Goal: Task Accomplishment & Management: Use online tool/utility

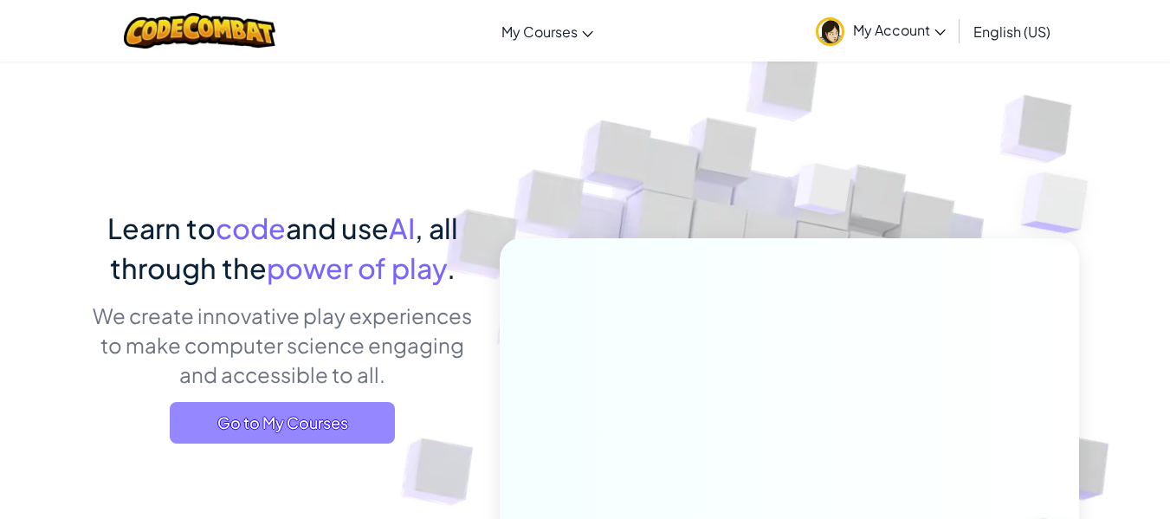
click at [288, 427] on span "Go to My Courses" at bounding box center [282, 423] width 225 height 42
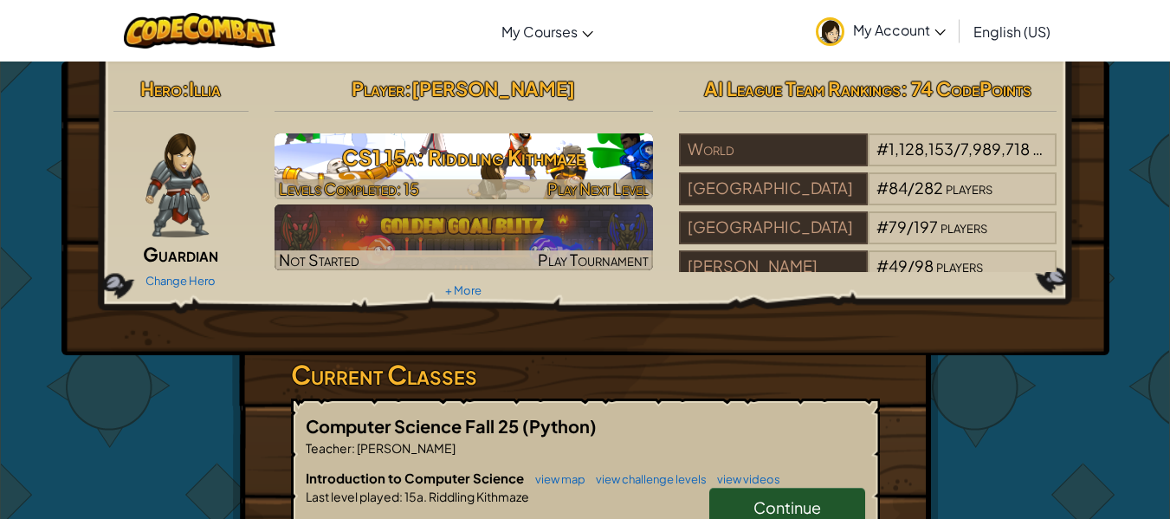
click at [473, 147] on h3 "CS1 15a: Riddling Kithmaze" at bounding box center [464, 157] width 379 height 39
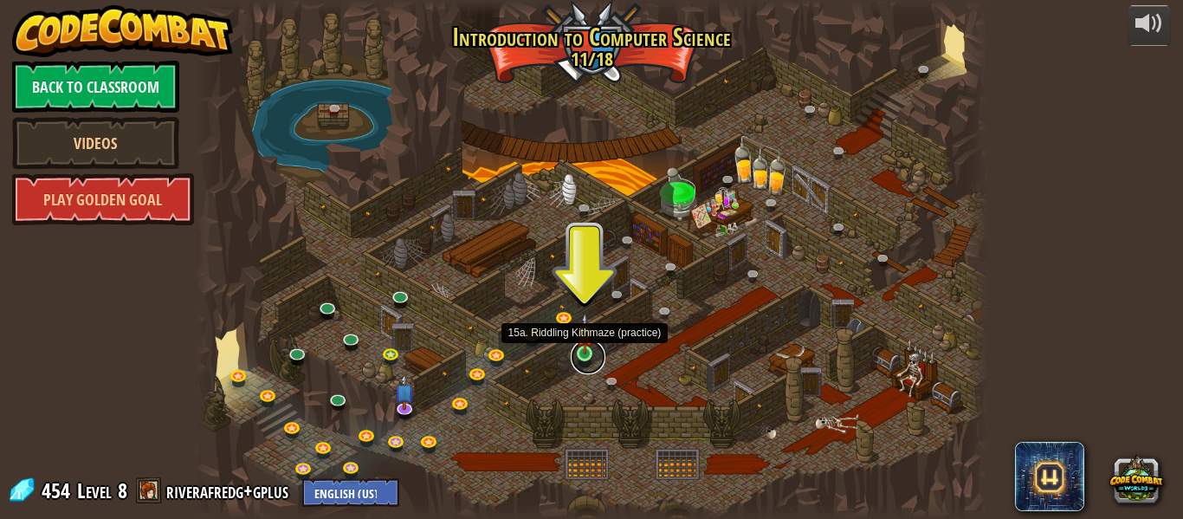
click at [588, 358] on link at bounding box center [588, 357] width 35 height 35
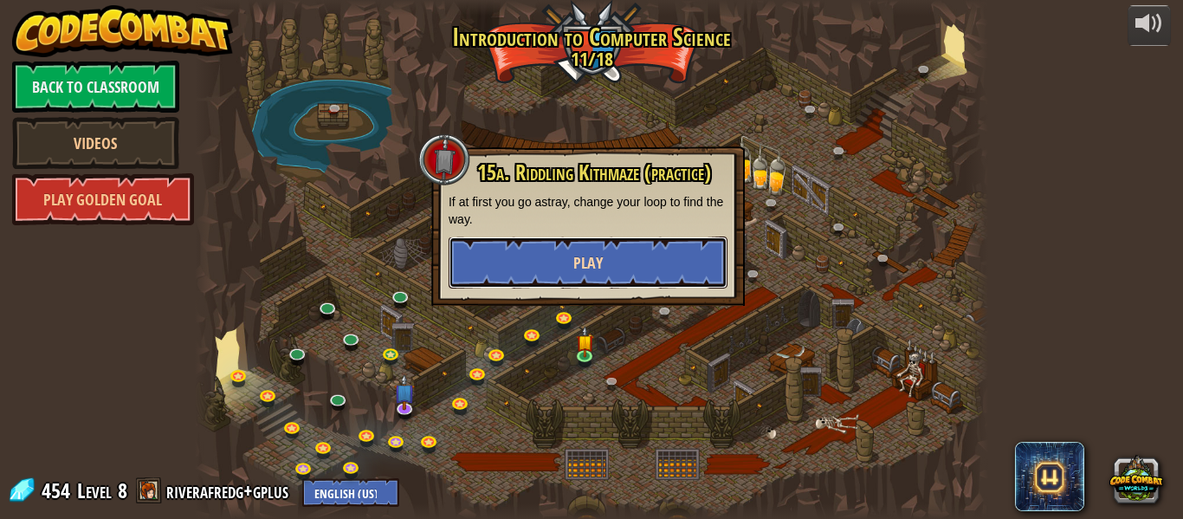
click at [636, 266] on button "Play" at bounding box center [588, 262] width 279 height 52
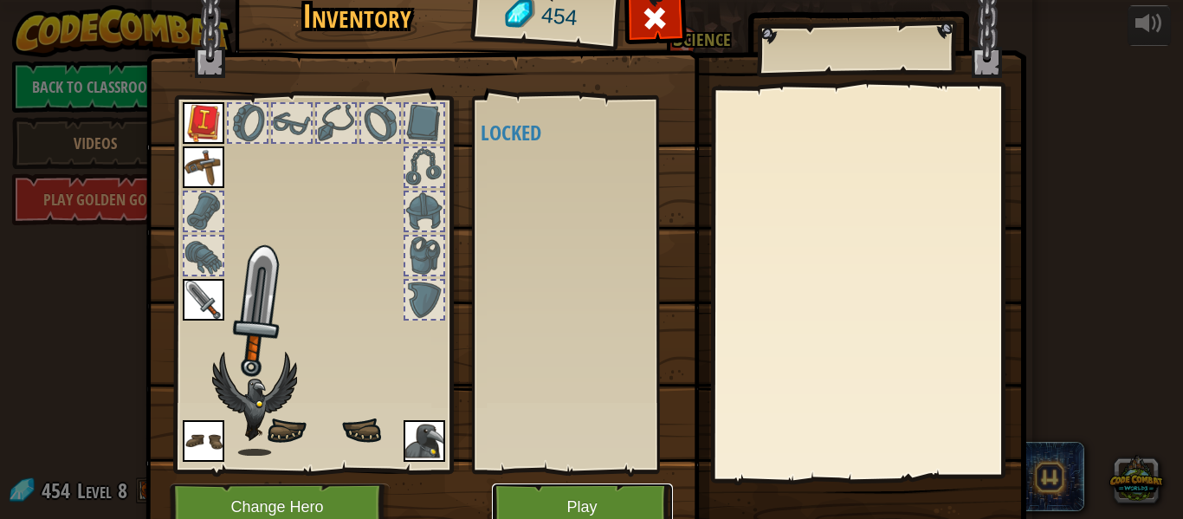
click at [546, 495] on button "Play" at bounding box center [582, 507] width 181 height 48
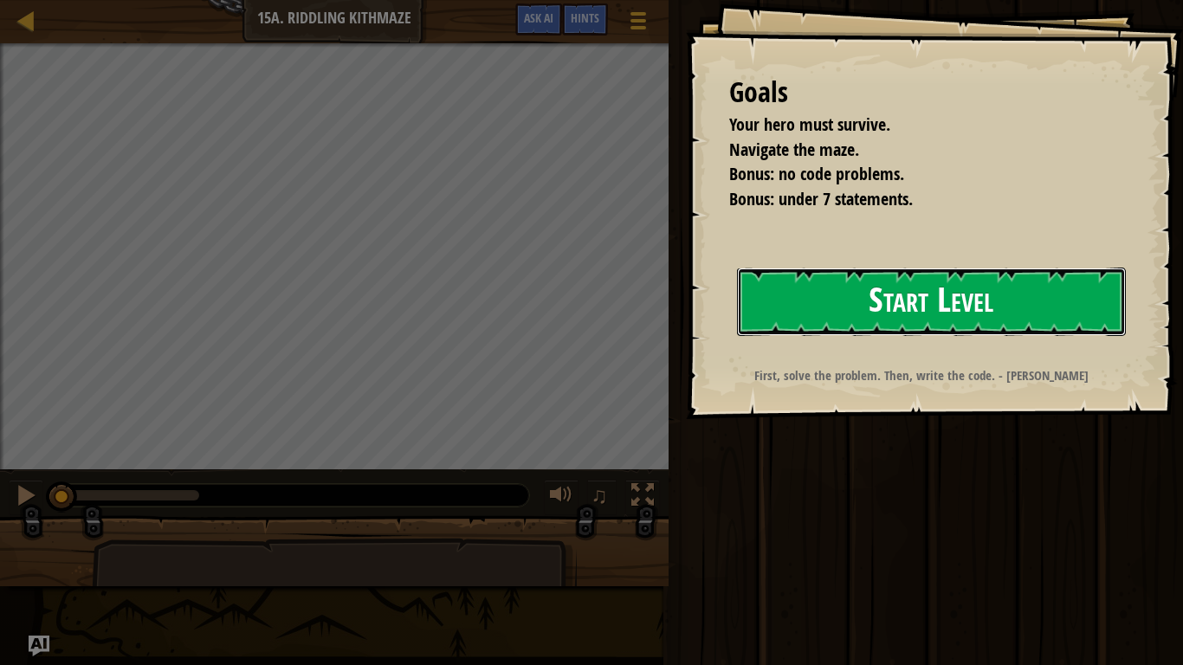
click at [831, 301] on button "Start Level" at bounding box center [931, 302] width 389 height 68
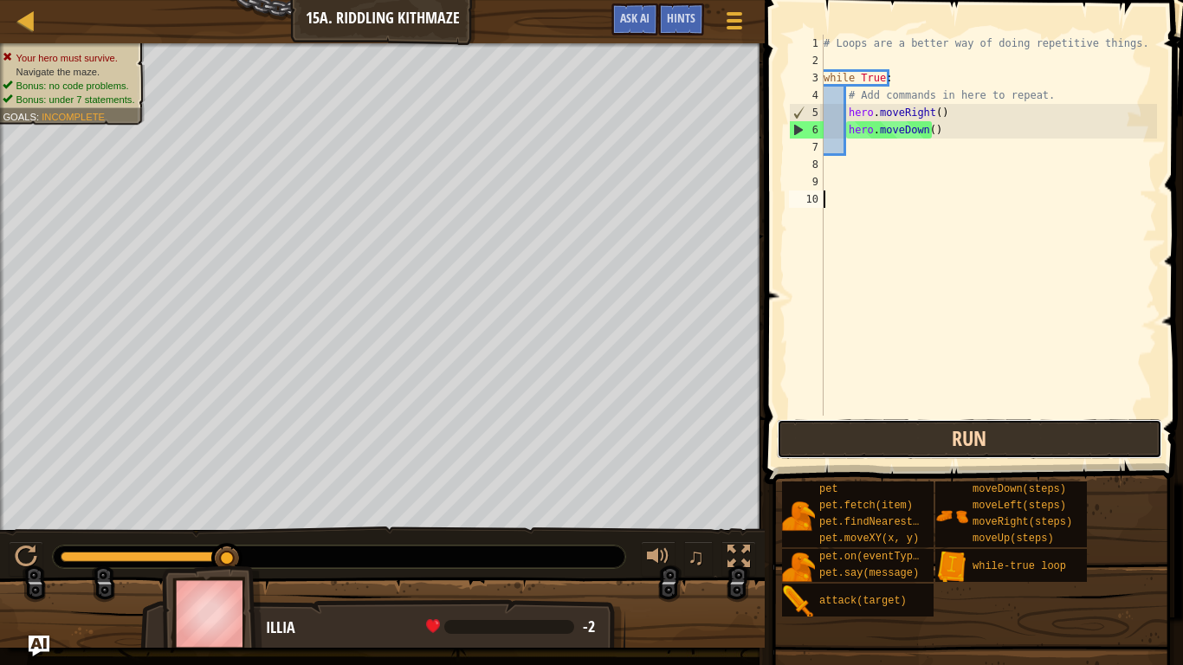
click at [865, 428] on button "Run" at bounding box center [969, 439] width 385 height 40
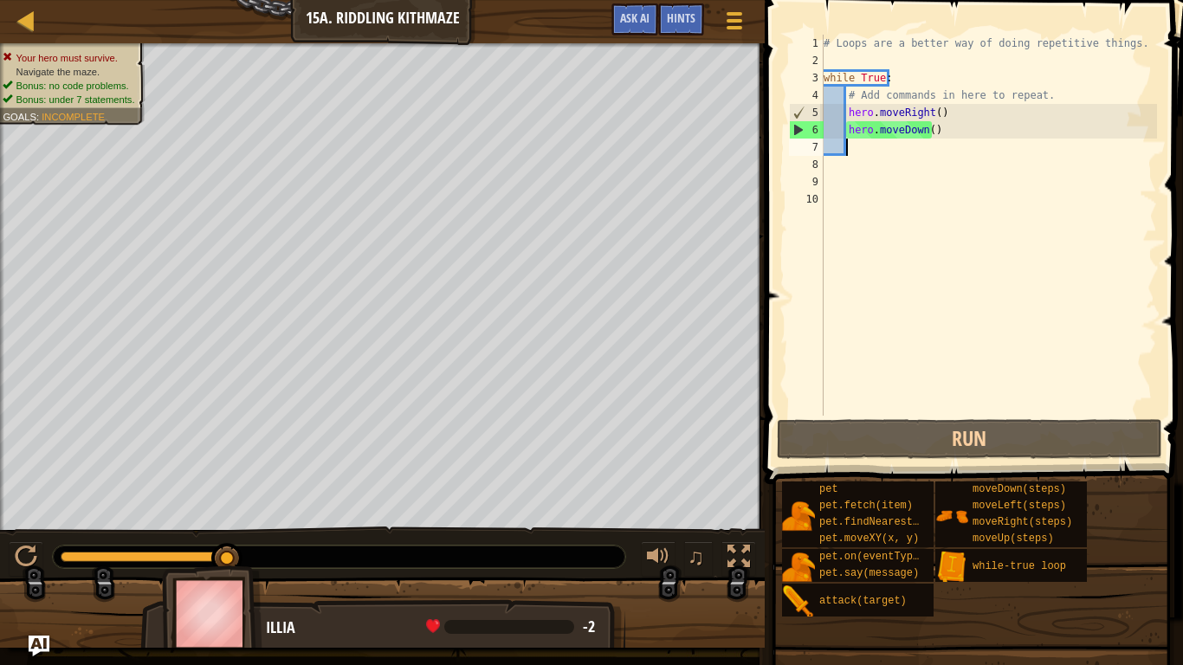
click at [925, 148] on div "# Loops are a better way of doing repetitive things. while True : # Add command…" at bounding box center [988, 243] width 337 height 416
type textarea "h"
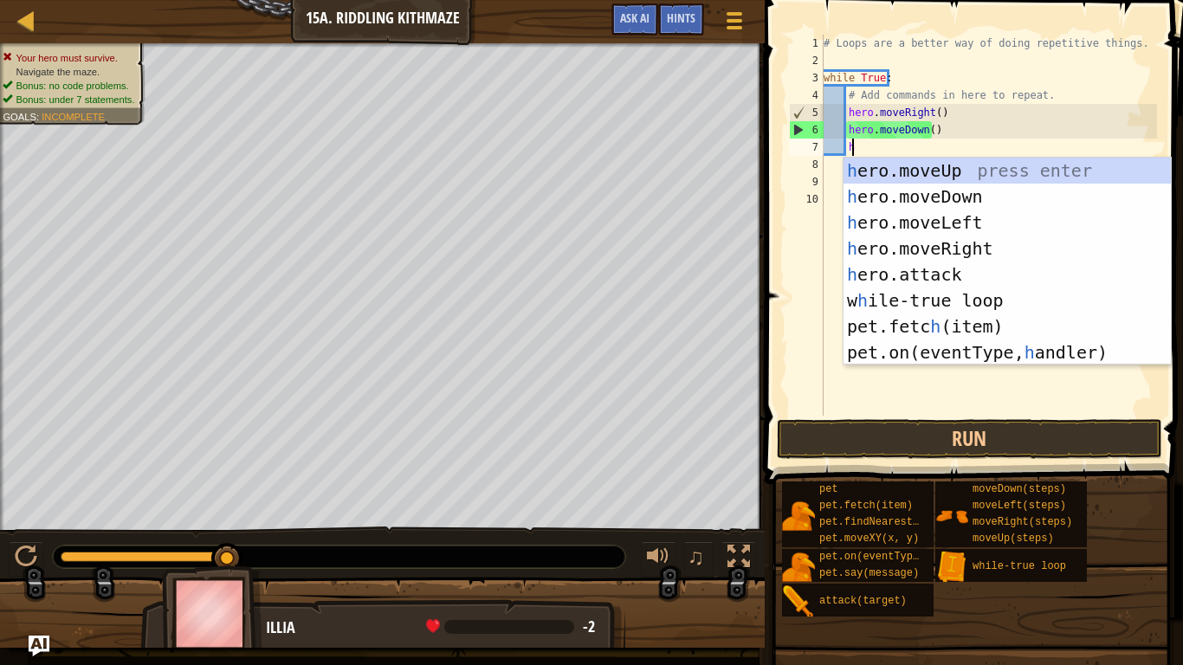
scroll to position [8, 2]
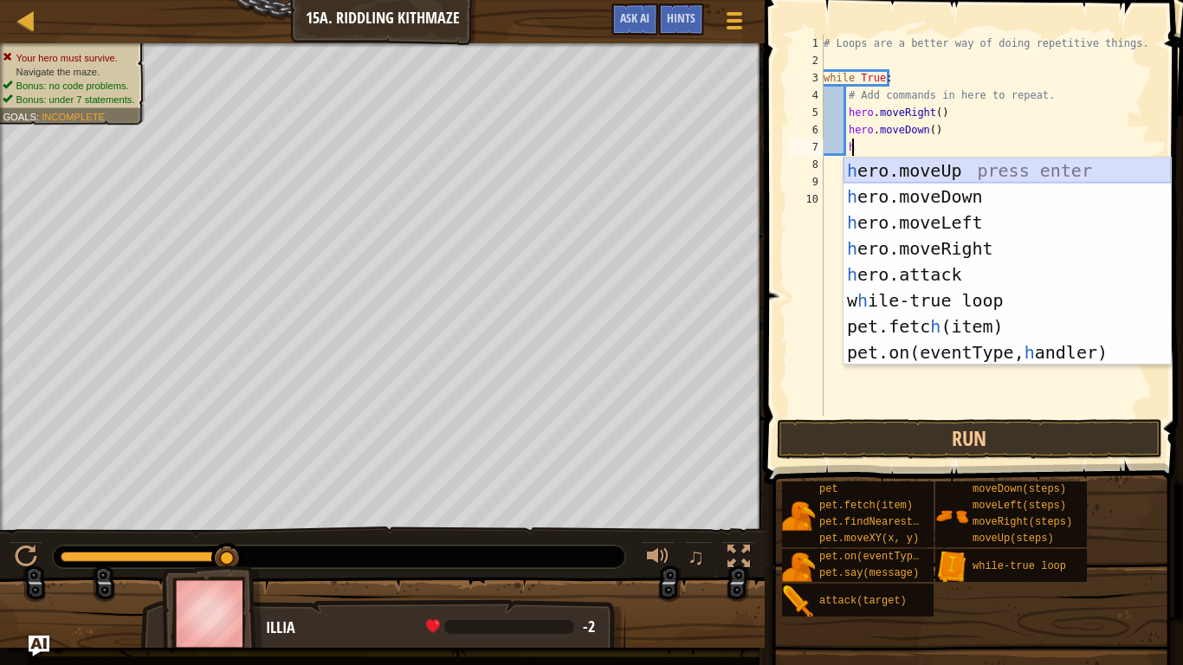
click at [929, 177] on div "h ero.moveUp press enter h ero.moveDown press enter h ero.moveLeft press enter …" at bounding box center [1007, 288] width 327 height 260
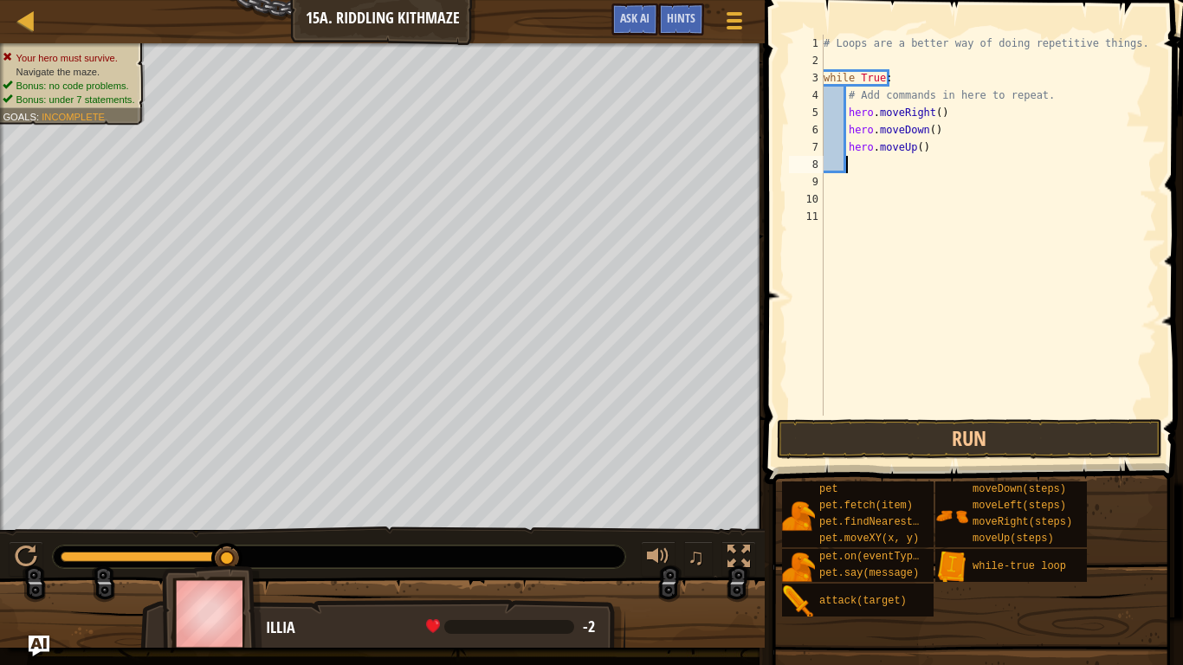
scroll to position [8, 1]
click at [917, 150] on div "# Loops are a better way of doing repetitive things. while True : # Add command…" at bounding box center [988, 243] width 337 height 416
click at [865, 424] on button "Run" at bounding box center [969, 439] width 385 height 40
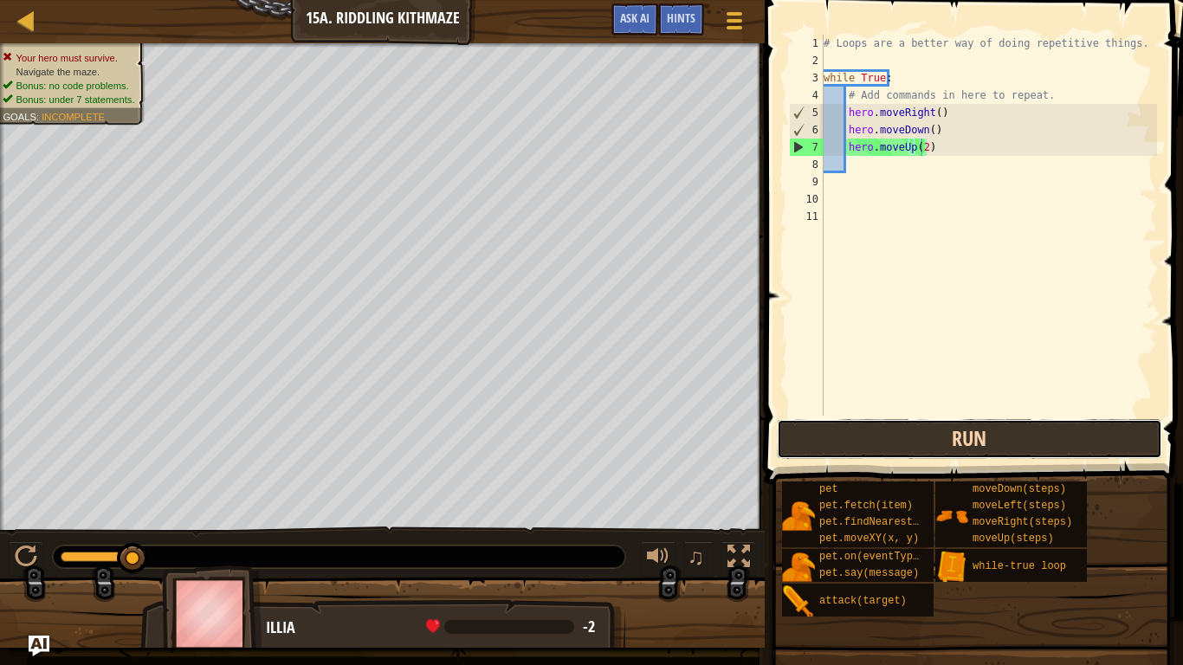
click at [866, 427] on button "Run" at bounding box center [969, 439] width 385 height 40
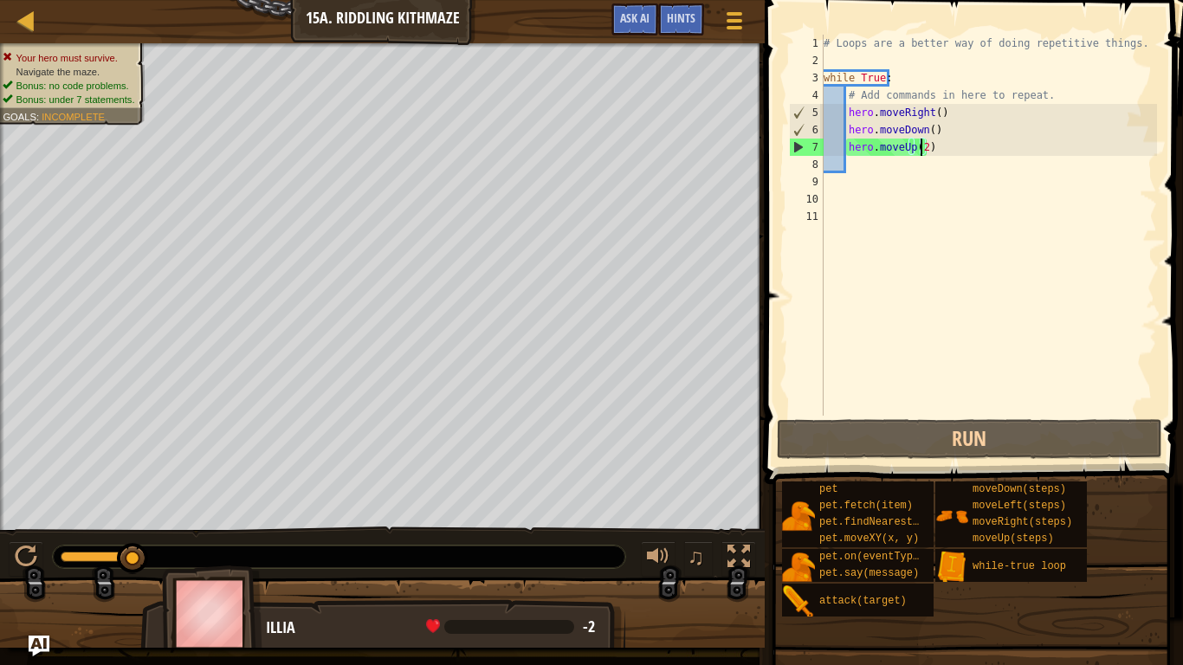
type textarea "hero.moveUp()"
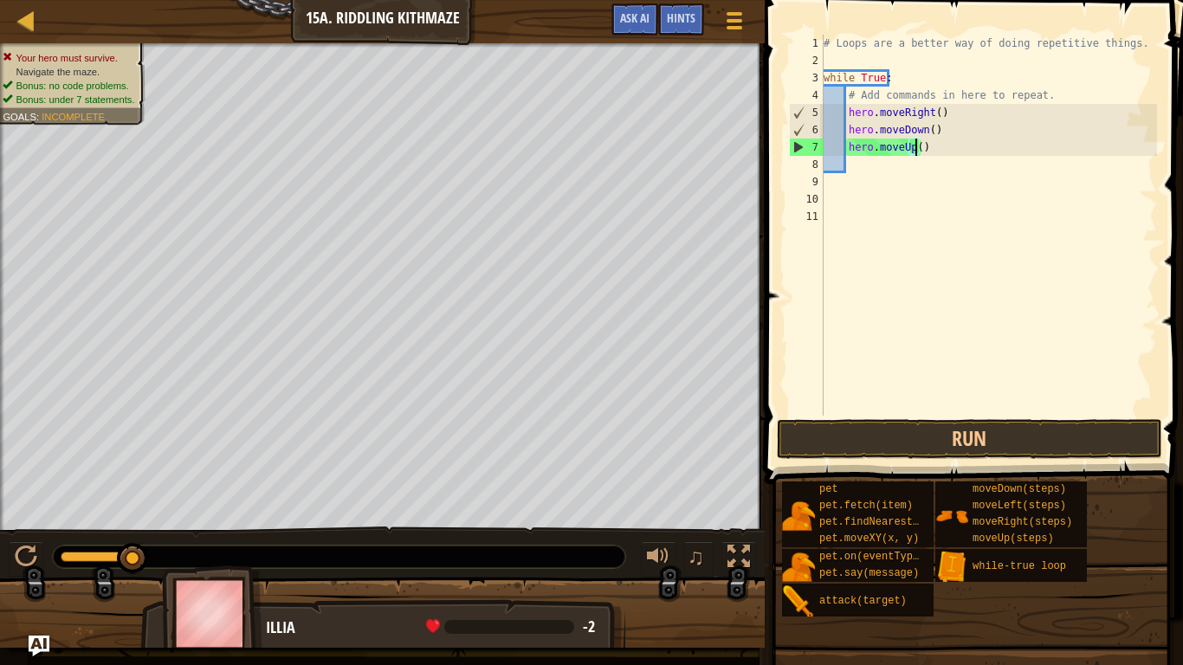
scroll to position [8, 7]
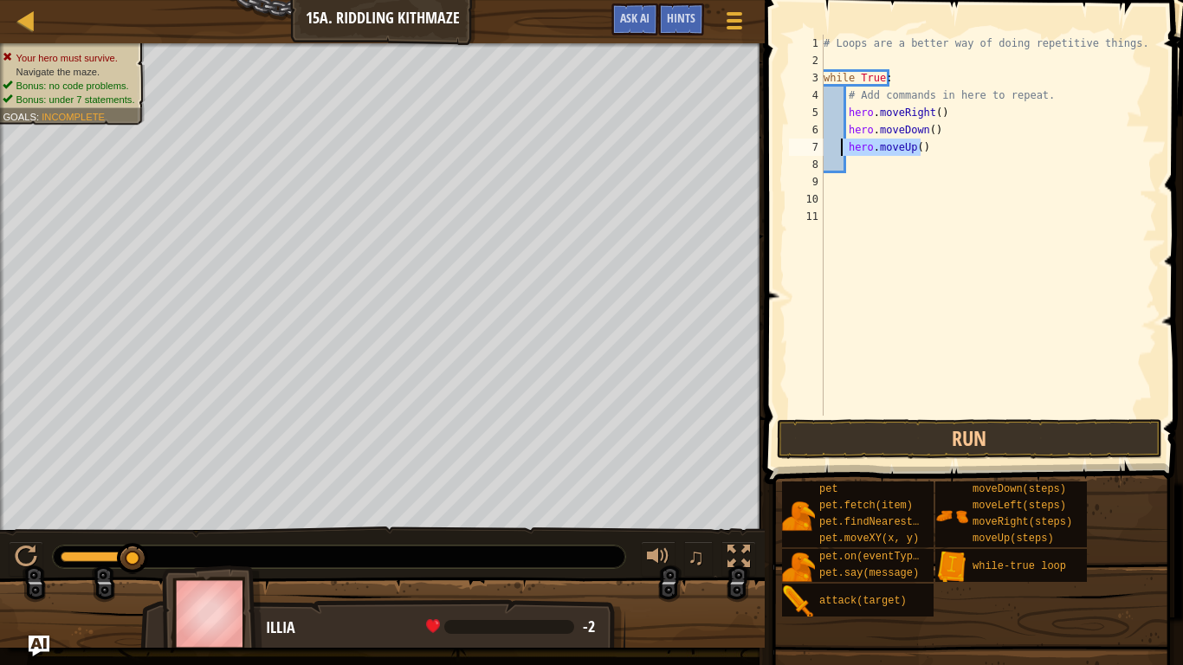
drag, startPoint x: 918, startPoint y: 149, endPoint x: 839, endPoint y: 146, distance: 78.9
click at [839, 146] on div "# Loops are a better way of doing repetitive things. while True : # Add command…" at bounding box center [988, 243] width 337 height 416
click at [701, 17] on div "Hints" at bounding box center [681, 19] width 46 height 32
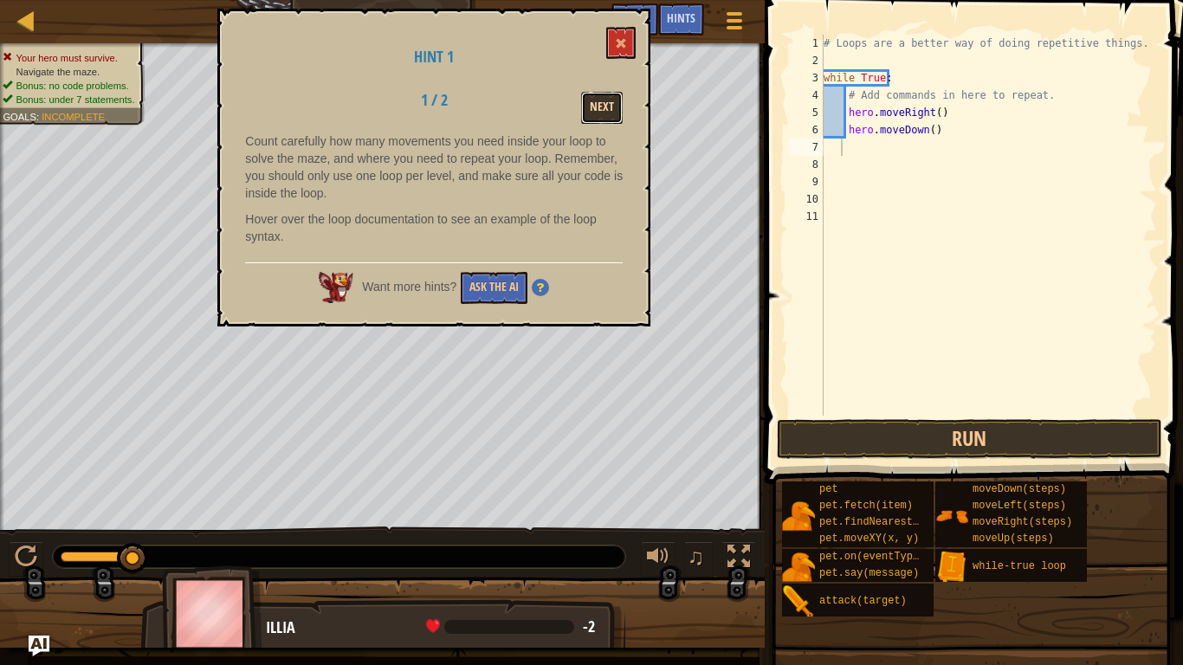
click at [595, 116] on button "Next" at bounding box center [602, 108] width 42 height 32
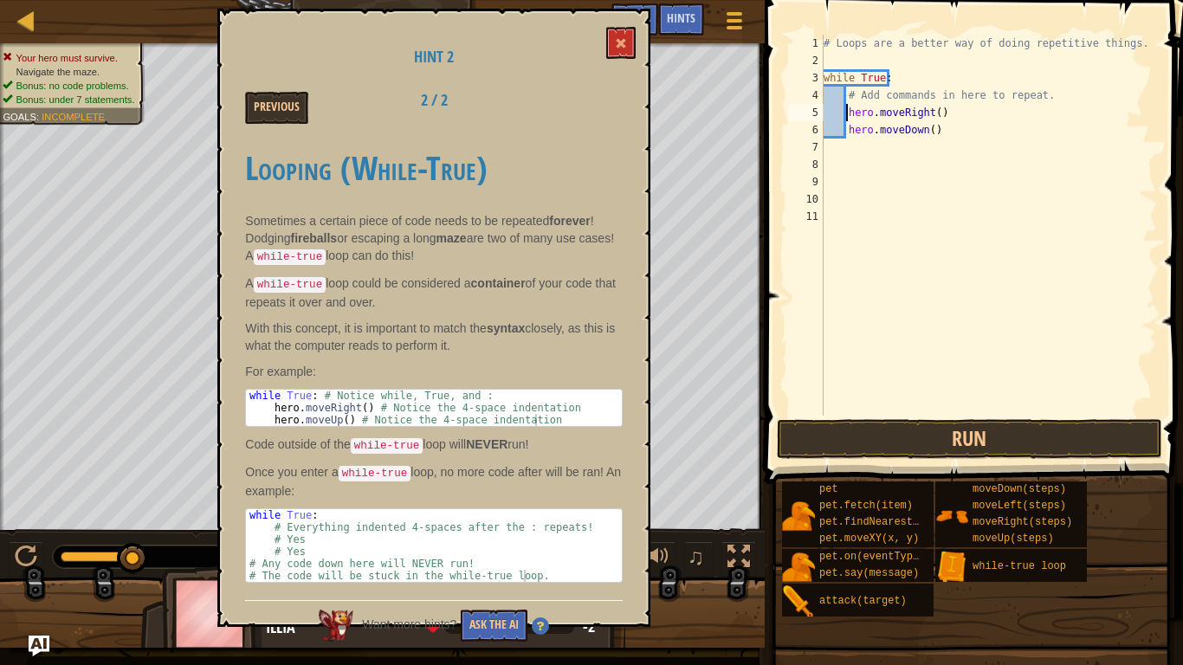
click at [848, 116] on div "# Loops are a better way of doing repetitive things. while True : # Add command…" at bounding box center [988, 243] width 337 height 416
click at [847, 132] on div "# Loops are a better way of doing repetitive things. while True : # Add command…" at bounding box center [988, 243] width 337 height 416
type textarea "hero.moveDown()"
click at [888, 439] on button "Run" at bounding box center [969, 439] width 385 height 40
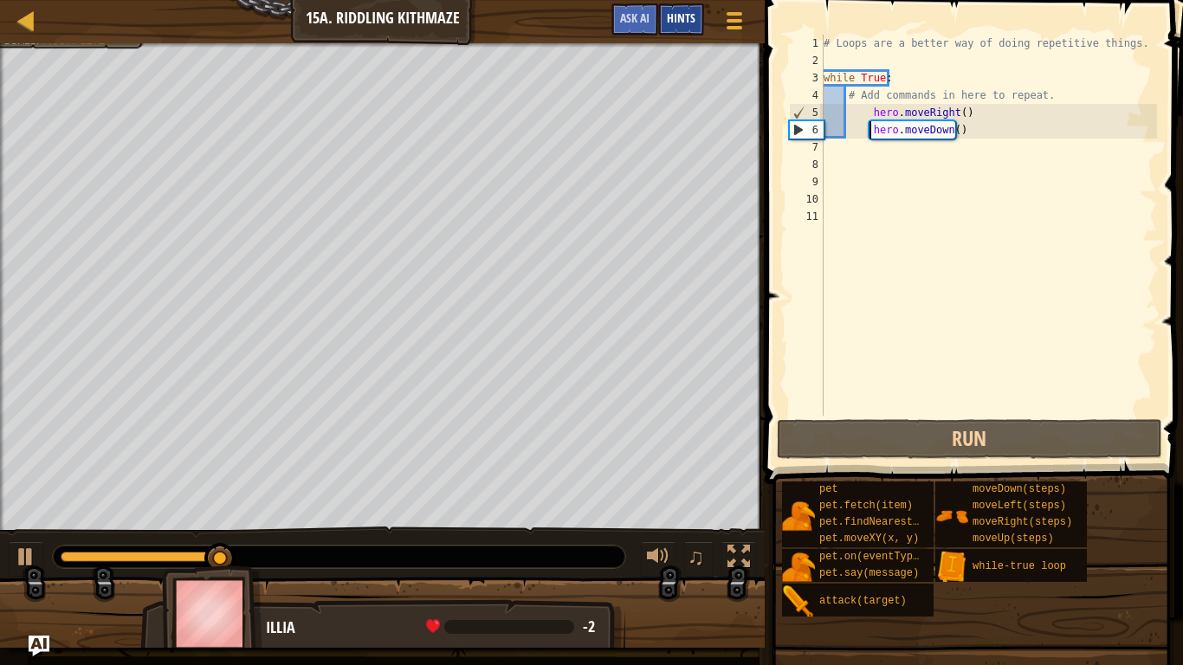
click at [679, 28] on div "Hints" at bounding box center [681, 19] width 46 height 32
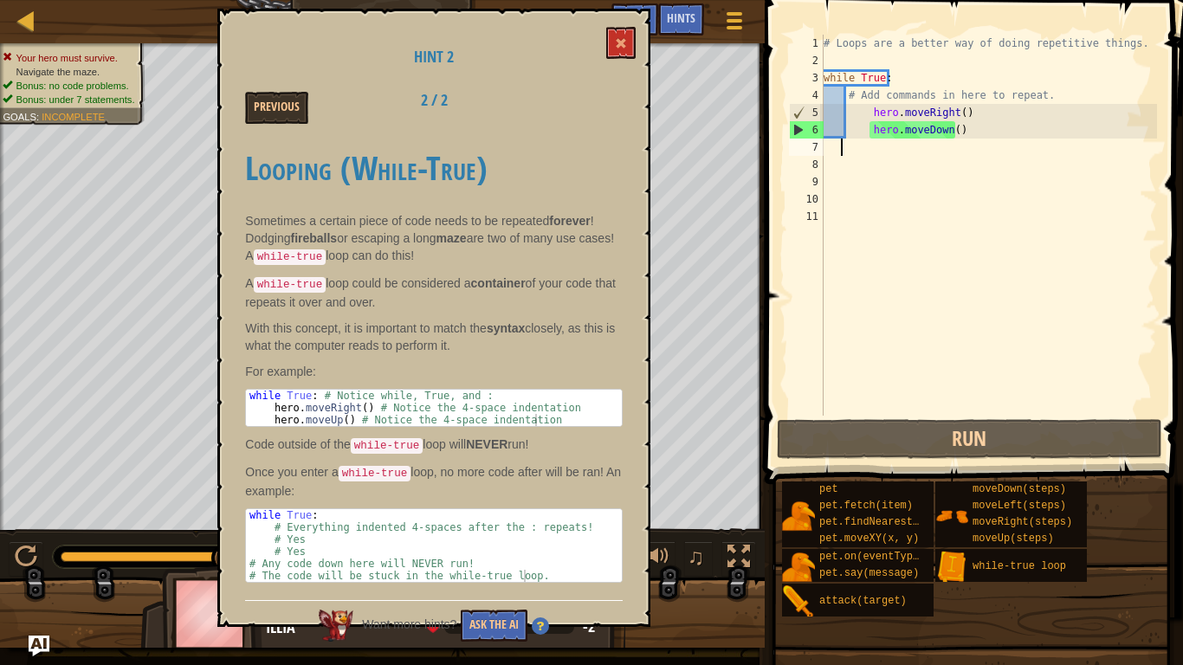
click at [853, 150] on div "# Loops are a better way of doing repetitive things. while True : # Add command…" at bounding box center [988, 243] width 337 height 416
click at [969, 142] on div "# Loops are a better way of doing repetitive things. while True : # Add command…" at bounding box center [988, 243] width 337 height 416
click at [969, 126] on div "# Loops are a better way of doing repetitive things. while True : # Add command…" at bounding box center [988, 243] width 337 height 416
type textarea "hero.moveDown()"
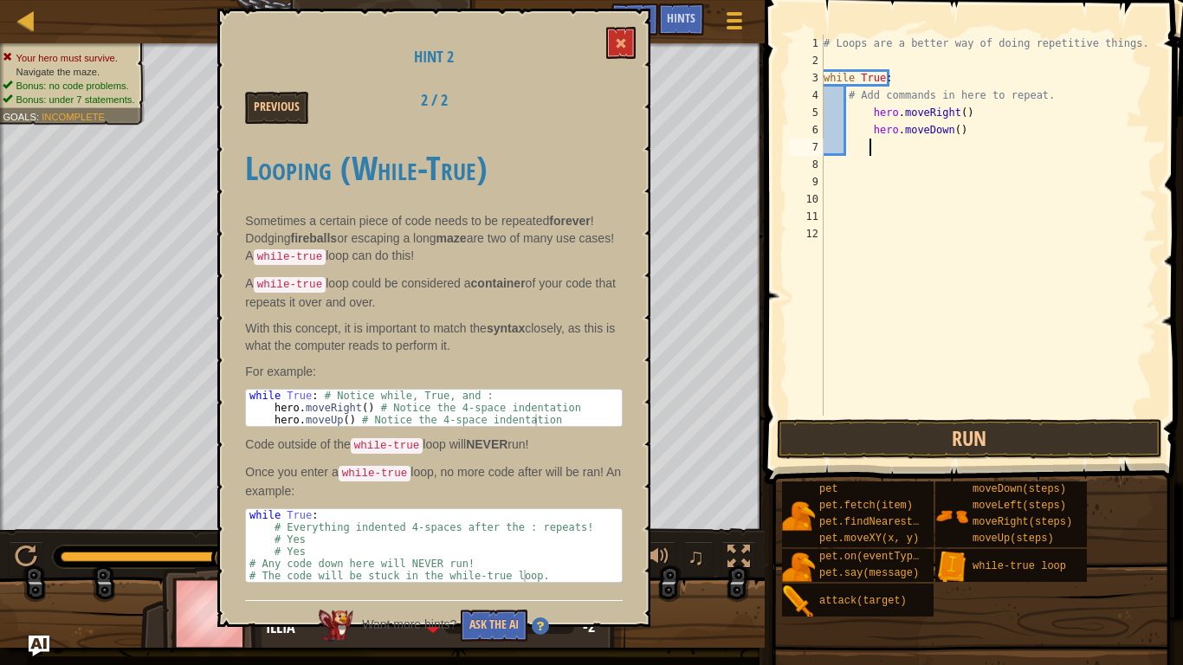
type textarea "h"
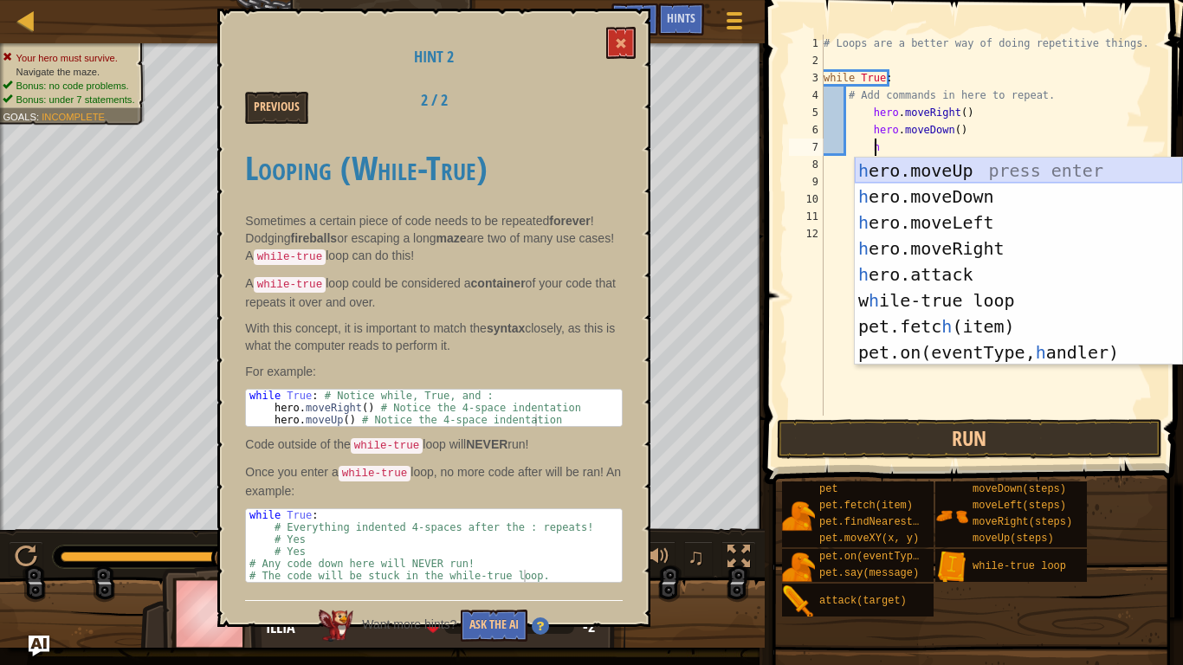
click at [948, 172] on div "h ero.moveUp press enter h ero.moveDown press enter h ero.moveLeft press enter …" at bounding box center [1018, 288] width 327 height 260
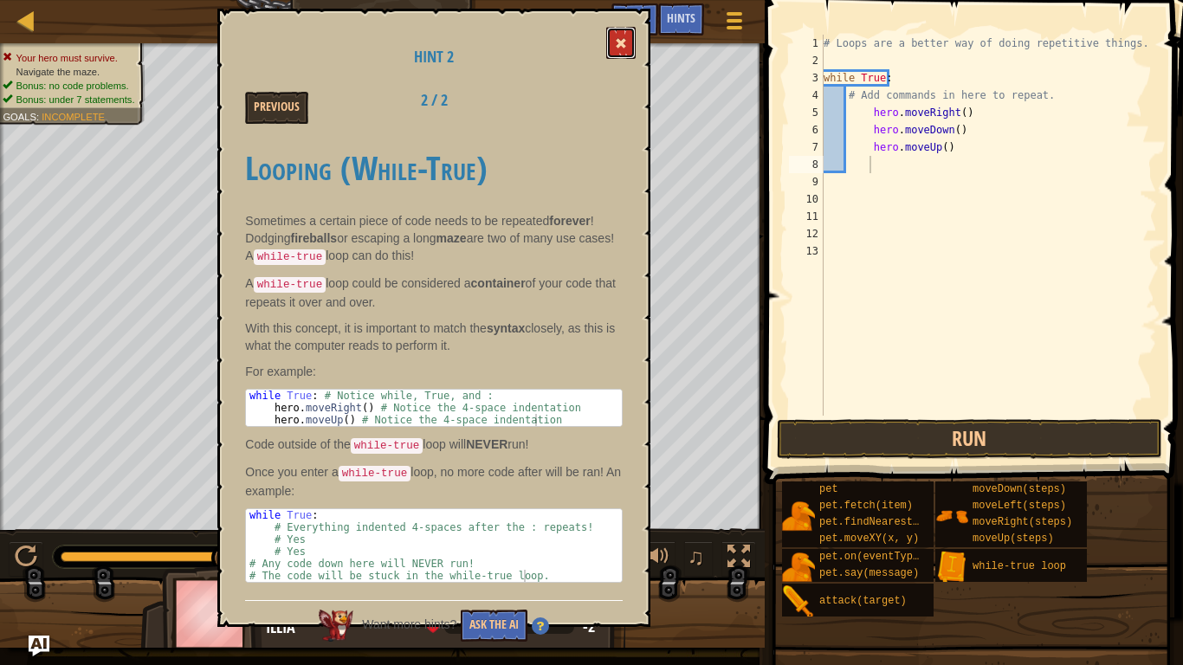
click at [625, 43] on span at bounding box center [621, 43] width 12 height 12
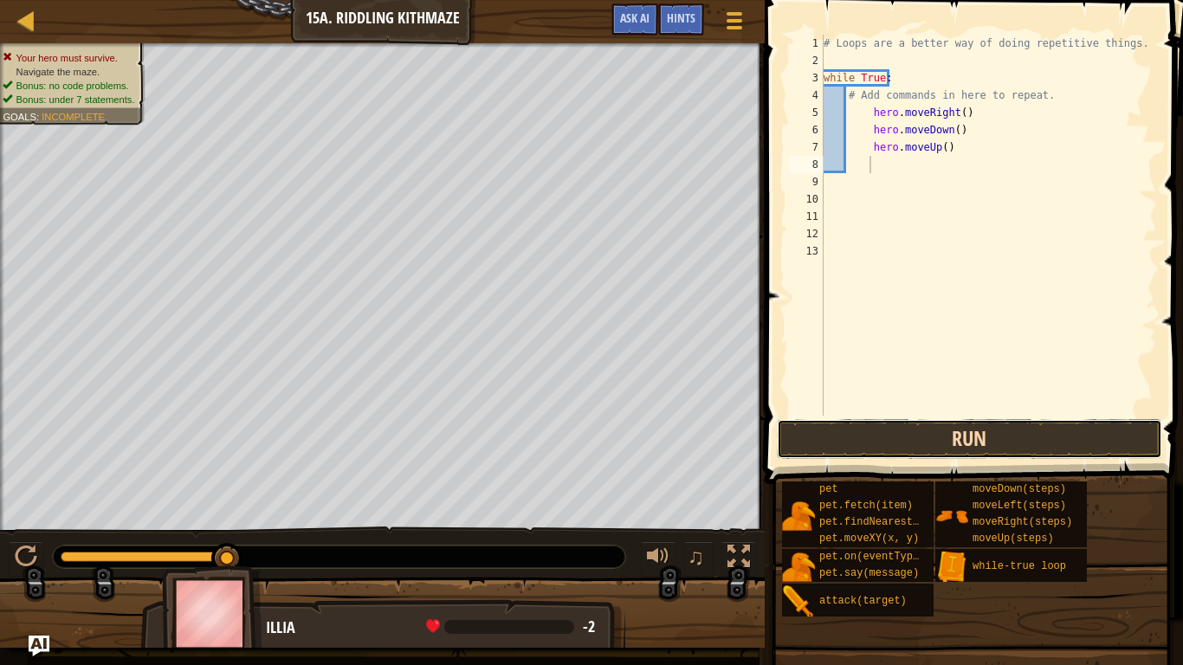
click at [812, 431] on button "Run" at bounding box center [969, 439] width 385 height 40
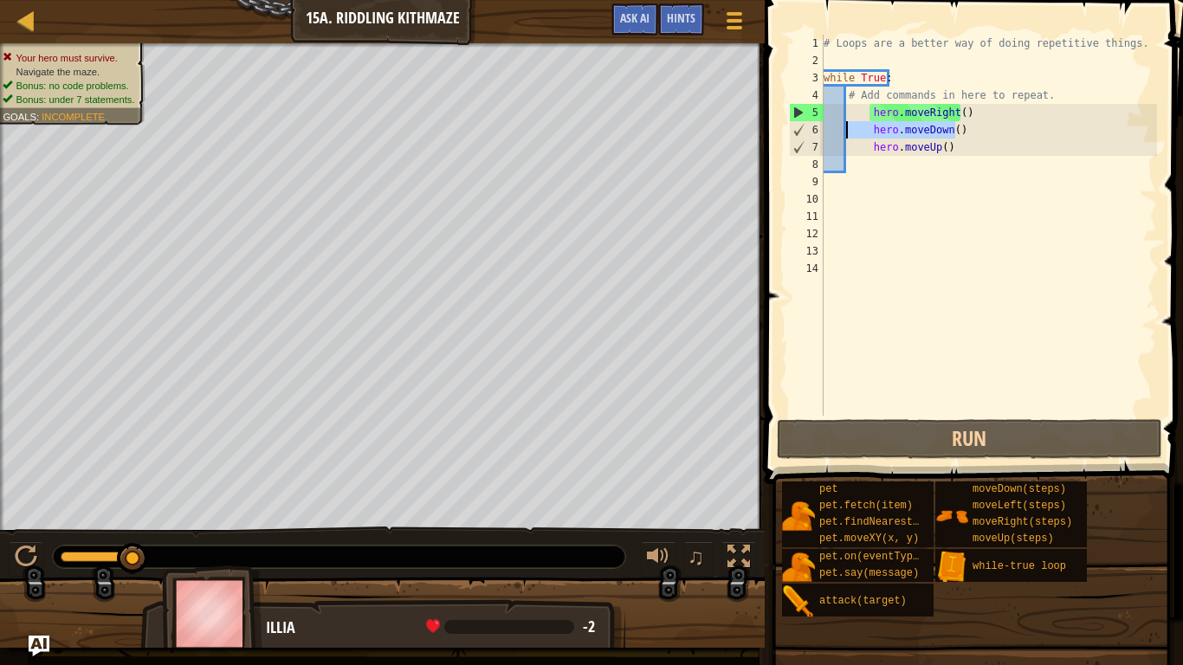
drag, startPoint x: 992, startPoint y: 130, endPoint x: 845, endPoint y: 126, distance: 147.3
click at [845, 126] on div "# Loops are a better way of doing repetitive things. while True : # Add command…" at bounding box center [988, 243] width 337 height 416
type textarea "hero.moveDown()"
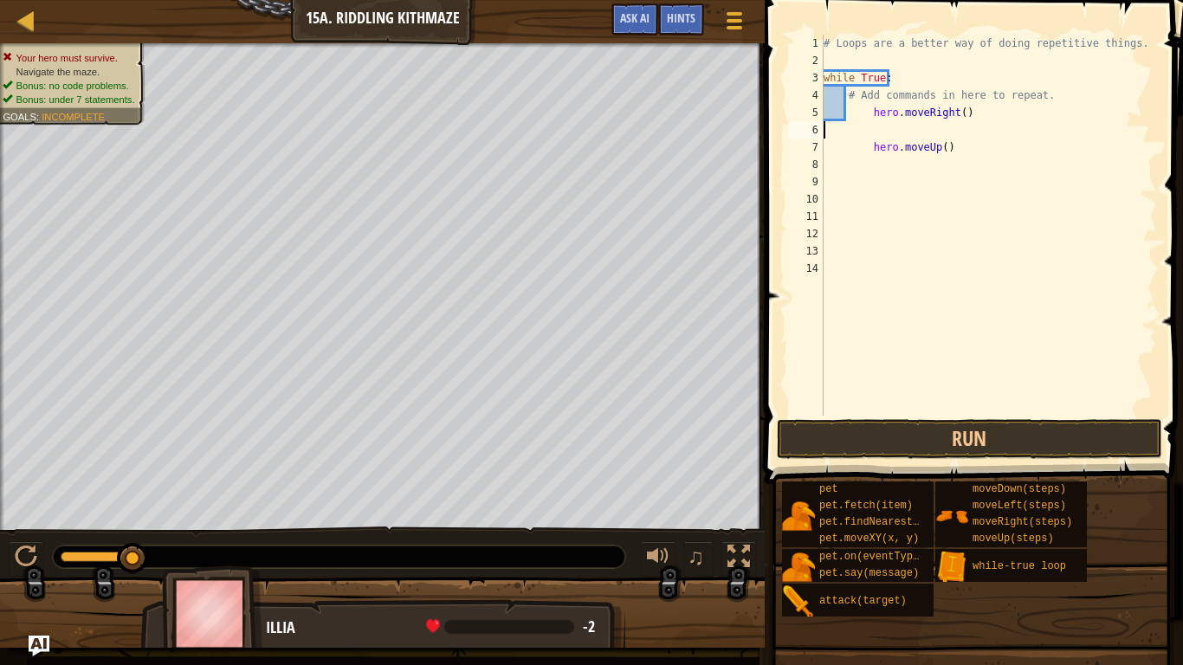
scroll to position [8, 0]
click at [864, 150] on div "# Loops are a better way of doing repetitive things. while True : # Add command…" at bounding box center [988, 243] width 337 height 416
click at [846, 150] on div "# Loops are a better way of doing repetitive things. while True : # Add command…" at bounding box center [988, 243] width 337 height 416
click at [839, 150] on div "# Loops are a better way of doing repetitive things. while True : # Add command…" at bounding box center [988, 243] width 337 height 416
click at [876, 437] on button "Run" at bounding box center [969, 439] width 385 height 40
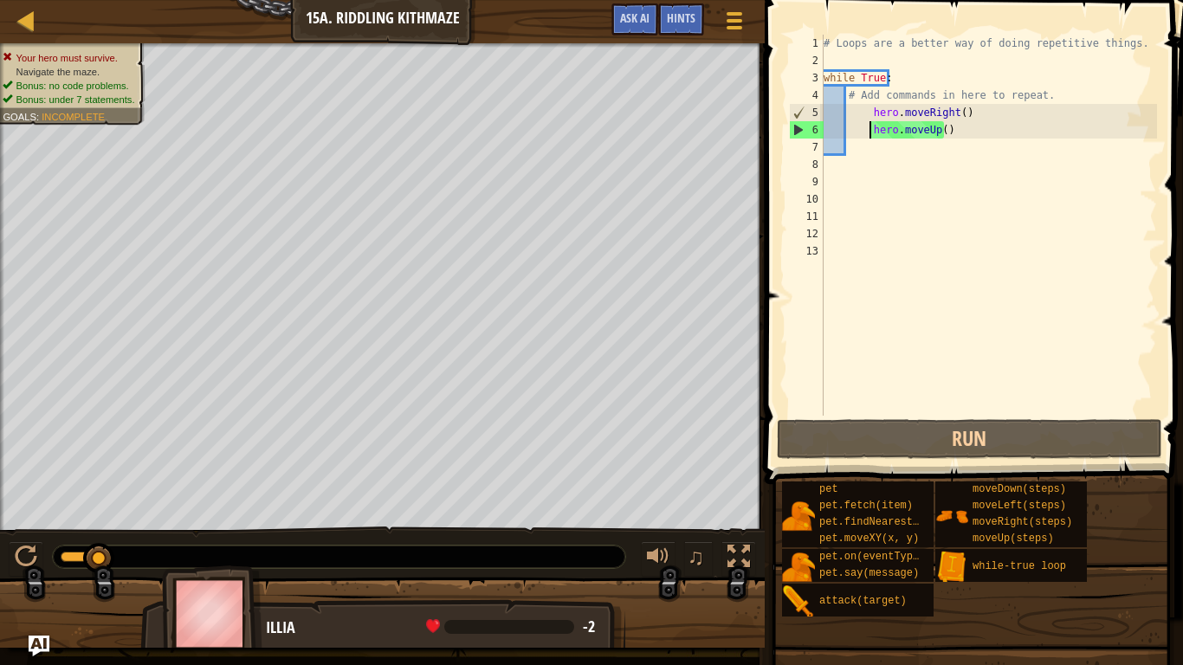
click at [930, 131] on div "# Loops are a better way of doing repetitive things. while True : # Add command…" at bounding box center [988, 243] width 337 height 416
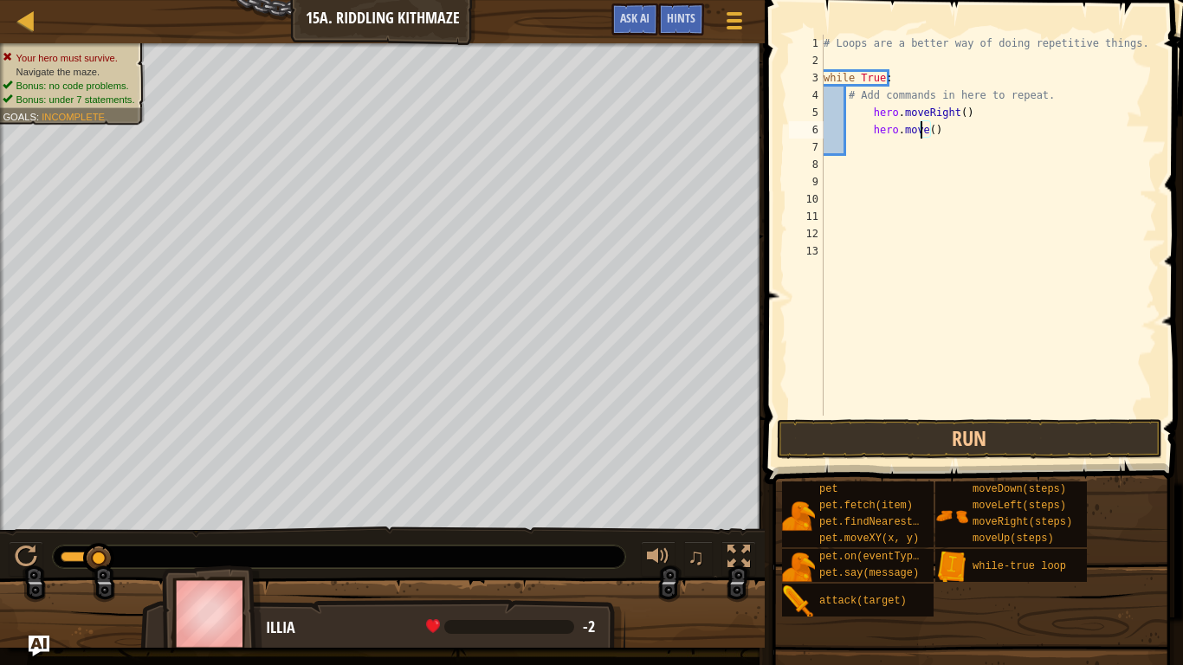
scroll to position [8, 9]
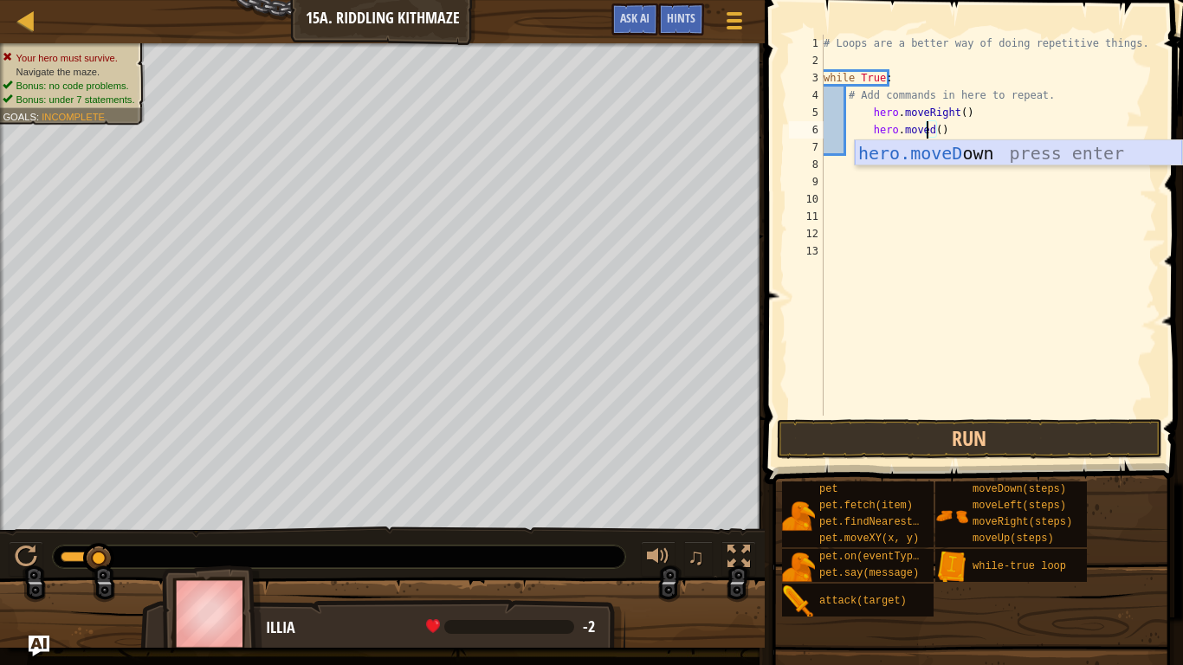
click at [935, 153] on div "hero.moveD own press enter" at bounding box center [1018, 179] width 327 height 78
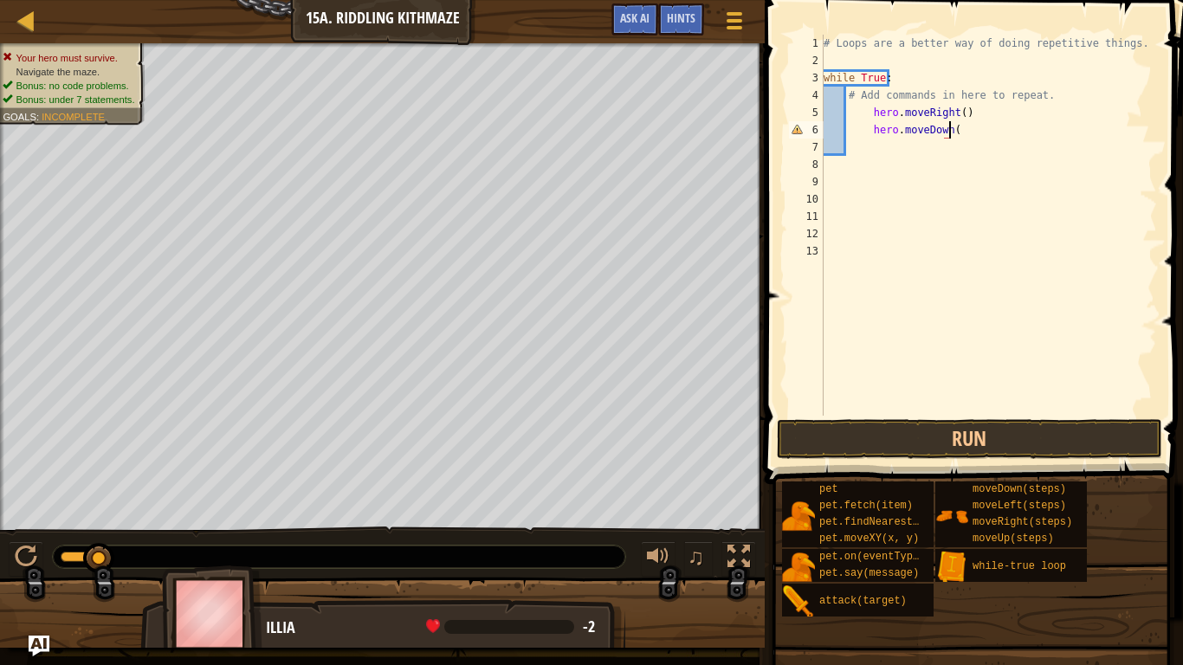
type textarea "hero.moveDown()"
click at [930, 142] on div "# Loops are a better way of doing repetitive things. while True : # Add command…" at bounding box center [988, 243] width 337 height 416
type textarea "r"
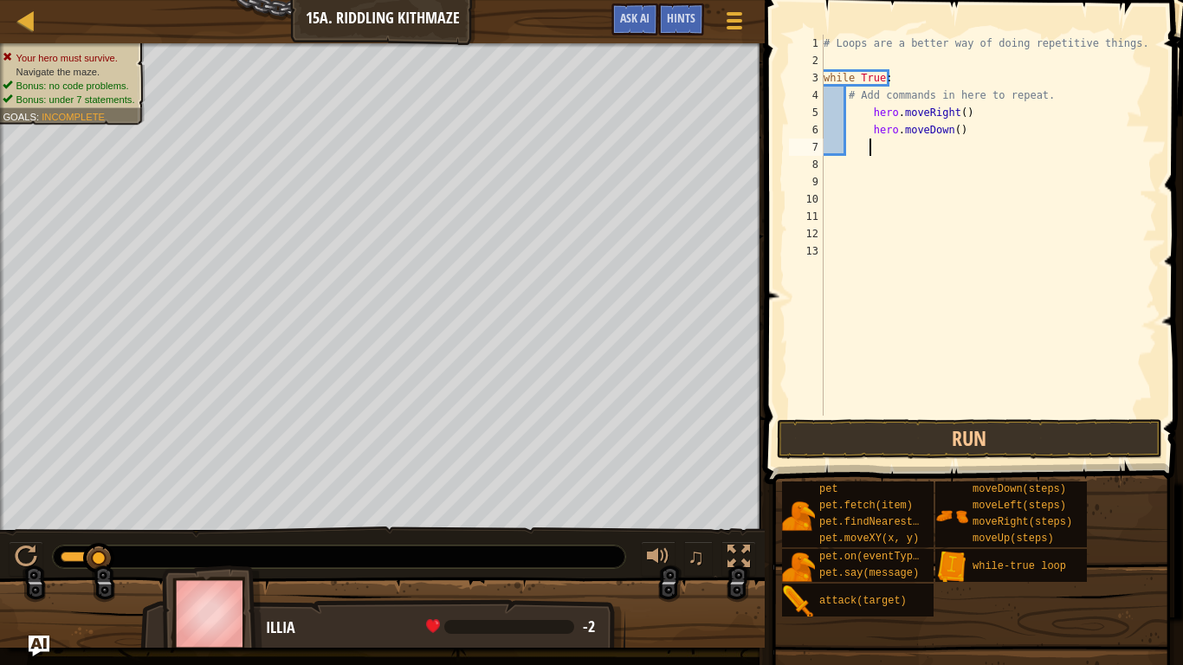
scroll to position [8, 3]
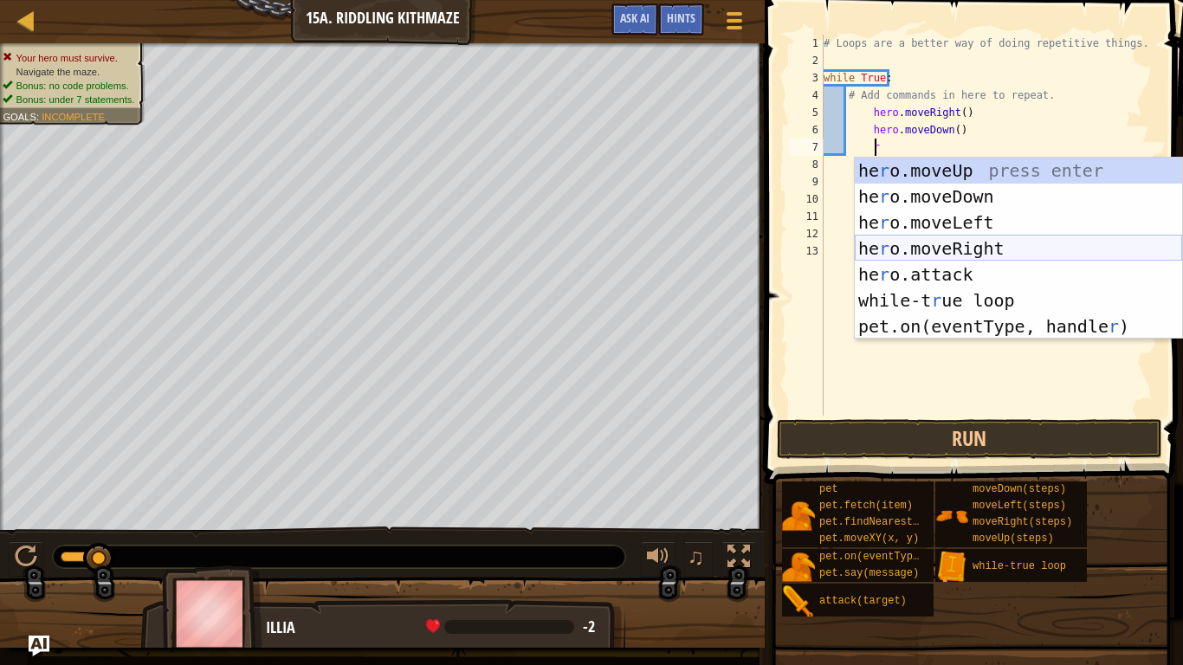
click at [954, 249] on div "he r o.moveUp press enter he r o.moveDown press enter he r o.moveLeft press ent…" at bounding box center [1018, 275] width 327 height 234
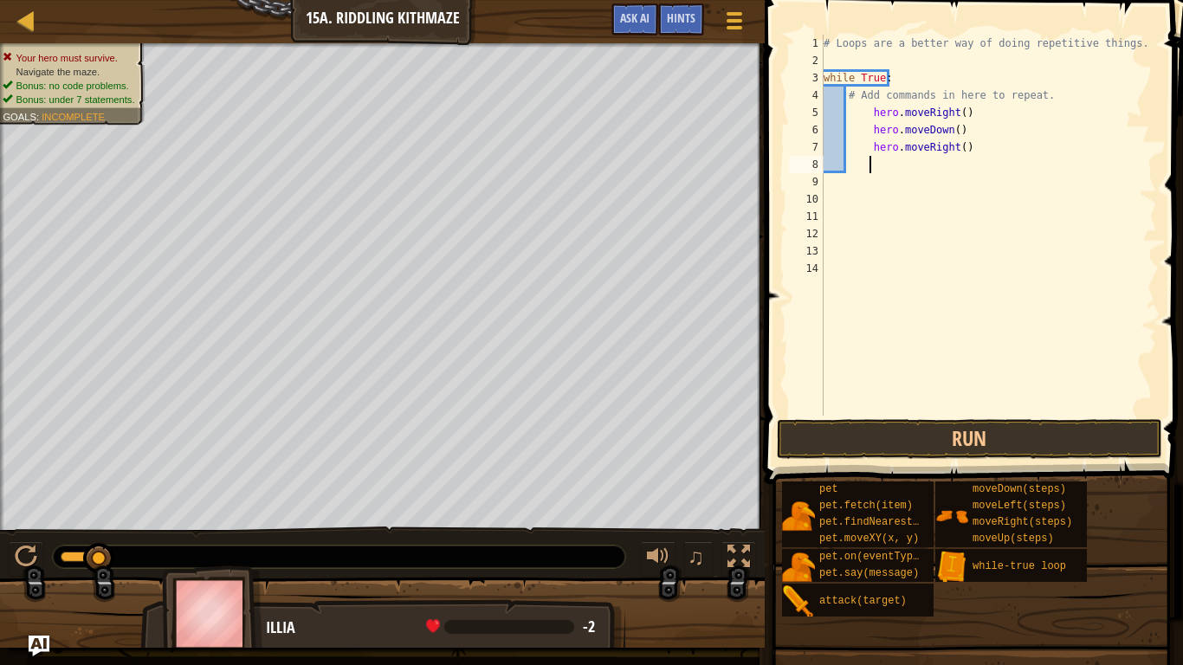
type textarea "h"
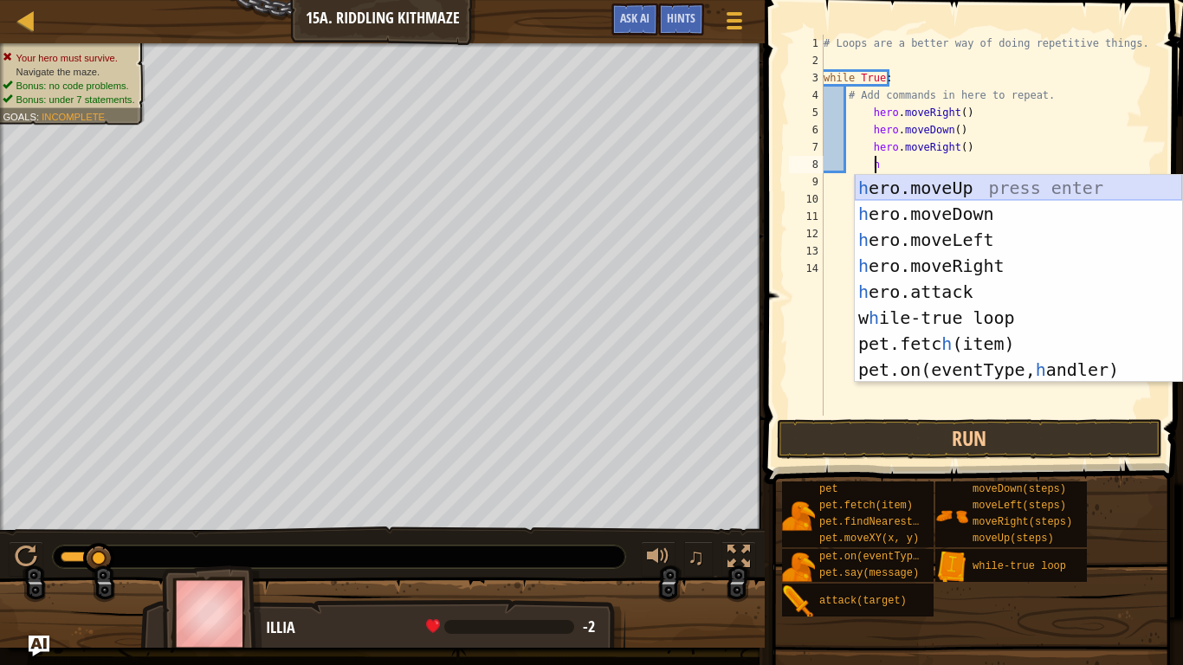
click at [955, 190] on div "h ero.moveUp press enter h ero.moveDown press enter h ero.moveLeft press enter …" at bounding box center [1018, 305] width 327 height 260
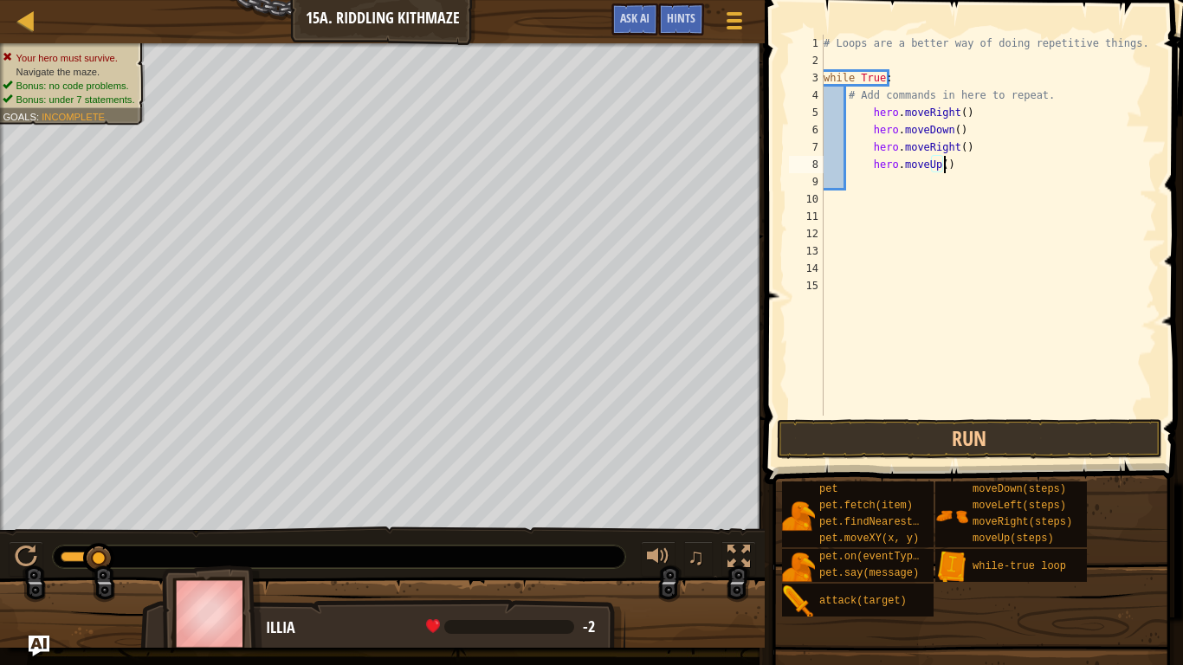
click at [961, 170] on div "# Loops are a better way of doing repetitive things. while True : # Add command…" at bounding box center [988, 243] width 337 height 416
click at [964, 424] on button "Run" at bounding box center [969, 439] width 385 height 40
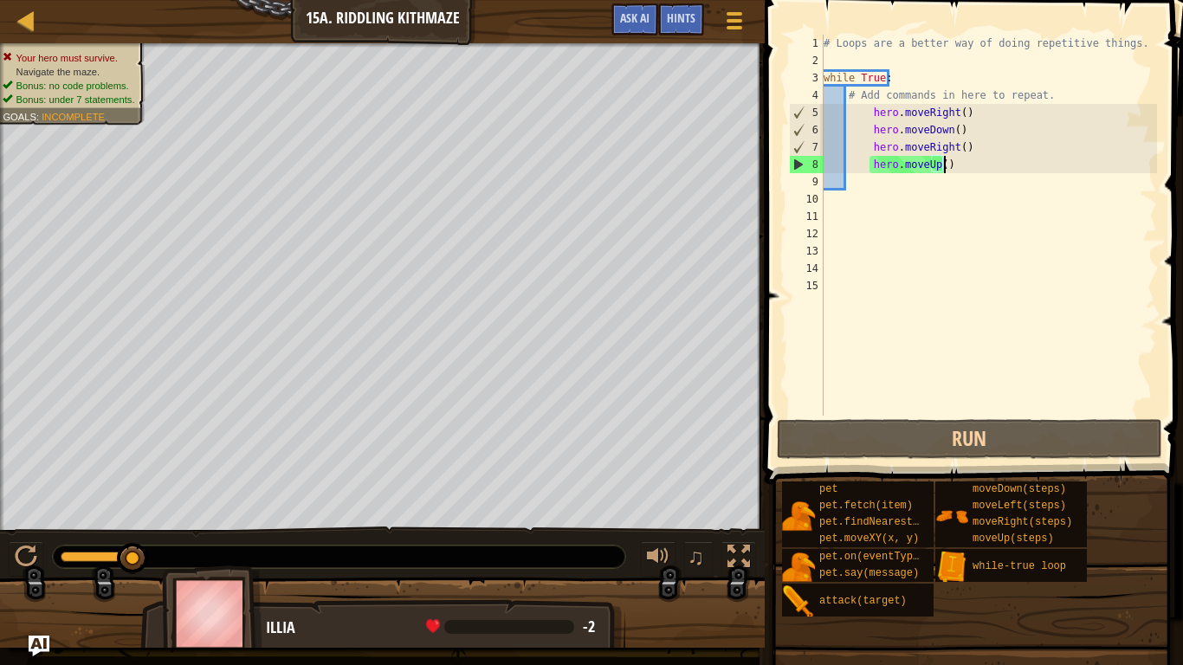
click at [953, 148] on div "# Loops are a better way of doing repetitive things. while True : # Add command…" at bounding box center [988, 243] width 337 height 416
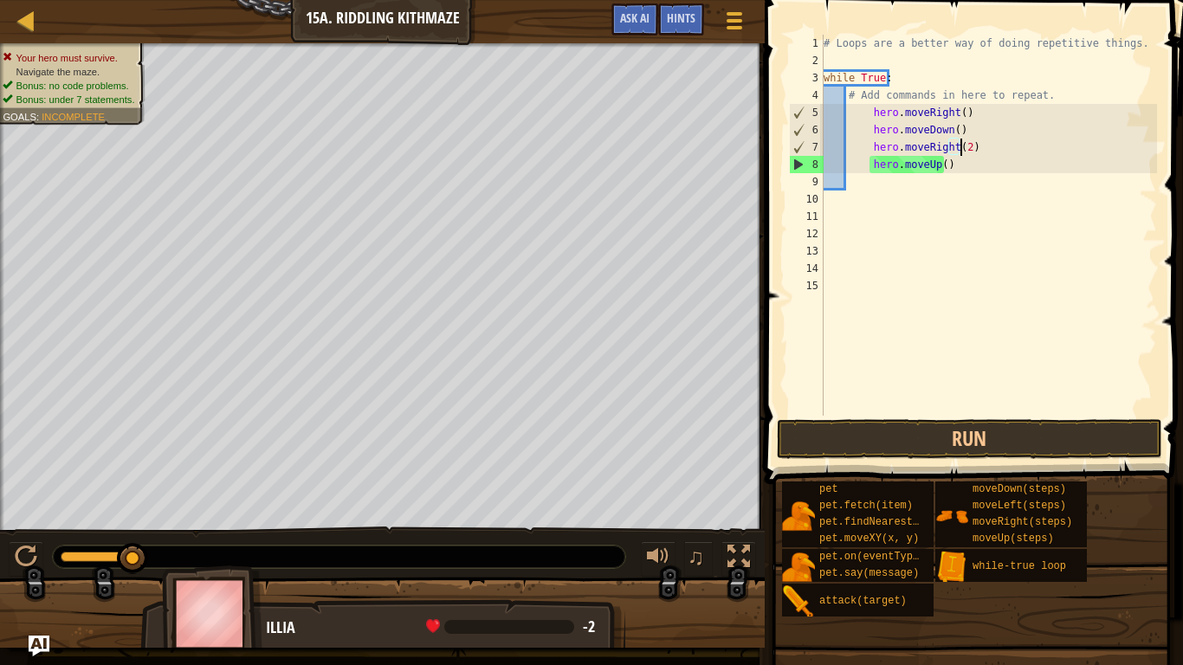
scroll to position [8, 11]
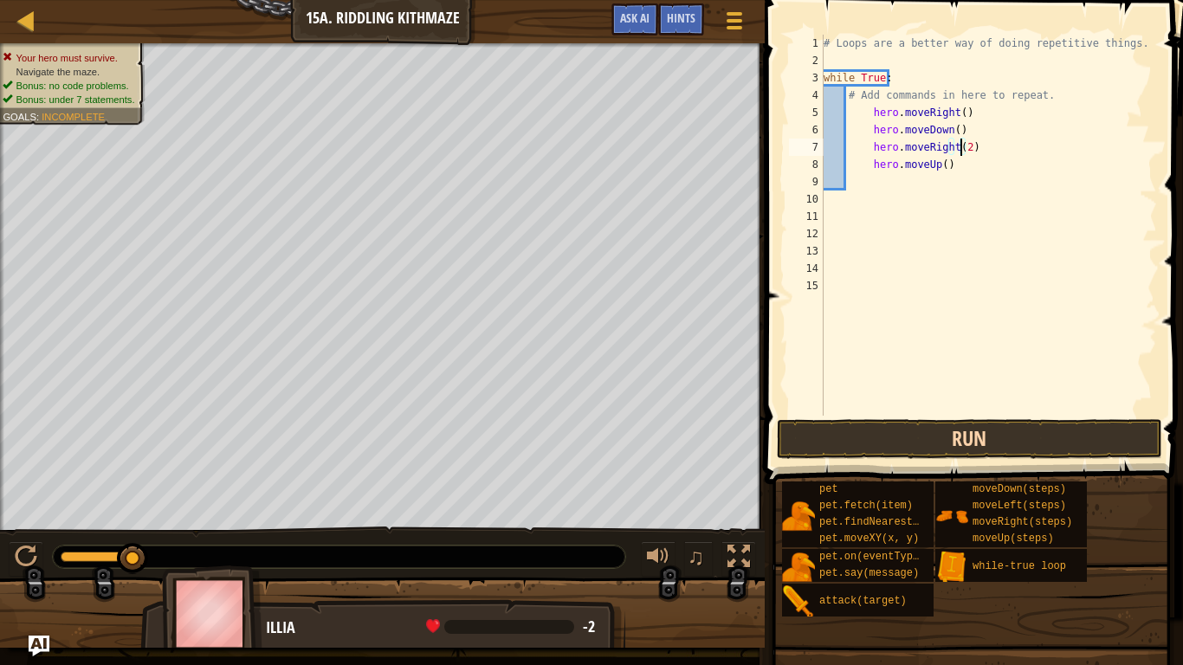
type textarea "hero.moveRight(2)"
click at [909, 436] on button "Run" at bounding box center [969, 439] width 385 height 40
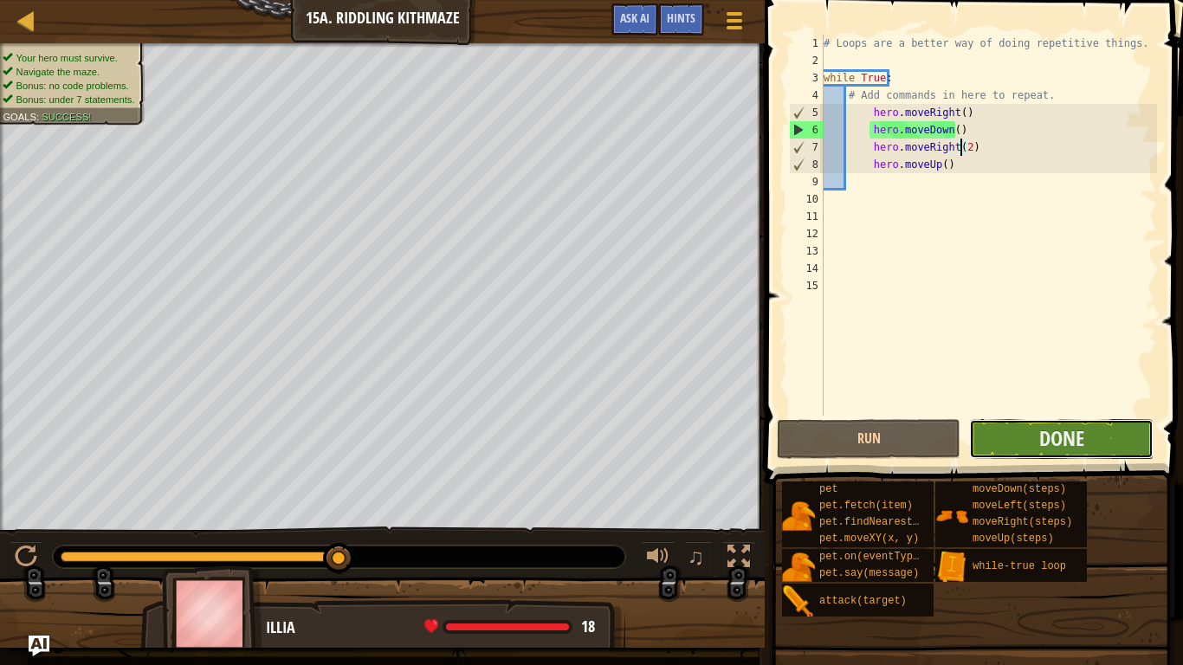
click at [1036, 439] on button "Done" at bounding box center [1061, 439] width 184 height 40
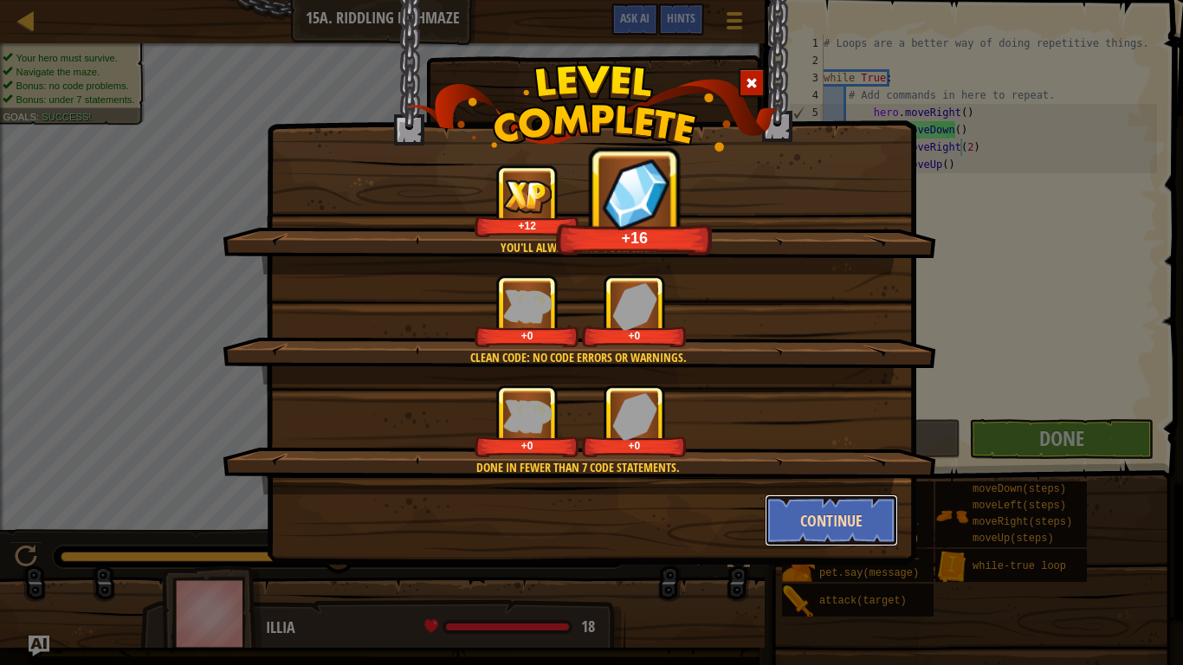
click at [839, 518] on button "Continue" at bounding box center [832, 521] width 134 height 52
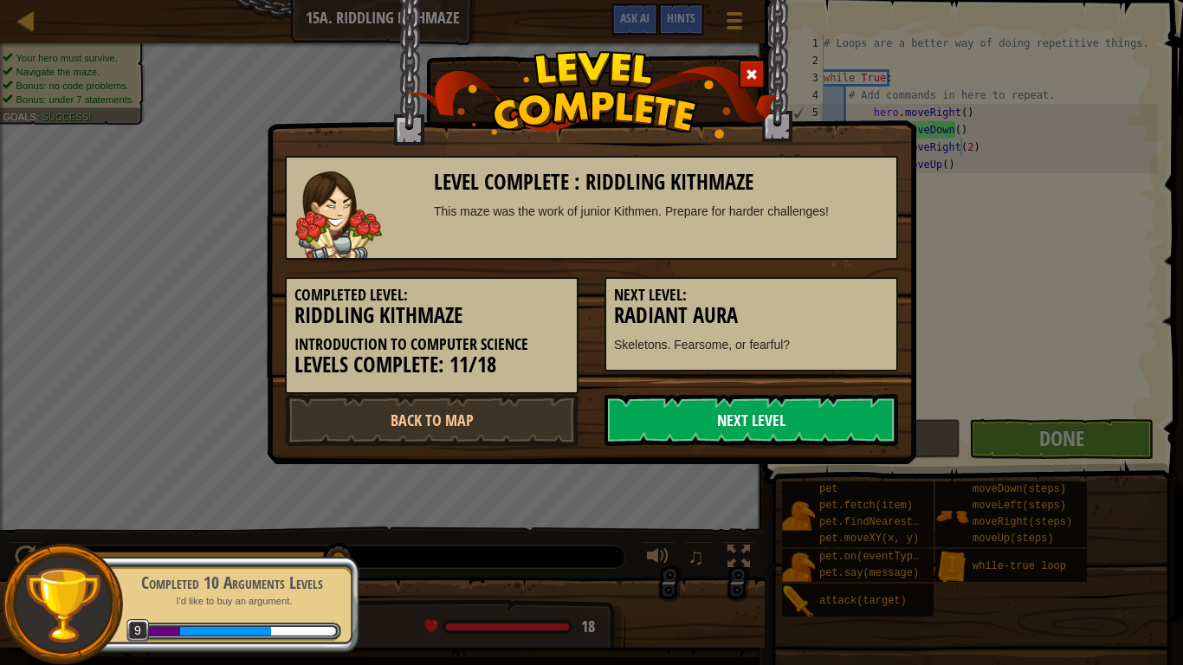
click at [786, 421] on link "Next Level" at bounding box center [752, 420] width 294 height 52
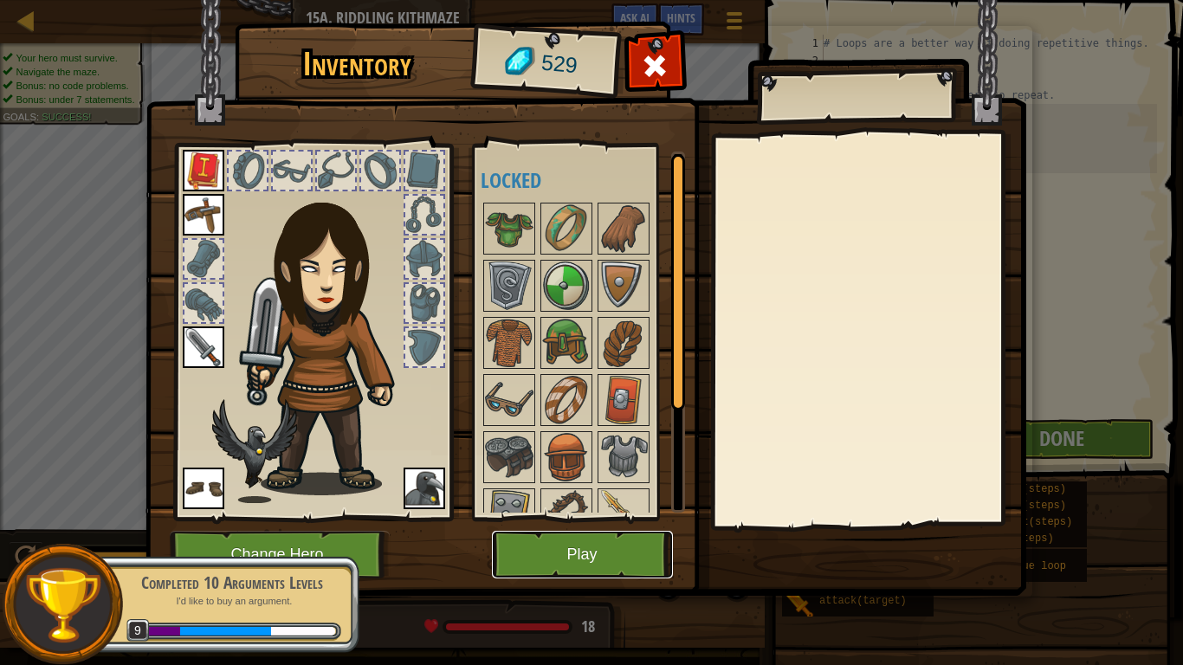
click at [613, 518] on button "Play" at bounding box center [582, 555] width 181 height 48
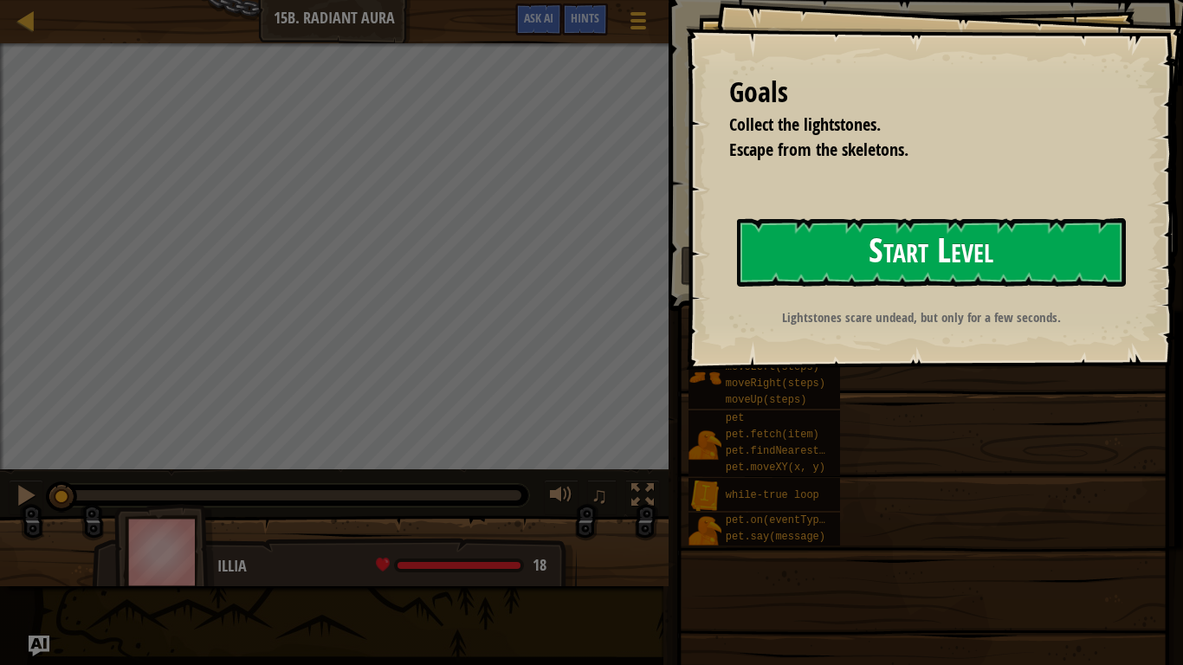
click at [802, 237] on button "Start Level" at bounding box center [931, 252] width 389 height 68
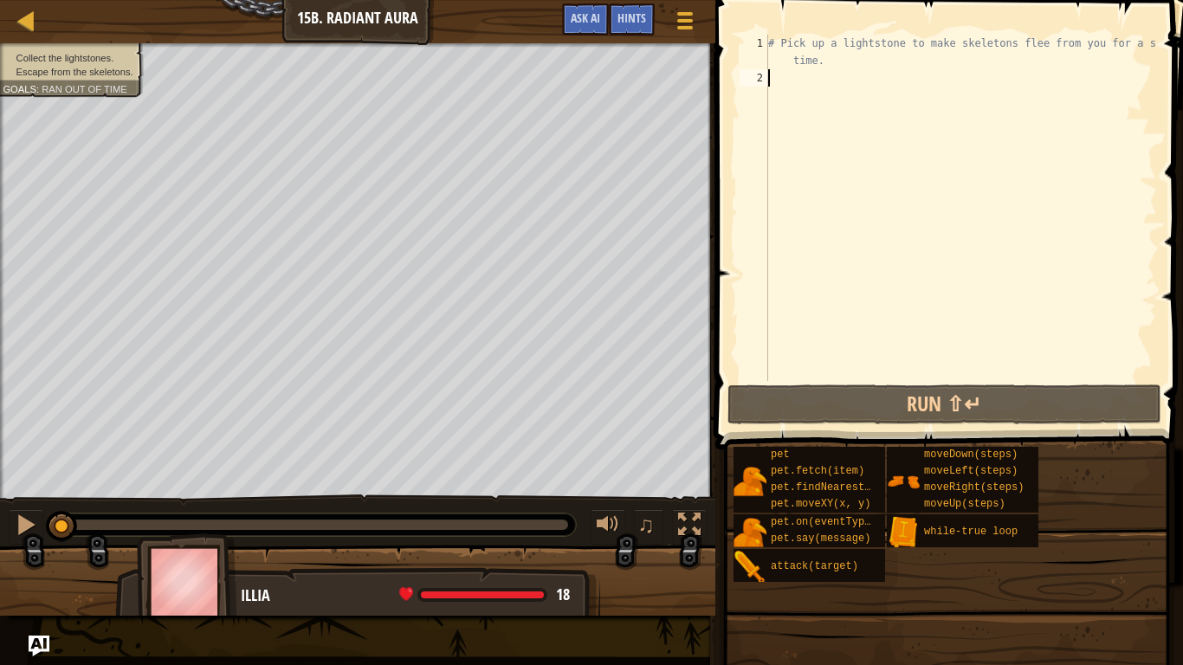
type textarea "h"
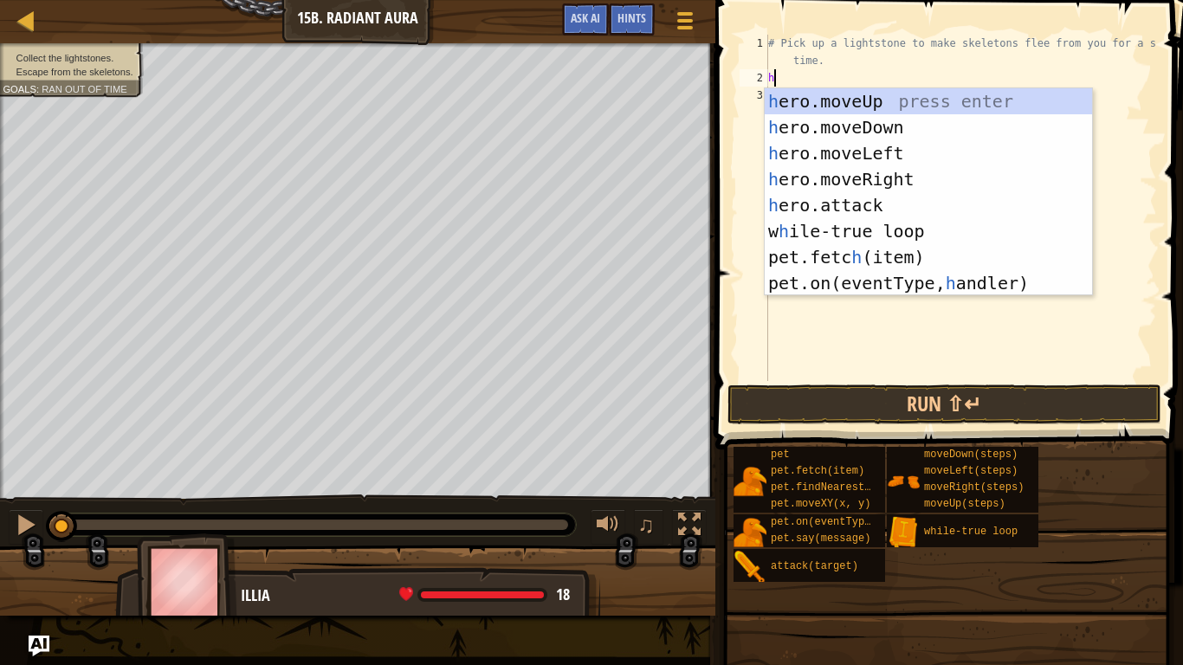
scroll to position [8, 0]
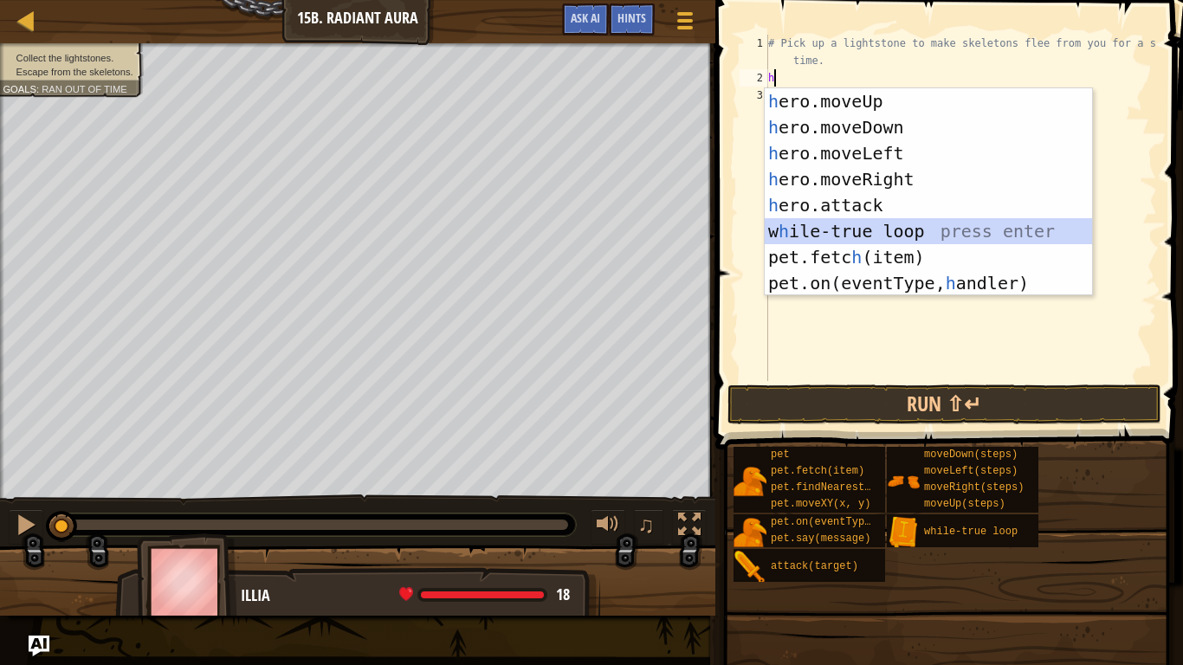
click at [832, 235] on div "h ero.moveUp press enter h ero.moveDown press enter h ero.moveLeft press enter …" at bounding box center [928, 218] width 327 height 260
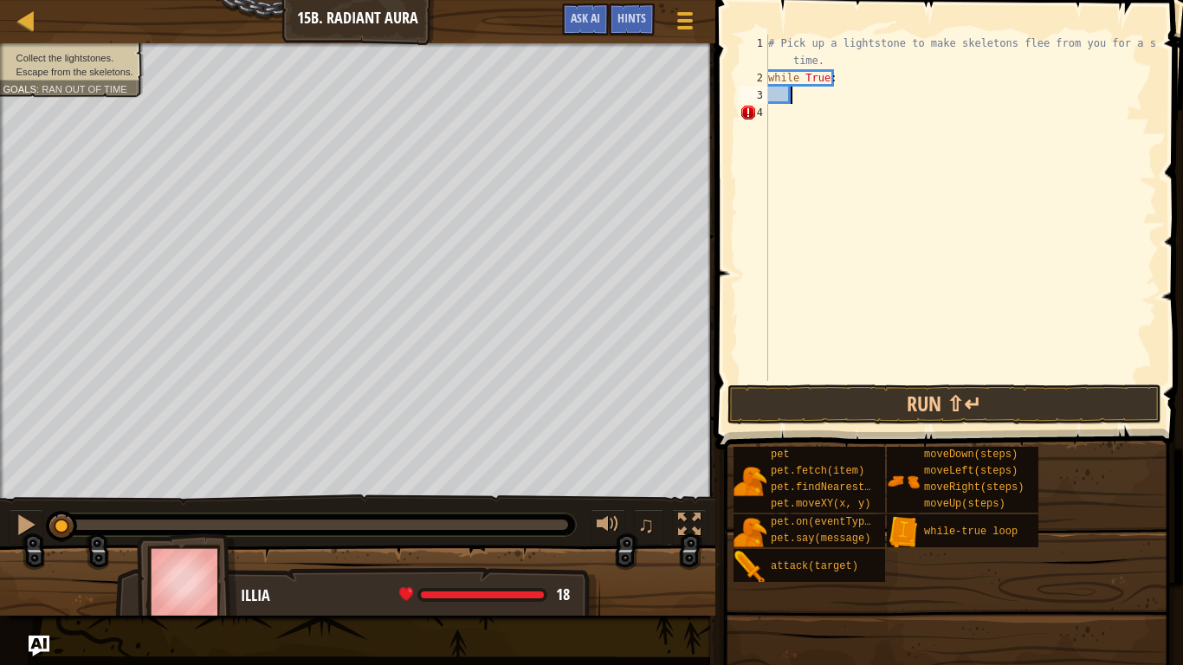
type textarea "u"
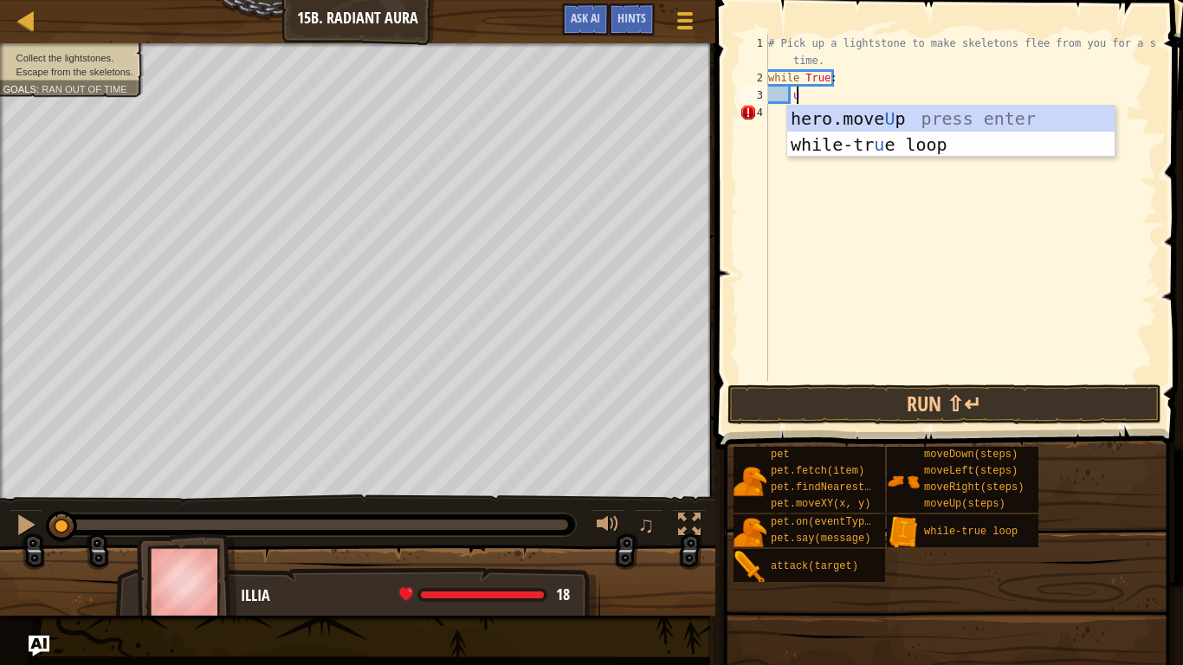
scroll to position [8, 1]
click at [825, 119] on div "hero.move U p press enter while-tr u e loop press enter" at bounding box center [950, 158] width 327 height 104
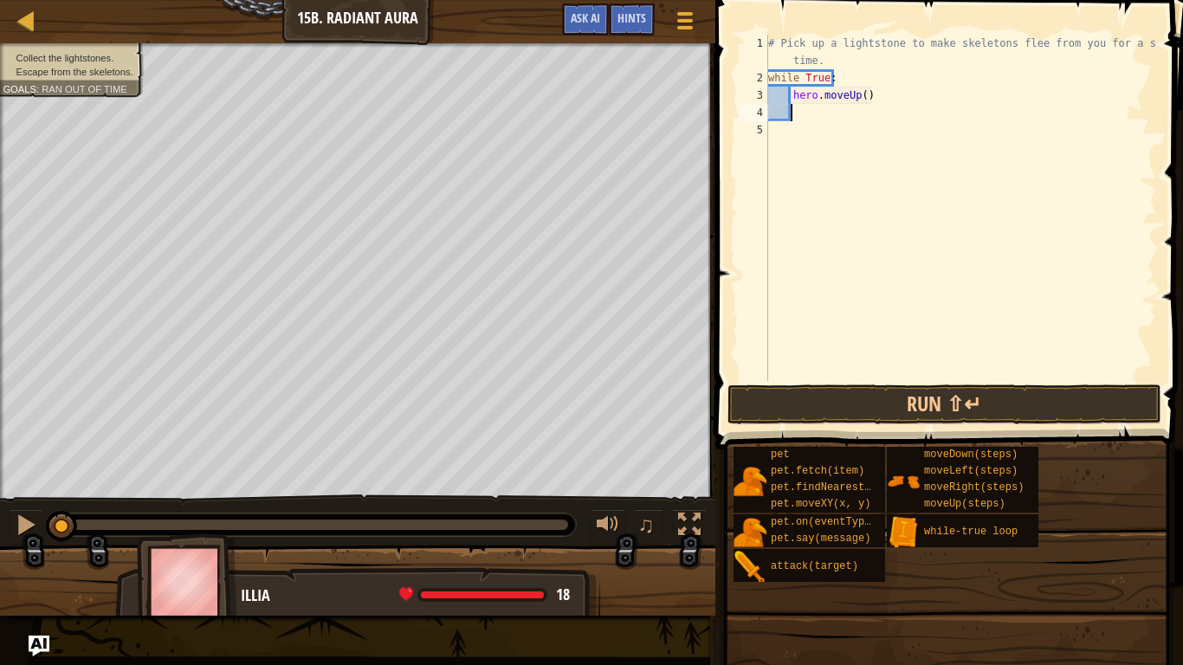
type textarea "d"
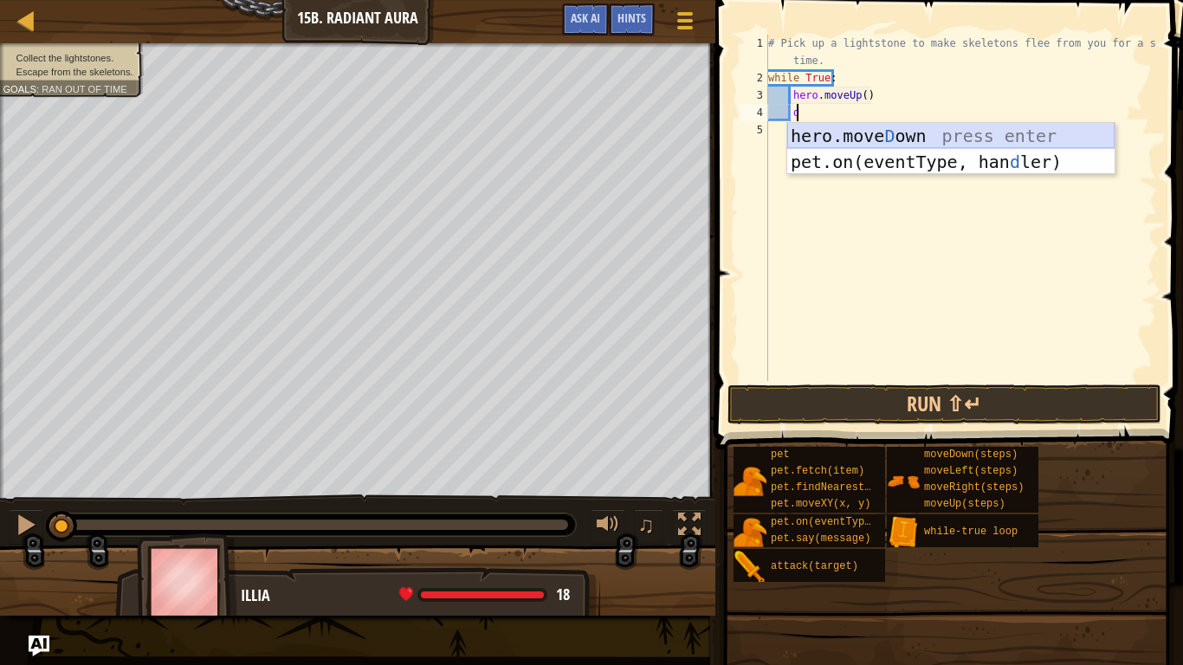
click at [829, 140] on div "hero.[PERSON_NAME] own press enter pet.on(eventType, han d ler) press enter" at bounding box center [950, 175] width 327 height 104
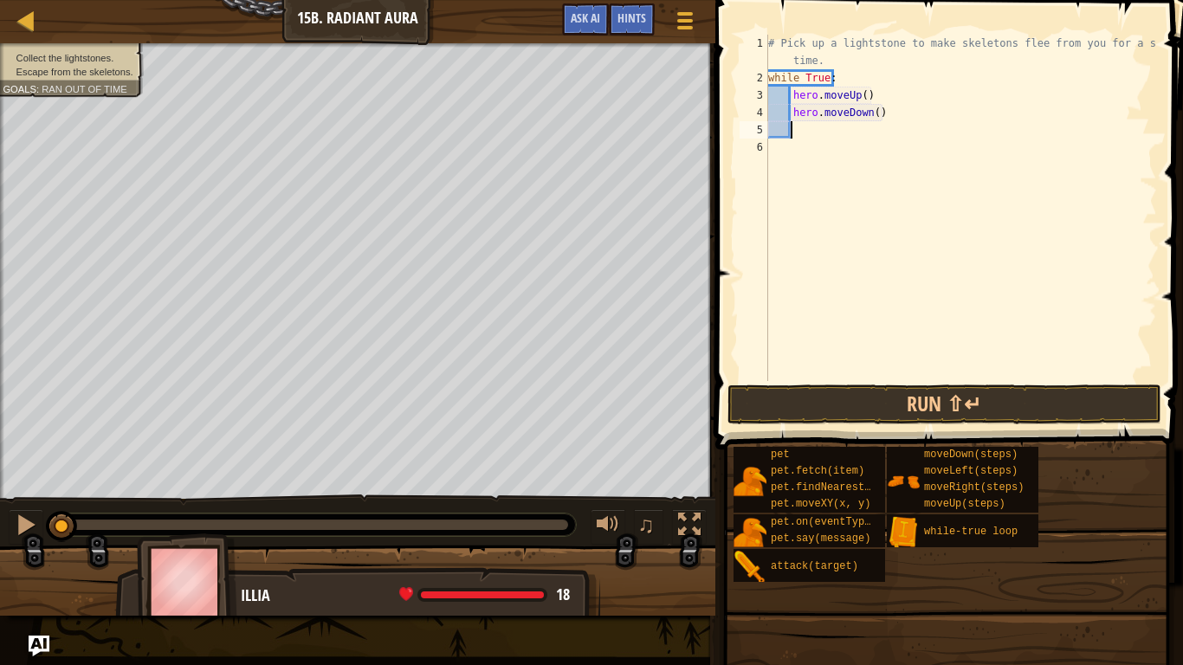
type textarea "r"
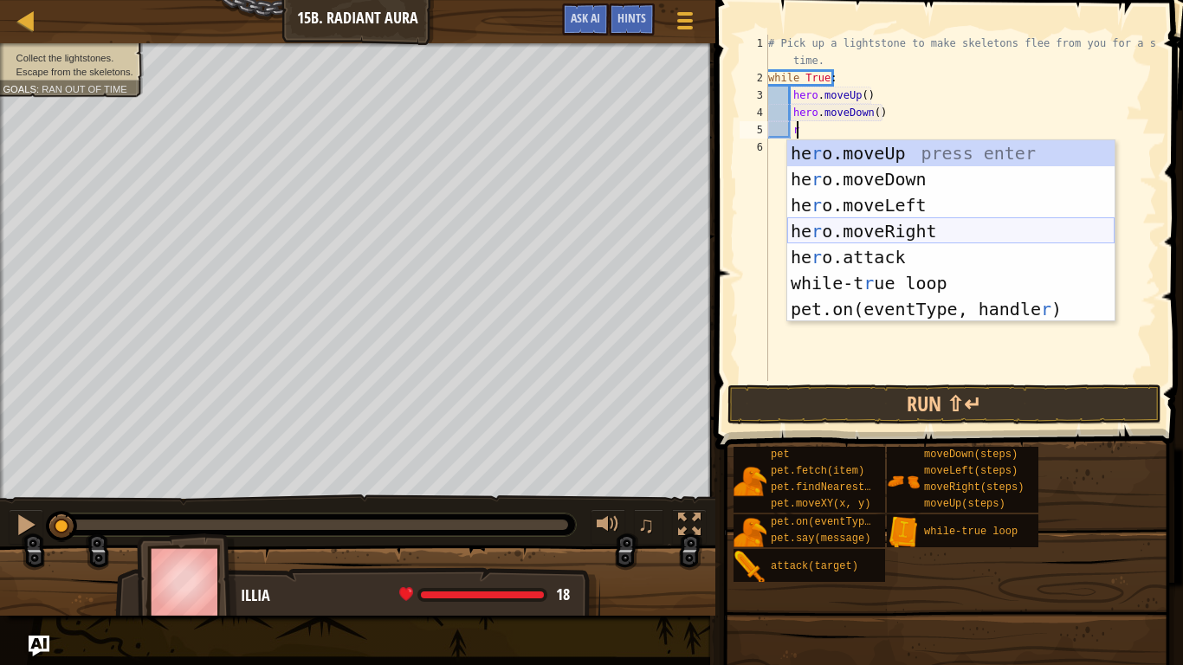
click at [872, 225] on div "he r o.moveUp press enter he r o.moveDown press enter he r o.moveLeft press ent…" at bounding box center [950, 257] width 327 height 234
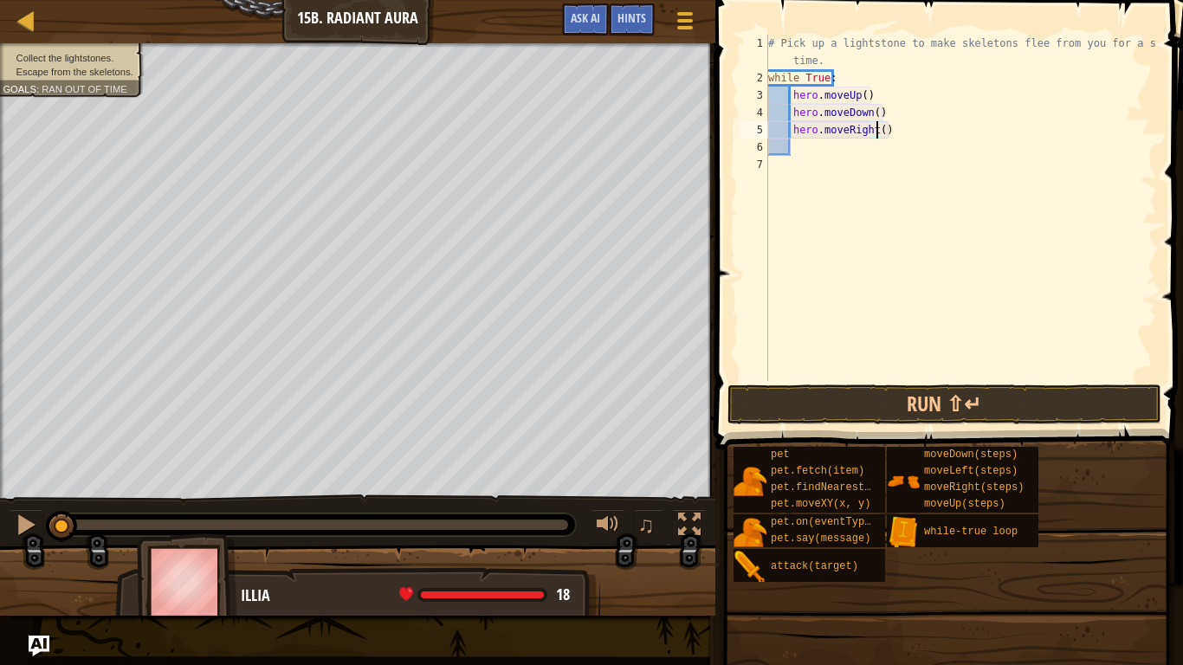
click at [875, 137] on div "# Pick up a lightstone to make skeletons flee from you for a short time. while …" at bounding box center [961, 234] width 392 height 398
type textarea "hero.moveRight(2)"
click at [857, 164] on div "# Pick up a lightstone to make skeletons flee from you for a short time. while …" at bounding box center [961, 234] width 392 height 398
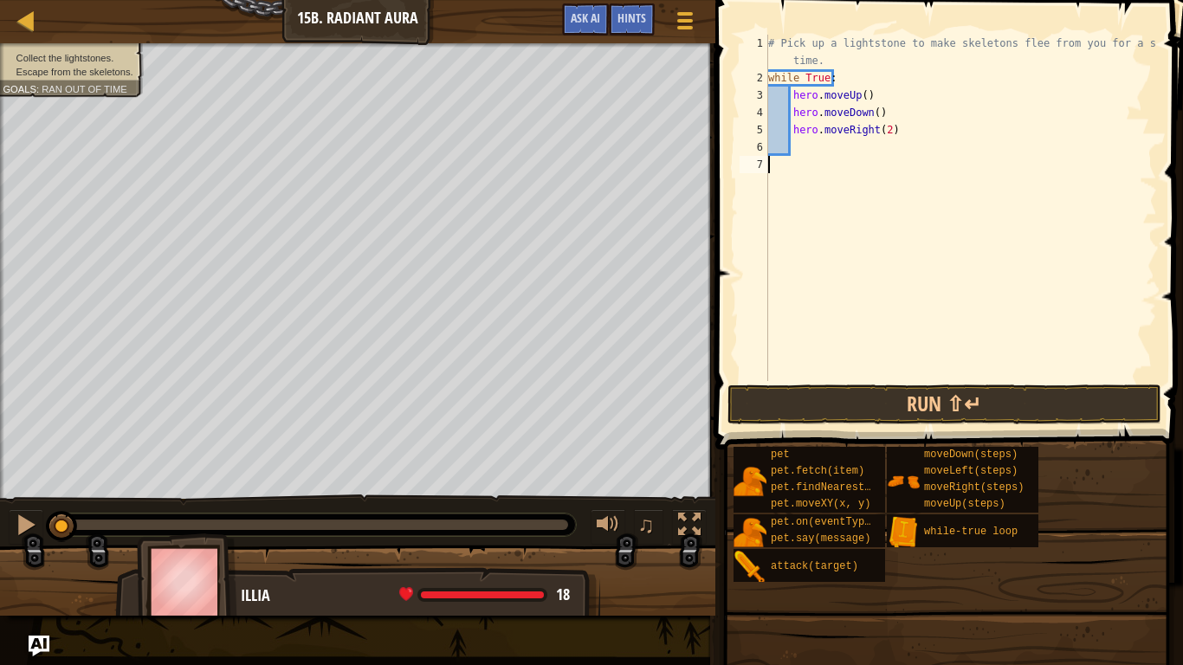
type textarea "h"
click at [826, 394] on button "Run ⇧↵" at bounding box center [945, 405] width 434 height 40
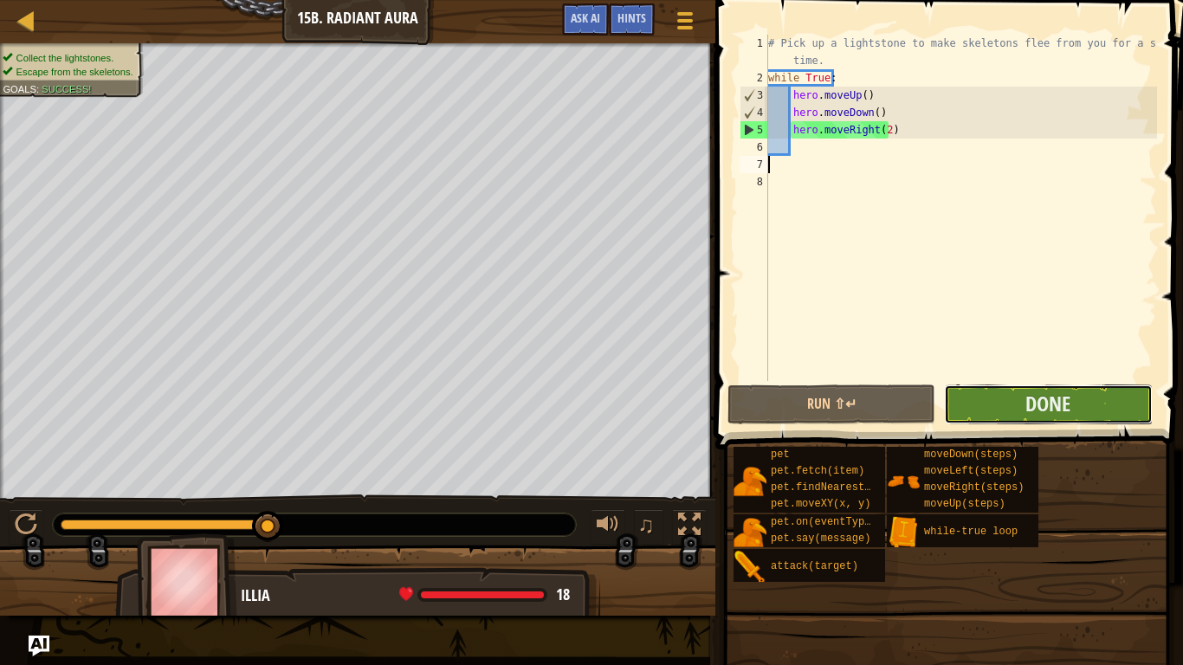
click at [1009, 412] on button "Done" at bounding box center [1048, 405] width 208 height 40
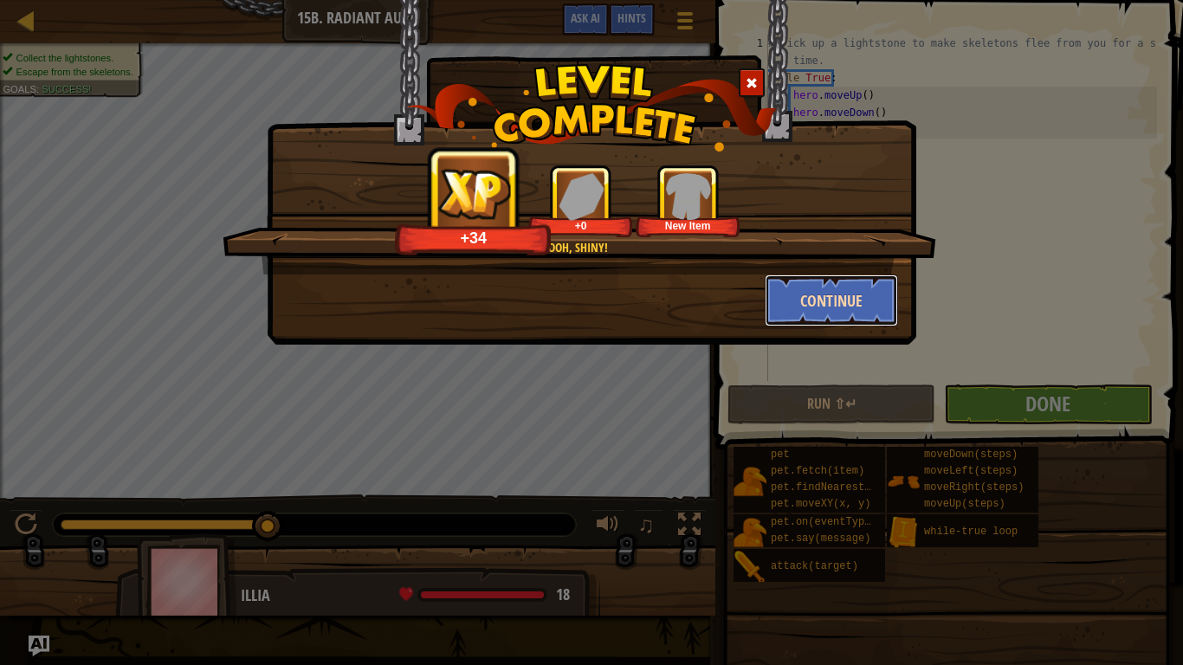
drag, startPoint x: 817, startPoint y: 301, endPoint x: 793, endPoint y: 300, distance: 23.4
click at [793, 300] on button "Continue" at bounding box center [832, 301] width 134 height 52
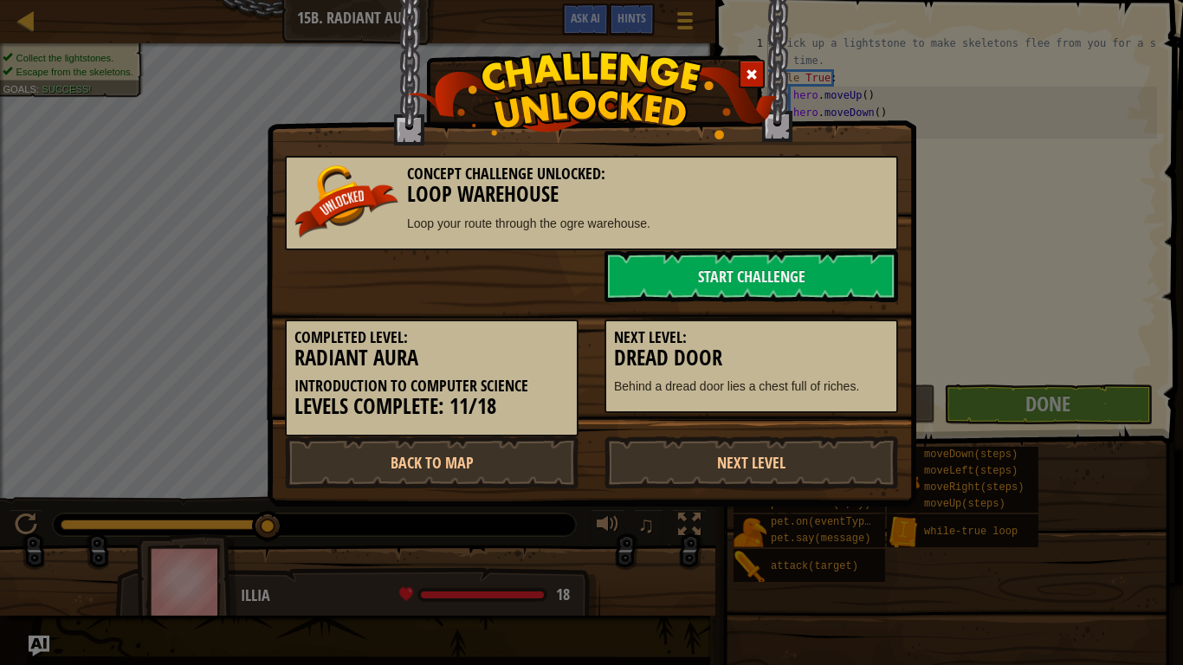
click at [741, 363] on h3 "Dread Door" at bounding box center [751, 357] width 275 height 23
click at [727, 290] on link "Start Challenge" at bounding box center [752, 276] width 294 height 52
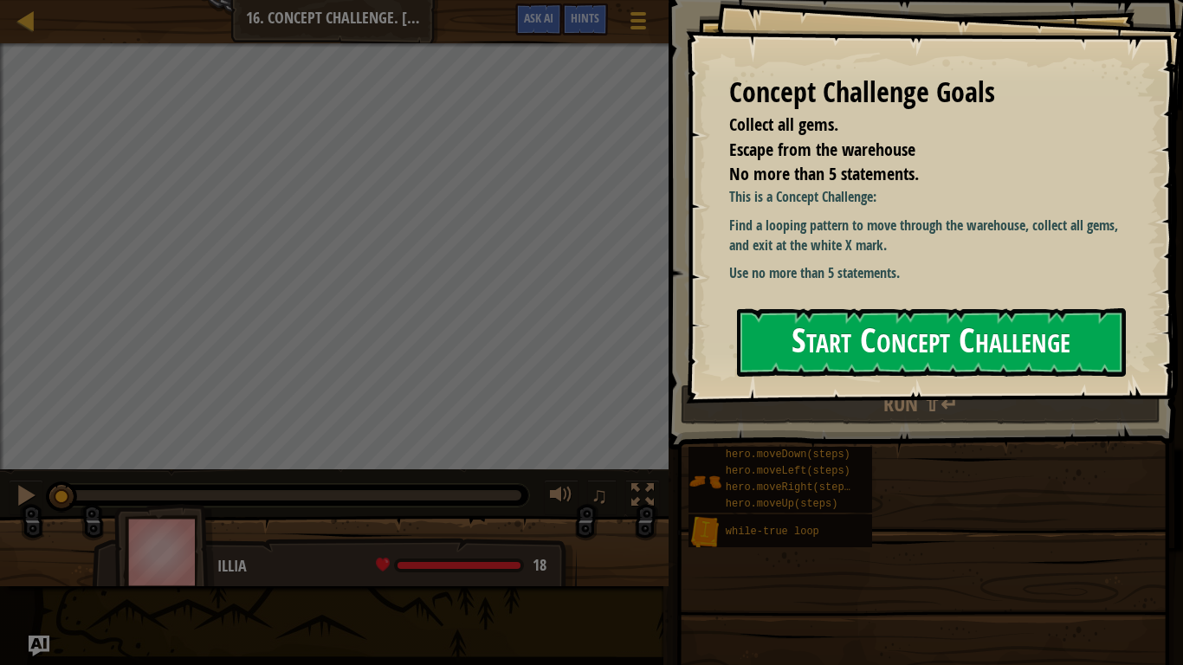
click at [833, 357] on button "Start Concept Challenge" at bounding box center [931, 342] width 389 height 68
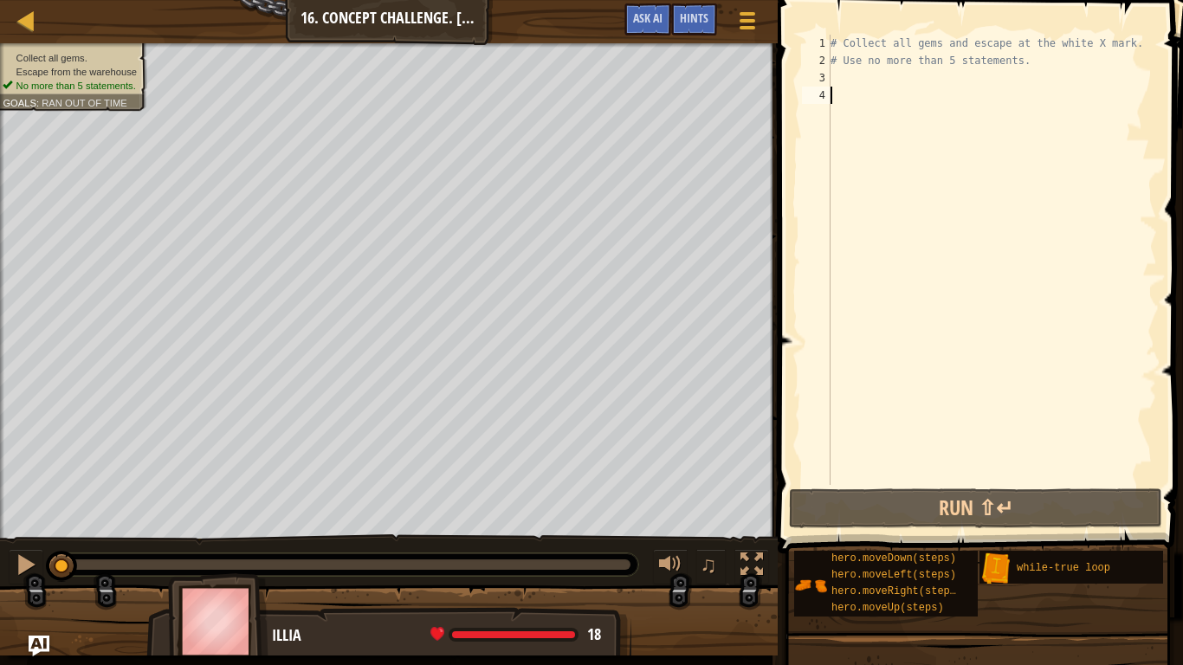
type textarea "w"
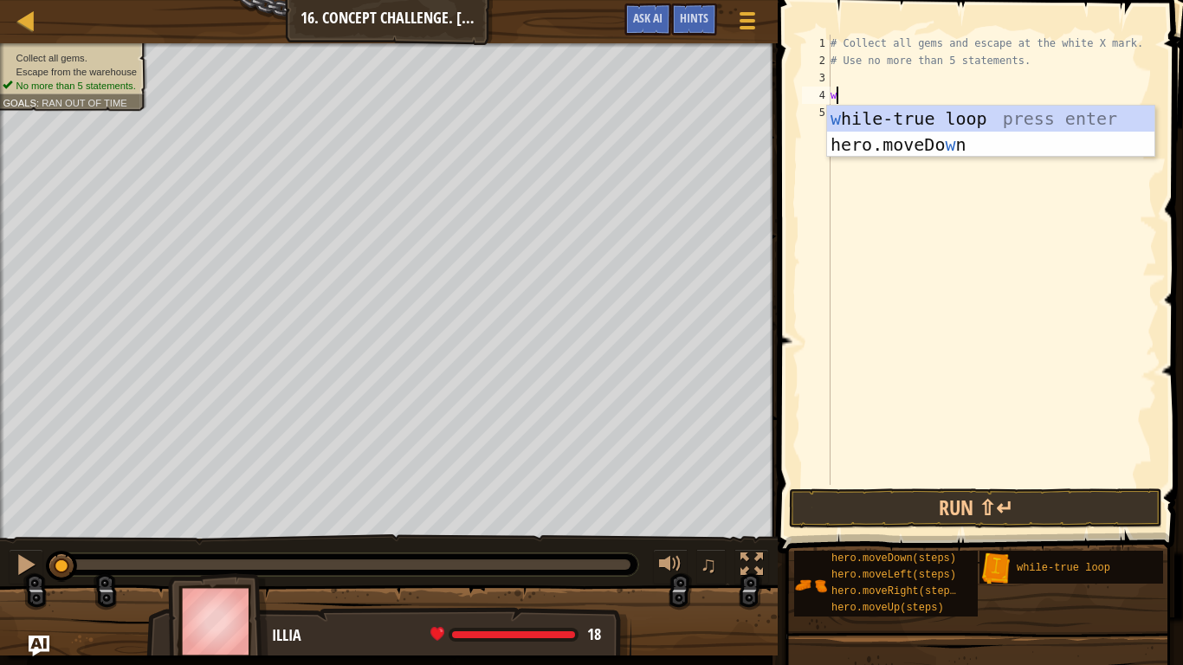
scroll to position [8, 0]
click at [895, 120] on div "w hile-true loop press enter hero.moveDo w n press enter" at bounding box center [990, 158] width 327 height 104
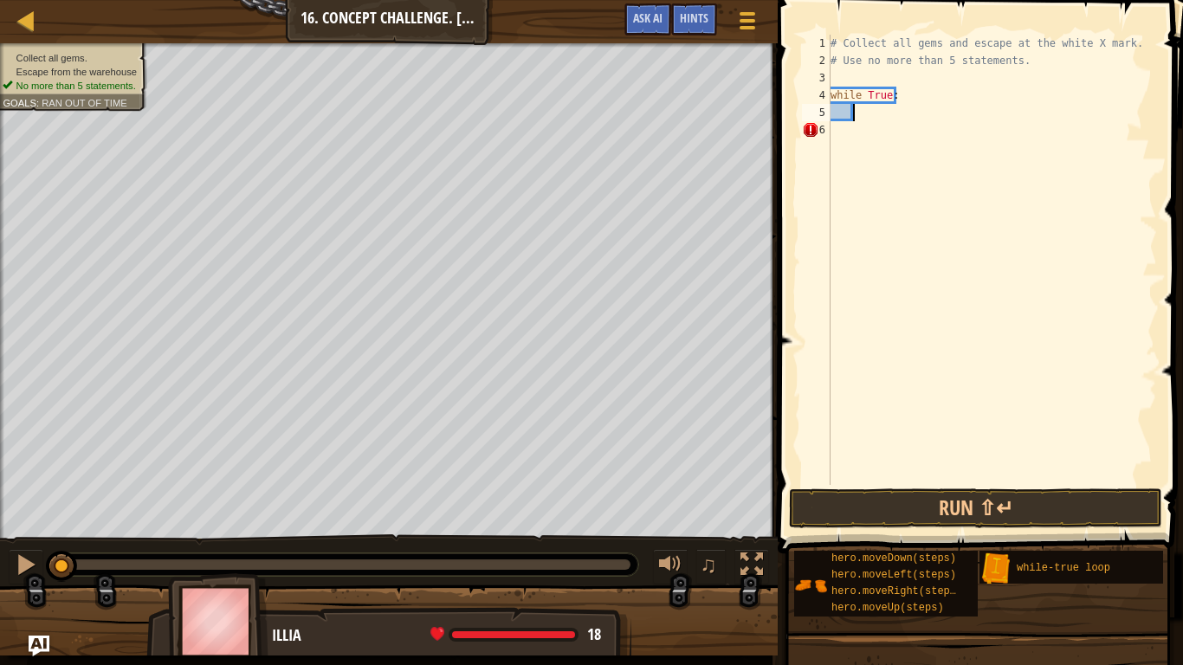
type textarea "u"
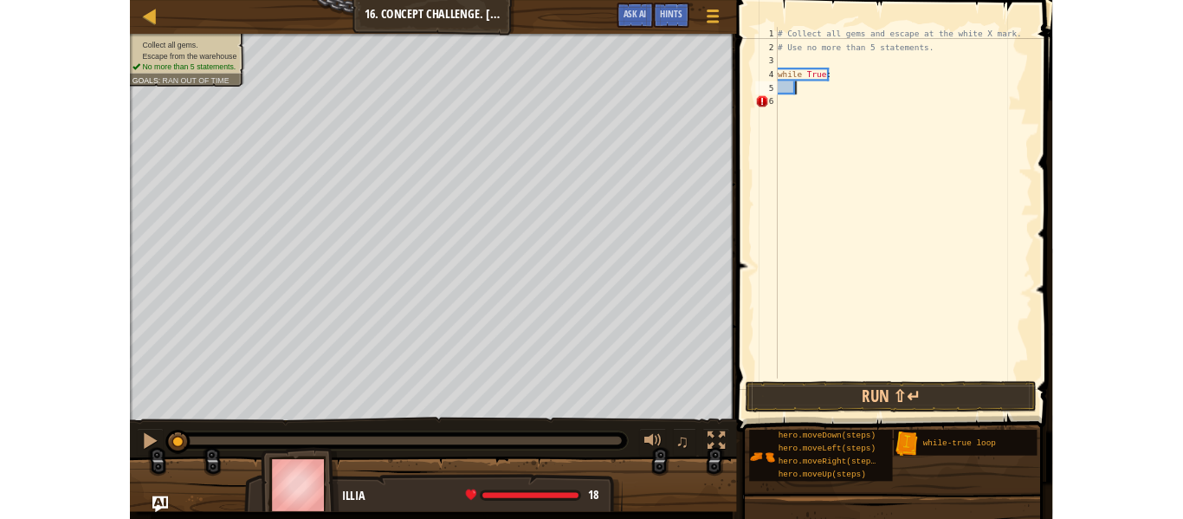
scroll to position [8, 1]
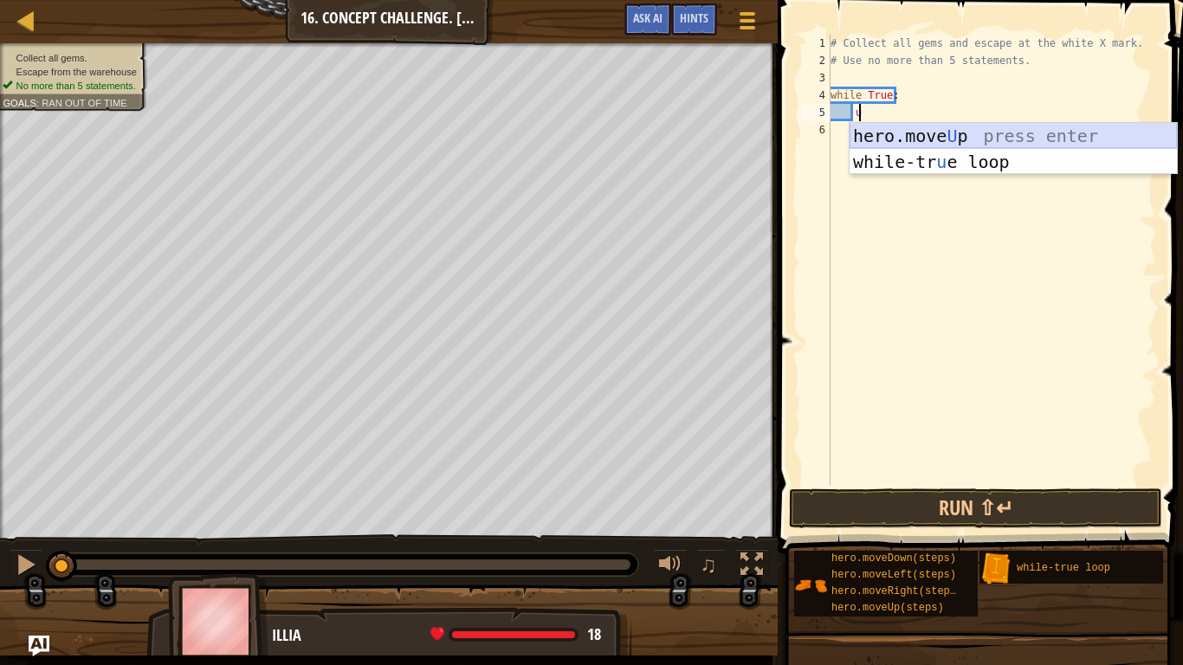
click at [903, 133] on div "hero.move U p press enter while-tr u e loop press enter" at bounding box center [1013, 175] width 327 height 104
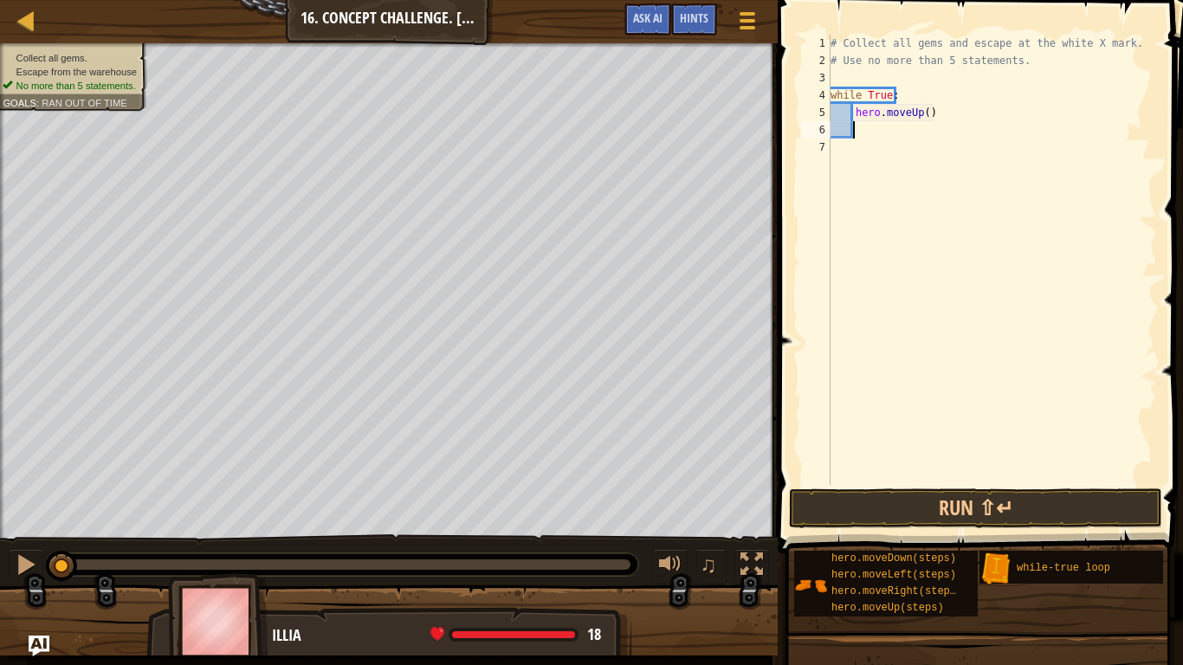
type textarea "r"
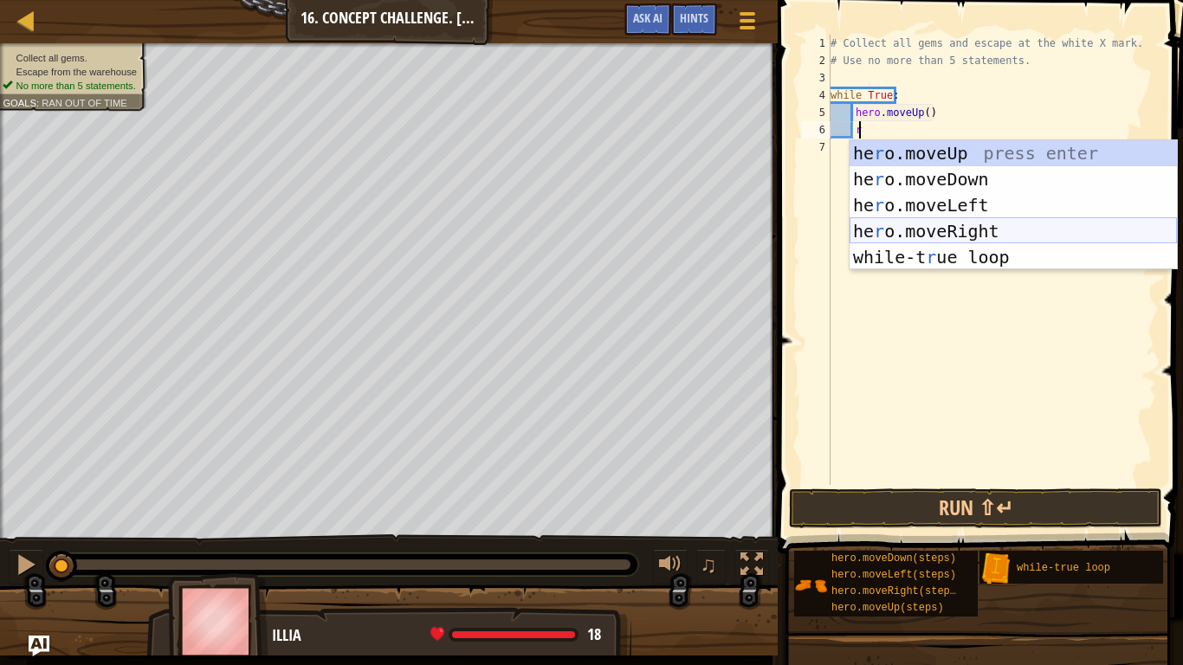
click at [934, 229] on div "he r o.moveUp press enter he r o.moveDown press enter he r o.moveLeft press ent…" at bounding box center [1013, 231] width 327 height 182
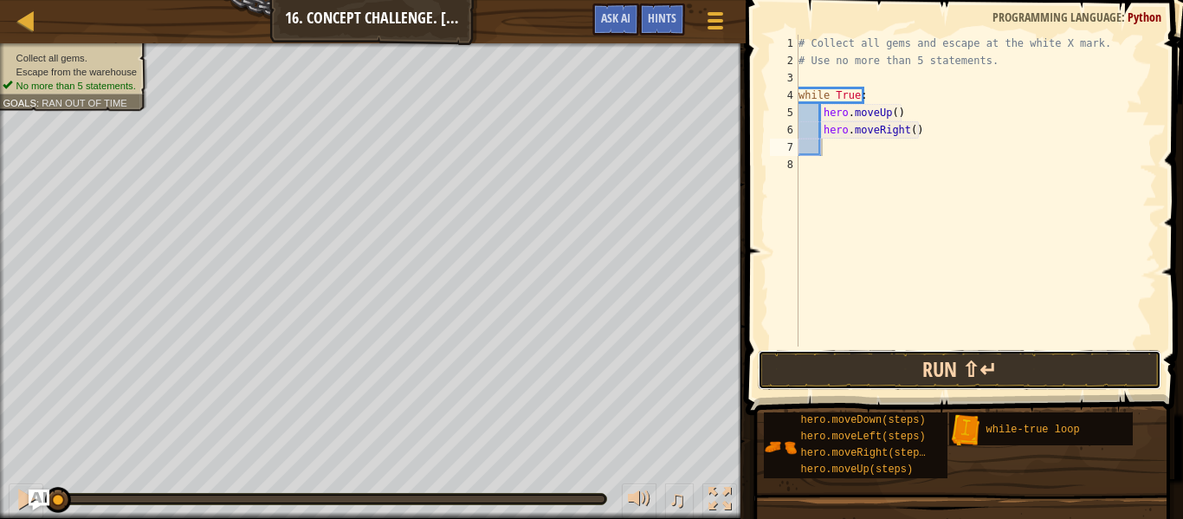
click at [916, 365] on button "Run ⇧↵" at bounding box center [960, 370] width 404 height 40
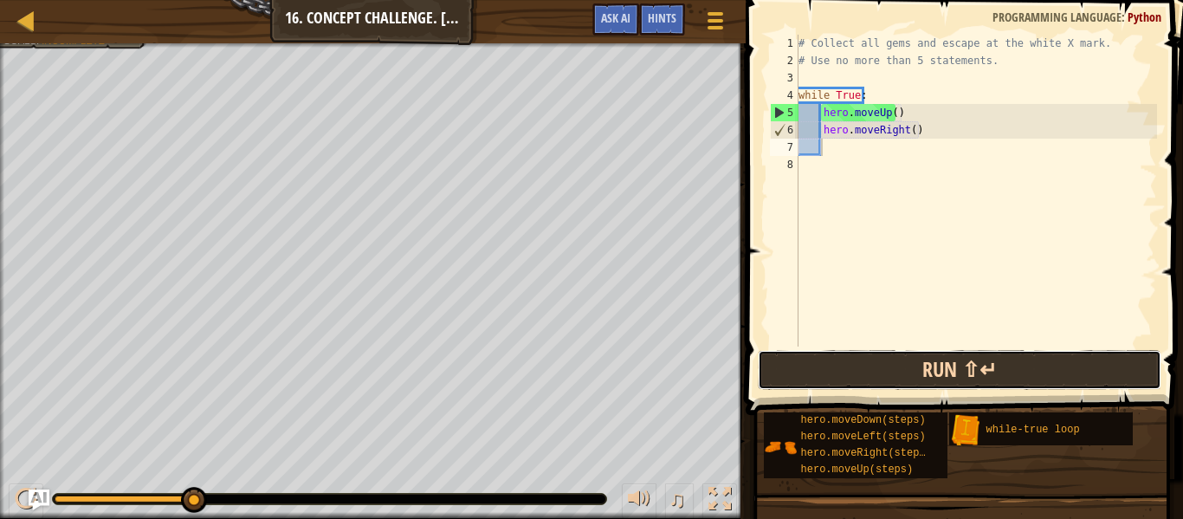
click at [839, 375] on button "Run ⇧↵" at bounding box center [960, 370] width 404 height 40
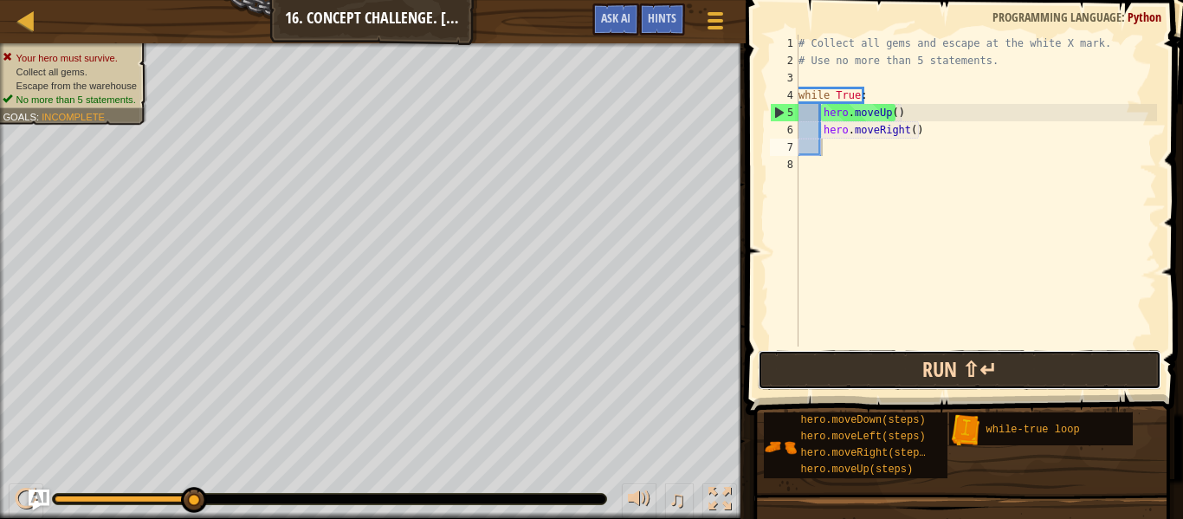
click at [829, 374] on button "Run ⇧↵" at bounding box center [960, 370] width 404 height 40
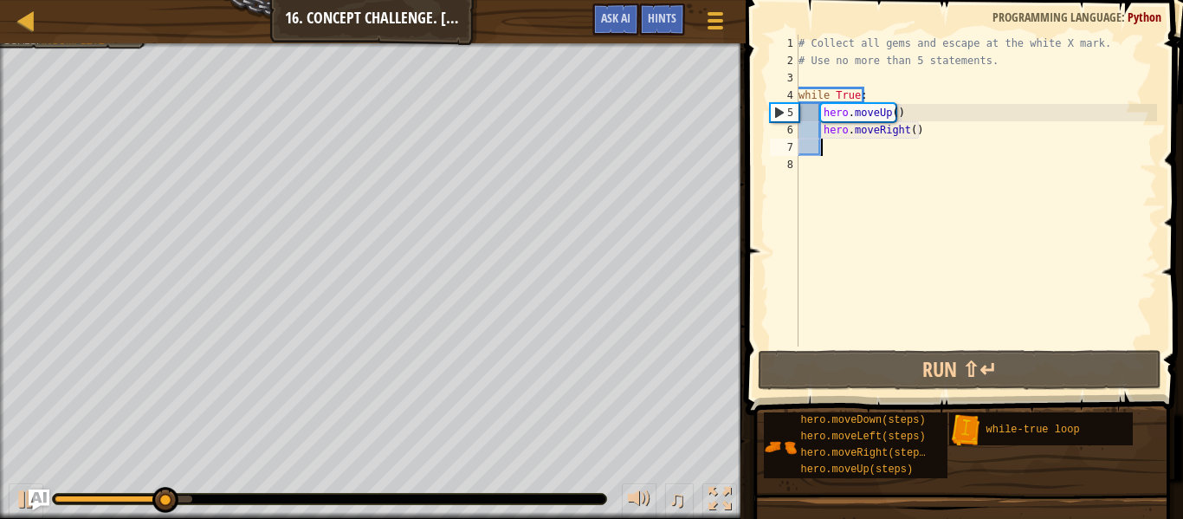
click at [889, 113] on div "# Collect all gems and escape at the white X mark. # Use no more than 5 stateme…" at bounding box center [976, 208] width 362 height 346
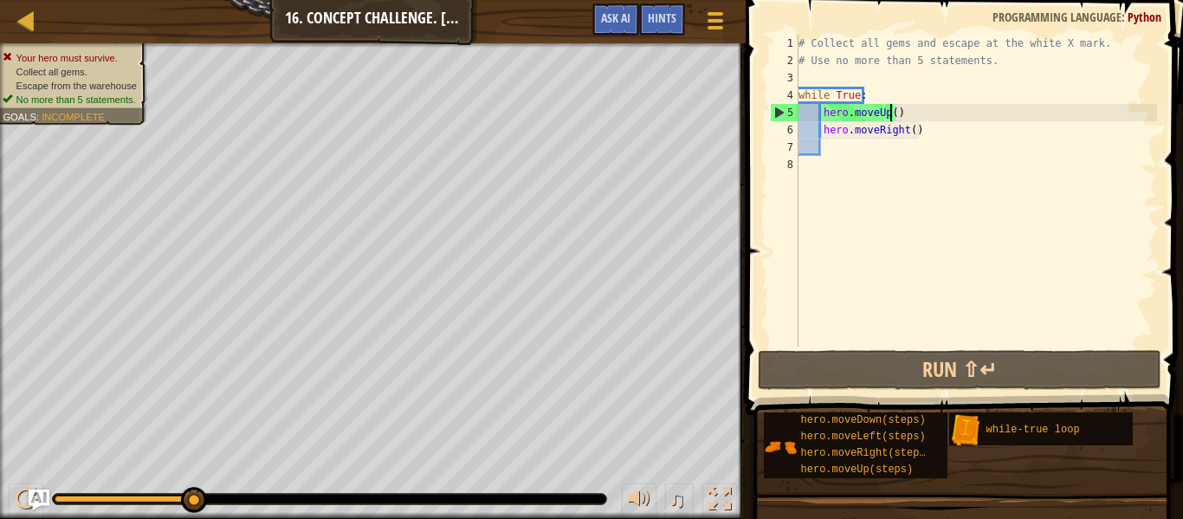
scroll to position [8, 8]
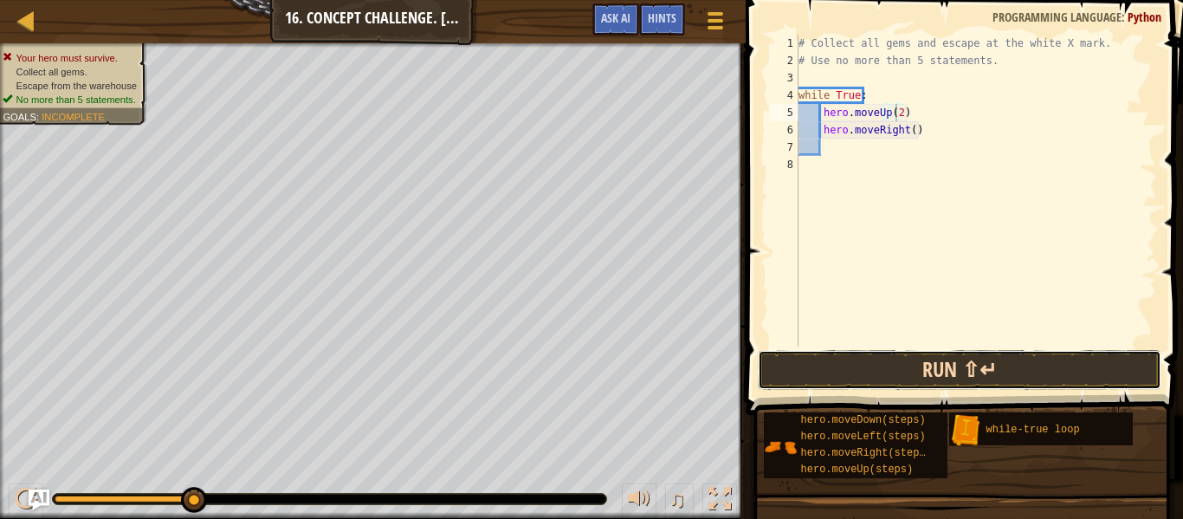
click at [929, 366] on button "Run ⇧↵" at bounding box center [960, 370] width 404 height 40
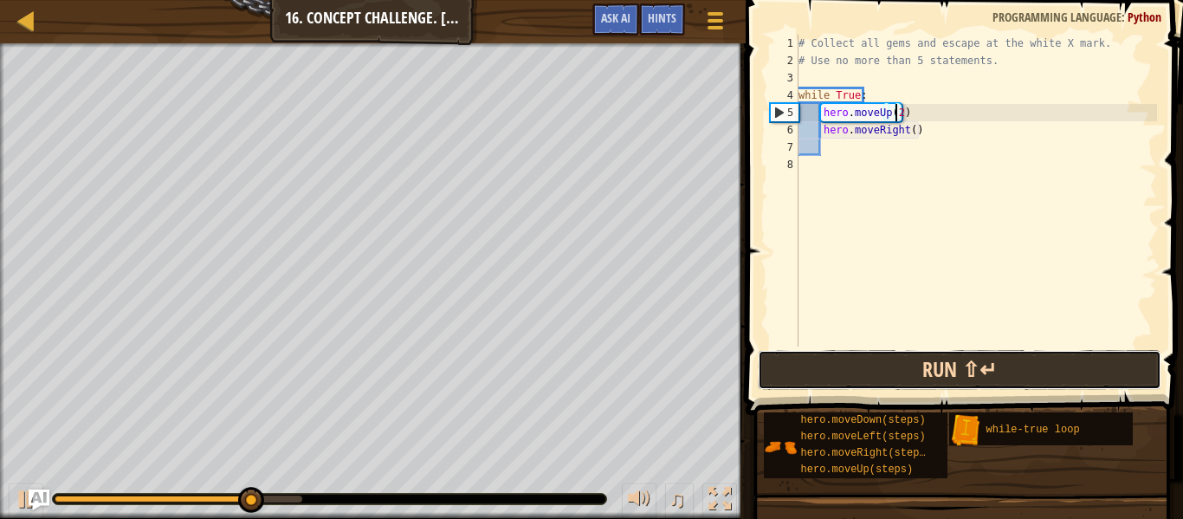
click at [888, 372] on button "Run ⇧↵" at bounding box center [960, 370] width 404 height 40
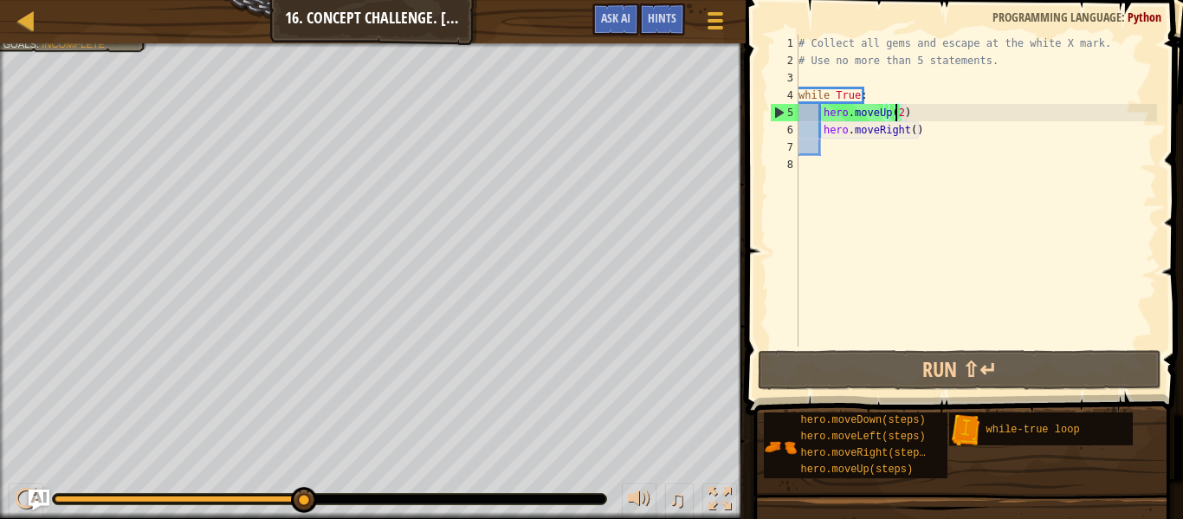
click at [905, 129] on div "# Collect all gems and escape at the white X mark. # Use no more than 5 stateme…" at bounding box center [976, 208] width 362 height 346
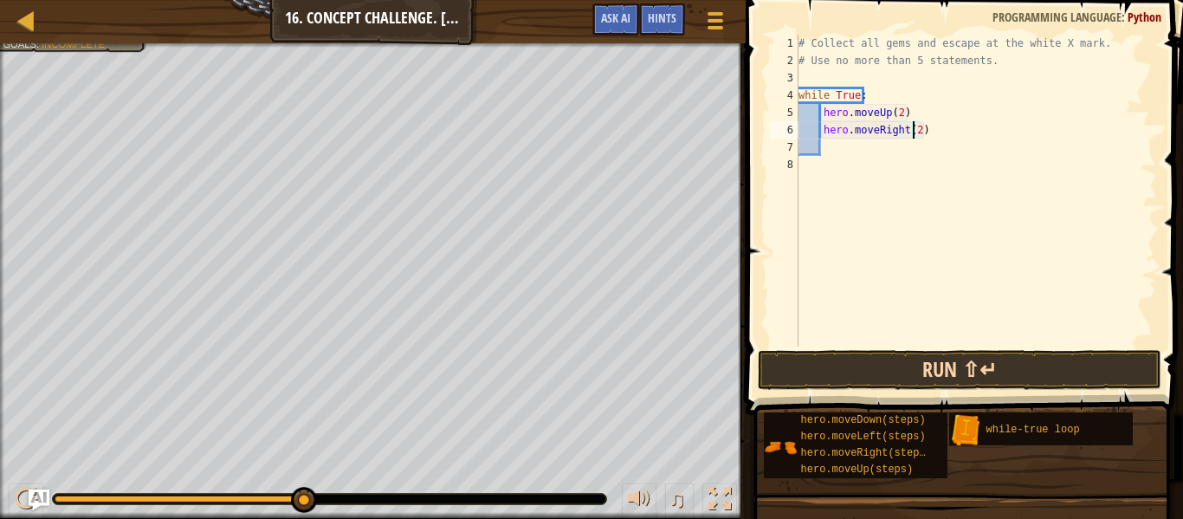
type textarea "hero.moveRight(2)"
click at [912, 372] on button "Run ⇧↵" at bounding box center [960, 370] width 404 height 40
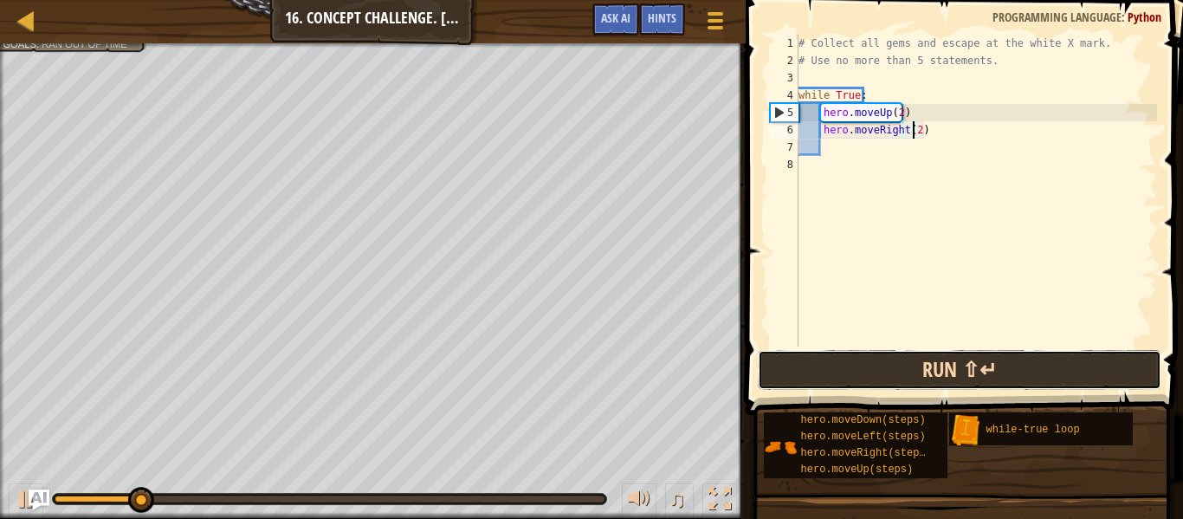
click at [912, 372] on button "Run ⇧↵" at bounding box center [960, 370] width 404 height 40
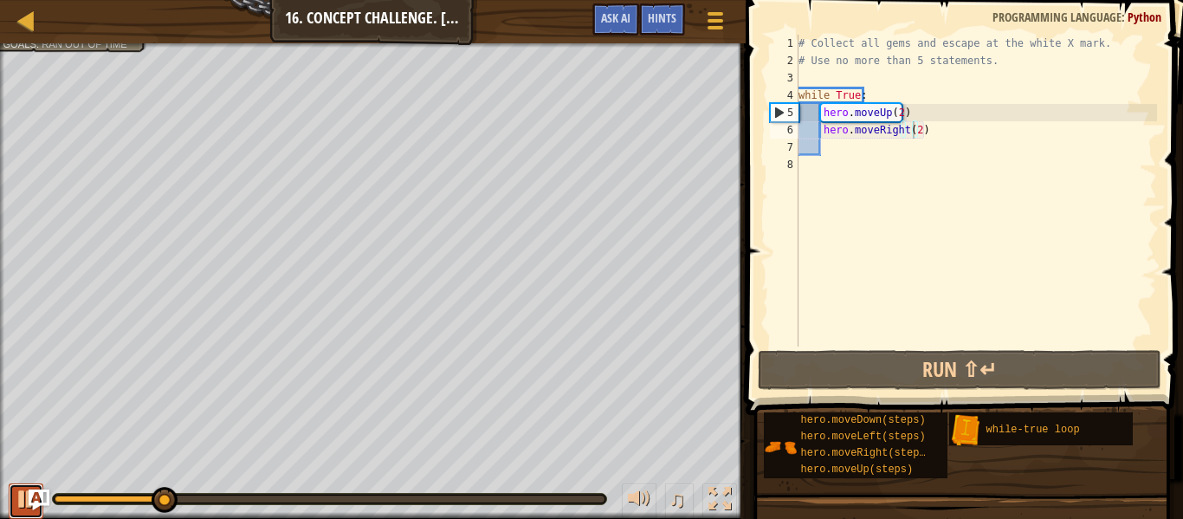
click at [18, 497] on div at bounding box center [26, 499] width 23 height 23
click at [877, 144] on div "# Collect all gems and escape at the white X mark. # Use no more than 5 stateme…" at bounding box center [976, 208] width 362 height 346
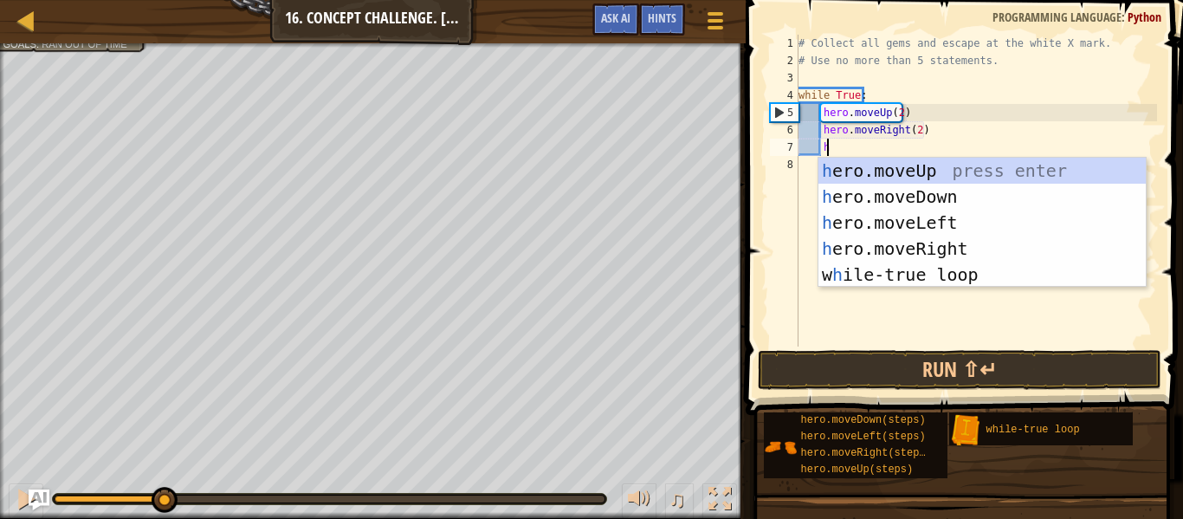
scroll to position [8, 2]
type textarea "hr"
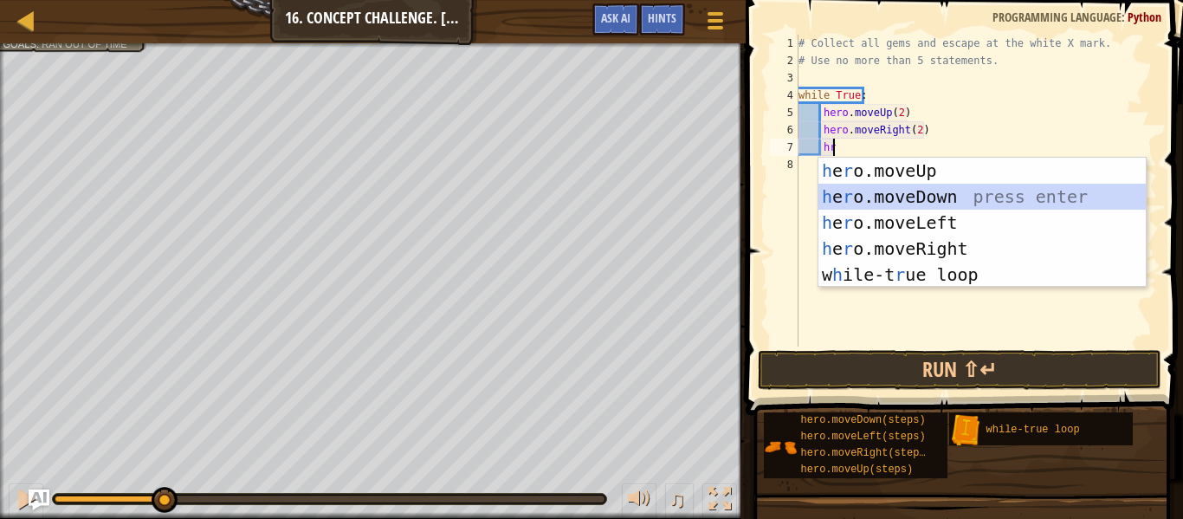
click at [926, 191] on div "h e r o.moveUp press enter h e r o.moveDown press enter h e r o.moveLeft press …" at bounding box center [982, 249] width 327 height 182
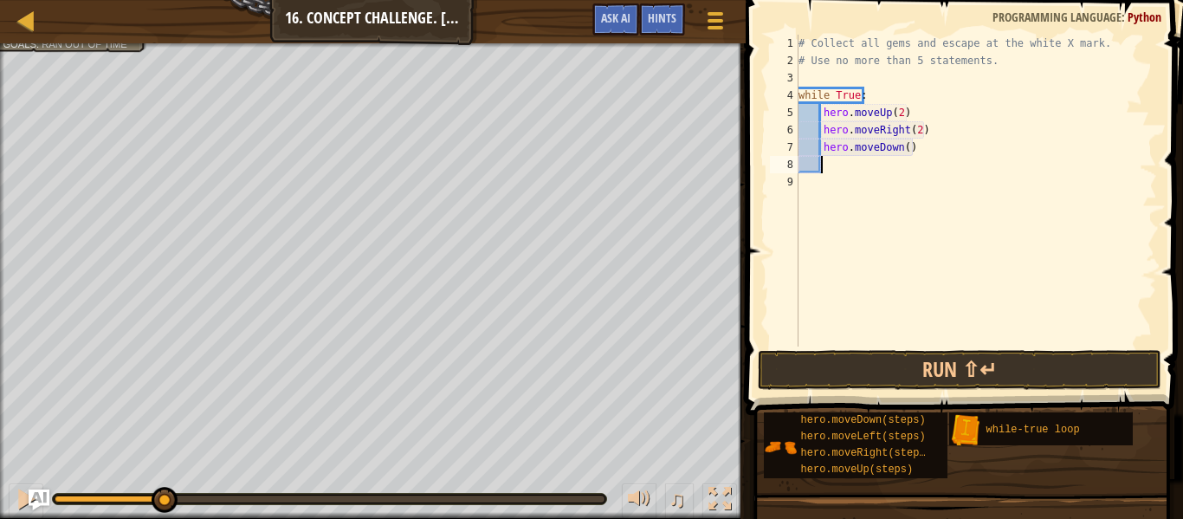
click at [867, 167] on div "# Collect all gems and escape at the white X mark. # Use no more than 5 stateme…" at bounding box center [976, 208] width 362 height 346
type textarea "h"
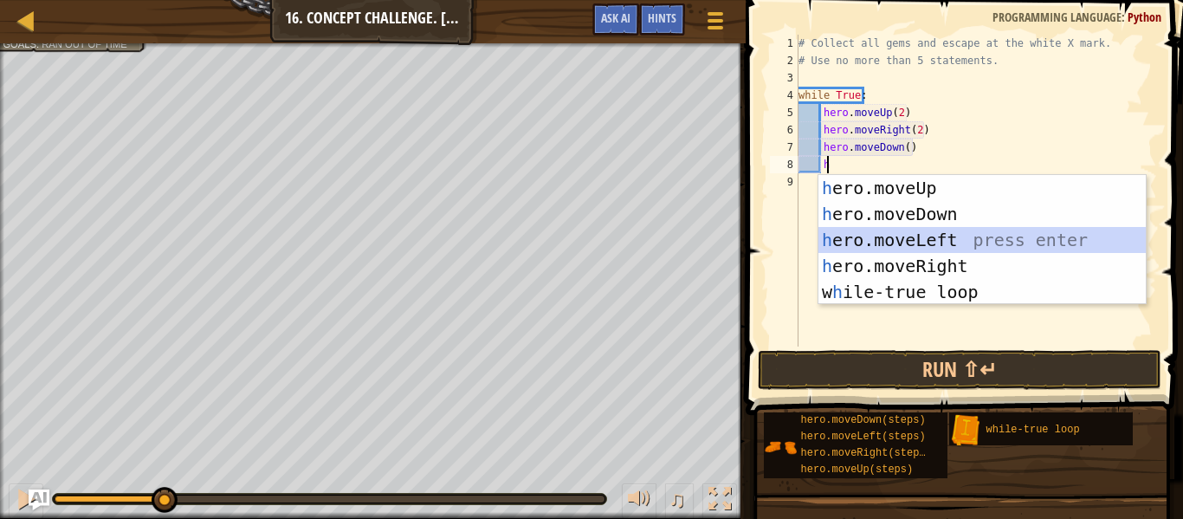
click at [922, 236] on div "h ero.moveUp press enter h ero.moveDown press enter h ero.moveLeft press enter …" at bounding box center [982, 266] width 327 height 182
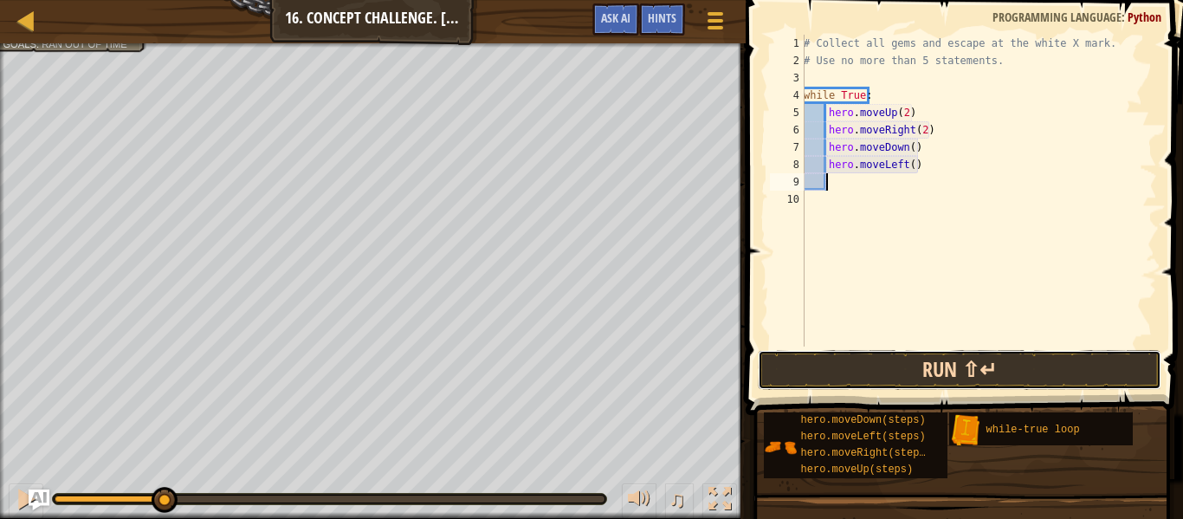
click at [933, 366] on button "Run ⇧↵" at bounding box center [960, 370] width 404 height 40
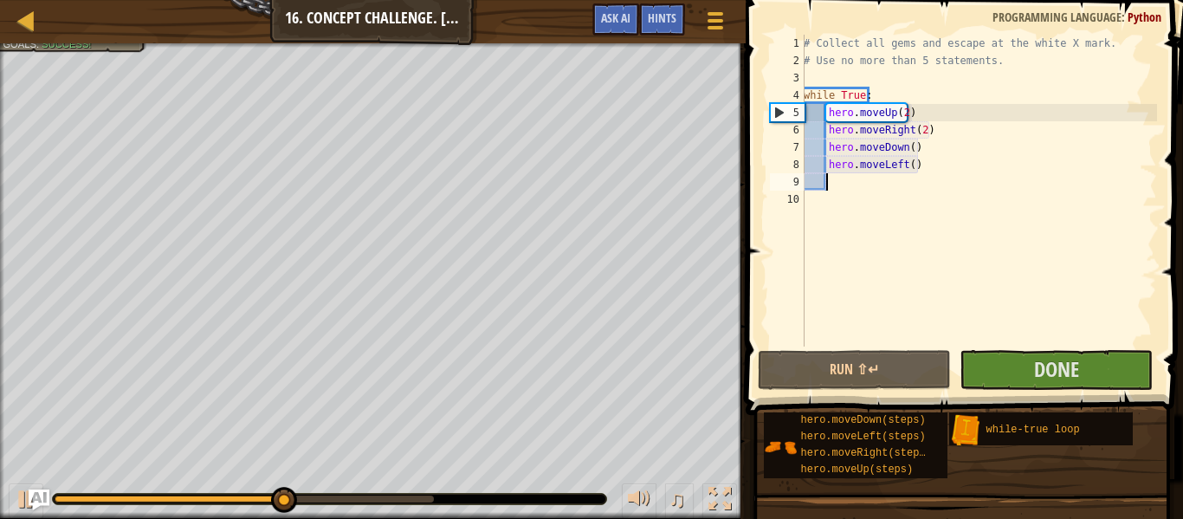
click at [419, 500] on div at bounding box center [244, 498] width 379 height 7
click at [394, 506] on div "♫" at bounding box center [373, 495] width 746 height 52
click at [372, 498] on div at bounding box center [214, 498] width 318 height 7
click at [1008, 358] on button "Done" at bounding box center [1056, 370] width 193 height 40
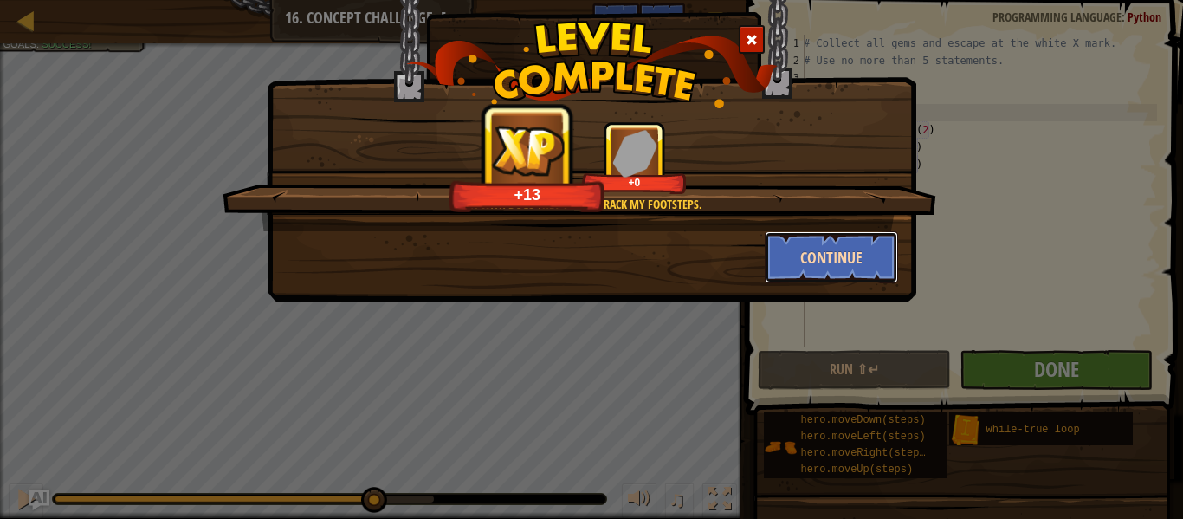
click at [843, 256] on button "Continue" at bounding box center [832, 257] width 134 height 52
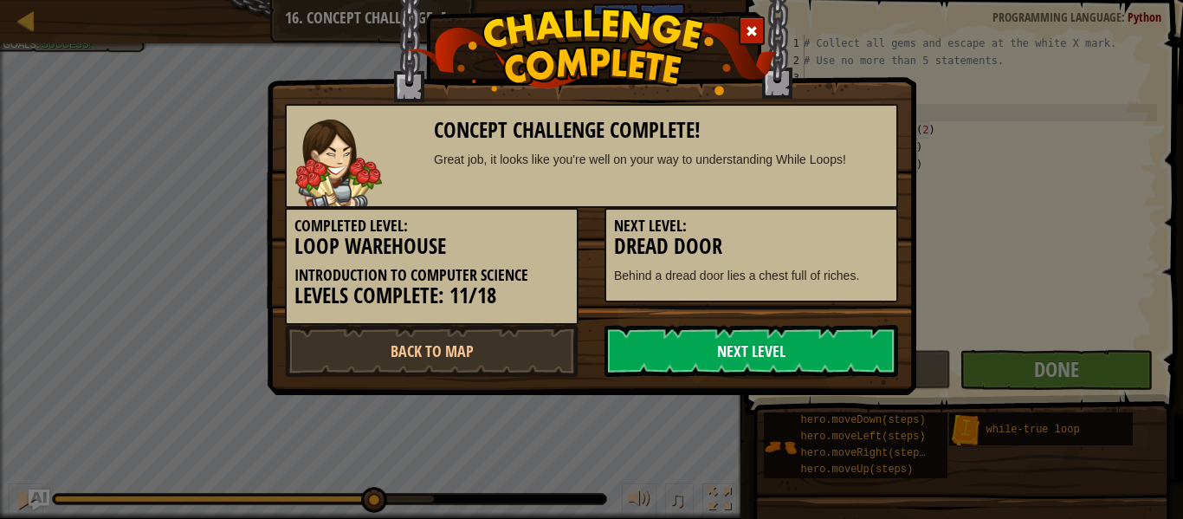
click at [724, 355] on link "Next Level" at bounding box center [752, 351] width 294 height 52
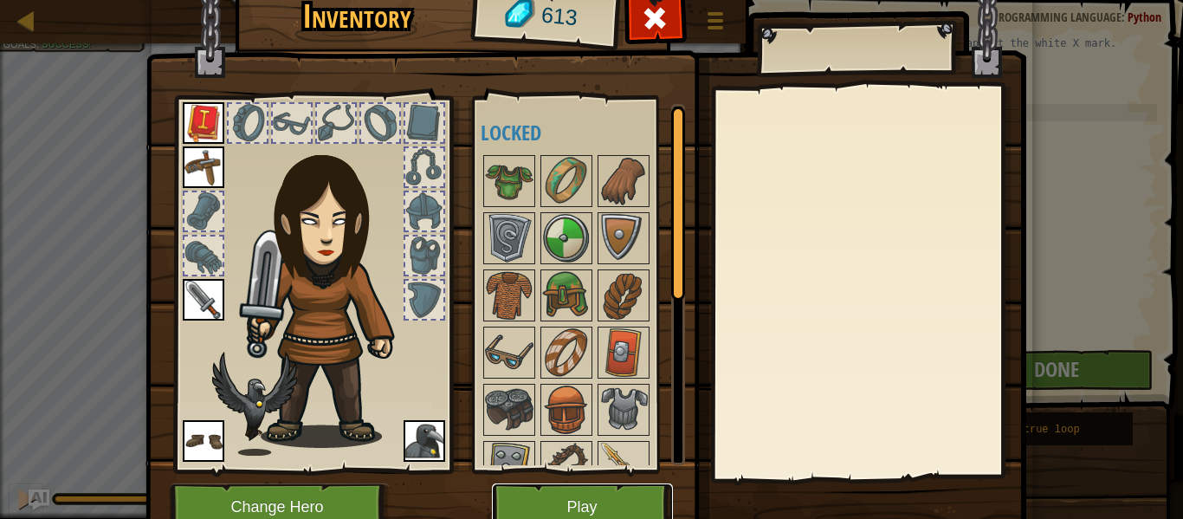
click at [546, 501] on button "Play" at bounding box center [582, 507] width 181 height 48
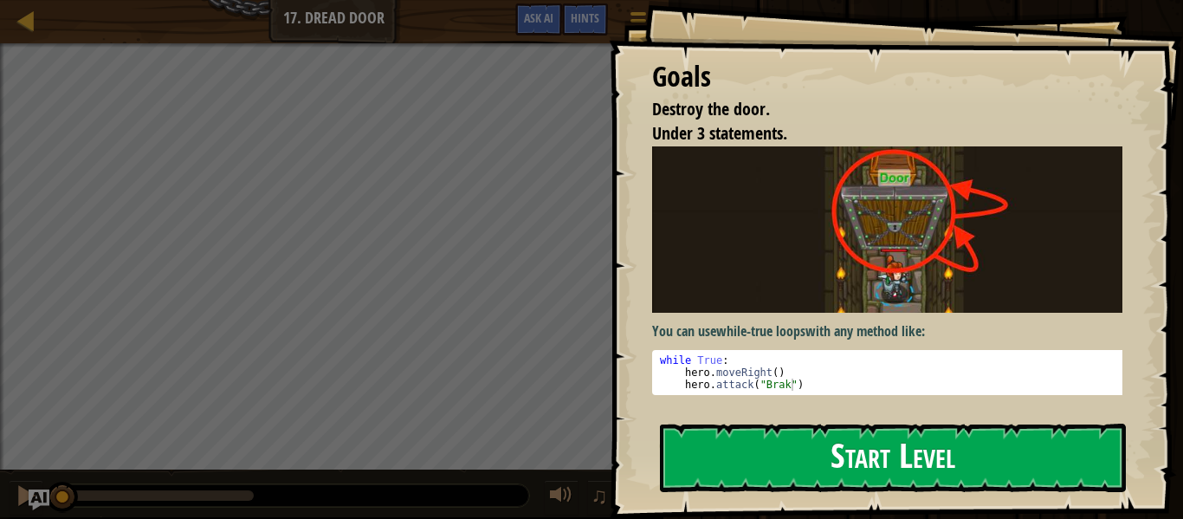
click at [748, 454] on button "Start Level" at bounding box center [893, 458] width 466 height 68
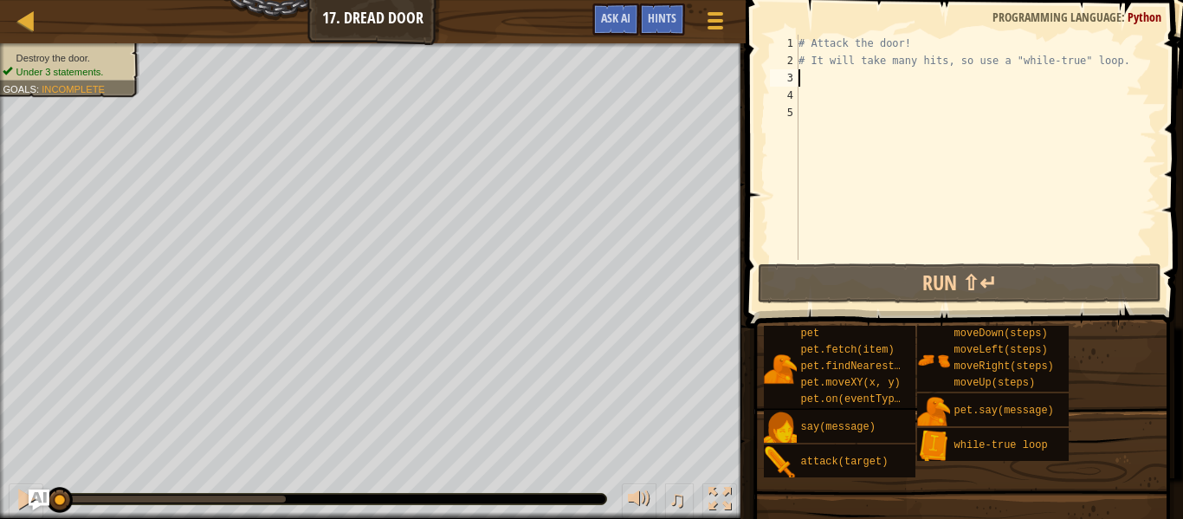
click at [843, 80] on div "# Attack the door! # It will take many hits, so use a "while-true" loop." at bounding box center [976, 165] width 362 height 260
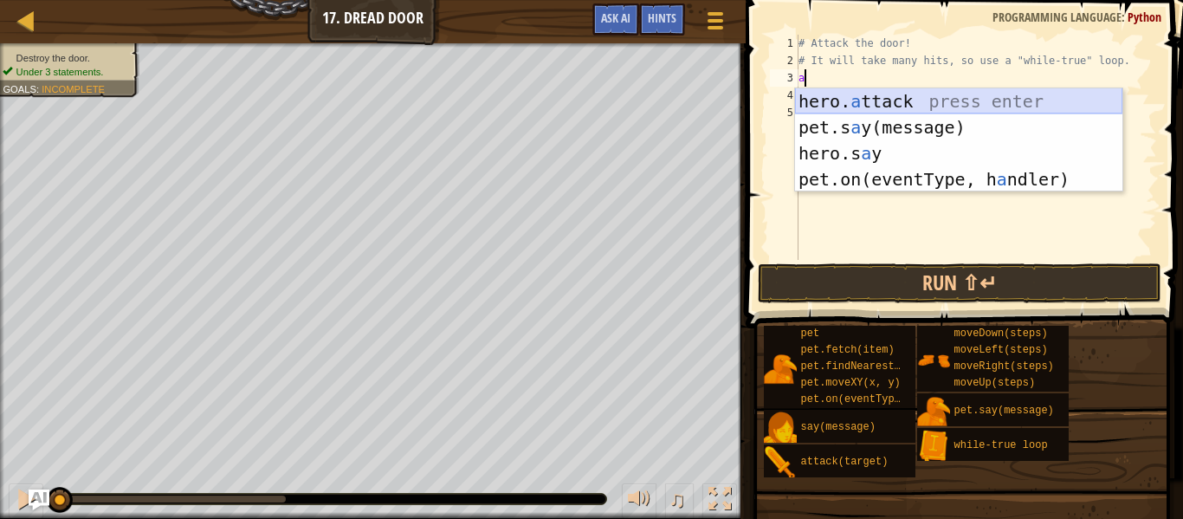
click at [916, 103] on div "hero. a ttack press enter pet.s a y(message) press enter hero.s a y press enter…" at bounding box center [958, 166] width 327 height 156
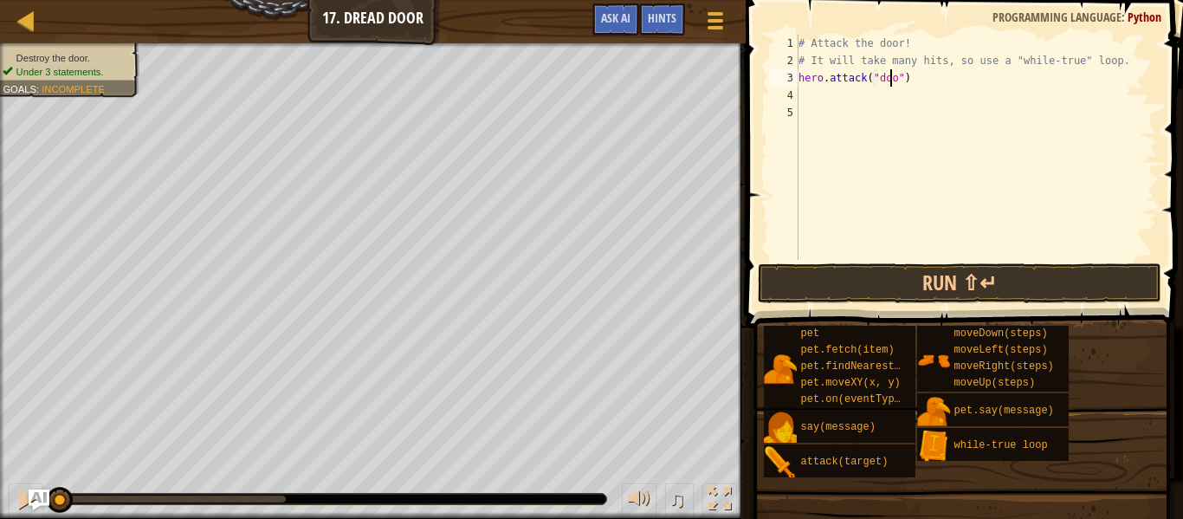
scroll to position [8, 8]
click at [796, 73] on div "3" at bounding box center [784, 77] width 29 height 17
click at [801, 64] on div "# Attack the door! # It will take many hits, so use a "while-true" loop. hero .…" at bounding box center [976, 165] width 362 height 260
click at [801, 75] on div "# Attack the door! # It will take many hits, so use a "while-true" loop. hero .…" at bounding box center [976, 165] width 362 height 260
type textarea "hero.attack("door")"
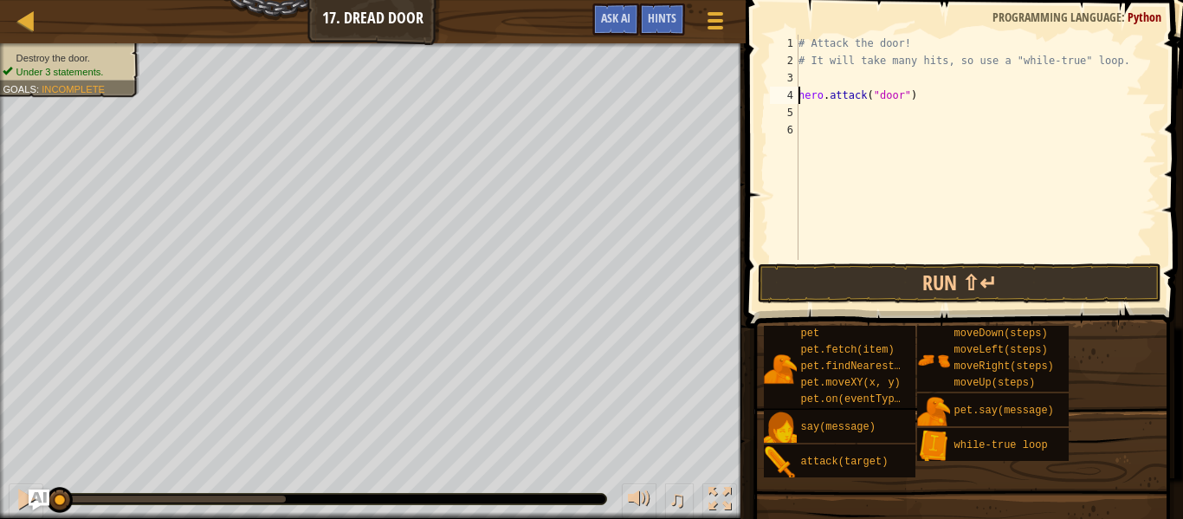
click at [801, 75] on div "# Attack the door! # It will take many hits, so use a "while-true" loop. hero .…" at bounding box center [976, 165] width 362 height 260
type textarea "w"
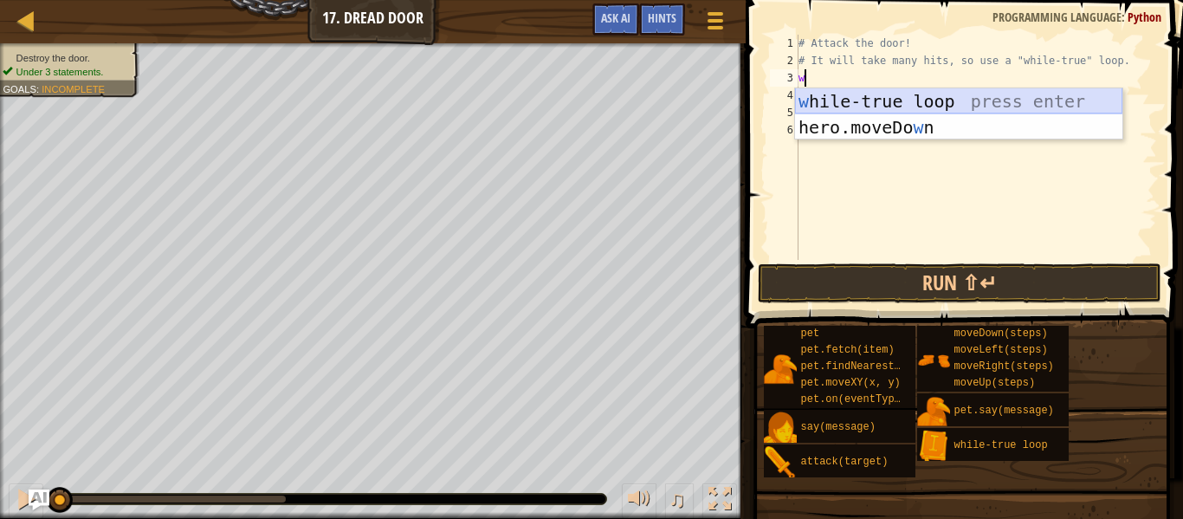
click at [848, 101] on div "w hile-true loop press enter hero.moveDo w n press enter" at bounding box center [958, 140] width 327 height 104
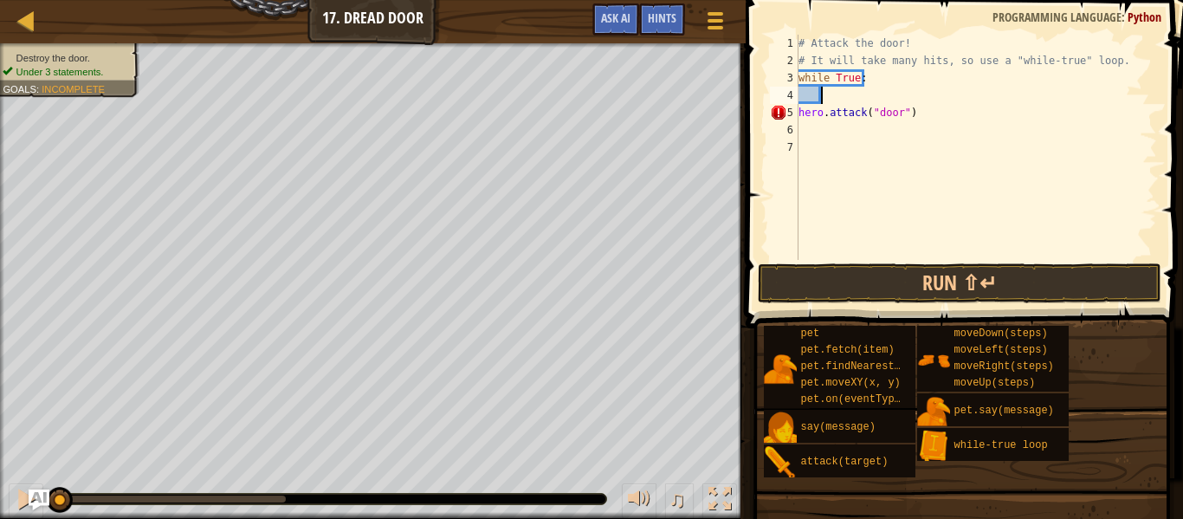
scroll to position [8, 2]
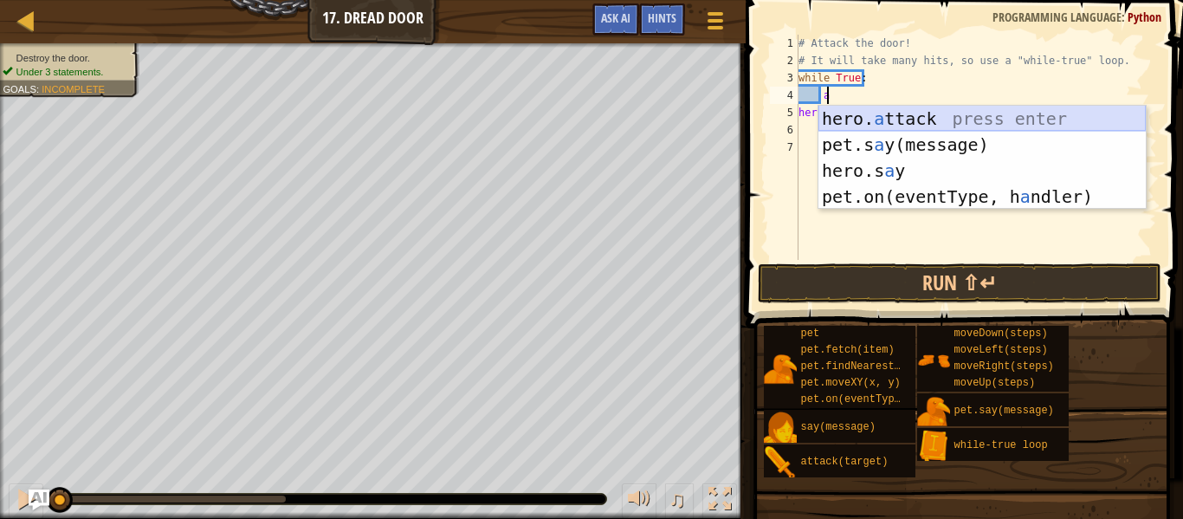
click at [896, 119] on div "hero. a ttack press enter pet.s a y(message) press enter hero.s a y press enter…" at bounding box center [982, 184] width 327 height 156
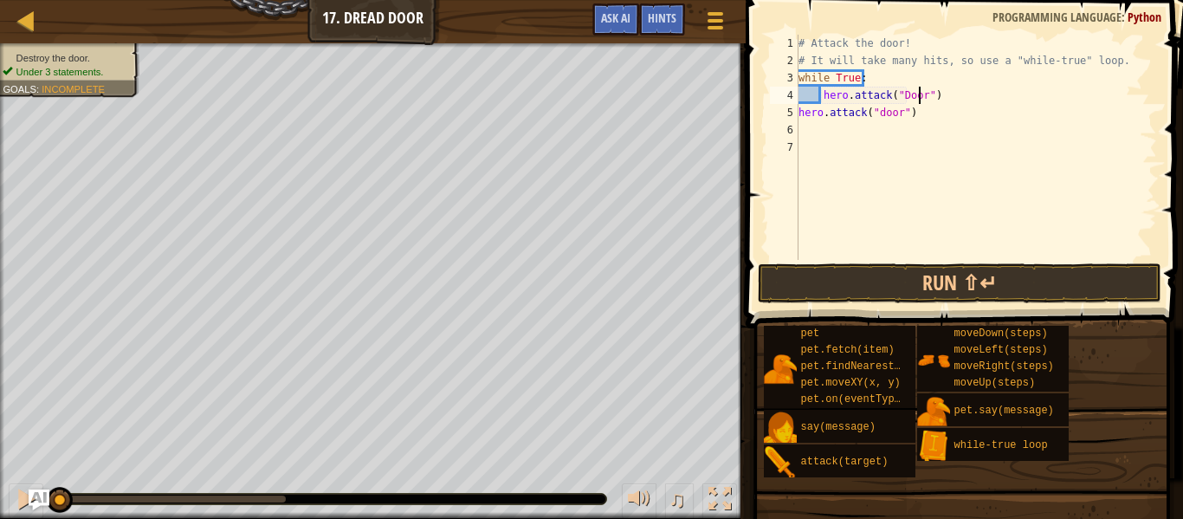
scroll to position [8, 10]
click at [735, 111] on div "Map Introduction to Computer Science 17. Dread Door Game Menu Done Hints Ask AI…" at bounding box center [591, 259] width 1183 height 519
type textarea "hero.attack("door")"
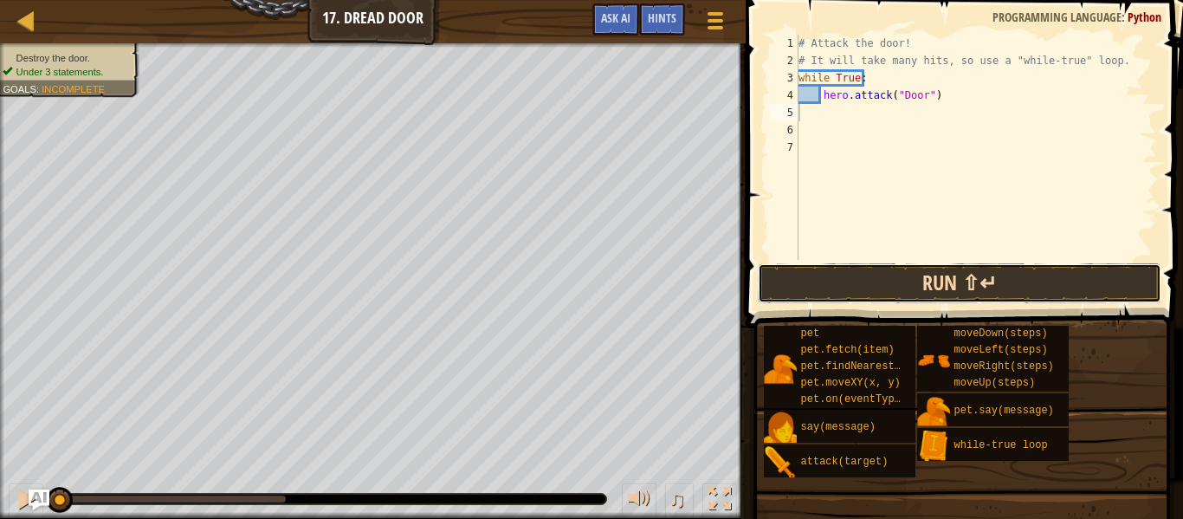
click at [840, 264] on button "Run ⇧↵" at bounding box center [960, 283] width 404 height 40
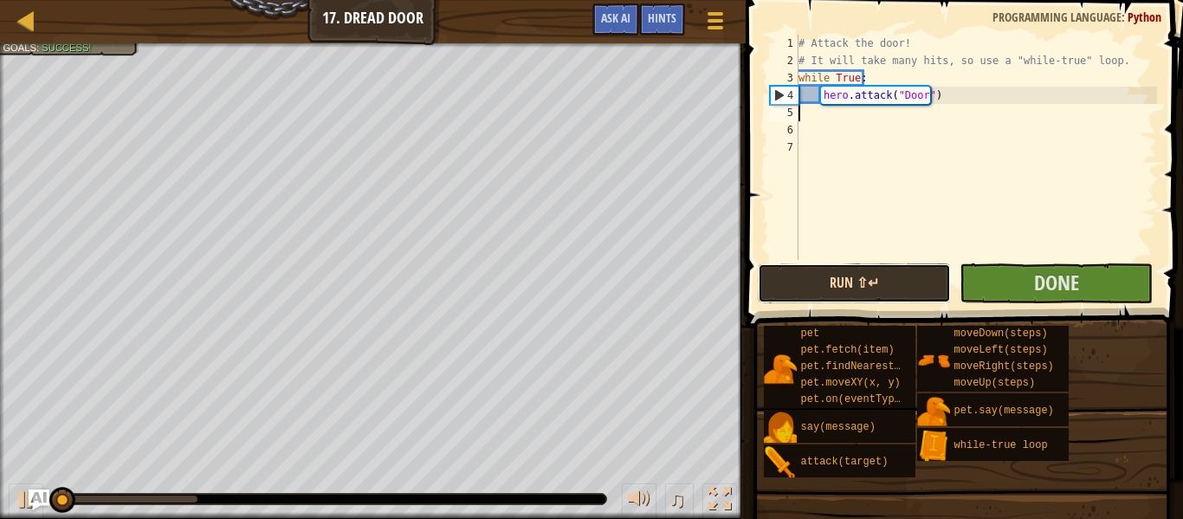
click at [844, 275] on button "Run ⇧↵" at bounding box center [854, 283] width 193 height 40
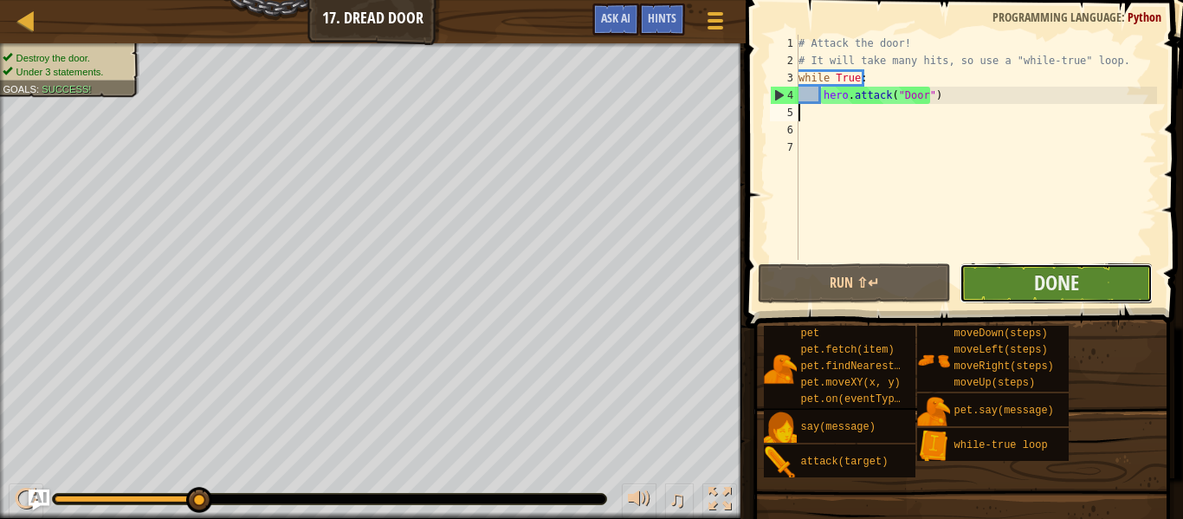
click at [1032, 286] on button "Done" at bounding box center [1056, 283] width 193 height 40
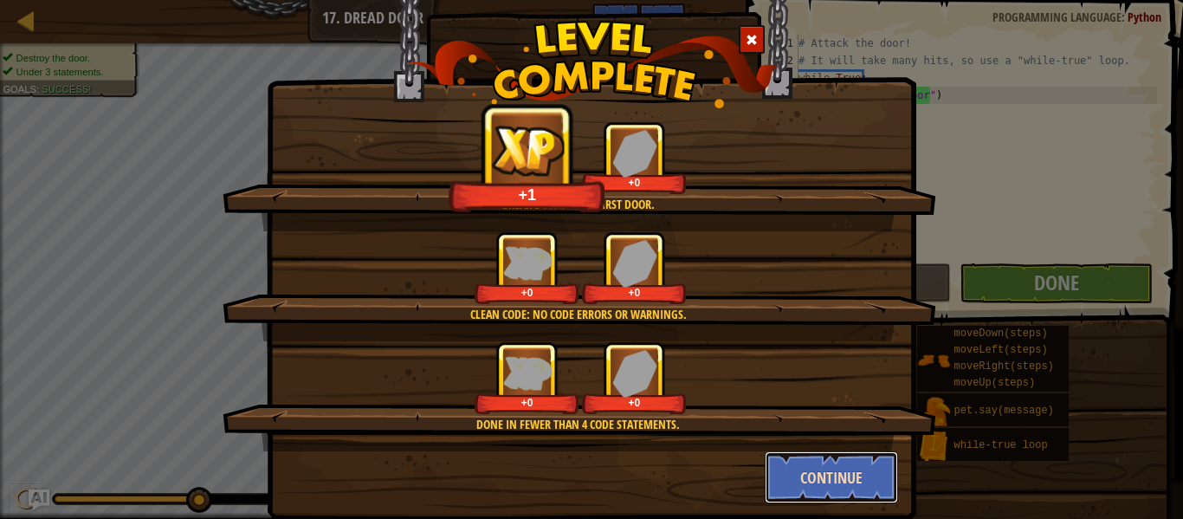
click at [838, 464] on button "Continue" at bounding box center [832, 477] width 134 height 52
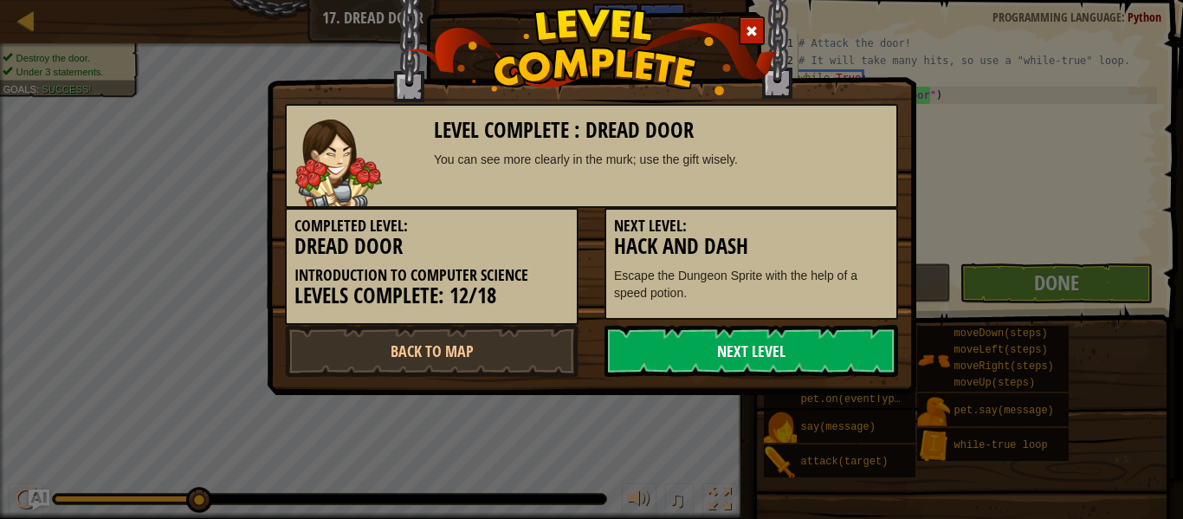
click at [766, 340] on link "Next Level" at bounding box center [752, 351] width 294 height 52
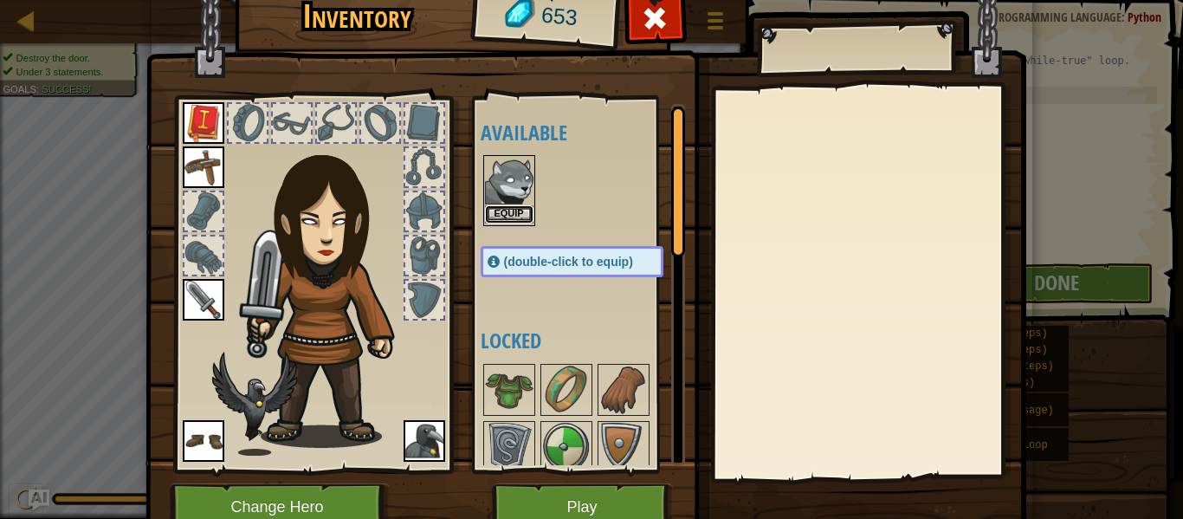
click at [506, 218] on button "Equip" at bounding box center [509, 214] width 49 height 18
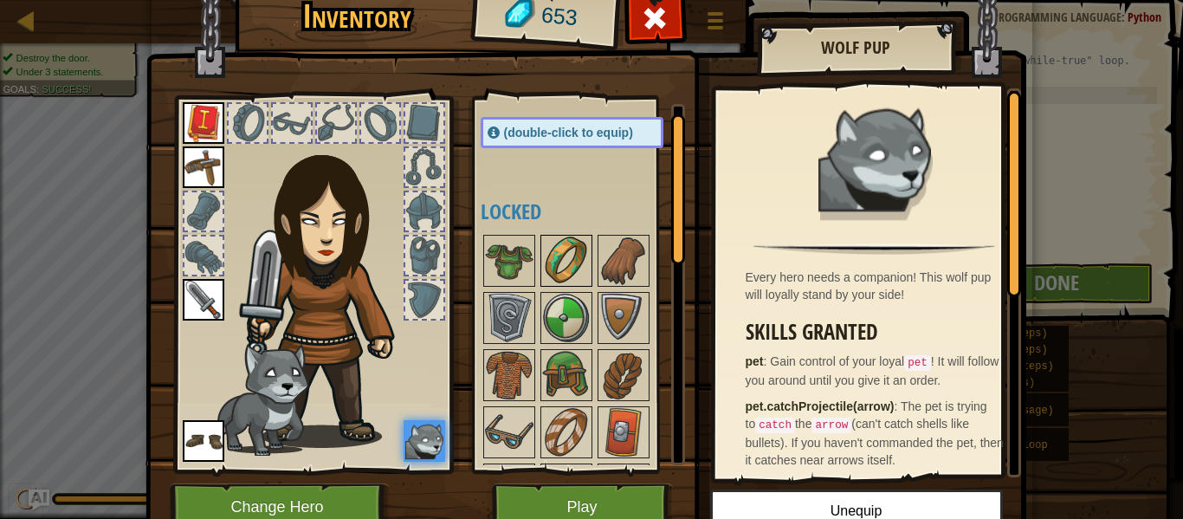
scroll to position [0, 0]
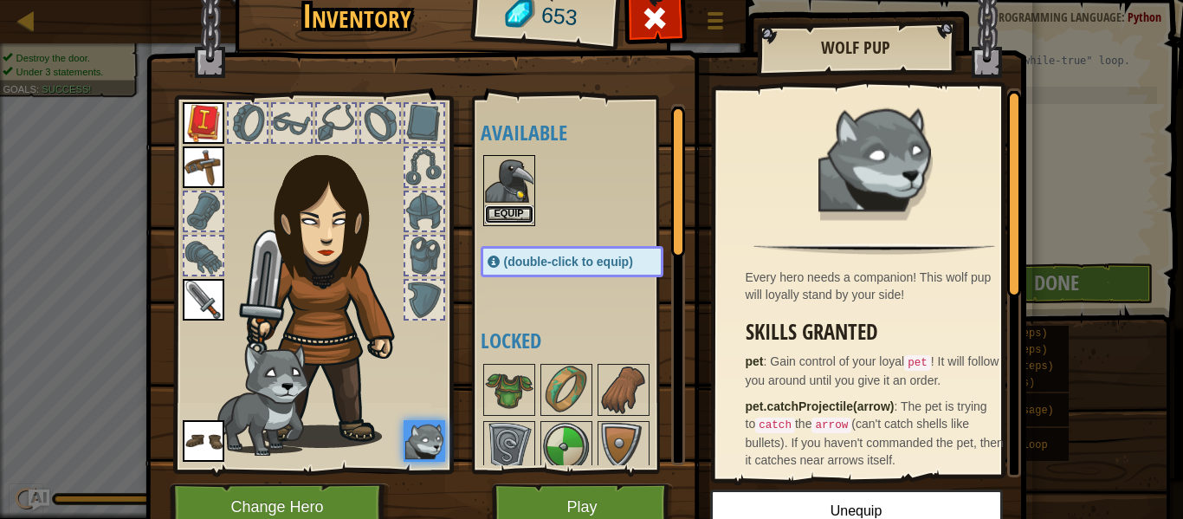
click at [508, 212] on button "Equip" at bounding box center [509, 214] width 49 height 18
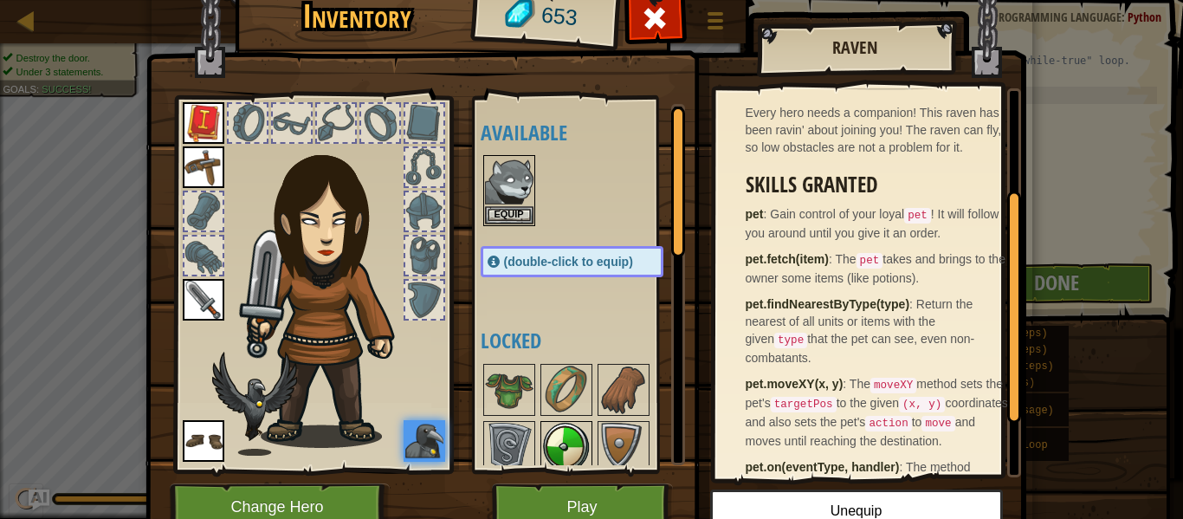
scroll to position [165, 0]
click at [506, 215] on button "Equip" at bounding box center [509, 214] width 49 height 18
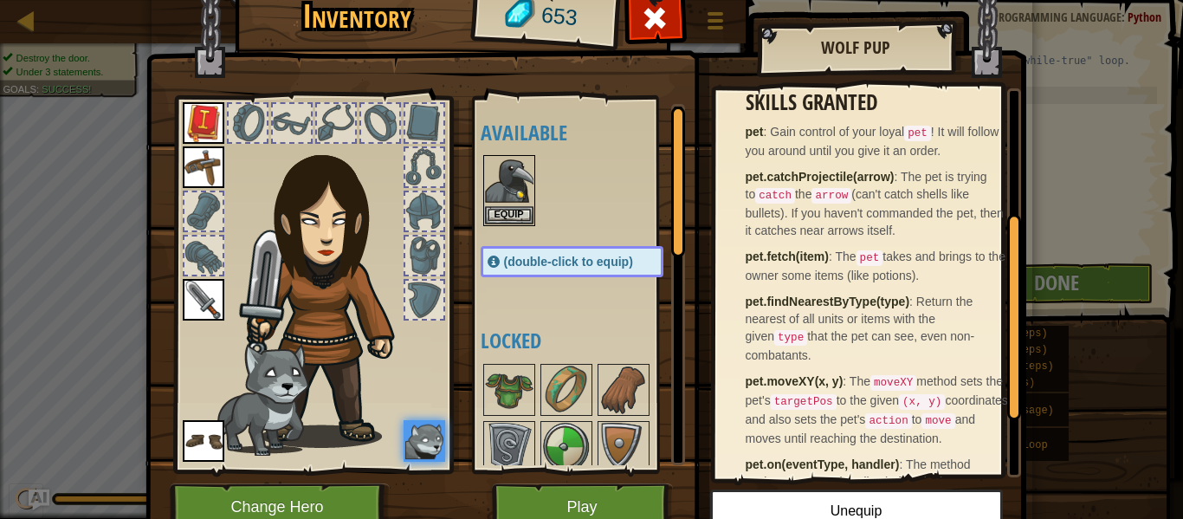
scroll to position [230, 0]
click at [615, 502] on button "Play" at bounding box center [582, 507] width 181 height 48
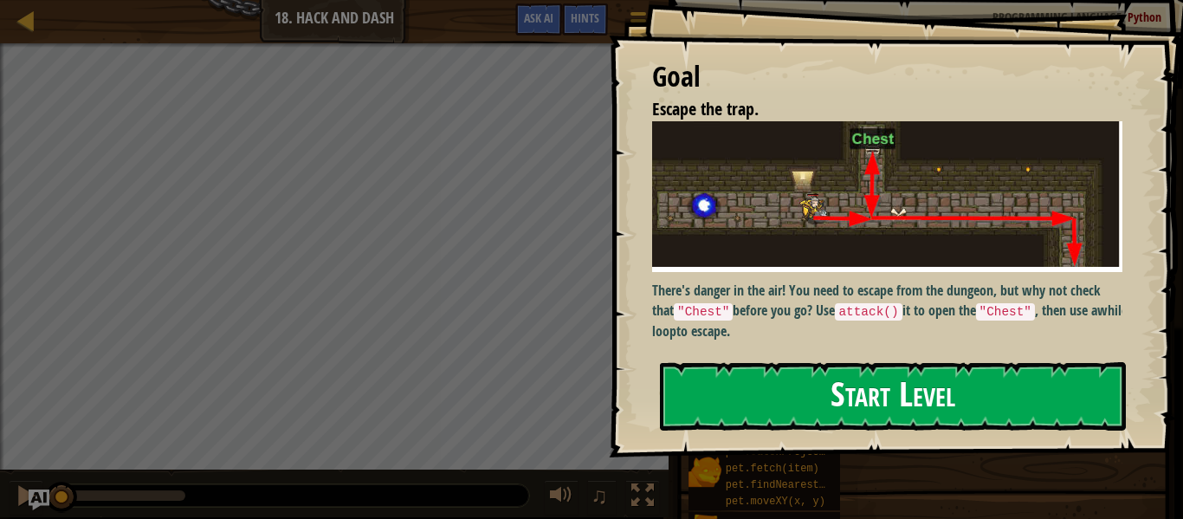
click at [852, 402] on button "Start Level" at bounding box center [893, 396] width 466 height 68
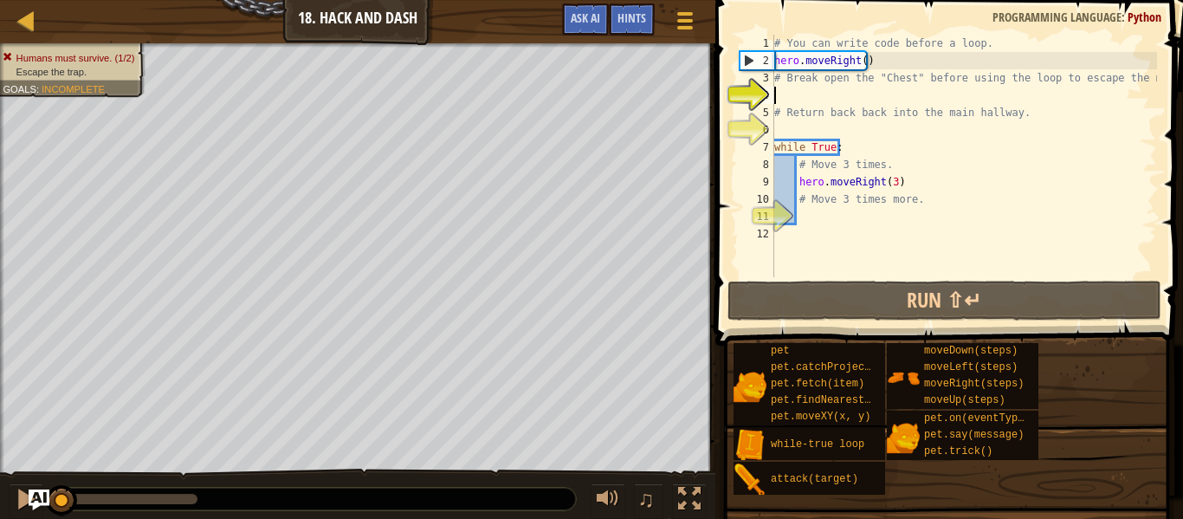
type textarea "u"
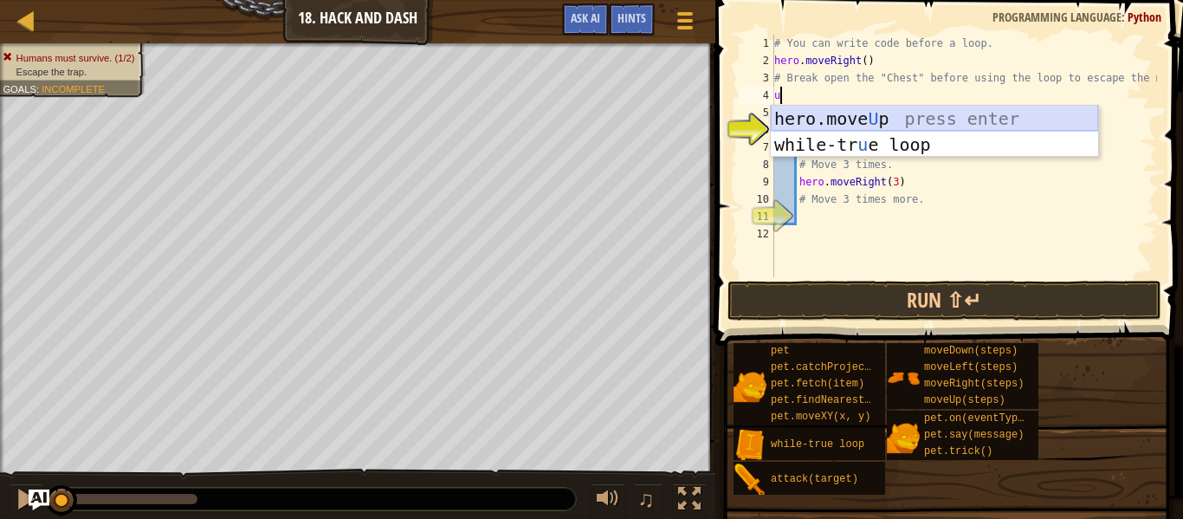
click at [858, 119] on div "hero.move U p press enter while-tr u e loop press enter" at bounding box center [934, 158] width 327 height 104
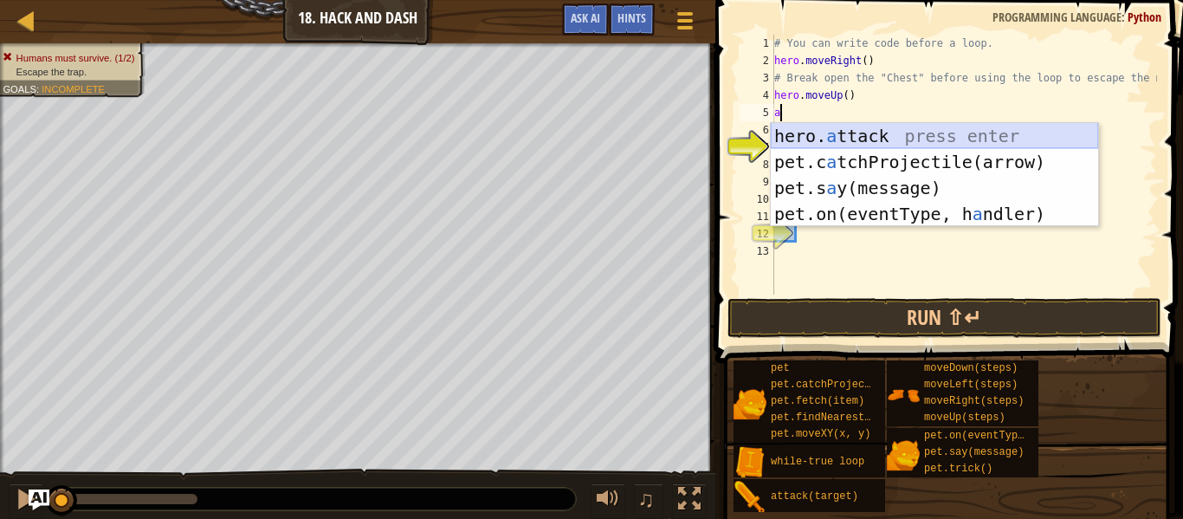
click at [865, 133] on div "hero. a ttack press enter pet.c a tchProjectile(arrow) press enter pet.s a y(me…" at bounding box center [934, 201] width 327 height 156
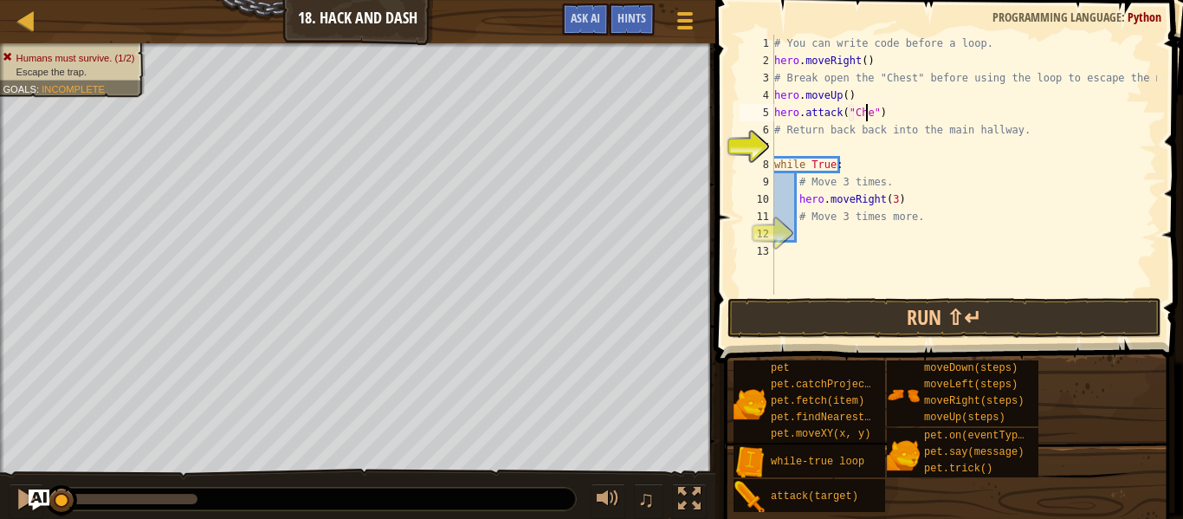
scroll to position [8, 8]
type textarea "hero.attack("Chest")"
click at [891, 146] on div "# You can write code before a loop. hero . moveRight ( ) # Break open the "Ches…" at bounding box center [964, 182] width 386 height 295
type textarea "d"
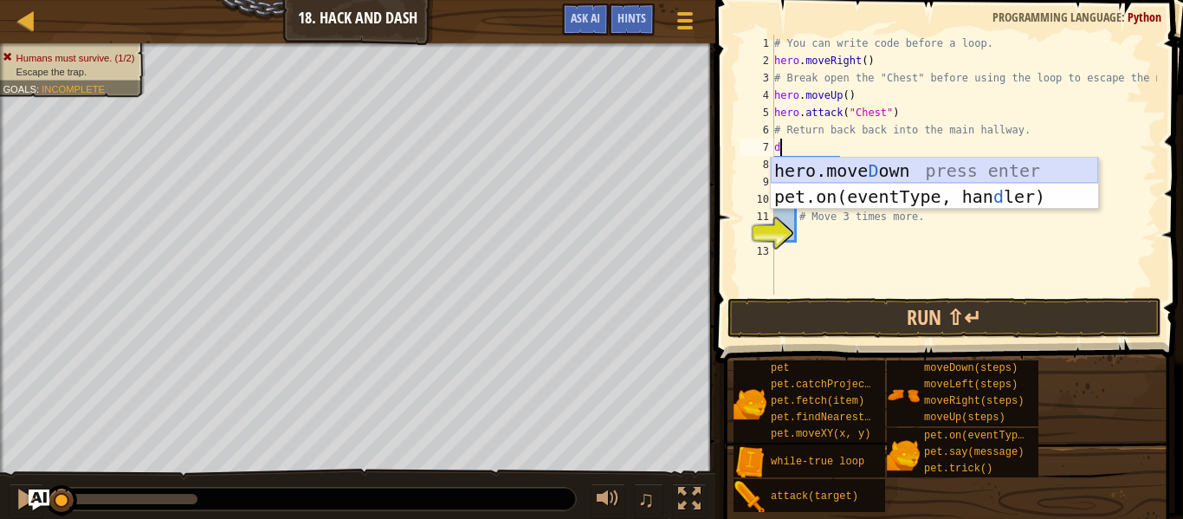
click at [889, 167] on div "hero.[PERSON_NAME] own press enter pet.on(eventType, han d ler) press enter" at bounding box center [934, 210] width 327 height 104
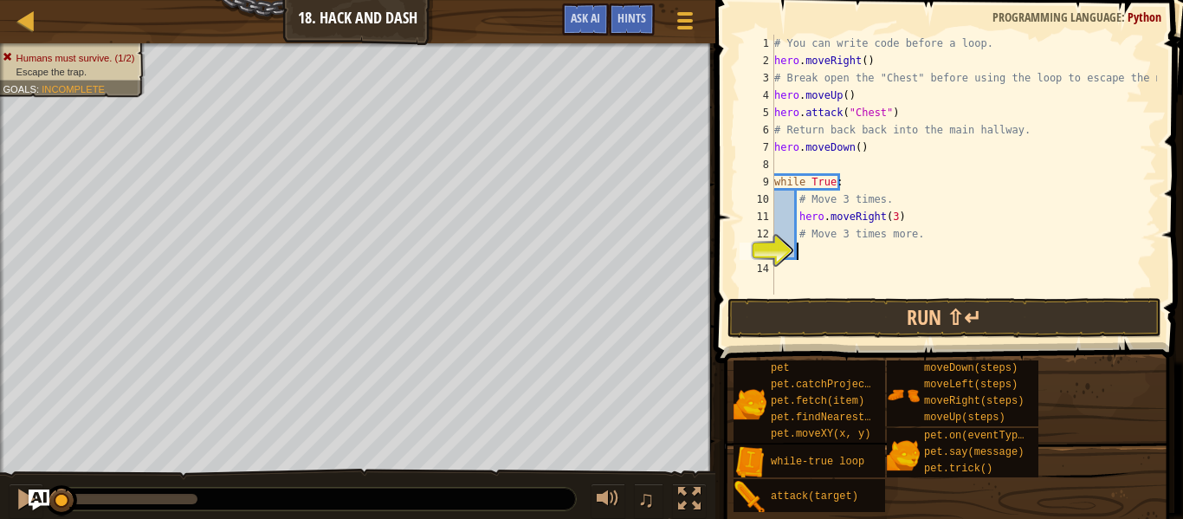
click at [829, 252] on div "# You can write code before a loop. hero . moveRight ( ) # Break open the "Ches…" at bounding box center [964, 182] width 386 height 295
click at [874, 325] on button "Run ⇧↵" at bounding box center [945, 318] width 434 height 40
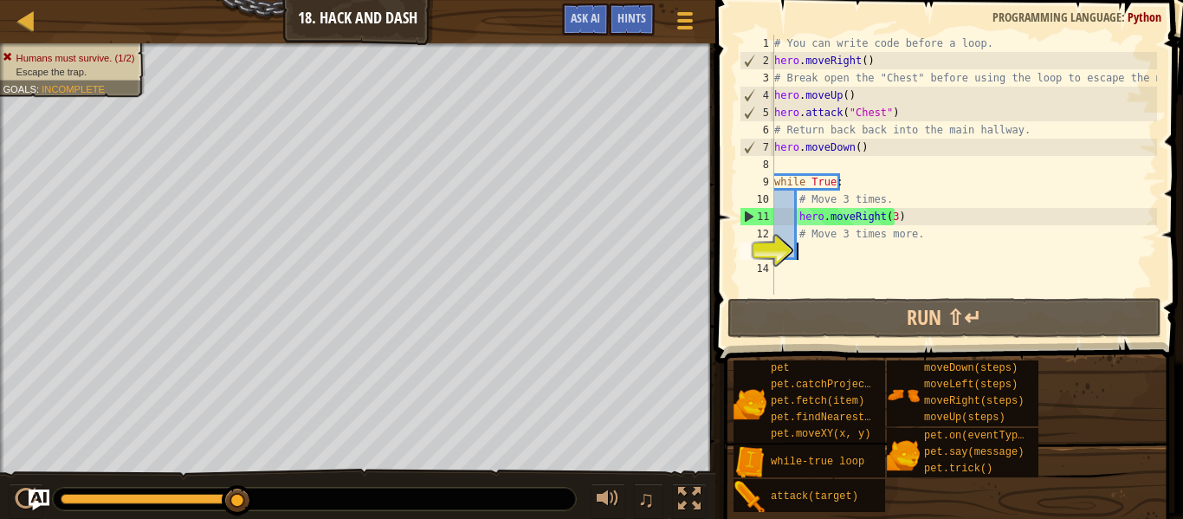
type textarea "d"
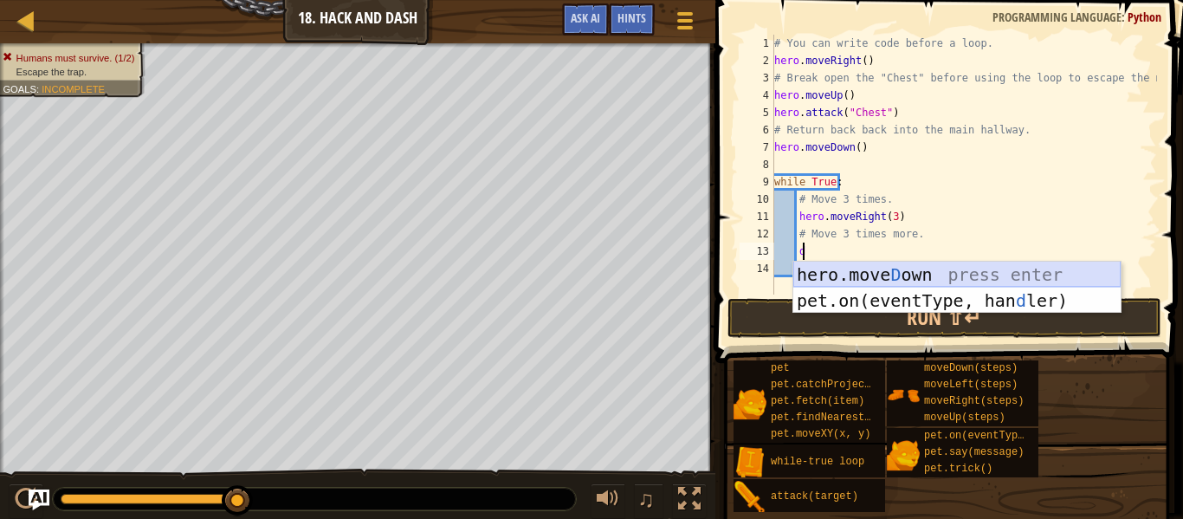
click at [890, 279] on div "hero.[PERSON_NAME] own press enter pet.on(eventType, han d ler) press enter" at bounding box center [956, 314] width 327 height 104
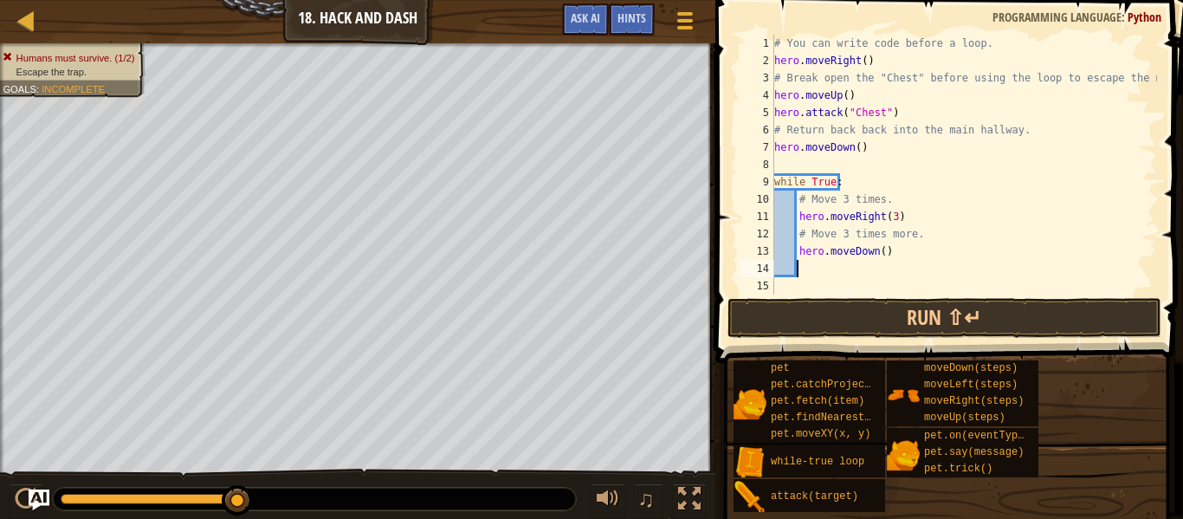
click at [874, 255] on div "# You can write code before a loop. hero . moveRight ( ) # Break open the "Ches…" at bounding box center [964, 182] width 386 height 295
type textarea "hero.moveDown(3)"
click at [877, 315] on button "Run ⇧↵" at bounding box center [945, 318] width 434 height 40
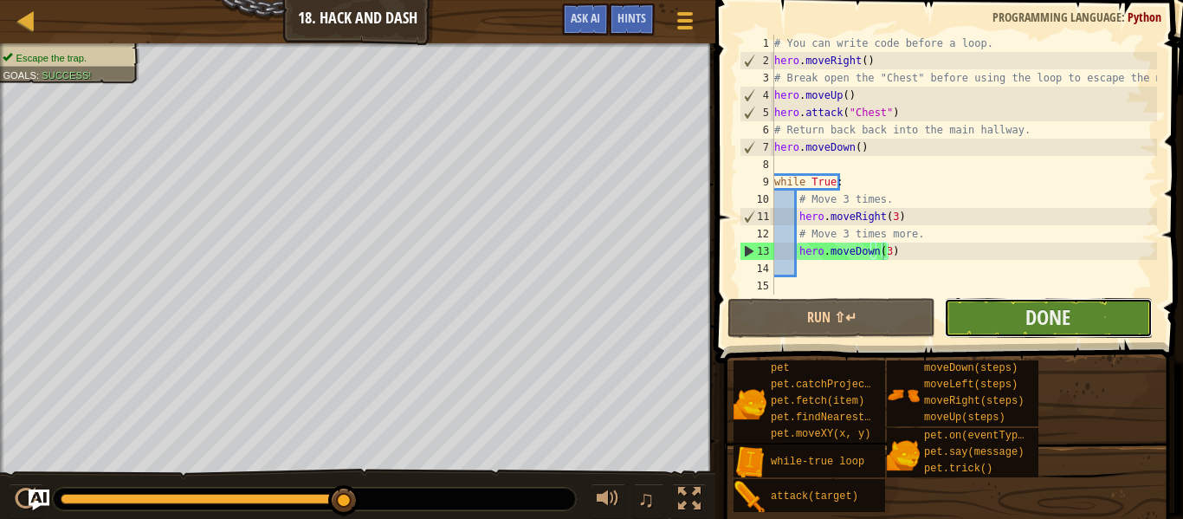
click at [1019, 320] on button "Done" at bounding box center [1048, 318] width 208 height 40
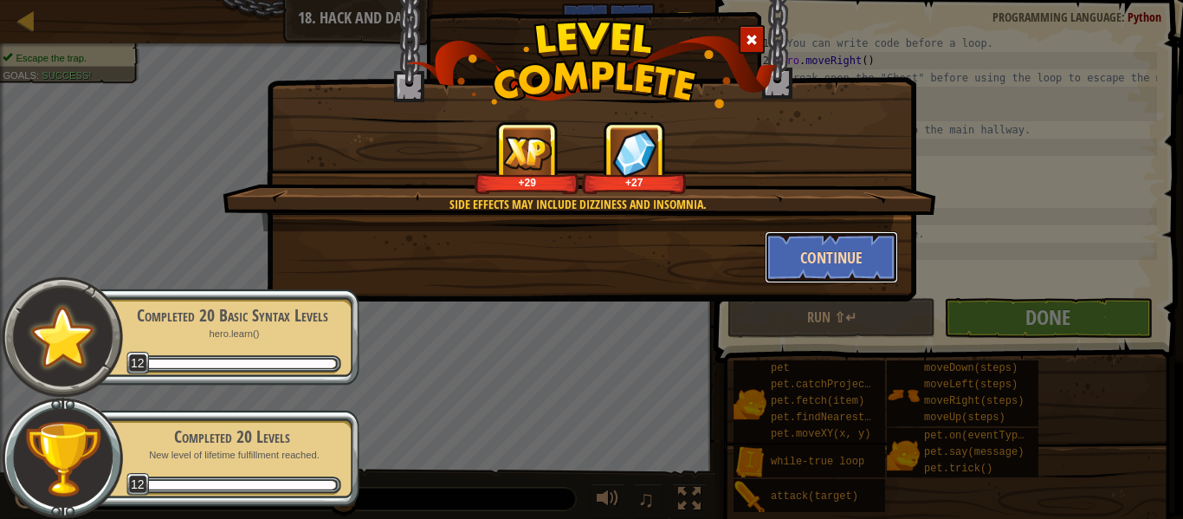
click at [870, 273] on button "Continue" at bounding box center [832, 257] width 134 height 52
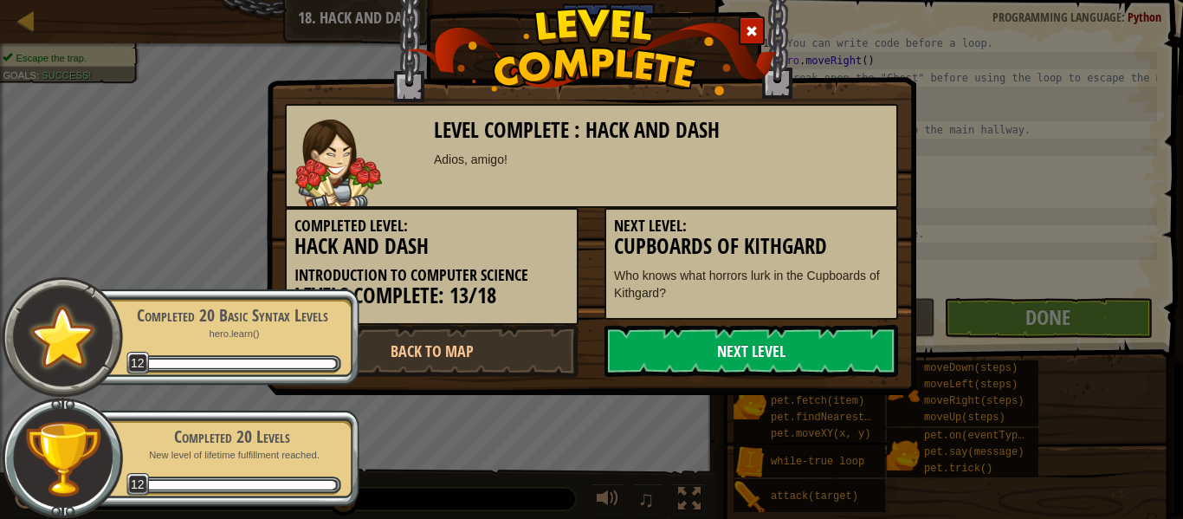
click at [742, 350] on link "Next Level" at bounding box center [752, 351] width 294 height 52
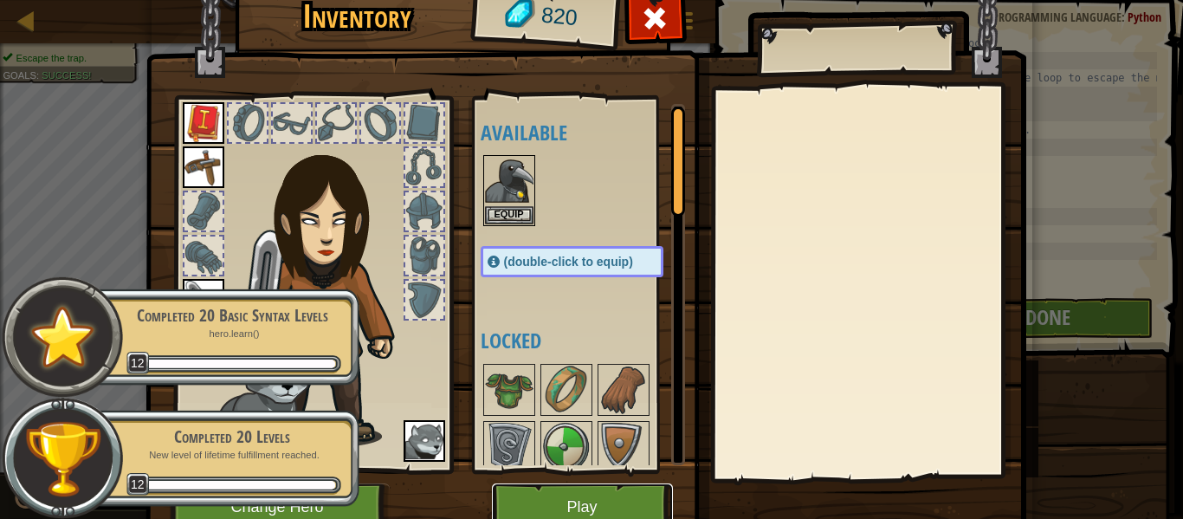
click at [566, 492] on button "Play" at bounding box center [582, 507] width 181 height 48
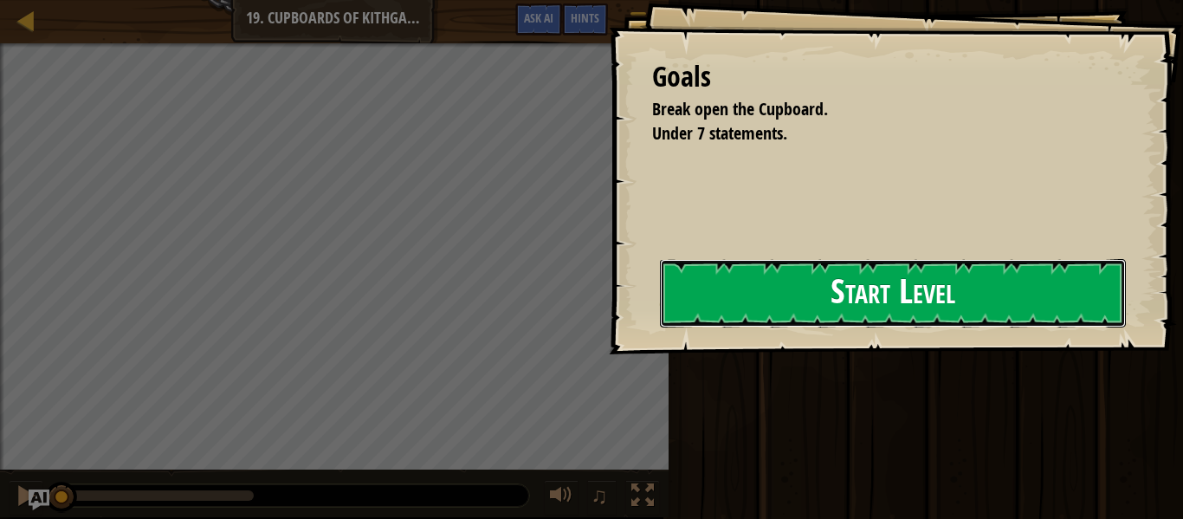
click at [809, 313] on button "Start Level" at bounding box center [893, 293] width 466 height 68
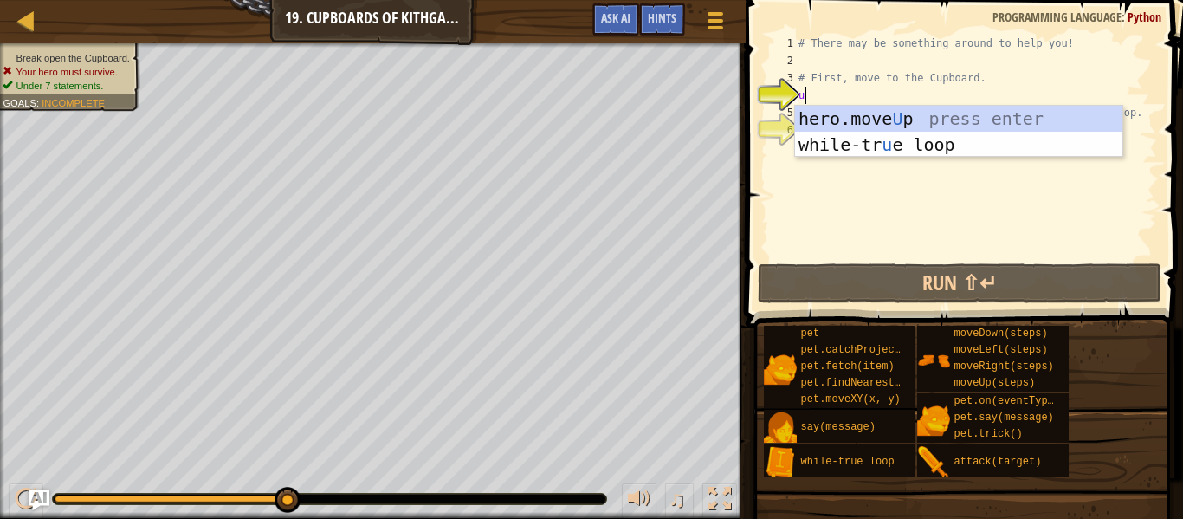
type textarea "u"
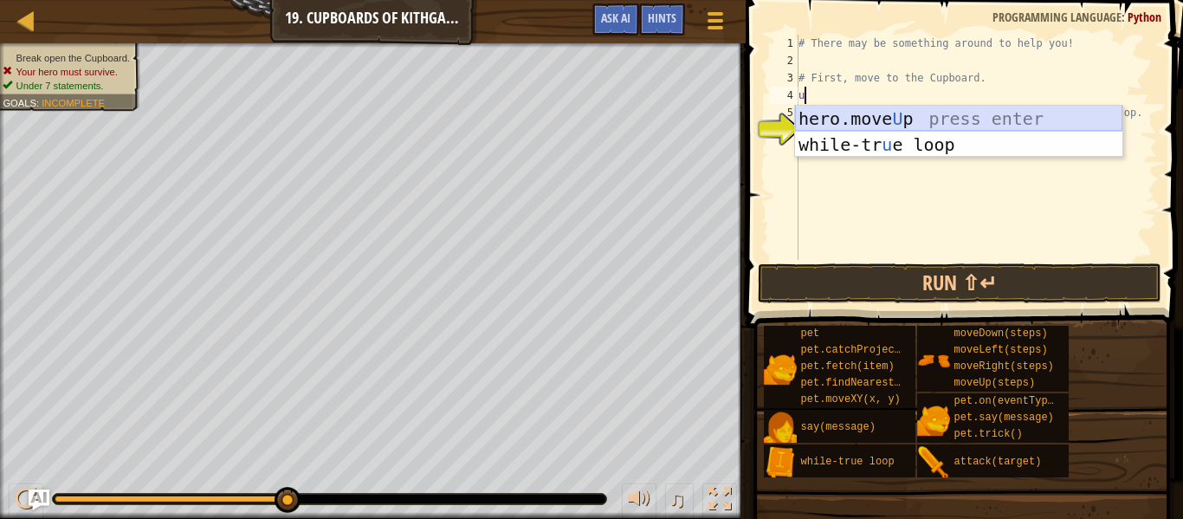
click at [891, 119] on div "hero.move U p press enter while-tr u e loop press enter" at bounding box center [958, 158] width 327 height 104
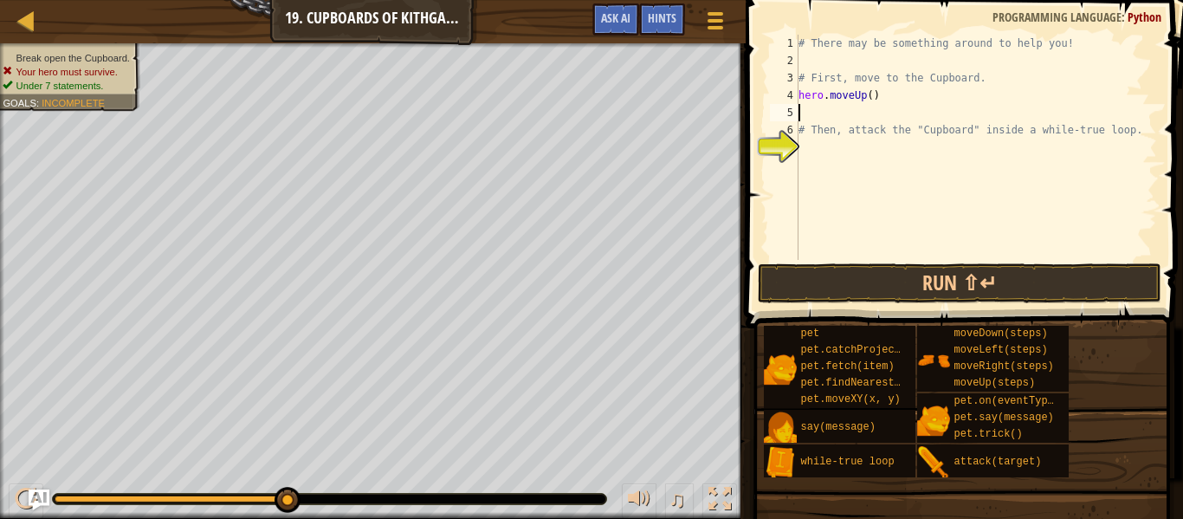
type textarea "r"
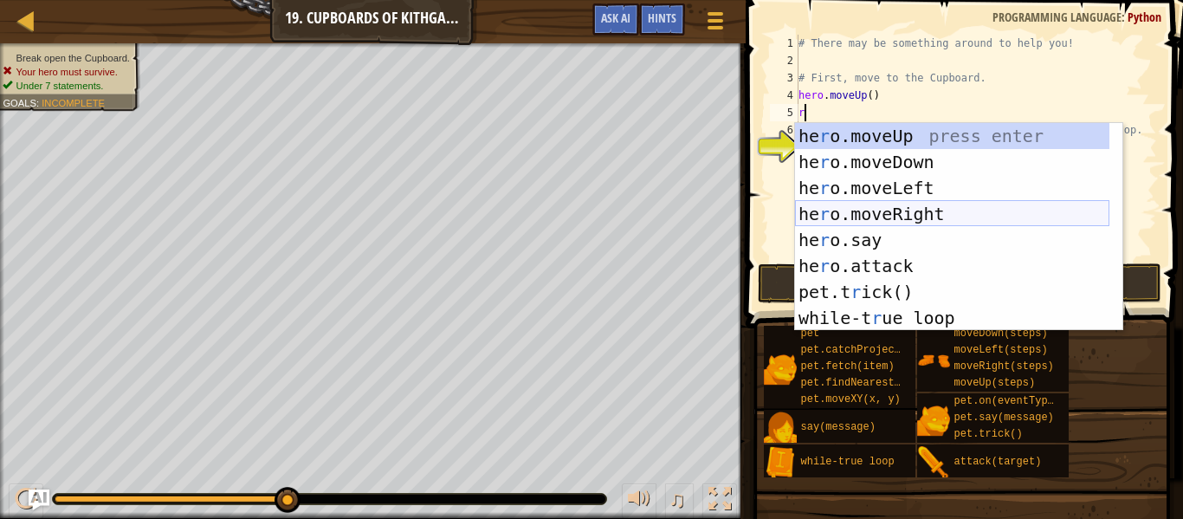
click at [883, 216] on div "he r o.moveUp press enter he r o.moveDown press enter he r o.moveLeft press ent…" at bounding box center [952, 253] width 314 height 260
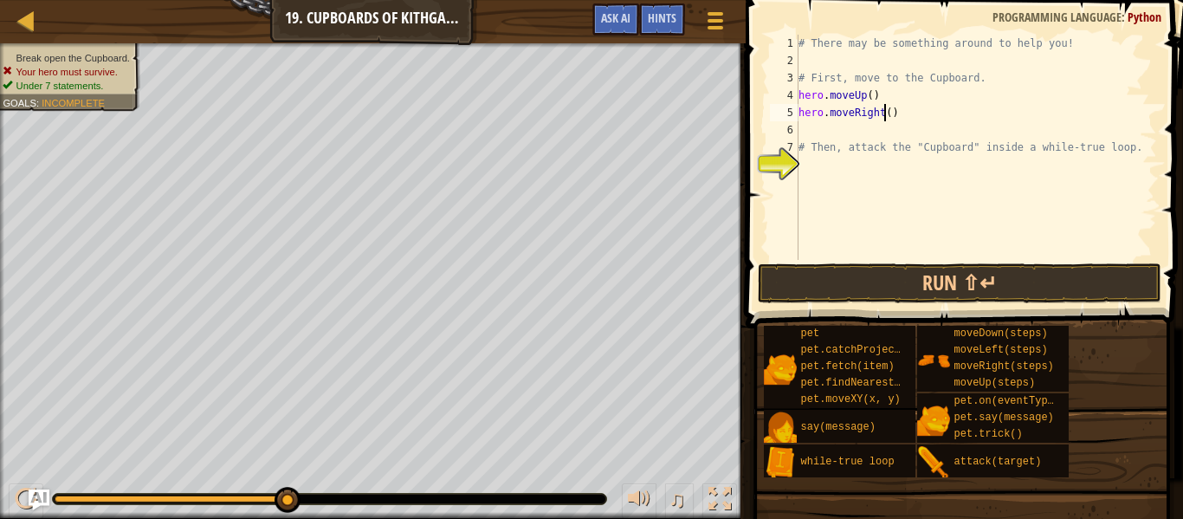
click at [883, 114] on div "# There may be something around to help you! # First, move to the Cupboard. her…" at bounding box center [976, 165] width 362 height 260
type textarea "hero.moveRight(2)"
click at [881, 136] on div "# There may be something around to help you! # First, move to the Cupboard. her…" at bounding box center [976, 165] width 362 height 260
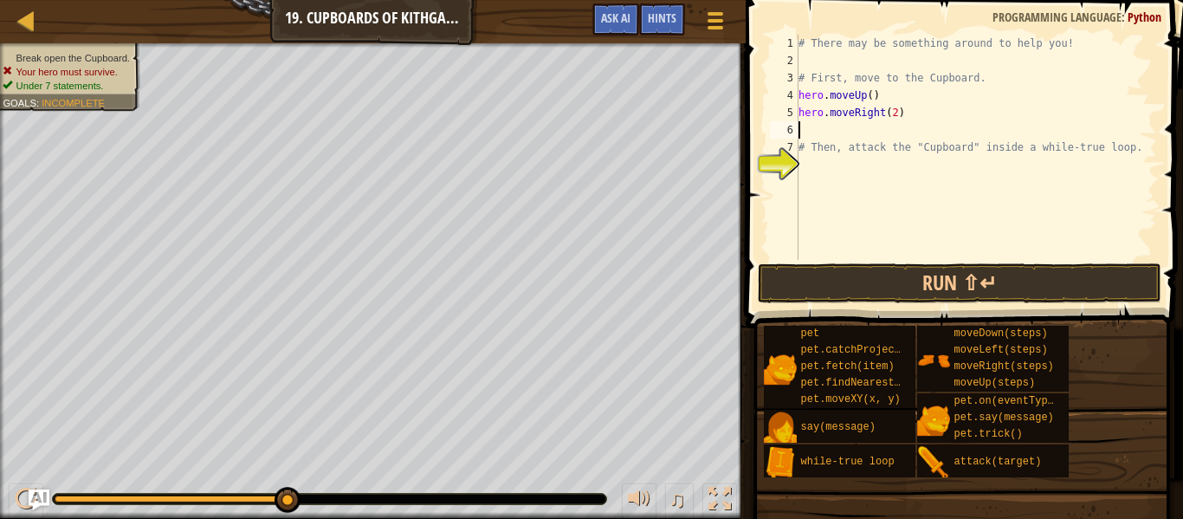
type textarea "d"
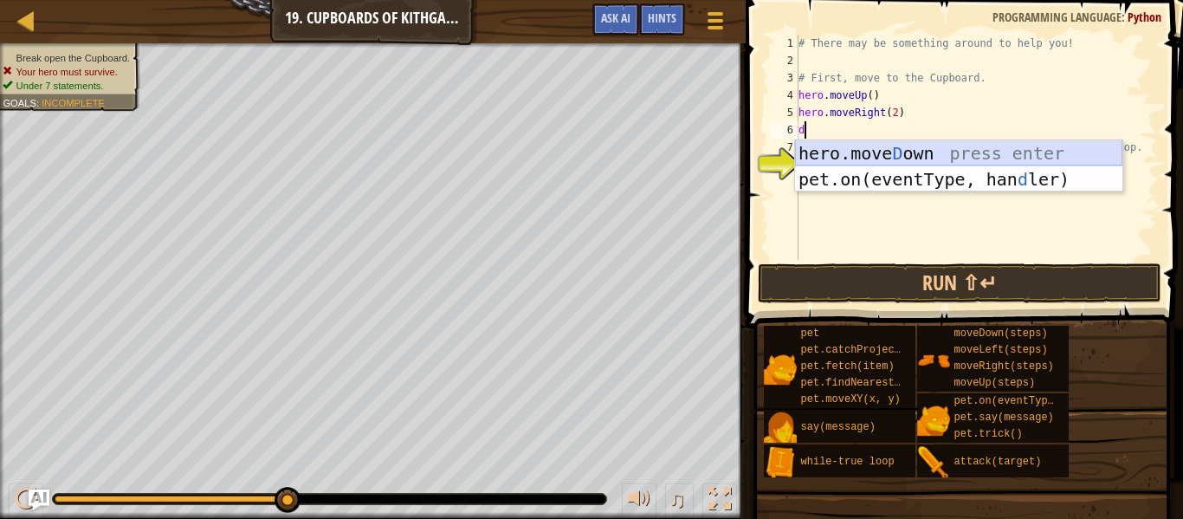
click at [898, 152] on div "hero.[PERSON_NAME] own press enter pet.on(eventType, han d ler) press enter" at bounding box center [958, 192] width 327 height 104
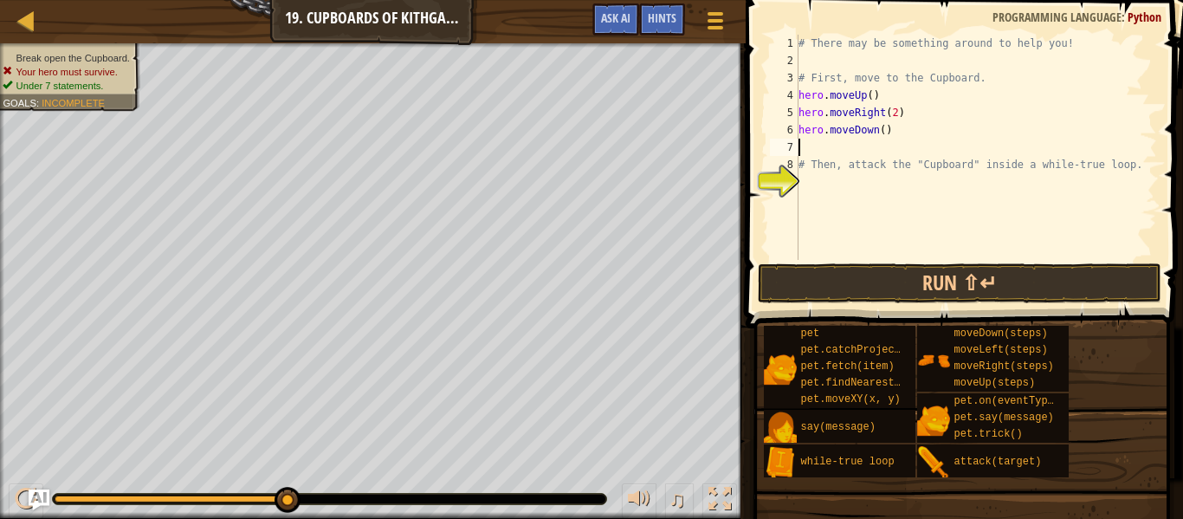
click at [877, 130] on div "# There may be something around to help you! # First, move to the Cupboard. her…" at bounding box center [976, 165] width 362 height 260
type textarea "hero.moveDown(2)"
click at [884, 178] on div "# There may be something around to help you! # First, move to the Cupboard. her…" at bounding box center [976, 165] width 362 height 260
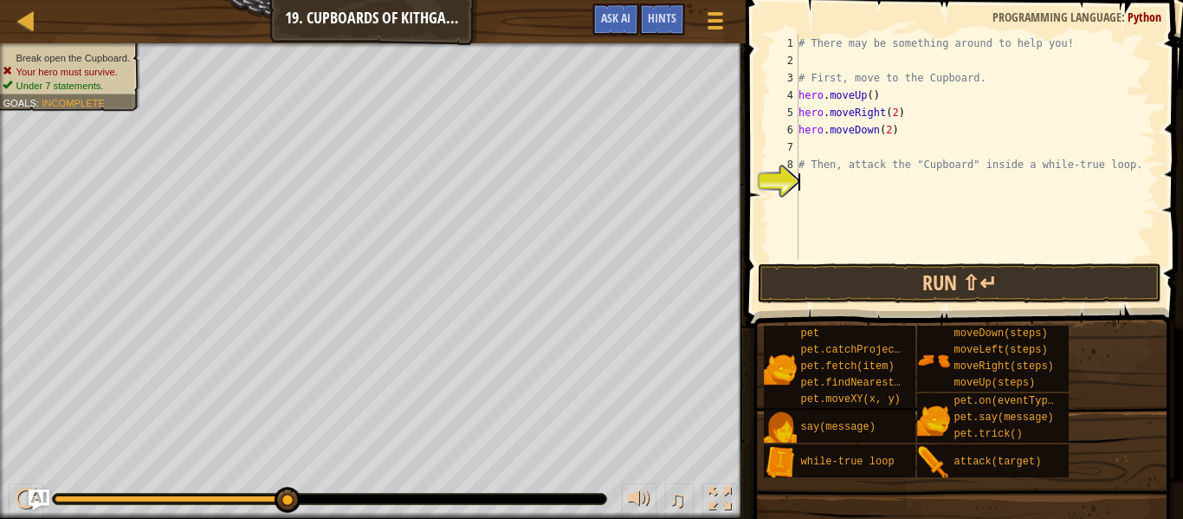
type textarea "w"
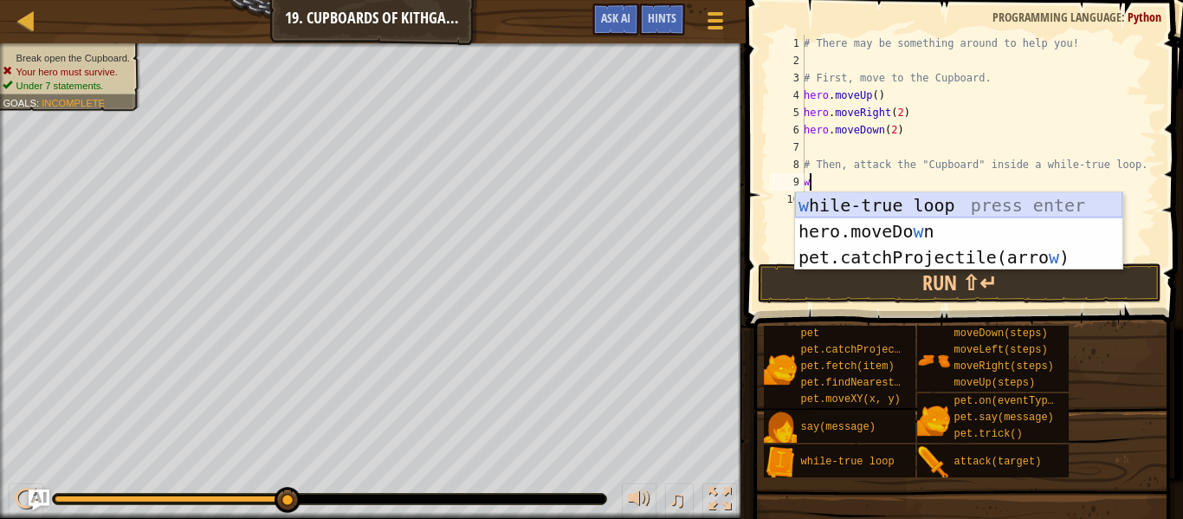
click at [897, 203] on div "w [PERSON_NAME]-true loop press enter hero.moveDo w n press enter pet.catchProj…" at bounding box center [958, 257] width 327 height 130
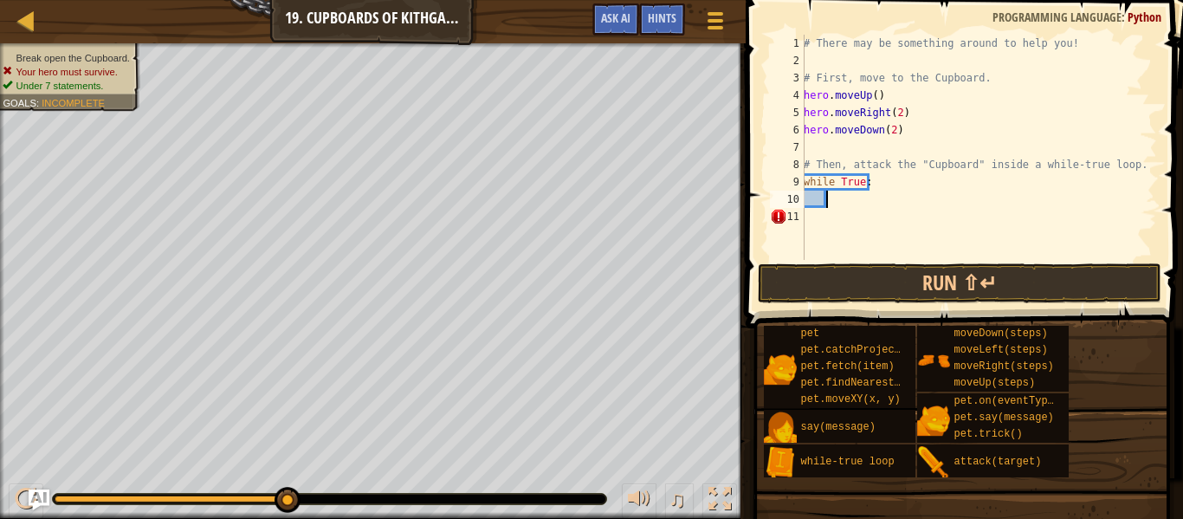
scroll to position [8, 2]
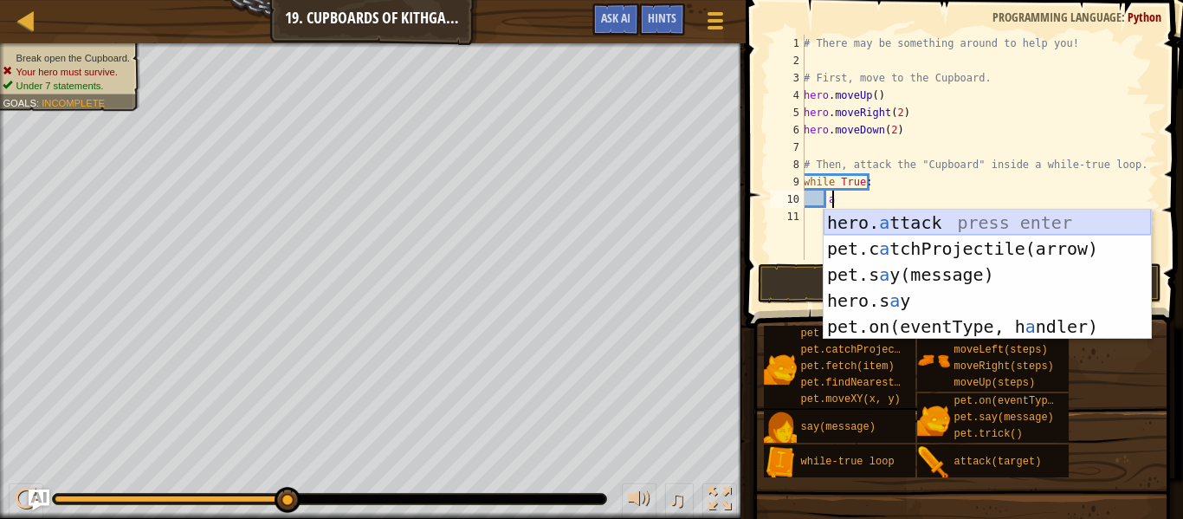
click at [915, 229] on div "hero. a ttack press enter pet.c a tchProjectile(arrow) press enter pet.s a y(me…" at bounding box center [987, 301] width 327 height 182
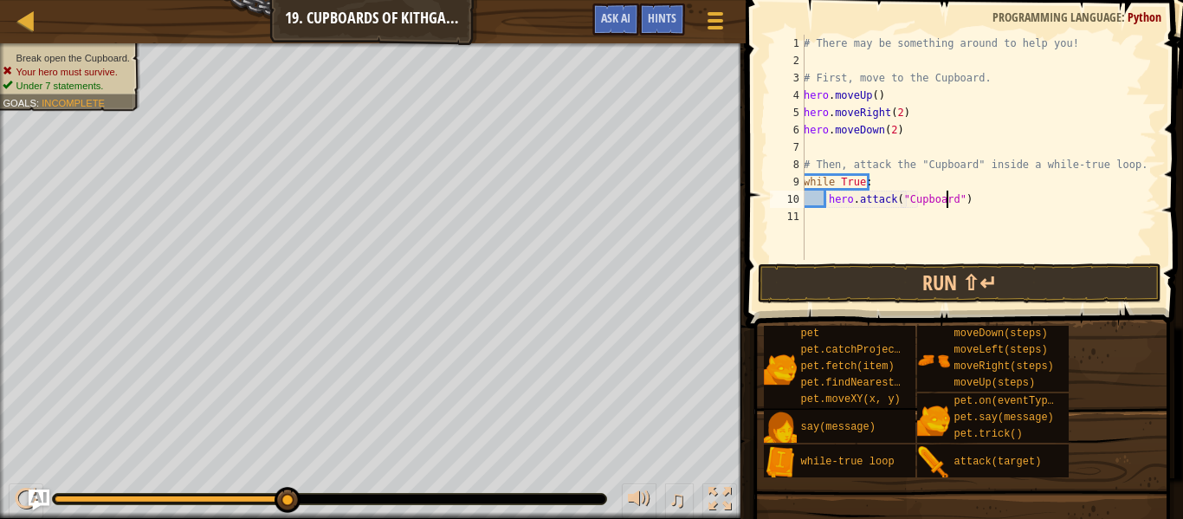
scroll to position [8, 12]
type textarea "hero.attack("Cupboard")"
click at [951, 286] on button "Run ⇧↵" at bounding box center [960, 283] width 404 height 40
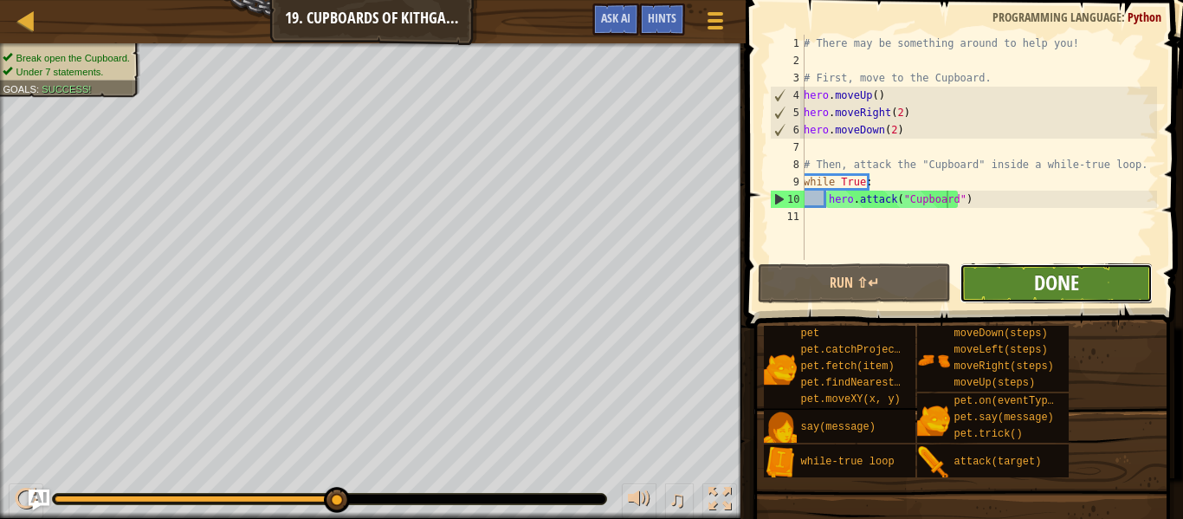
click at [1077, 283] on span "Done" at bounding box center [1056, 283] width 45 height 28
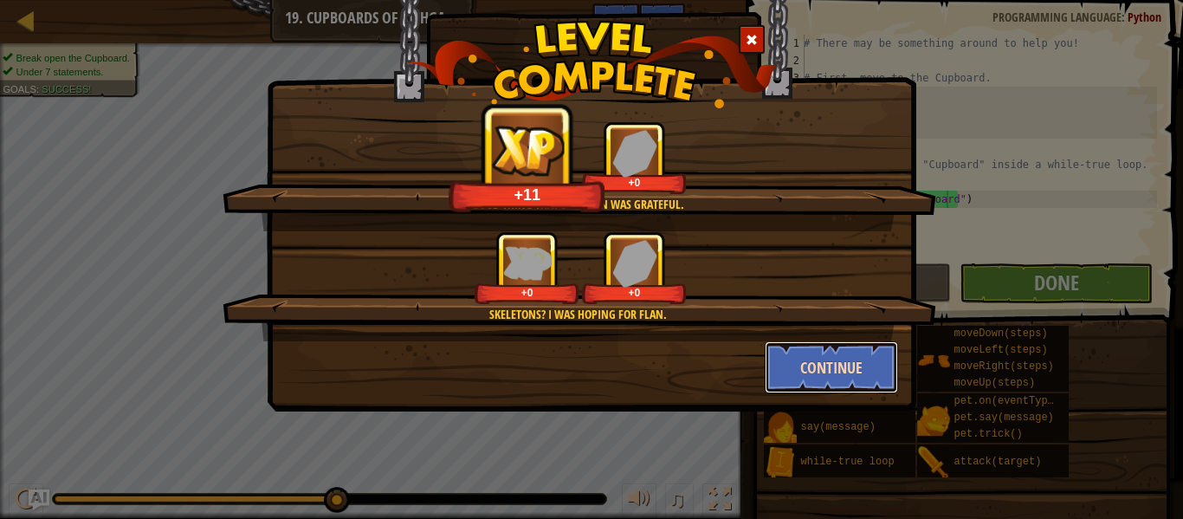
click at [842, 382] on button "Continue" at bounding box center [832, 367] width 134 height 52
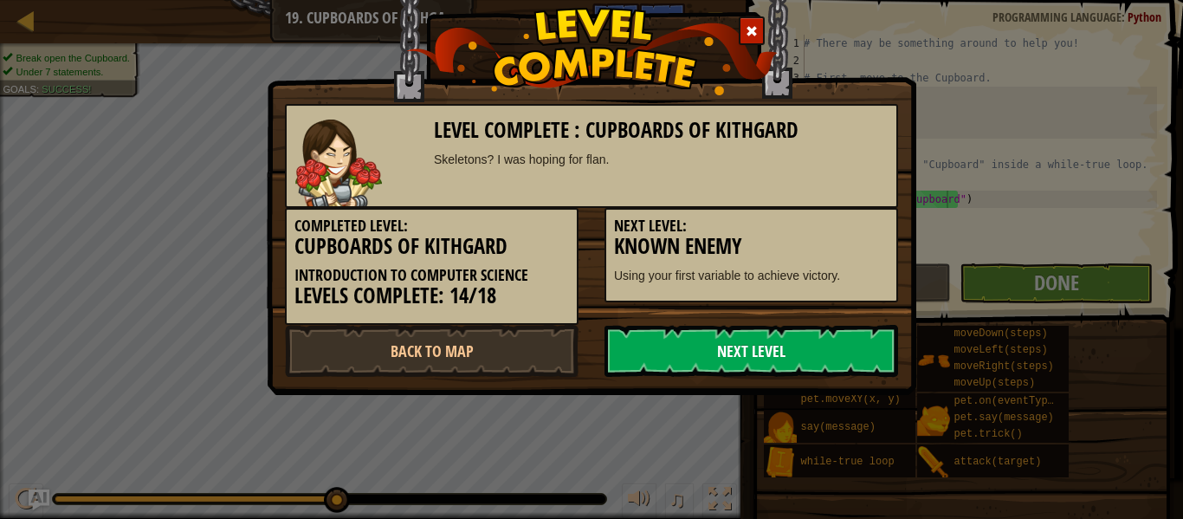
click at [795, 361] on link "Next Level" at bounding box center [752, 351] width 294 height 52
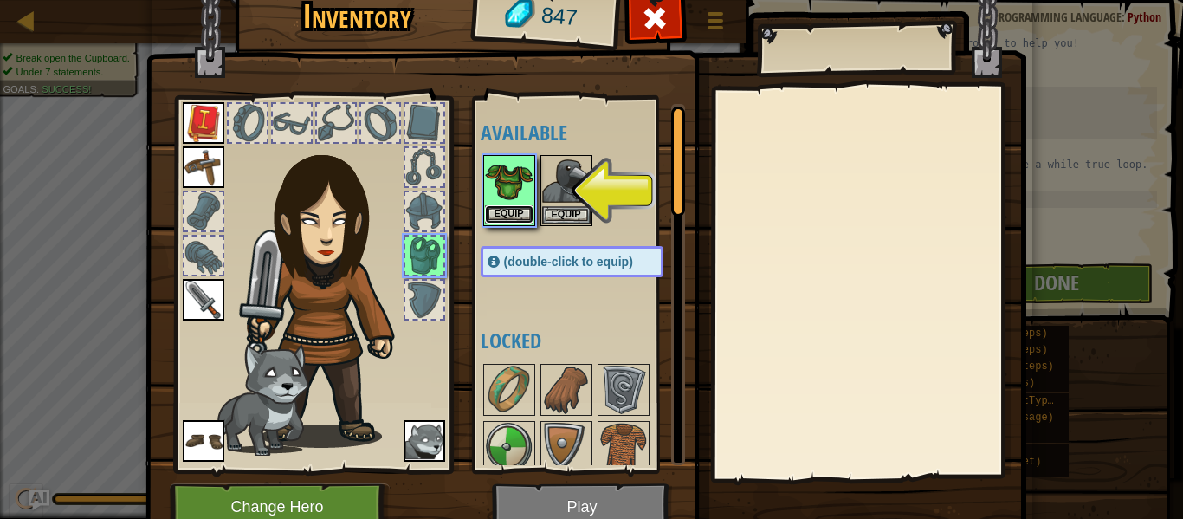
click at [514, 217] on button "Equip" at bounding box center [509, 214] width 49 height 18
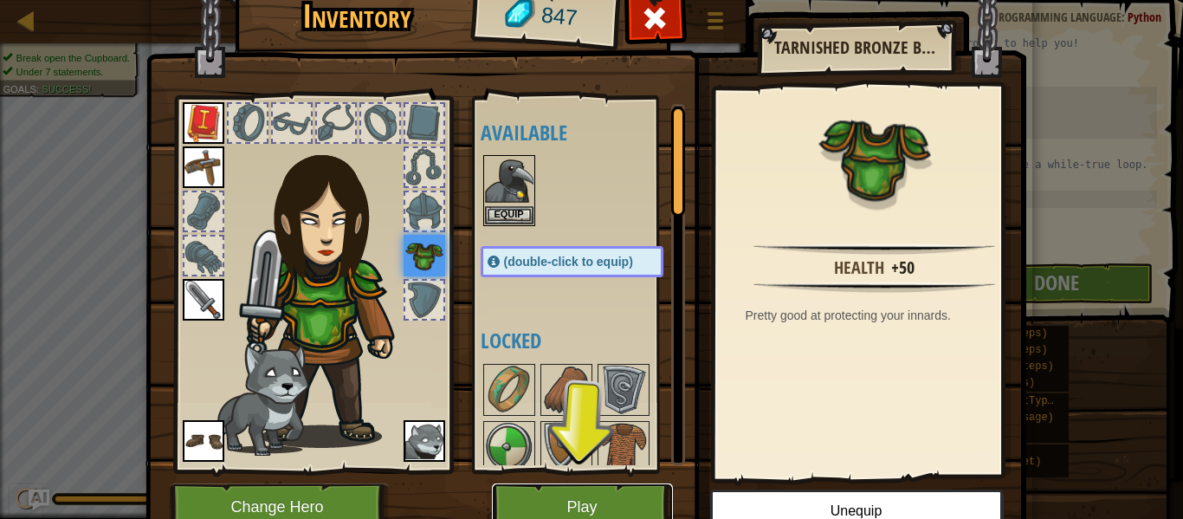
click at [559, 508] on button "Play" at bounding box center [582, 507] width 181 height 48
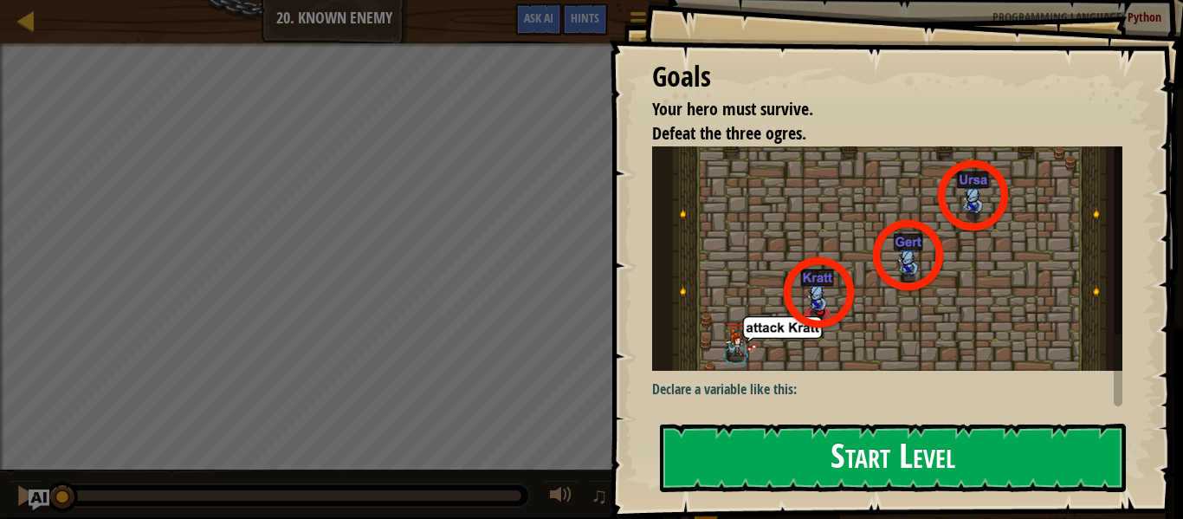
click at [786, 462] on button "Start Level" at bounding box center [893, 458] width 466 height 68
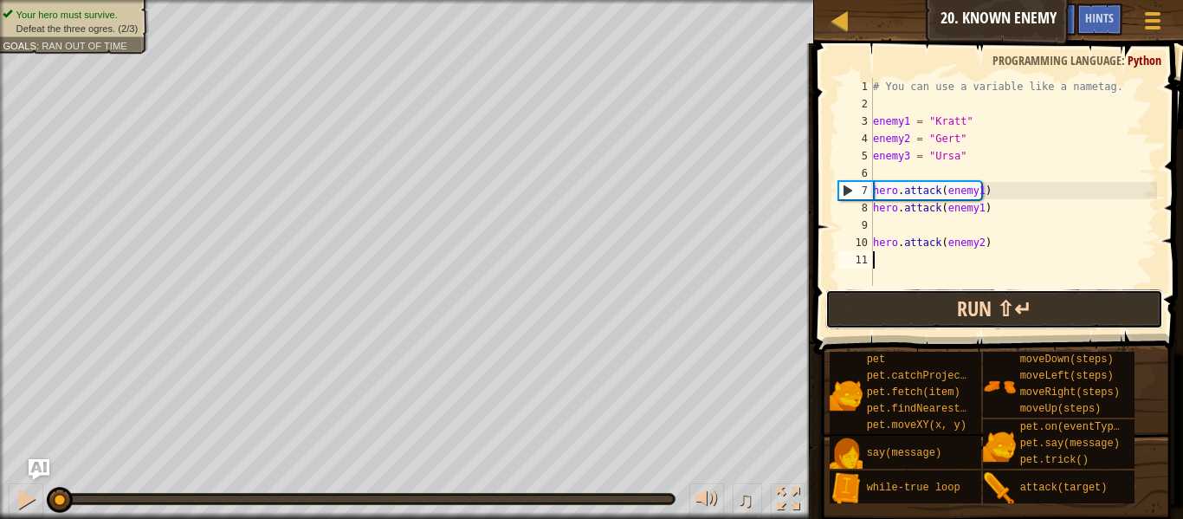
click at [935, 312] on button "Run ⇧↵" at bounding box center [994, 309] width 338 height 40
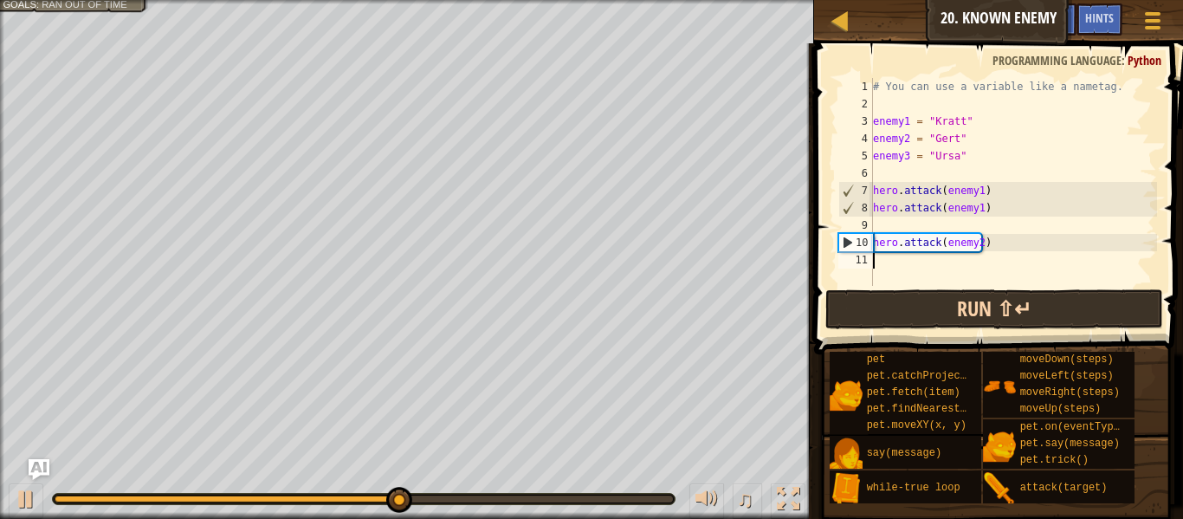
scroll to position [8, 0]
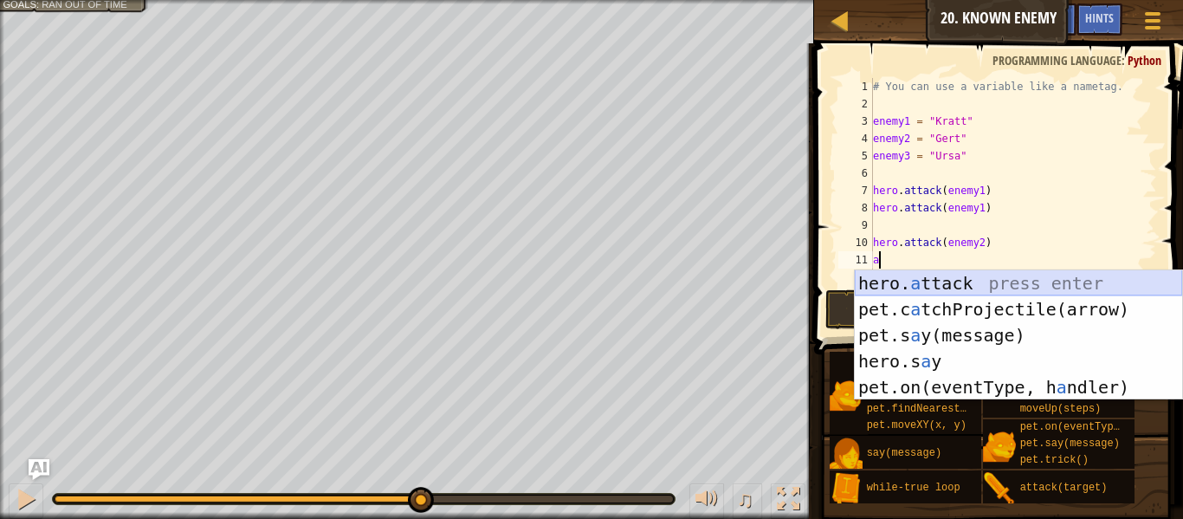
click at [966, 282] on div "hero. a ttack press enter pet.c a tchProjectile(arrow) press enter pet.s a y(me…" at bounding box center [1018, 361] width 327 height 182
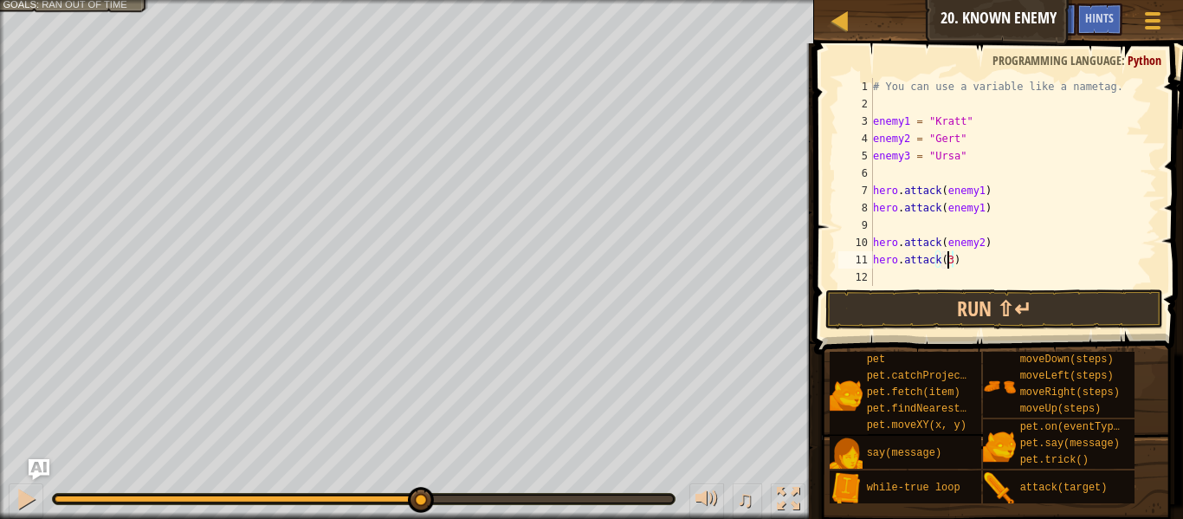
scroll to position [8, 5]
click at [970, 310] on button "Run ⇧↵" at bounding box center [994, 309] width 338 height 40
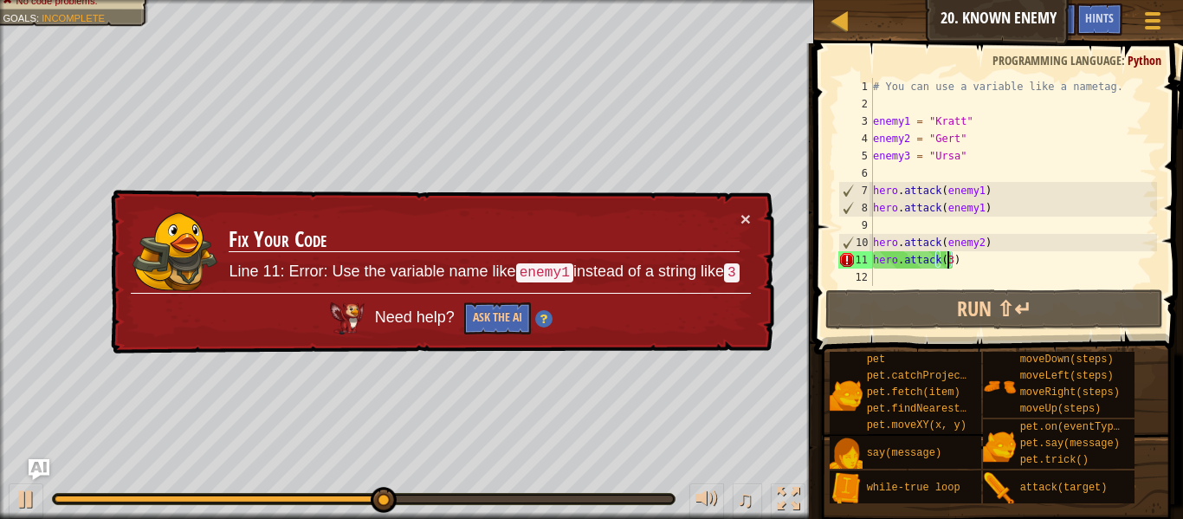
click at [942, 268] on div "# You can use a variable like a nametag. enemy1 = "[PERSON_NAME]" enemy2 = "[PE…" at bounding box center [1014, 199] width 288 height 243
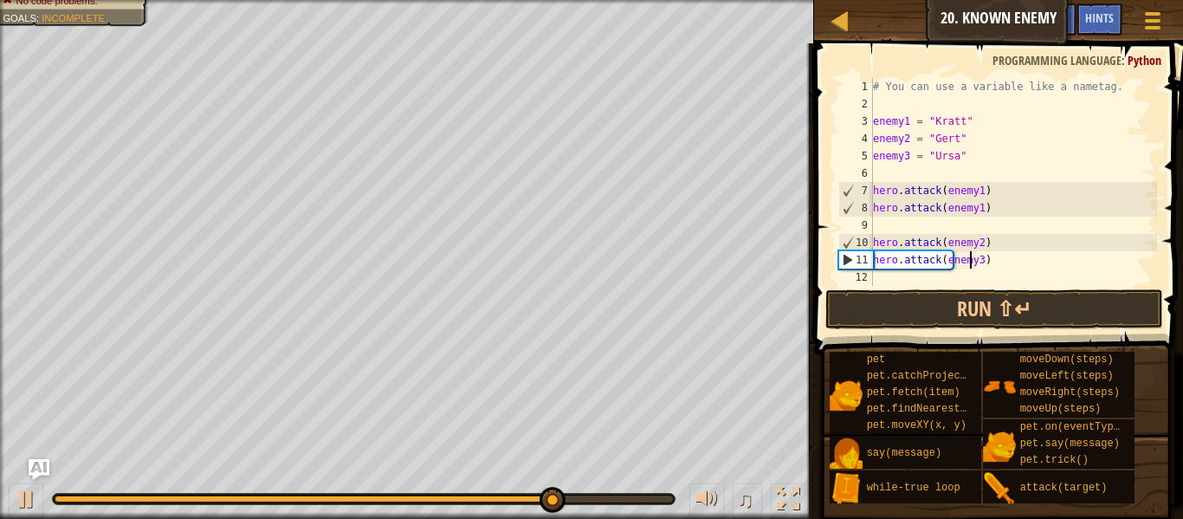
scroll to position [8, 8]
click at [958, 313] on button "Run ⇧↵" at bounding box center [994, 309] width 338 height 40
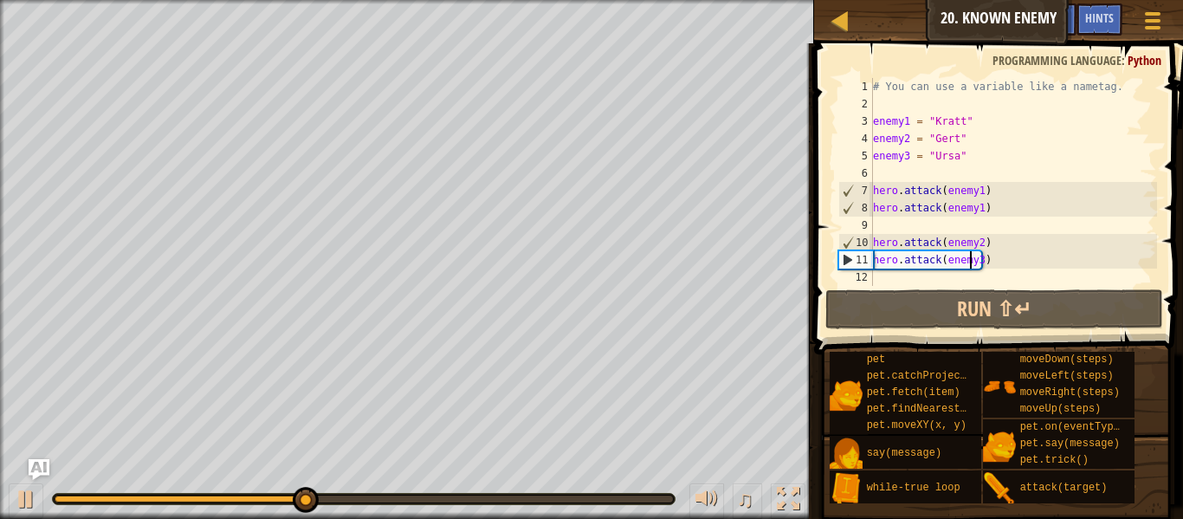
click at [987, 245] on div "# You can use a variable like a nametag. enemy1 = "[PERSON_NAME]" enemy2 = "[PE…" at bounding box center [1014, 199] width 288 height 243
type textarea "hero.attack(enemy2)"
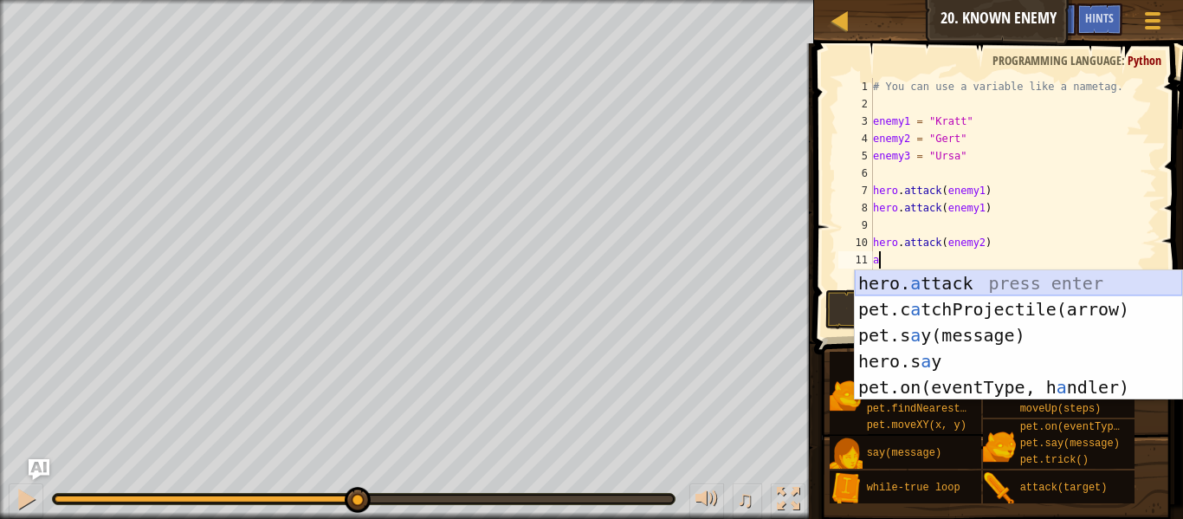
click at [974, 286] on div "hero. a ttack press enter pet.c a tchProjectile(arrow) press enter pet.s a y(me…" at bounding box center [1018, 361] width 327 height 182
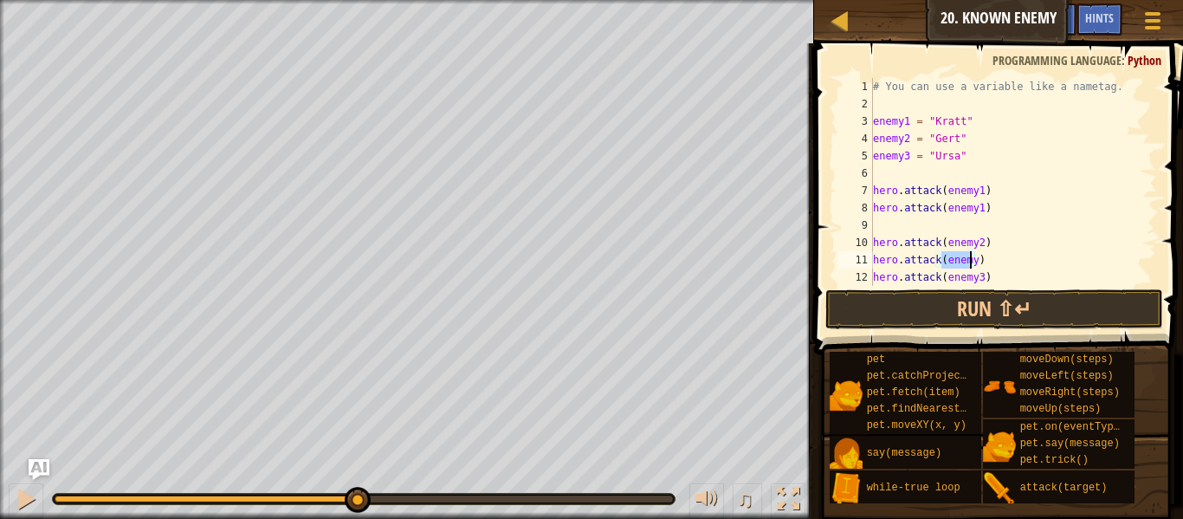
click at [961, 263] on div "# You can use a variable like a nametag. enemy1 = "[PERSON_NAME]" enemy2 = "[PE…" at bounding box center [1007, 182] width 275 height 208
click at [973, 262] on div "# You can use a variable like a nametag. enemy1 = "[PERSON_NAME]" enemy2 = "[PE…" at bounding box center [1007, 199] width 275 height 243
type textarea "hero.attack(enemy2)"
click at [962, 308] on button "Run ⇧↵" at bounding box center [994, 309] width 338 height 40
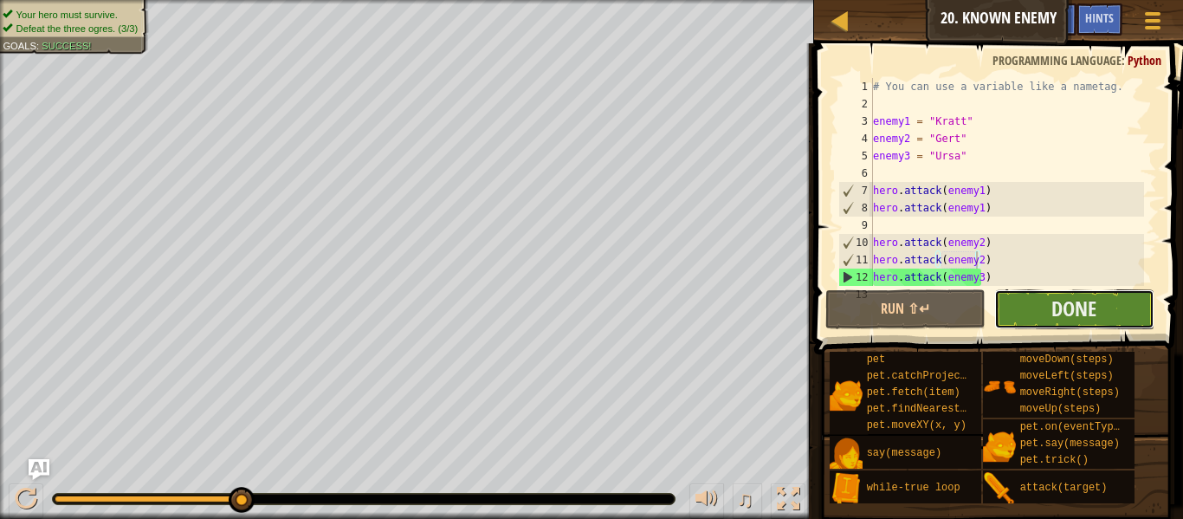
click at [1026, 309] on button "Done" at bounding box center [1074, 309] width 160 height 40
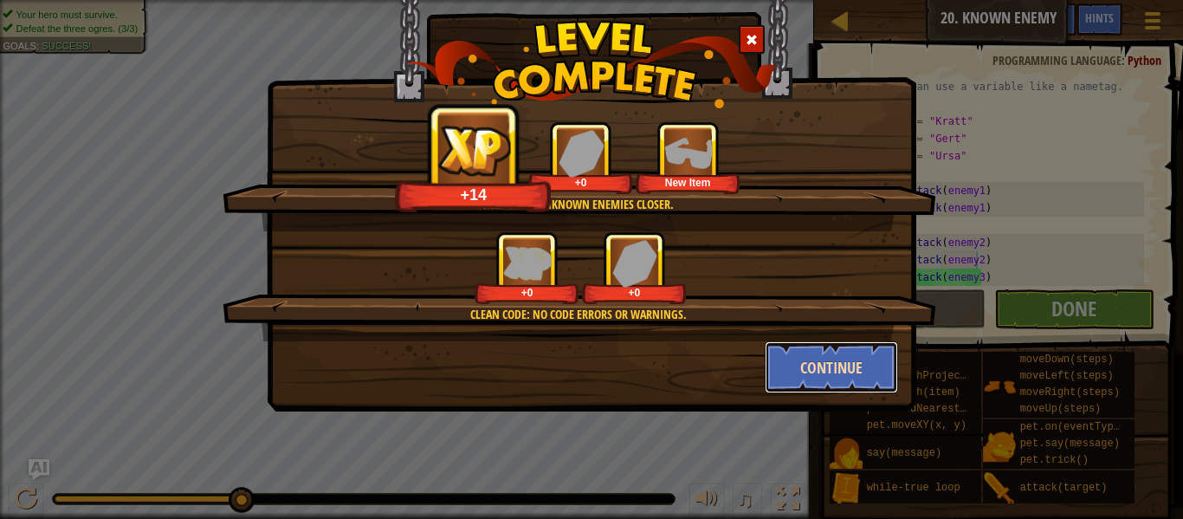
click at [835, 373] on button "Continue" at bounding box center [832, 367] width 134 height 52
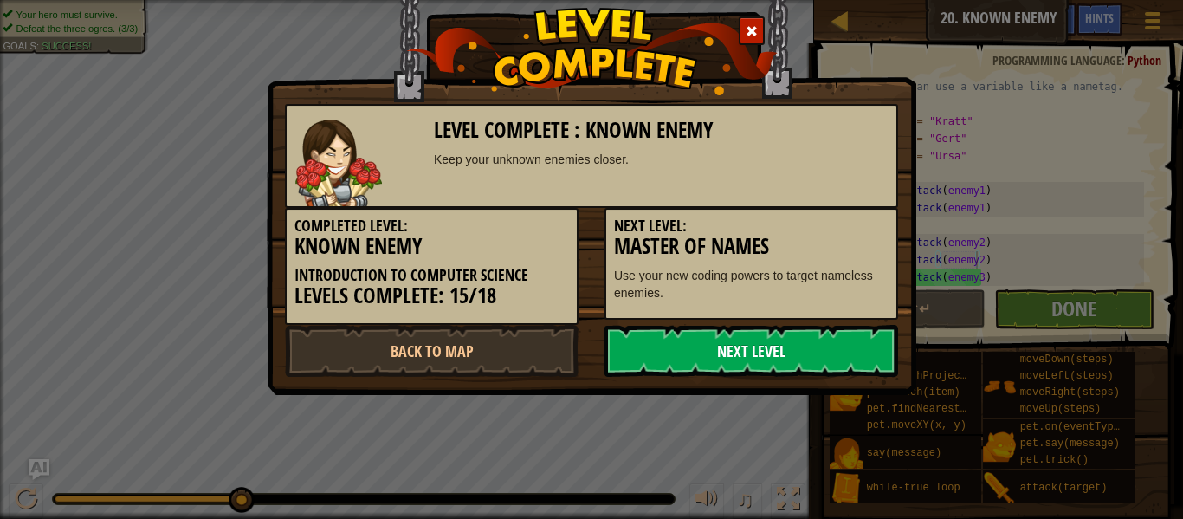
click at [820, 341] on link "Next Level" at bounding box center [752, 351] width 294 height 52
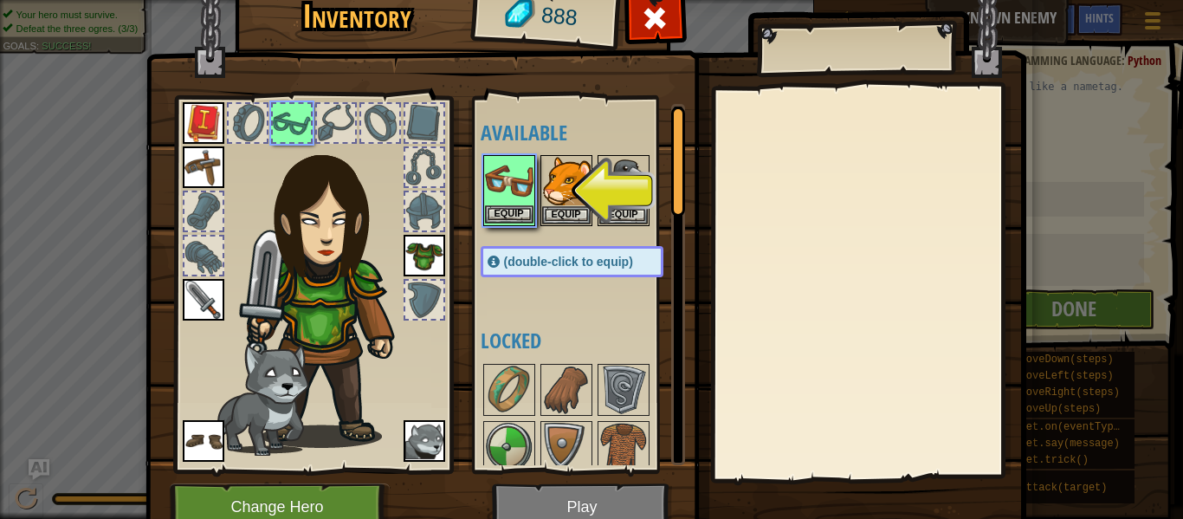
click at [490, 204] on img at bounding box center [509, 181] width 49 height 49
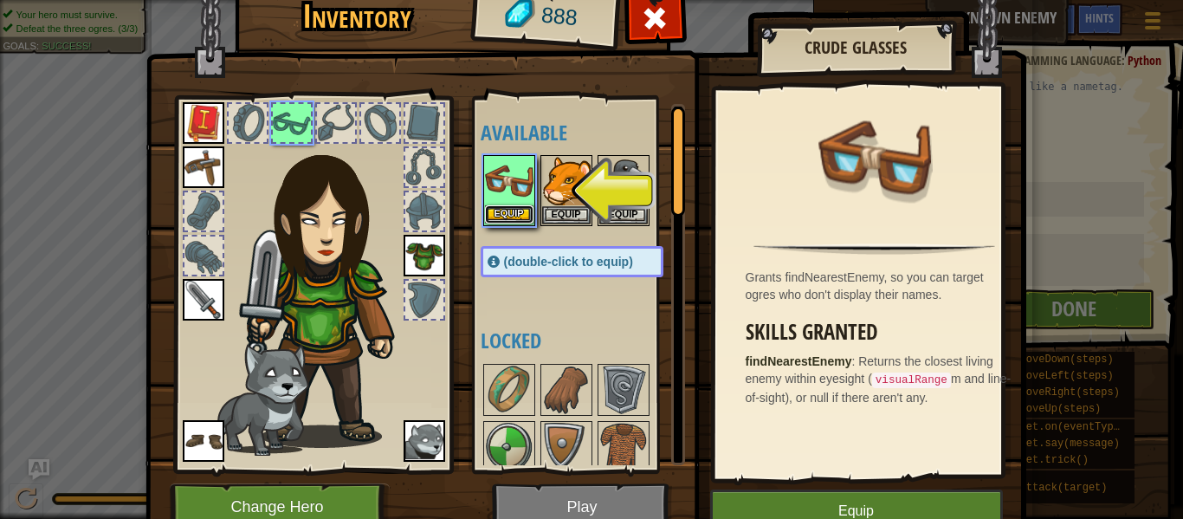
click at [490, 212] on button "Equip" at bounding box center [509, 214] width 49 height 18
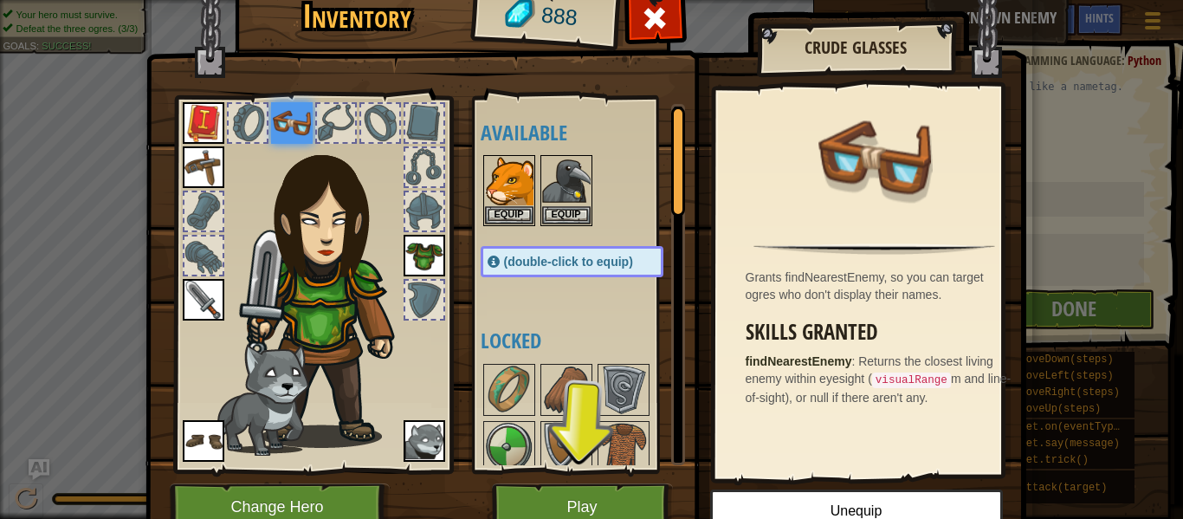
click at [732, 337] on div "Grants findNearestEnemy, so you can target ogres who don't display their names.…" at bounding box center [874, 282] width 319 height 389
click at [616, 502] on button "Play" at bounding box center [582, 507] width 181 height 48
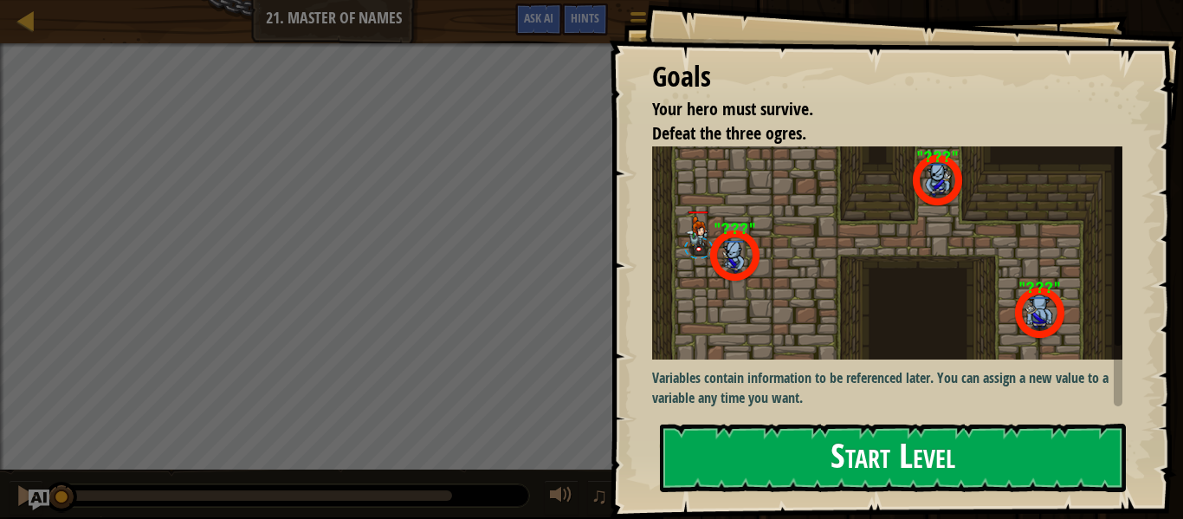
click at [769, 291] on img at bounding box center [890, 252] width 476 height 213
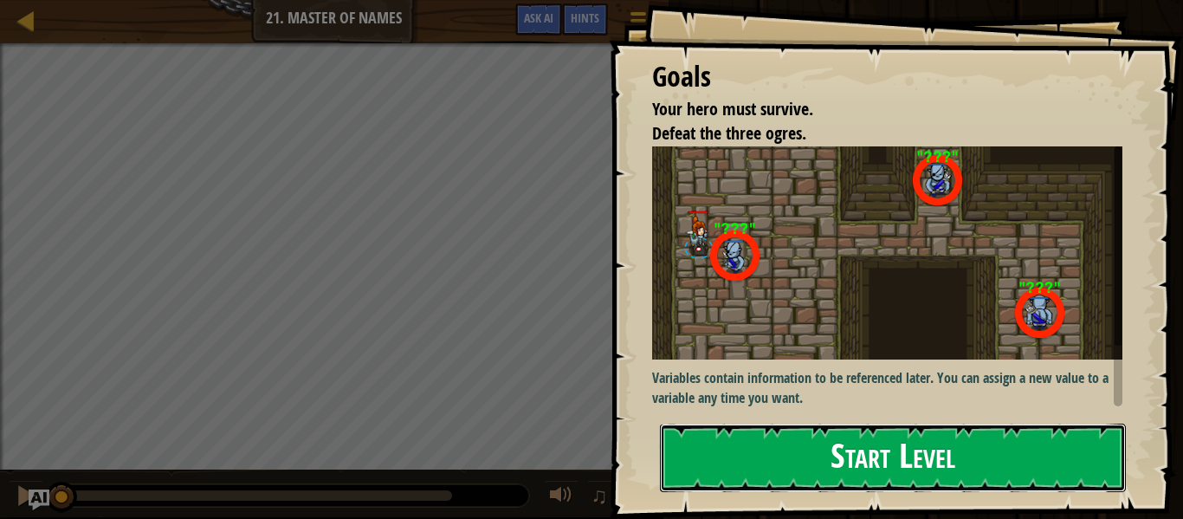
click at [741, 461] on button "Start Level" at bounding box center [893, 458] width 466 height 68
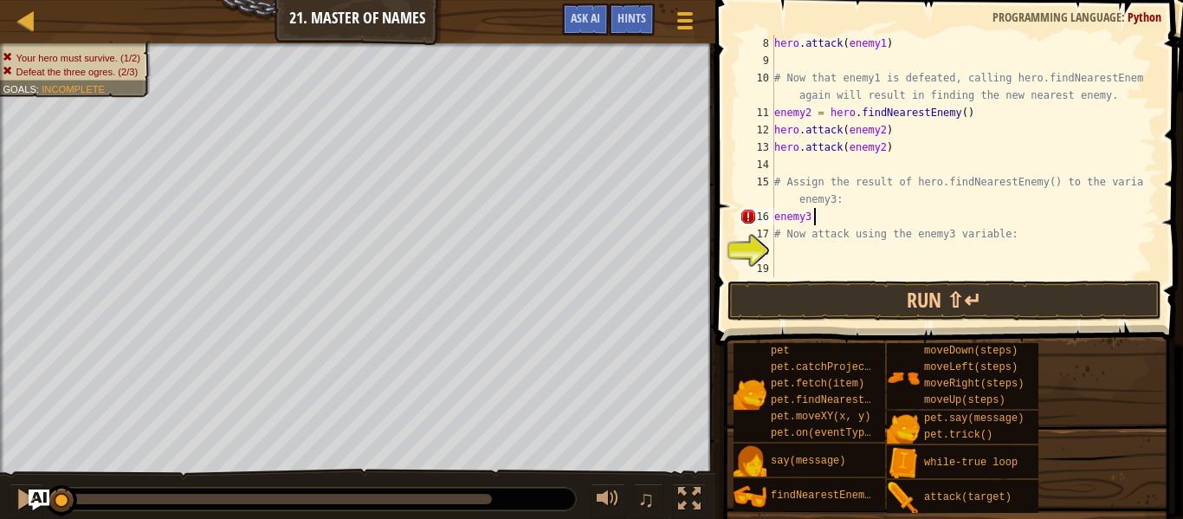
scroll to position [8, 3]
type textarea "enemy3 = f"
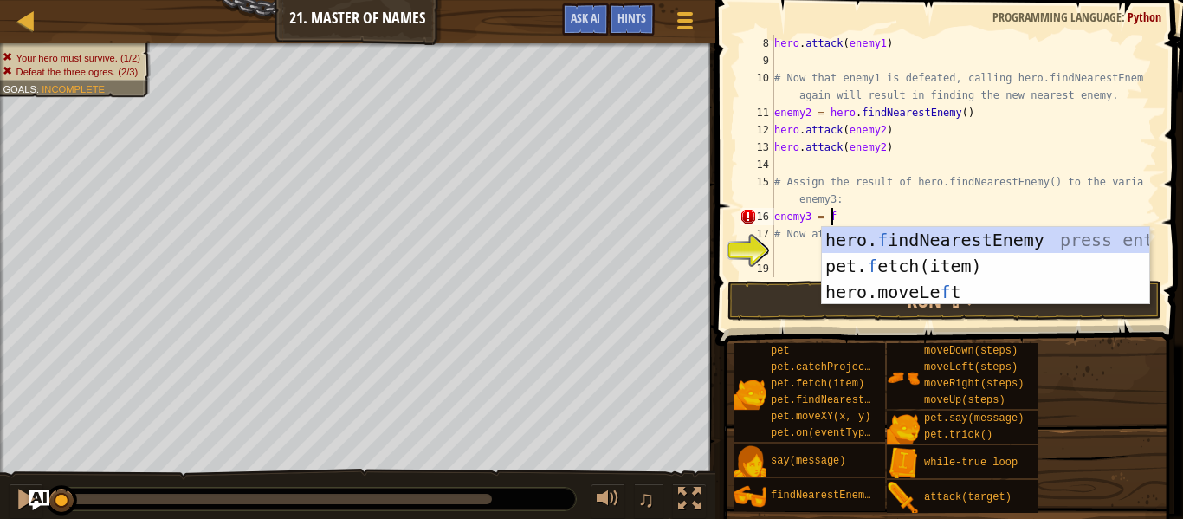
scroll to position [8, 3]
click at [981, 250] on div "hero. f indNearestEnemy press enter pet. f etch(item) press enter hero.moveLe f…" at bounding box center [985, 292] width 327 height 130
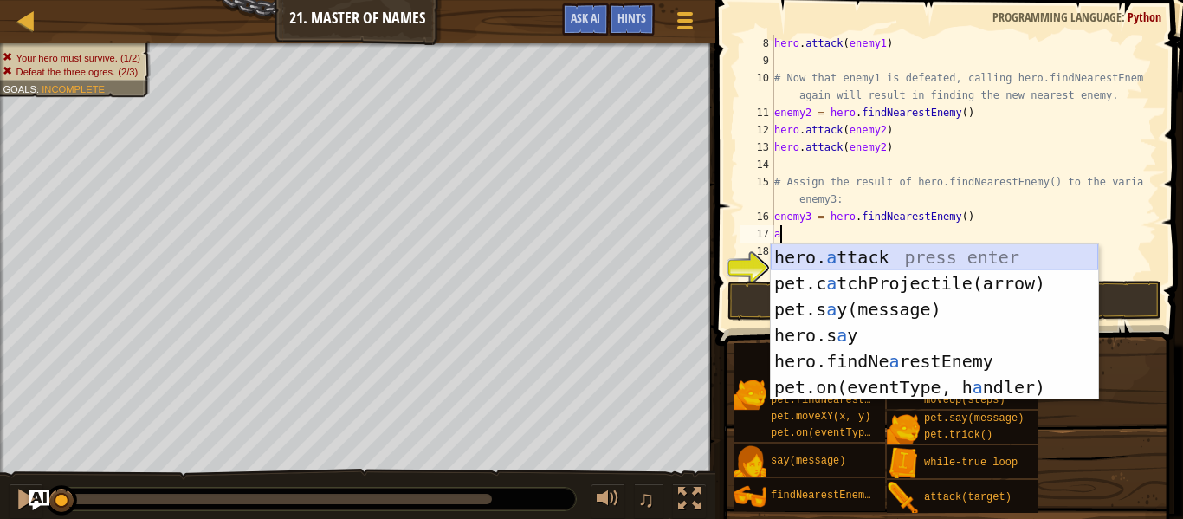
click at [908, 263] on div "hero. a ttack press enter pet.c a tchProjectile(arrow) press enter pet.s a y(me…" at bounding box center [934, 348] width 327 height 208
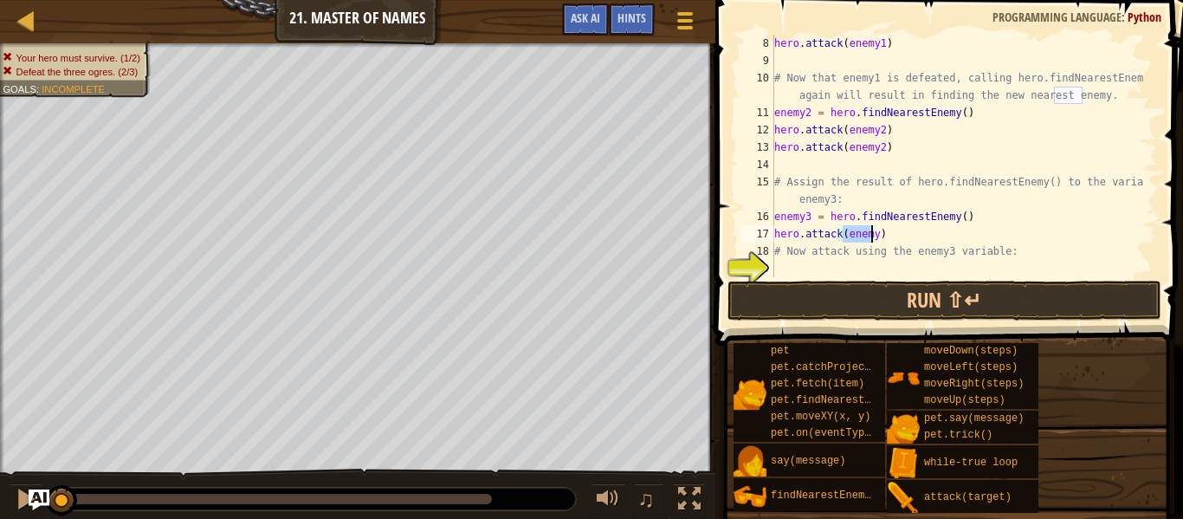
click at [871, 230] on div "hero . attack ( enemy1 ) # Now that enemy1 is defeated, calling hero.findNeares…" at bounding box center [957, 156] width 373 height 243
type textarea "hero.attack(enemy3)"
click at [899, 239] on div "hero . attack ( enemy1 ) # Now that enemy1 is defeated, calling hero.findNeares…" at bounding box center [957, 173] width 373 height 277
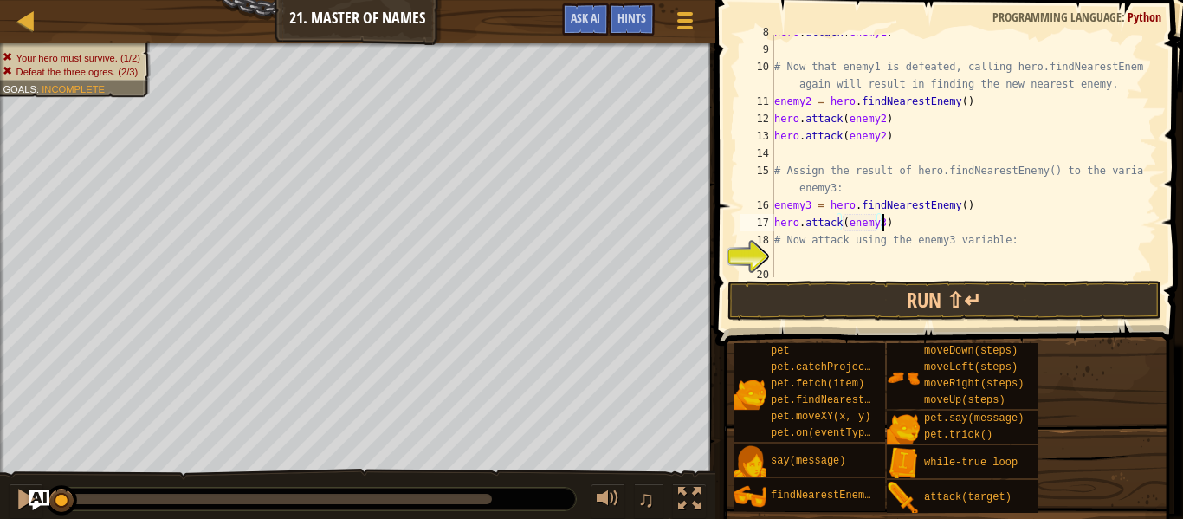
scroll to position [172, 0]
click at [861, 258] on div "hero . attack ( enemy1 ) # Now that enemy1 is defeated, calling hero.findNeares…" at bounding box center [957, 157] width 373 height 277
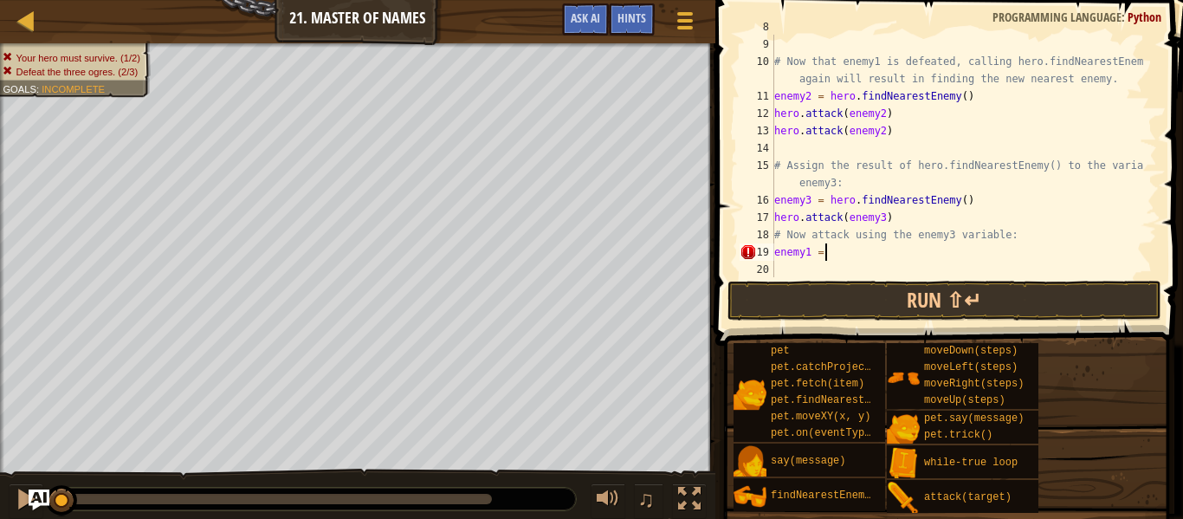
scroll to position [8, 3]
type textarea "enemy1 = f"
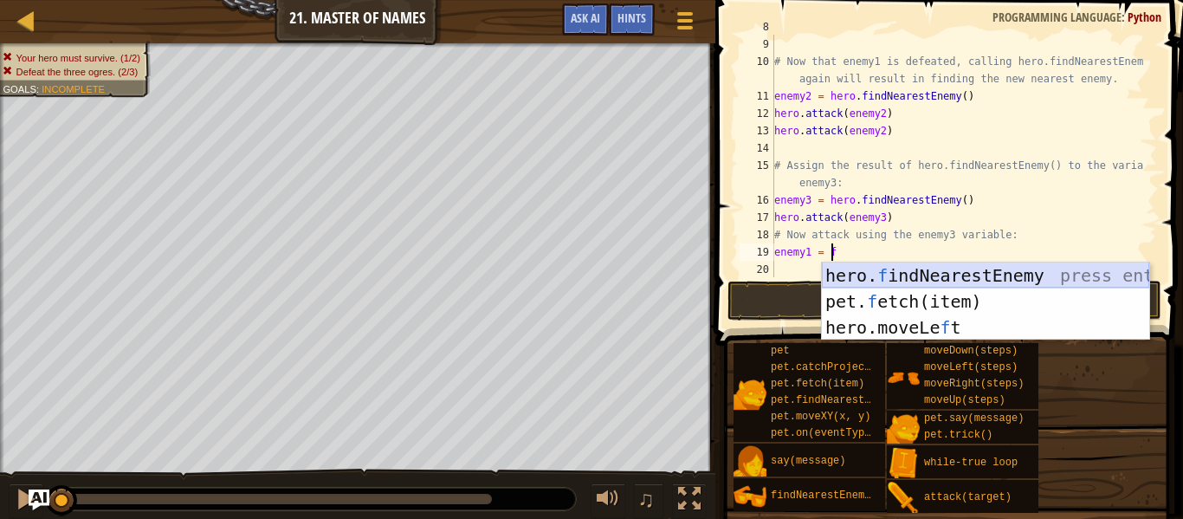
click at [906, 279] on div "hero. f indNearestEnemy press enter pet. f etch(item) press enter hero.moveLe f…" at bounding box center [985, 327] width 327 height 130
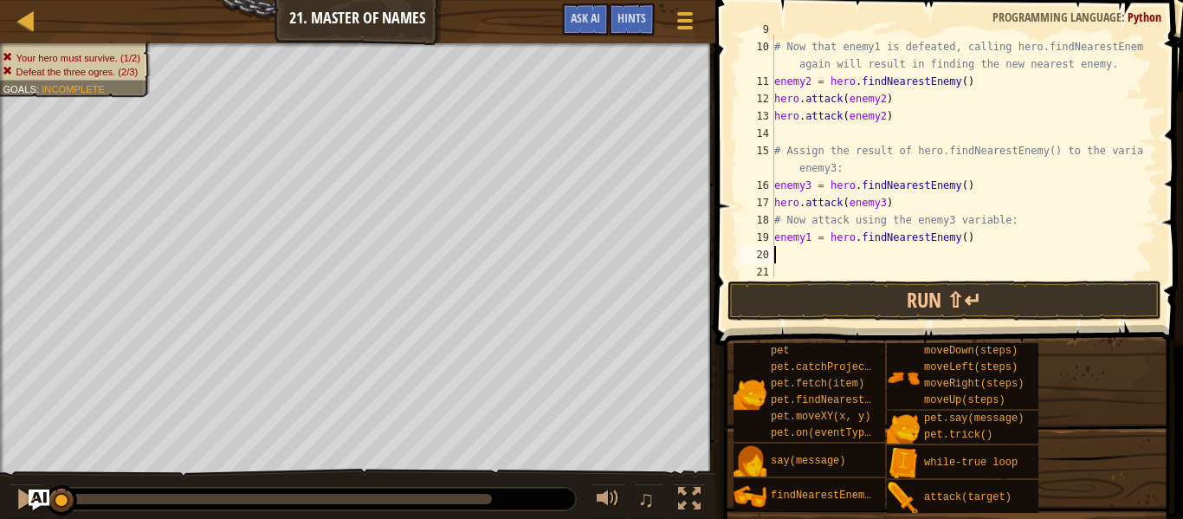
scroll to position [191, 0]
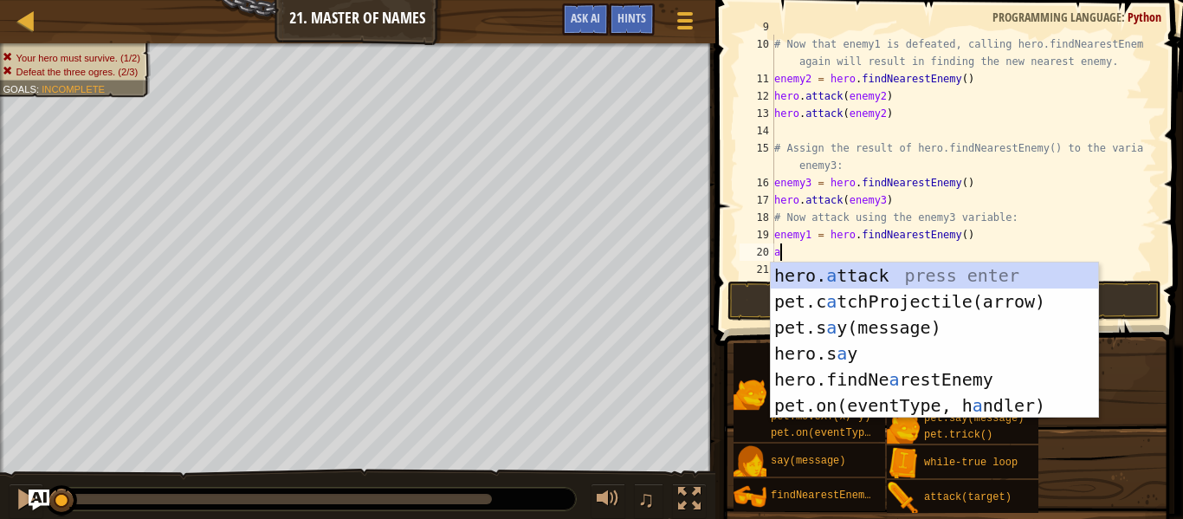
click at [900, 262] on div "hero. a ttack press enter pet.c a tchProjectile(arrow) press enter pet.s a y(me…" at bounding box center [934, 366] width 327 height 208
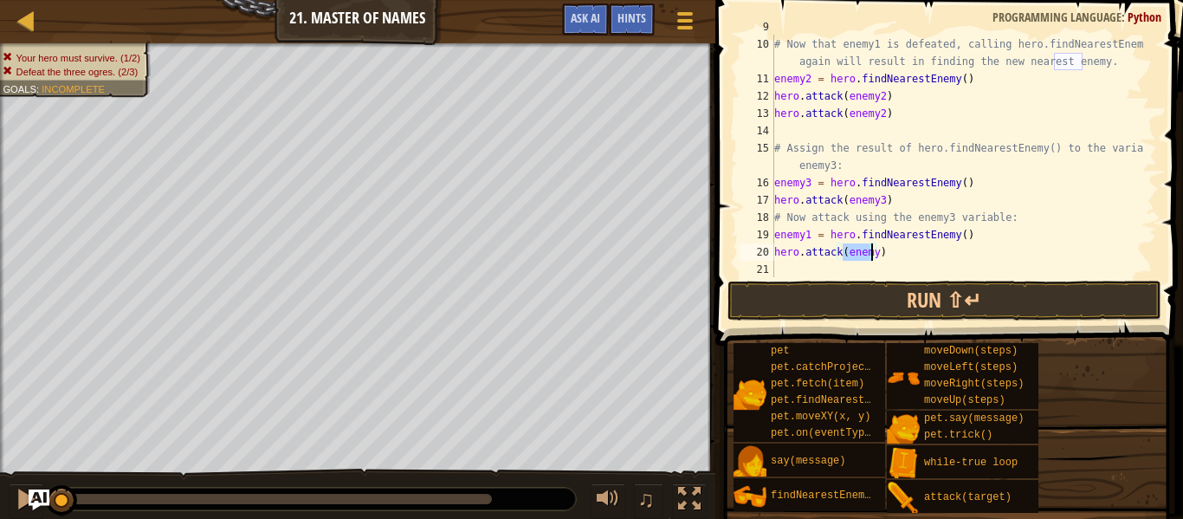
click at [870, 253] on div "# Now that enemy1 is defeated, calling hero.findNearestEnemy() again will resul…" at bounding box center [957, 156] width 373 height 243
type textarea "hero.attack(enemy1)"
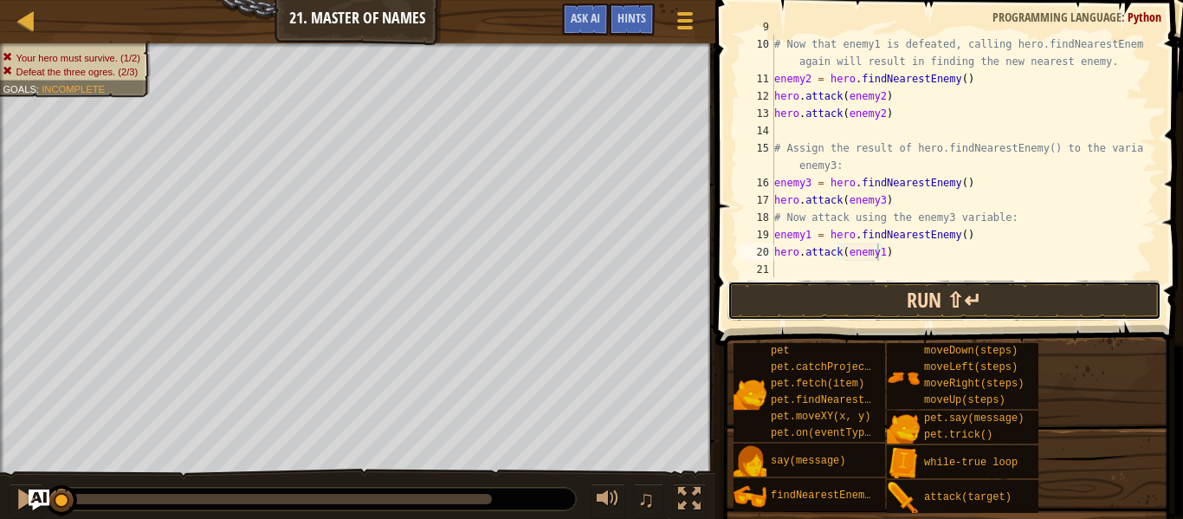
click at [887, 303] on button "Run ⇧↵" at bounding box center [945, 301] width 434 height 40
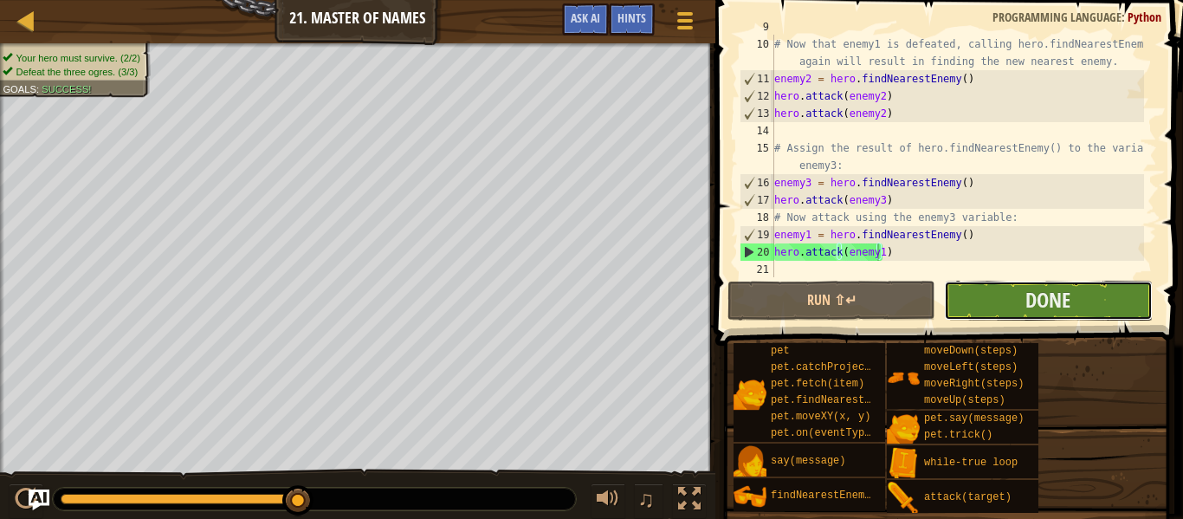
click at [976, 304] on button "Done" at bounding box center [1048, 301] width 208 height 40
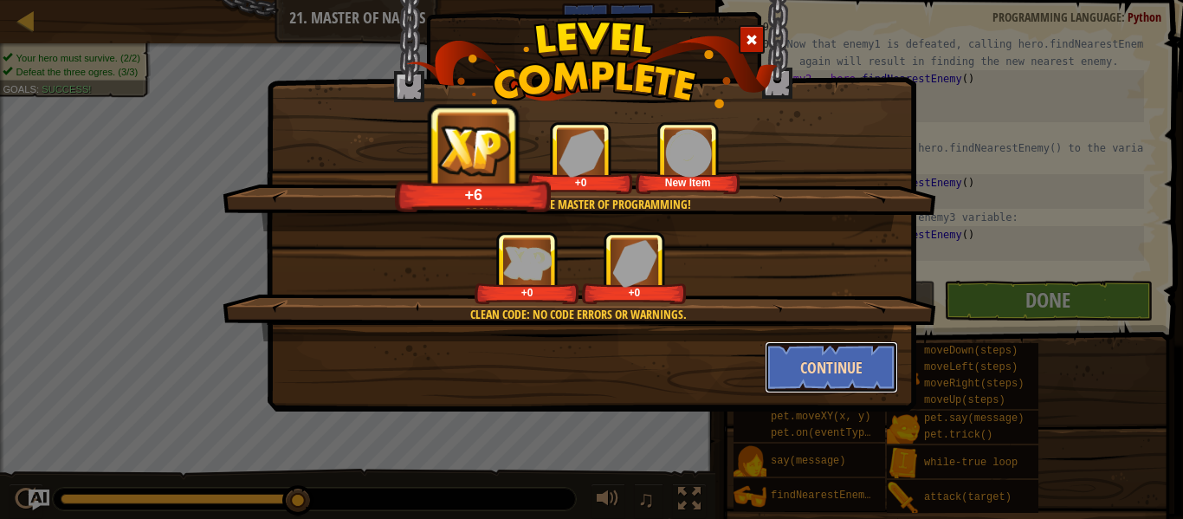
click at [845, 379] on button "Continue" at bounding box center [832, 367] width 134 height 52
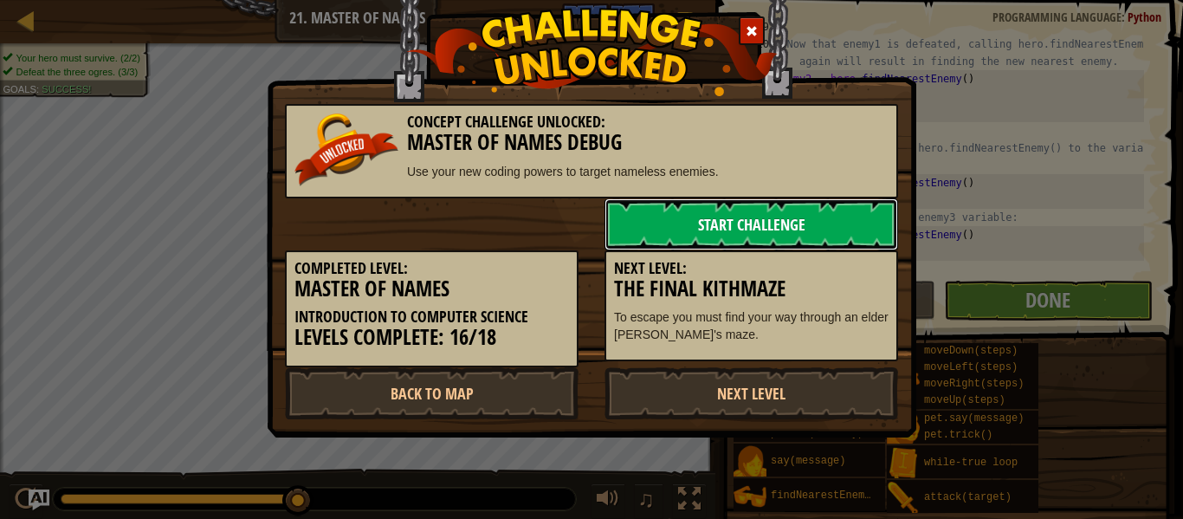
click at [784, 223] on link "Start Challenge" at bounding box center [752, 224] width 294 height 52
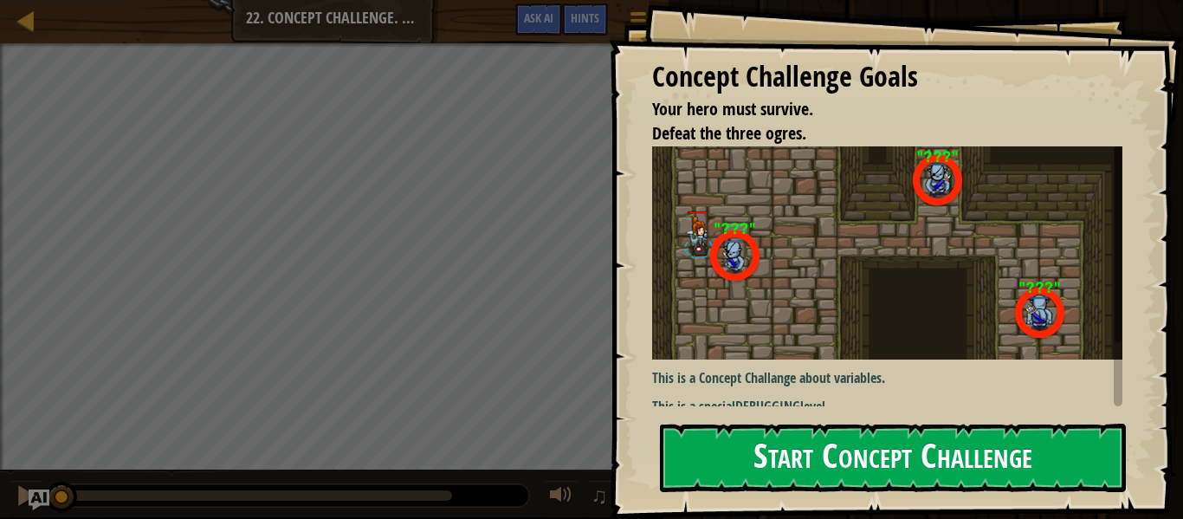
click at [760, 475] on button "Start Concept Challenge" at bounding box center [893, 458] width 466 height 68
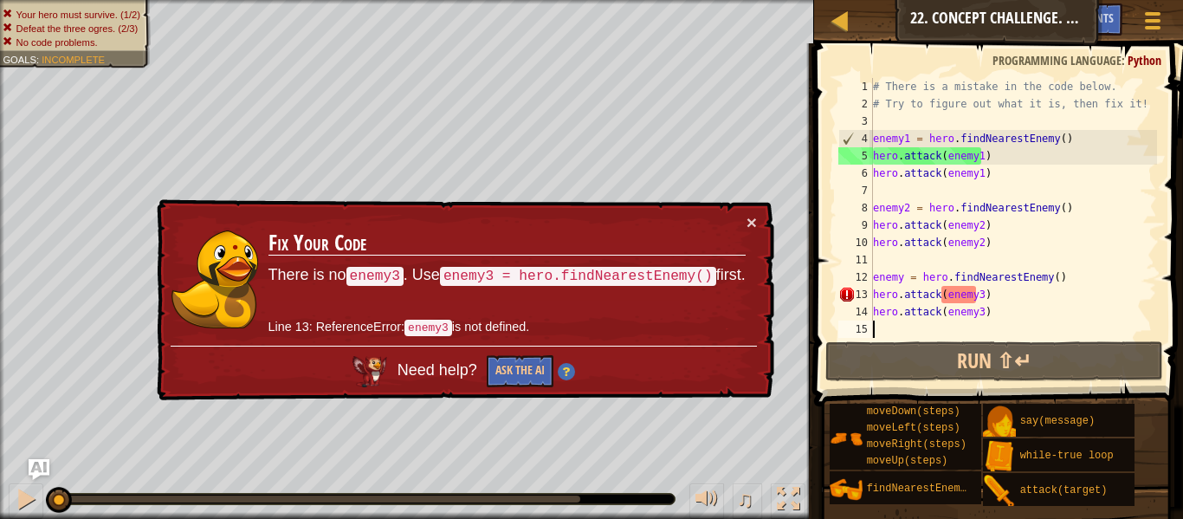
click at [961, 298] on div "# There is a mistake in the code below. # Try to figure out what it is, then fi…" at bounding box center [1014, 225] width 288 height 295
click at [955, 319] on div "# There is a mistake in the code below. # Try to figure out what it is, then fi…" at bounding box center [1014, 225] width 288 height 295
click at [986, 311] on div "# There is a mistake in the code below. # Try to figure out what it is, then fi…" at bounding box center [1014, 225] width 288 height 295
click at [993, 297] on div "# There is a mistake in the code below. # Try to figure out what it is, then fi…" at bounding box center [1014, 225] width 288 height 295
click at [1006, 299] on div "# There is a mistake in the code below. # Try to figure out what it is, then fi…" at bounding box center [1014, 225] width 288 height 295
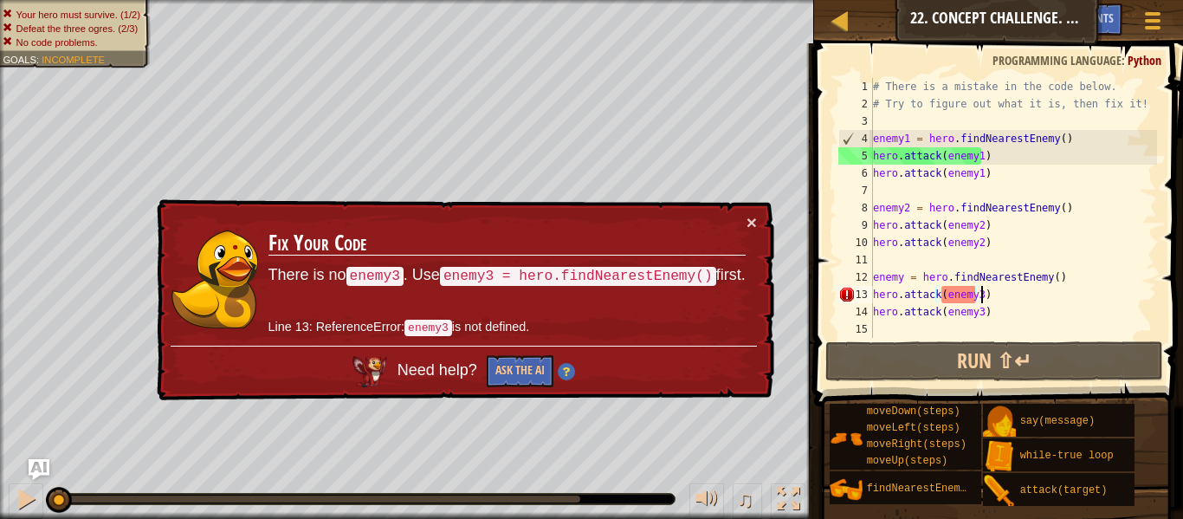
click at [974, 307] on div "# There is a mistake in the code below. # Try to figure out what it is, then fi…" at bounding box center [1014, 225] width 288 height 295
click at [951, 295] on div "# There is a mistake in the code below. # Try to figure out what it is, then fi…" at bounding box center [1014, 225] width 288 height 295
click at [934, 291] on div "# There is a mistake in the code below. # Try to figure out what it is, then fi…" at bounding box center [1014, 225] width 288 height 295
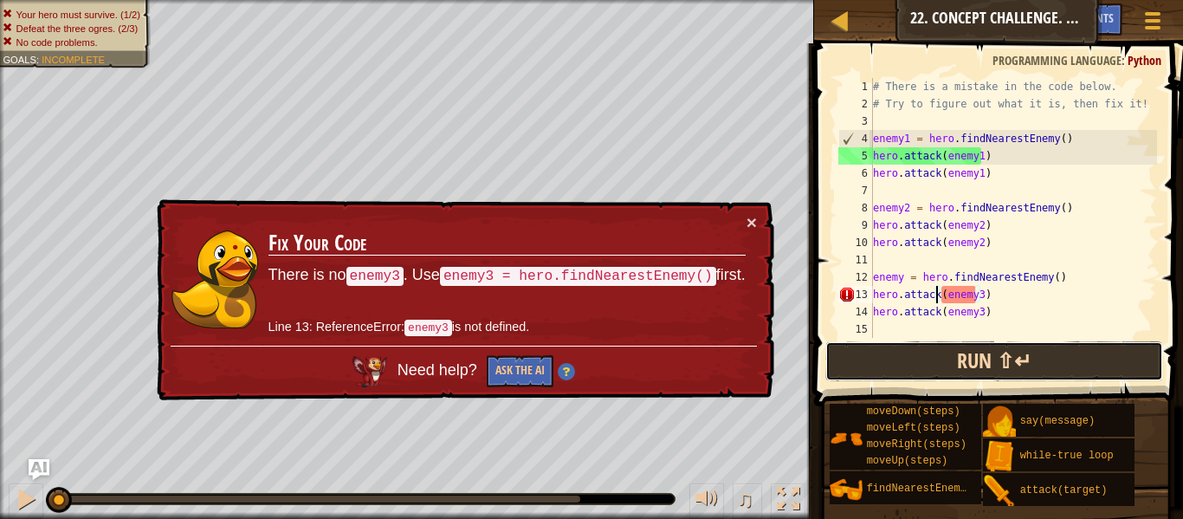
click at [966, 356] on button "Run ⇧↵" at bounding box center [994, 361] width 338 height 40
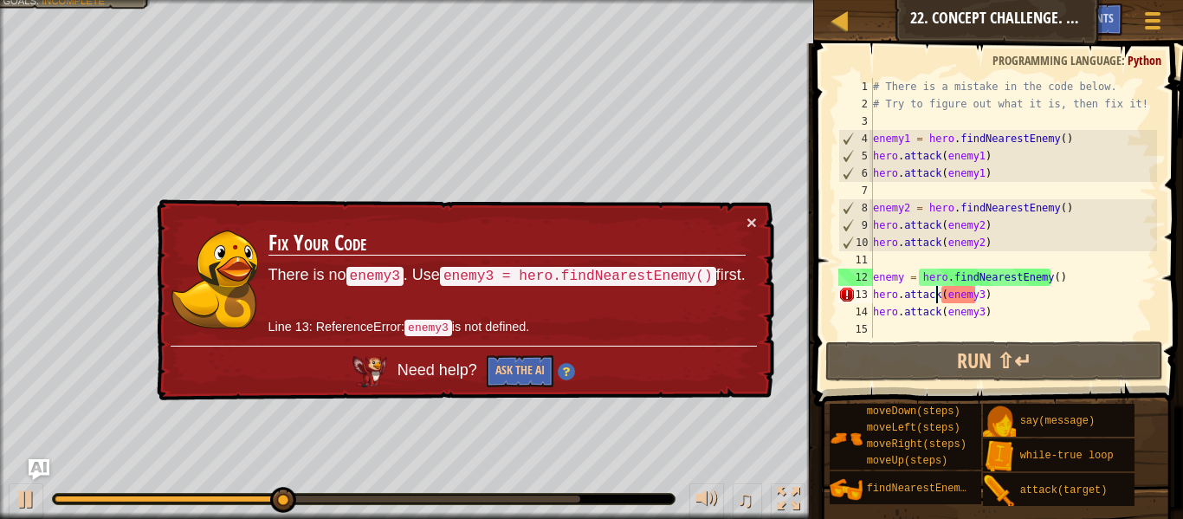
click at [975, 301] on div "# There is a mistake in the code below. # Try to figure out what it is, then fi…" at bounding box center [1014, 225] width 288 height 295
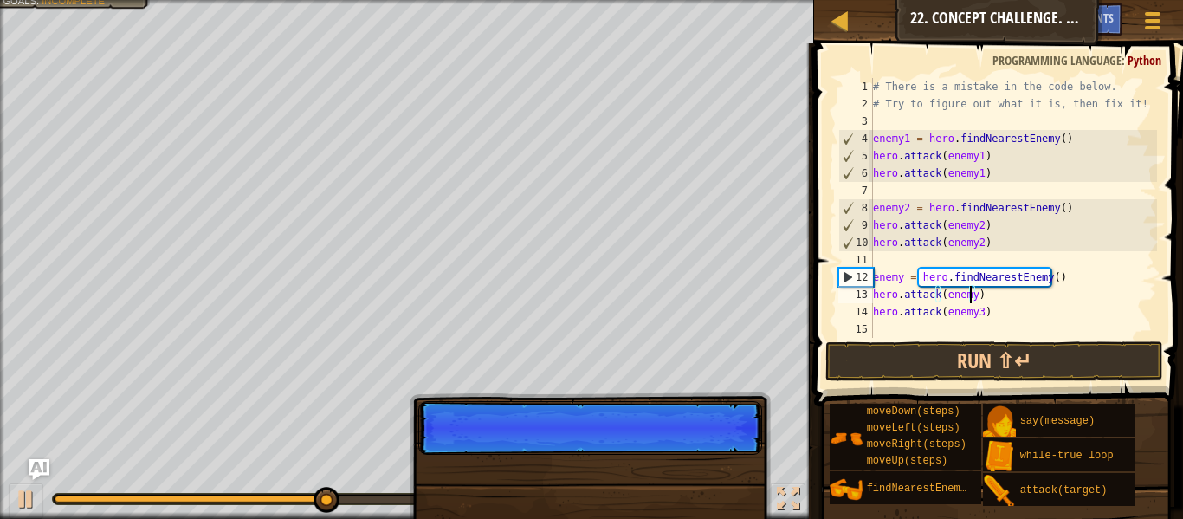
scroll to position [8, 8]
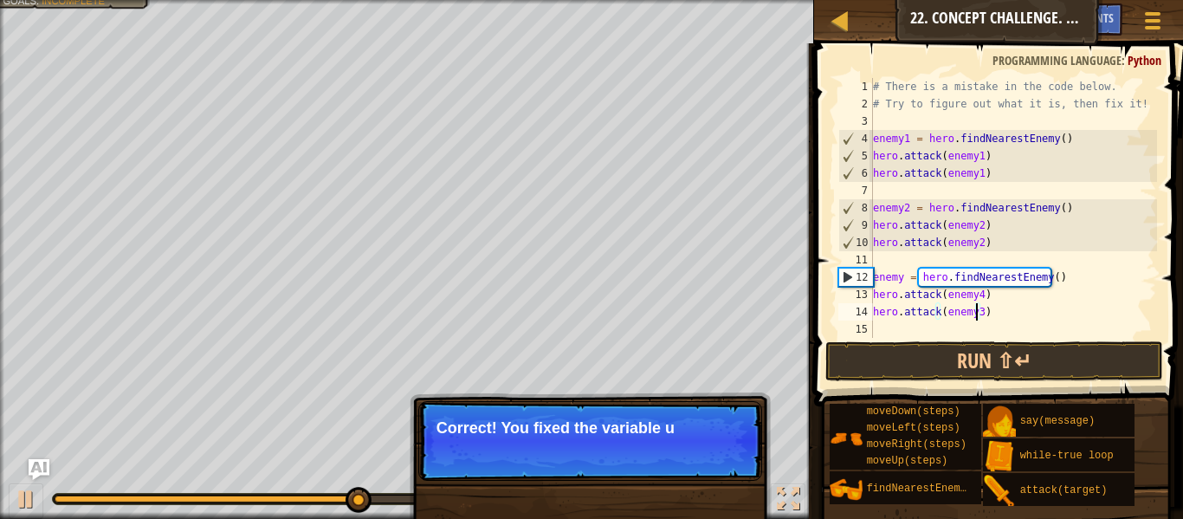
click at [975, 313] on div "# There is a mistake in the code below. # Try to figure out what it is, then fi…" at bounding box center [1014, 225] width 288 height 295
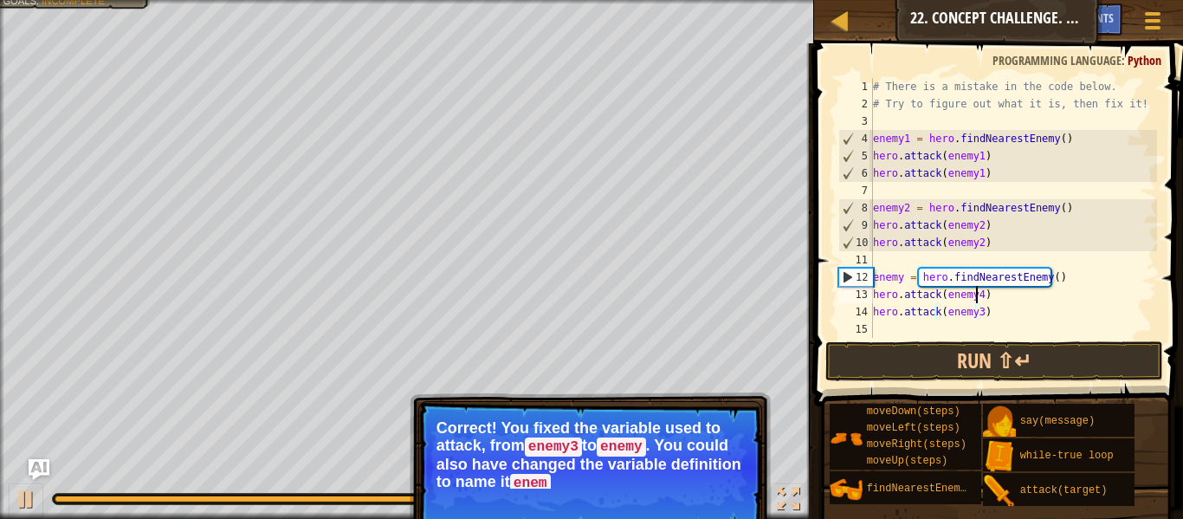
click at [975, 295] on div "# There is a mistake in the code below. # Try to figure out what it is, then fi…" at bounding box center [1014, 225] width 288 height 295
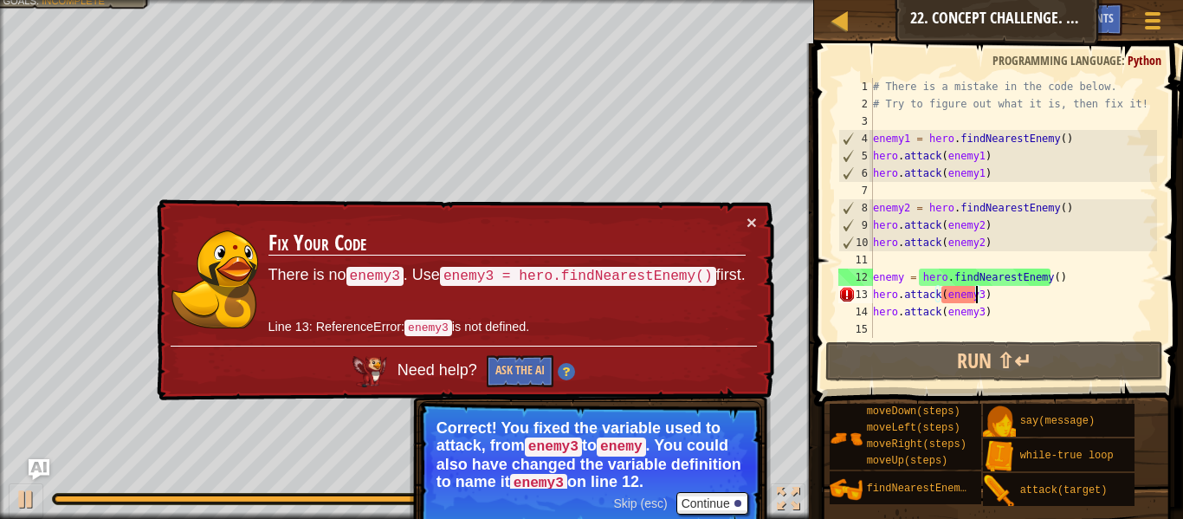
click at [896, 281] on div "# There is a mistake in the code below. # Try to figure out what it is, then fi…" at bounding box center [1014, 225] width 288 height 295
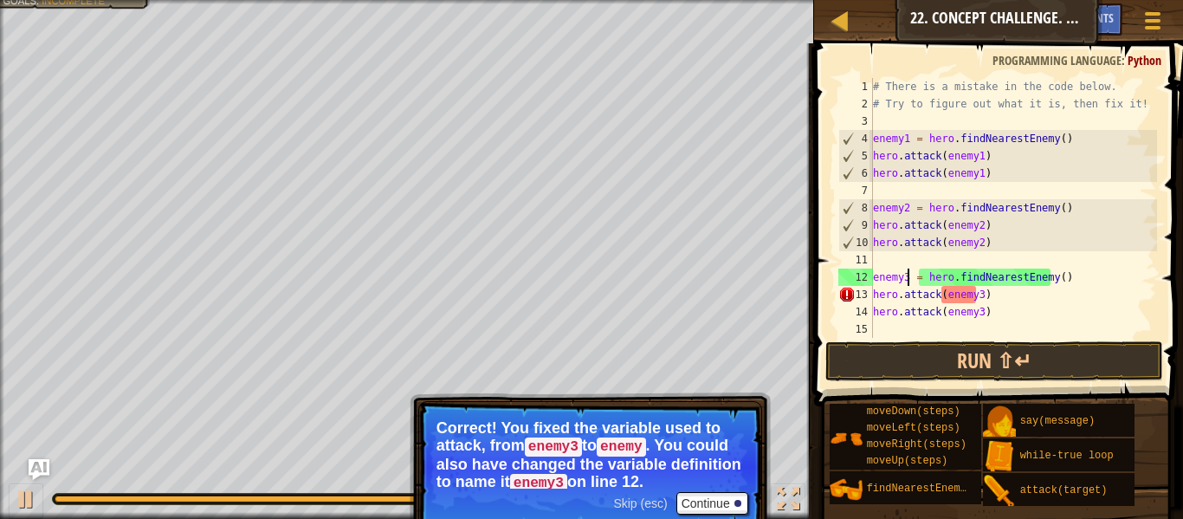
scroll to position [8, 3]
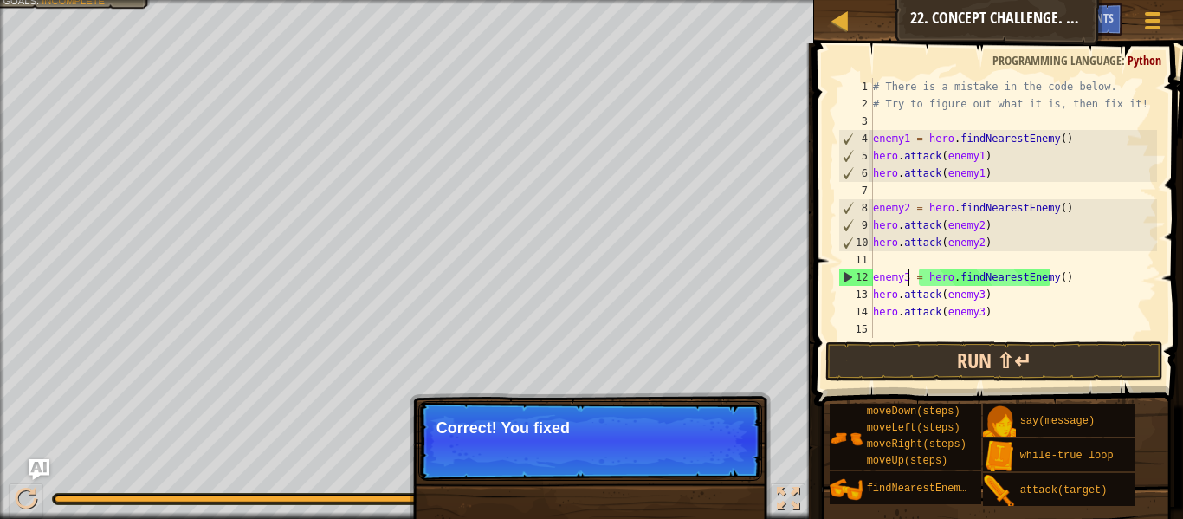
type textarea "enemy3 = hero.findNearestEnemy()"
click at [924, 358] on button "Run ⇧↵" at bounding box center [994, 361] width 338 height 40
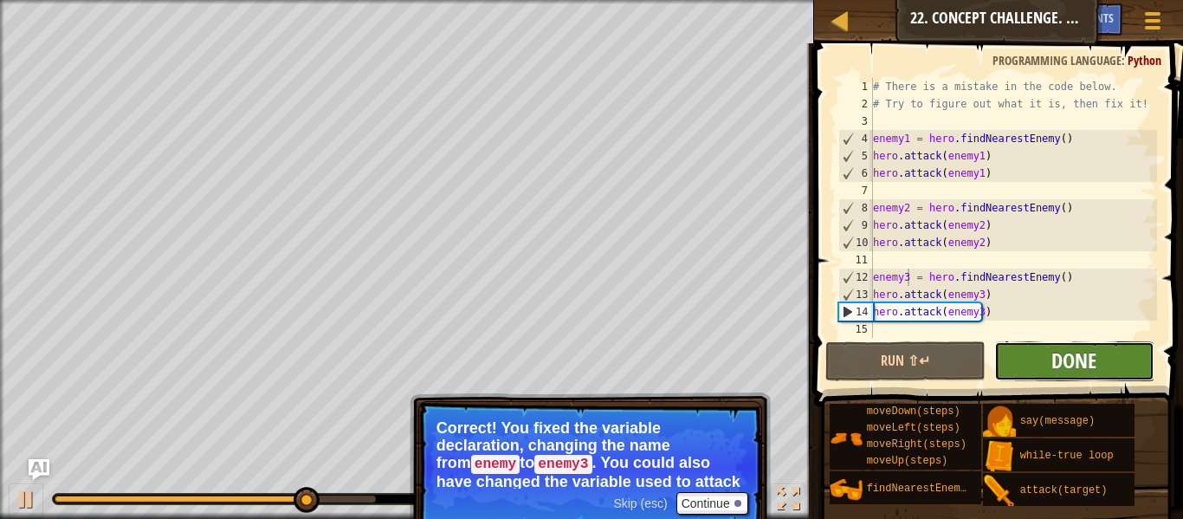
click at [1070, 366] on span "Done" at bounding box center [1074, 360] width 45 height 28
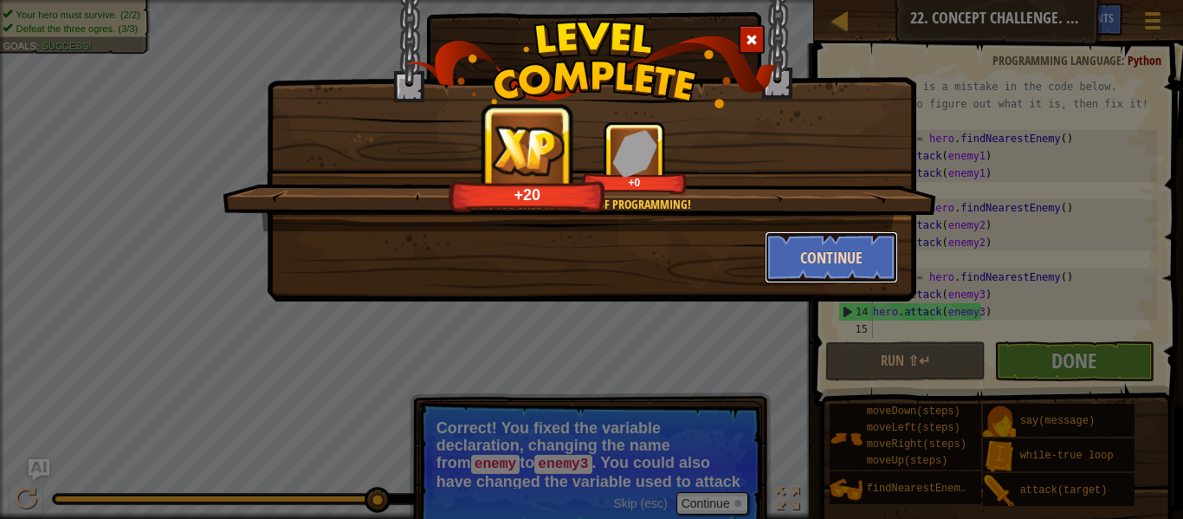
click at [845, 254] on button "Continue" at bounding box center [832, 257] width 134 height 52
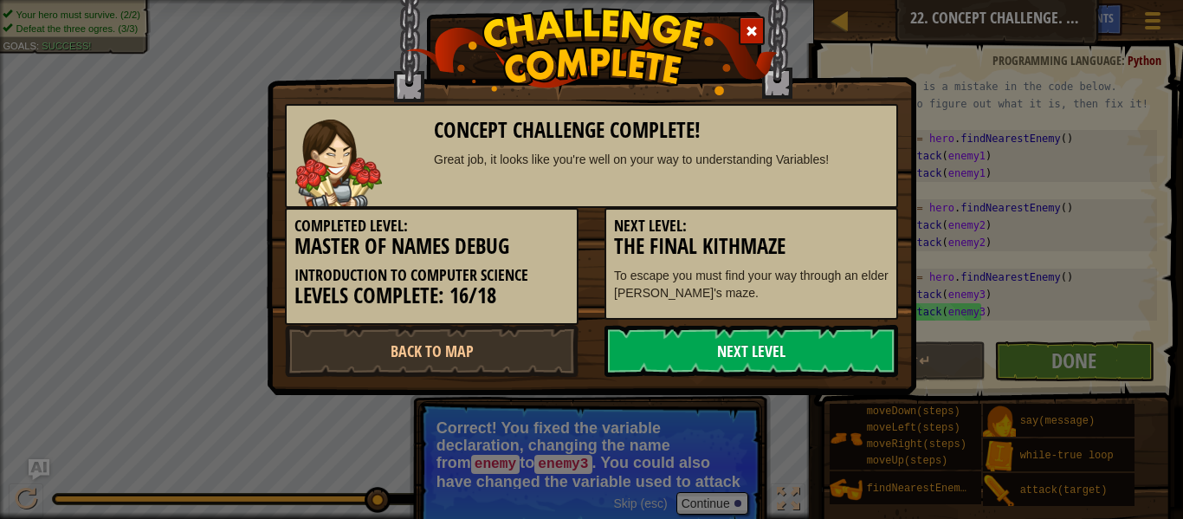
click at [773, 341] on link "Next Level" at bounding box center [752, 351] width 294 height 52
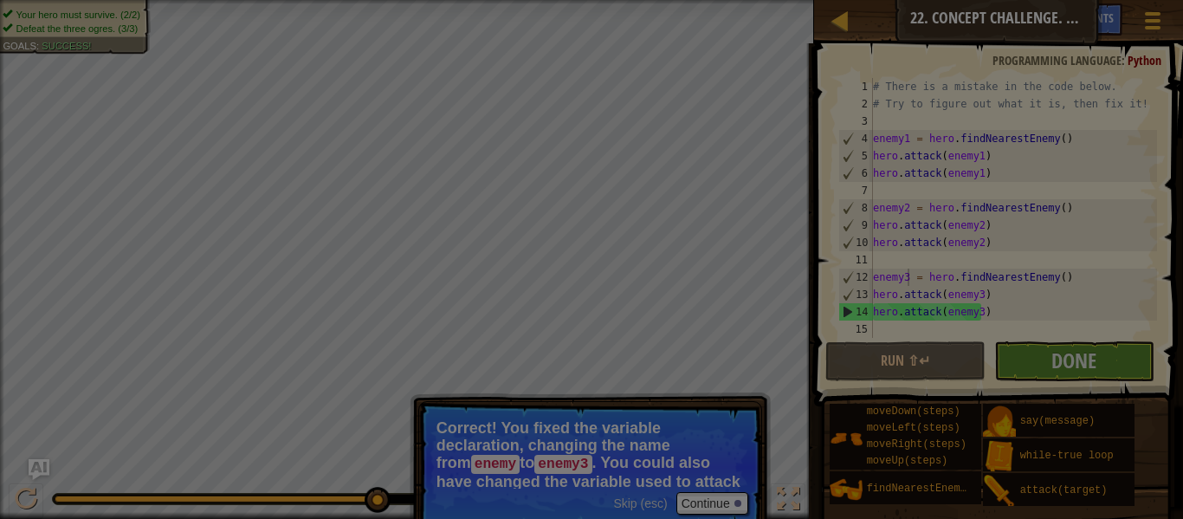
click at [773, 2] on body "Map Introduction to Computer Science 22. Concept Challenge. Master Of Names Deb…" at bounding box center [591, 1] width 1183 height 2
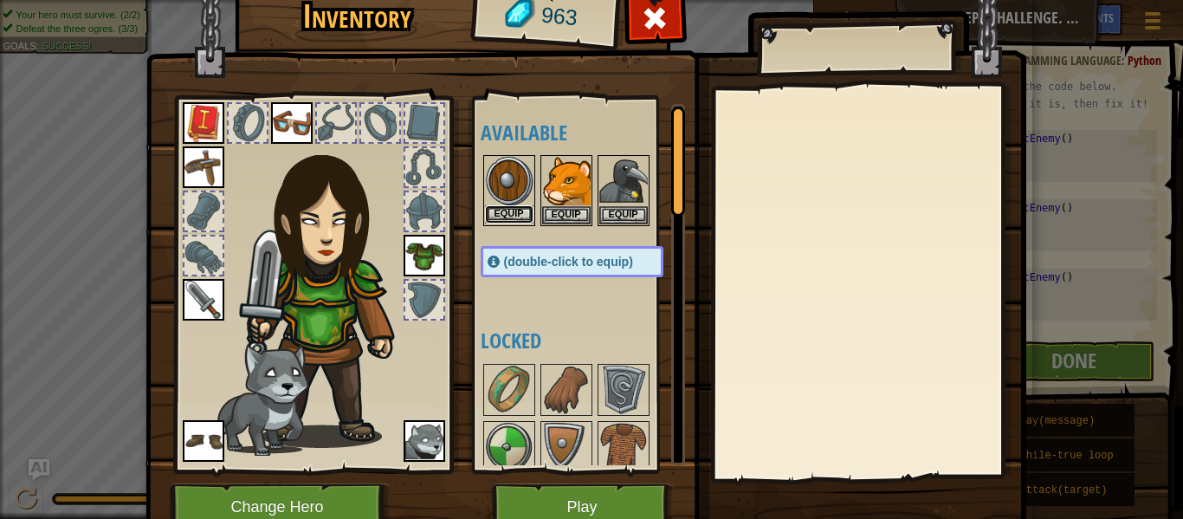
click at [491, 215] on button "Equip" at bounding box center [509, 214] width 49 height 18
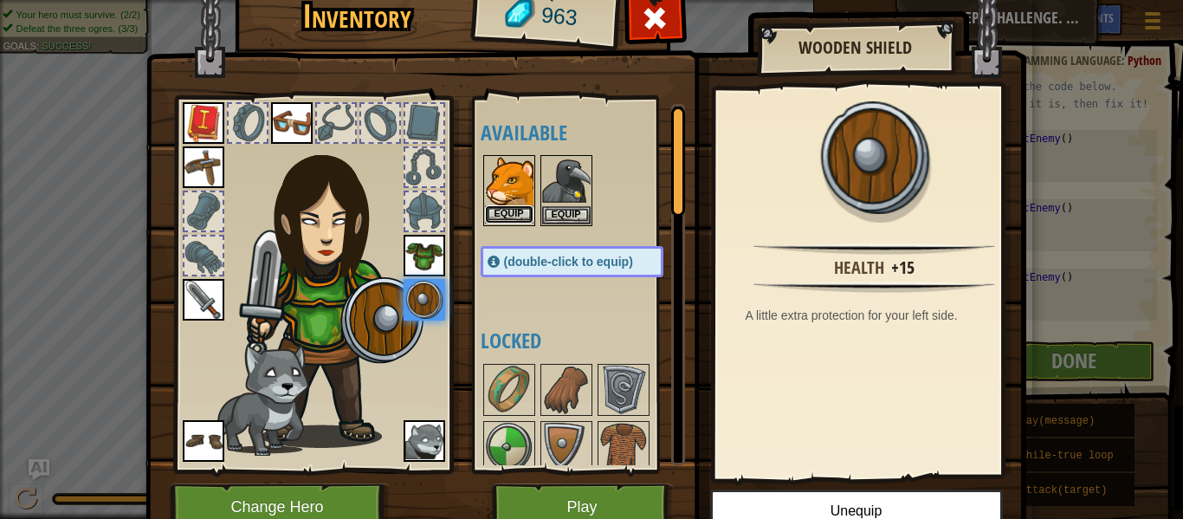
click at [515, 215] on button "Equip" at bounding box center [509, 214] width 49 height 18
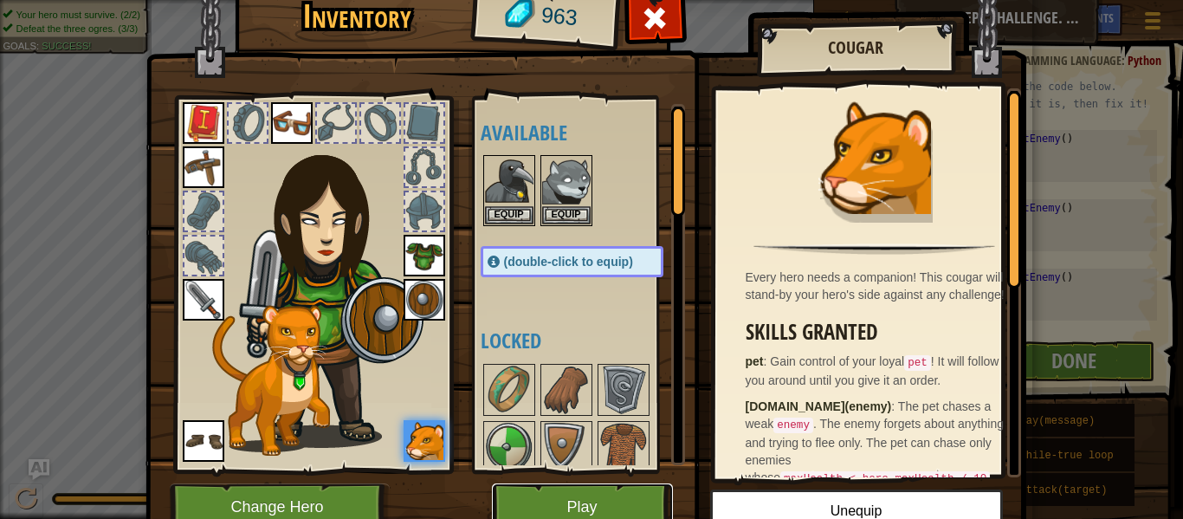
click at [567, 503] on button "Play" at bounding box center [582, 507] width 181 height 48
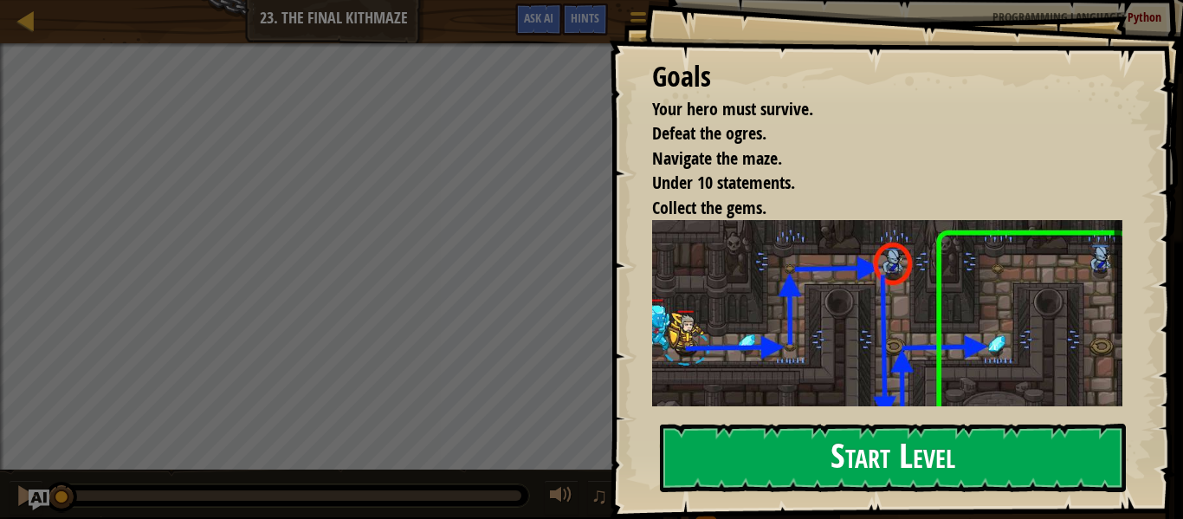
click at [842, 466] on button "Start Level" at bounding box center [893, 458] width 466 height 68
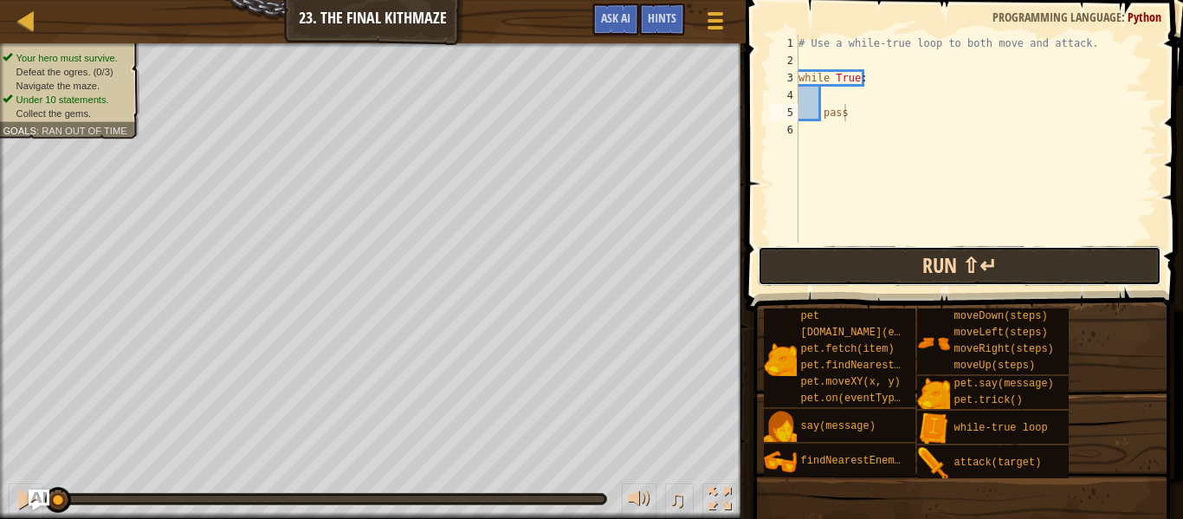
click at [892, 259] on button "Run ⇧↵" at bounding box center [960, 266] width 404 height 40
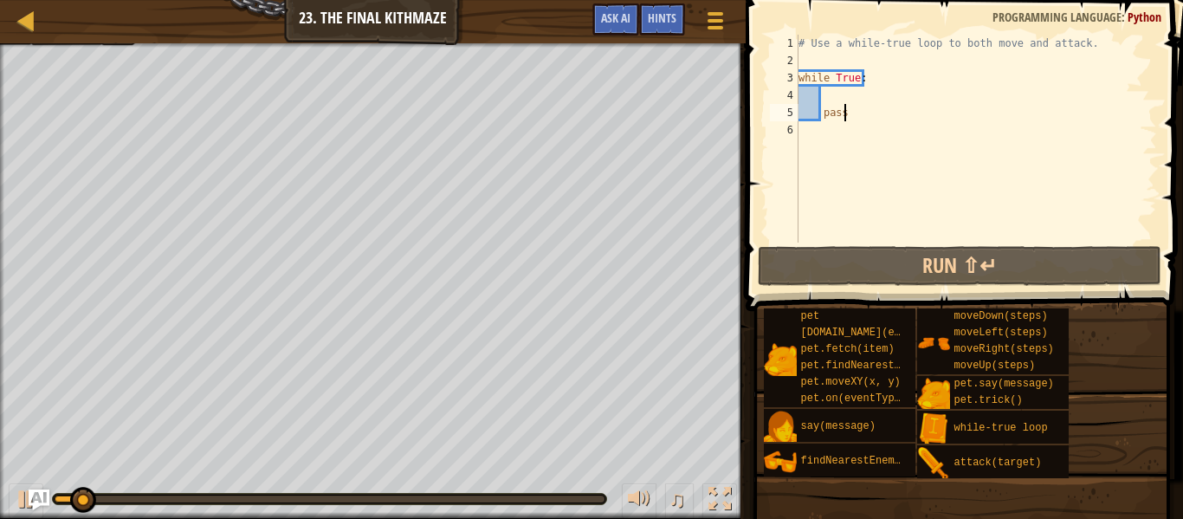
click at [856, 109] on div "# Use a while-true loop to both move and attack. while True : pass" at bounding box center [976, 156] width 362 height 243
click at [832, 98] on div "# Use a while-true loop to both move and attack. while True : pass" at bounding box center [976, 156] width 362 height 243
type textarea "p"
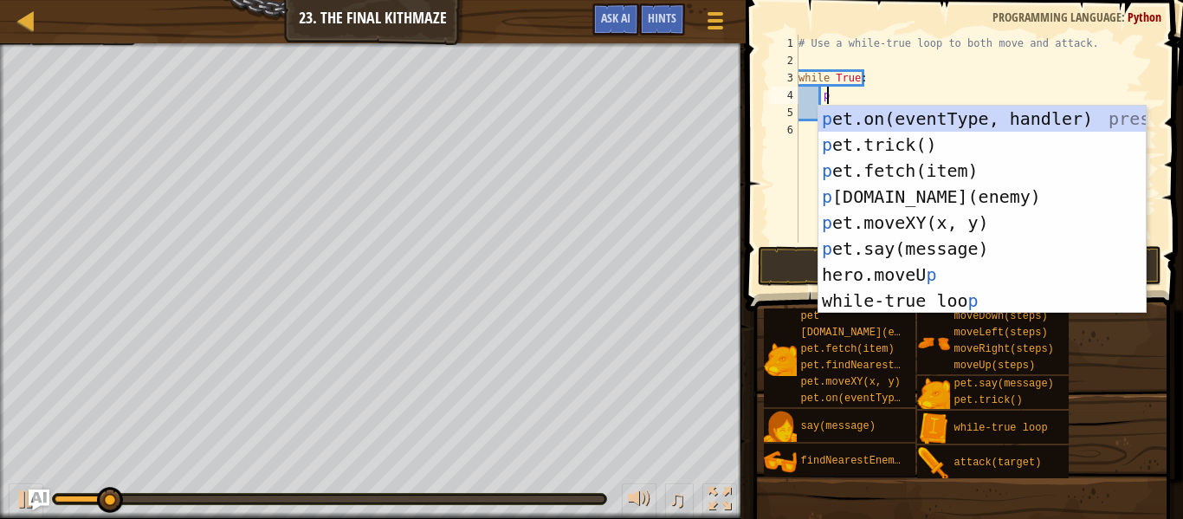
scroll to position [8, 1]
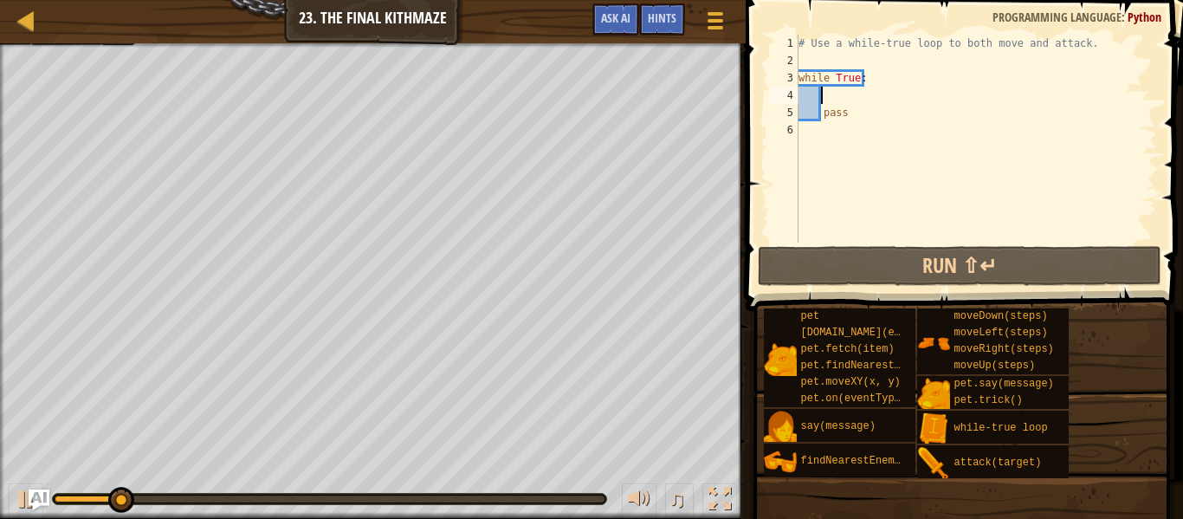
click at [851, 122] on div "# Use a while-true loop to both move and attack. while True : pass" at bounding box center [976, 156] width 362 height 243
click at [841, 106] on div "# Use a while-true loop to both move and attack. while True : pass" at bounding box center [976, 156] width 362 height 243
type textarea "pass"
click at [830, 93] on div "# Use a while-true loop to both move and attack. while True : pass" at bounding box center [976, 156] width 362 height 243
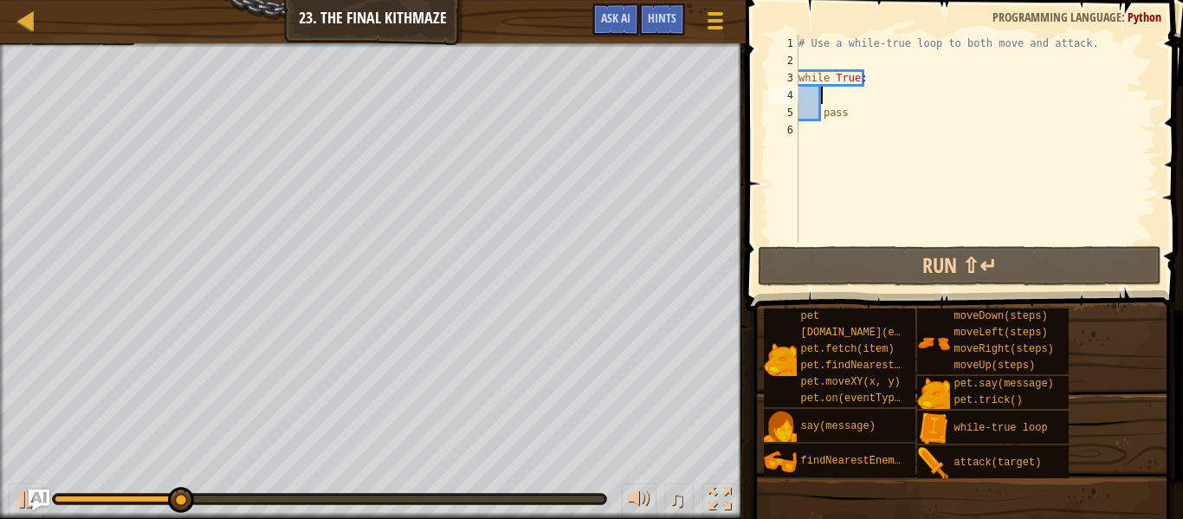
type textarea "r"
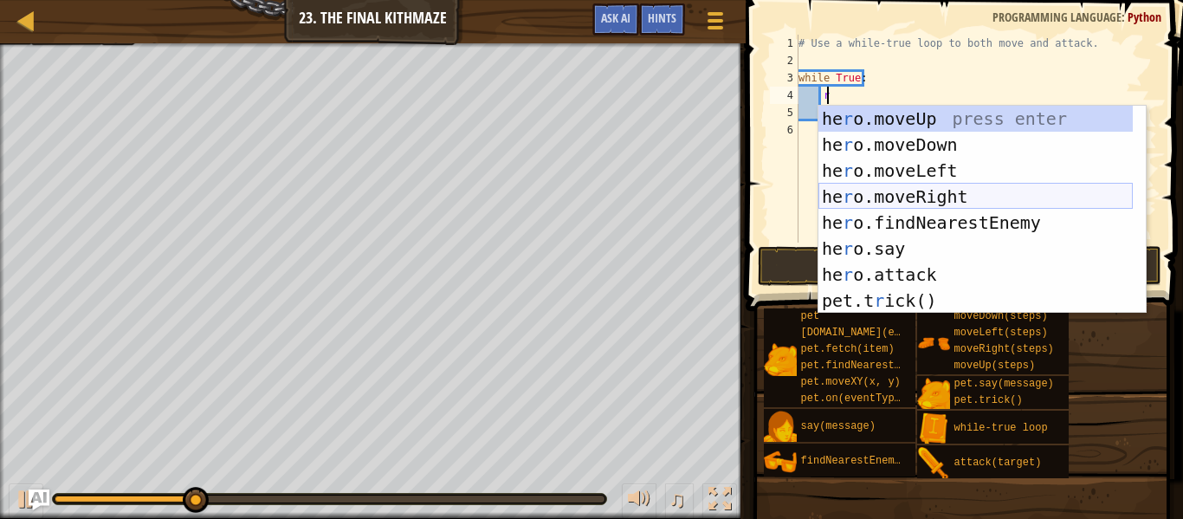
click at [899, 201] on div "he r o.moveUp press enter he r o.moveDown press enter he r o.moveLeft press ent…" at bounding box center [976, 236] width 314 height 260
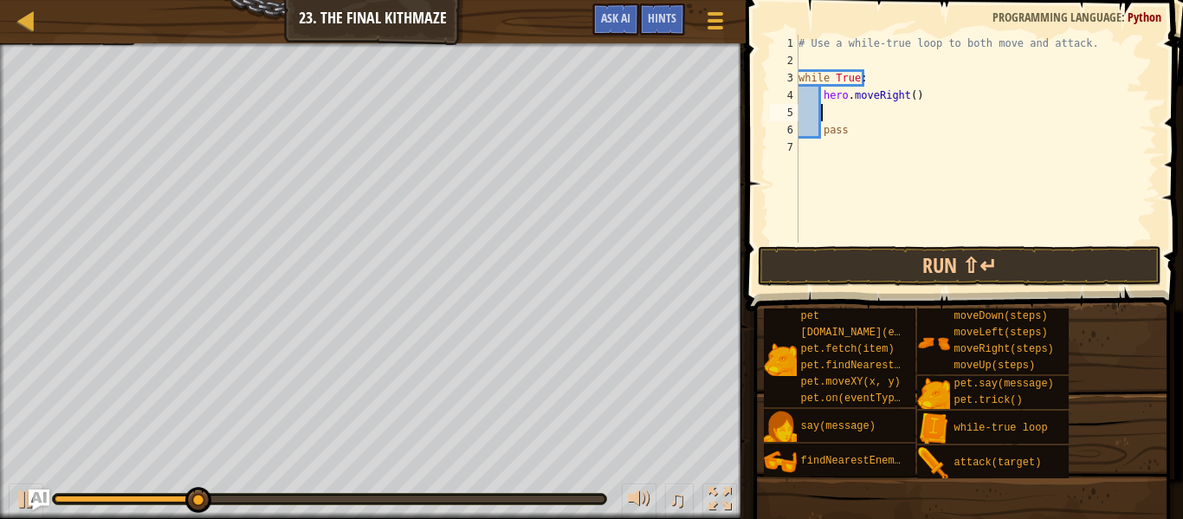
scroll to position [8, 1]
type textarea "u"
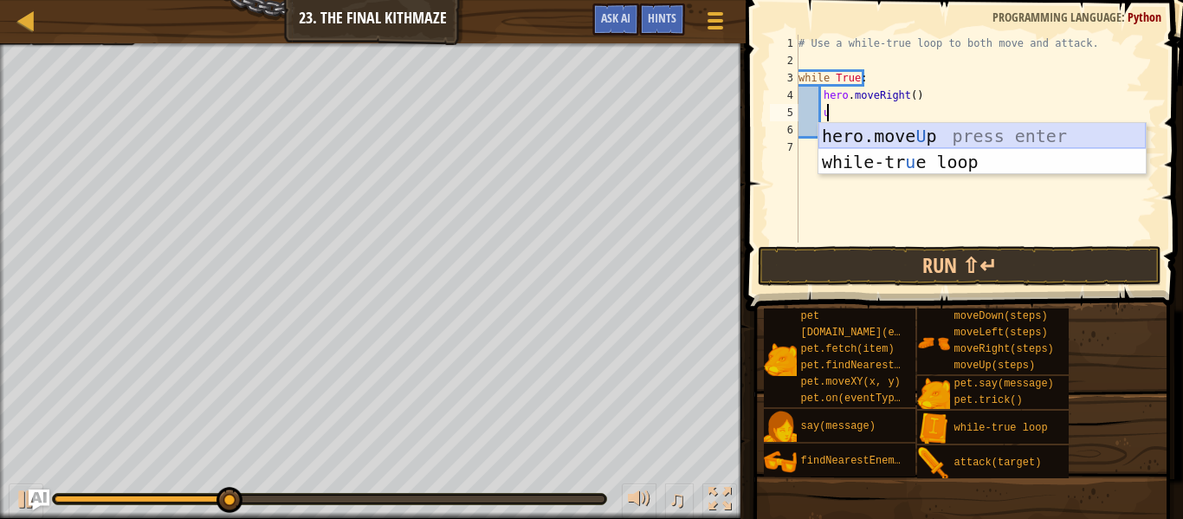
click at [904, 139] on div "hero.move U p press enter while-tr u e loop press enter" at bounding box center [982, 175] width 327 height 104
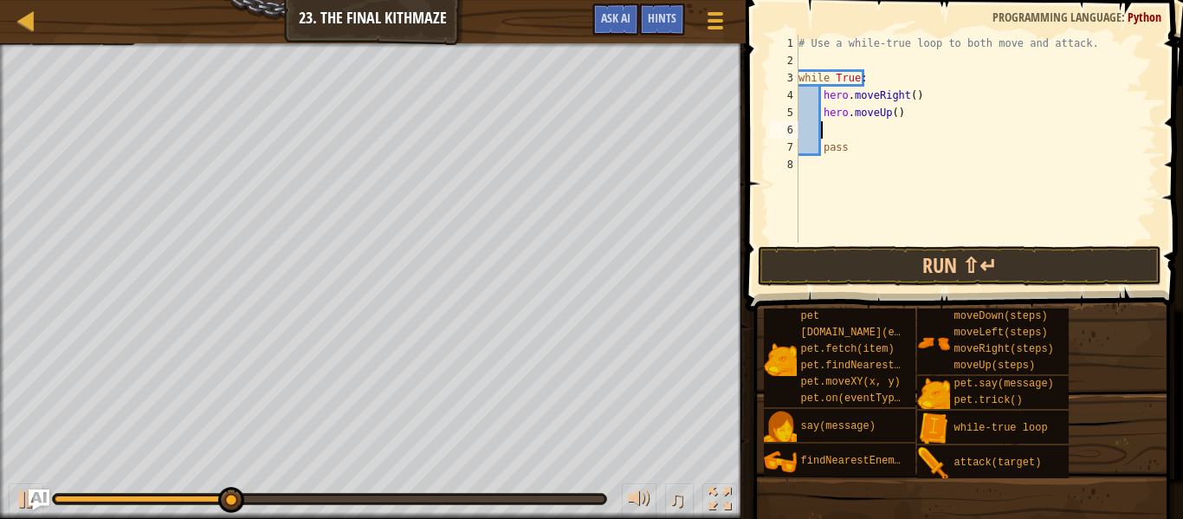
scroll to position [8, 1]
type textarea "r"
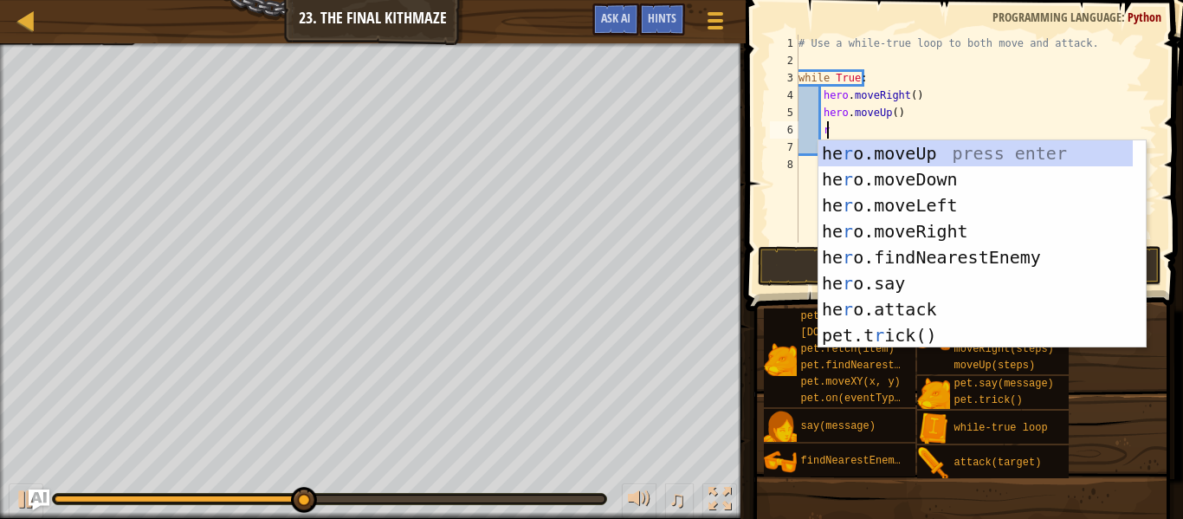
scroll to position [8, 2]
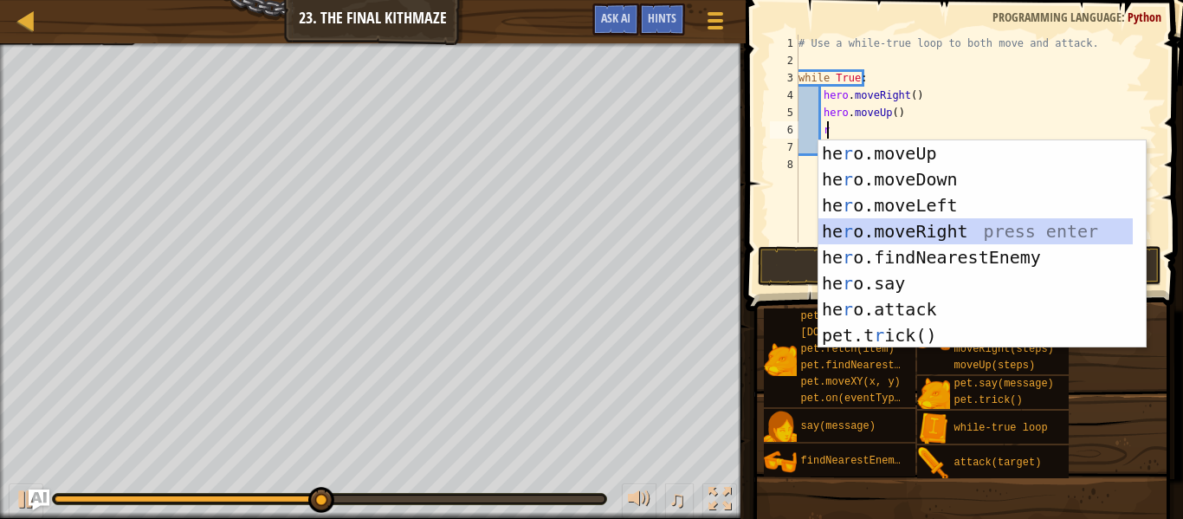
click at [885, 226] on div "he r o.moveUp press enter he r o.moveDown press enter he r o.moveLeft press ent…" at bounding box center [982, 270] width 327 height 260
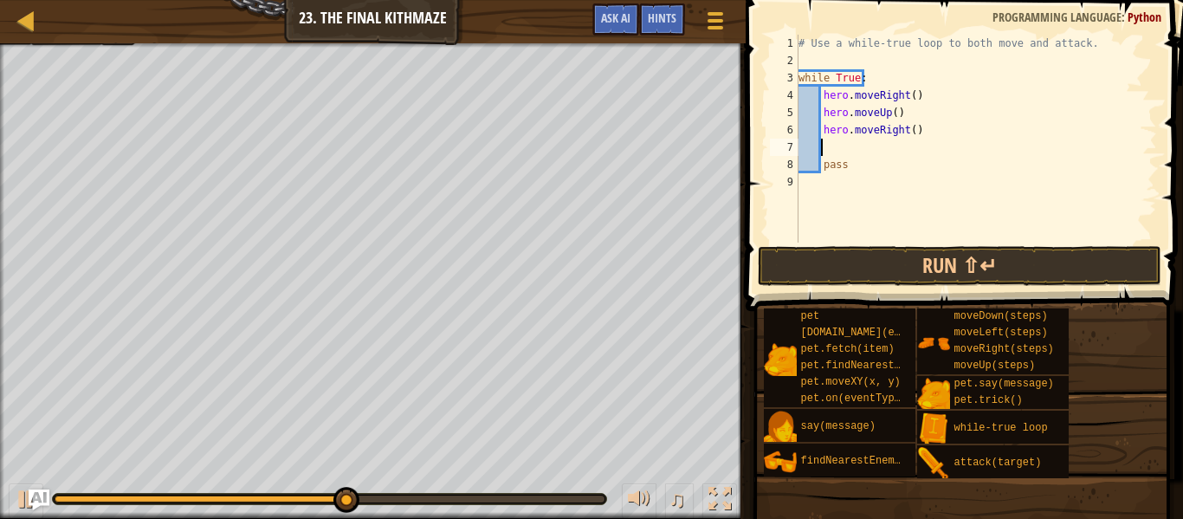
type textarea "d"
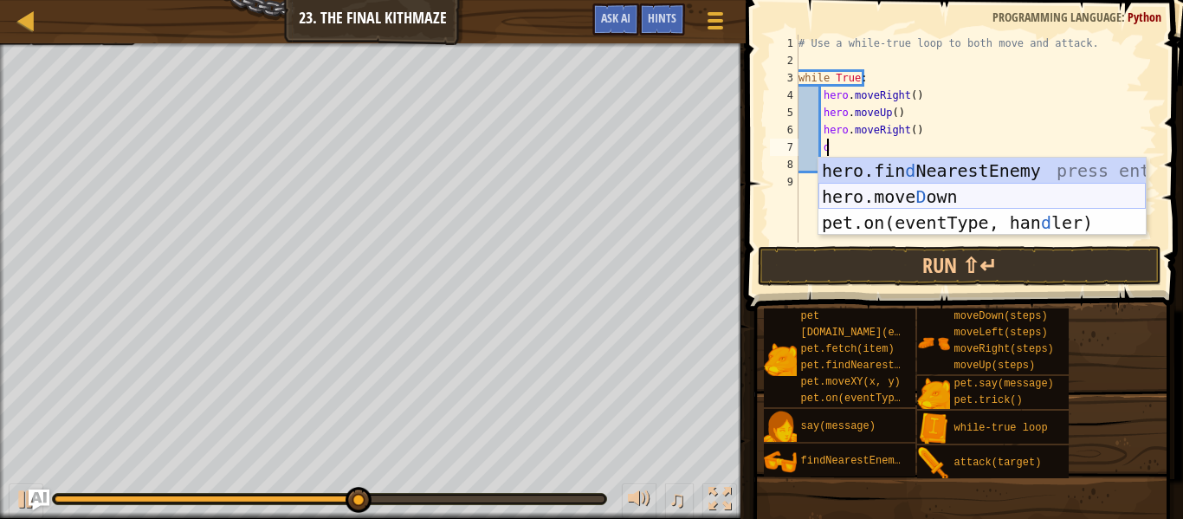
click at [877, 195] on div "hero.fin d NearestEnemy press enter hero.[PERSON_NAME] own press enter pet.on(e…" at bounding box center [982, 223] width 327 height 130
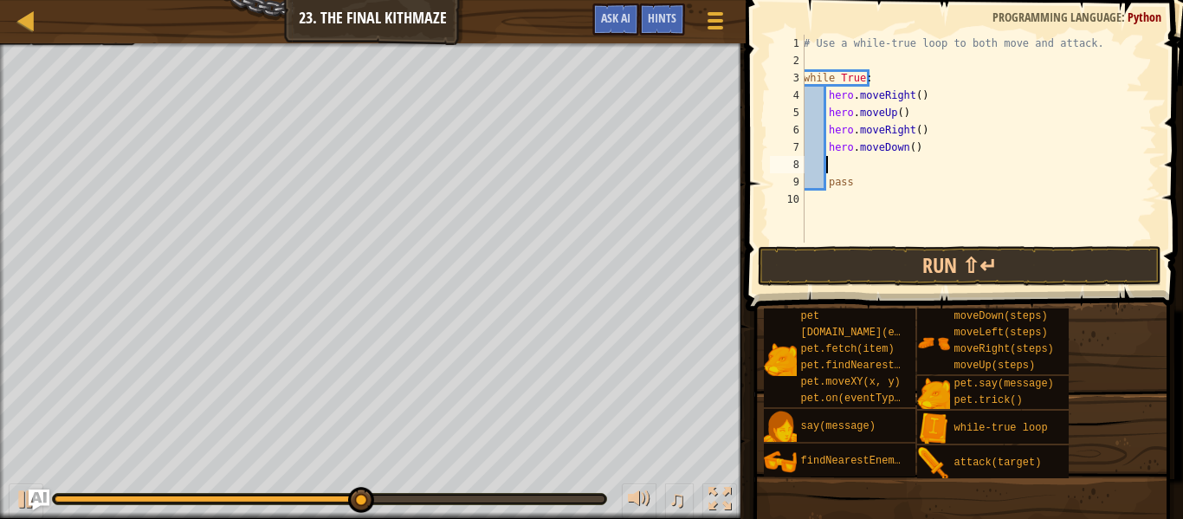
scroll to position [8, 1]
click at [908, 150] on div "# Use a while-true loop to both move and attack. while True : hero . moveRight …" at bounding box center [978, 156] width 357 height 243
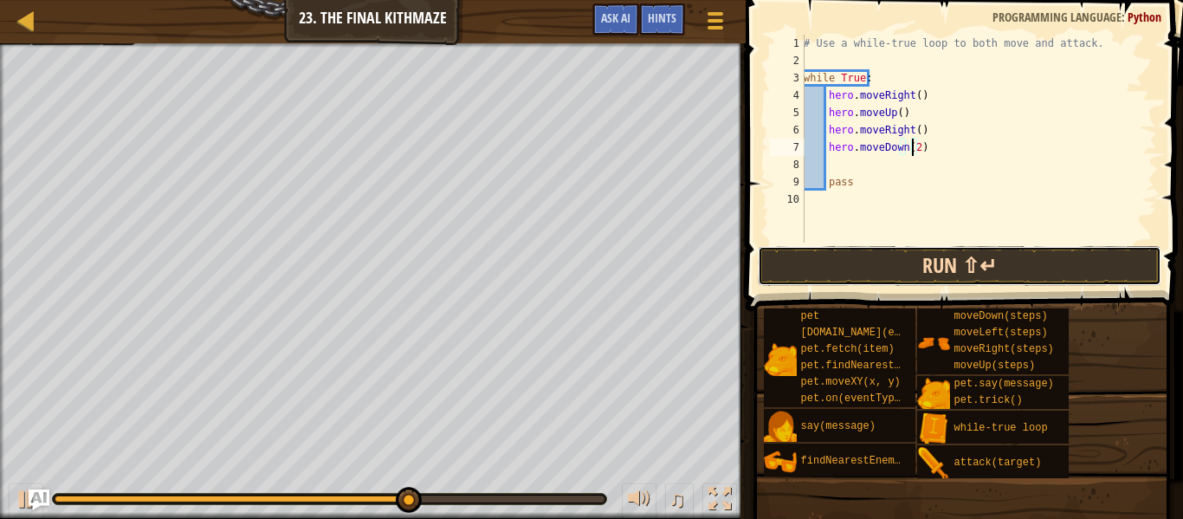
click at [863, 259] on button "Run ⇧↵" at bounding box center [960, 266] width 404 height 40
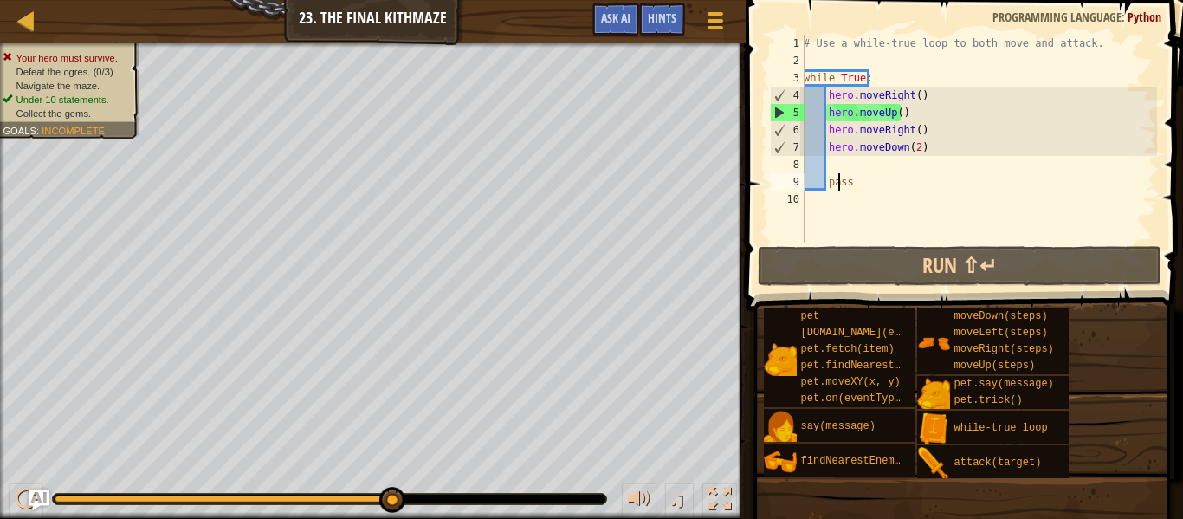
click at [839, 177] on div "# Use a while-true loop to both move and attack. while True : hero . moveRight …" at bounding box center [978, 156] width 357 height 243
type textarea "pass"
click at [839, 175] on div "# Use a while-true loop to both move and attack. while True : hero . moveRight …" at bounding box center [978, 156] width 357 height 243
click at [841, 169] on div "# Use a while-true loop to both move and attack. while True : hero . moveRight …" at bounding box center [978, 156] width 357 height 243
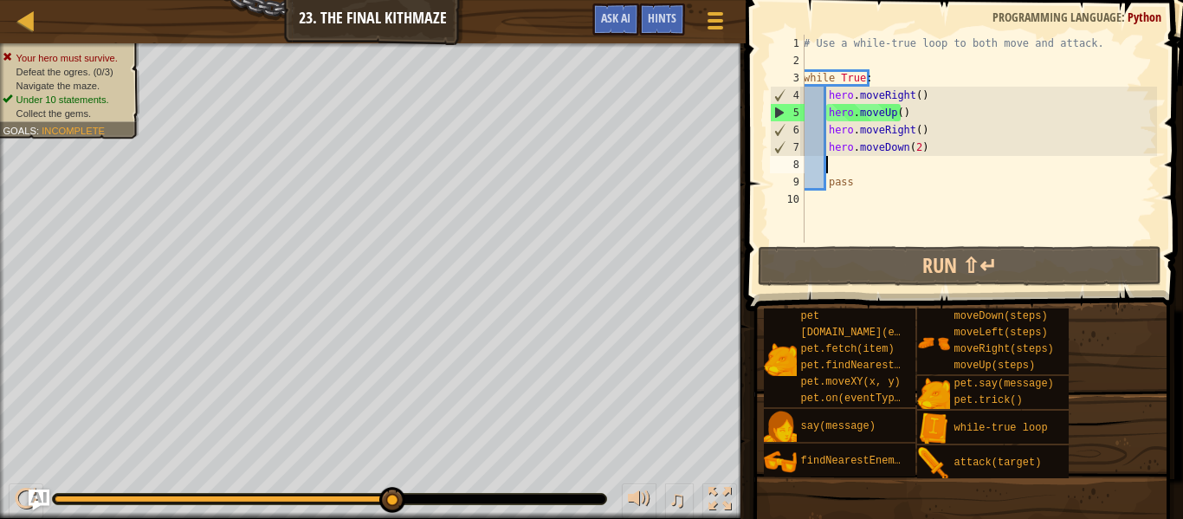
type textarea "u"
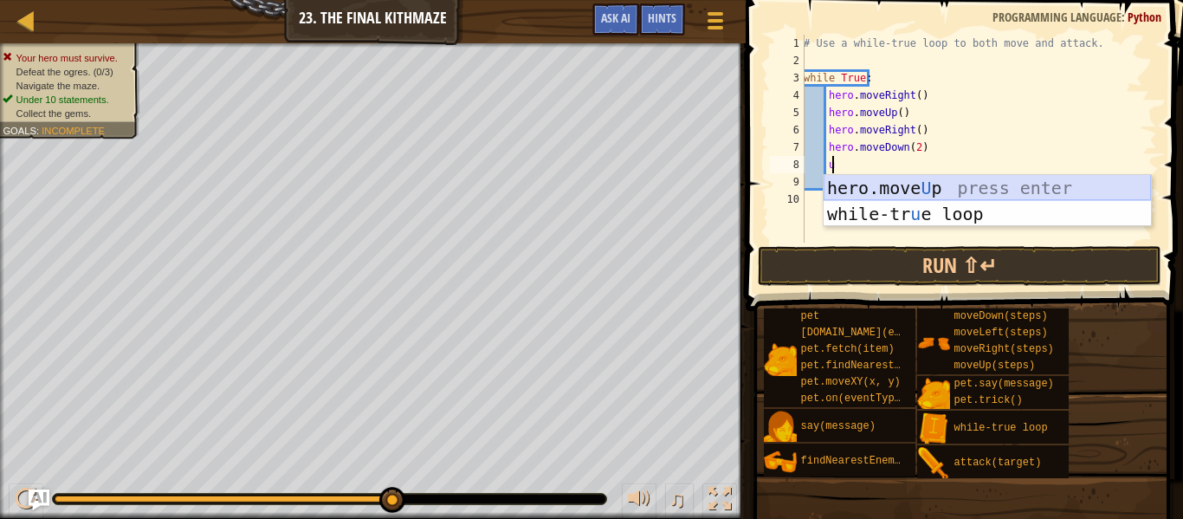
click at [854, 187] on div "hero.move U p press enter while-tr u e loop press enter" at bounding box center [987, 227] width 327 height 104
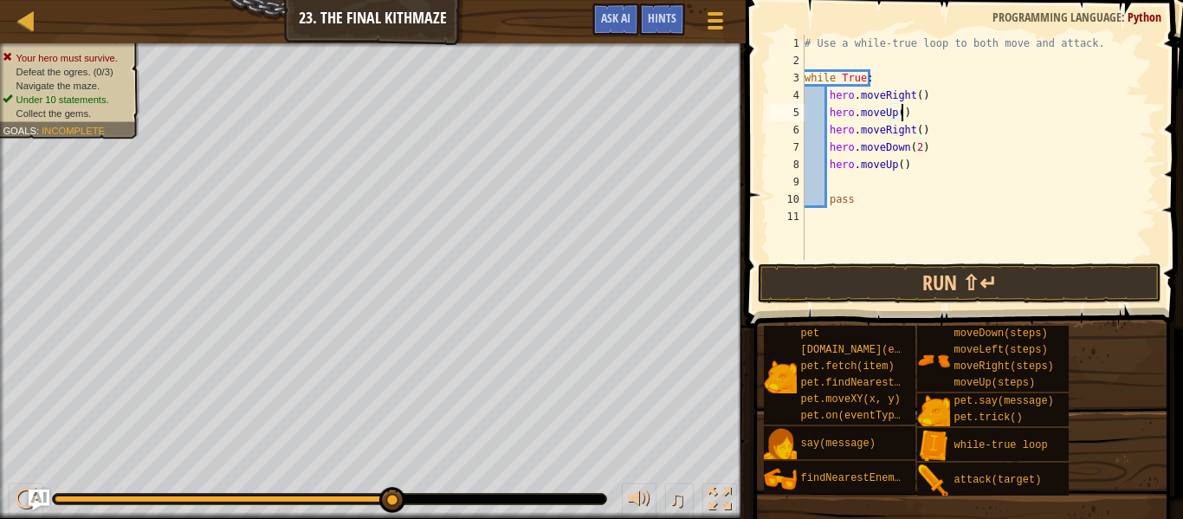
click at [925, 115] on div "# Use a while-true loop to both move and attack. while True : hero . moveRight …" at bounding box center [979, 165] width 356 height 260
type textarea "hero.moveUp()"
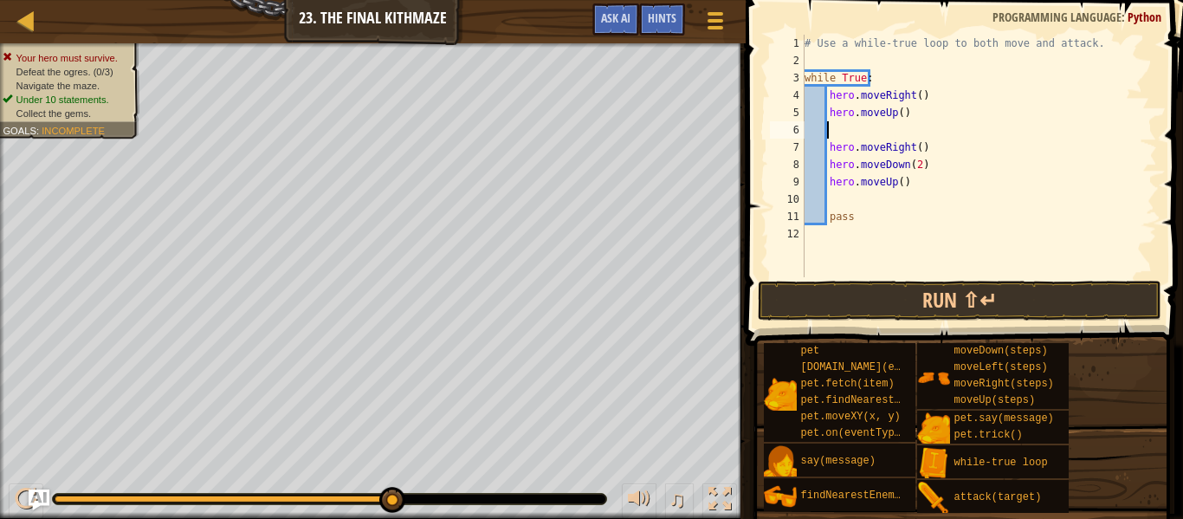
scroll to position [8, 2]
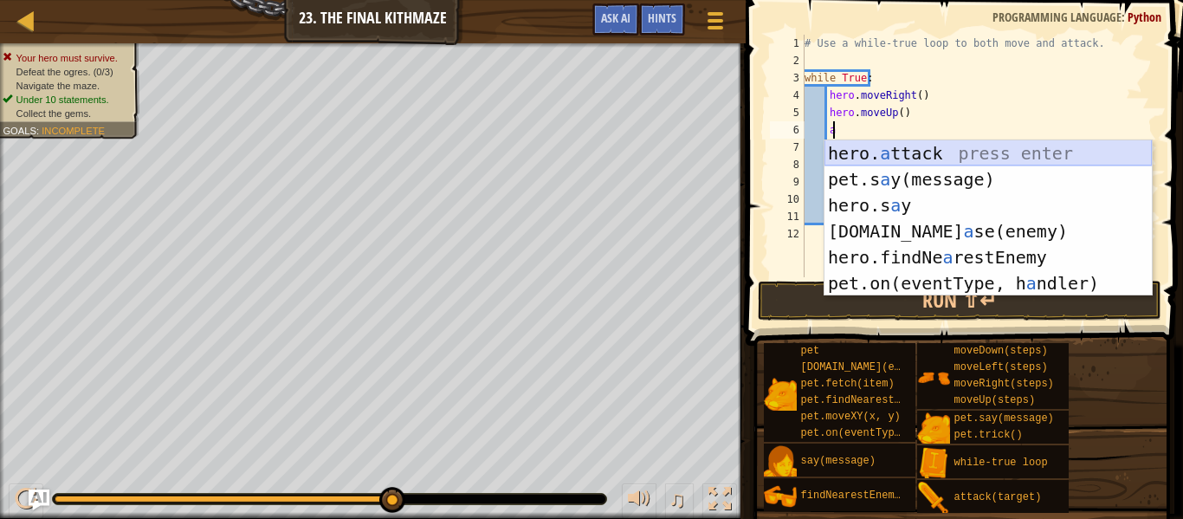
click at [932, 154] on div "hero. a ttack press enter pet.s a y(message) press enter hero.s a y press enter…" at bounding box center [988, 244] width 327 height 208
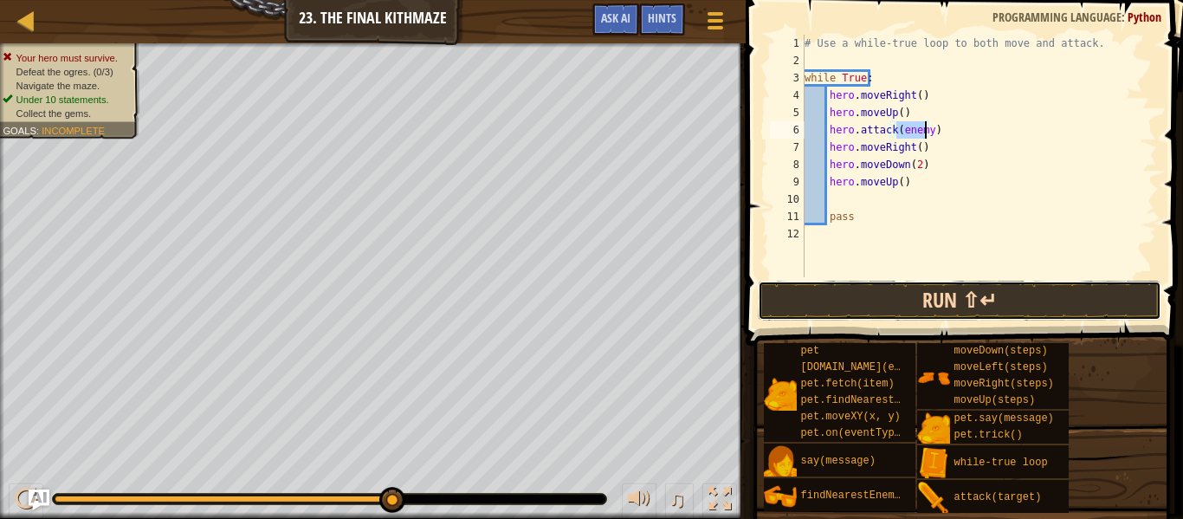
click at [904, 307] on button "Run ⇧↵" at bounding box center [960, 301] width 404 height 40
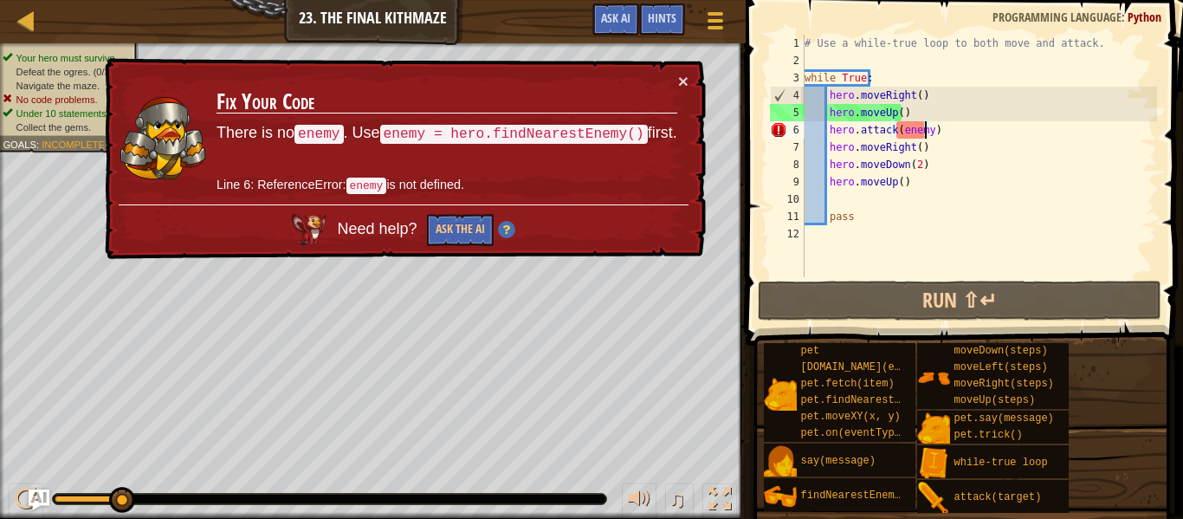
click at [935, 114] on div "# Use a while-true loop to both move and attack. while True : hero . moveRight …" at bounding box center [979, 173] width 356 height 277
type textarea "hero.moveUp()"
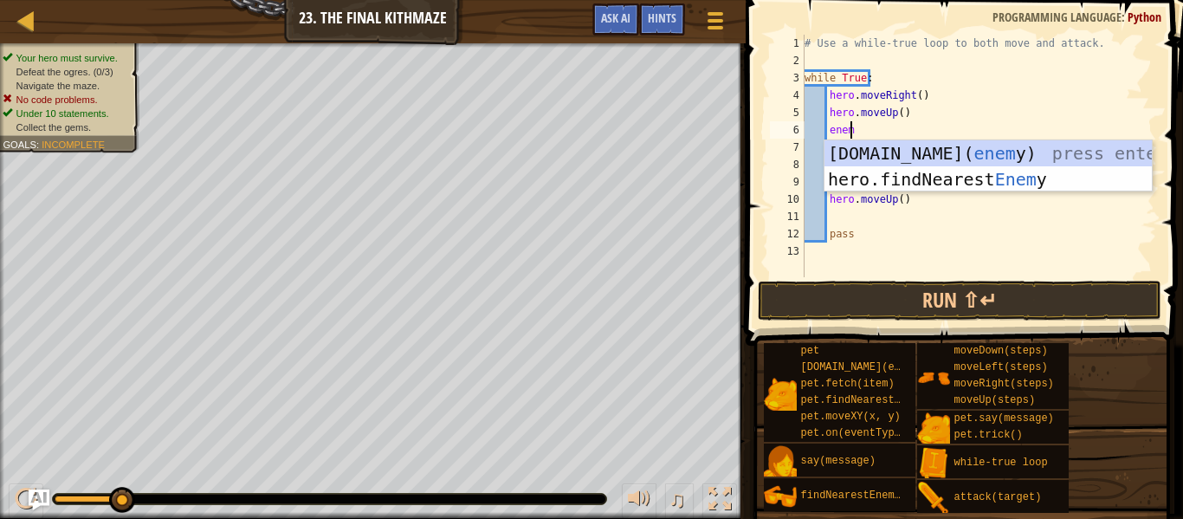
type textarea "enemy"
click at [937, 181] on div "[DOMAIN_NAME]( enemy ) press enter hero.findNearest Enemy press enter" at bounding box center [988, 192] width 327 height 104
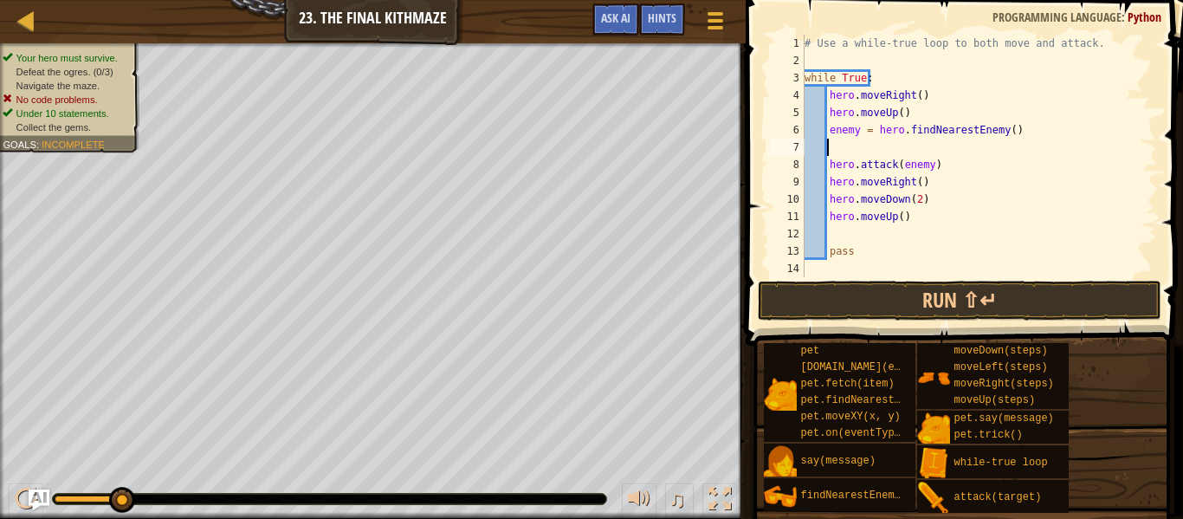
scroll to position [8, 0]
type textarea "enemy = hero.findNearestEnemy()"
click at [894, 304] on button "Run ⇧↵" at bounding box center [960, 301] width 404 height 40
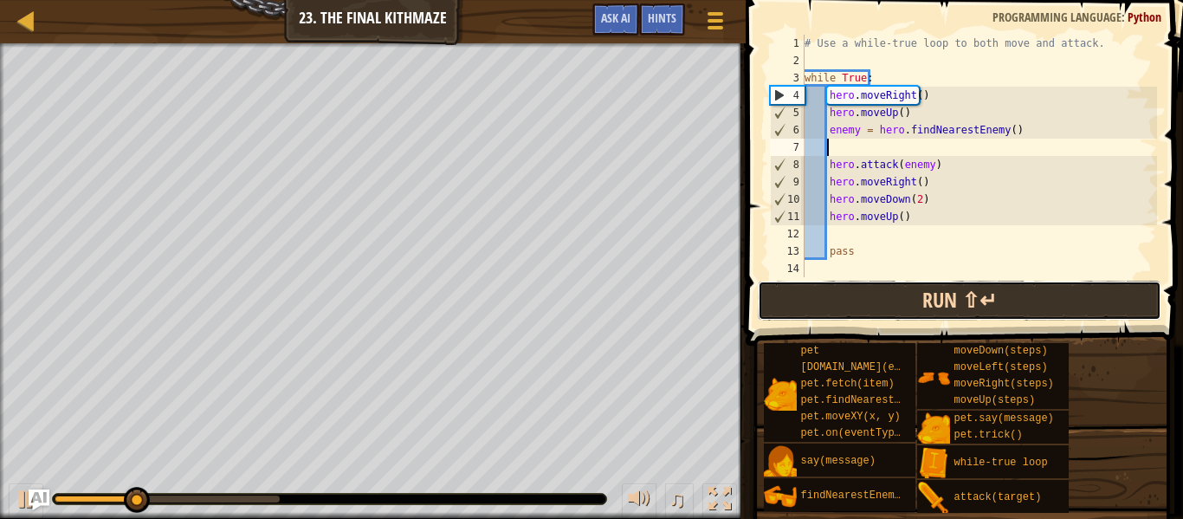
click at [844, 315] on button "Run ⇧↵" at bounding box center [960, 301] width 404 height 40
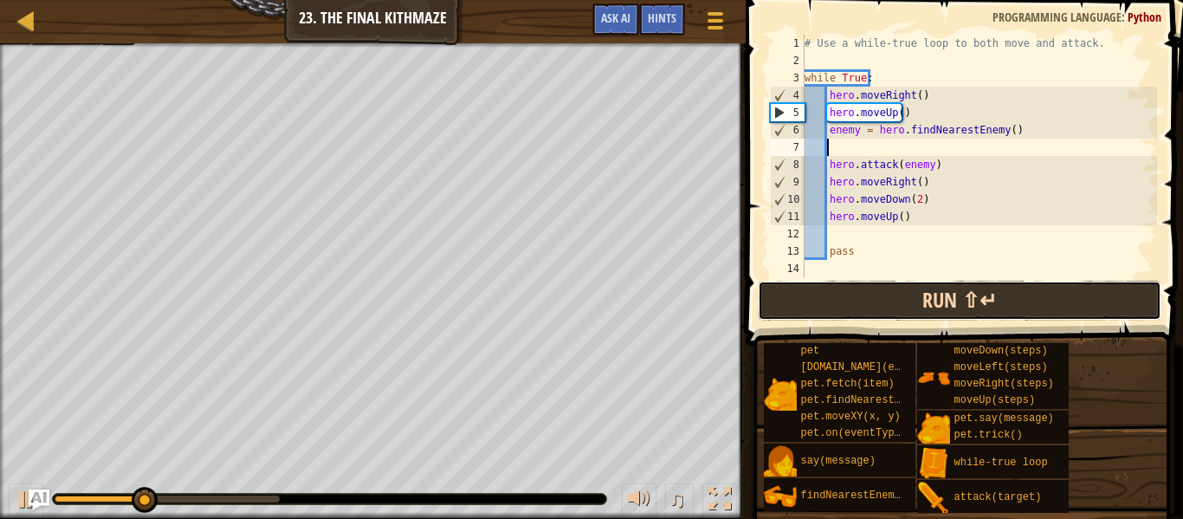
click at [888, 295] on button "Run ⇧↵" at bounding box center [960, 301] width 404 height 40
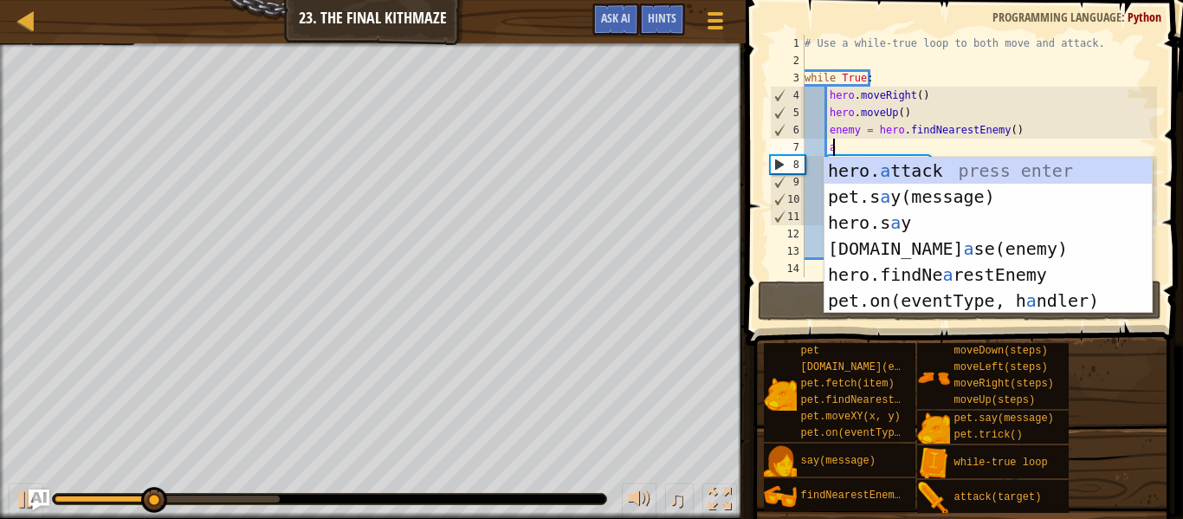
scroll to position [8, 2]
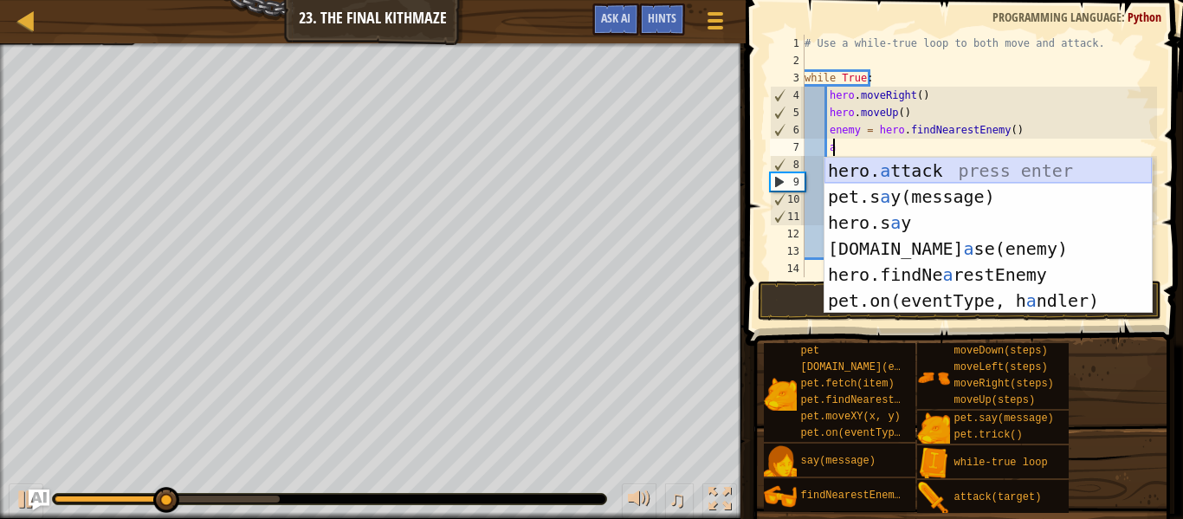
click at [929, 168] on div "hero. a ttack press enter pet.s a y(message) press enter hero.s a y press enter…" at bounding box center [988, 262] width 327 height 208
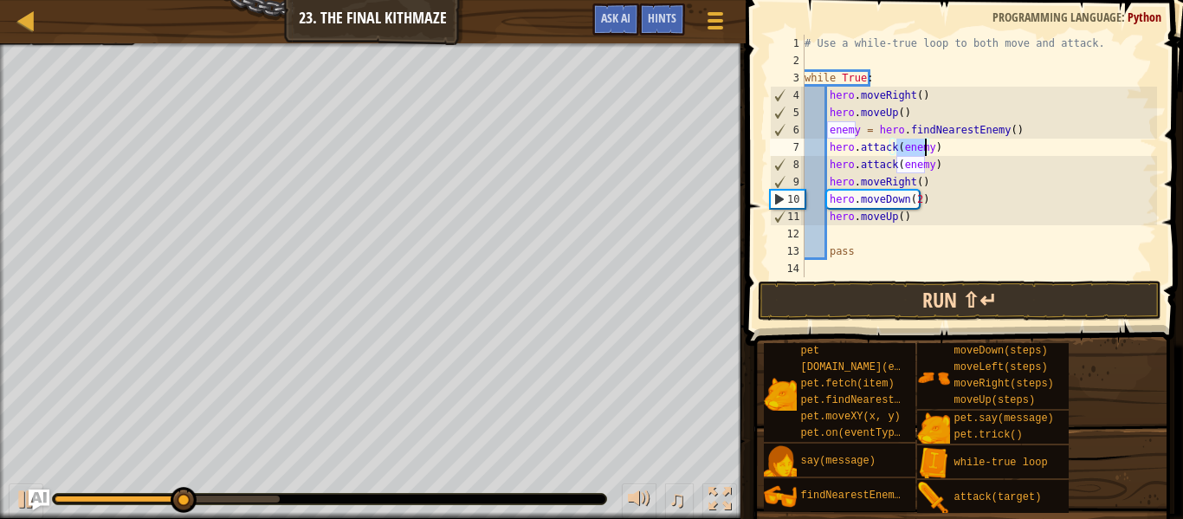
type textarea "hero.attack(enemy)"
click at [896, 306] on button "Run ⇧↵" at bounding box center [960, 301] width 404 height 40
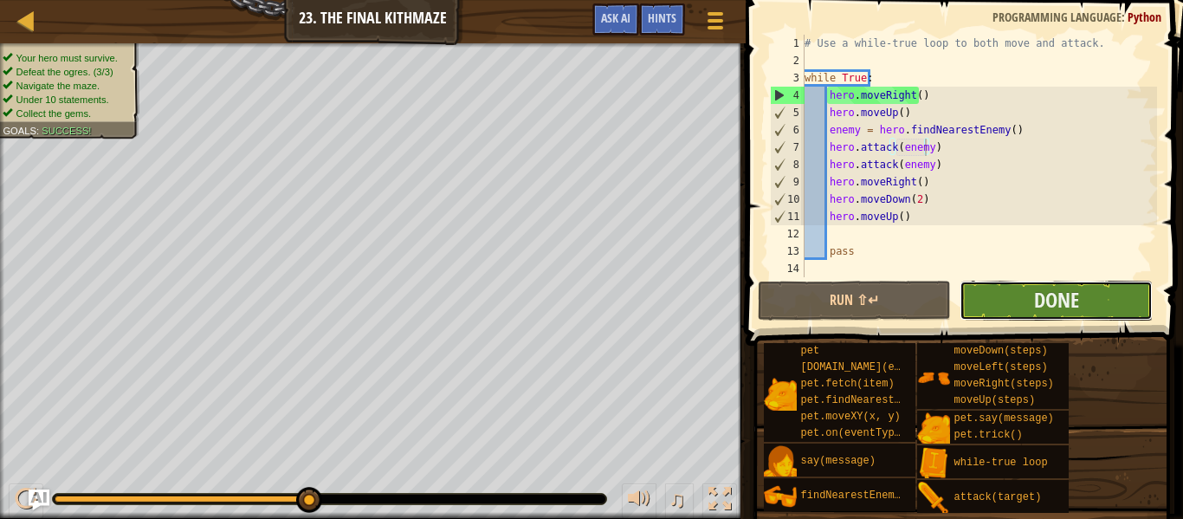
click at [1103, 307] on button "Done" at bounding box center [1056, 301] width 193 height 40
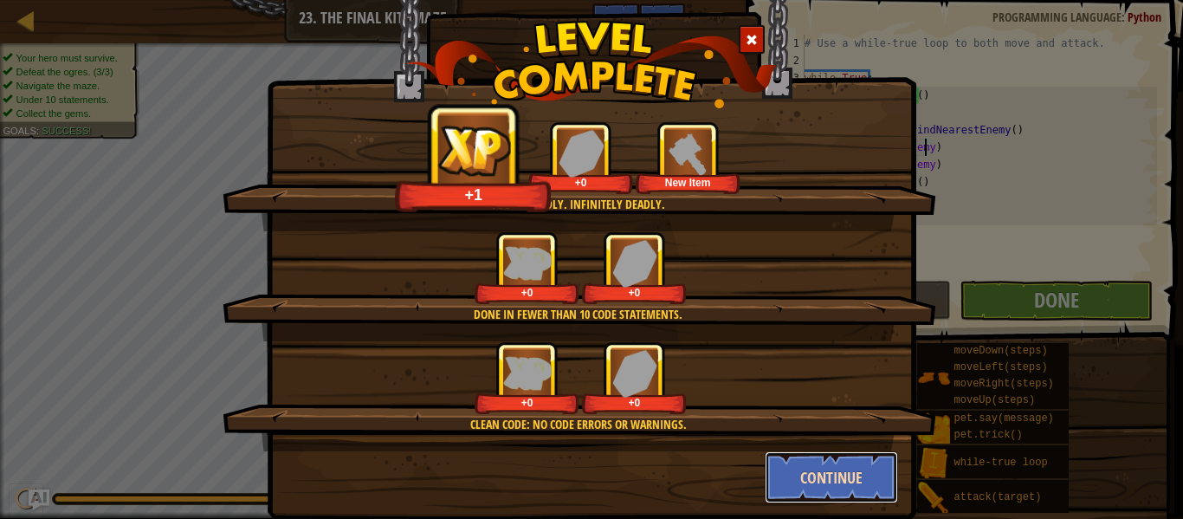
click at [837, 482] on button "Continue" at bounding box center [832, 477] width 134 height 52
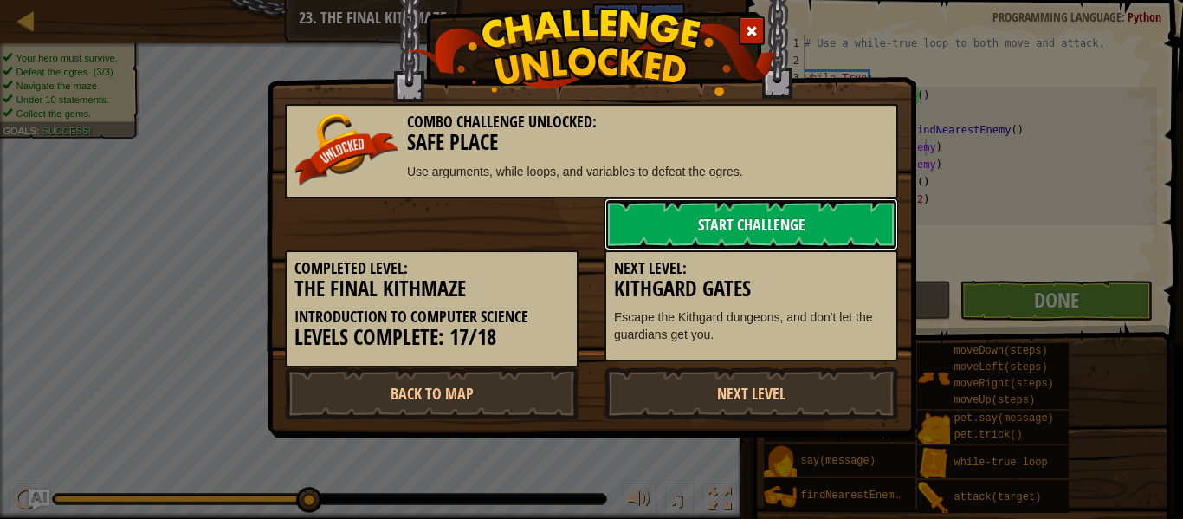
click at [805, 231] on link "Start Challenge" at bounding box center [752, 224] width 294 height 52
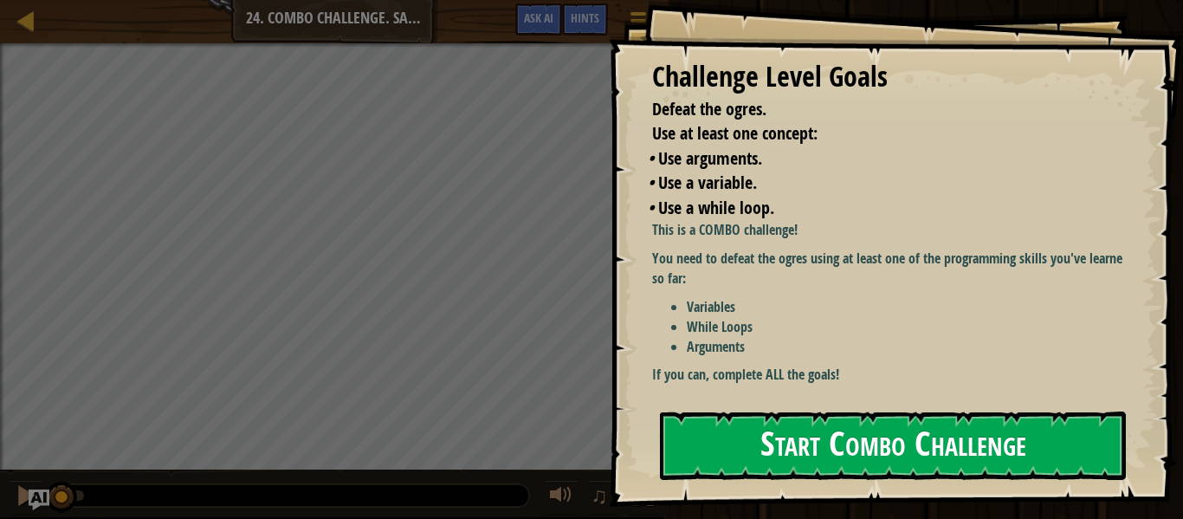
click at [718, 441] on button "Start Combo Challenge" at bounding box center [893, 445] width 466 height 68
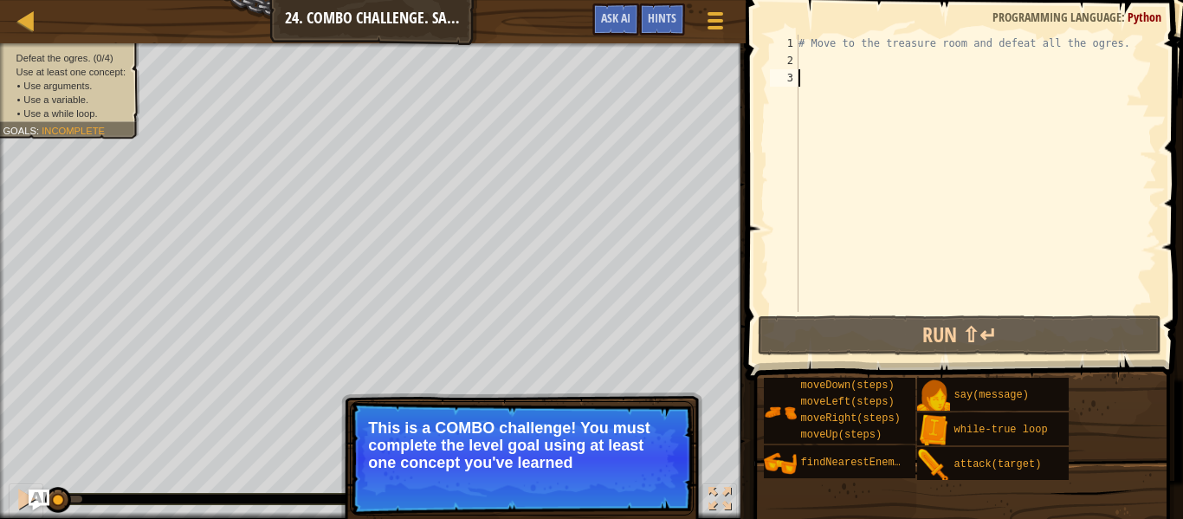
type textarea "w"
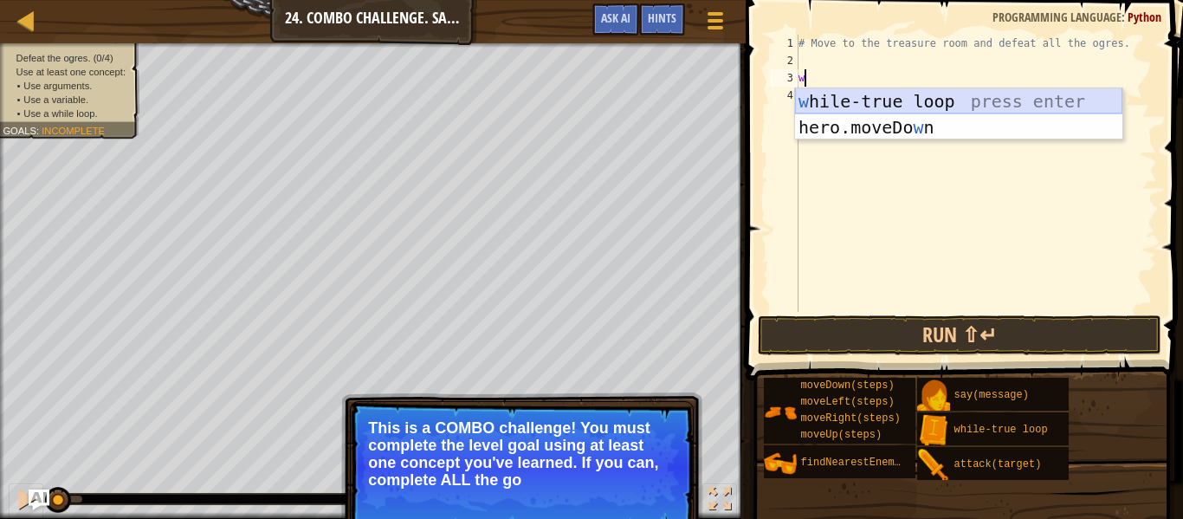
click at [881, 104] on div "w hile-true loop press enter hero.moveDo w n press enter" at bounding box center [958, 140] width 327 height 104
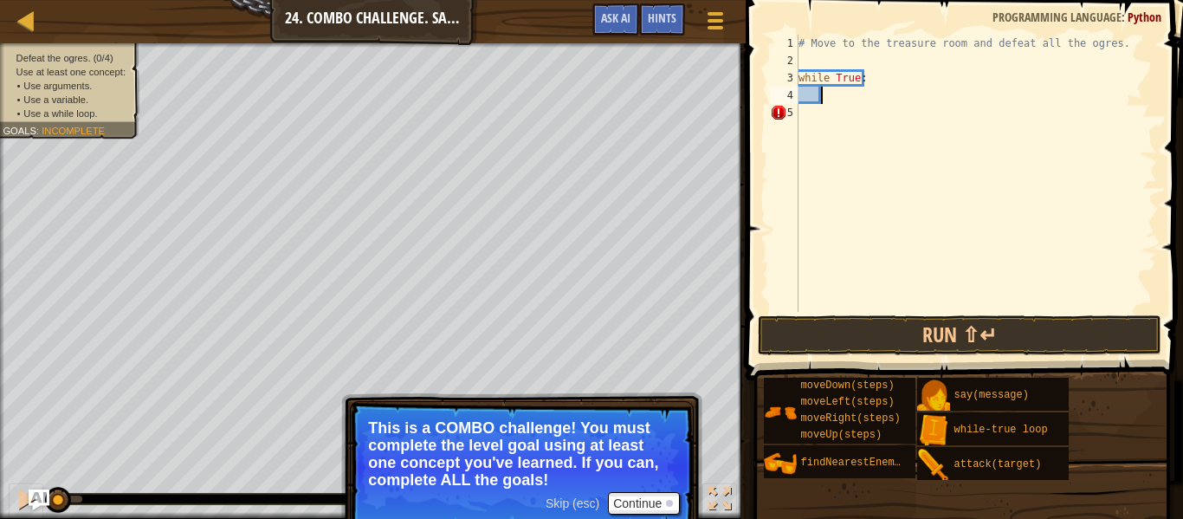
type textarea "u"
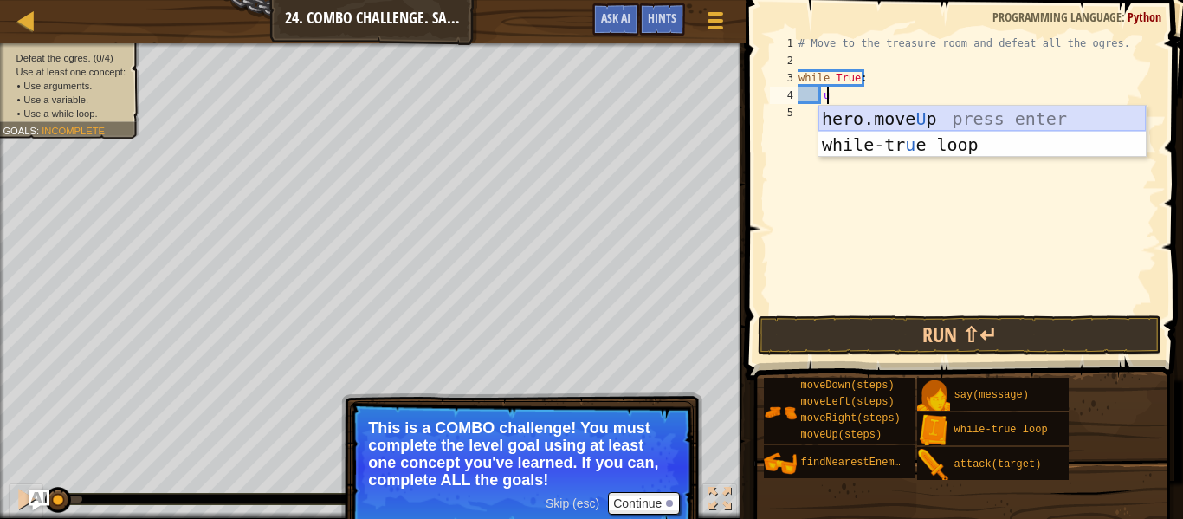
click at [871, 121] on div "hero.move U p press enter while-tr u e loop press enter" at bounding box center [982, 158] width 327 height 104
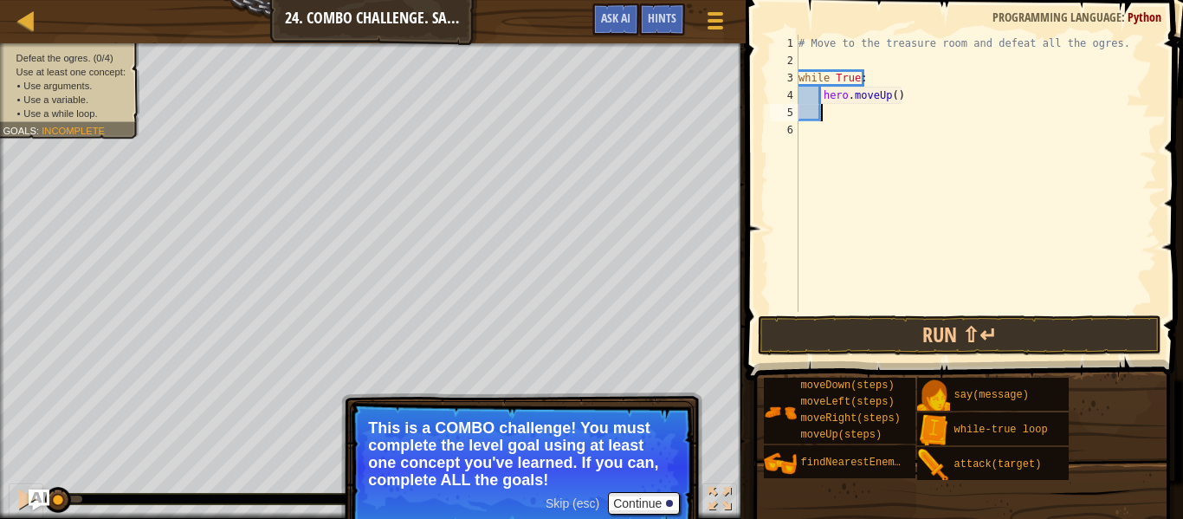
type textarea "r"
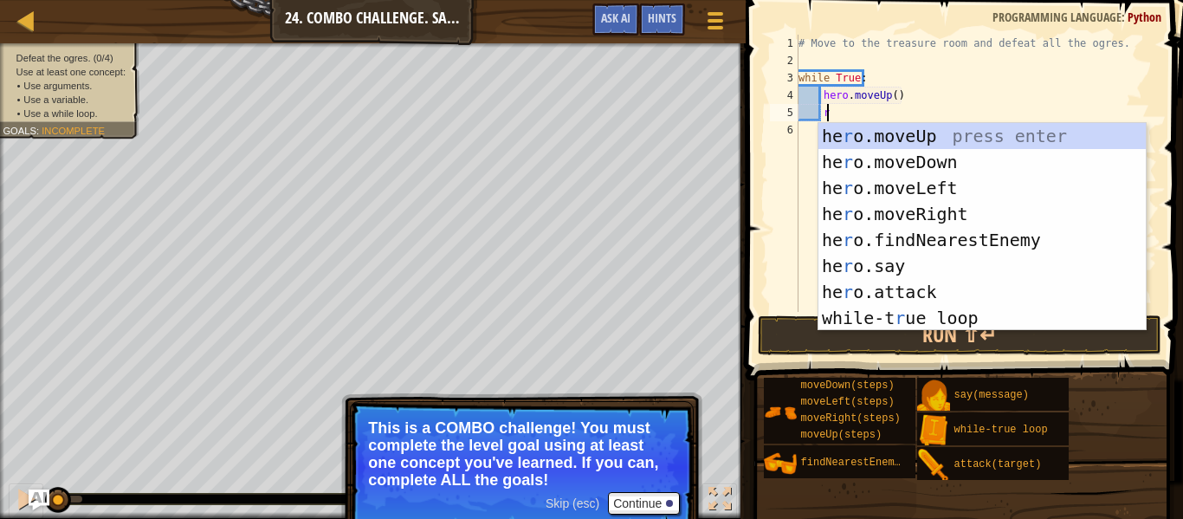
scroll to position [8, 2]
click at [910, 210] on div "he r o.moveUp press enter he r o.moveDown press enter he r o.moveLeft press ent…" at bounding box center [982, 253] width 327 height 260
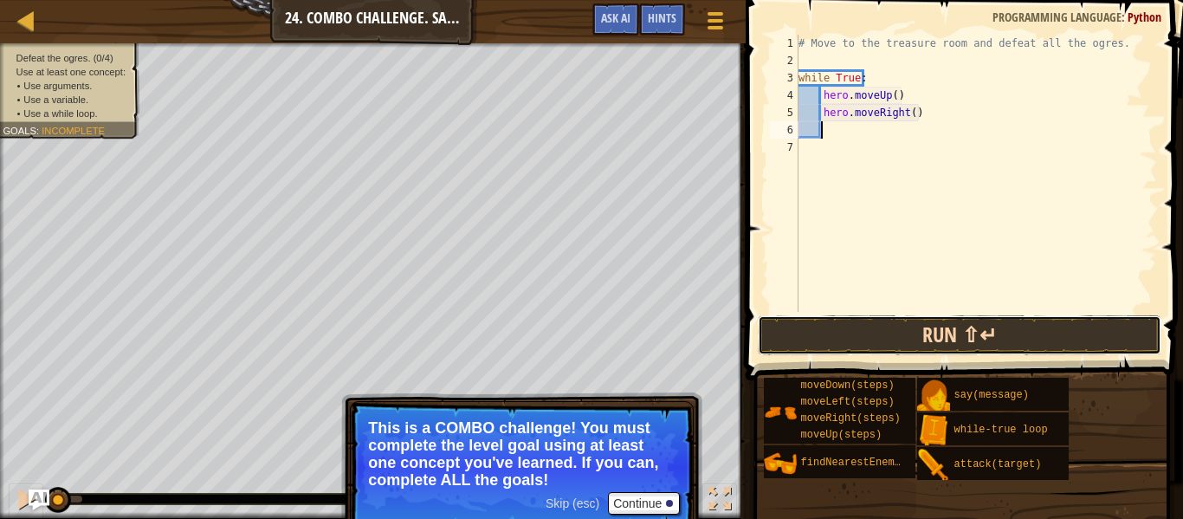
click at [856, 334] on button "Run ⇧↵" at bounding box center [960, 335] width 404 height 40
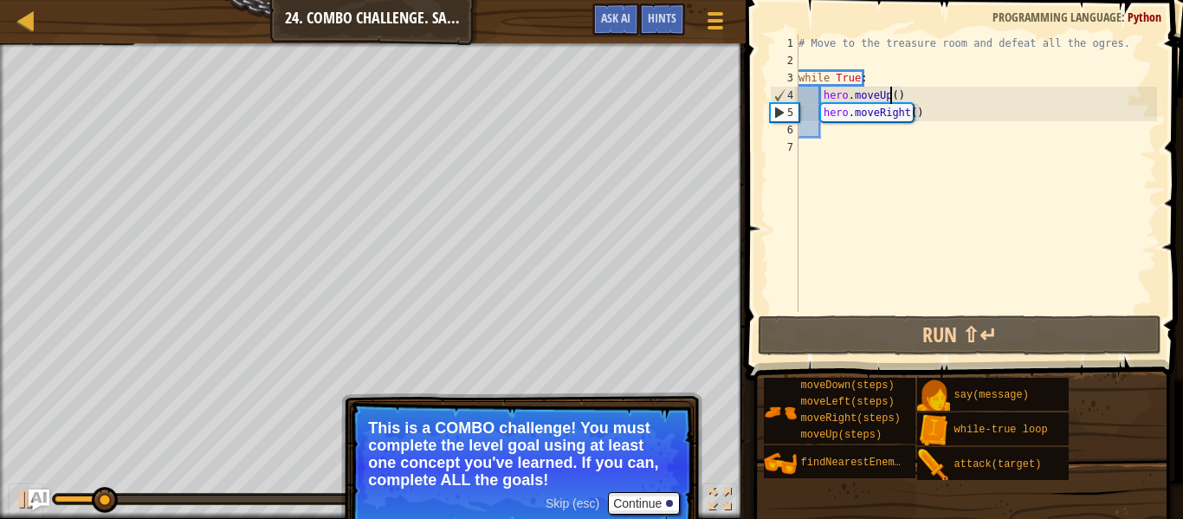
click at [890, 97] on div "# Move to the treasure room and defeat all the ogres. while True : hero . moveU…" at bounding box center [976, 191] width 362 height 312
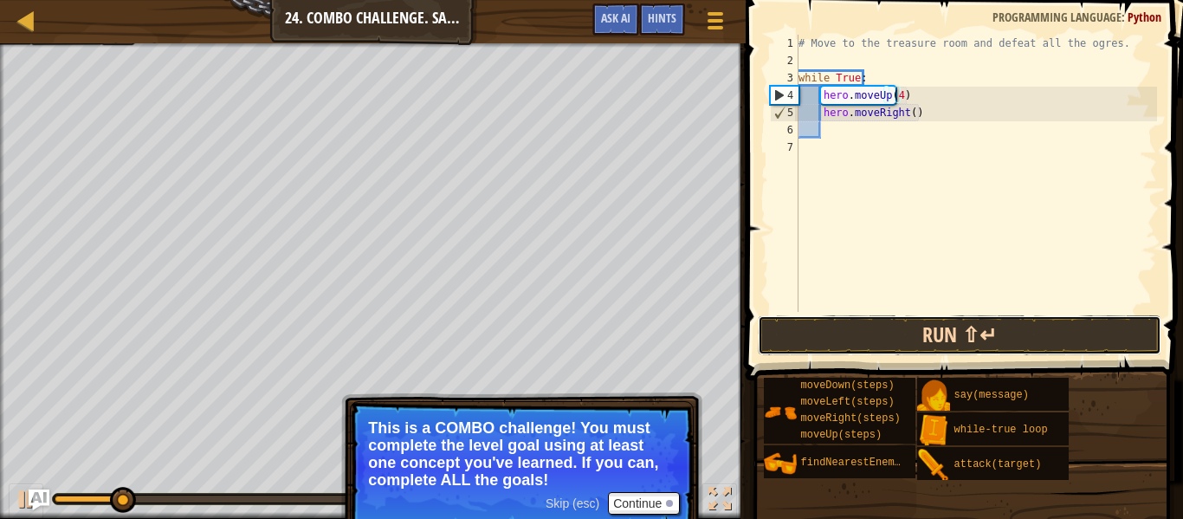
click at [862, 322] on button "Run ⇧↵" at bounding box center [960, 335] width 404 height 40
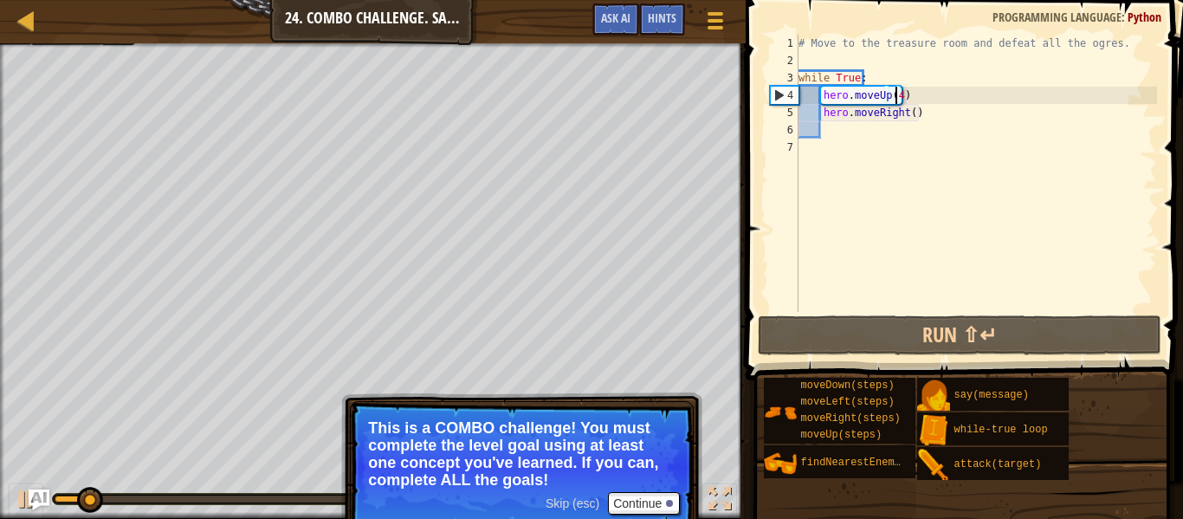
click at [906, 116] on div "# Move to the treasure room and defeat all the ogres. while True : hero . moveU…" at bounding box center [976, 191] width 362 height 312
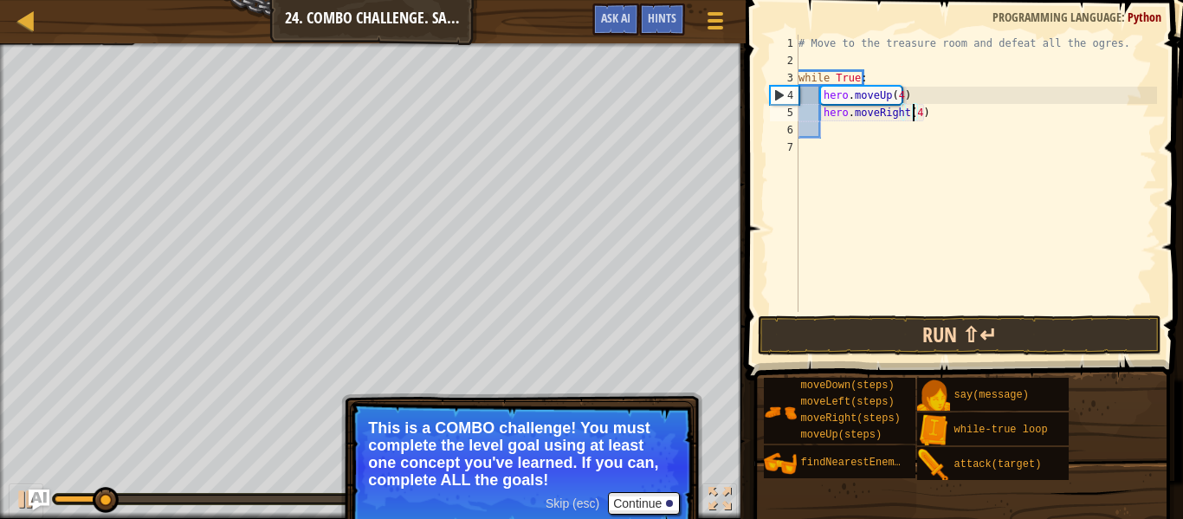
type textarea "hero.moveRight(4)"
click at [918, 337] on button "Run ⇧↵" at bounding box center [960, 335] width 404 height 40
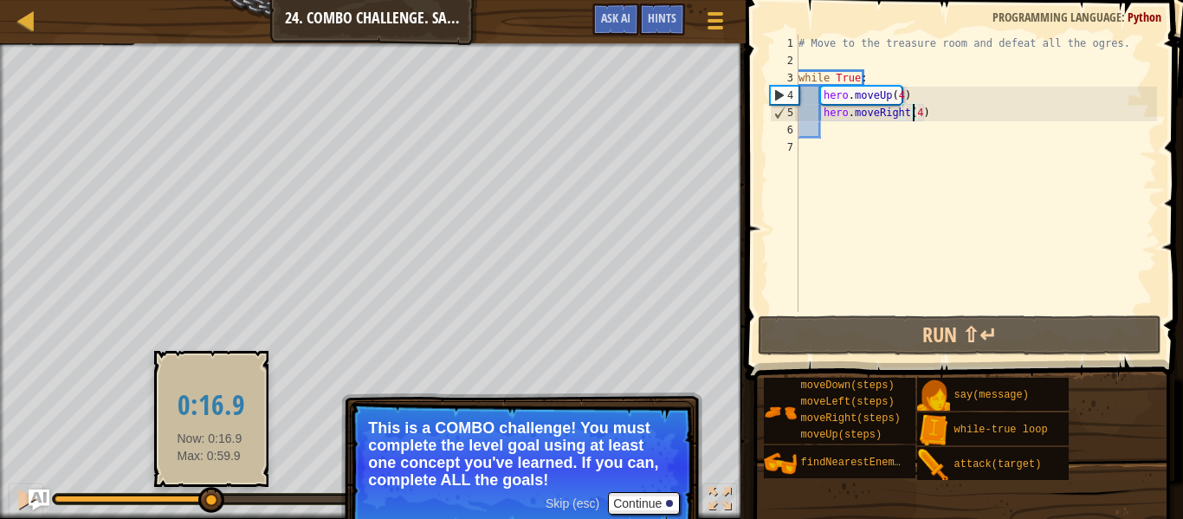
drag, startPoint x: 180, startPoint y: 496, endPoint x: 208, endPoint y: 500, distance: 27.9
click at [208, 500] on div at bounding box center [330, 498] width 550 height 7
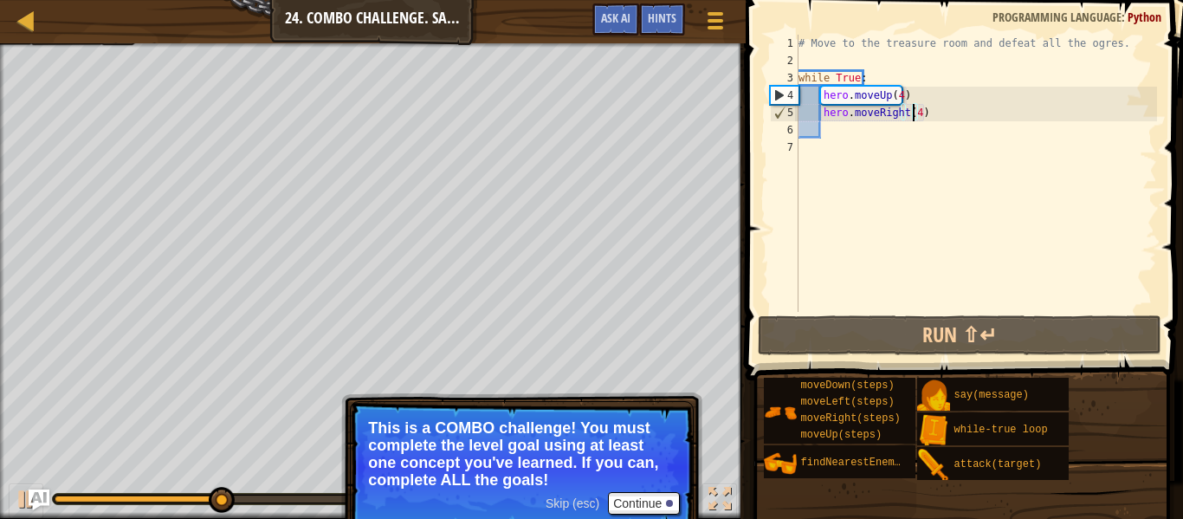
click at [841, 143] on div "# Move to the treasure room and defeat all the ogres. while True : hero . moveU…" at bounding box center [976, 191] width 362 height 312
click at [841, 128] on div "# Move to the treasure room and defeat all the ogres. while True : hero . moveU…" at bounding box center [976, 191] width 362 height 312
type textarea "d"
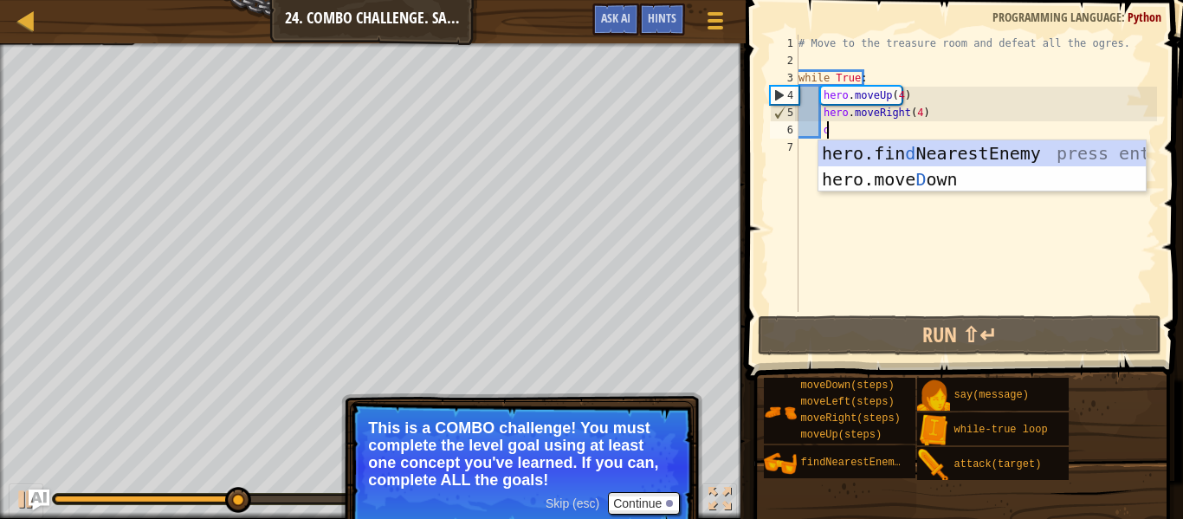
scroll to position [8, 2]
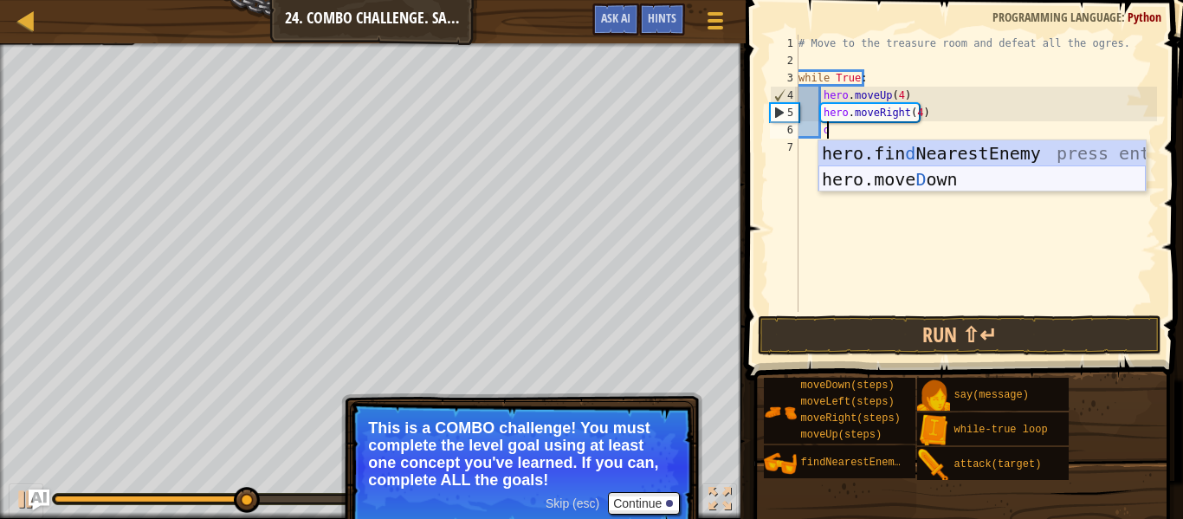
click at [877, 178] on div "hero.fin d NearestEnemy press enter hero.[PERSON_NAME] own press enter" at bounding box center [982, 192] width 327 height 104
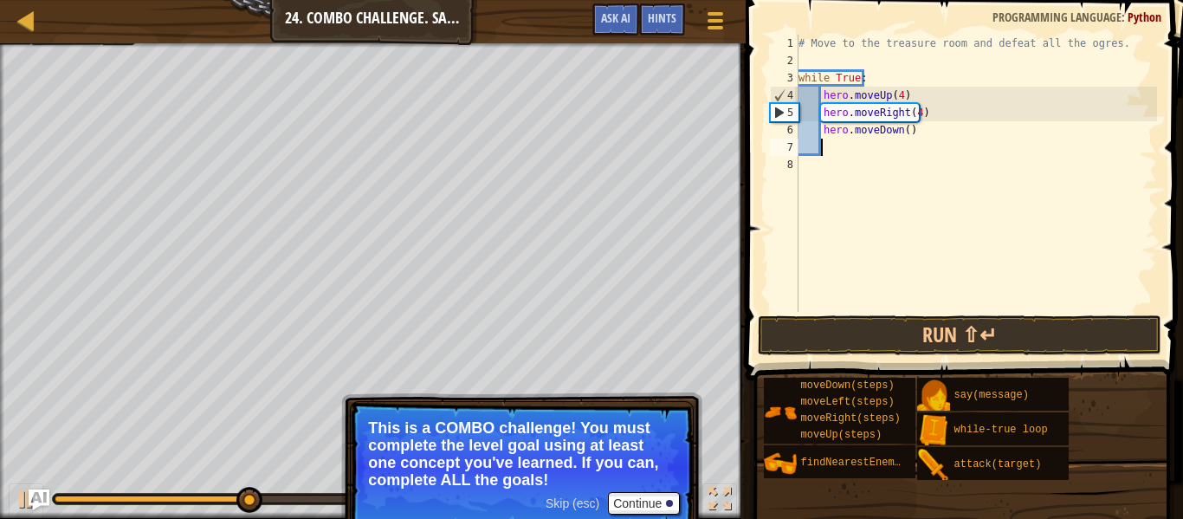
scroll to position [8, 1]
click at [902, 135] on div "# Move to the treasure room and defeat all the ogres. while True : hero . moveU…" at bounding box center [976, 191] width 362 height 312
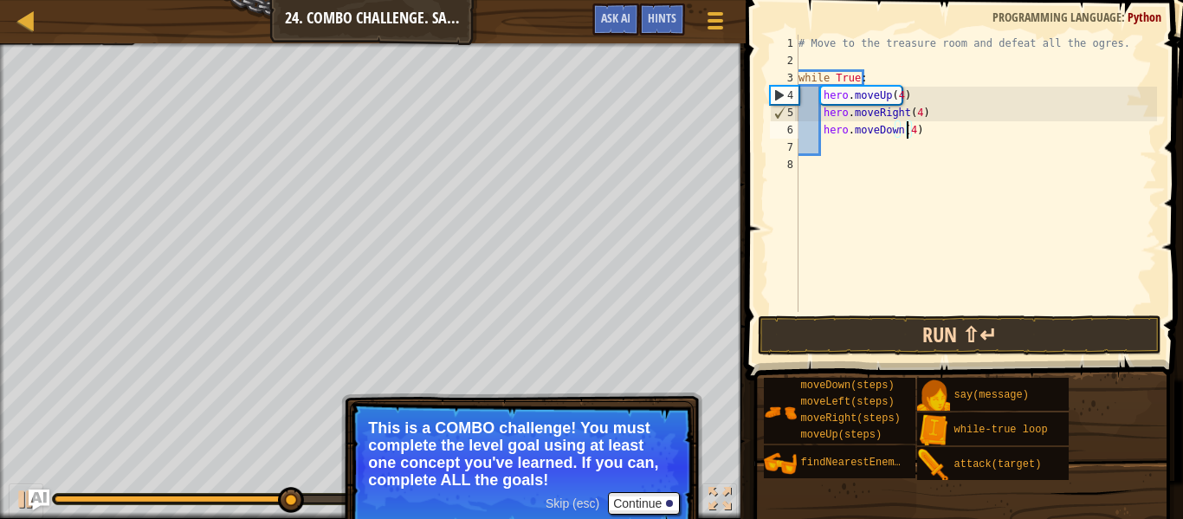
type textarea "hero.moveDown(4)"
click at [909, 319] on button "Run ⇧↵" at bounding box center [960, 335] width 404 height 40
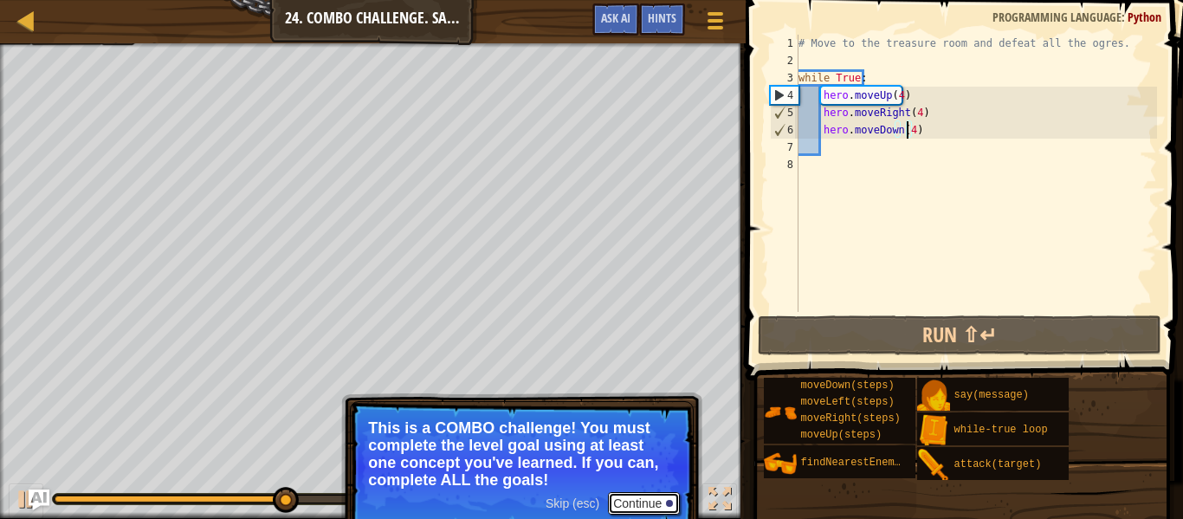
click at [652, 498] on button "Continue" at bounding box center [644, 503] width 72 height 23
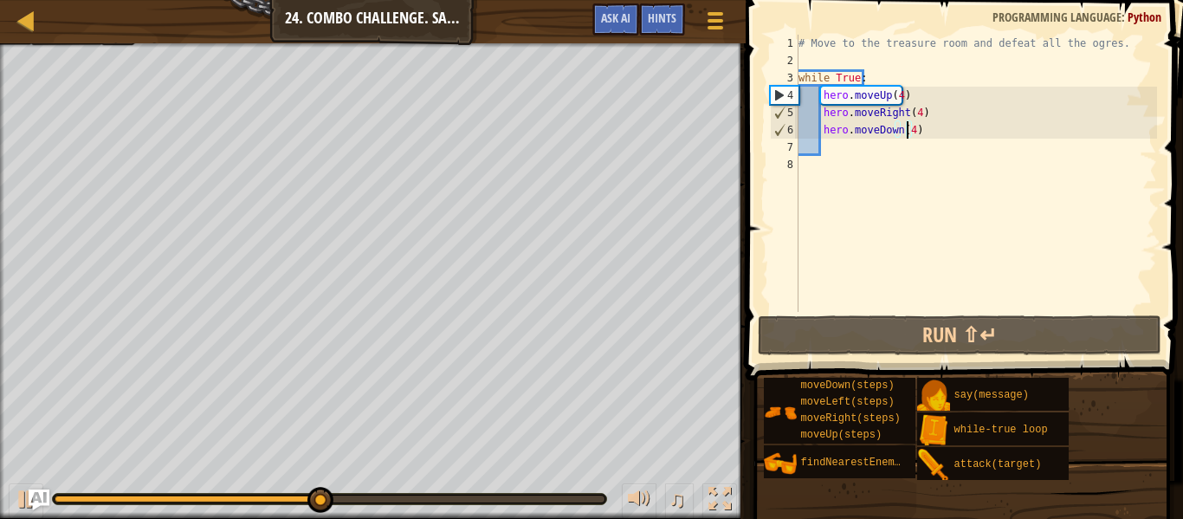
click at [869, 150] on div "# Move to the treasure room and defeat all the ogres. while True : hero . moveU…" at bounding box center [976, 191] width 362 height 312
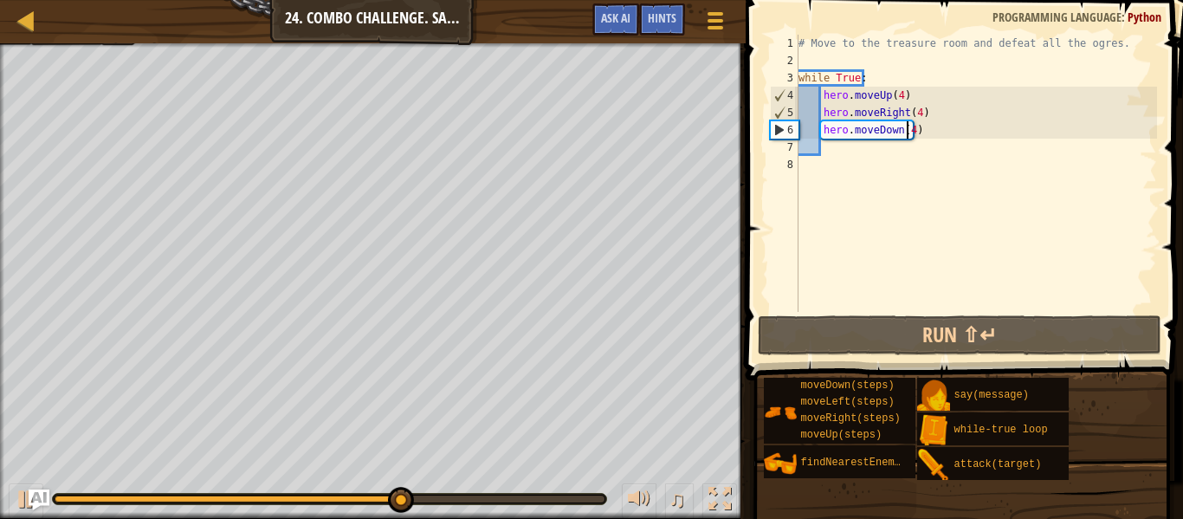
click at [907, 138] on div "# Move to the treasure room and defeat all the ogres. while True : hero . moveU…" at bounding box center [976, 191] width 362 height 312
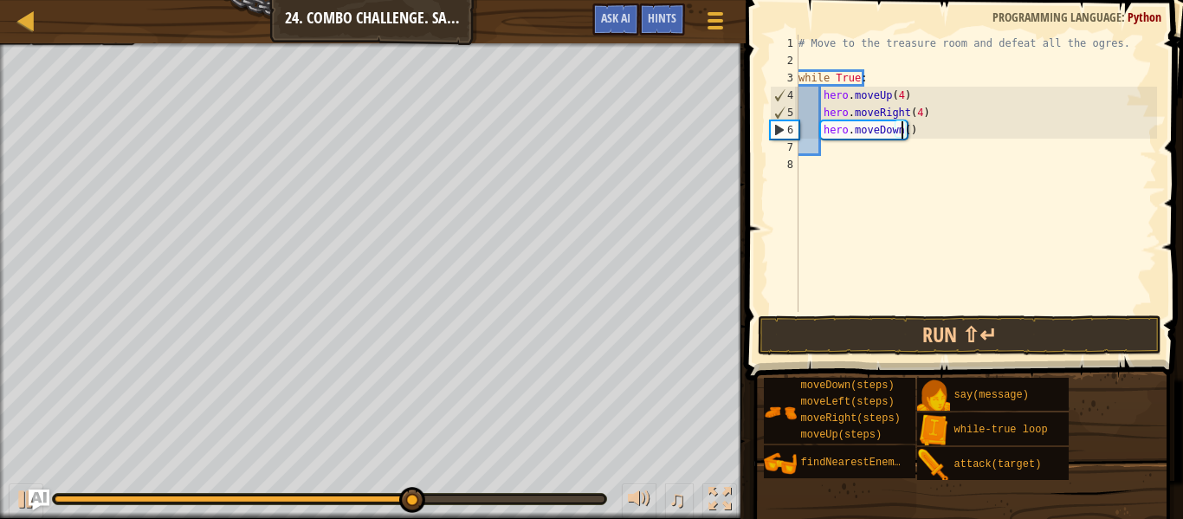
type textarea "hero.moveDown(3)"
click at [888, 156] on div "# Move to the treasure room and defeat all the ogres. while True : hero . moveU…" at bounding box center [976, 191] width 362 height 312
click at [887, 147] on div "# Move to the treasure room and defeat all the ogres. while True : hero . moveU…" at bounding box center [976, 191] width 362 height 312
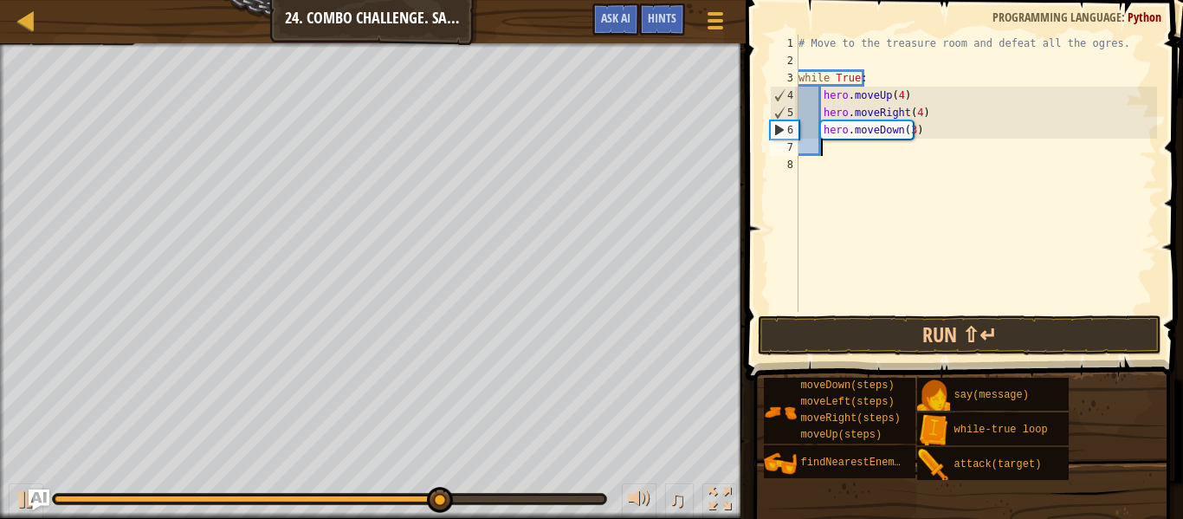
type textarea "a"
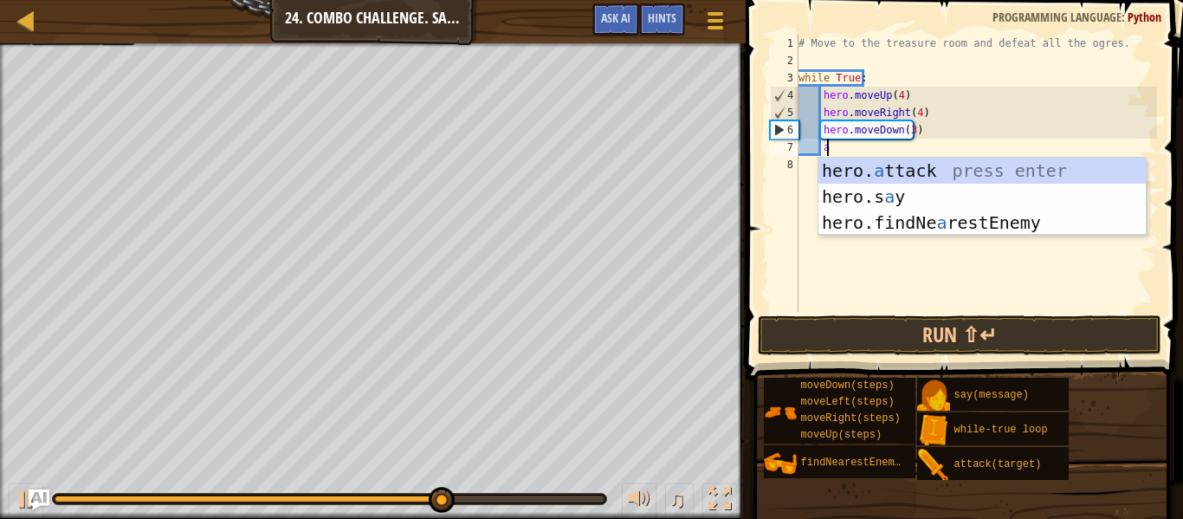
scroll to position [8, 2]
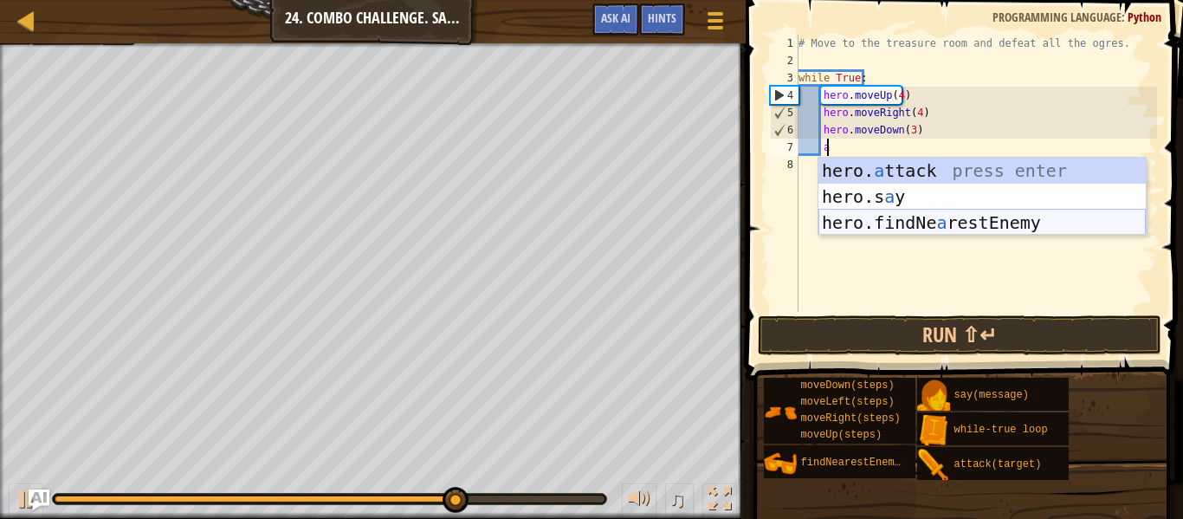
click at [912, 223] on div "hero. a ttack press enter hero.s a y press enter hero.findNe a restEnemy press …" at bounding box center [982, 223] width 327 height 130
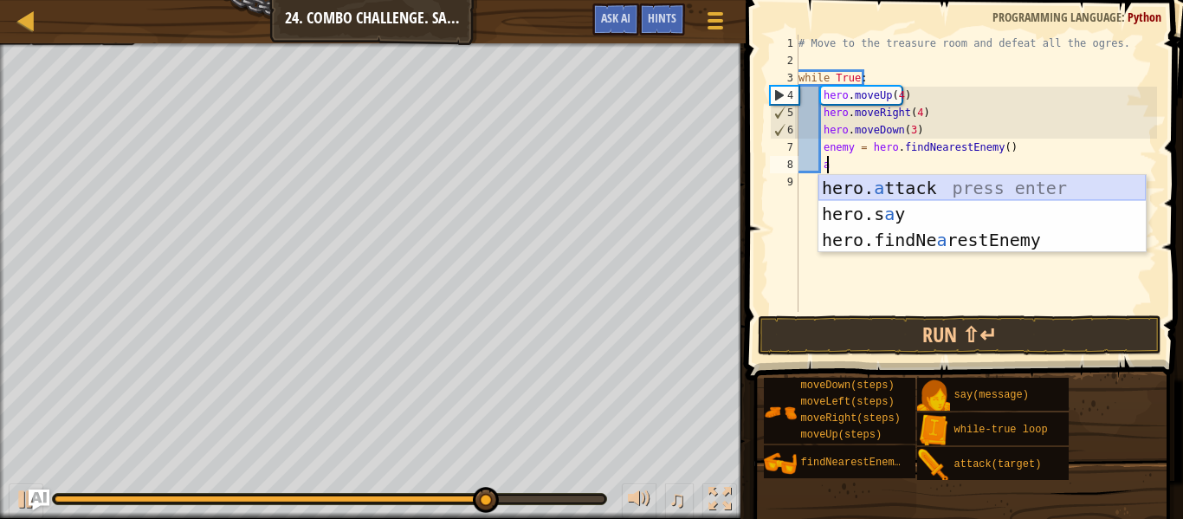
click at [884, 184] on div "hero. a ttack press enter hero.s a y press enter hero.findNe a restEnemy press …" at bounding box center [982, 240] width 327 height 130
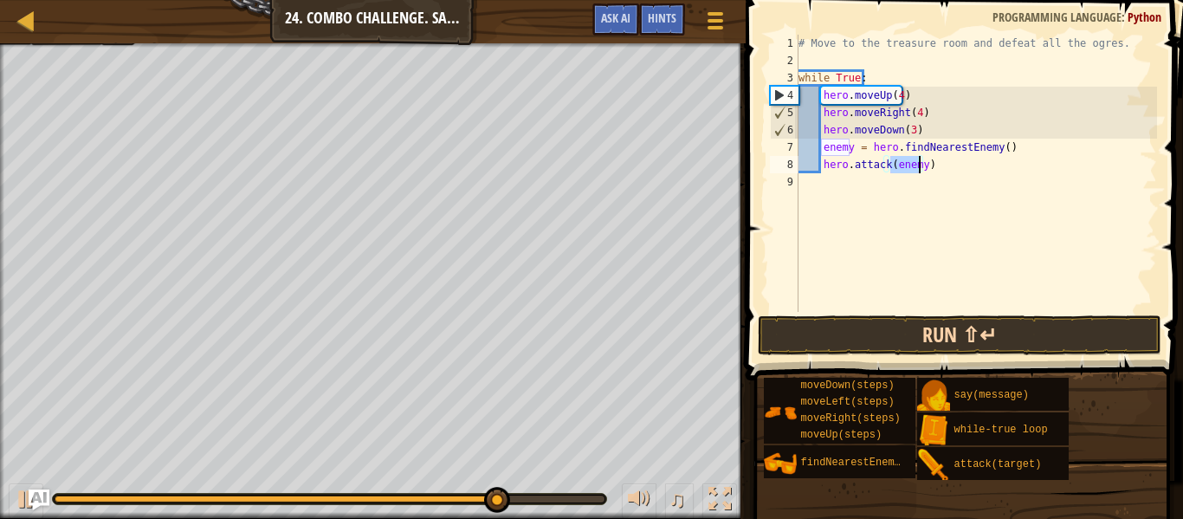
type textarea "hero.attack(enemy)"
click at [871, 340] on button "Run ⇧↵" at bounding box center [960, 335] width 404 height 40
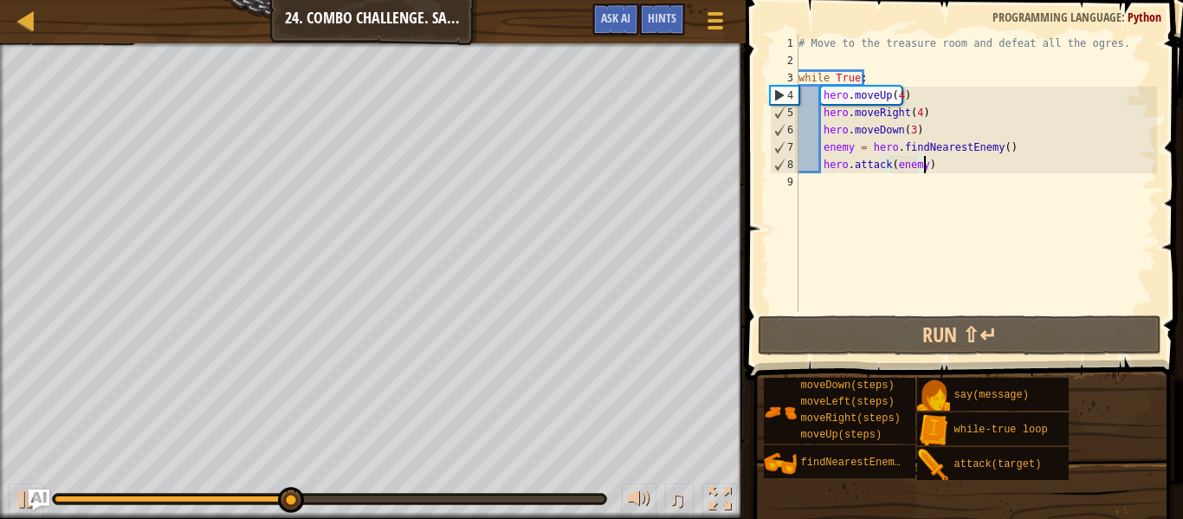
click at [941, 172] on div "# Move to the treasure room and defeat all the ogres. while True : hero . moveU…" at bounding box center [976, 191] width 362 height 312
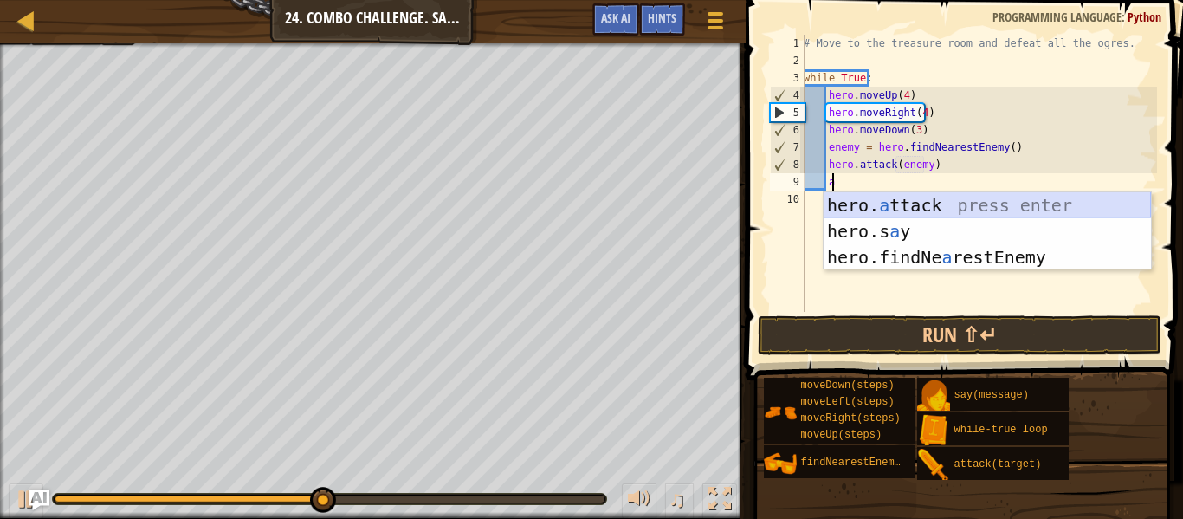
click at [935, 209] on div "hero. a ttack press enter hero.s a y press enter hero.findNe a restEnemy press …" at bounding box center [987, 257] width 327 height 130
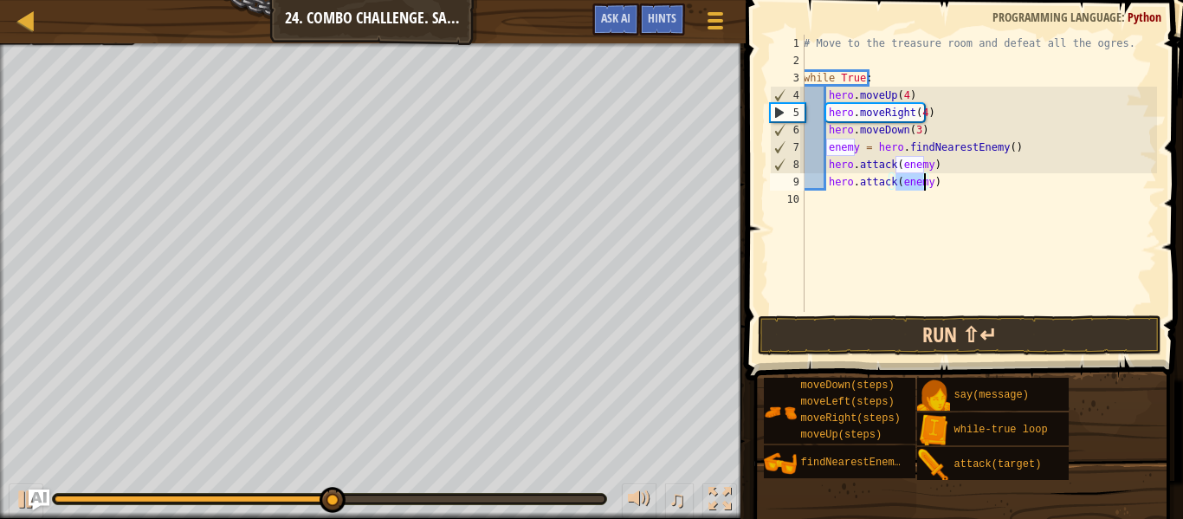
type textarea "hero.attack(enemy)"
click at [931, 329] on button "Run ⇧↵" at bounding box center [960, 335] width 404 height 40
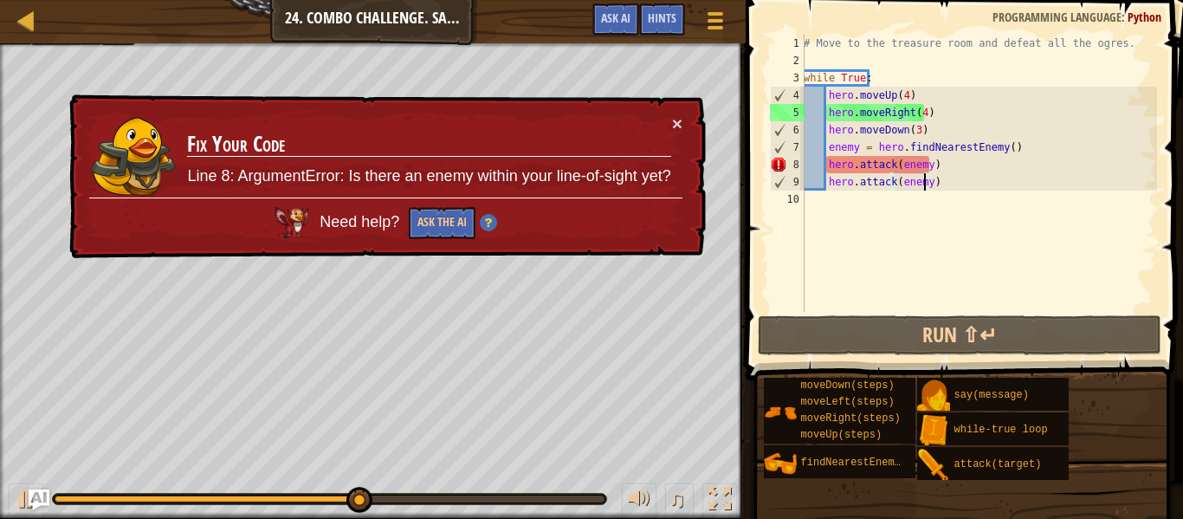
click at [942, 202] on div "# Move to the treasure room and defeat all the ogres. while True : hero . moveU…" at bounding box center [978, 191] width 357 height 312
click at [943, 184] on div "# Move to the treasure room and defeat all the ogres. while True : hero . moveU…" at bounding box center [978, 191] width 357 height 312
type textarea "hero.attack(enemy)"
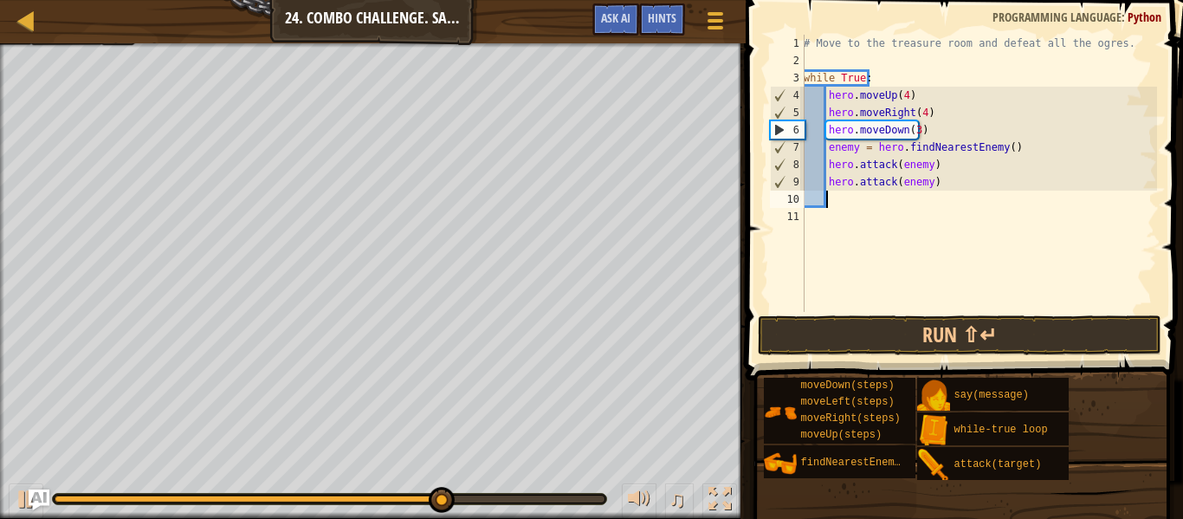
type textarea "l"
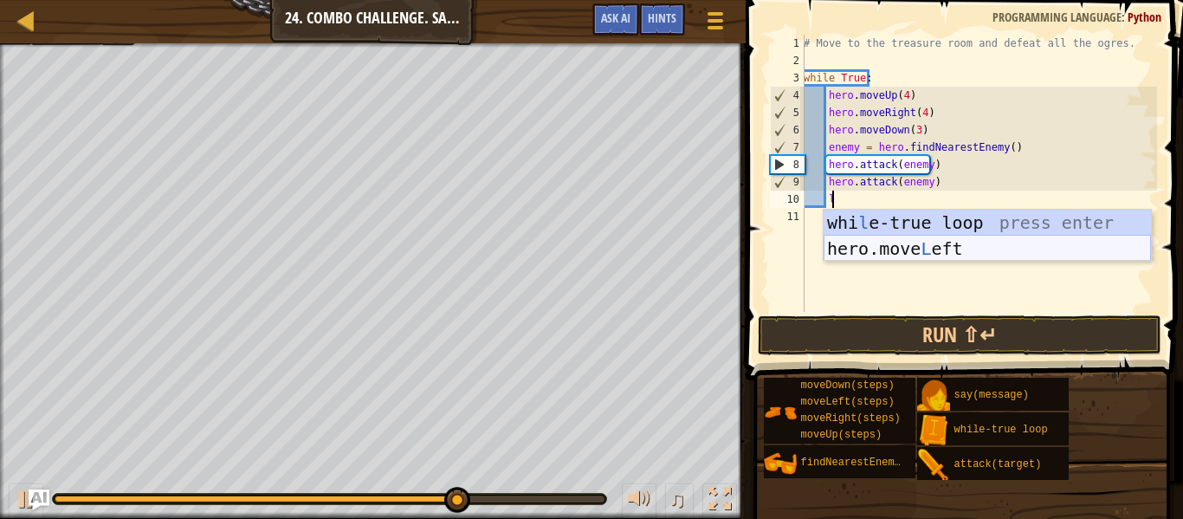
click at [944, 245] on div "whi l e-true loop press enter hero.move L eft press enter" at bounding box center [987, 262] width 327 height 104
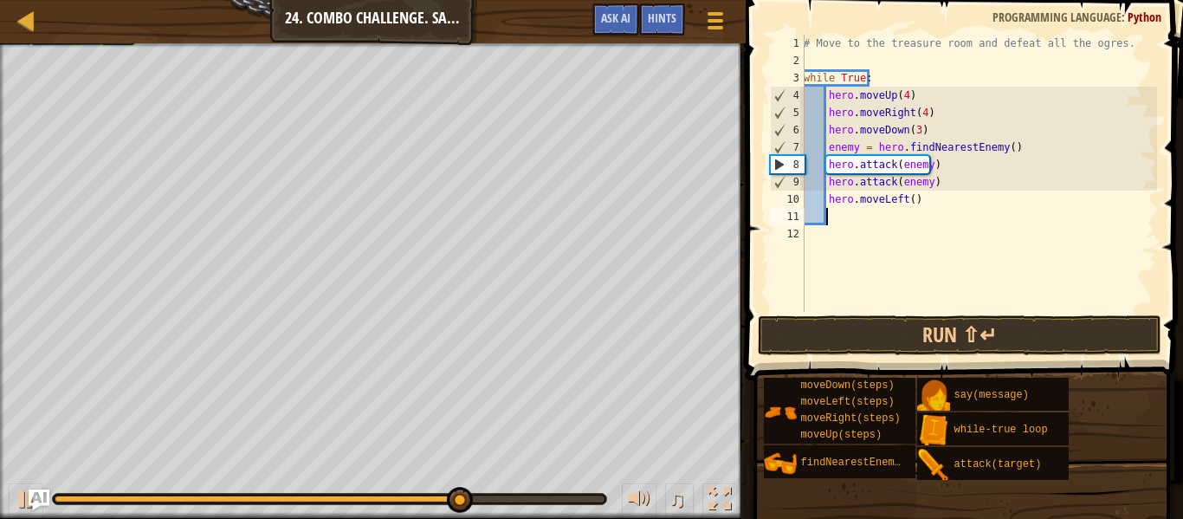
scroll to position [8, 1]
click at [904, 203] on div "# Move to the treasure room and defeat all the ogres. while True : hero . moveU…" at bounding box center [978, 191] width 357 height 312
type textarea "hero.moveLeft(2)"
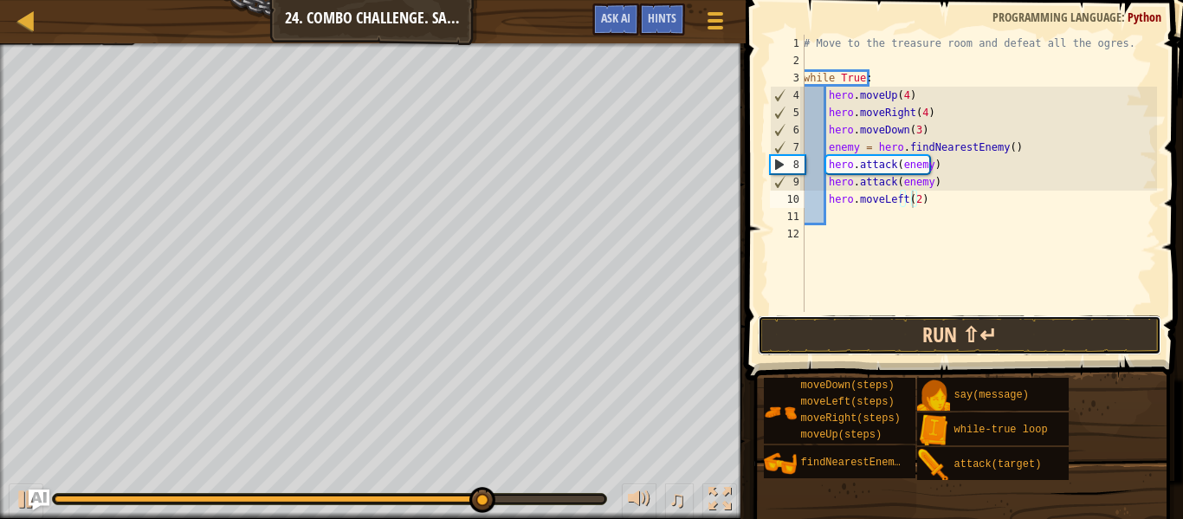
click at [938, 335] on button "Run ⇧↵" at bounding box center [960, 335] width 404 height 40
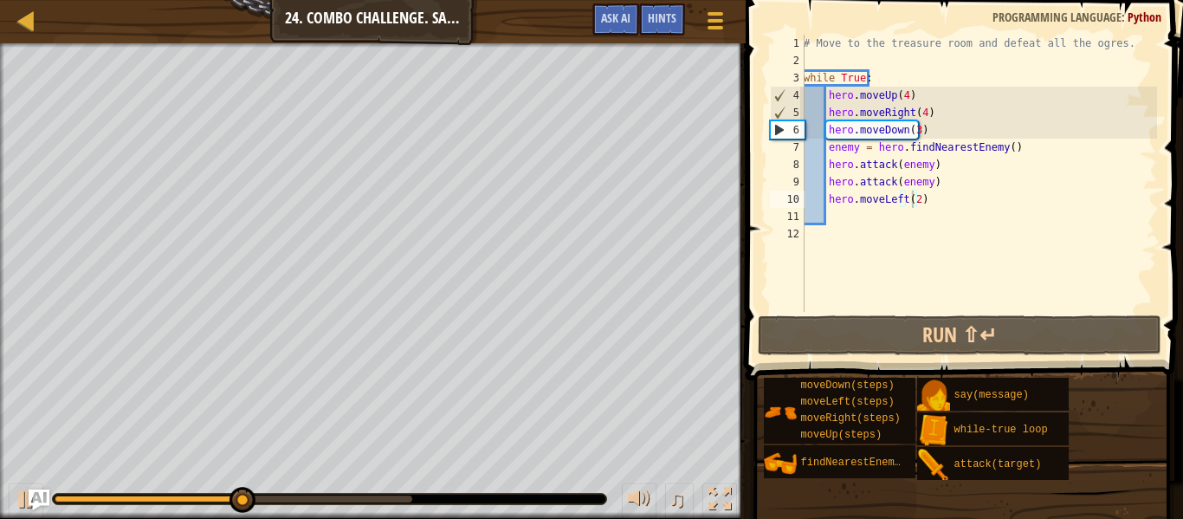
click at [65, 37] on div "Map Introduction to Computer Science 24. Combo Challenge. Safe Place Game Menu …" at bounding box center [373, 21] width 746 height 43
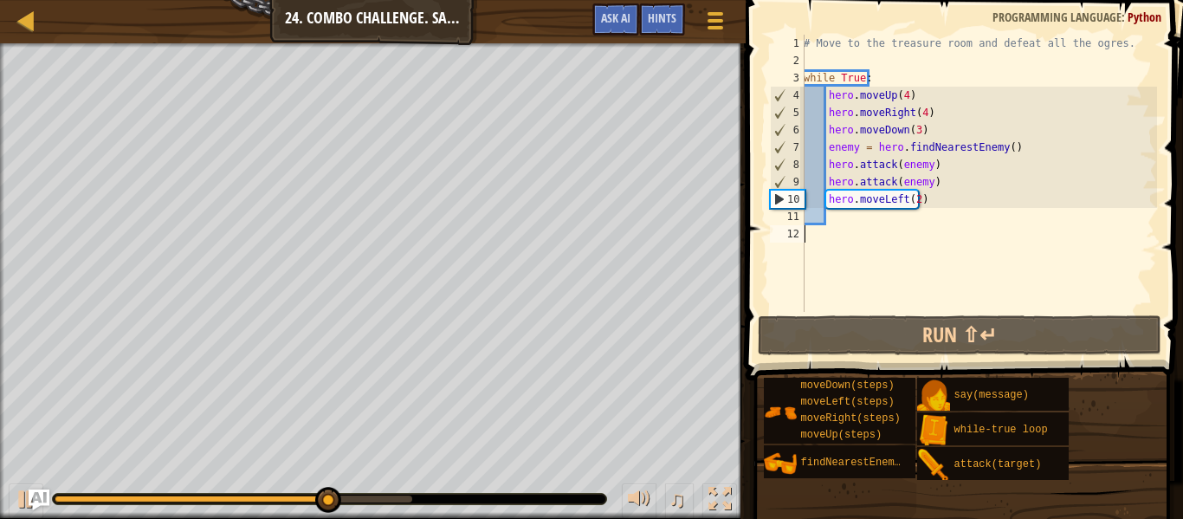
click at [835, 226] on div "# Move to the treasure room and defeat all the ogres. while True : hero . moveU…" at bounding box center [978, 191] width 357 height 312
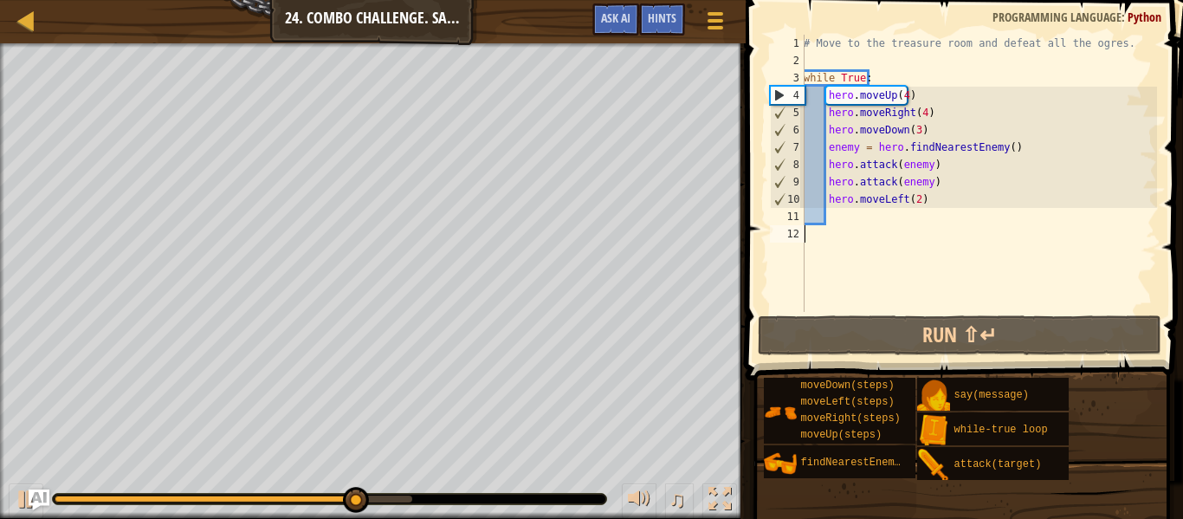
click at [914, 219] on div "# Move to the treasure room and defeat all the ogres. while True : hero . moveU…" at bounding box center [978, 191] width 357 height 312
type textarea "f"
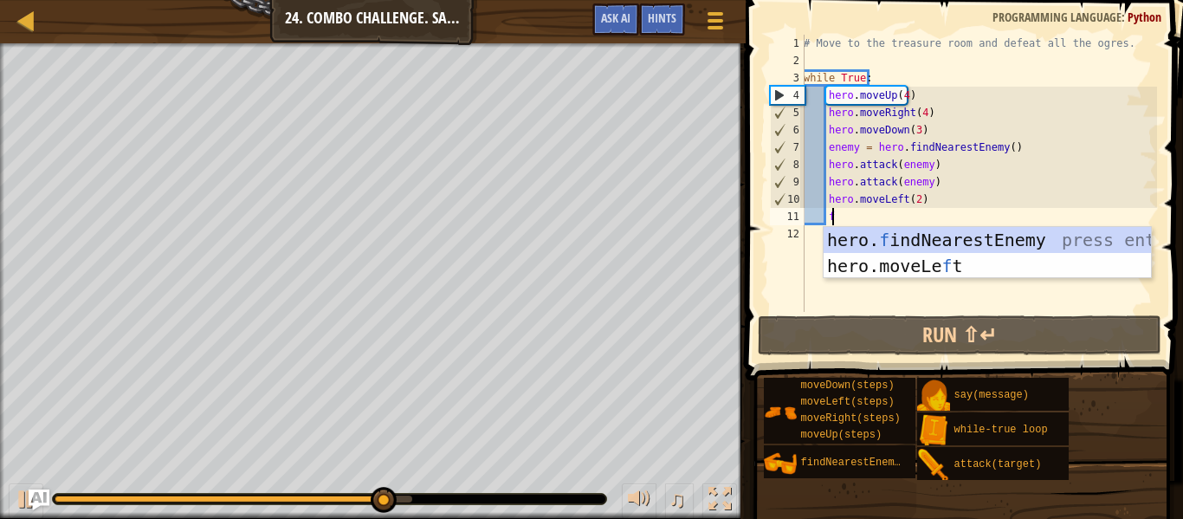
scroll to position [8, 2]
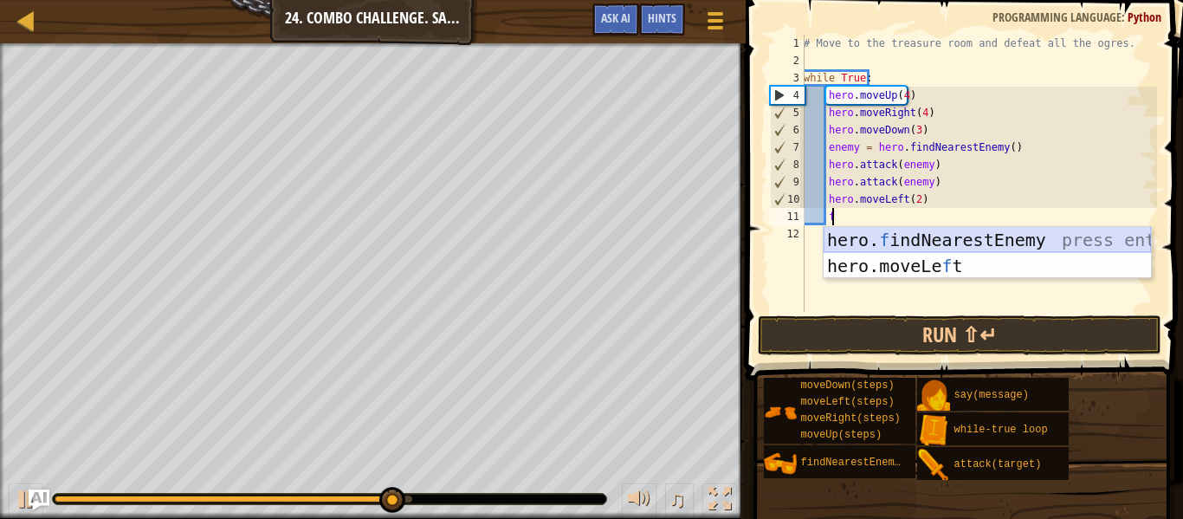
click at [916, 238] on div "hero. f indNearestEnemy press enter hero.moveLe f t press enter" at bounding box center [987, 279] width 327 height 104
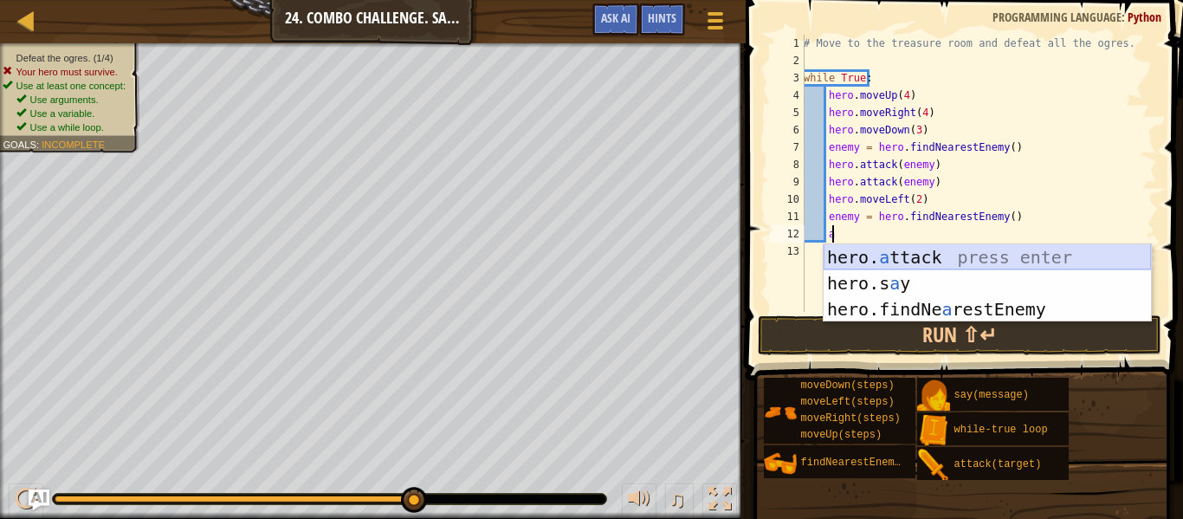
click at [916, 255] on div "hero. a ttack press enter hero.s a y press enter hero.findNe a restEnemy press …" at bounding box center [987, 309] width 327 height 130
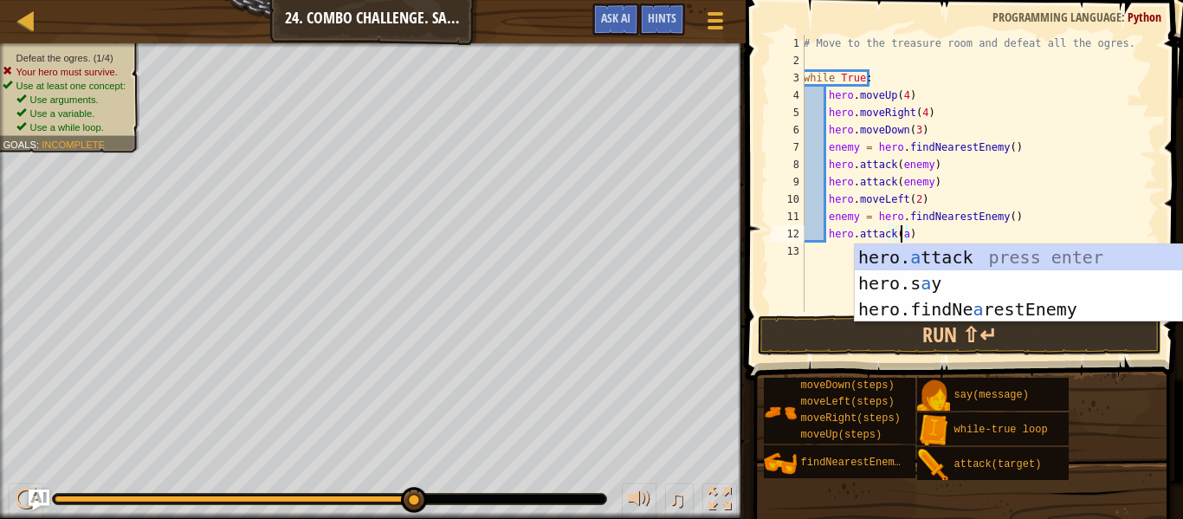
scroll to position [8, 8]
click at [916, 245] on div "hero. a ttack press enter hero.s a y press enter hero.findNe a restEnemy press …" at bounding box center [1018, 309] width 327 height 130
type textarea "hero.attack(enemy)"
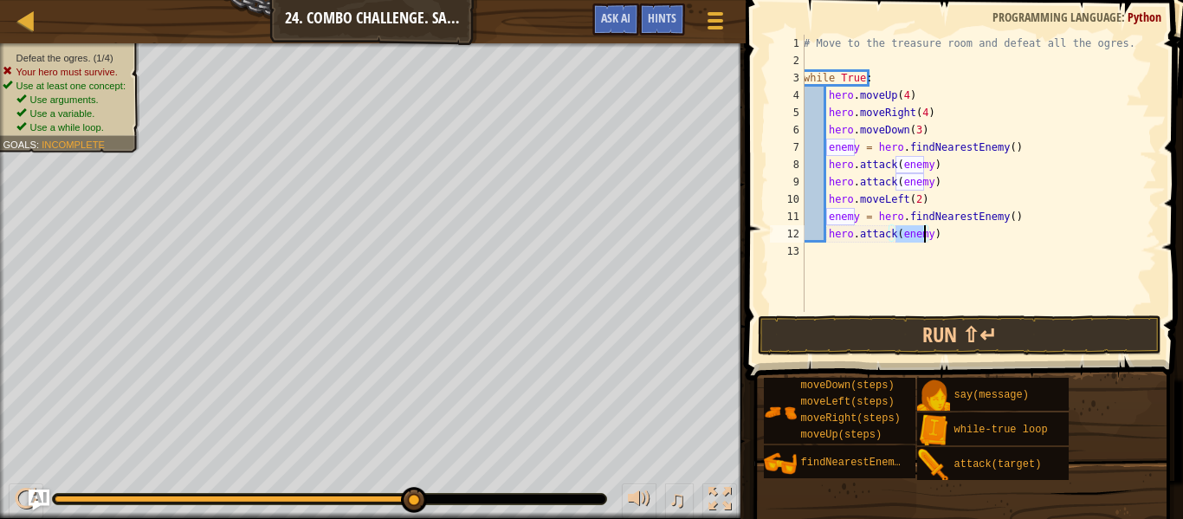
click at [942, 235] on div "# Move to the treasure room and defeat all the ogres. while True : hero . moveU…" at bounding box center [978, 191] width 357 height 312
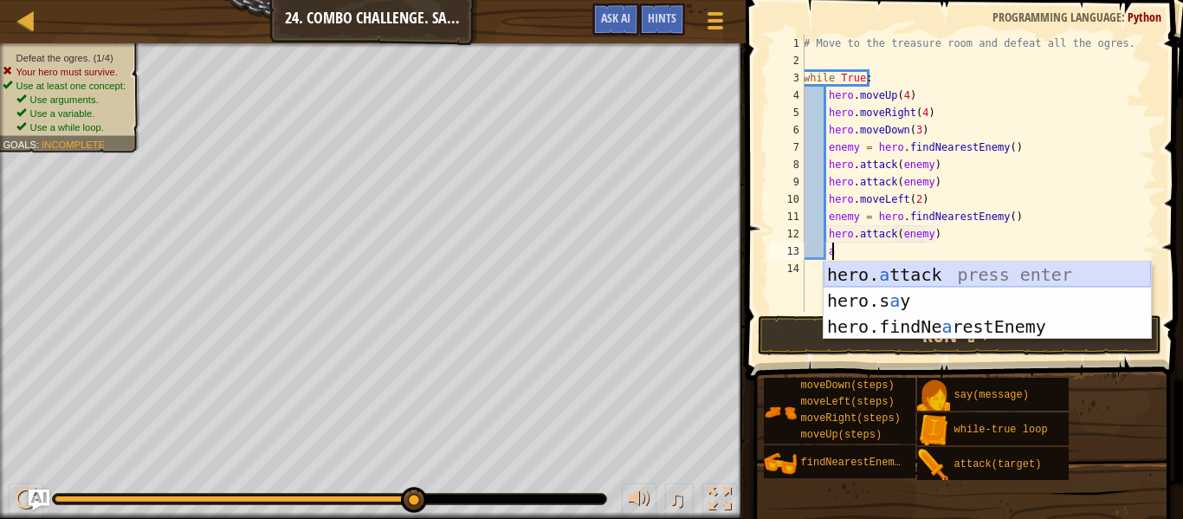
click at [954, 268] on div "hero. a ttack press enter hero.s a y press enter hero.findNe a restEnemy press …" at bounding box center [987, 327] width 327 height 130
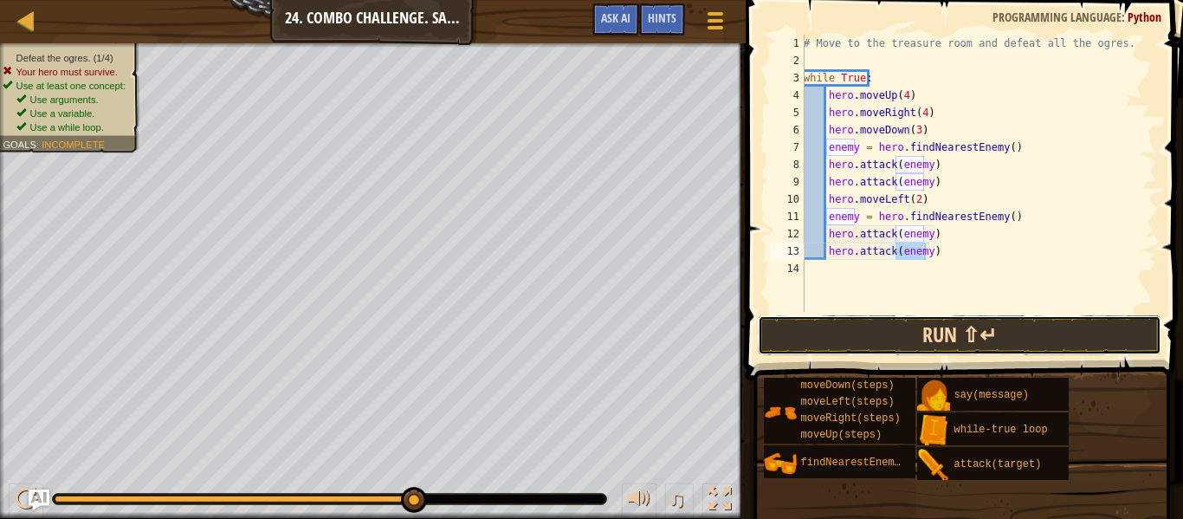
click at [995, 346] on button "Run ⇧↵" at bounding box center [960, 335] width 404 height 40
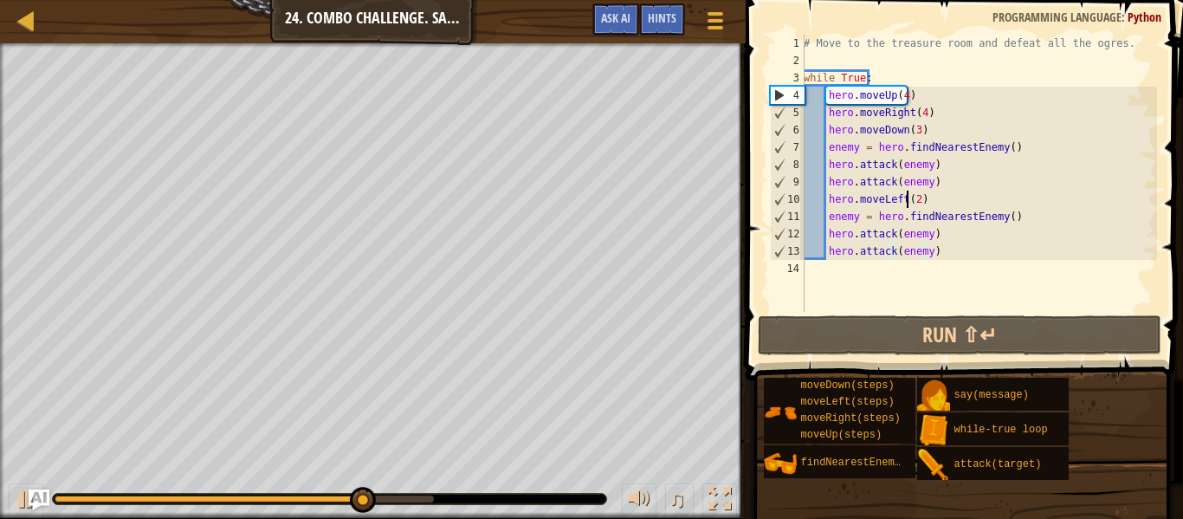
click at [909, 202] on div "# Move to the treasure room and defeat all the ogres. while True : hero . moveU…" at bounding box center [978, 191] width 357 height 312
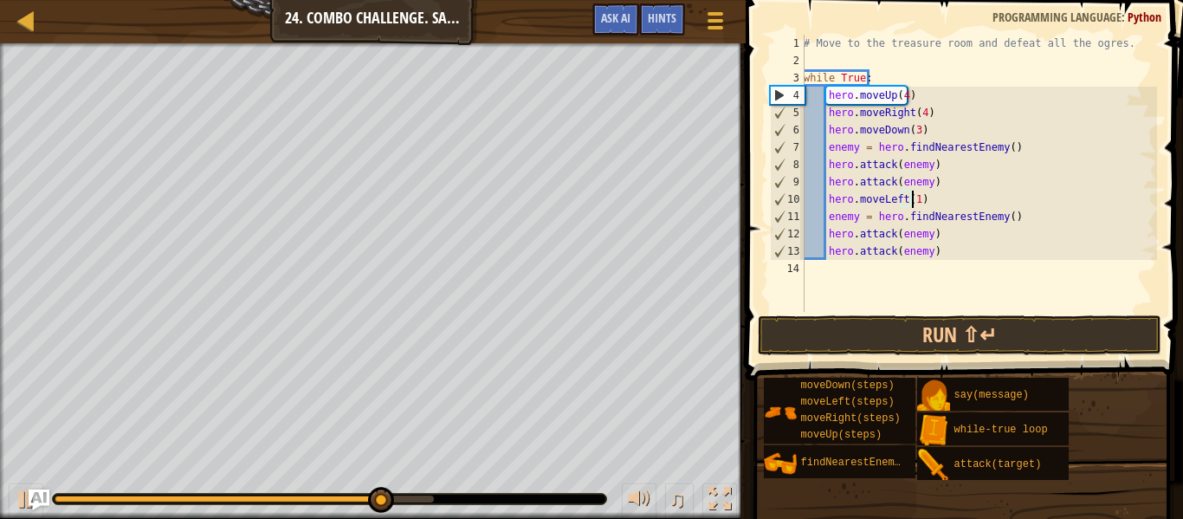
scroll to position [8, 9]
click at [903, 340] on button "Run ⇧↵" at bounding box center [960, 335] width 404 height 40
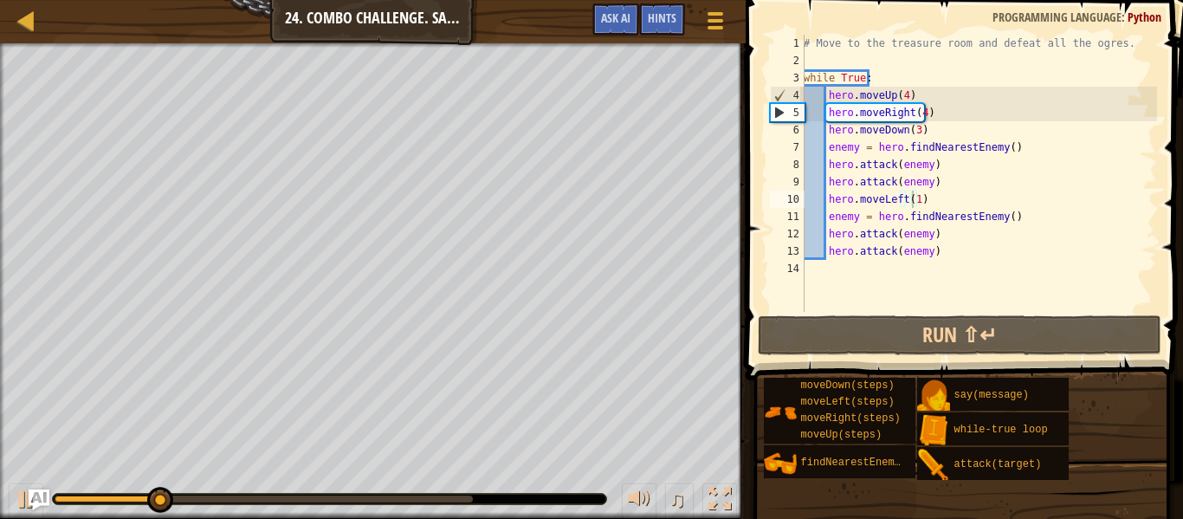
click at [267, 491] on div "♫" at bounding box center [373, 495] width 746 height 52
click at [269, 499] on div at bounding box center [264, 498] width 418 height 7
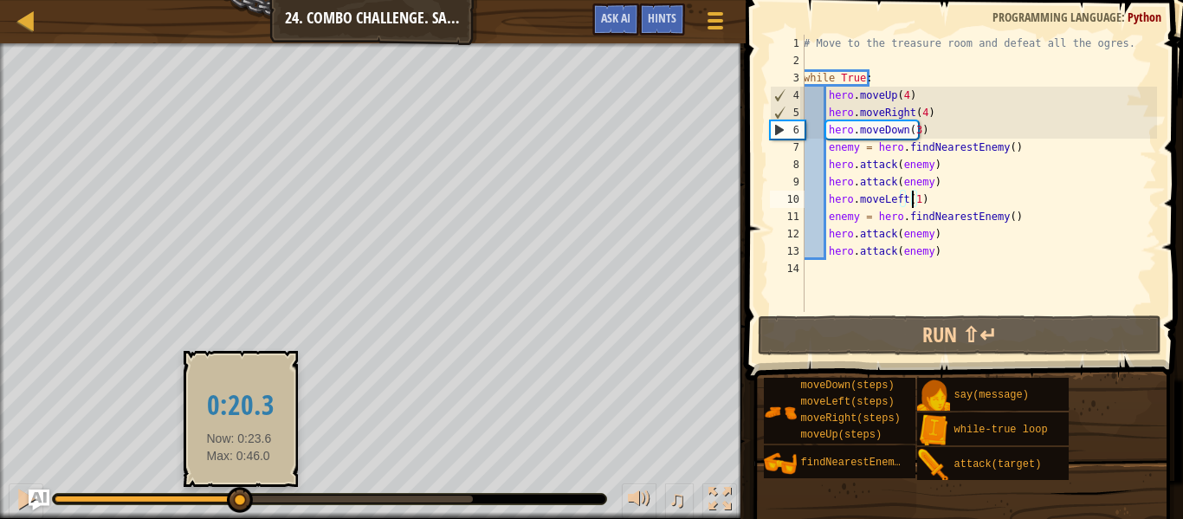
click at [238, 498] on div at bounding box center [147, 498] width 184 height 7
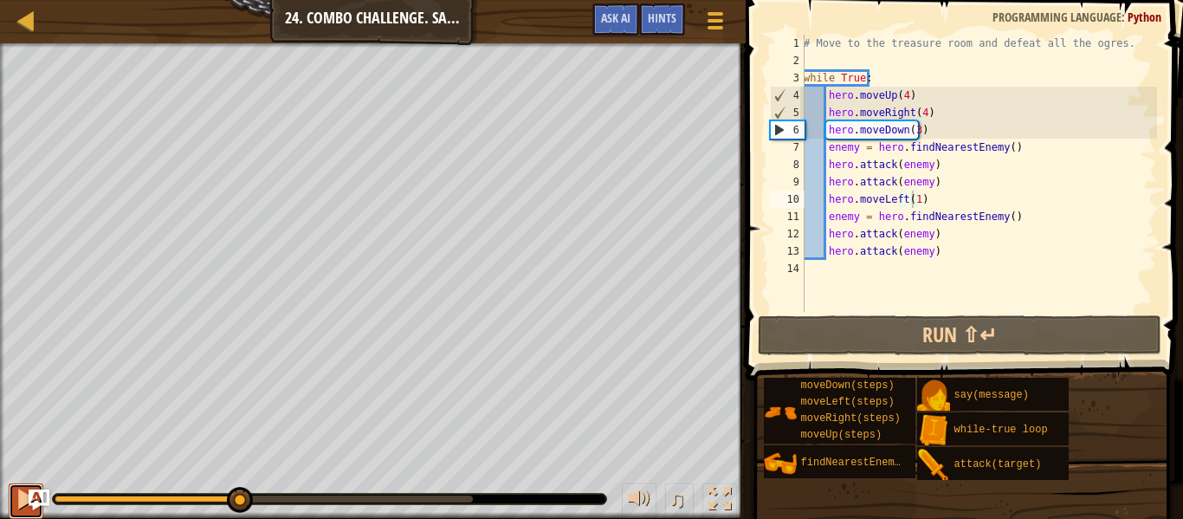
click at [23, 495] on div at bounding box center [26, 499] width 23 height 23
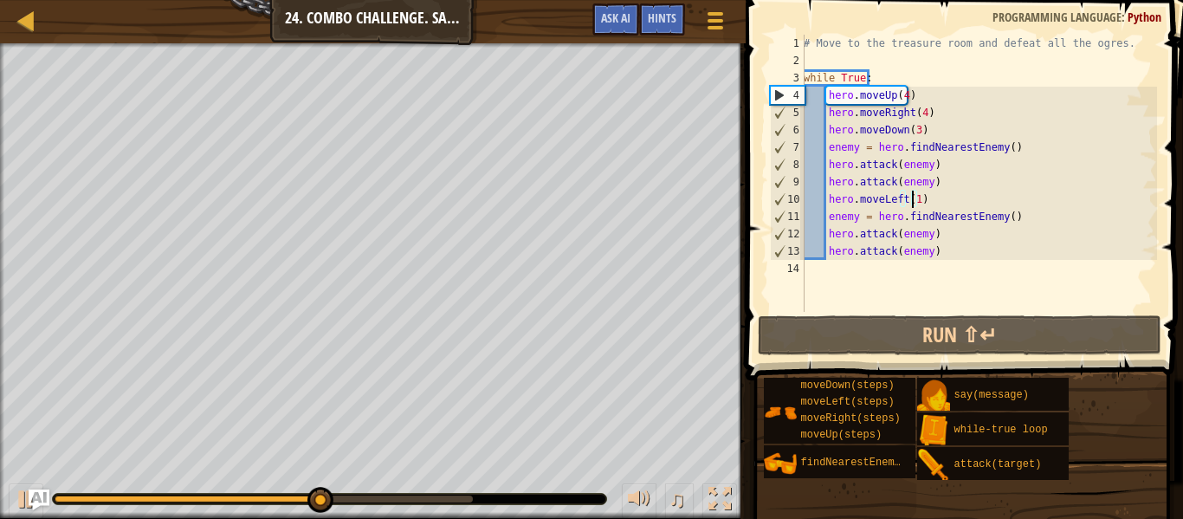
click at [945, 258] on div "# Move to the treasure room and defeat all the ogres. while True : hero . moveU…" at bounding box center [978, 191] width 357 height 312
type textarea "hero.attack(enemy)"
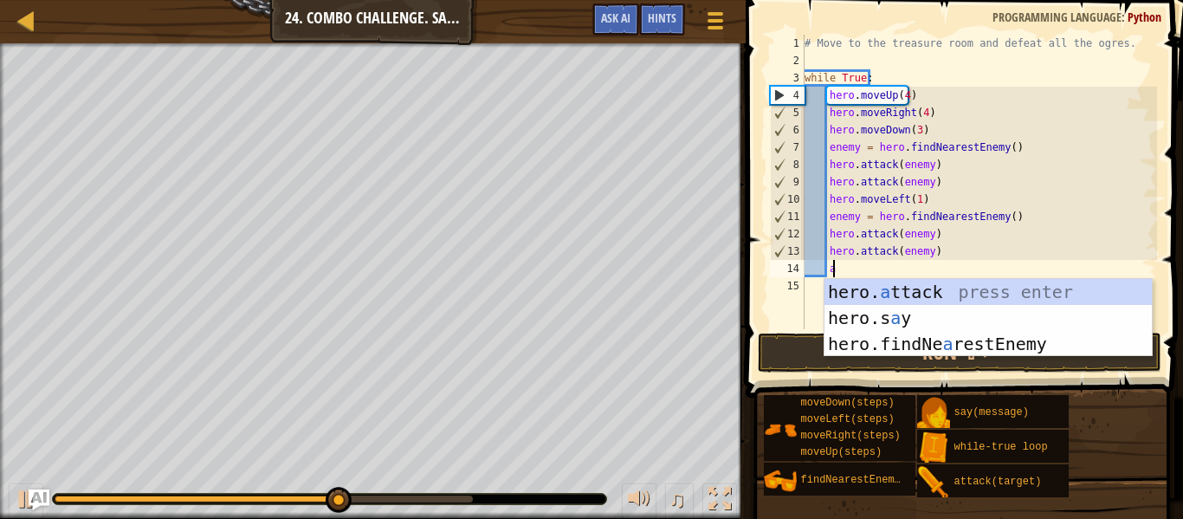
scroll to position [8, 2]
click at [933, 293] on div "hero. a ttack press enter hero.s a y press enter hero.findNe a restEnemy press …" at bounding box center [988, 344] width 327 height 130
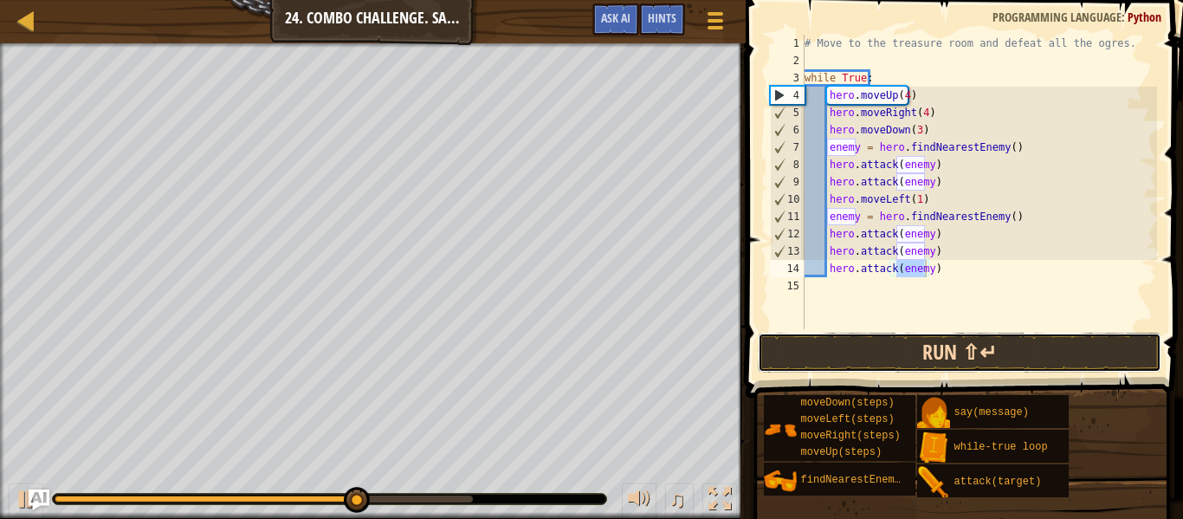
click at [911, 351] on button "Run ⇧↵" at bounding box center [960, 353] width 404 height 40
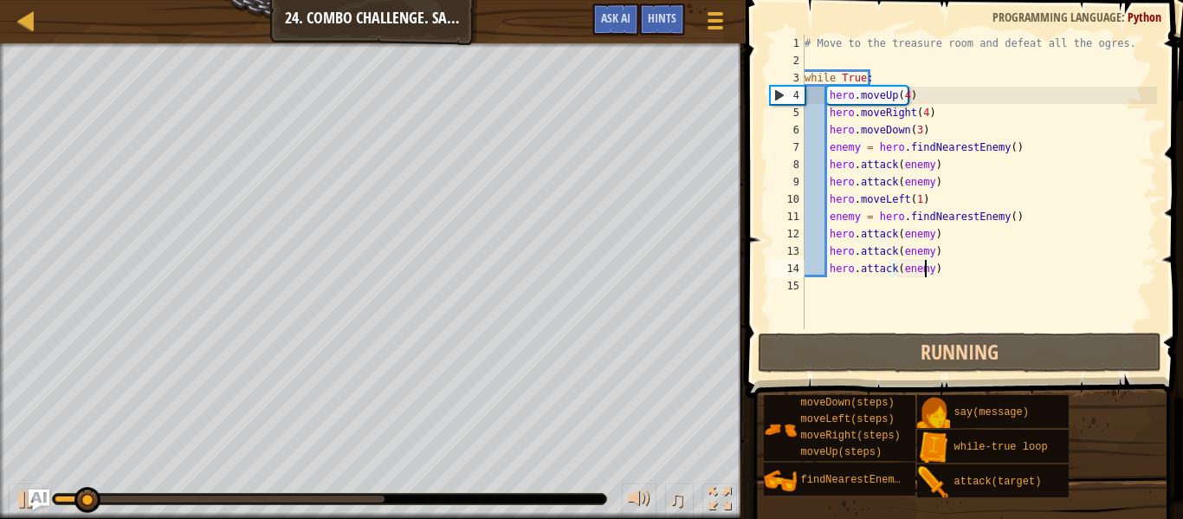
click at [301, 502] on div at bounding box center [220, 498] width 330 height 7
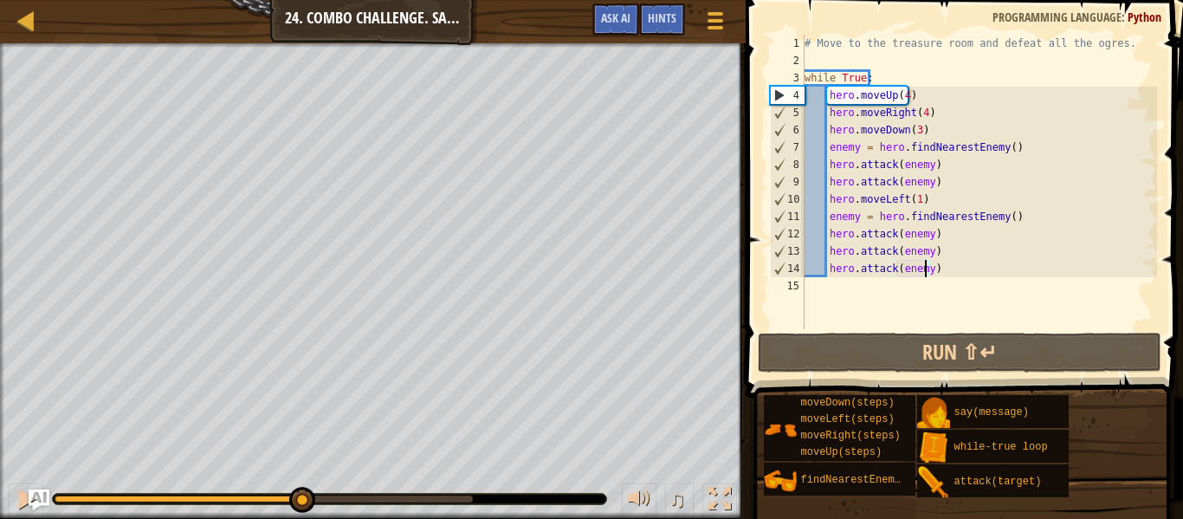
click at [243, 501] on div at bounding box center [178, 498] width 246 height 7
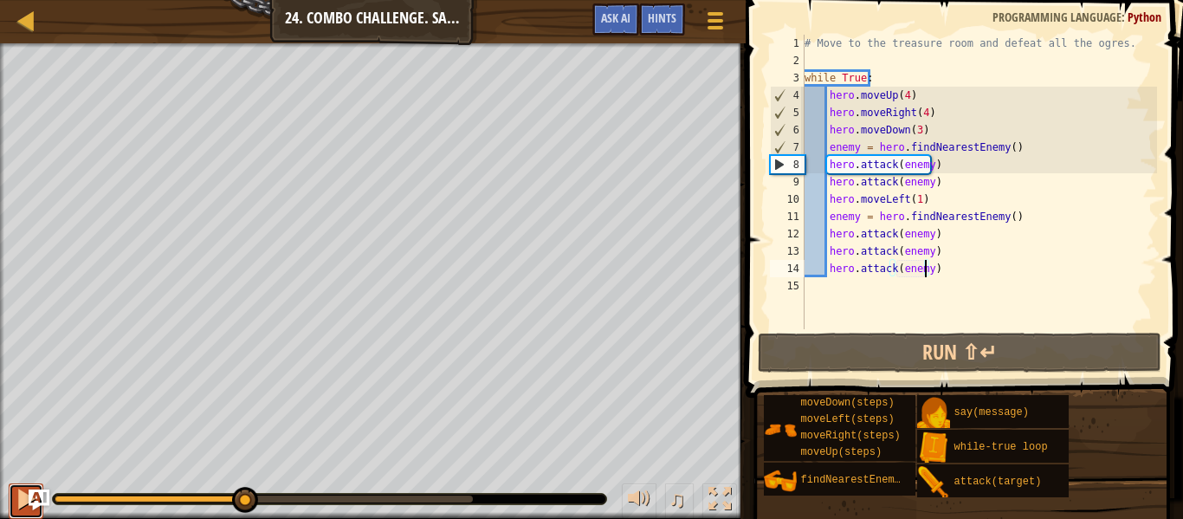
click at [23, 494] on div at bounding box center [26, 499] width 23 height 23
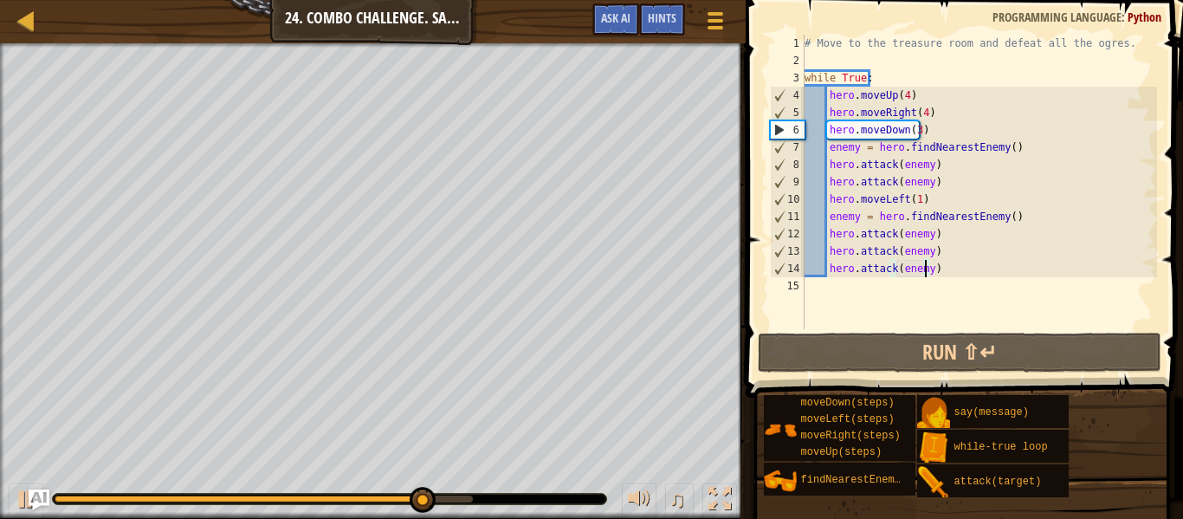
click at [853, 222] on div "# Move to the treasure room and defeat all the ogres. while True : hero . moveU…" at bounding box center [979, 199] width 356 height 329
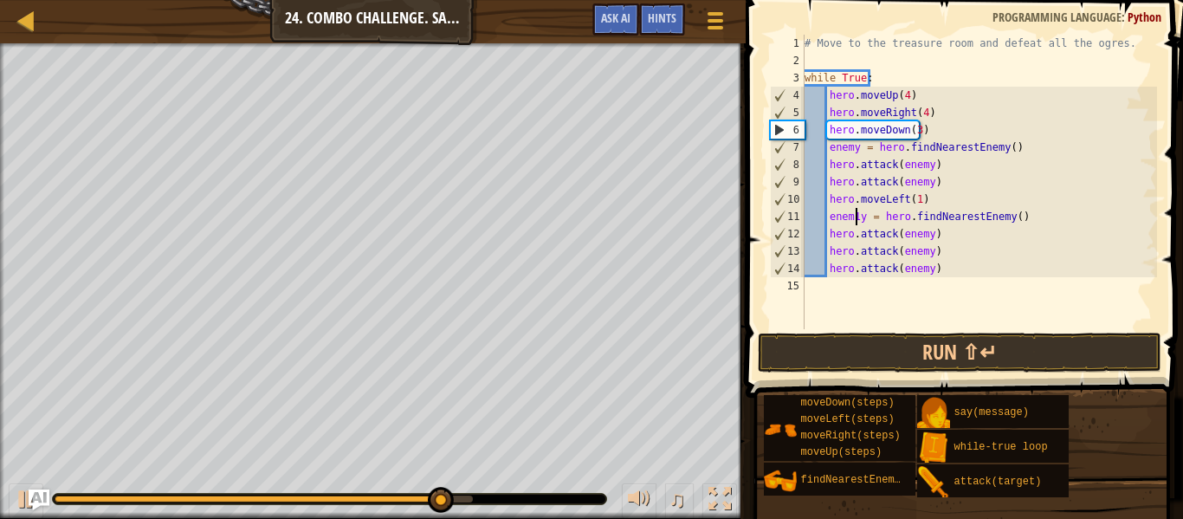
type textarea "enemy = hero.findNearestEnemy()"
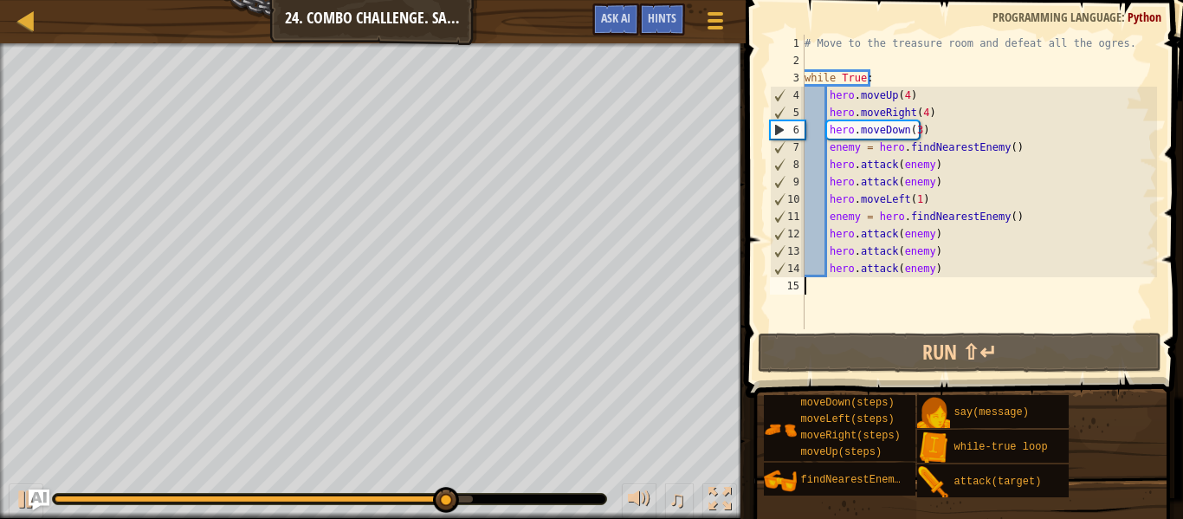
scroll to position [8, 0]
click at [853, 215] on div "# Move to the treasure room and defeat all the ogres. while True : hero . moveU…" at bounding box center [979, 199] width 356 height 329
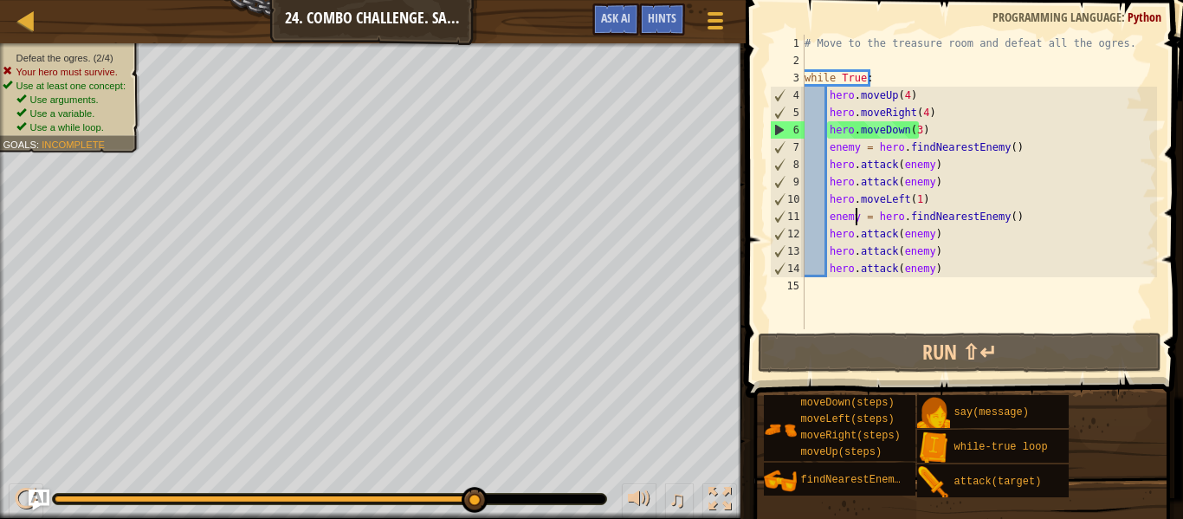
scroll to position [8, 5]
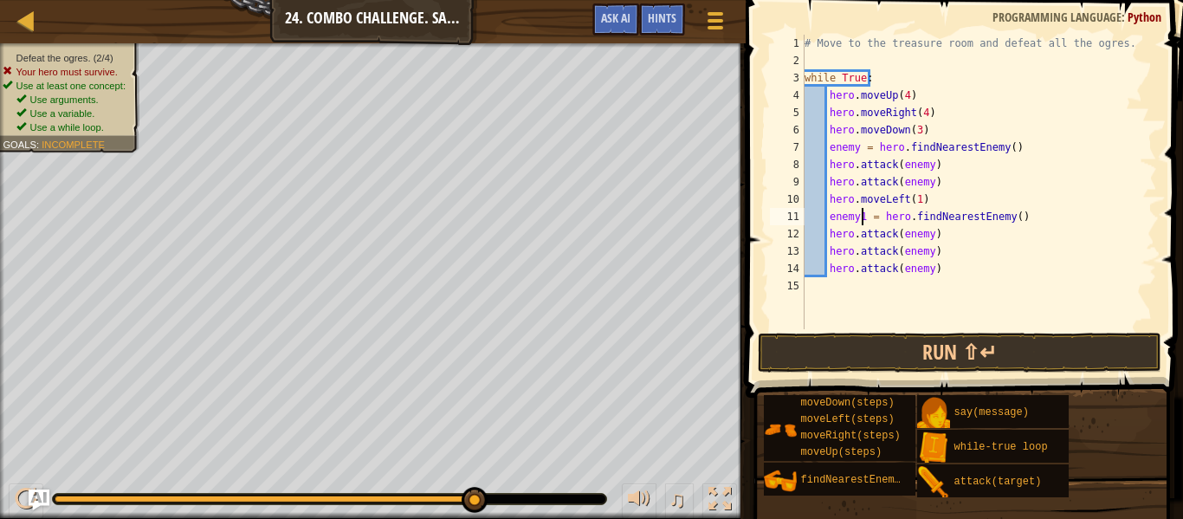
click at [926, 236] on div "# Move to the treasure room and defeat all the ogres. while True : hero . moveU…" at bounding box center [979, 199] width 356 height 329
click at [923, 251] on div "# Move to the treasure room and defeat all the ogres. while True : hero . moveU…" at bounding box center [979, 199] width 356 height 329
click at [924, 274] on div "# Move to the treasure room and defeat all the ogres. while True : hero . moveU…" at bounding box center [979, 199] width 356 height 329
click at [922, 349] on button "Run ⇧↵" at bounding box center [960, 353] width 404 height 40
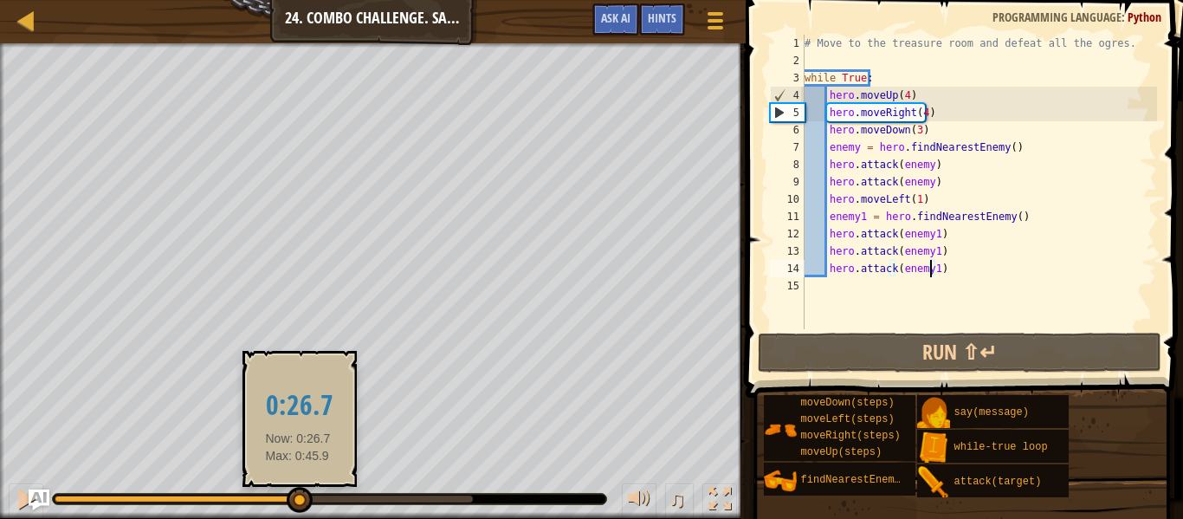
click at [298, 495] on div at bounding box center [264, 498] width 418 height 7
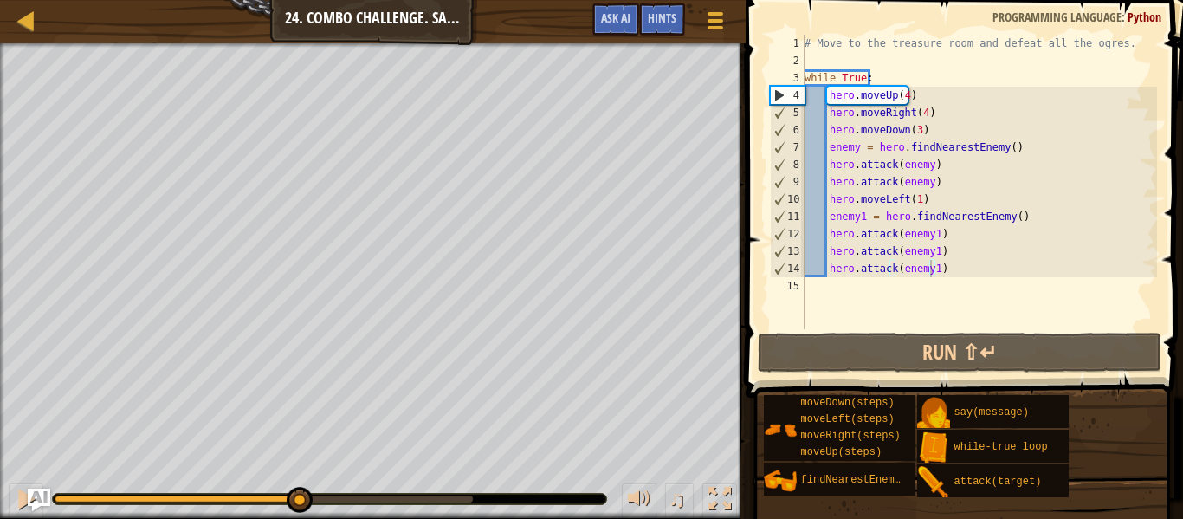
click at [28, 501] on img "Ask AI" at bounding box center [39, 500] width 23 height 23
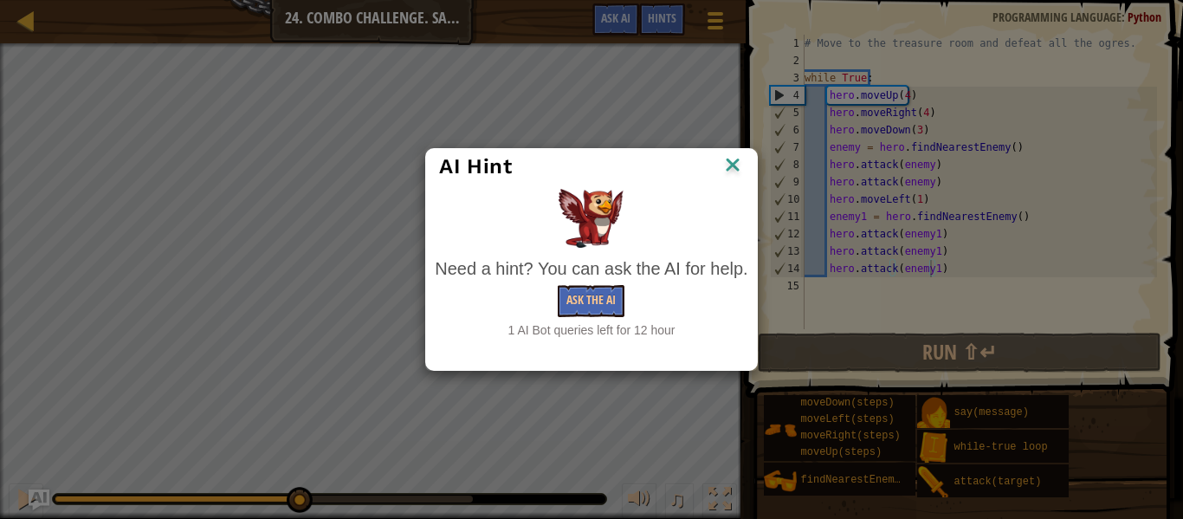
click at [735, 164] on img at bounding box center [733, 166] width 23 height 26
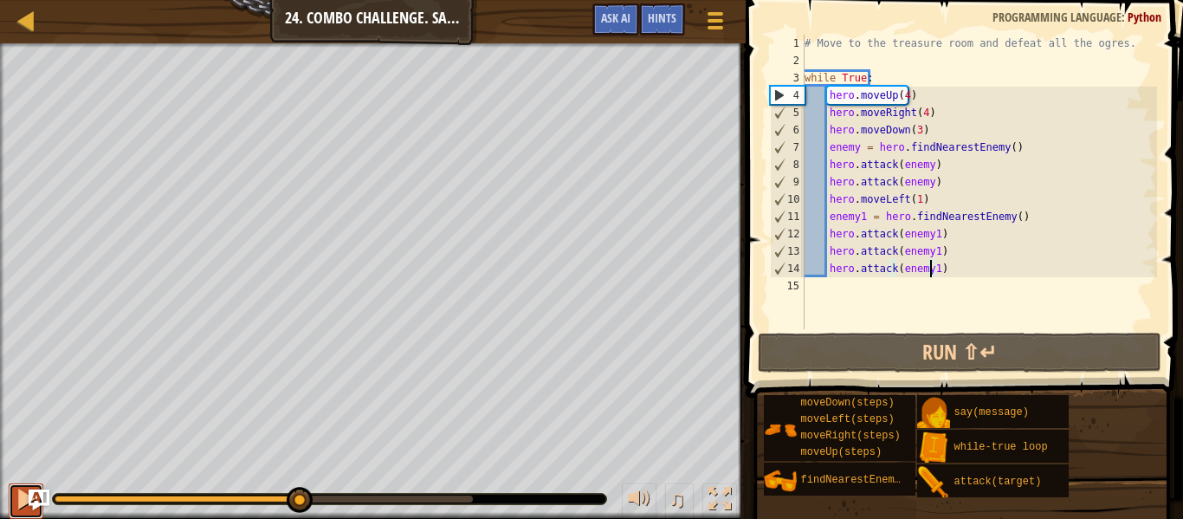
click at [25, 503] on div at bounding box center [26, 499] width 23 height 23
click at [263, 502] on div at bounding box center [329, 499] width 553 height 10
click at [240, 498] on div at bounding box center [148, 498] width 186 height 7
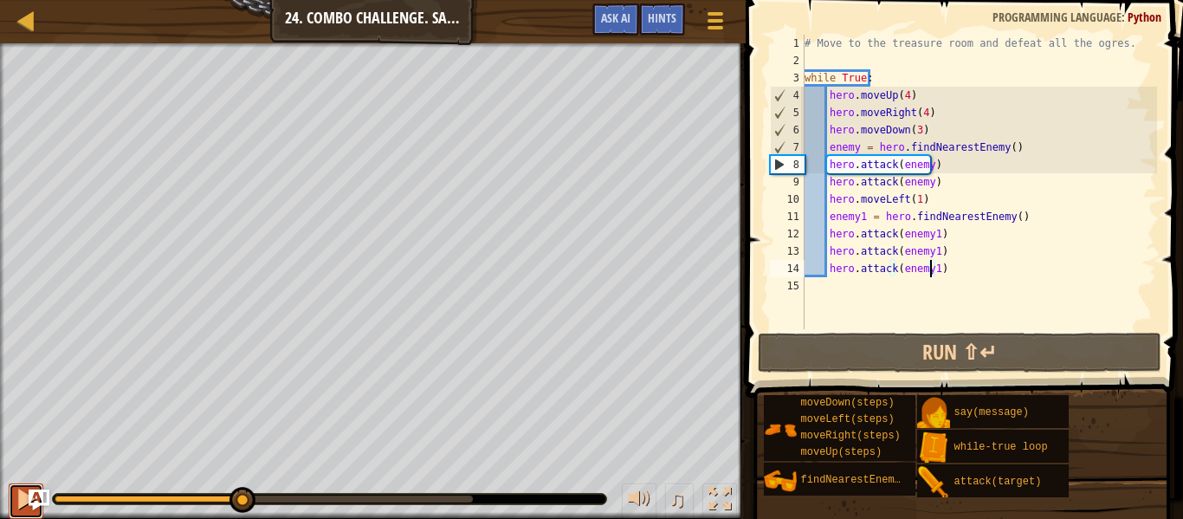
click at [16, 500] on div at bounding box center [26, 499] width 23 height 23
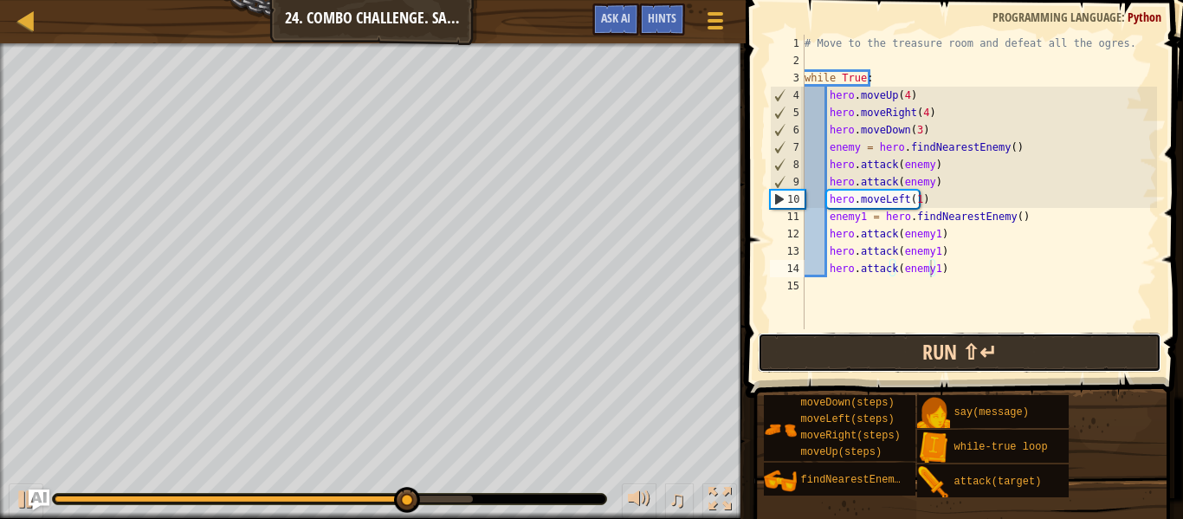
click at [811, 351] on button "Run ⇧↵" at bounding box center [960, 353] width 404 height 40
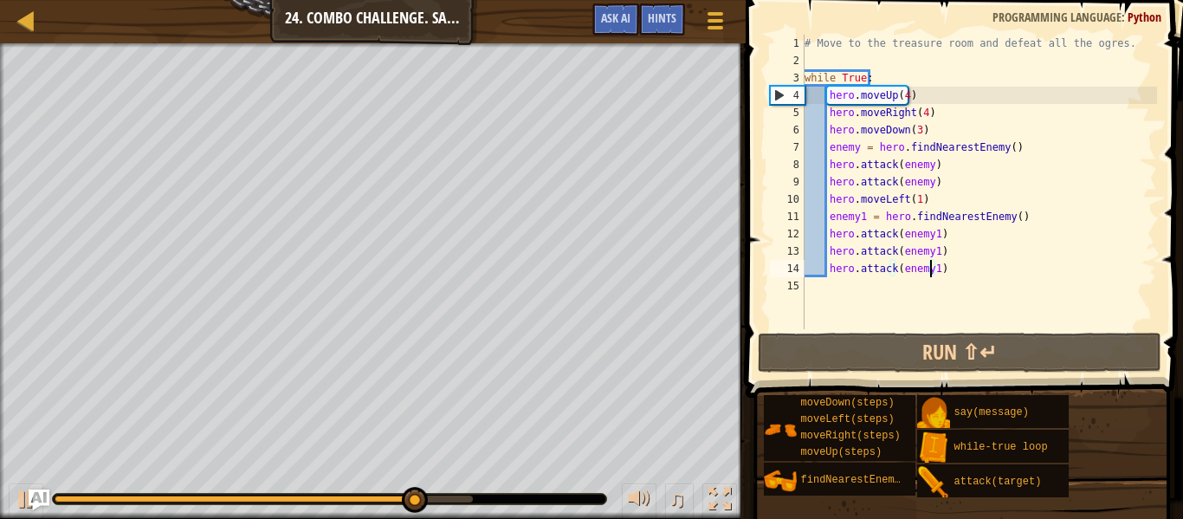
click at [910, 275] on div "# Move to the treasure room and defeat all the ogres. while True : hero . moveU…" at bounding box center [979, 199] width 356 height 329
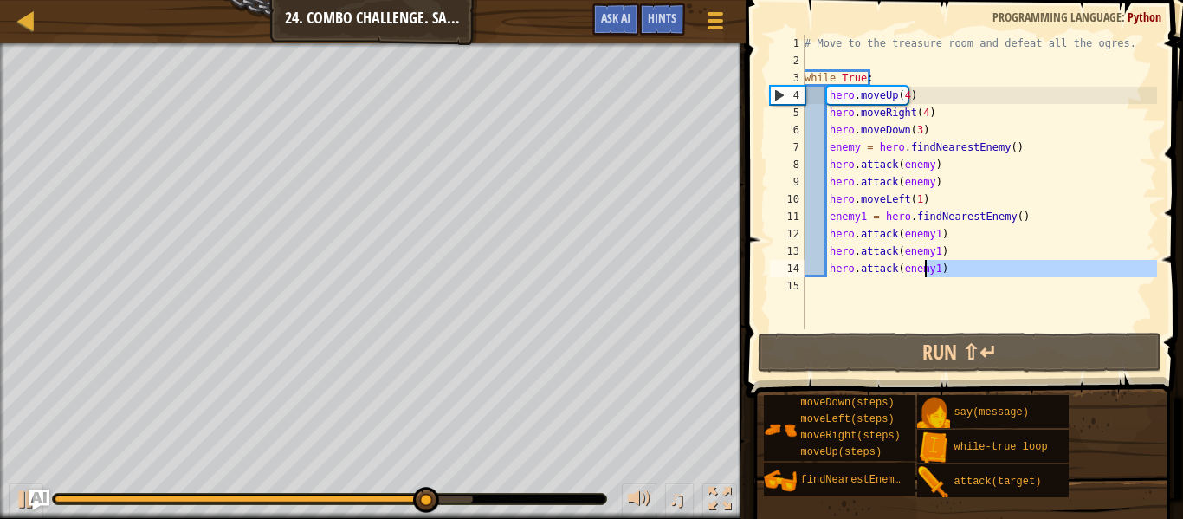
click at [938, 270] on div "# Move to the treasure room and defeat all the ogres. while True : hero . moveU…" at bounding box center [979, 199] width 356 height 329
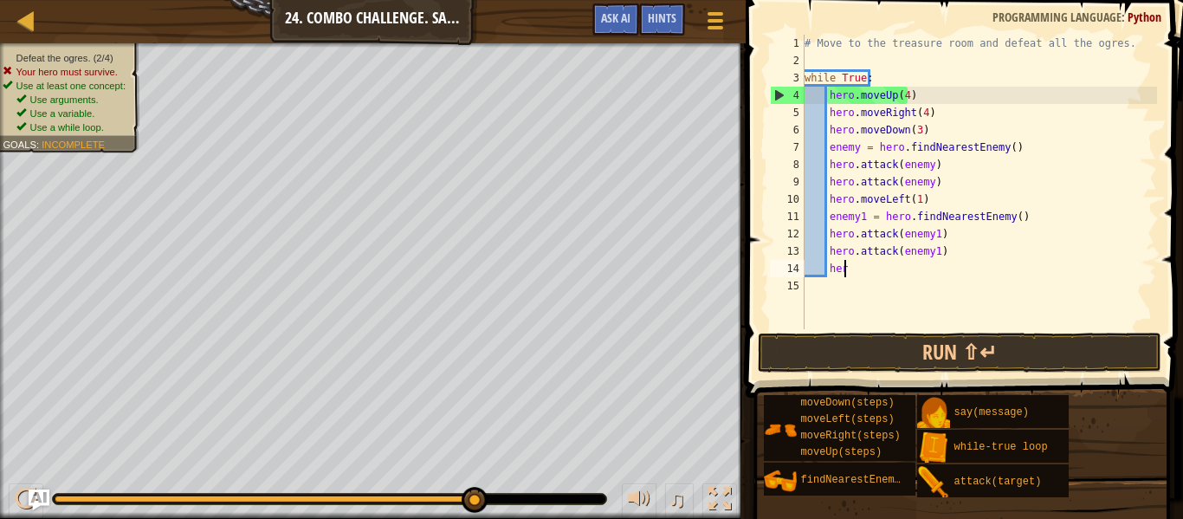
scroll to position [8, 2]
type textarea "hf"
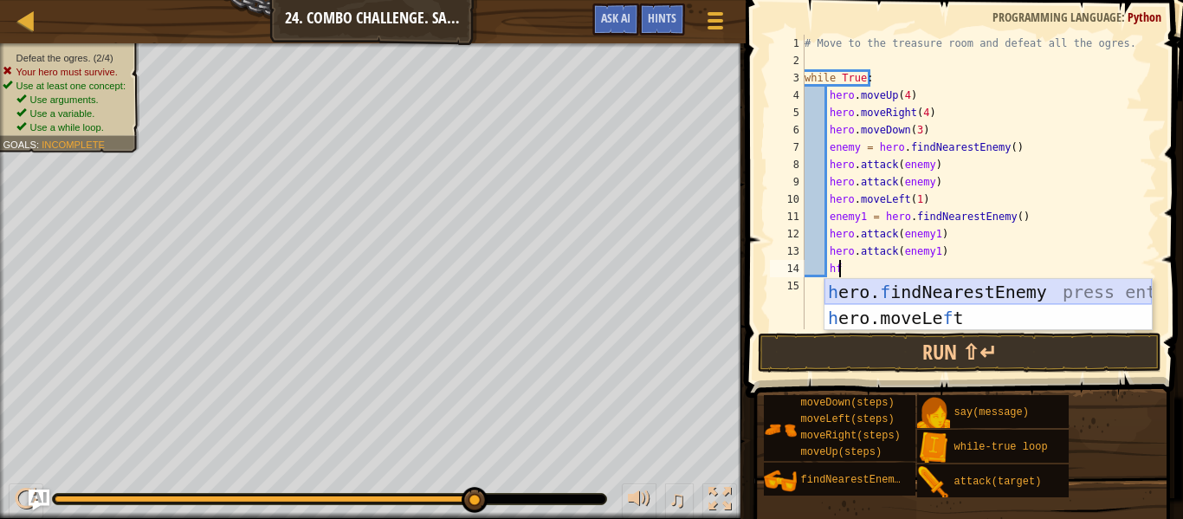
click at [994, 291] on div "h ero. f indNearestEnemy press enter h ero.moveLe f t press enter" at bounding box center [988, 331] width 327 height 104
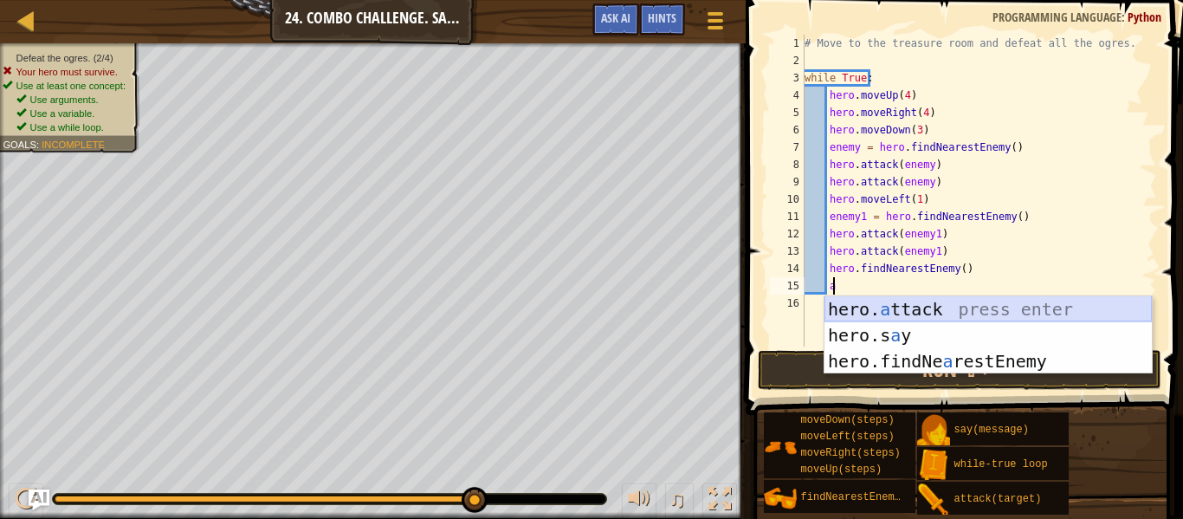
click at [949, 312] on div "hero. a ttack press enter hero.s a y press enter hero.findNe a restEnemy press …" at bounding box center [988, 361] width 327 height 130
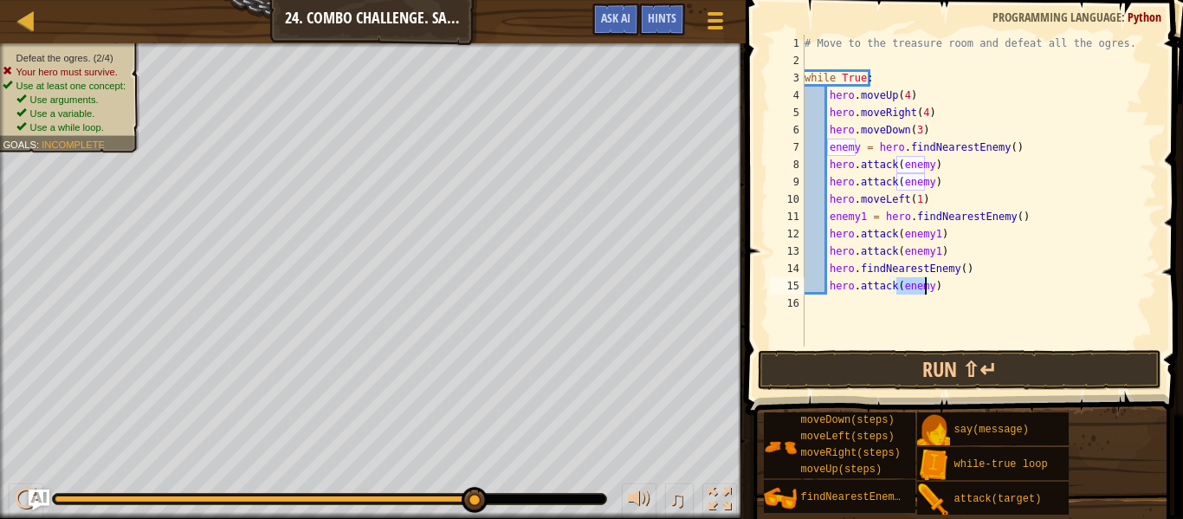
type textarea "hero.attack(2)"
click at [939, 295] on div "# Move to the treasure room and defeat all the ogres. while True : hero . moveU…" at bounding box center [979, 208] width 356 height 346
click at [940, 288] on div "# Move to the treasure room and defeat all the ogres. while True : hero . moveU…" at bounding box center [979, 208] width 356 height 346
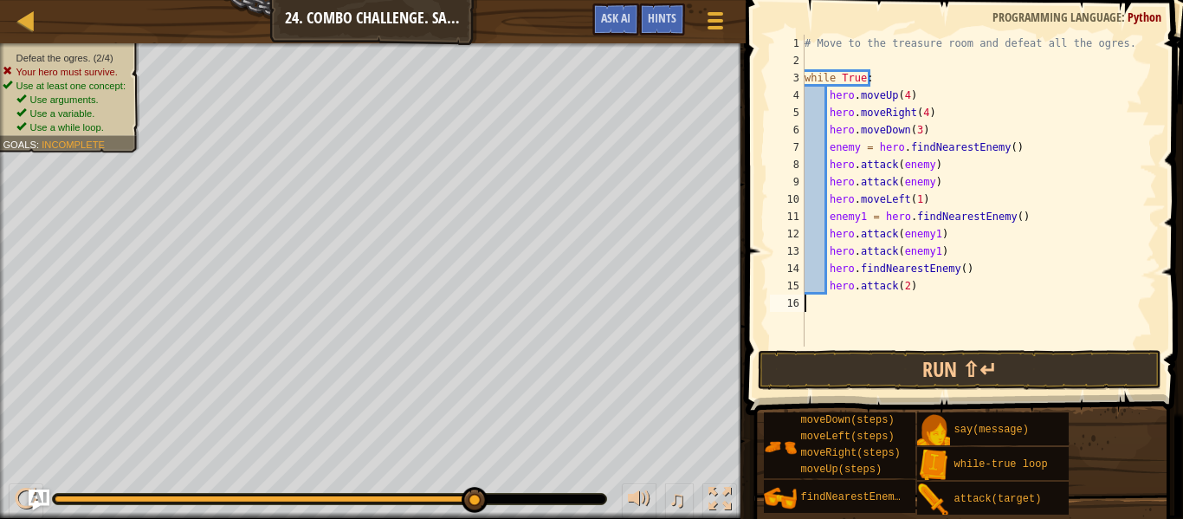
type textarea "hero.attack(2)"
type textarea "d"
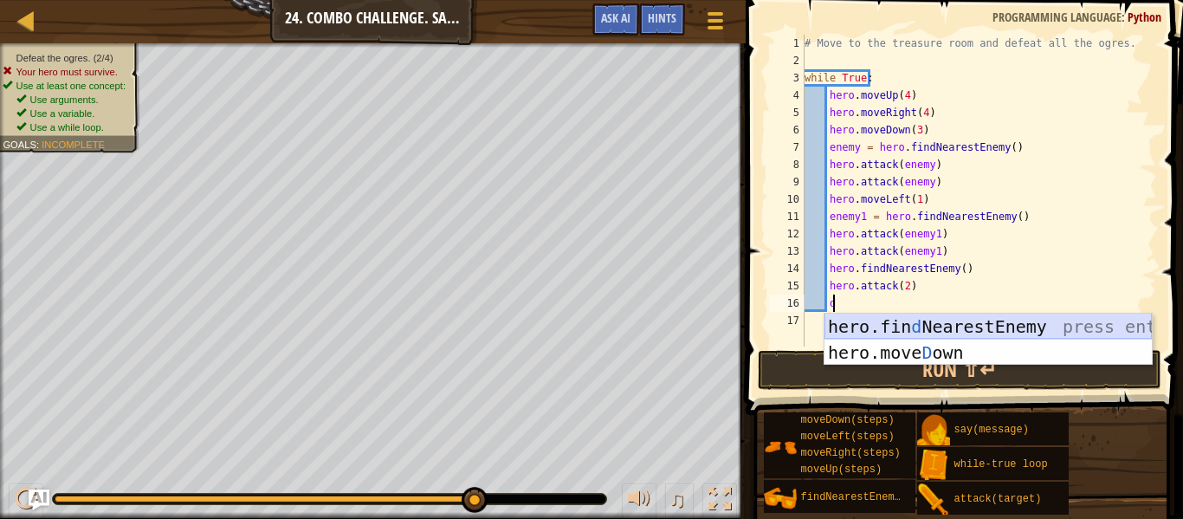
click at [942, 323] on div "hero.fin d NearestEnemy press enter hero.[PERSON_NAME] own press enter" at bounding box center [988, 366] width 327 height 104
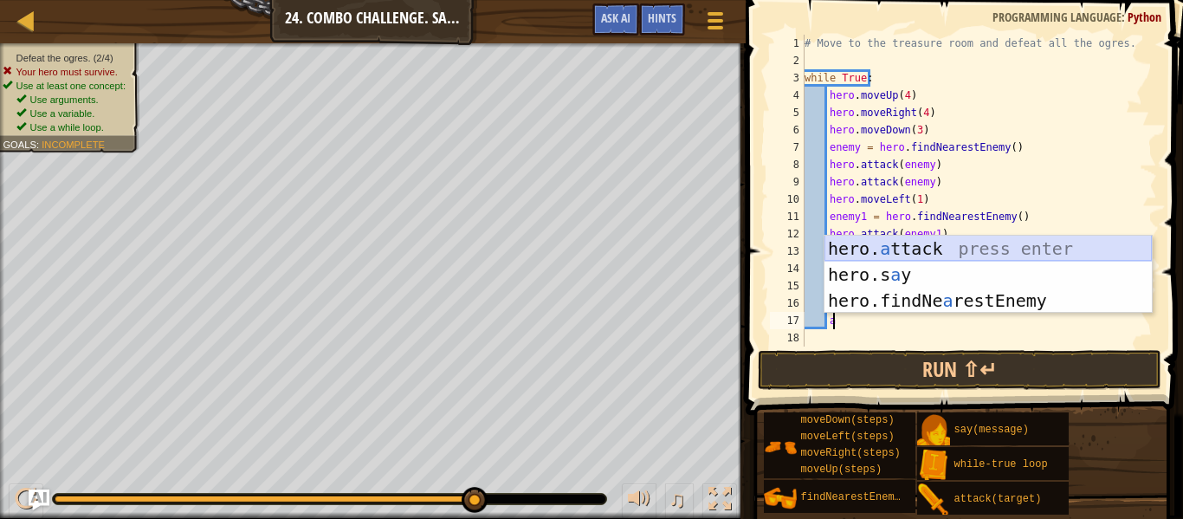
click at [867, 250] on div "hero. a ttack press enter hero.s a y press enter hero.findNe a restEnemy press …" at bounding box center [988, 301] width 327 height 130
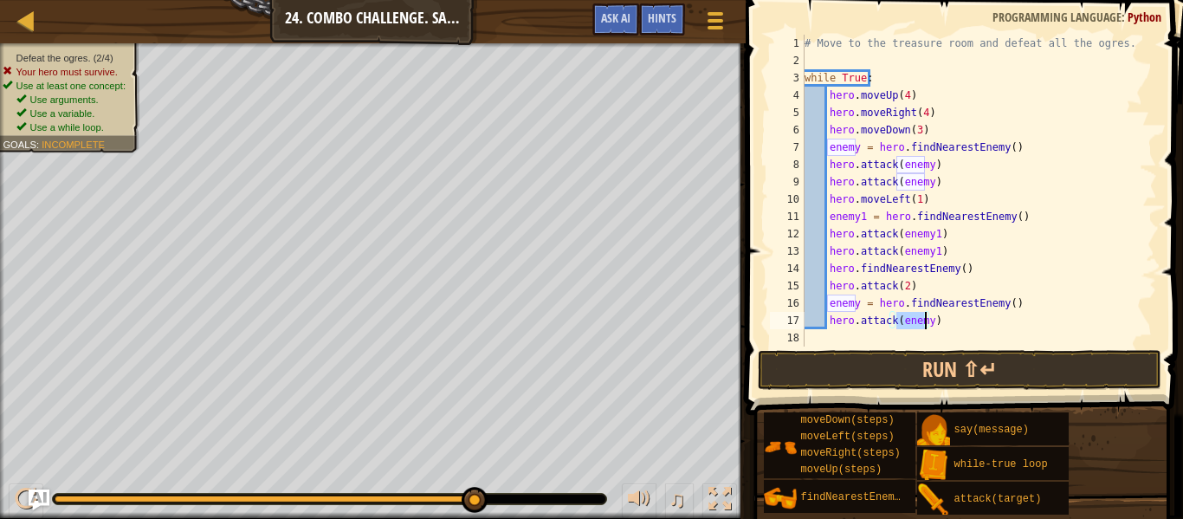
click at [923, 325] on div "# Move to the treasure room and defeat all the ogres. while True : hero . moveU…" at bounding box center [979, 191] width 356 height 312
click at [894, 287] on div "# Move to the treasure room and defeat all the ogres. while True : hero . moveU…" at bounding box center [979, 208] width 356 height 346
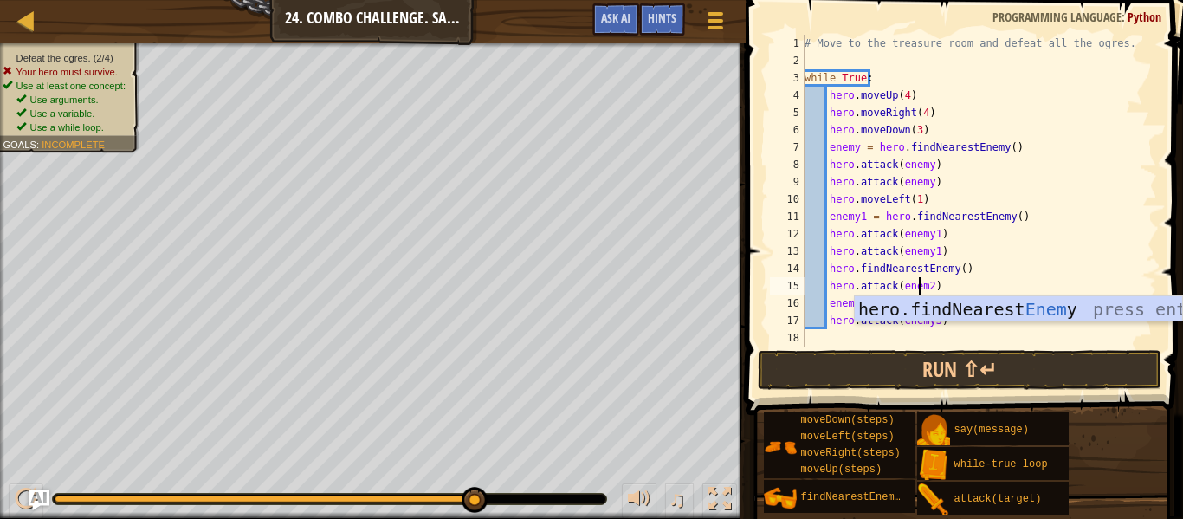
scroll to position [8, 10]
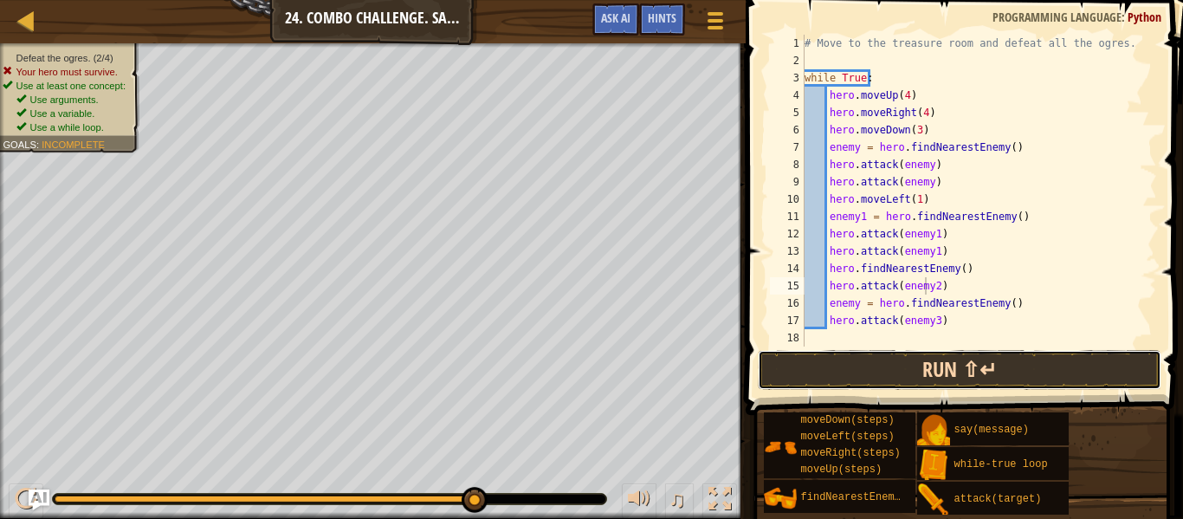
click at [919, 371] on button "Run ⇧↵" at bounding box center [960, 370] width 404 height 40
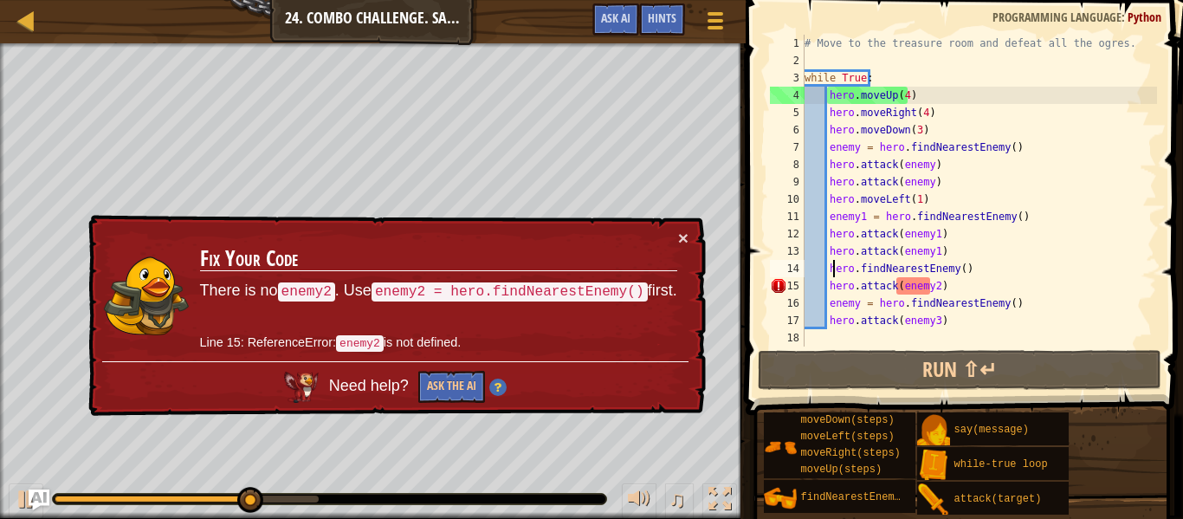
click at [831, 269] on div "# Move to the treasure room and defeat all the ogres. while True : hero . moveU…" at bounding box center [979, 208] width 356 height 346
click at [825, 273] on div "# Move to the treasure room and defeat all the ogres. while True : hero . moveU…" at bounding box center [979, 208] width 356 height 346
click at [857, 308] on div "# Move to the treasure room and defeat all the ogres. while True : hero . moveU…" at bounding box center [979, 208] width 356 height 346
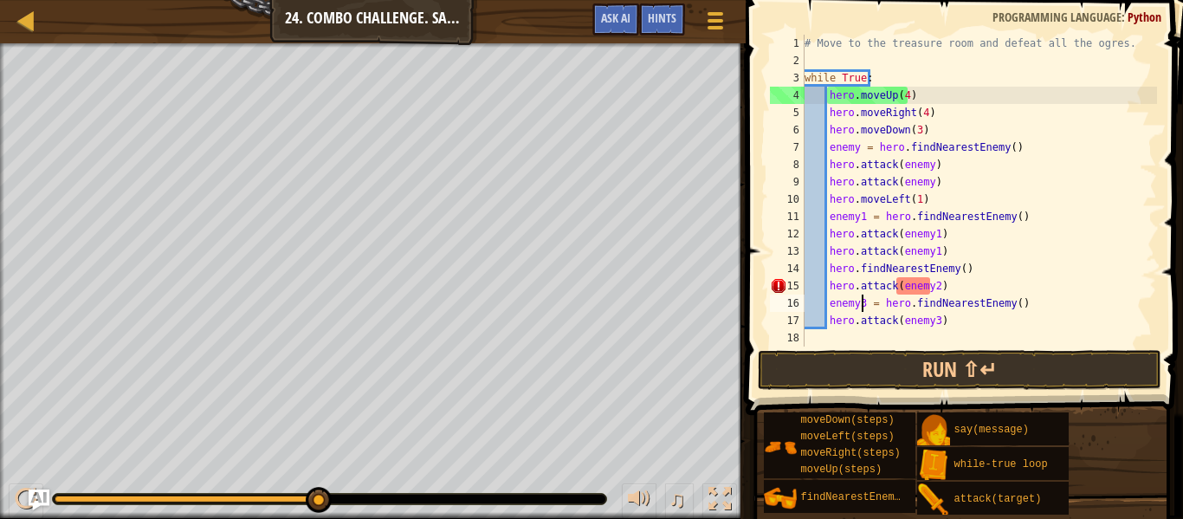
scroll to position [8, 5]
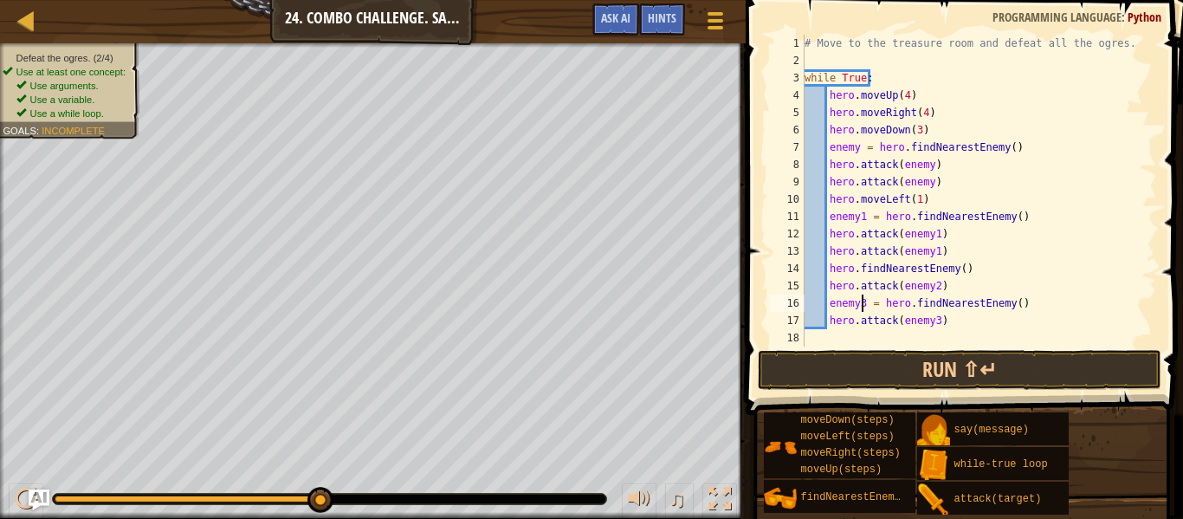
click at [831, 275] on div "# Move to the treasure room and defeat all the ogres. while True : hero . moveU…" at bounding box center [979, 208] width 356 height 346
click at [828, 275] on div "# Move to the treasure room and defeat all the ogres. while True : hero . moveU…" at bounding box center [979, 208] width 356 height 346
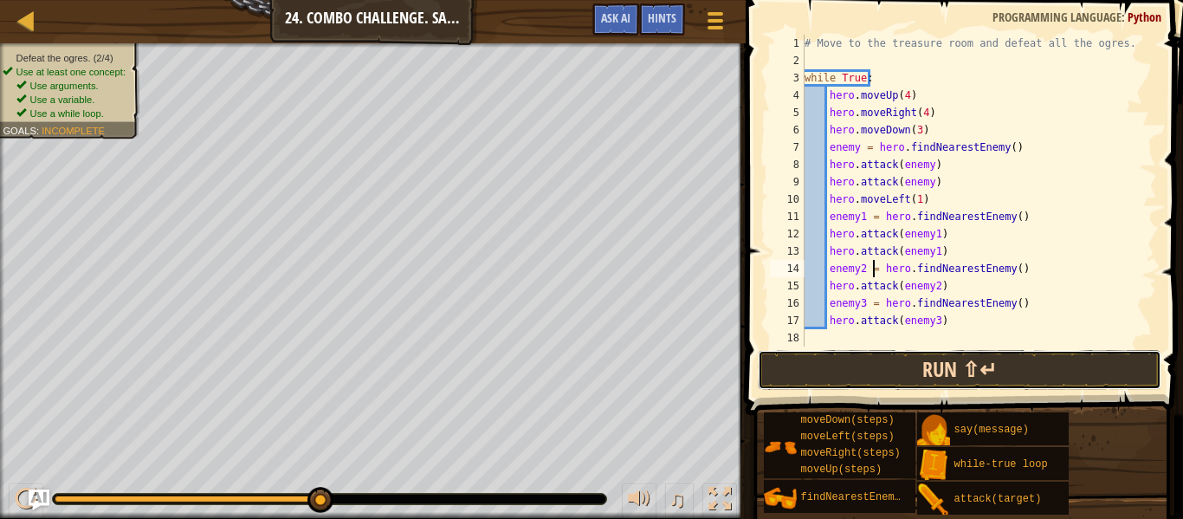
click at [904, 365] on button "Run ⇧↵" at bounding box center [960, 370] width 404 height 40
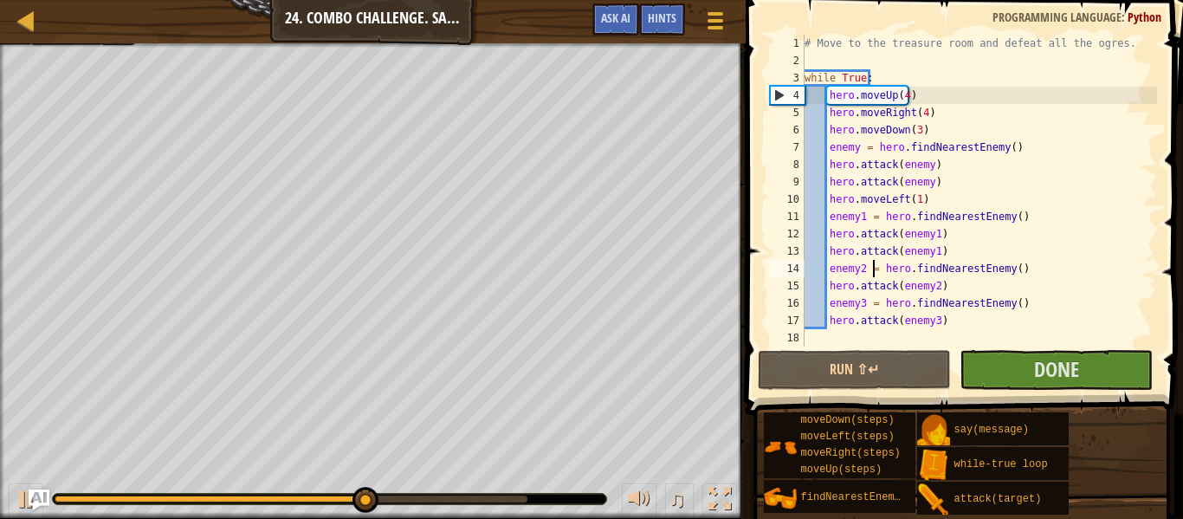
click at [852, 154] on div "# Move to the treasure room and defeat all the ogres. while True : hero . moveU…" at bounding box center [979, 208] width 356 height 346
click at [1002, 354] on button "Done" at bounding box center [1056, 370] width 193 height 40
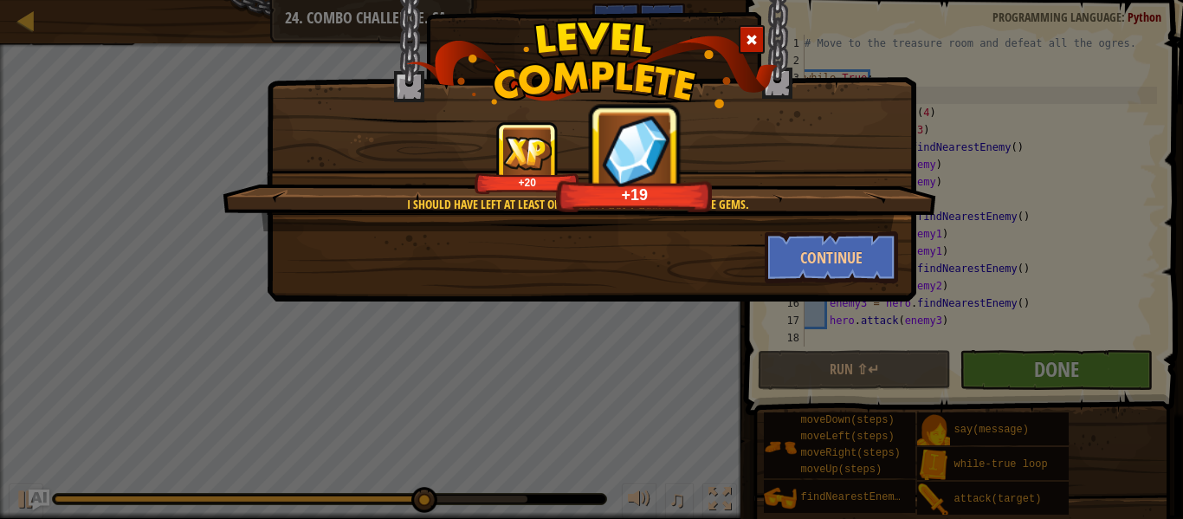
click at [689, 245] on div "Continue" at bounding box center [591, 257] width 639 height 52
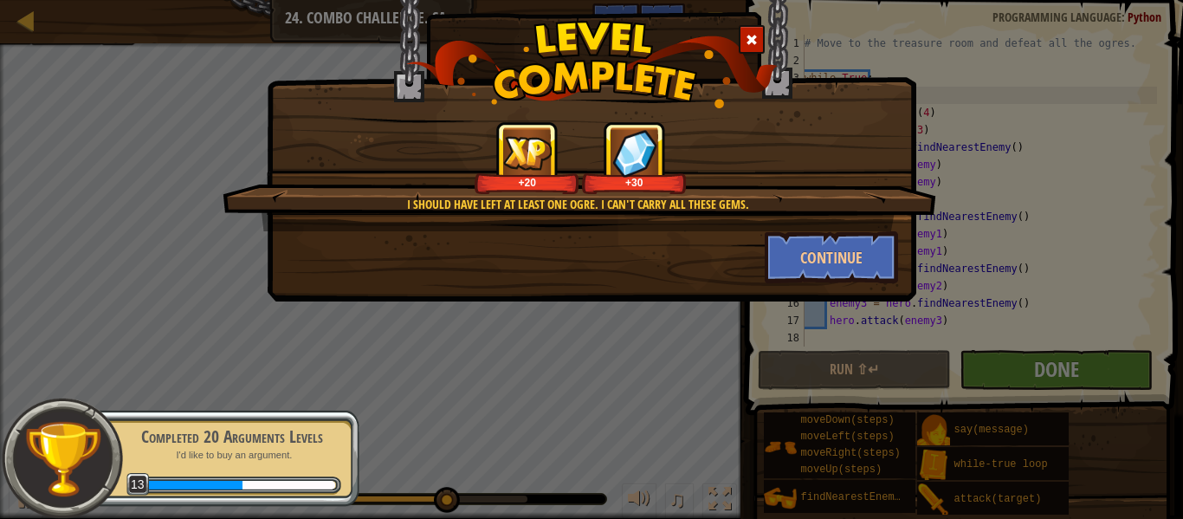
click at [745, 47] on div at bounding box center [752, 39] width 26 height 29
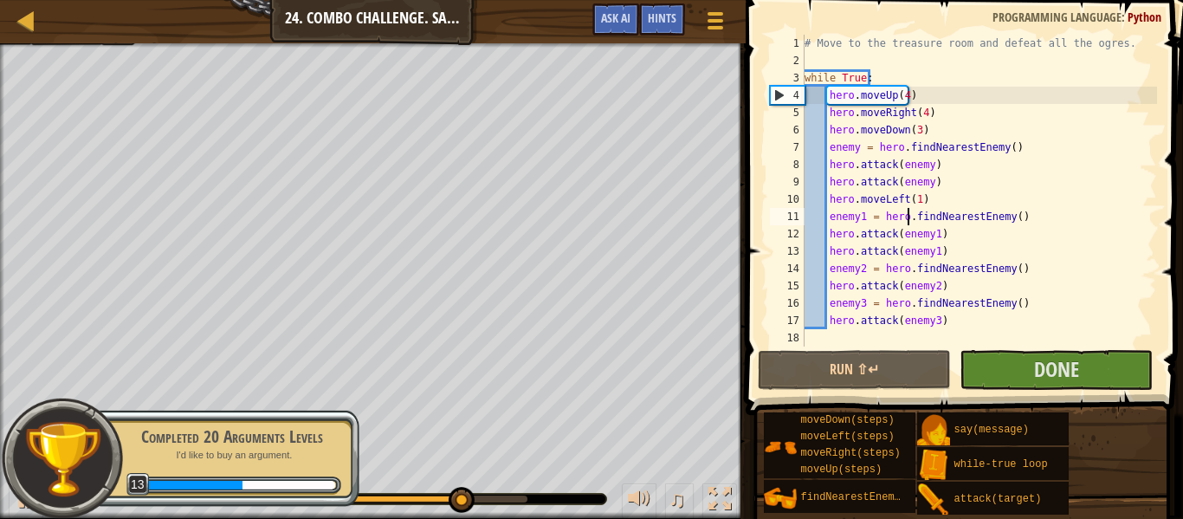
click at [906, 208] on div "# Move to the treasure room and defeat all the ogres. while True : hero . moveU…" at bounding box center [979, 208] width 356 height 346
click at [874, 275] on div "# Move to the treasure room and defeat all the ogres. while True : hero . moveU…" at bounding box center [979, 208] width 356 height 346
click at [853, 153] on div "# Move to the treasure room and defeat all the ogres. while True : hero . moveU…" at bounding box center [979, 208] width 356 height 346
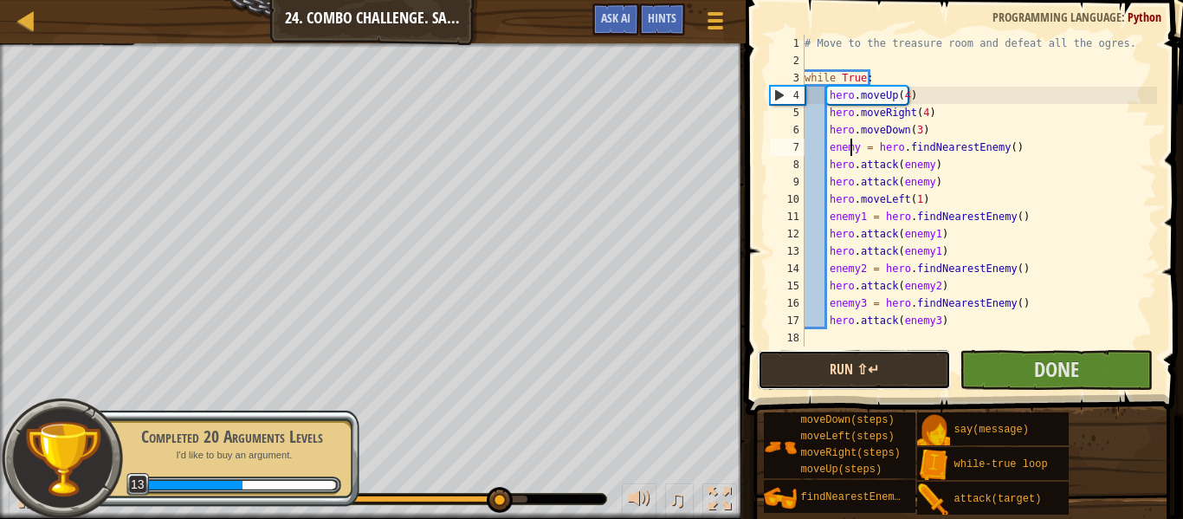
click at [903, 370] on button "Run ⇧↵" at bounding box center [854, 370] width 193 height 40
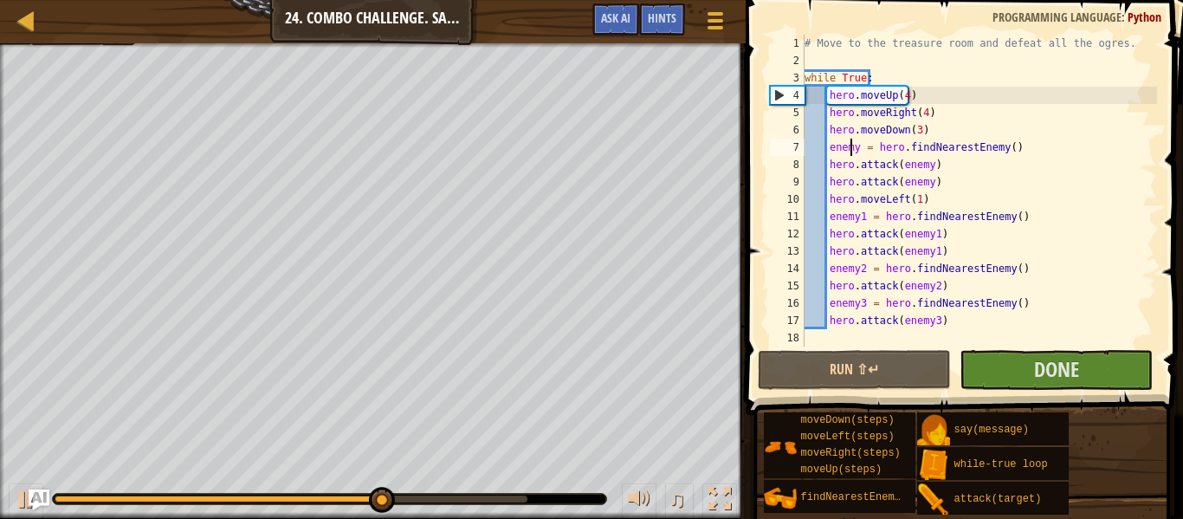
click at [942, 317] on div "# Move to the treasure room and defeat all the ogres. while True : hero . moveU…" at bounding box center [979, 208] width 356 height 346
type textarea "hero.attack(enemy3)"
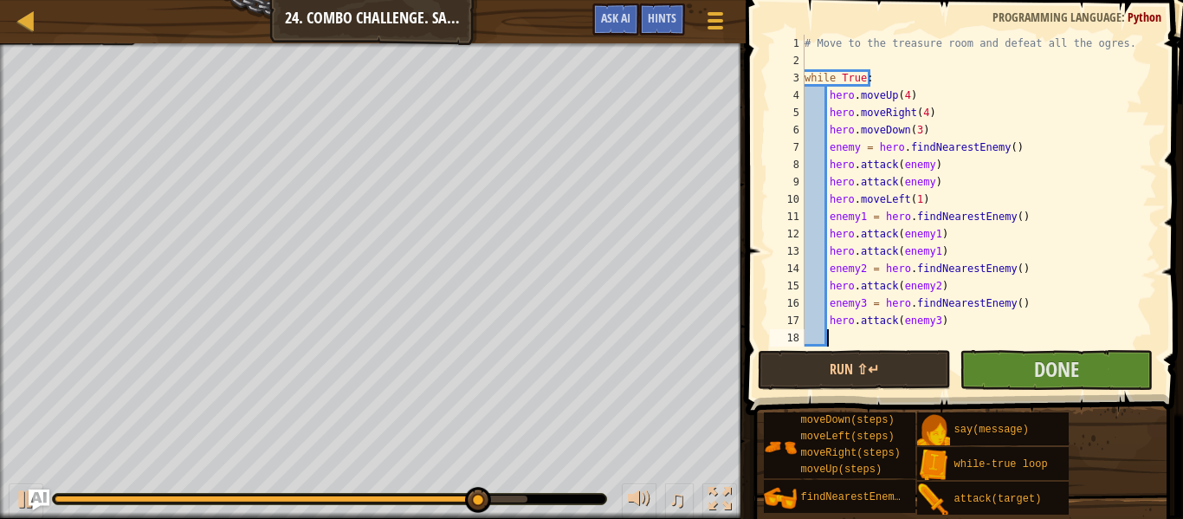
type textarea "f"
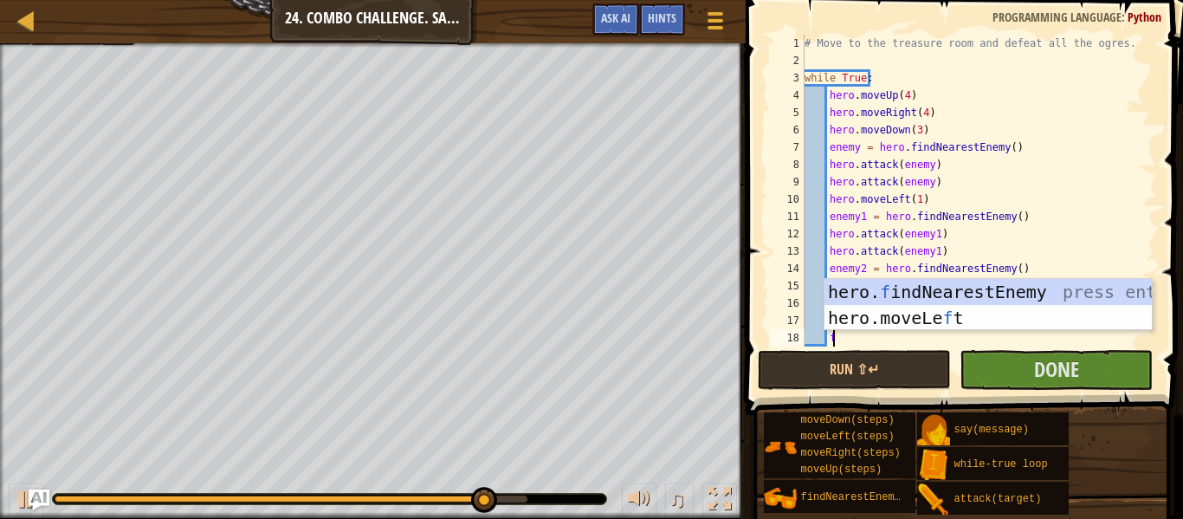
scroll to position [8, 2]
click at [945, 284] on div "hero. f indNearestEnemy press enter hero.moveLe f t press enter" at bounding box center [988, 331] width 327 height 104
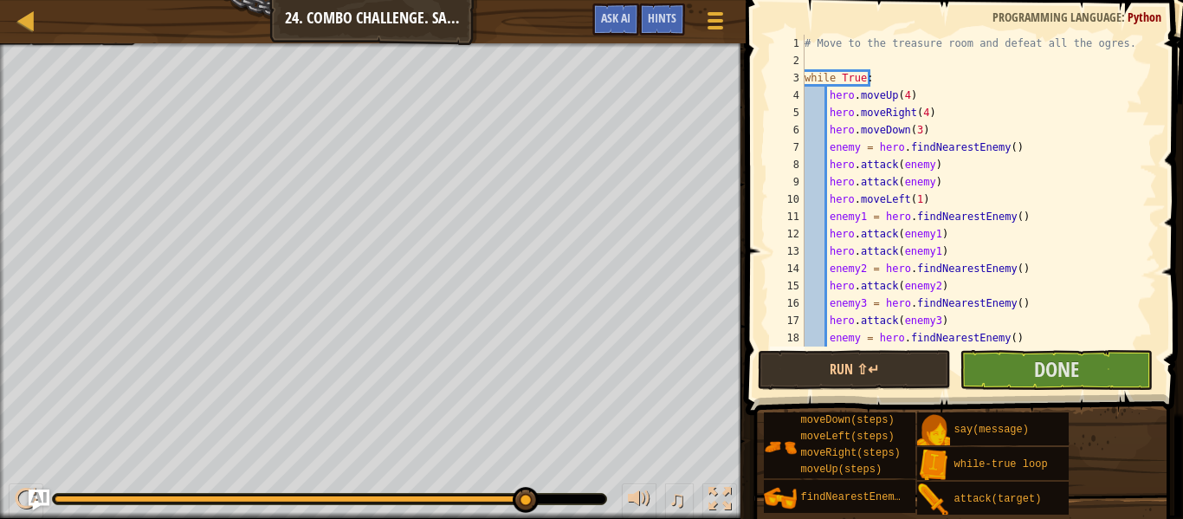
click at [856, 342] on div "# Move to the treasure room and defeat all the ogres. while True : hero . moveU…" at bounding box center [972, 208] width 343 height 346
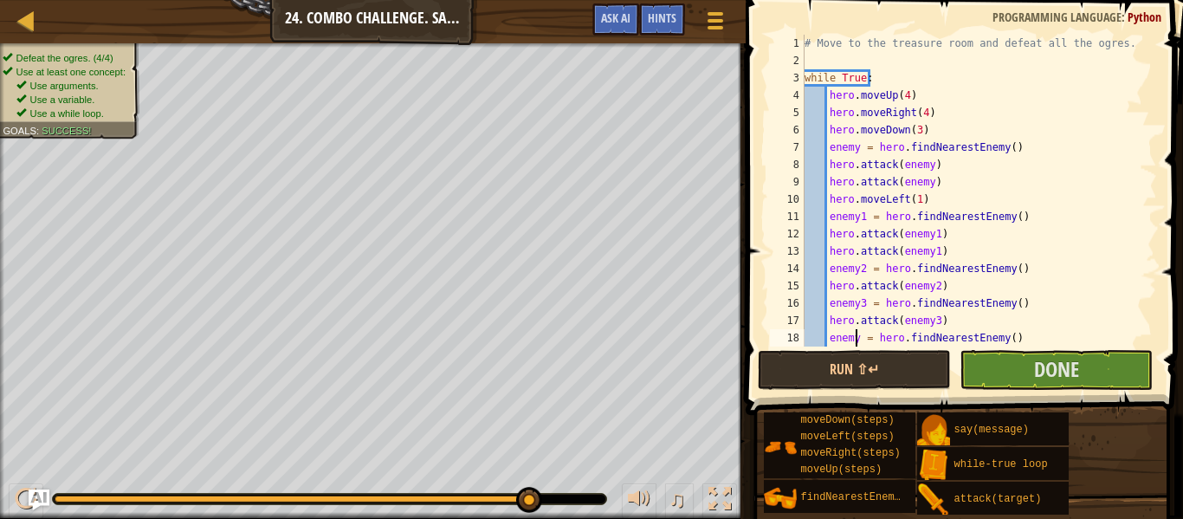
type textarea "enemy4 = hero.findNearestEnemy()"
click at [1017, 333] on div "# Move to the treasure room and defeat all the ogres. while True : hero . moveU…" at bounding box center [972, 208] width 343 height 346
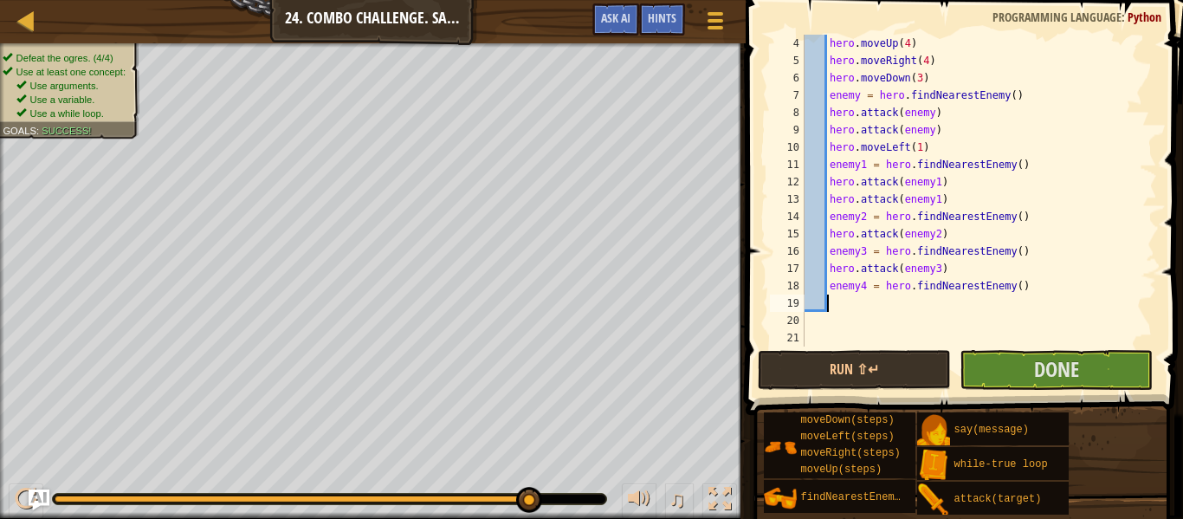
scroll to position [8, 2]
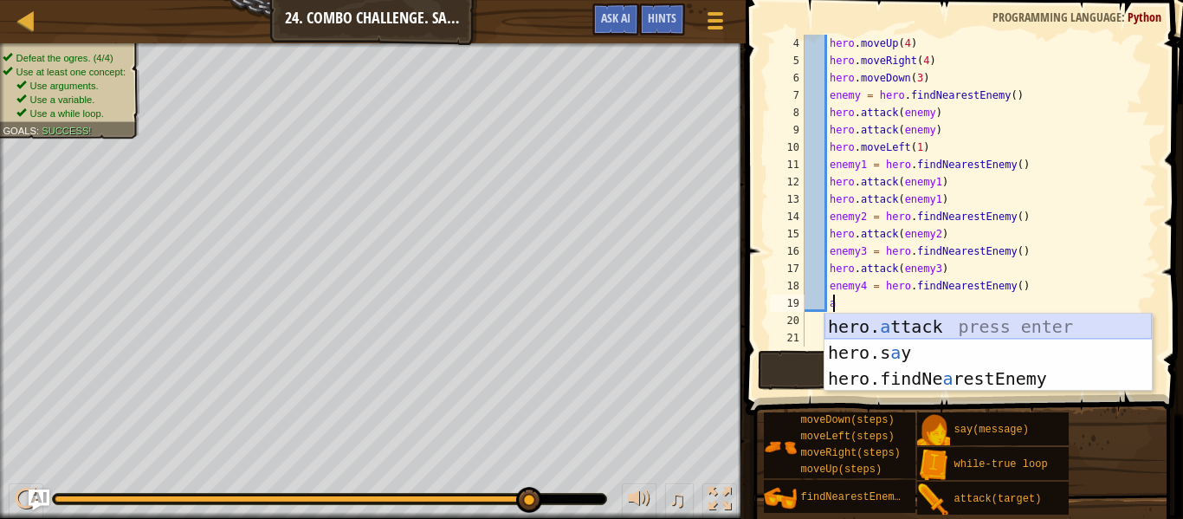
click at [991, 326] on div "hero. a ttack press enter hero.s a y press enter hero.findNe a restEnemy press …" at bounding box center [988, 379] width 327 height 130
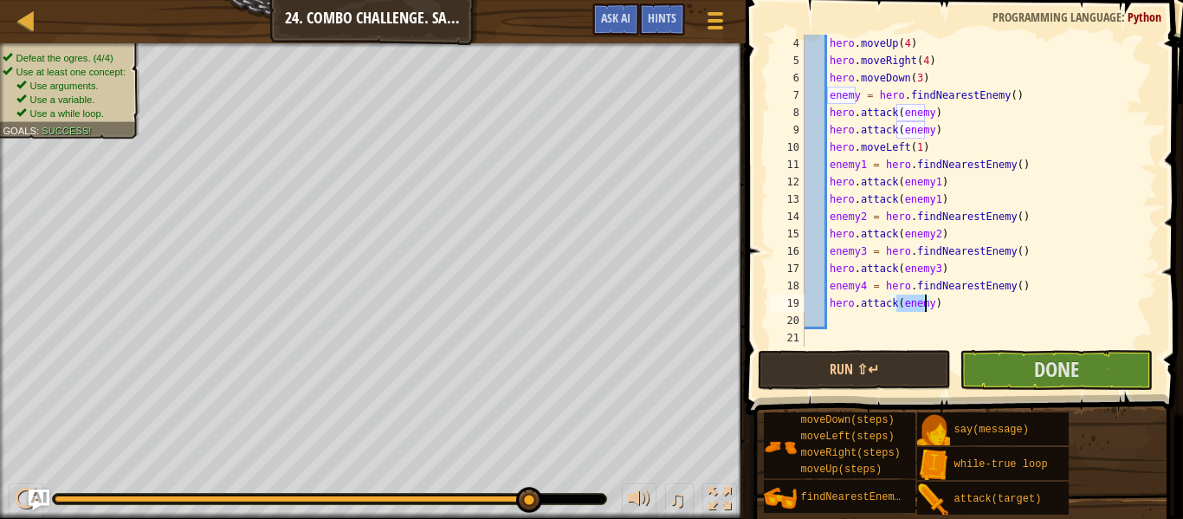
click at [922, 309] on div "hero . moveUp ( 4 ) hero . moveRight ( 4 ) hero . moveDown ( 3 ) enemy = hero .…" at bounding box center [972, 191] width 343 height 312
type textarea "hero.attack(enemy4)"
click at [991, 365] on button "Done" at bounding box center [1056, 370] width 193 height 40
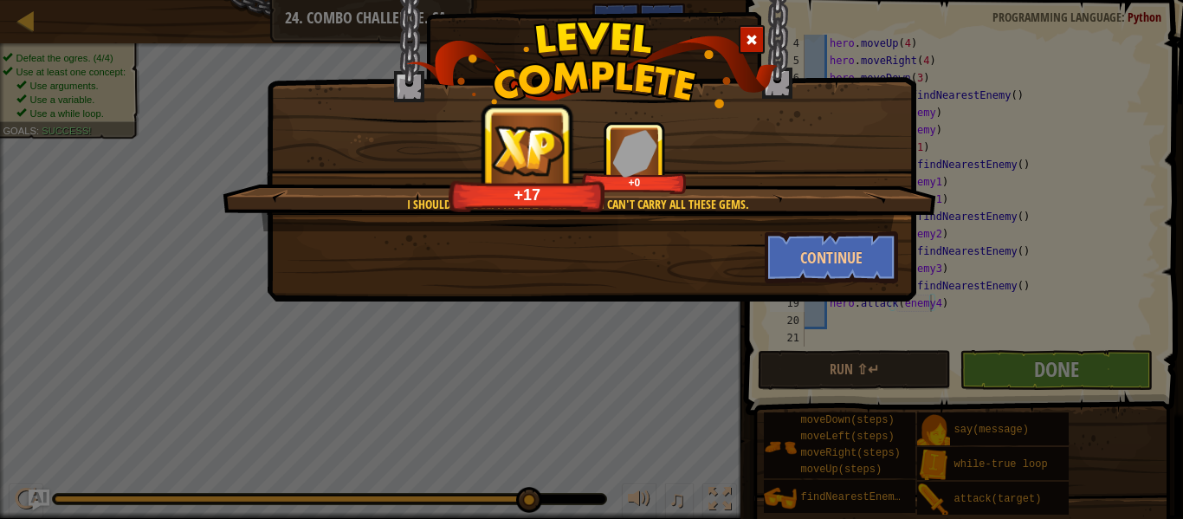
click at [754, 36] on span at bounding box center [752, 40] width 12 height 12
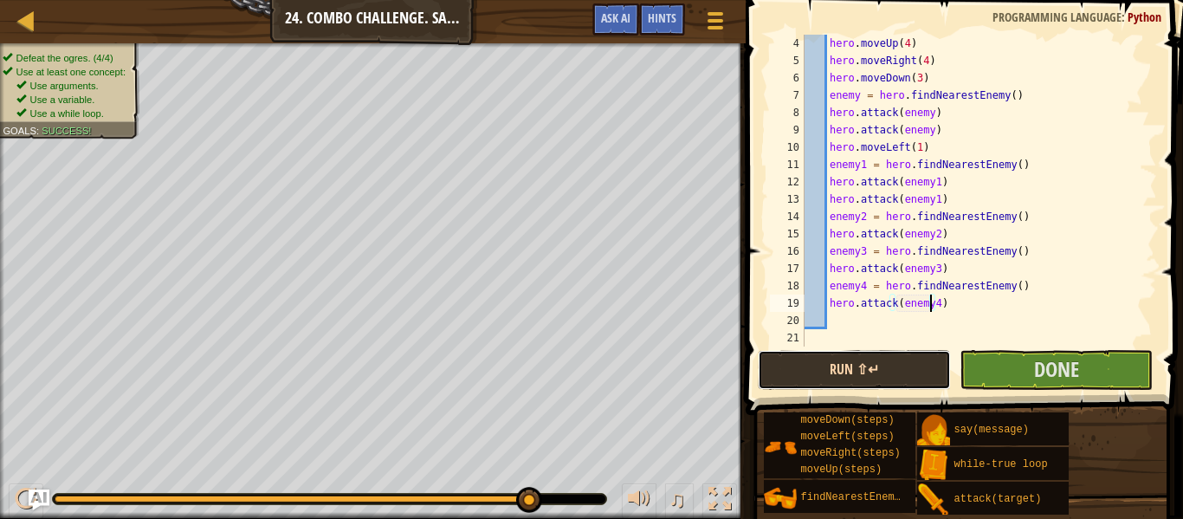
click at [795, 366] on button "Run ⇧↵" at bounding box center [854, 370] width 193 height 40
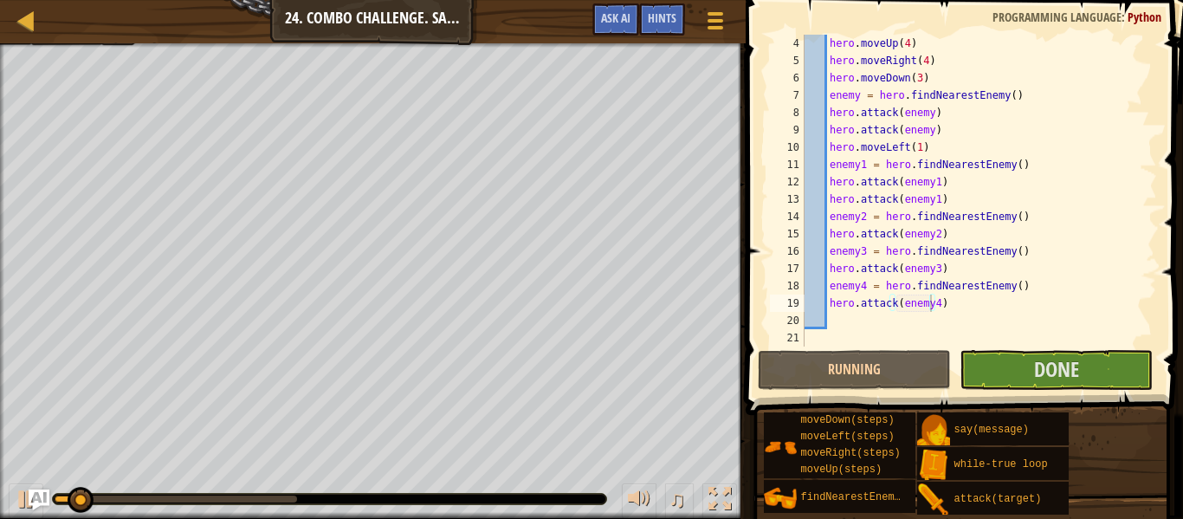
click at [482, 493] on div at bounding box center [329, 499] width 555 height 12
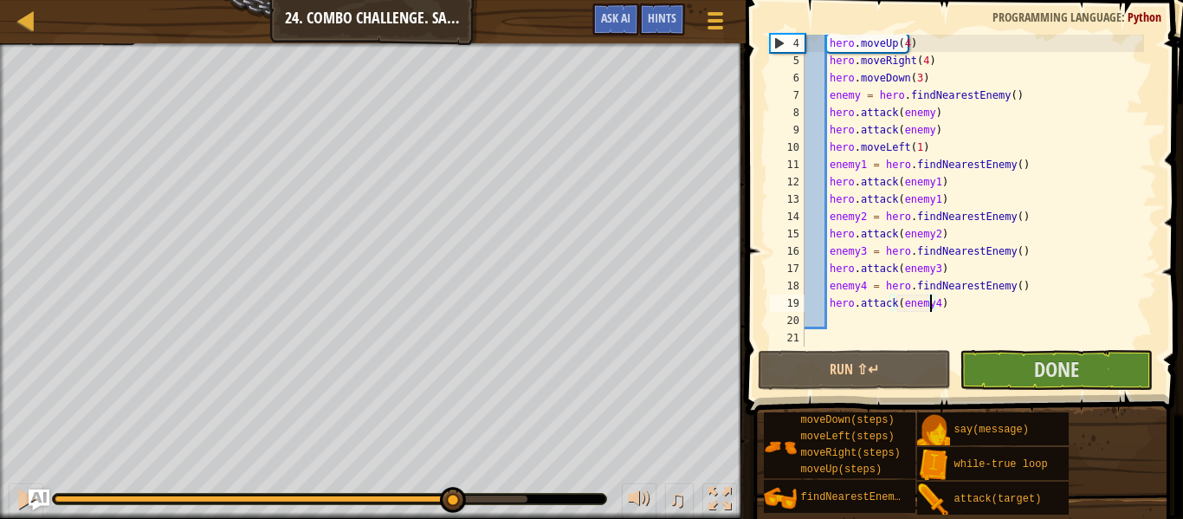
click at [451, 496] on div at bounding box center [291, 498] width 473 height 7
click at [14, 497] on button at bounding box center [26, 501] width 35 height 36
click at [843, 318] on div "hero . moveUp ( 4 ) hero . moveRight ( 4 ) hero . moveDown ( 3 ) enemy = hero .…" at bounding box center [972, 208] width 343 height 346
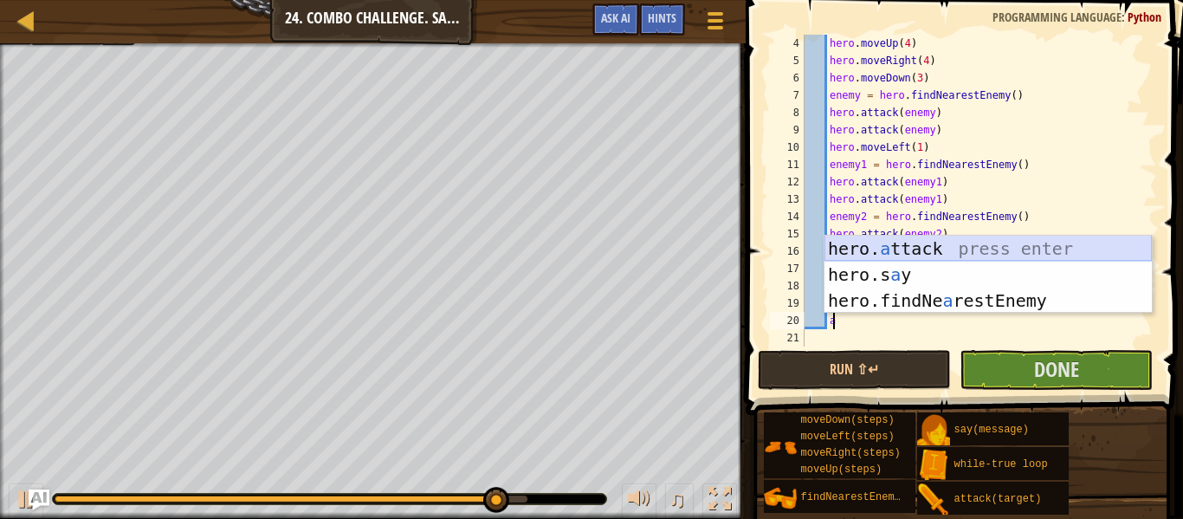
click at [914, 248] on div "hero. a ttack press enter hero.s a y press enter hero.findNe a restEnemy press …" at bounding box center [988, 301] width 327 height 130
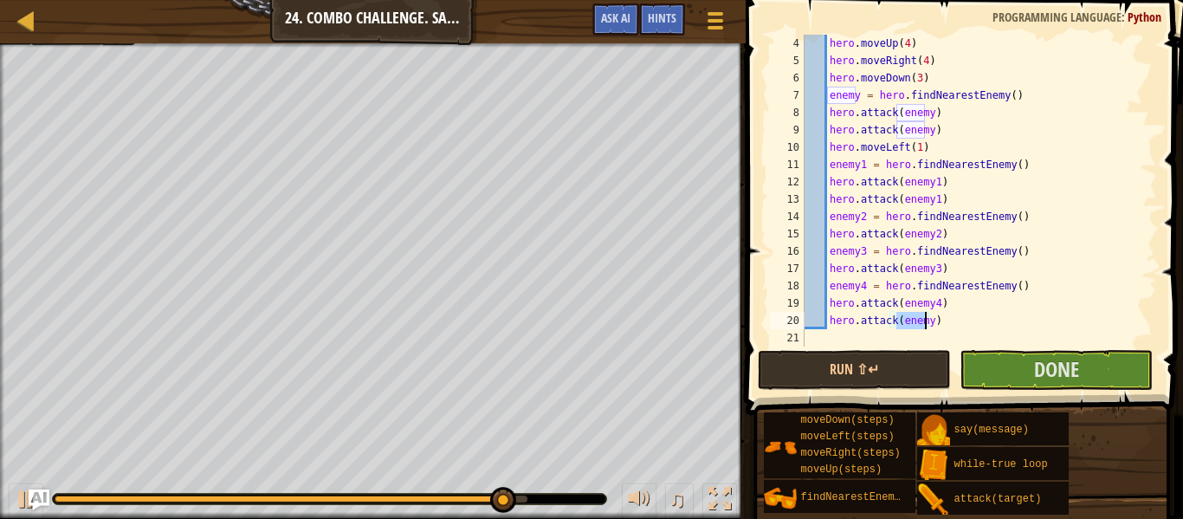
click at [926, 319] on div "hero . moveUp ( 4 ) hero . moveRight ( 4 ) hero . moveDown ( 3 ) enemy = hero .…" at bounding box center [972, 191] width 343 height 312
type textarea "hero.attack(enemy4)"
click at [931, 355] on button "Run ⇧↵" at bounding box center [854, 370] width 193 height 40
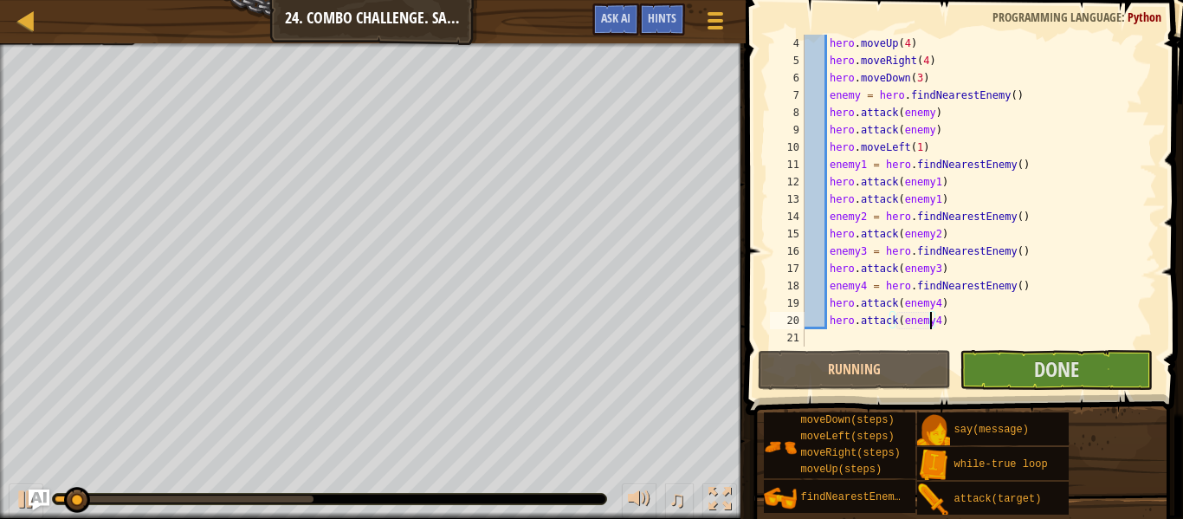
click at [388, 502] on div at bounding box center [329, 499] width 553 height 10
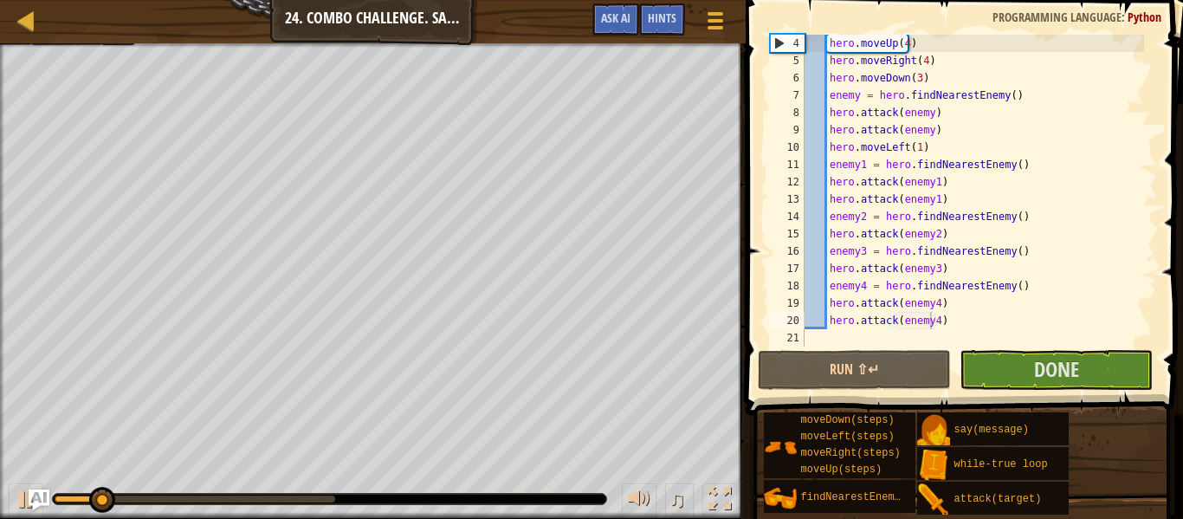
click at [388, 502] on div at bounding box center [329, 499] width 553 height 10
click at [388, 497] on div at bounding box center [329, 499] width 553 height 10
click at [374, 502] on div at bounding box center [329, 499] width 553 height 10
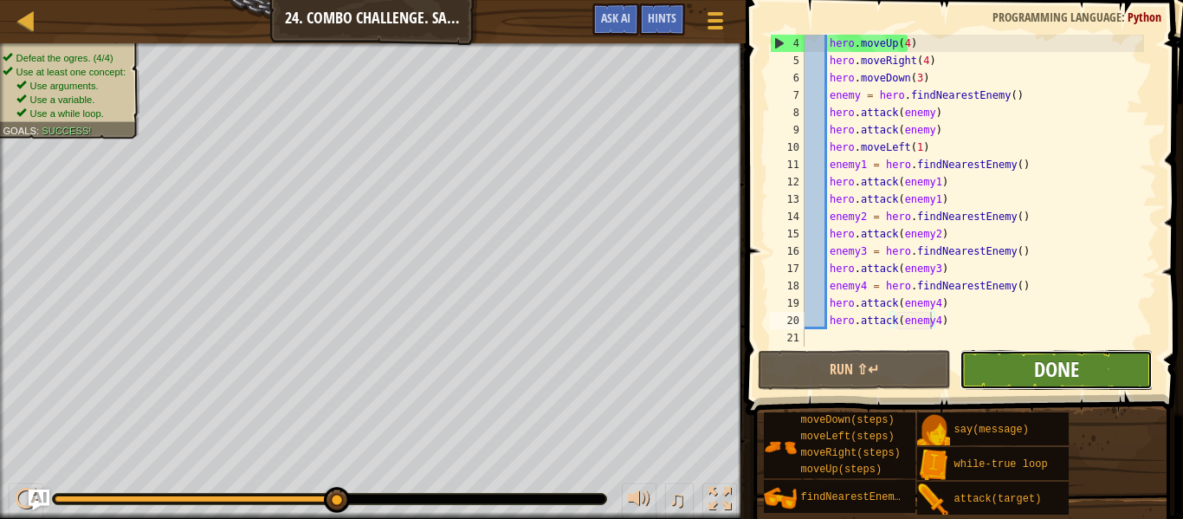
click at [1045, 371] on span "Done" at bounding box center [1056, 369] width 45 height 28
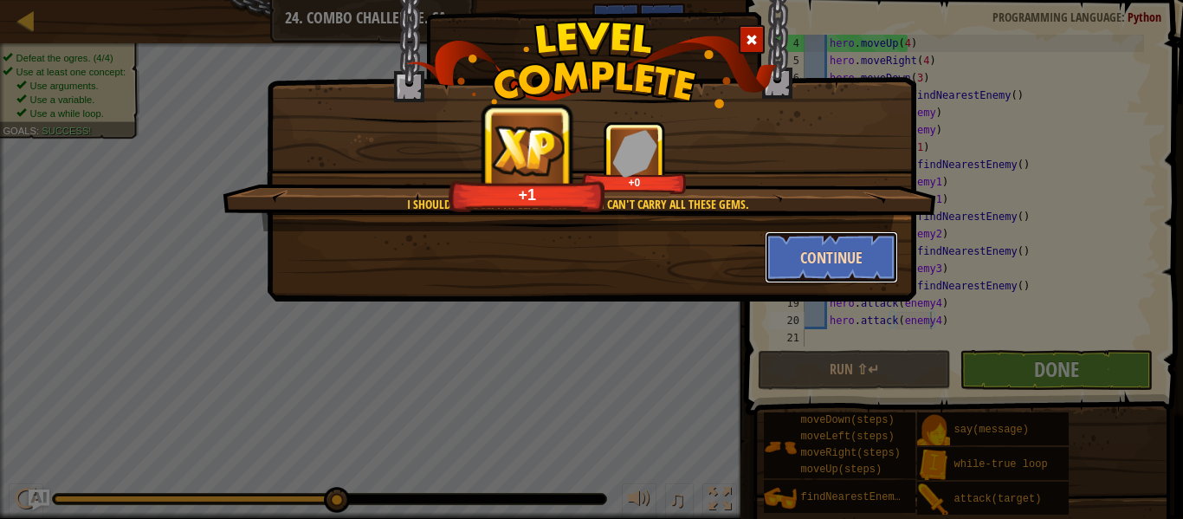
click at [818, 260] on button "Continue" at bounding box center [832, 257] width 134 height 52
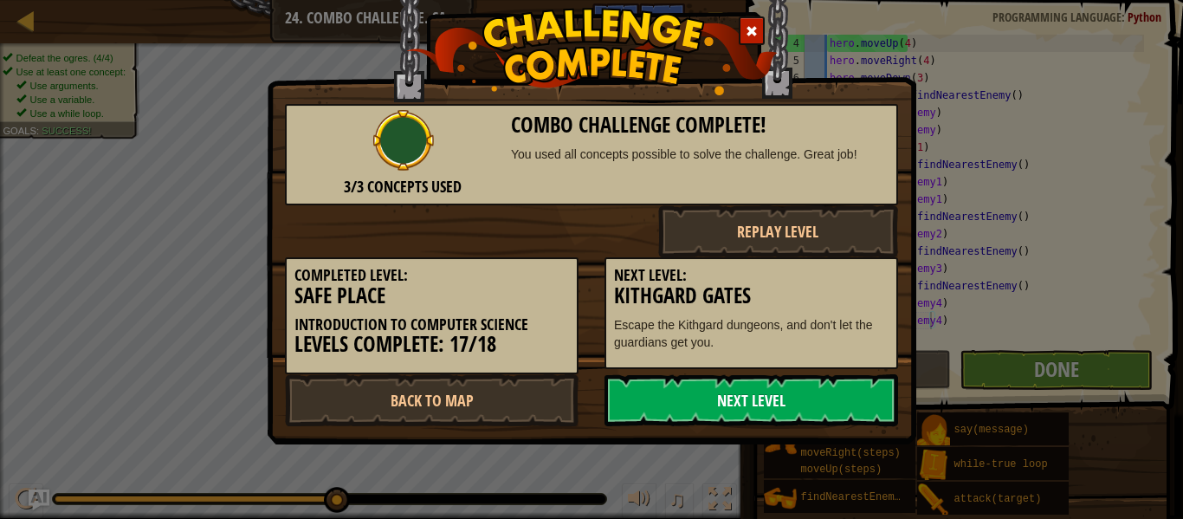
click at [782, 396] on link "Next Level" at bounding box center [752, 400] width 294 height 52
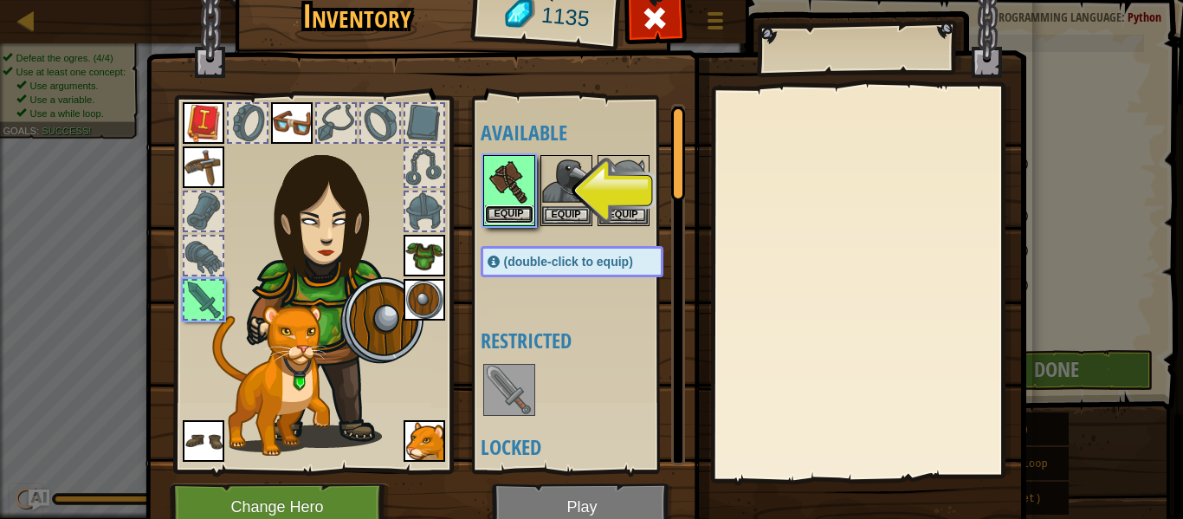
click at [512, 213] on button "Equip" at bounding box center [509, 214] width 49 height 18
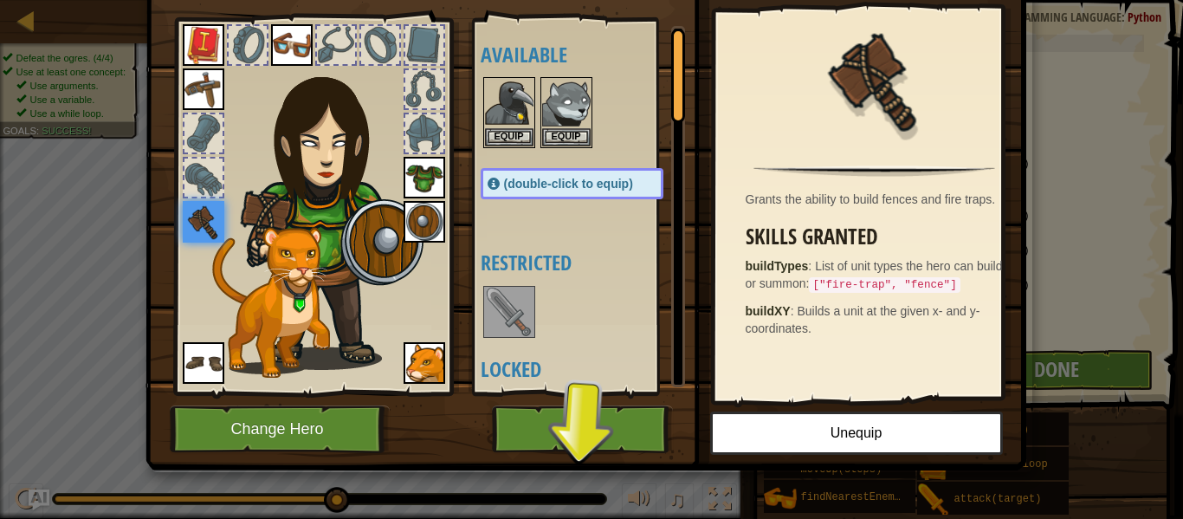
scroll to position [79, 0]
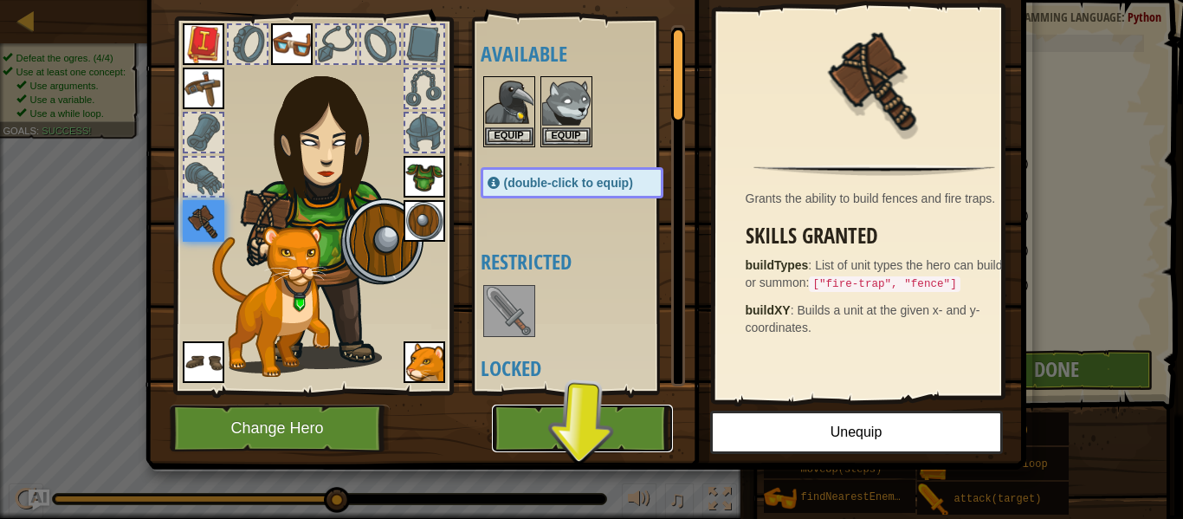
click at [534, 442] on button "Play" at bounding box center [582, 429] width 181 height 48
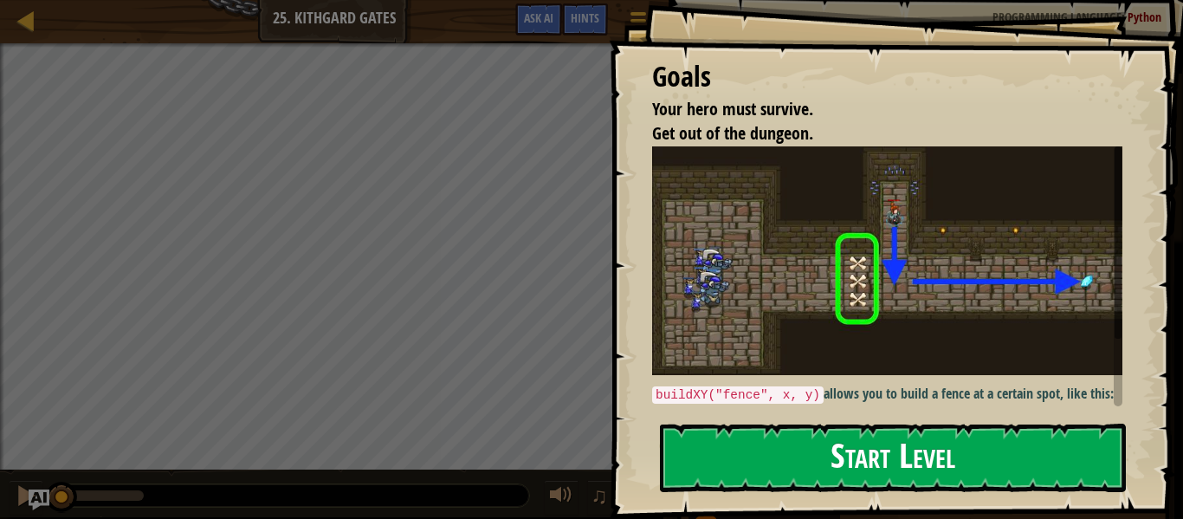
click at [730, 440] on button "Start Level" at bounding box center [893, 458] width 466 height 68
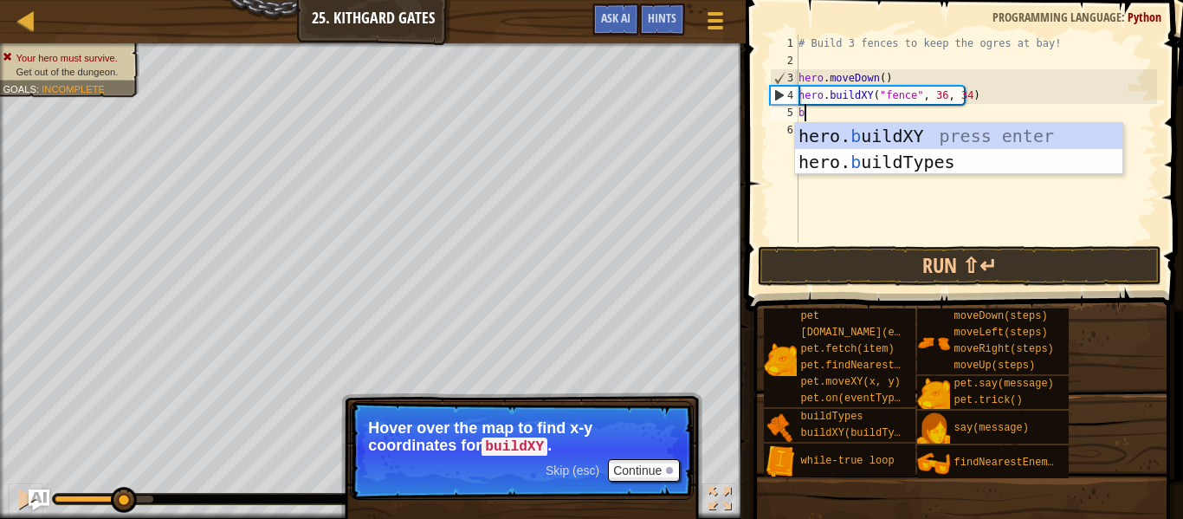
scroll to position [8, 0]
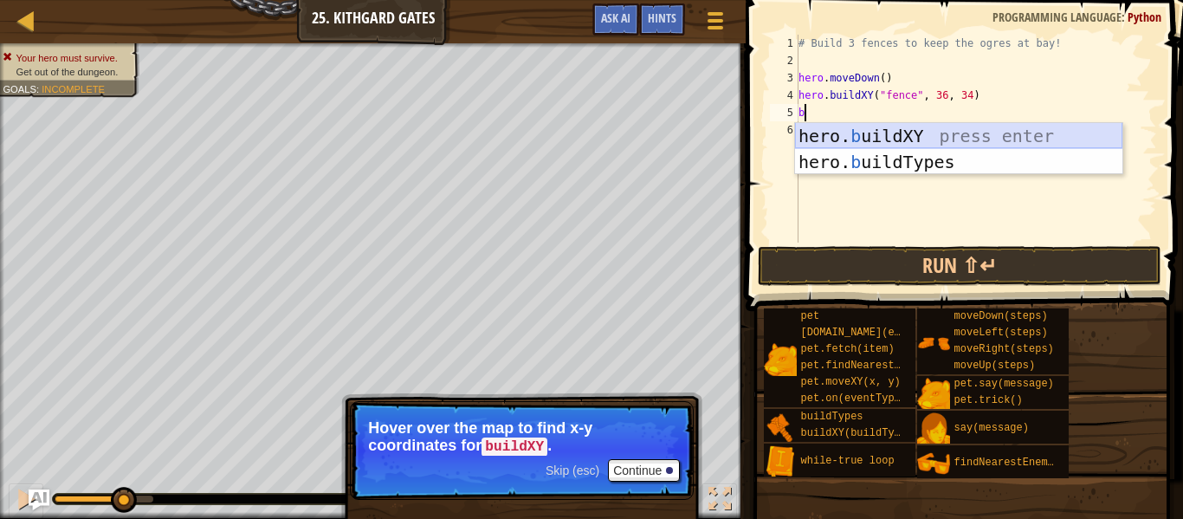
click at [835, 137] on div "hero. b uildXY press enter hero. b uildTypes press enter" at bounding box center [958, 175] width 327 height 104
type textarea "hero.buildXY("fence", 36, 30)"
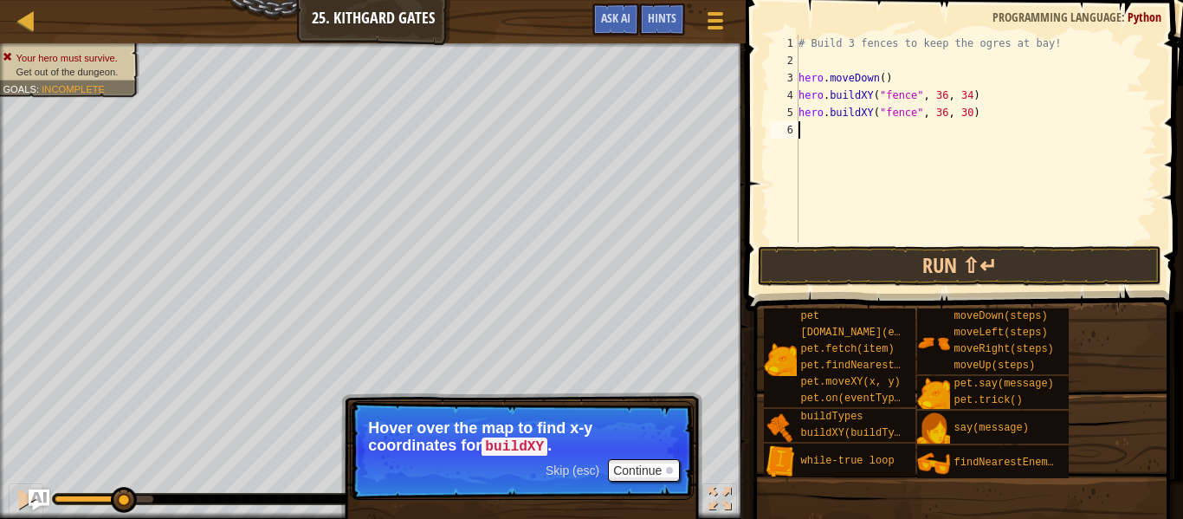
click at [859, 139] on div "# Build 3 fences to keep the ogres at bay! hero . moveDown ( ) hero . buildXY (…" at bounding box center [976, 156] width 362 height 243
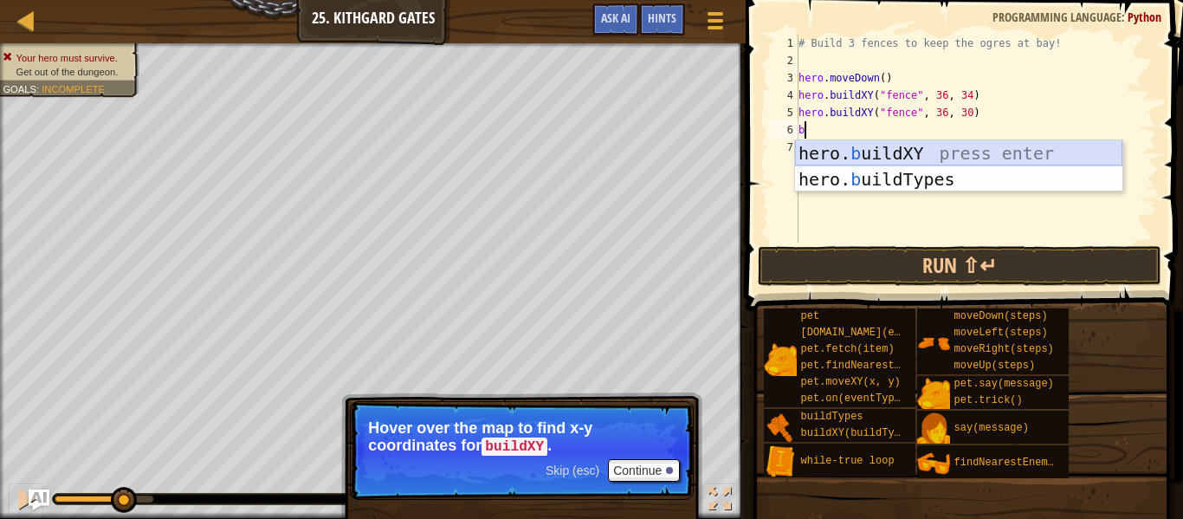
click at [870, 160] on div "hero. b uildXY press enter hero. b uildTypes press enter" at bounding box center [958, 192] width 327 height 104
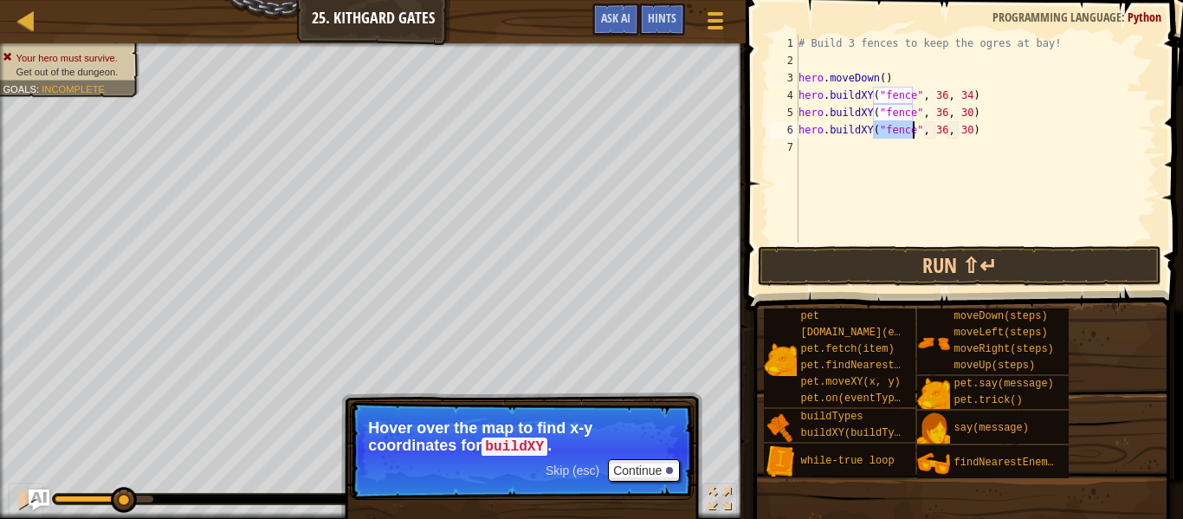
click at [958, 135] on div "# Build 3 fences to keep the ogres at bay! hero . moveDown ( ) hero . buildXY (…" at bounding box center [976, 156] width 362 height 243
type textarea "hero.buildXY("fence", 36, 27)"
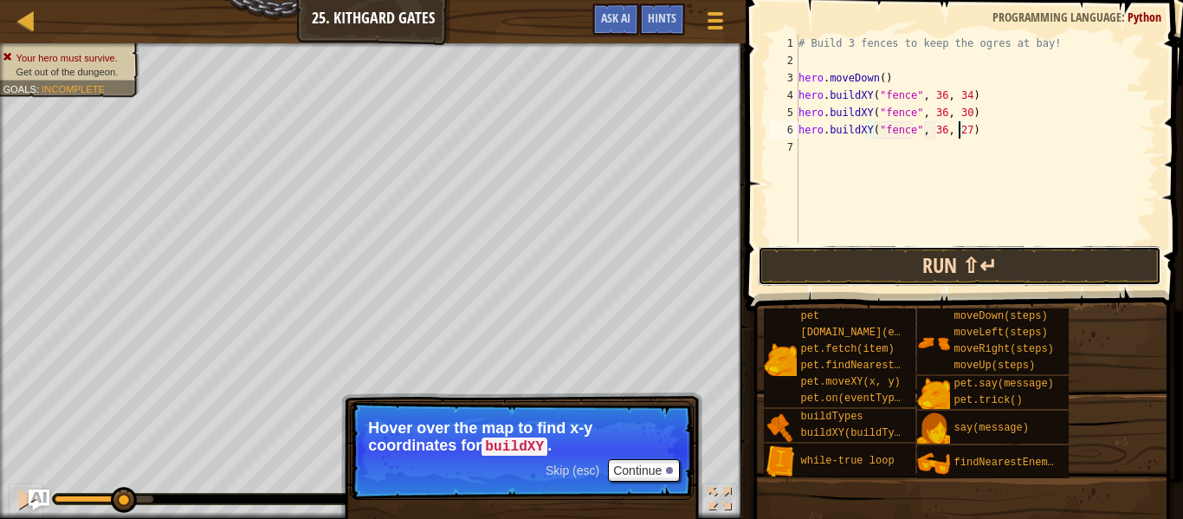
click at [951, 257] on button "Run ⇧↵" at bounding box center [960, 266] width 404 height 40
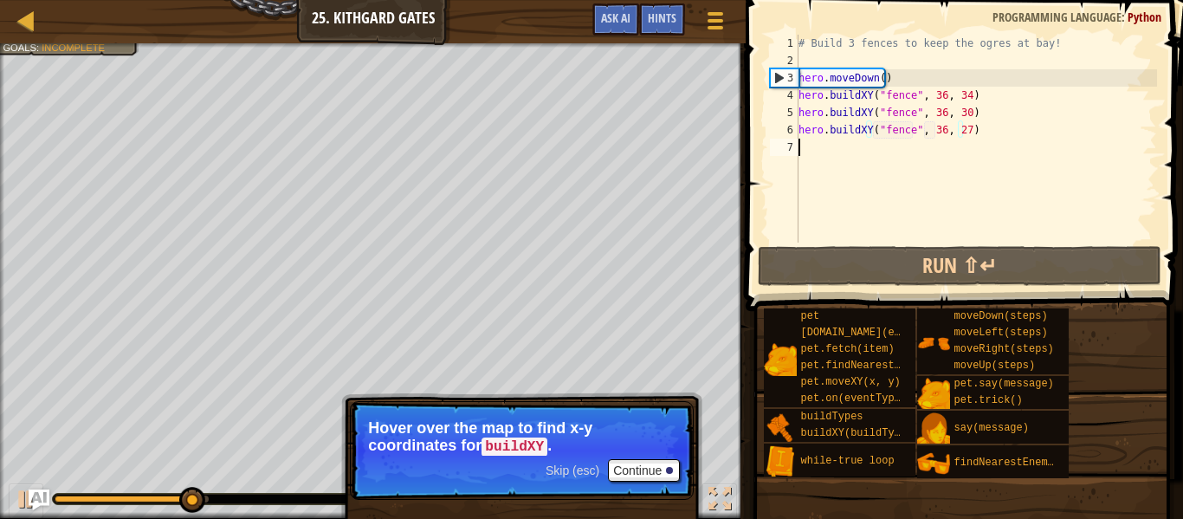
click at [824, 149] on div "# Build 3 fences to keep the ogres at bay! hero . moveDown ( ) hero . buildXY (…" at bounding box center [976, 156] width 362 height 243
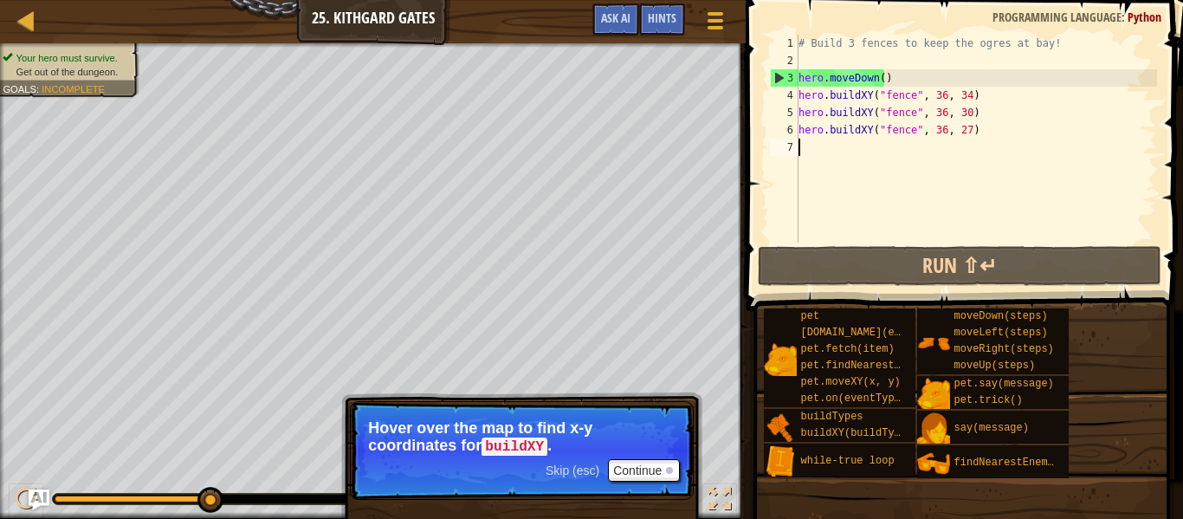
type textarea "r"
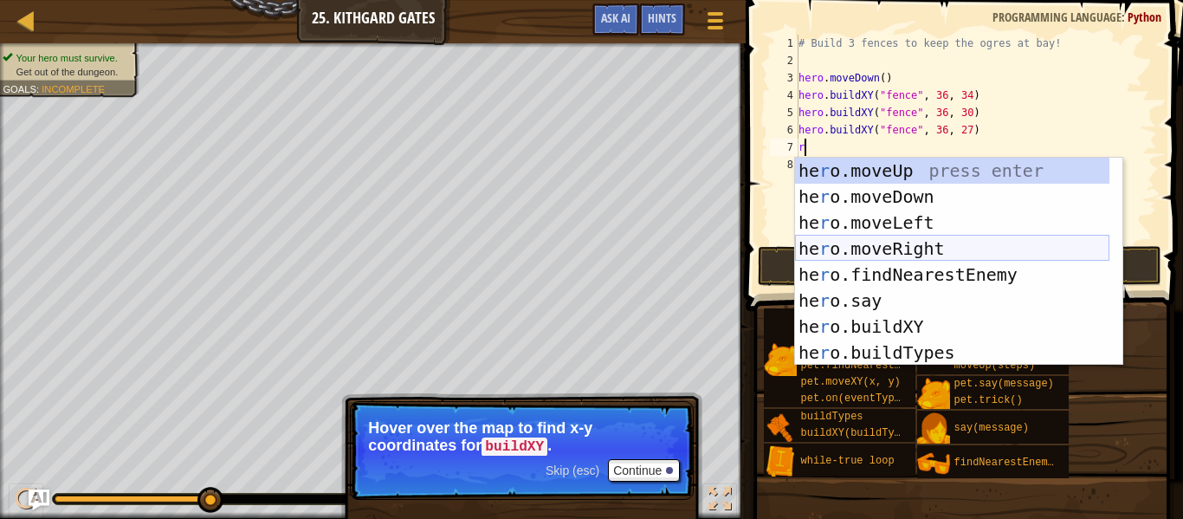
click at [919, 249] on div "he r o.moveUp press enter he r o.moveDown press enter he r o.moveLeft press ent…" at bounding box center [952, 288] width 314 height 260
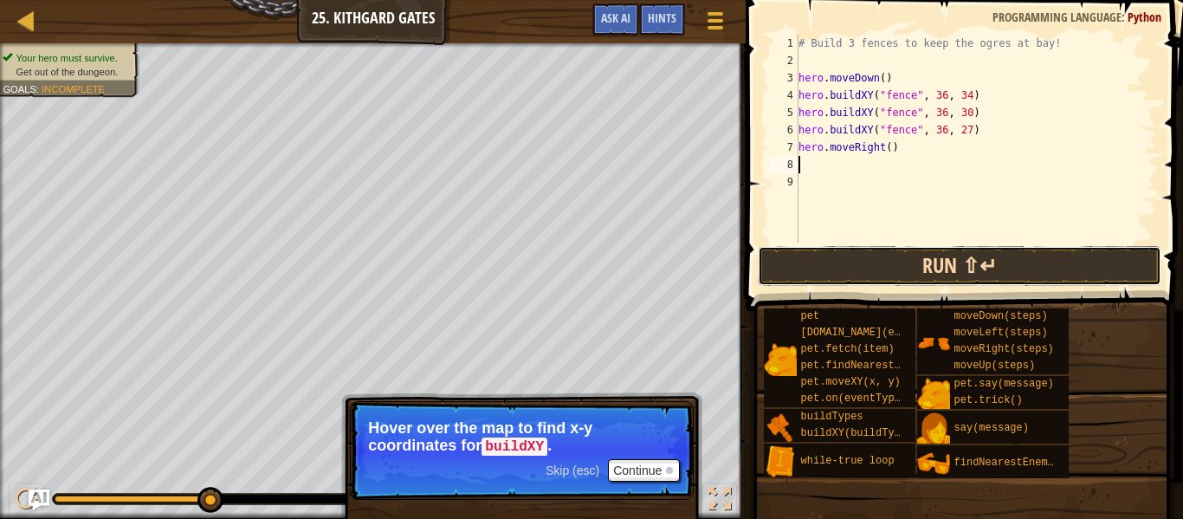
click at [883, 261] on button "Run ⇧↵" at bounding box center [960, 266] width 404 height 40
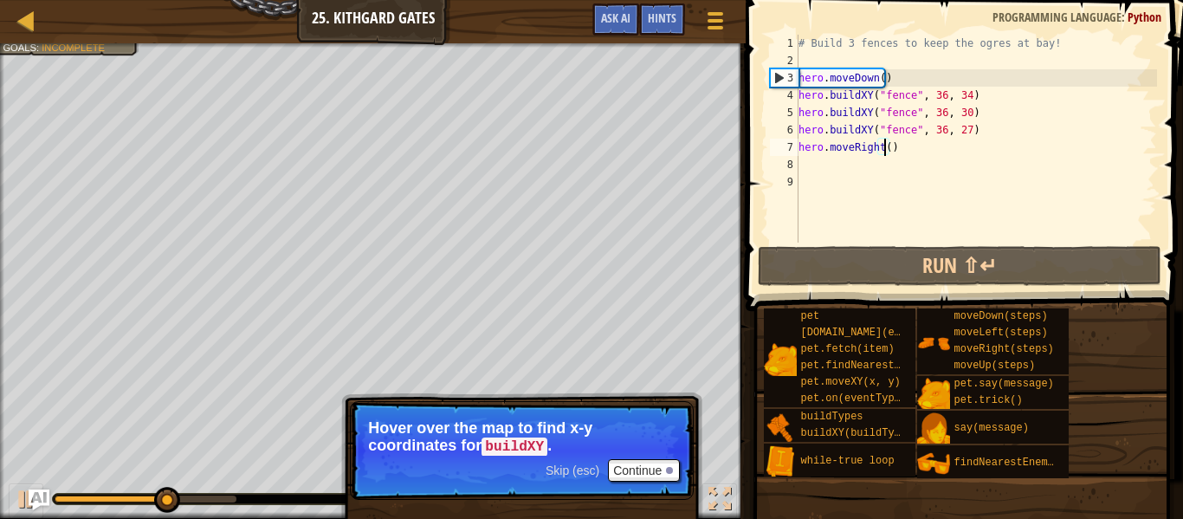
click at [885, 150] on div "# Build 3 fences to keep the ogres at bay! hero . moveDown ( ) hero . buildXY (…" at bounding box center [976, 156] width 362 height 243
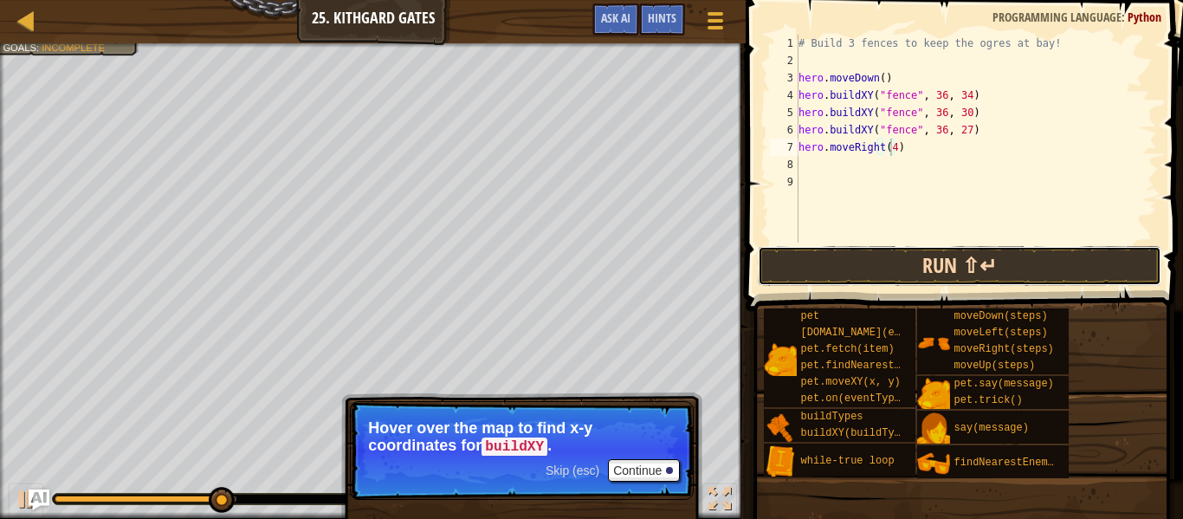
click at [875, 257] on button "Run ⇧↵" at bounding box center [960, 266] width 404 height 40
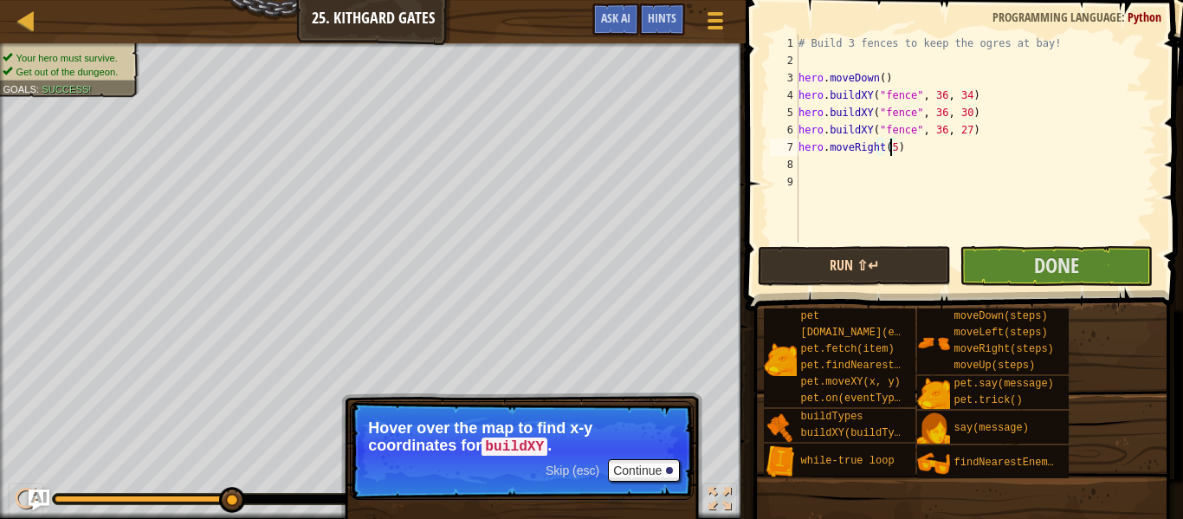
type textarea "hero.moveRight(5)"
click at [921, 265] on button "Run ⇧↵" at bounding box center [854, 266] width 193 height 40
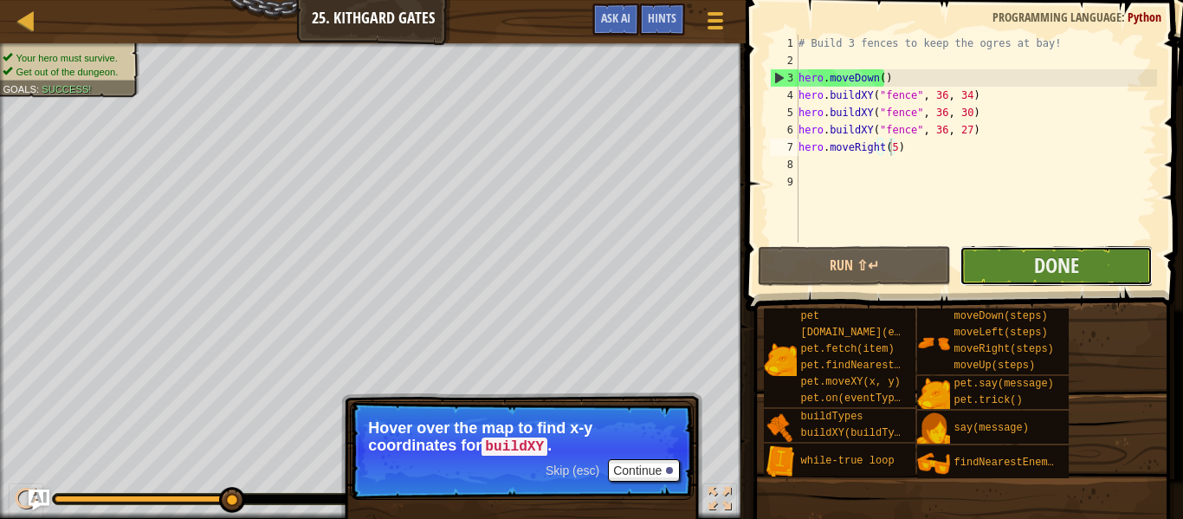
click at [1000, 269] on button "Done" at bounding box center [1056, 266] width 193 height 40
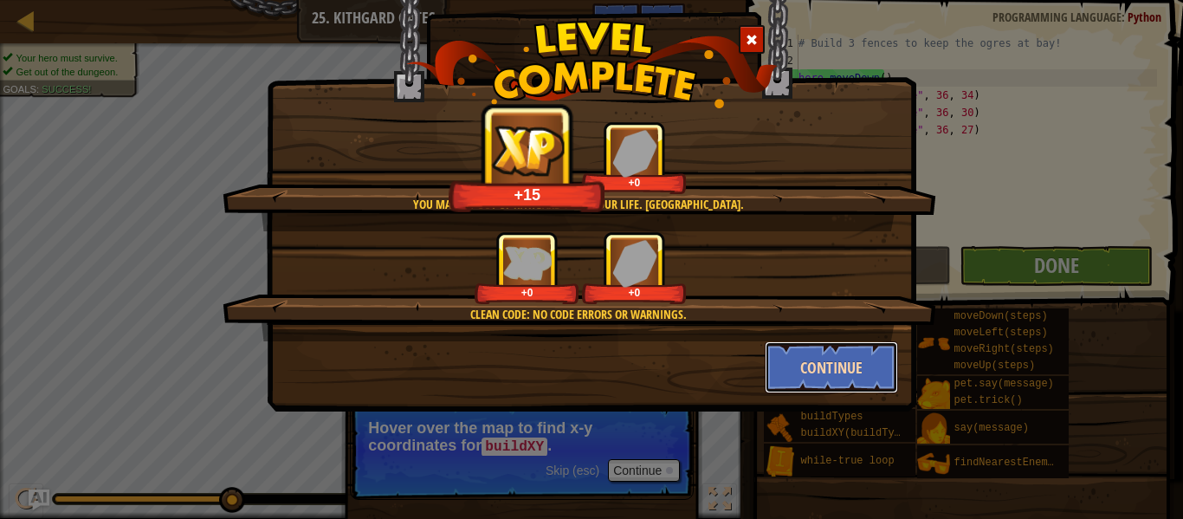
click at [805, 372] on button "Continue" at bounding box center [832, 367] width 134 height 52
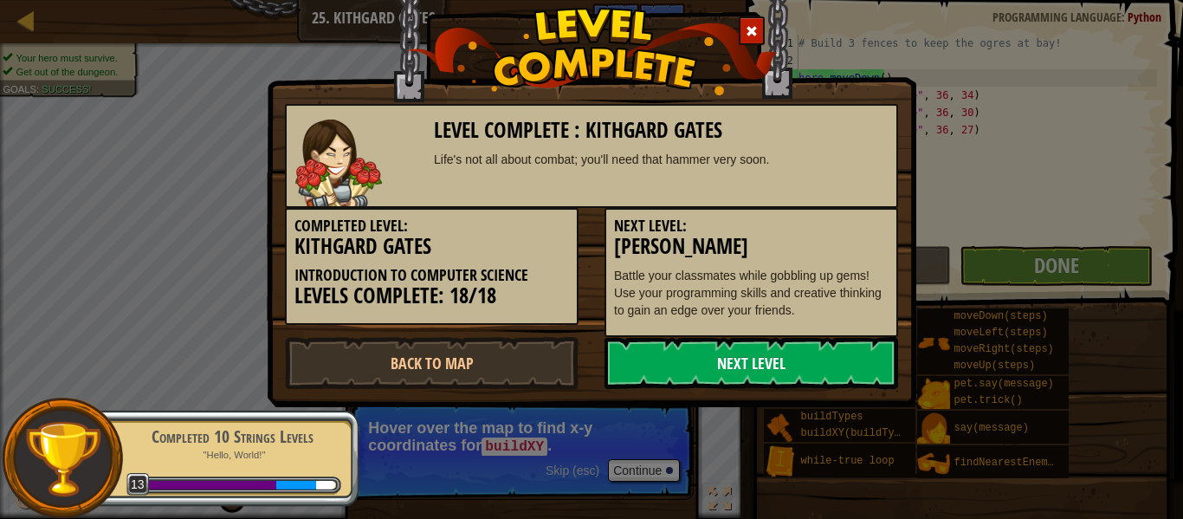
click at [789, 366] on link "Next Level" at bounding box center [752, 363] width 294 height 52
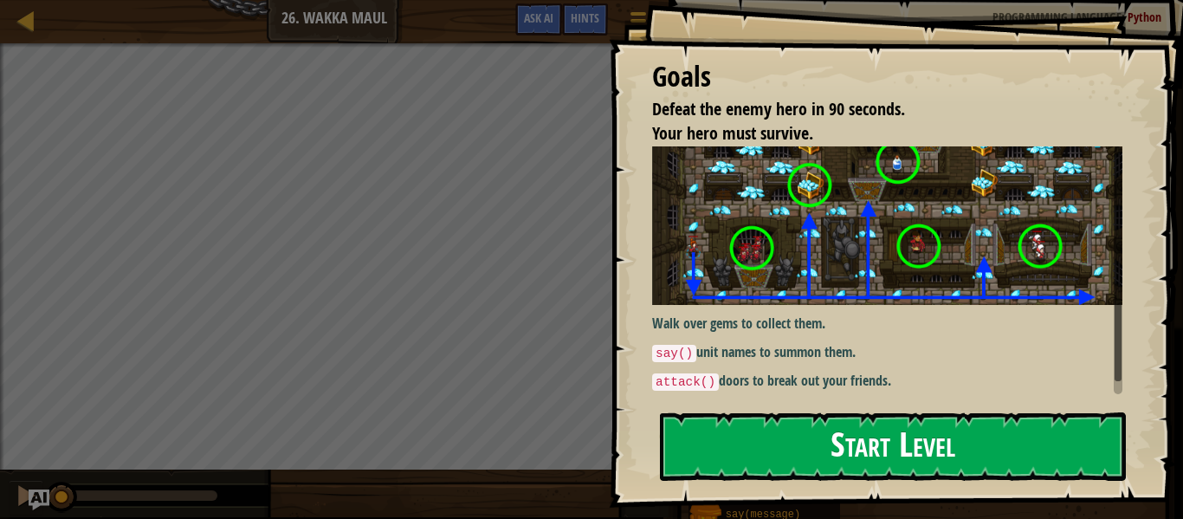
click at [811, 445] on button "Start Level" at bounding box center [893, 446] width 466 height 68
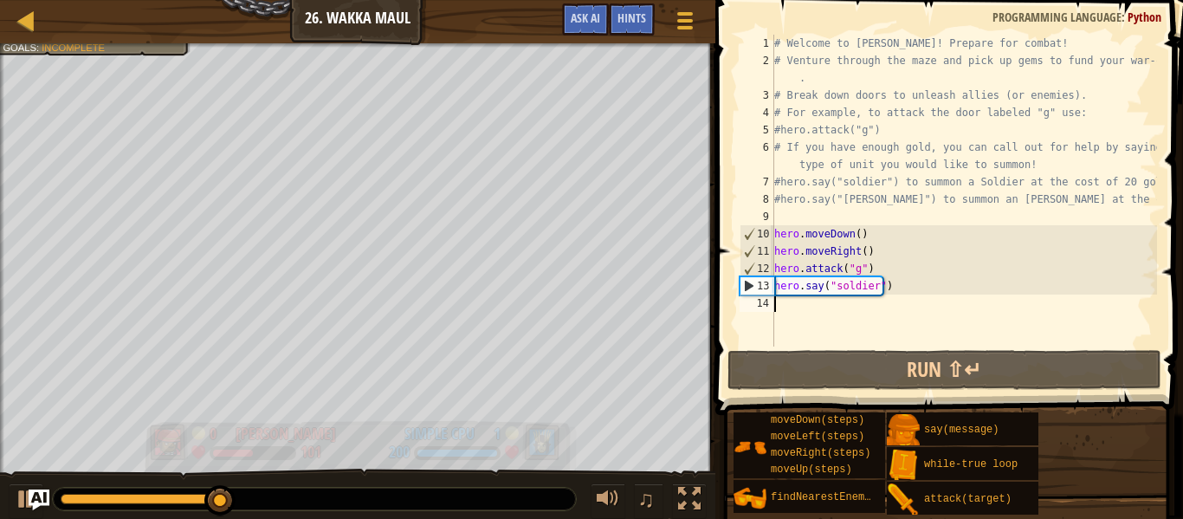
type textarea "w"
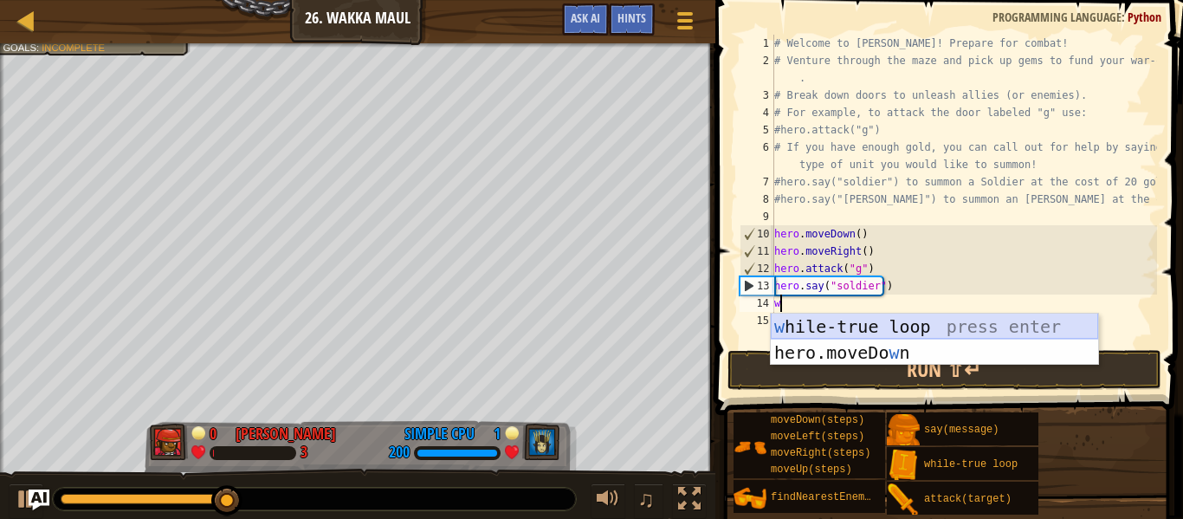
click at [788, 330] on div "w hile-true loop press enter hero.moveDo w n press enter" at bounding box center [934, 366] width 327 height 104
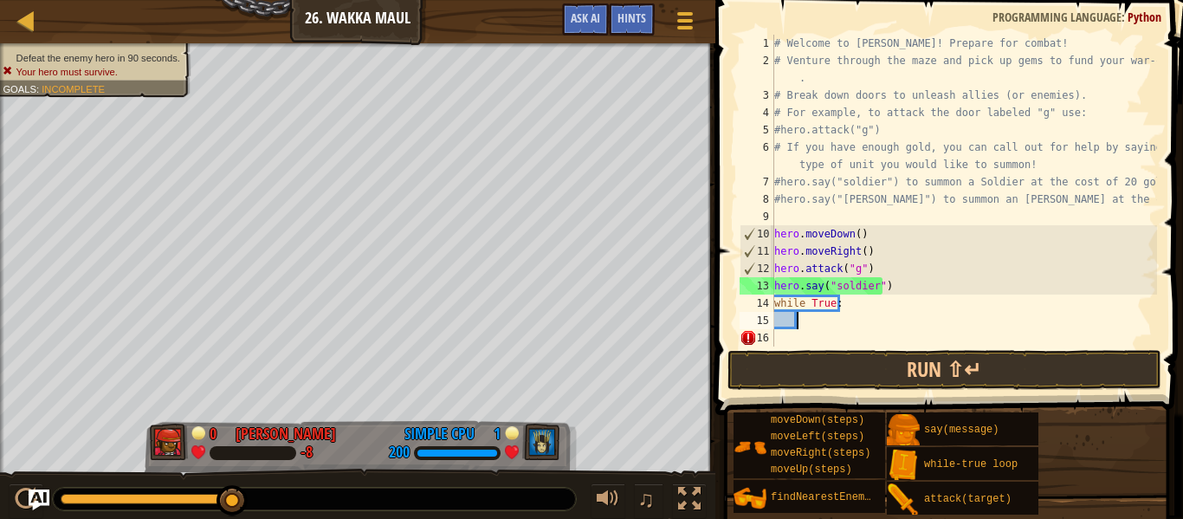
type textarea "r"
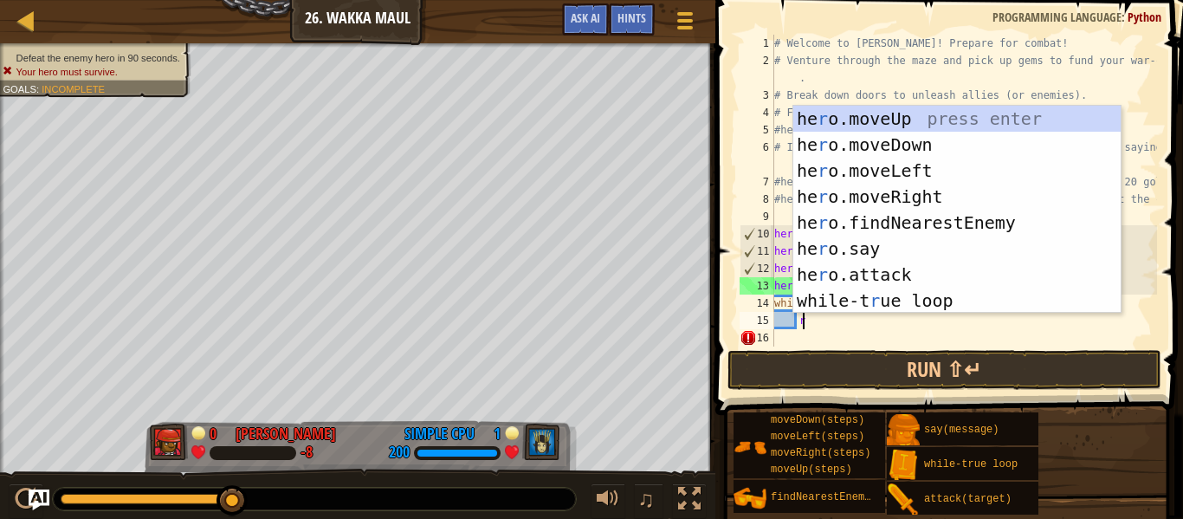
scroll to position [8, 1]
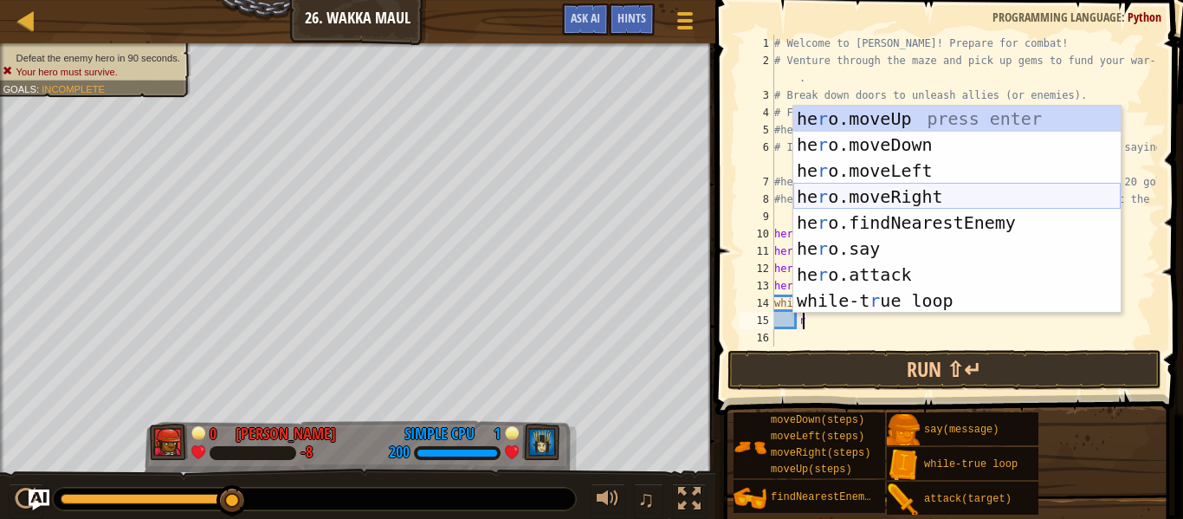
click at [893, 197] on div "he r o.moveUp press enter he r o.moveDown press enter he r o.moveLeft press ent…" at bounding box center [956, 236] width 327 height 260
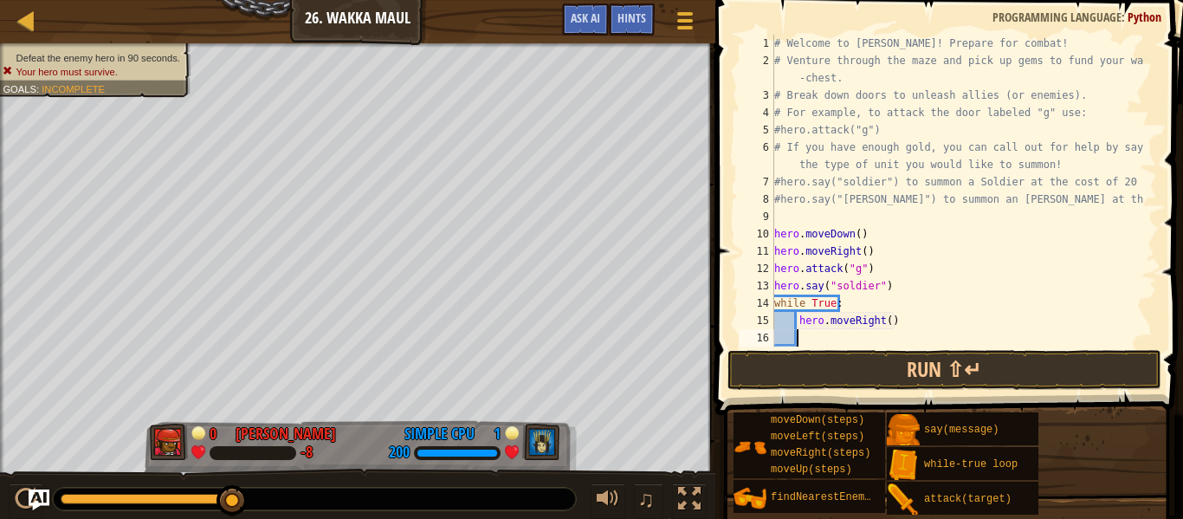
scroll to position [17, 0]
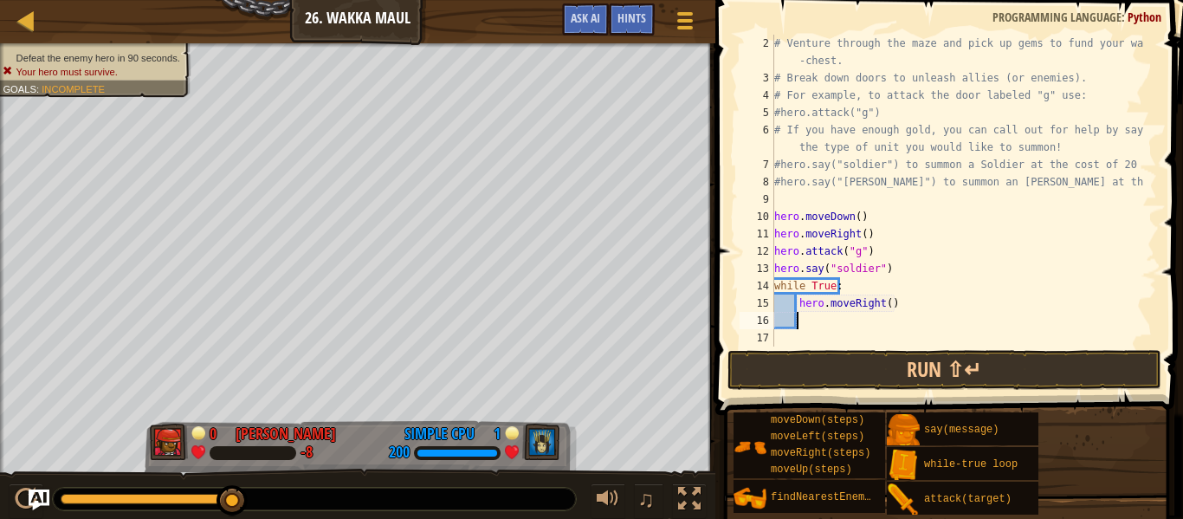
type textarea "u"
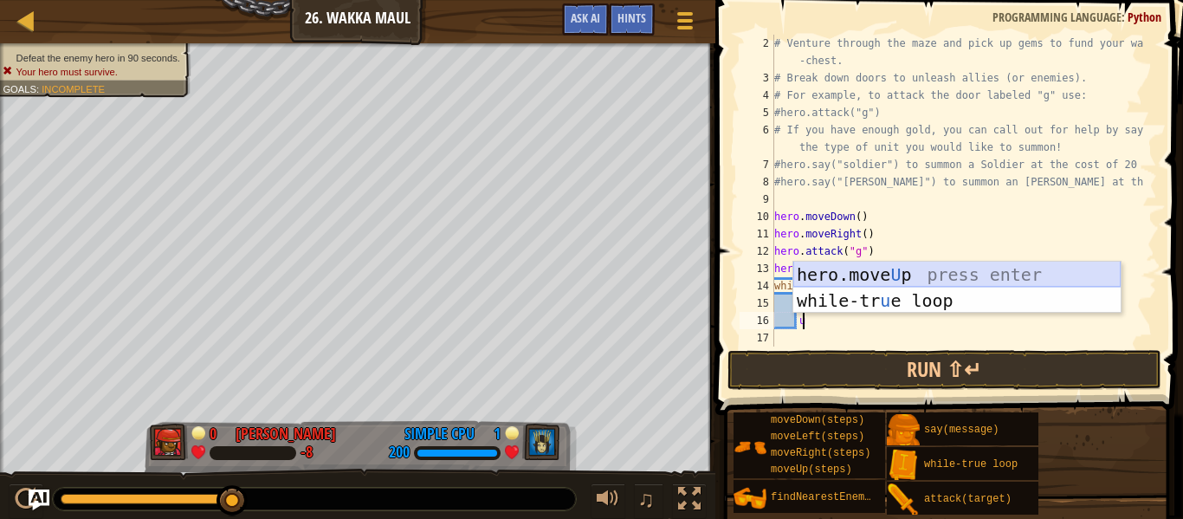
click at [961, 274] on div "hero.move U p press enter while-tr u e loop press enter" at bounding box center [956, 314] width 327 height 104
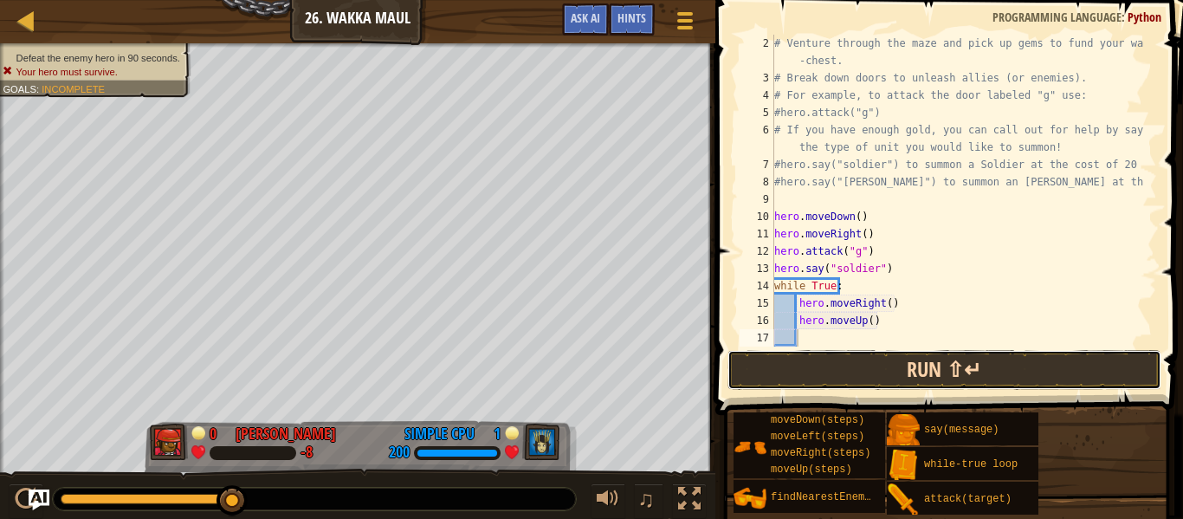
click at [922, 363] on button "Run ⇧↵" at bounding box center [945, 370] width 434 height 40
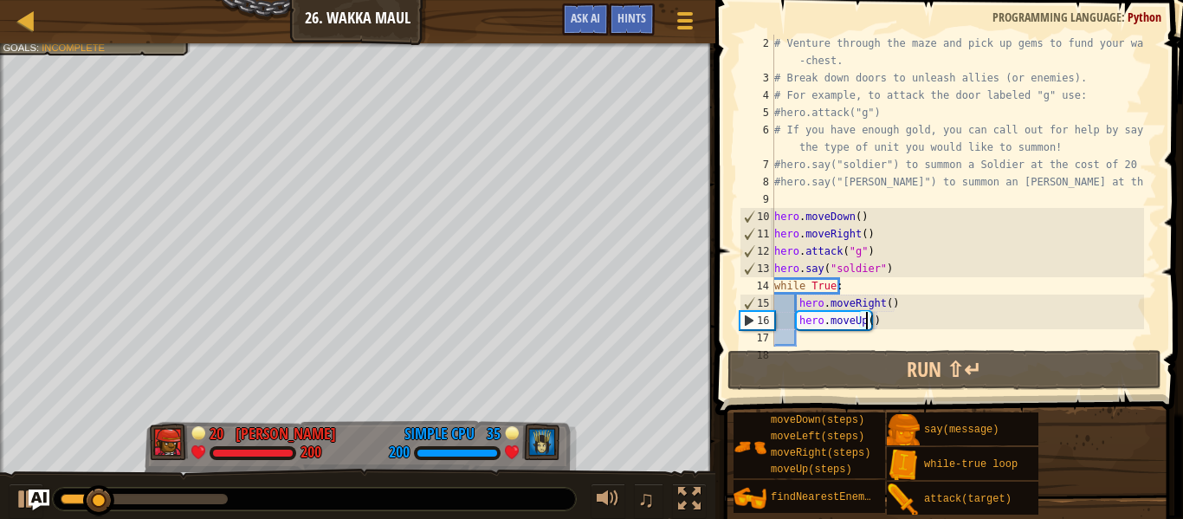
click at [864, 320] on div "# Venture through the maze and pick up gems to fund your war -chest. # Break do…" at bounding box center [957, 217] width 373 height 364
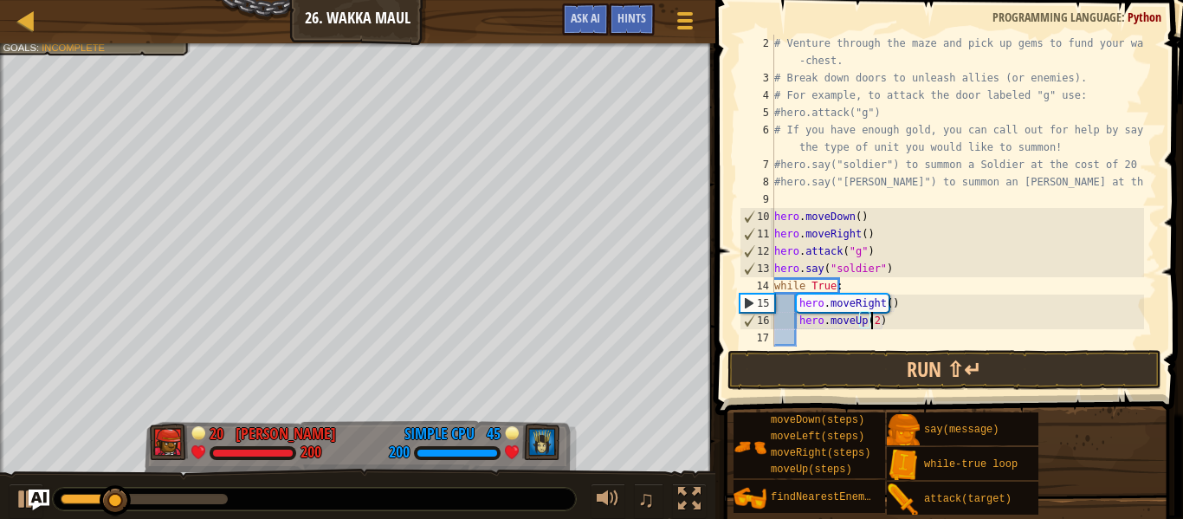
scroll to position [8, 7]
type textarea "hero.moveUp(2)"
click at [871, 366] on button "Run ⇧↵" at bounding box center [945, 370] width 434 height 40
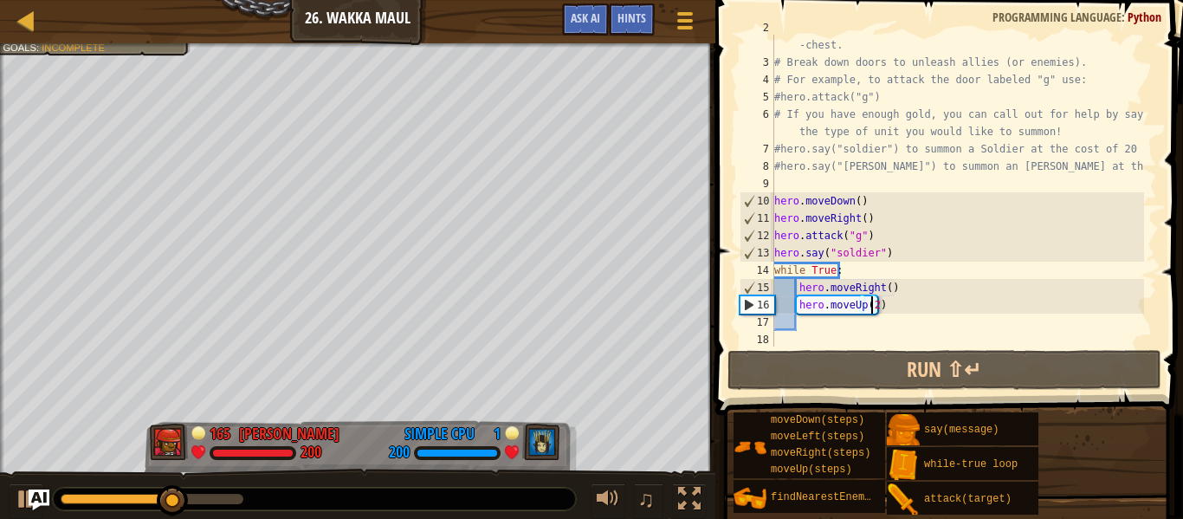
scroll to position [35, 0]
click at [839, 327] on div "# Venture through the maze and pick up gems to fund your war -chest. # Break do…" at bounding box center [957, 200] width 373 height 364
type textarea "r"
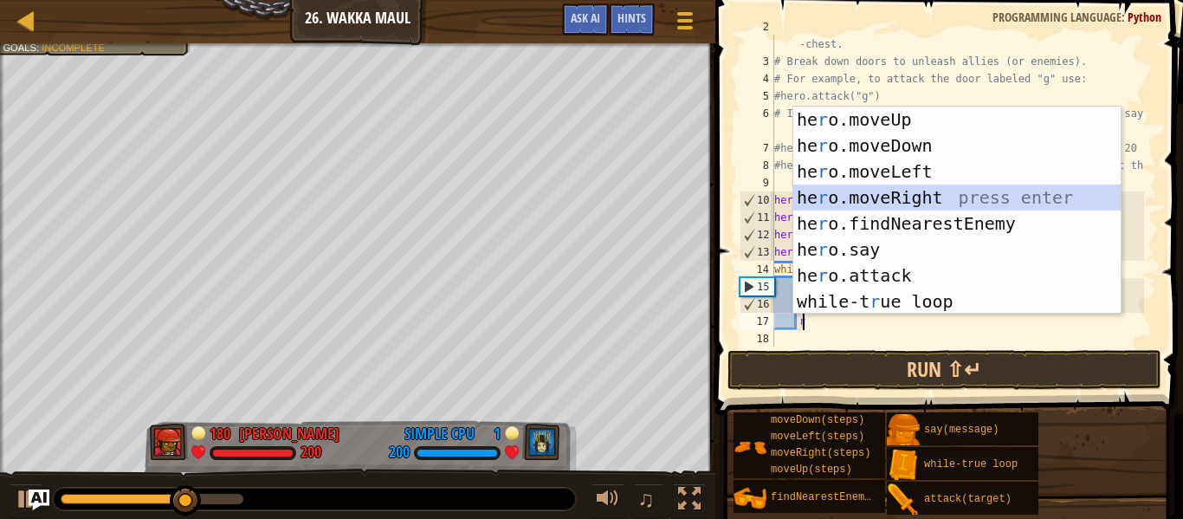
click at [905, 196] on div "he r o.moveUp press enter he r o.moveDown press enter he r o.moveLeft press ent…" at bounding box center [956, 237] width 327 height 260
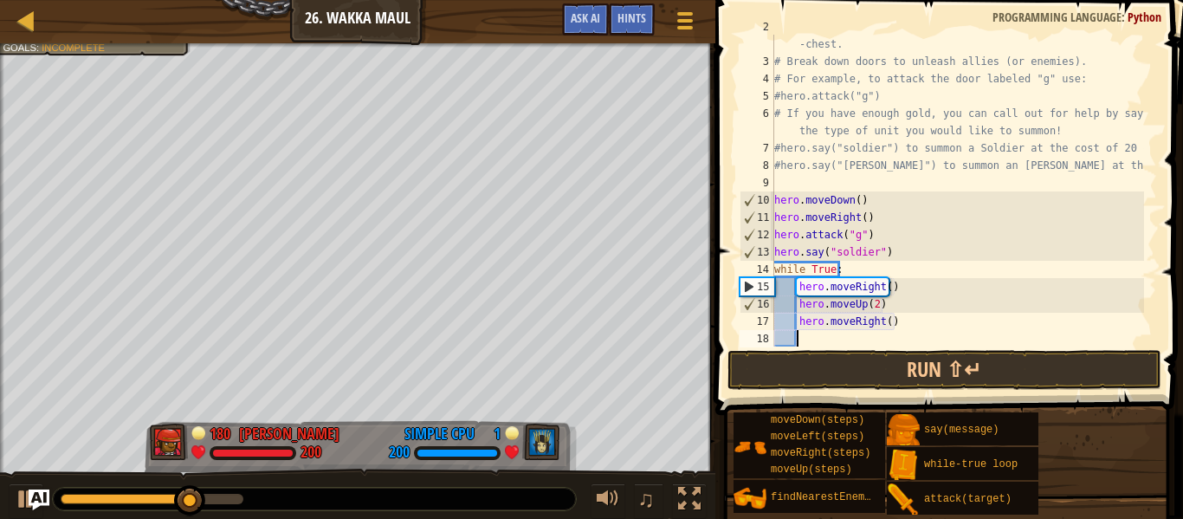
scroll to position [52, 0]
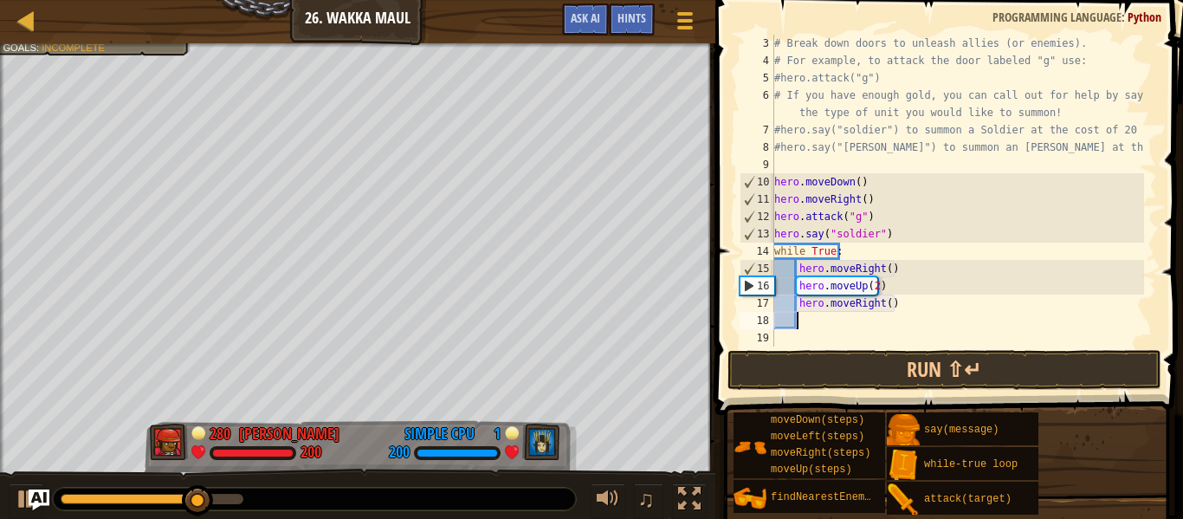
click at [884, 307] on div "# Break down doors to unleash allies (or enemies). # For example, to attack the…" at bounding box center [957, 208] width 373 height 346
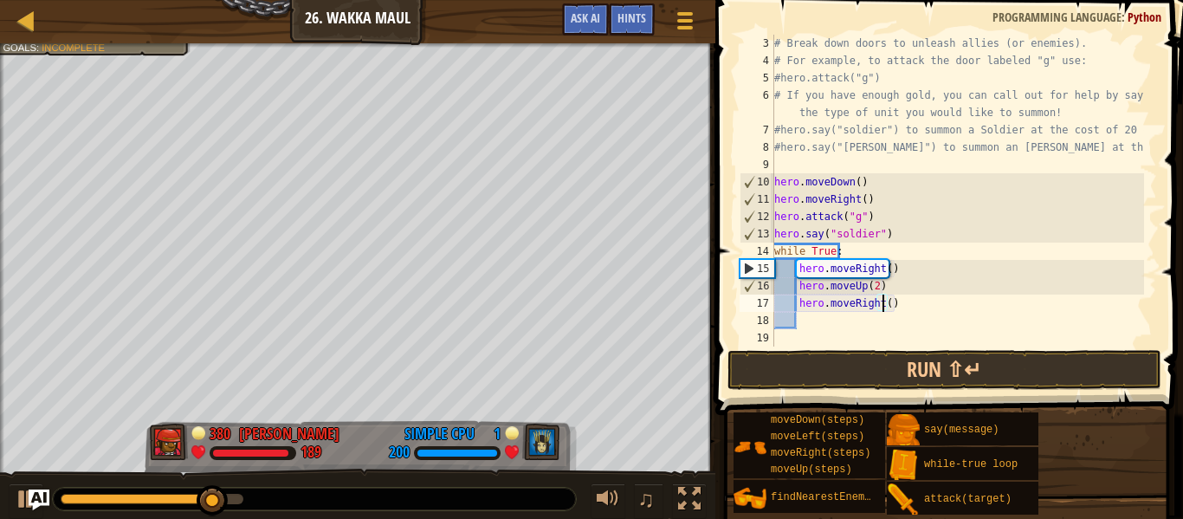
type textarea "hero.moveRight(3)"
click at [808, 321] on div "# Break down doors to unleash allies (or enemies). # For example, to attack the…" at bounding box center [957, 208] width 373 height 346
type textarea "d"
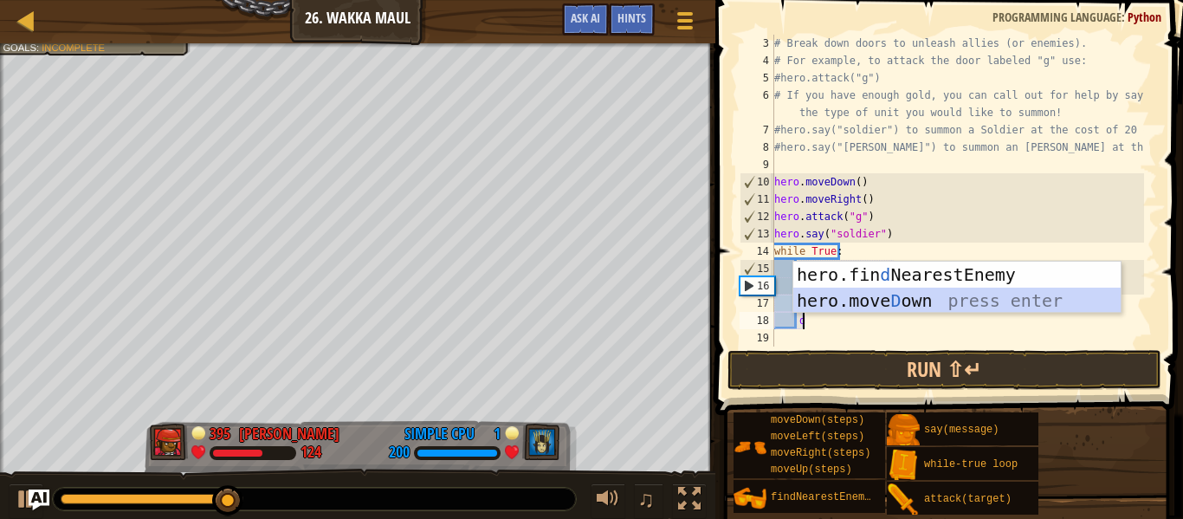
click at [882, 298] on div "hero.fin d NearestEnemy press enter hero.[PERSON_NAME] own press enter" at bounding box center [956, 314] width 327 height 104
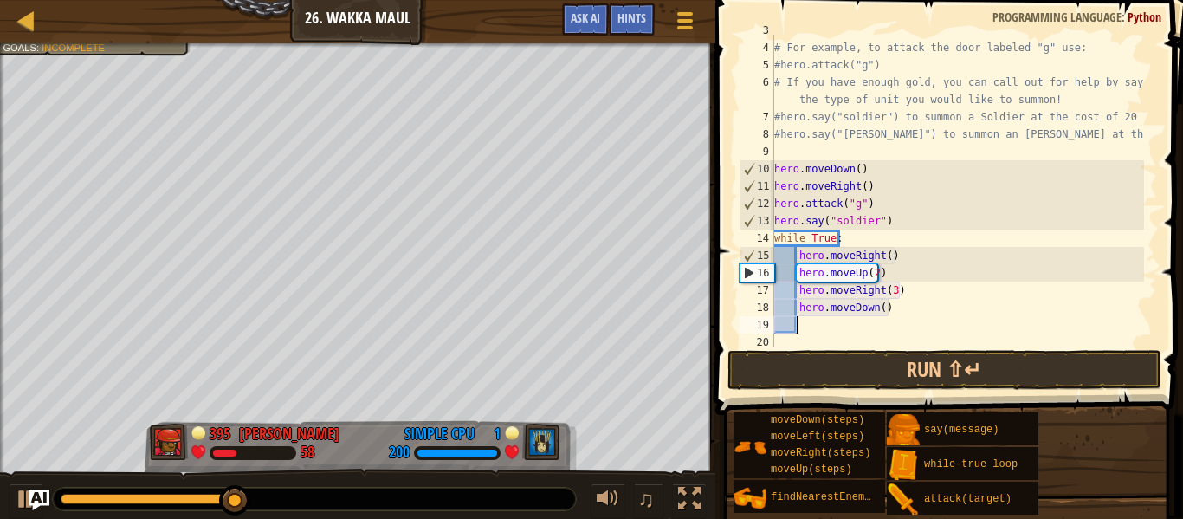
scroll to position [69, 0]
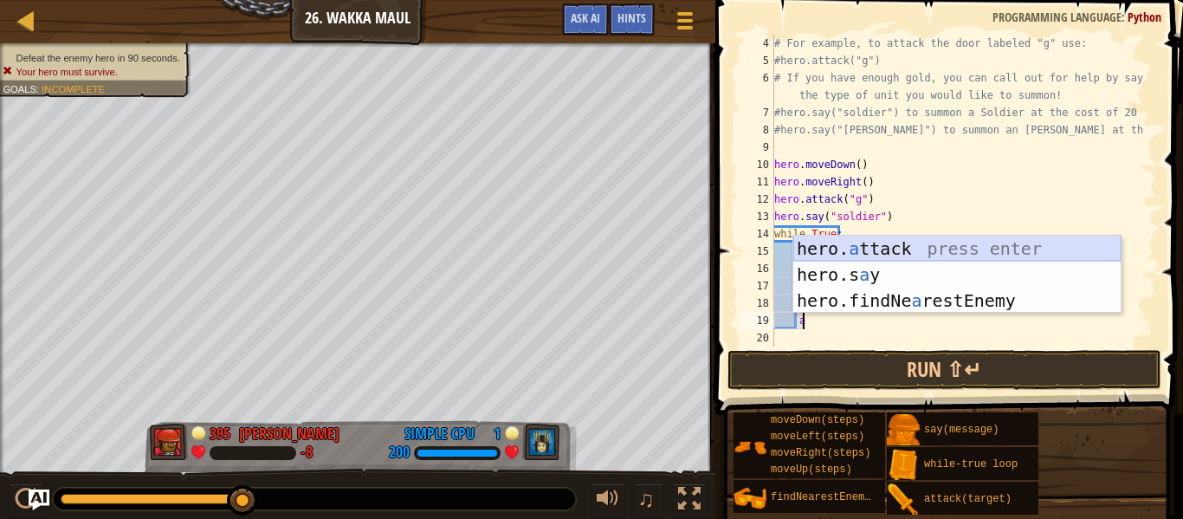
click at [915, 245] on div "hero. a ttack press enter hero.s a y press enter hero.findNe a restEnemy press …" at bounding box center [956, 301] width 327 height 130
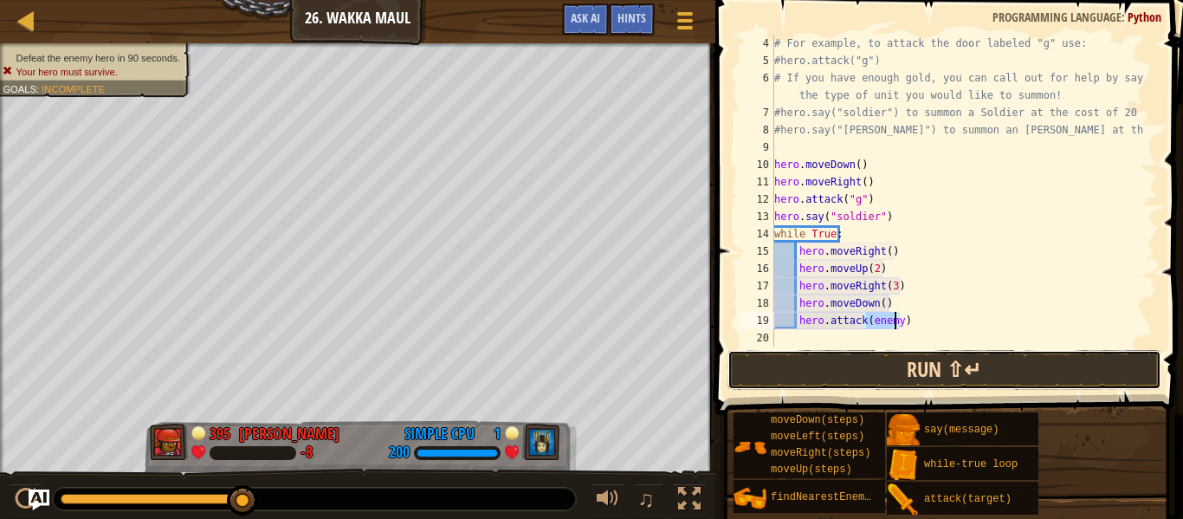
click at [884, 365] on button "Run ⇧↵" at bounding box center [945, 370] width 434 height 40
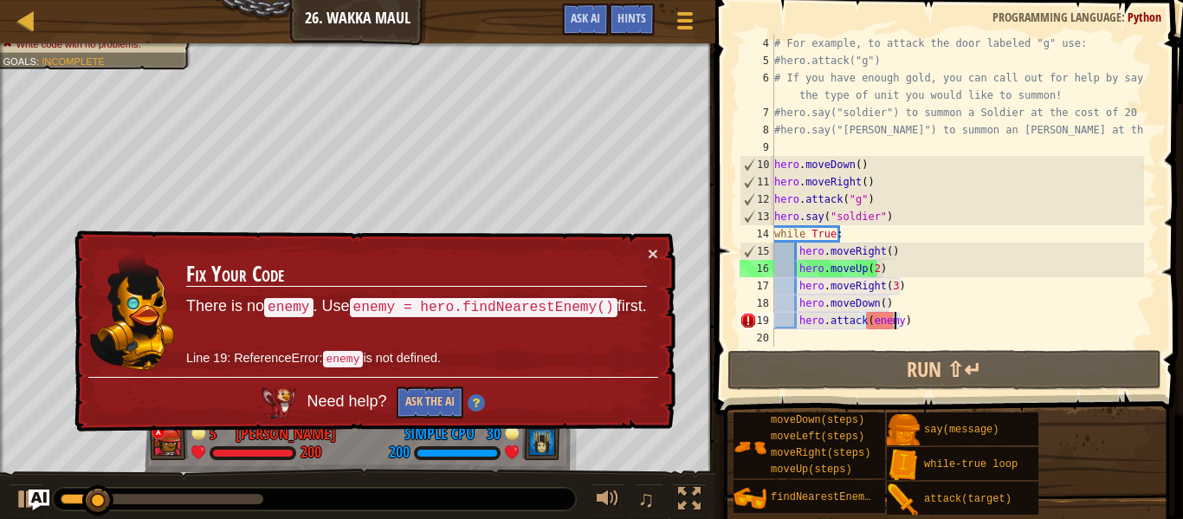
click at [887, 327] on div "# For example, to attack the door labeled "g" use: #hero.attack("g") # If you h…" at bounding box center [957, 208] width 373 height 346
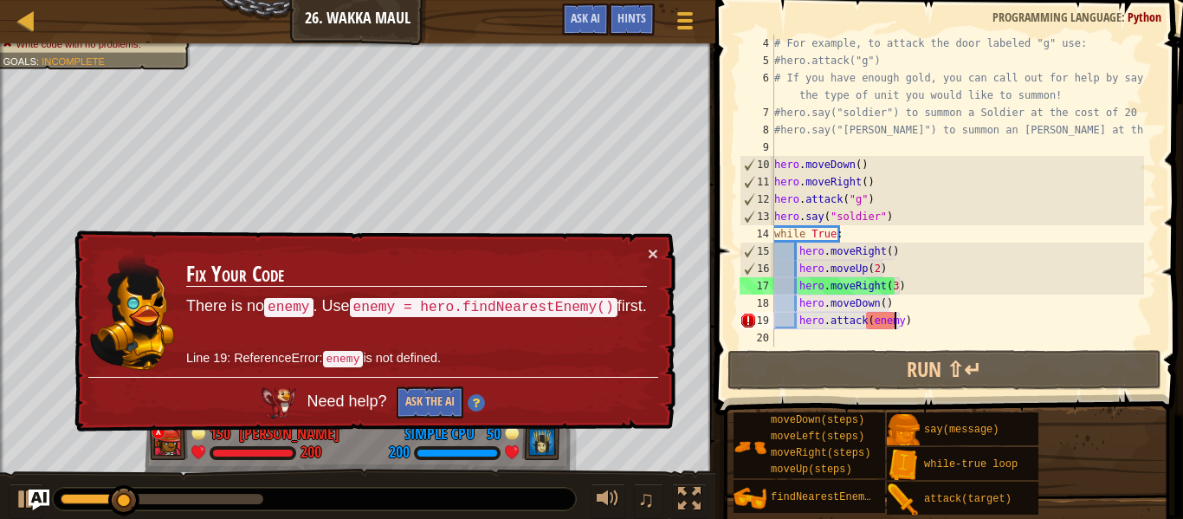
click at [896, 327] on div "# For example, to attack the door labeled "g" use: #hero.attack("g") # If you h…" at bounding box center [957, 208] width 373 height 346
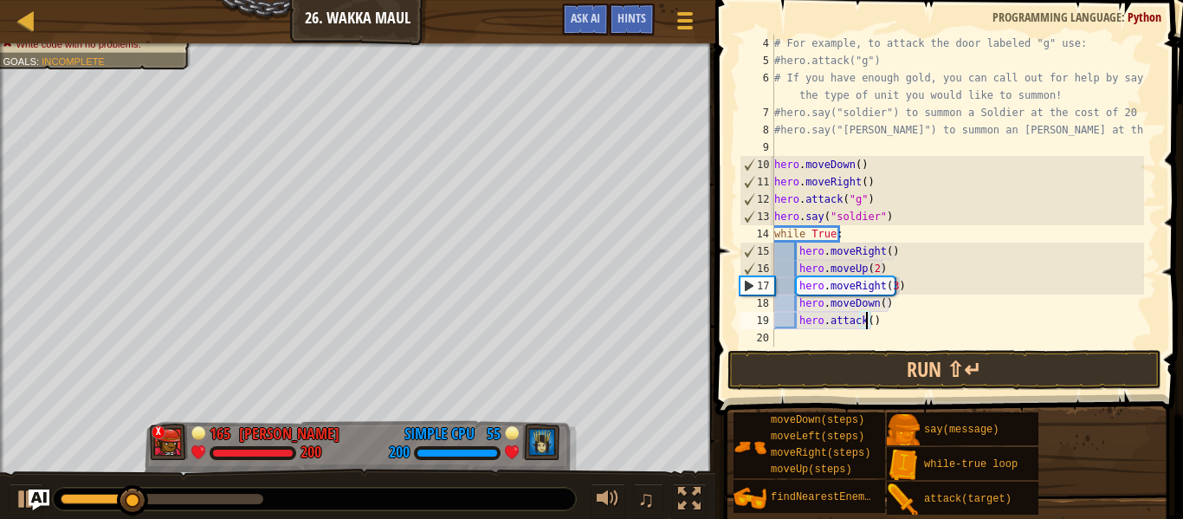
type textarea "hero.attack(h)"
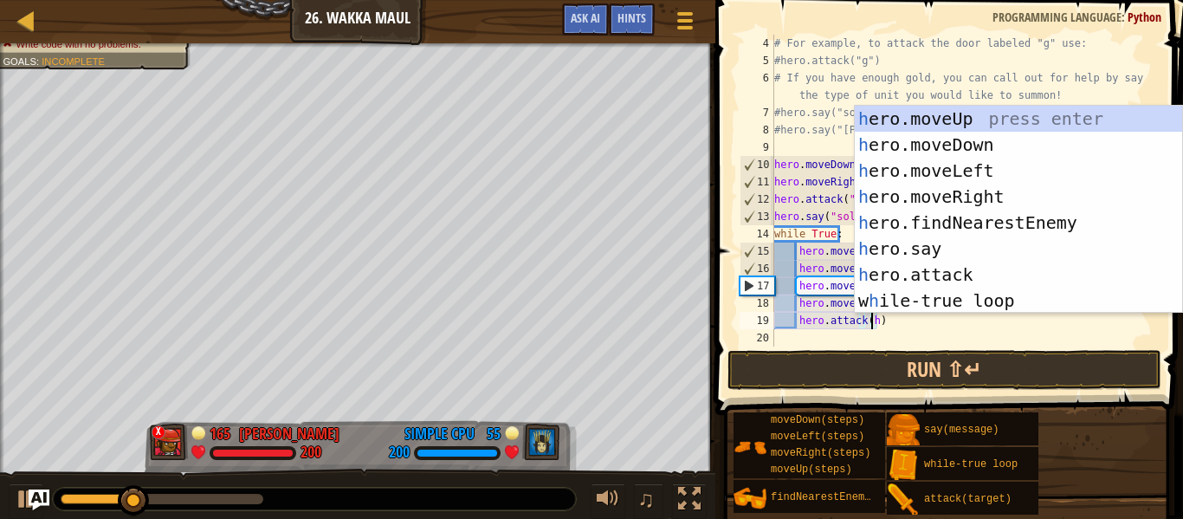
scroll to position [8, 7]
click at [886, 339] on div "# For example, to attack the door labeled "g" use: #hero.attack("g") # If you h…" at bounding box center [957, 208] width 373 height 346
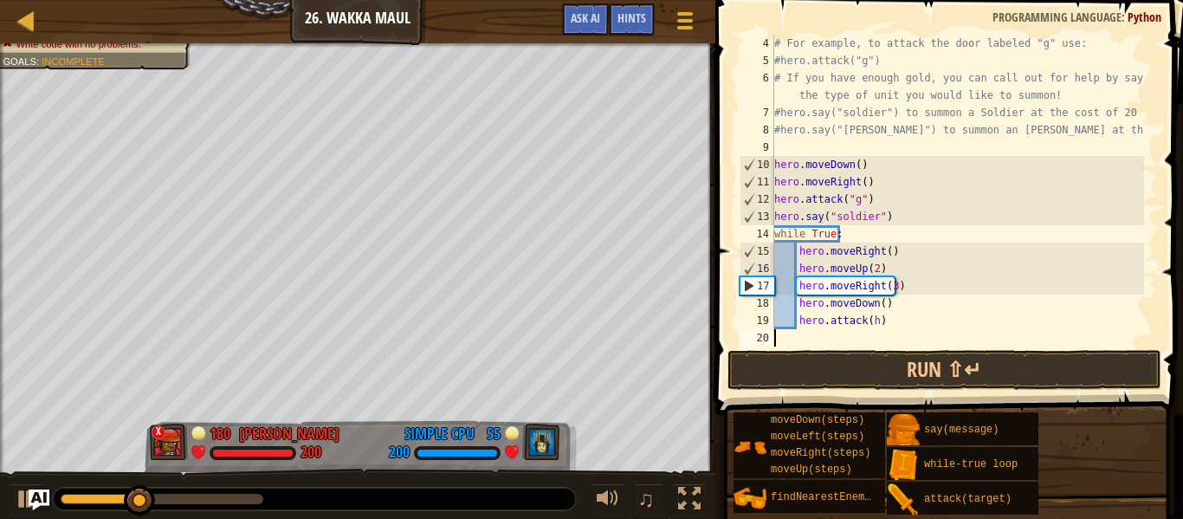
click at [901, 318] on div "# For example, to attack the door labeled "g" use: #hero.attack("g") # If you h…" at bounding box center [957, 208] width 373 height 346
type textarea "hero.attack(h)"
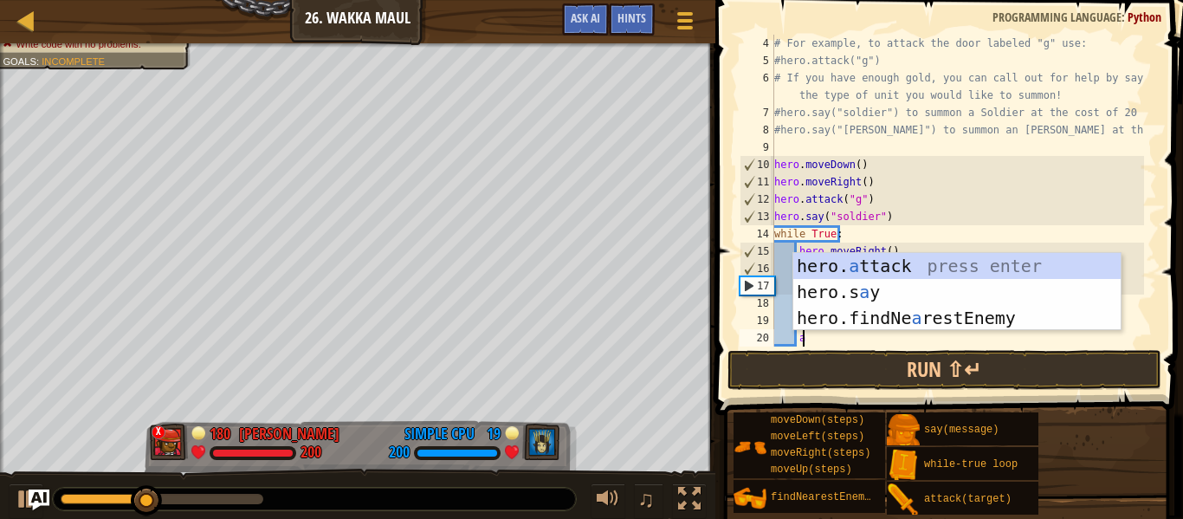
scroll to position [8, 1]
click at [896, 265] on div "hero. a ttack press enter hero.s a y press enter hero.findNe a restEnemy press …" at bounding box center [956, 318] width 327 height 130
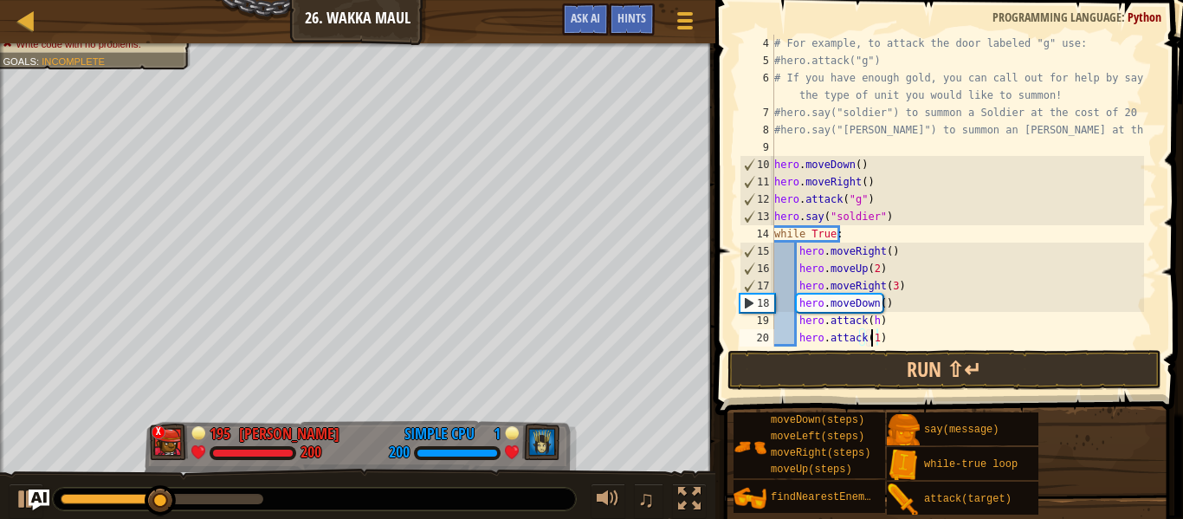
scroll to position [8, 7]
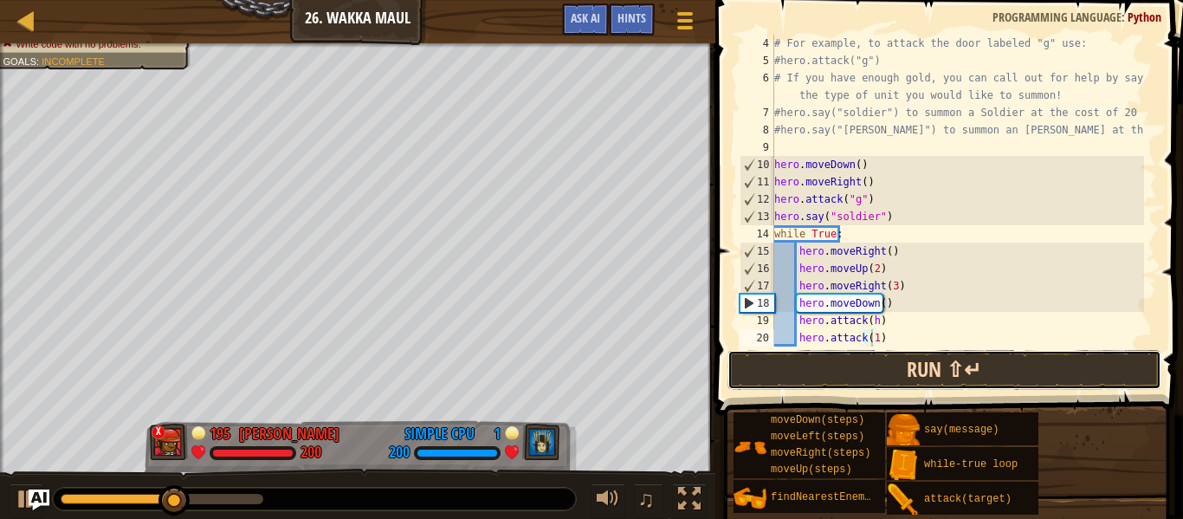
click at [884, 366] on button "Run ⇧↵" at bounding box center [945, 370] width 434 height 40
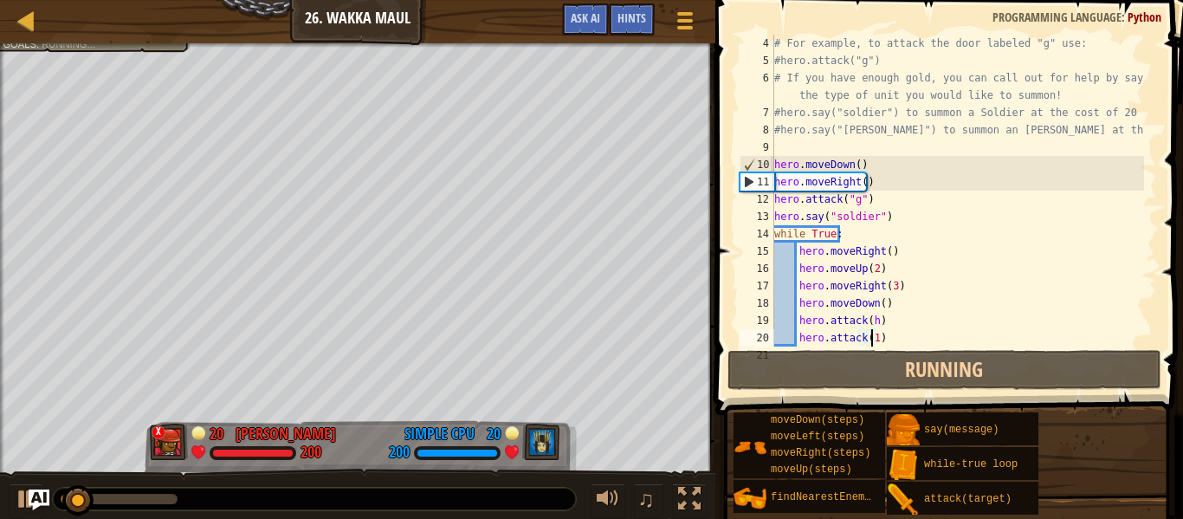
click at [873, 337] on div "# For example, to attack the door labeled "g" use: #hero.attack("g") # If you h…" at bounding box center [957, 208] width 373 height 346
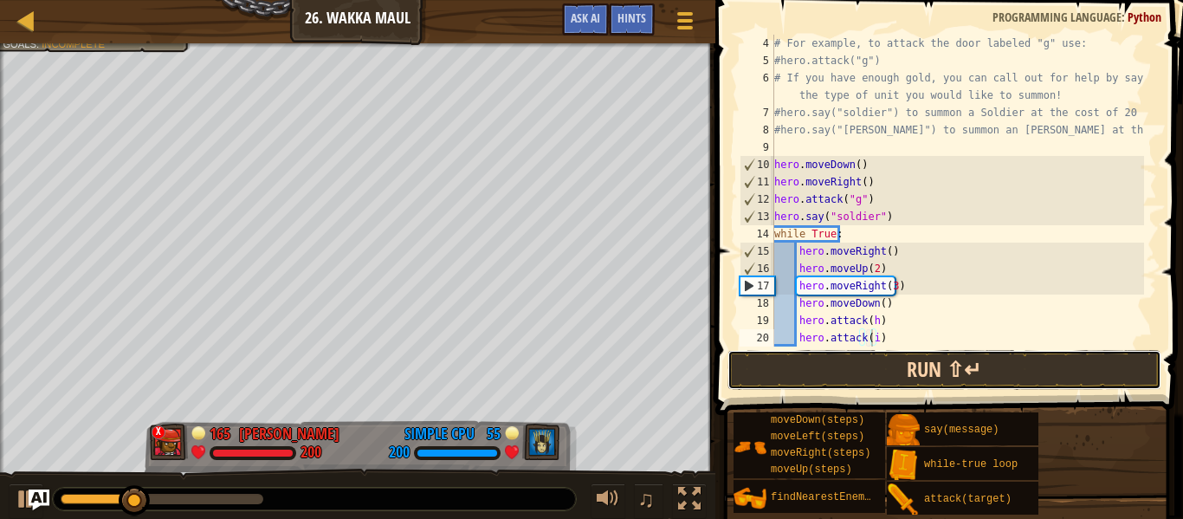
click at [875, 371] on button "Run ⇧↵" at bounding box center [945, 370] width 434 height 40
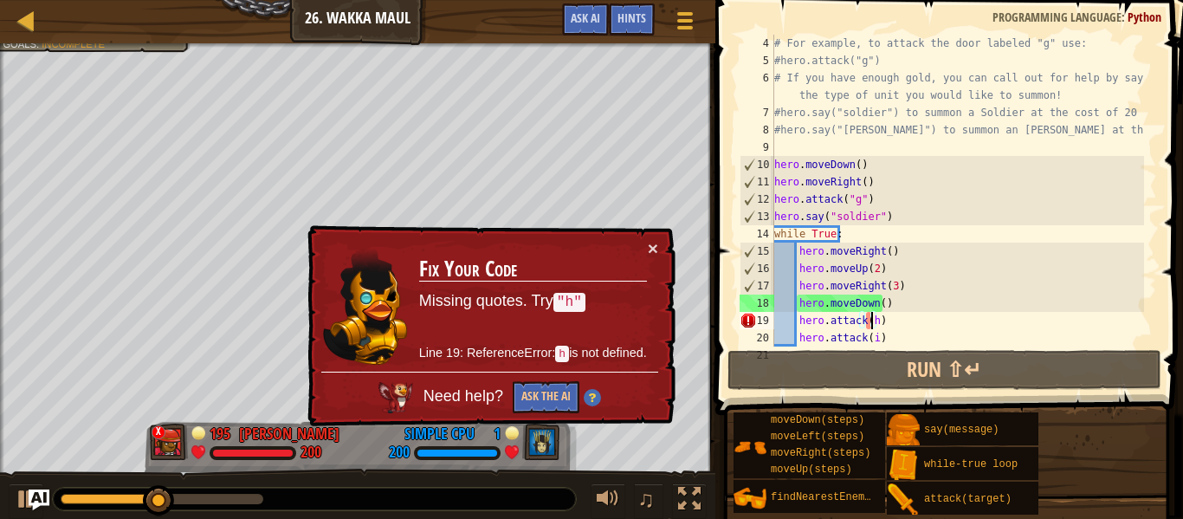
click at [870, 318] on div "# For example, to attack the door labeled "g" use: #hero.attack("g") # If you h…" at bounding box center [957, 208] width 373 height 346
type textarea "hero.attack(h)"
click at [660, 239] on div "× Fix Your Code Missing quotes. Try "h" Line 19: ReferenceError: h is not defin…" at bounding box center [490, 326] width 372 height 202
click at [654, 251] on button "×" at bounding box center [653, 249] width 10 height 18
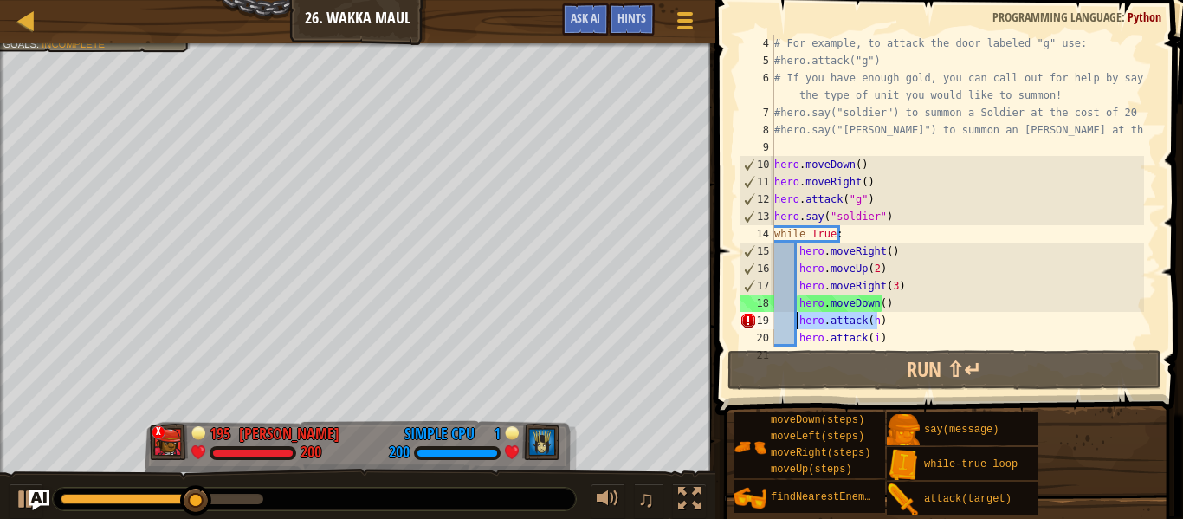
drag, startPoint x: 884, startPoint y: 322, endPoint x: 799, endPoint y: 326, distance: 85.0
click at [799, 326] on div "# For example, to attack the door labeled "g" use: #hero.attack("g") # If you h…" at bounding box center [957, 208] width 373 height 346
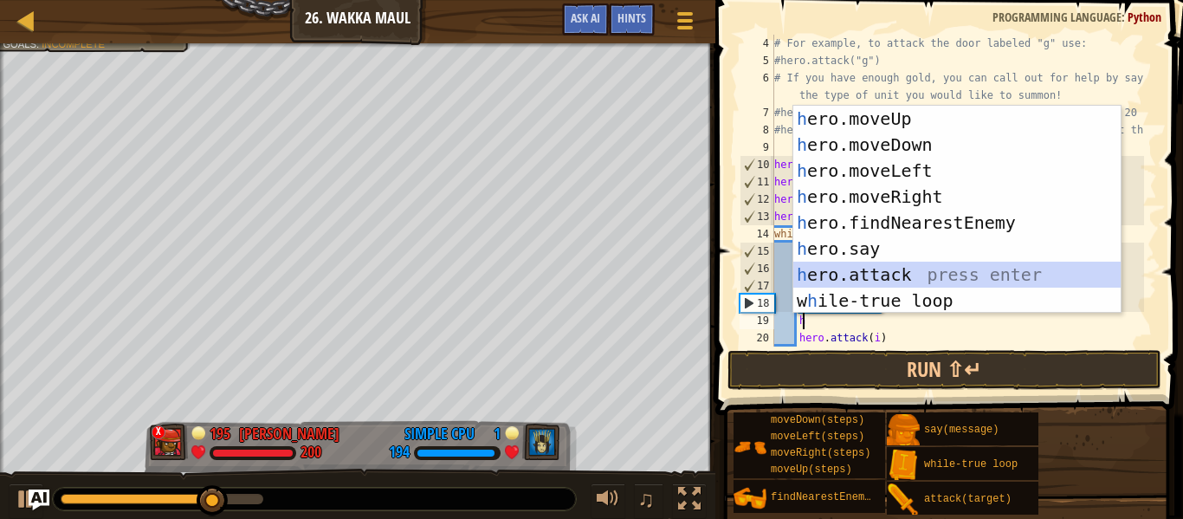
click at [903, 281] on div "h ero.moveUp press enter h ero.moveDown press enter h ero.moveLeft press enter …" at bounding box center [956, 236] width 327 height 260
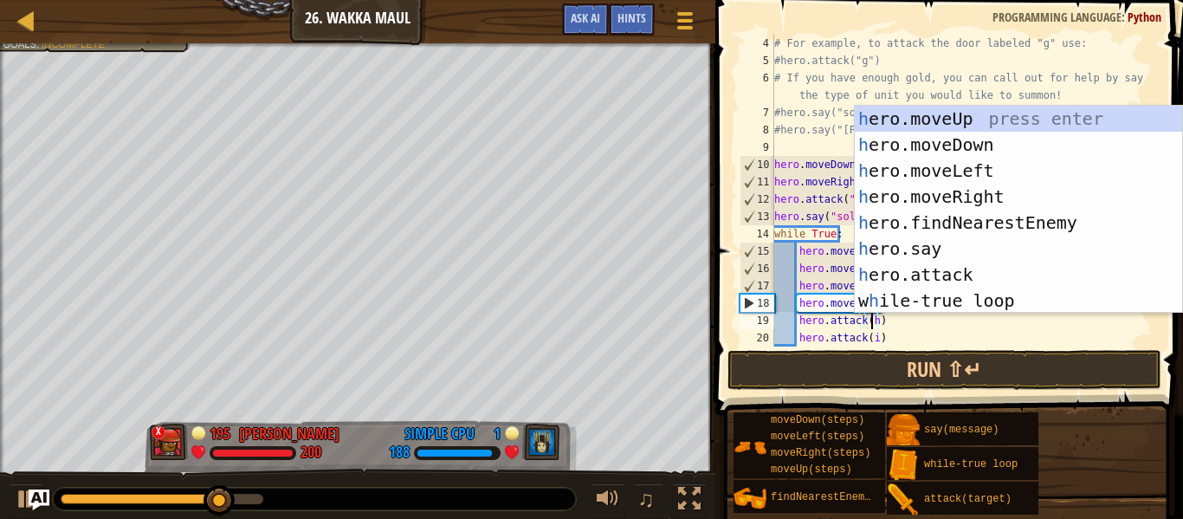
scroll to position [8, 7]
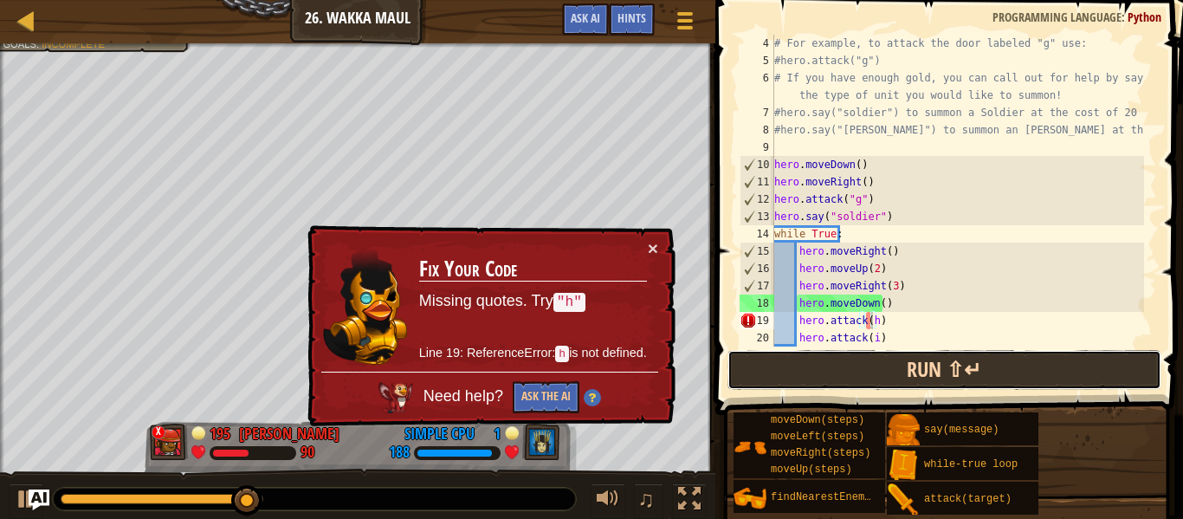
click at [890, 361] on button "Run ⇧↵" at bounding box center [945, 370] width 434 height 40
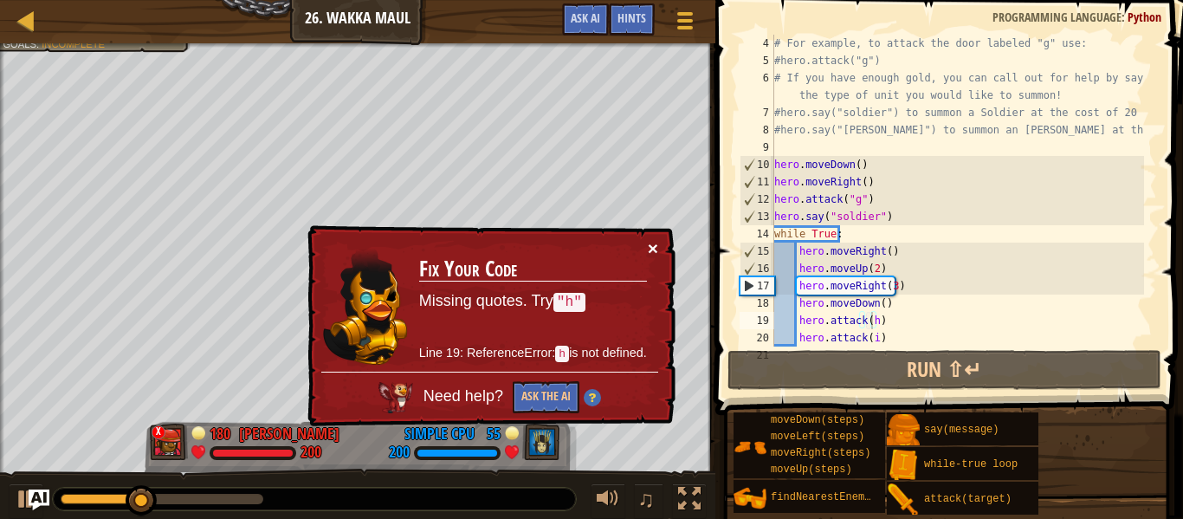
click at [651, 246] on button "×" at bounding box center [653, 248] width 10 height 18
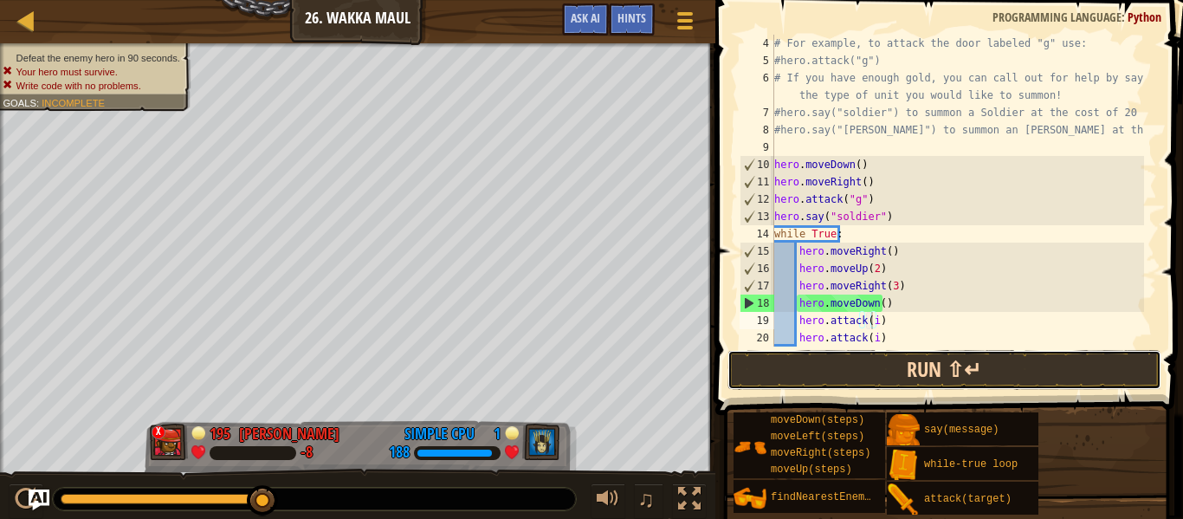
click at [909, 373] on button "Run ⇧↵" at bounding box center [945, 370] width 434 height 40
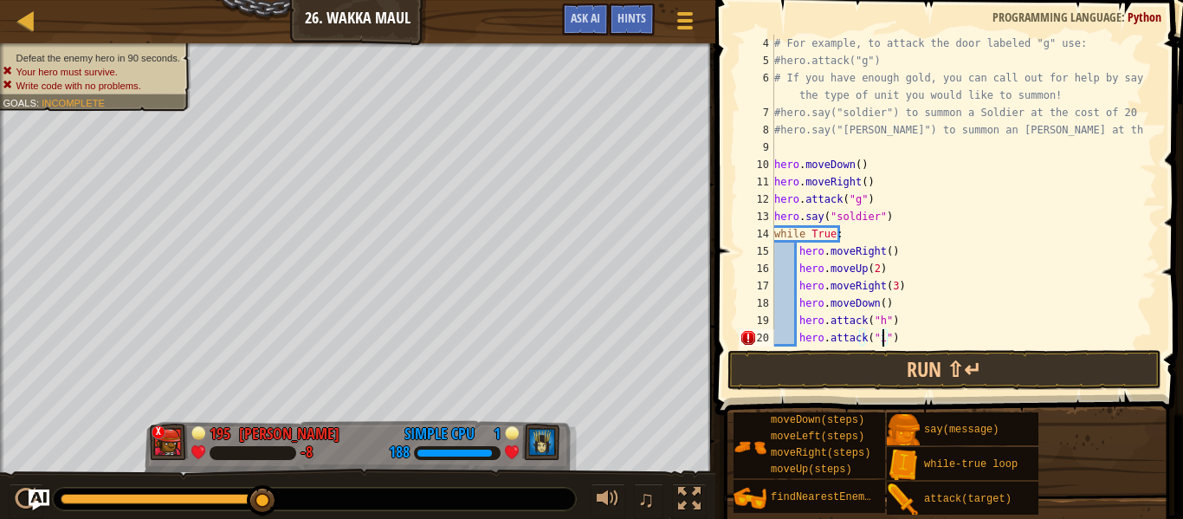
scroll to position [8, 9]
type textarea "hero.attack("i")"
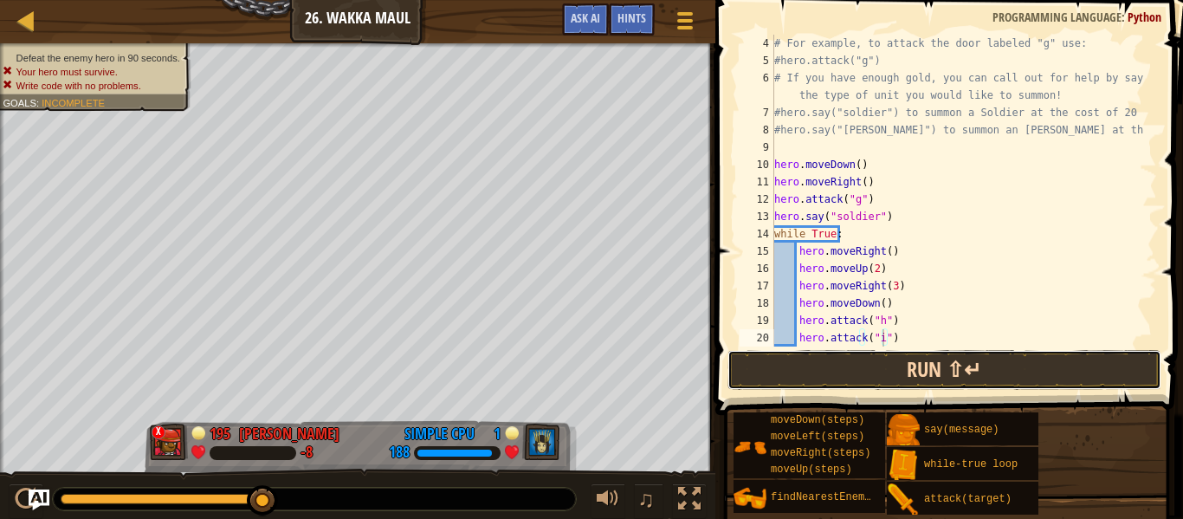
click at [880, 361] on button "Run ⇧↵" at bounding box center [945, 370] width 434 height 40
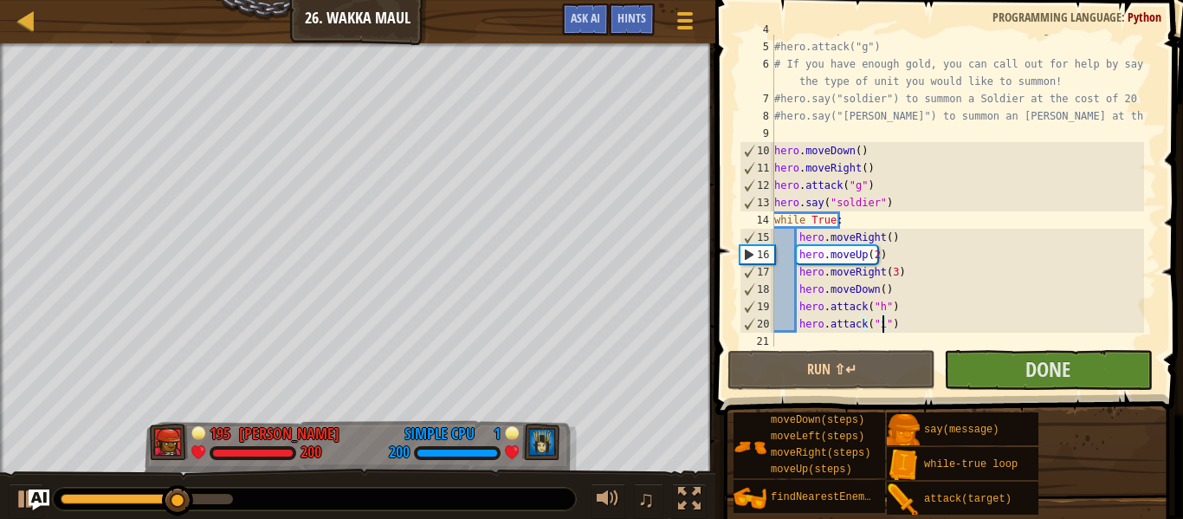
scroll to position [87, 0]
click at [900, 322] on div "#hero.attack("g") # If you have enough gold, you can call out for help by sayin…" at bounding box center [957, 208] width 373 height 346
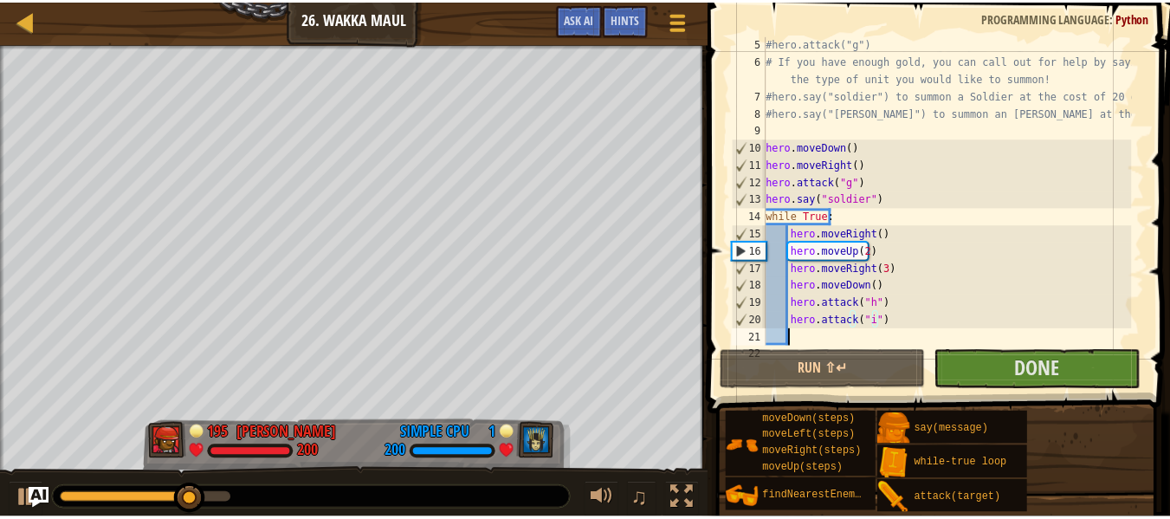
scroll to position [8, 1]
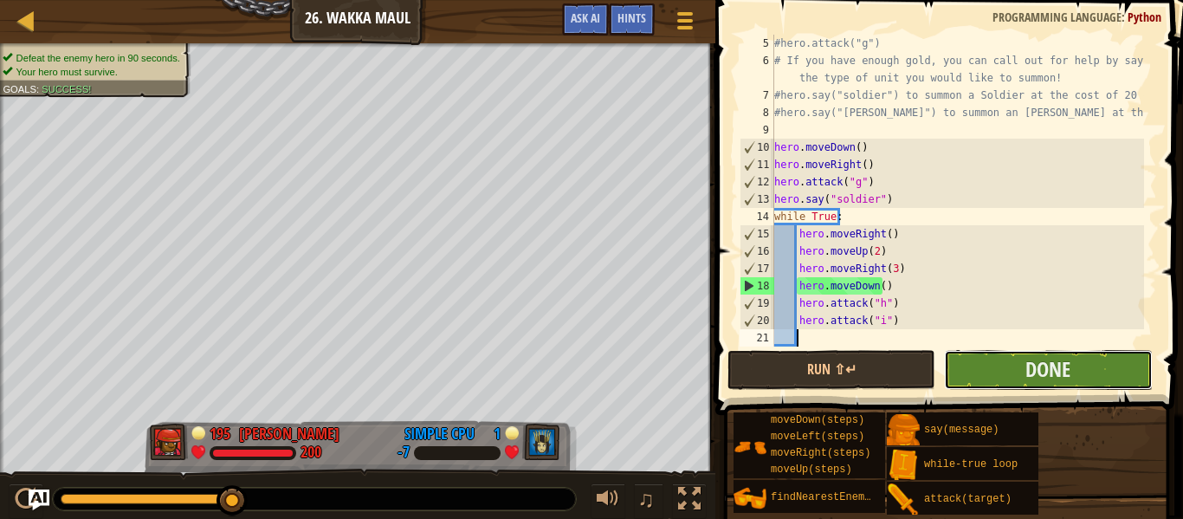
click at [1022, 380] on button "Done" at bounding box center [1048, 370] width 208 height 40
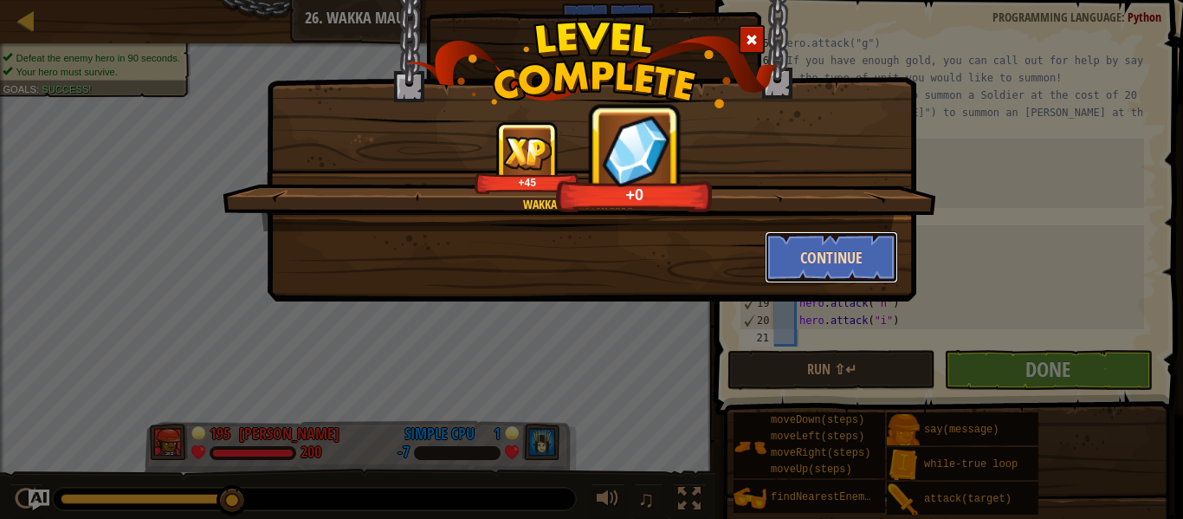
click at [810, 274] on button "Continue" at bounding box center [832, 257] width 134 height 52
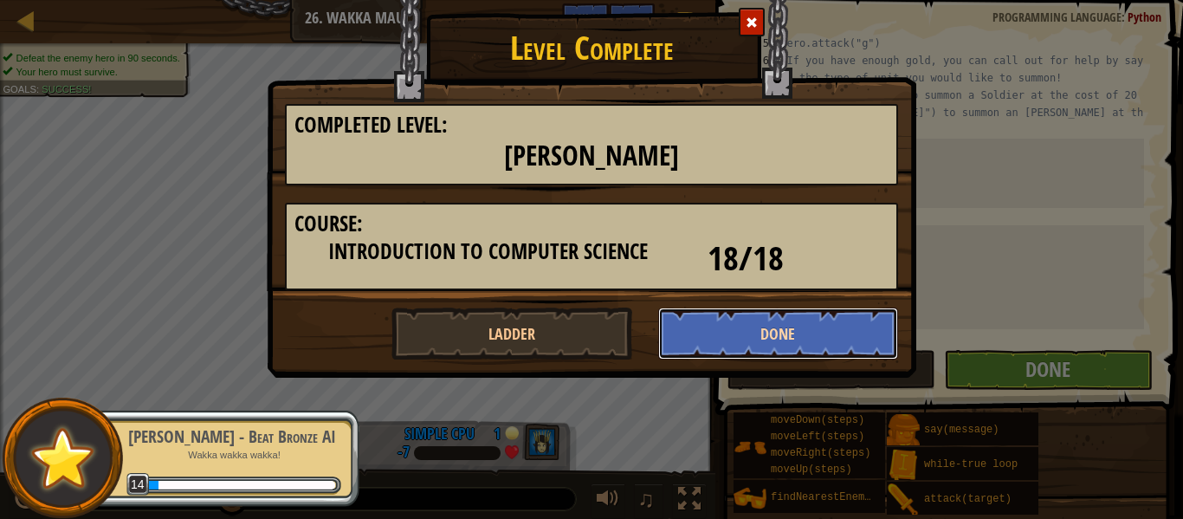
click at [759, 322] on button "Done" at bounding box center [778, 333] width 241 height 52
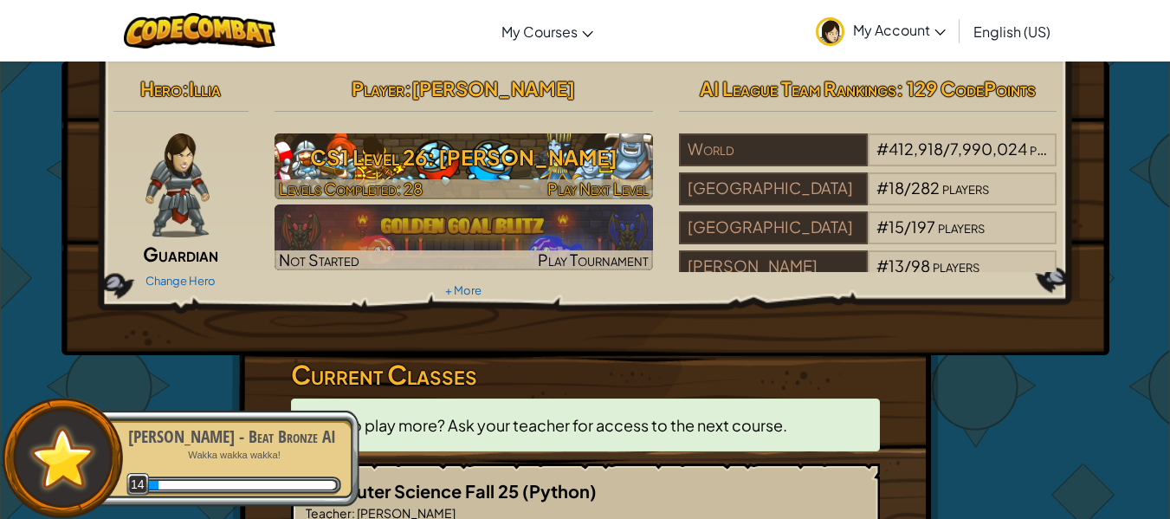
click at [498, 156] on h3 "CS1 Level 26: Wakka Maul" at bounding box center [464, 157] width 379 height 39
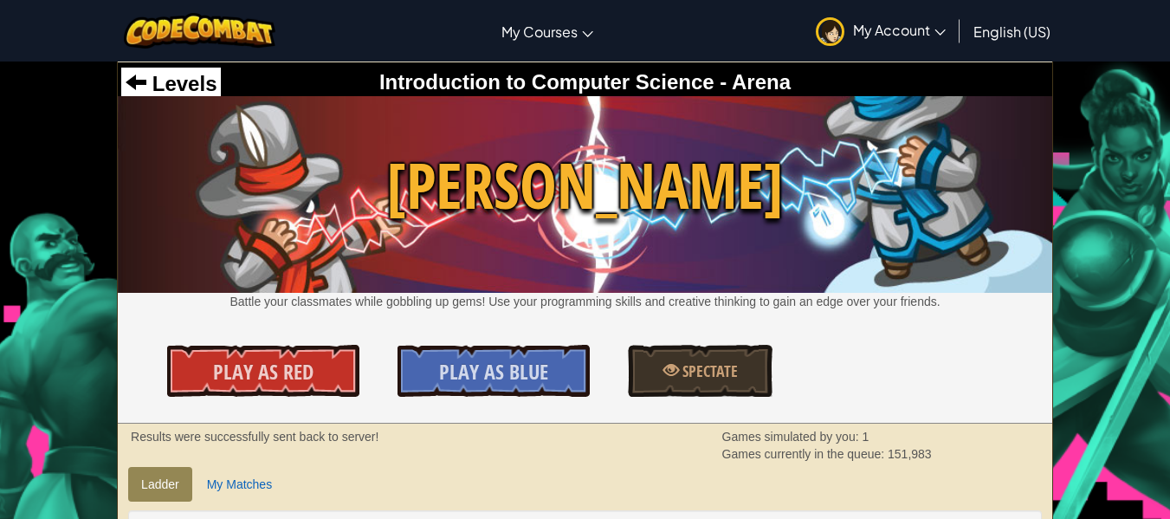
click at [215, 81] on div "Levels" at bounding box center [171, 84] width 100 height 33
click at [193, 80] on span "Levels" at bounding box center [181, 83] width 70 height 23
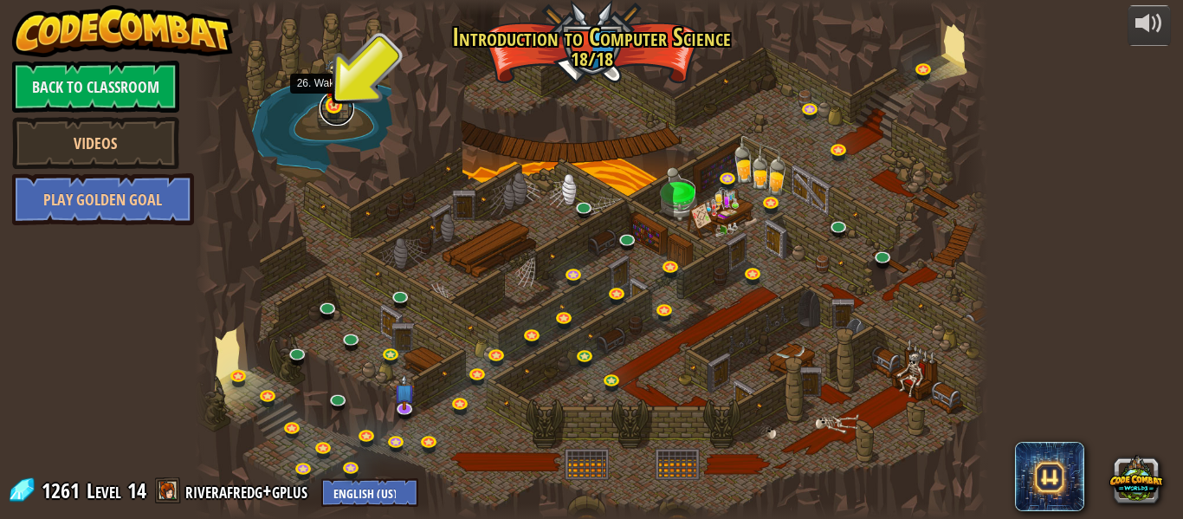
click at [330, 111] on link at bounding box center [337, 108] width 35 height 35
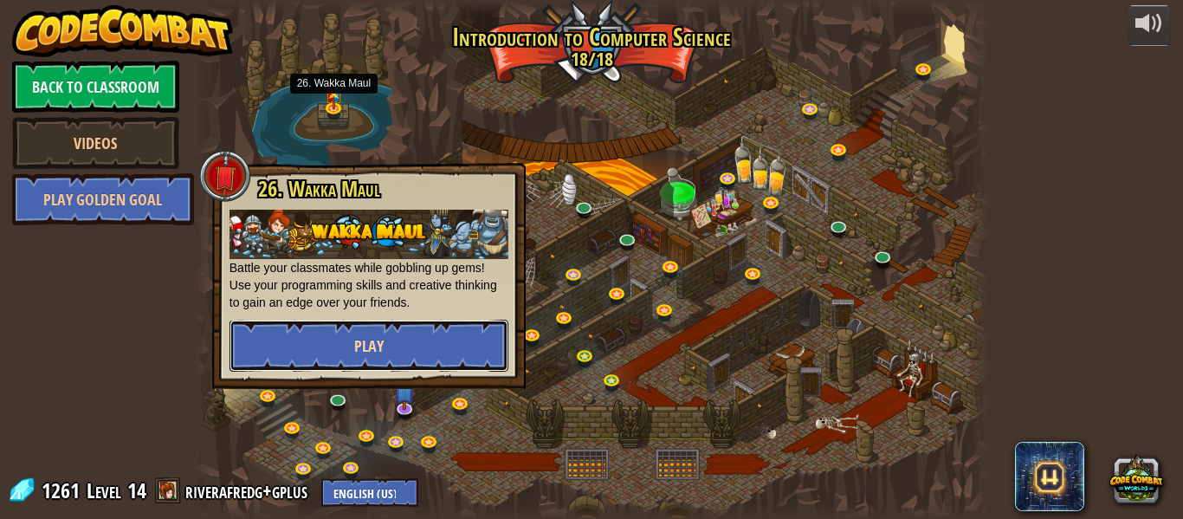
click at [334, 349] on button "Play" at bounding box center [369, 346] width 279 height 52
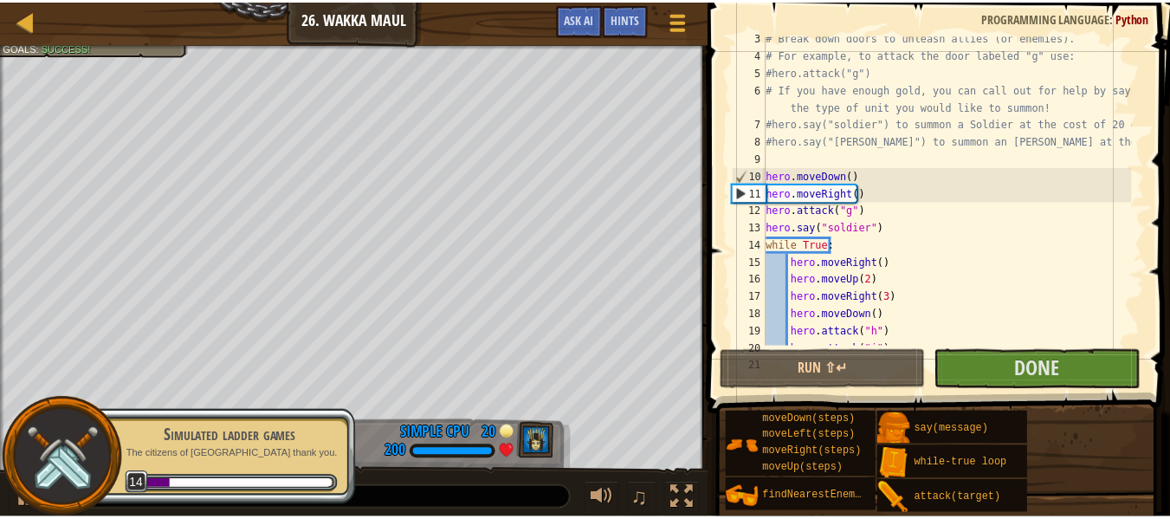
scroll to position [104, 0]
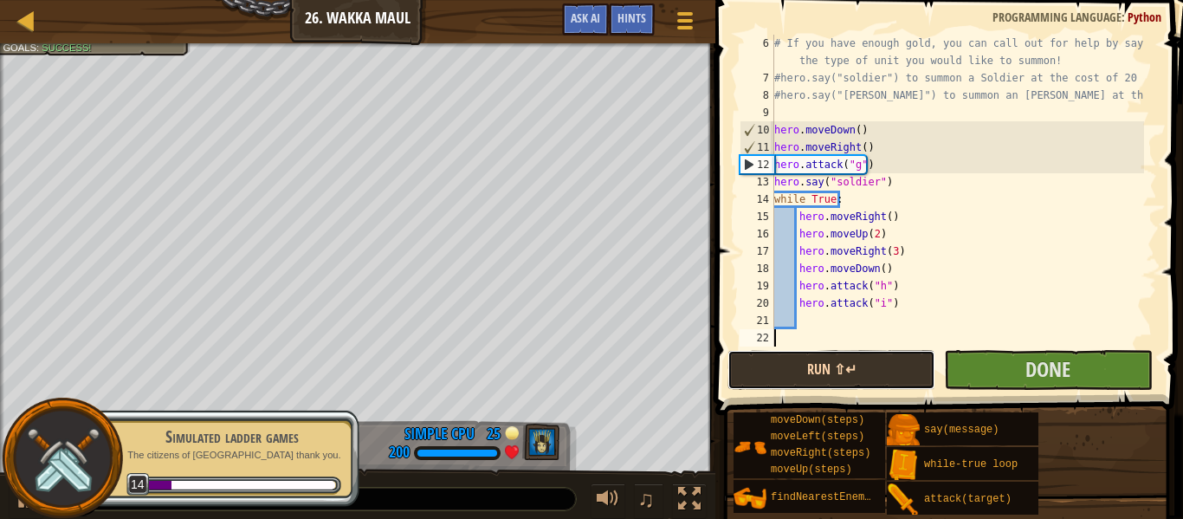
click at [885, 369] on button "Run ⇧↵" at bounding box center [832, 370] width 208 height 40
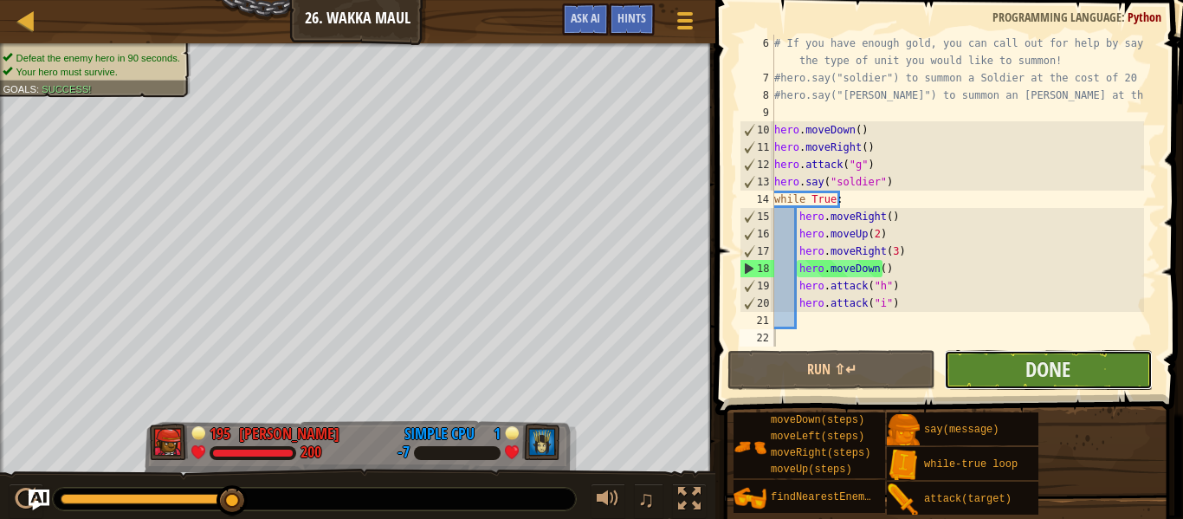
click at [994, 370] on button "Done" at bounding box center [1048, 370] width 208 height 40
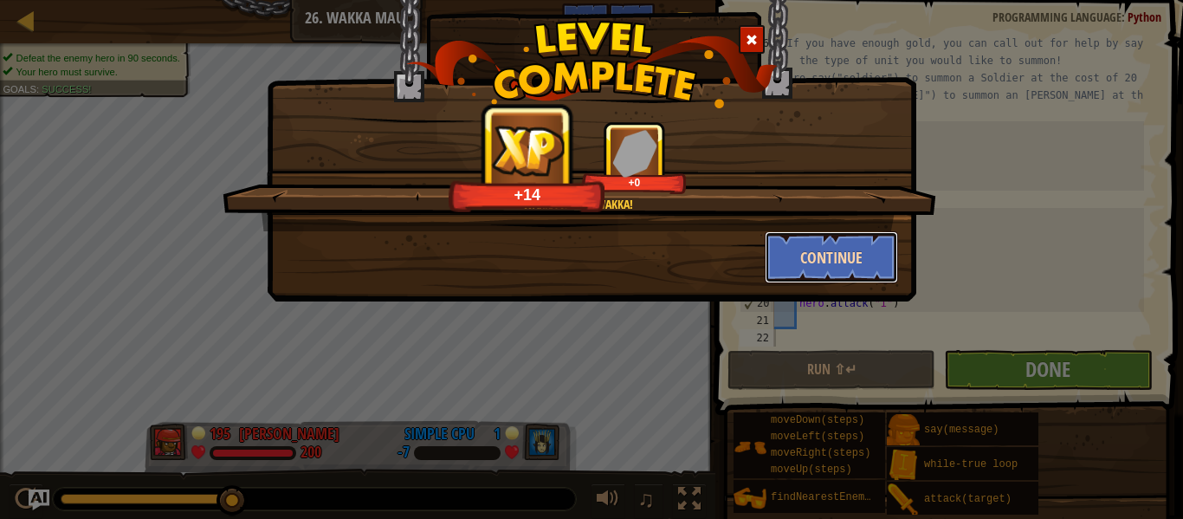
click at [832, 260] on button "Continue" at bounding box center [832, 257] width 134 height 52
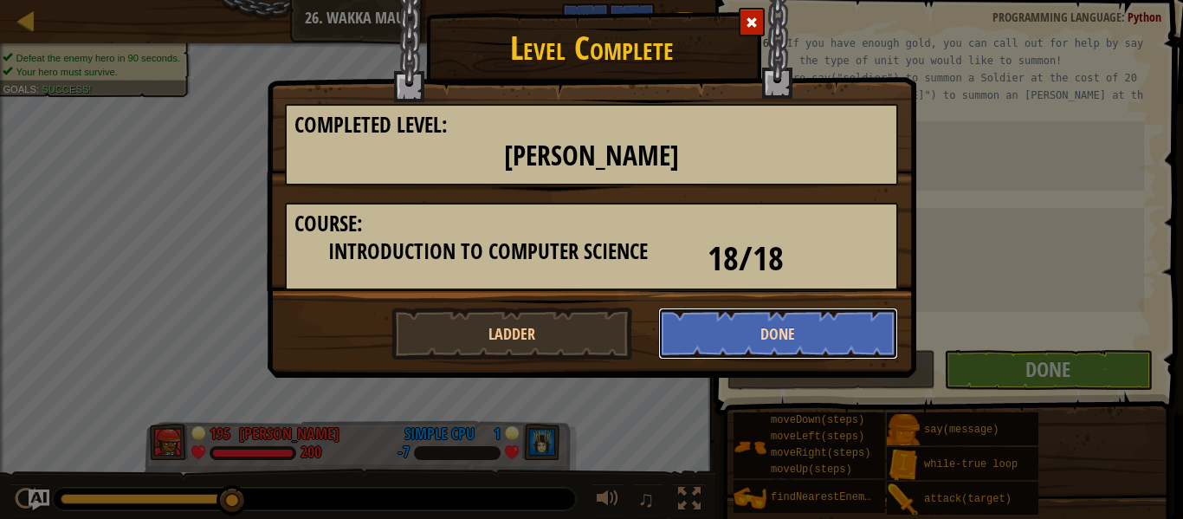
click at [735, 328] on button "Done" at bounding box center [778, 333] width 241 height 52
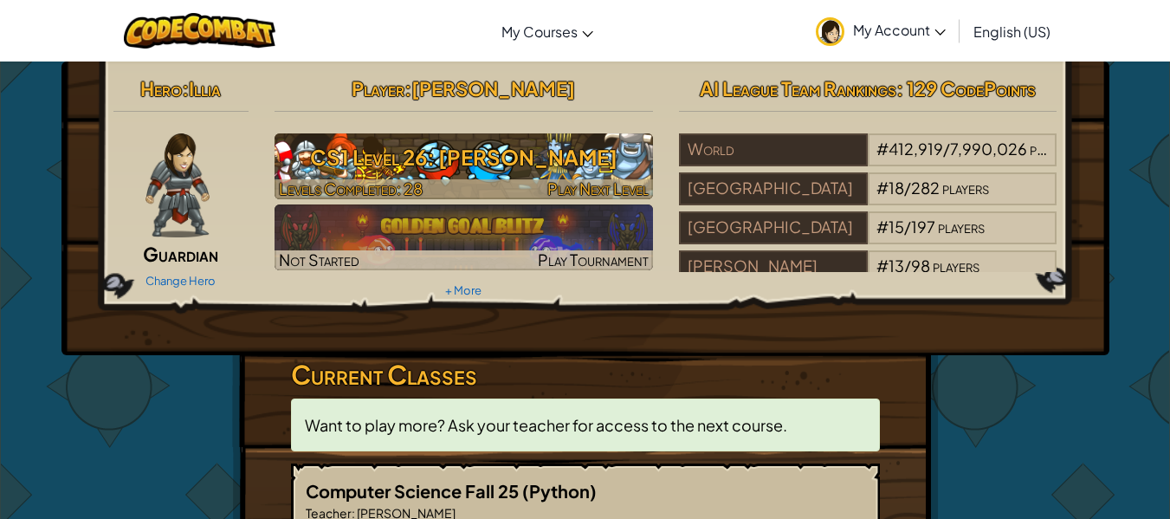
click at [531, 165] on h3 "CS1 Level 26: Wakka Maul" at bounding box center [464, 157] width 379 height 39
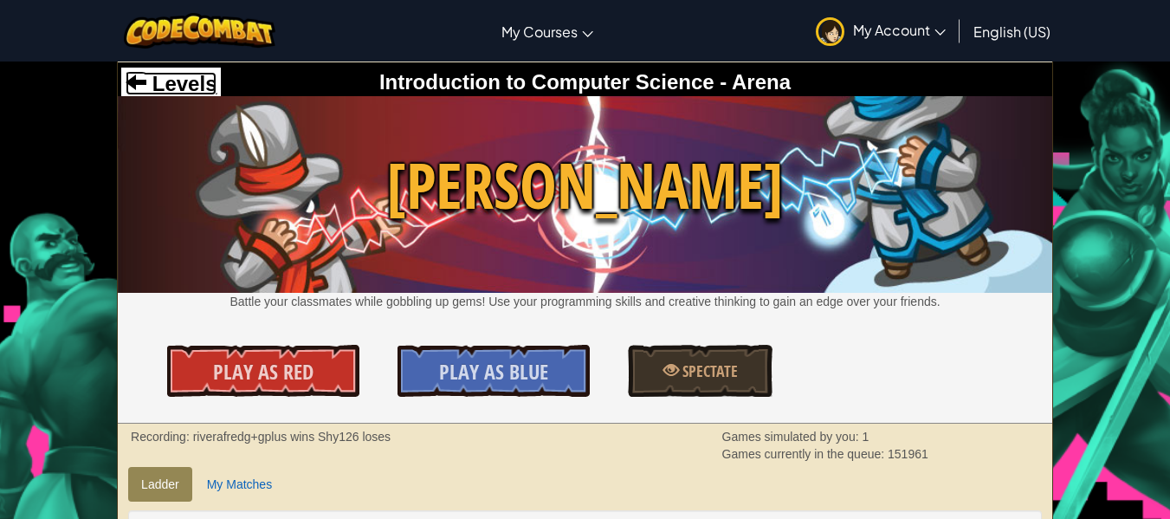
click at [191, 94] on span "Levels" at bounding box center [181, 83] width 70 height 23
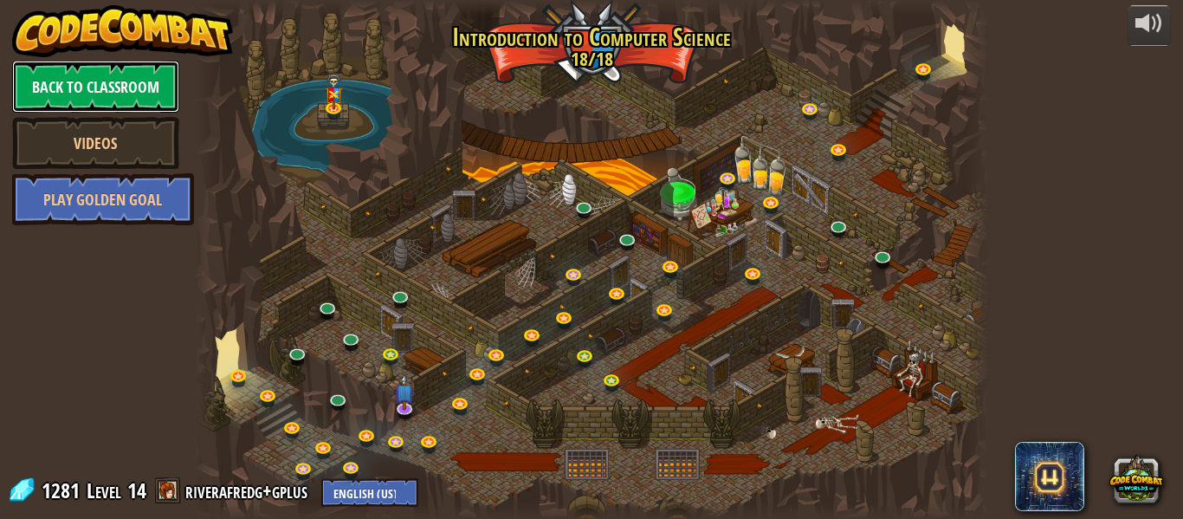
click at [109, 87] on link "Back to Classroom" at bounding box center [95, 87] width 167 height 52
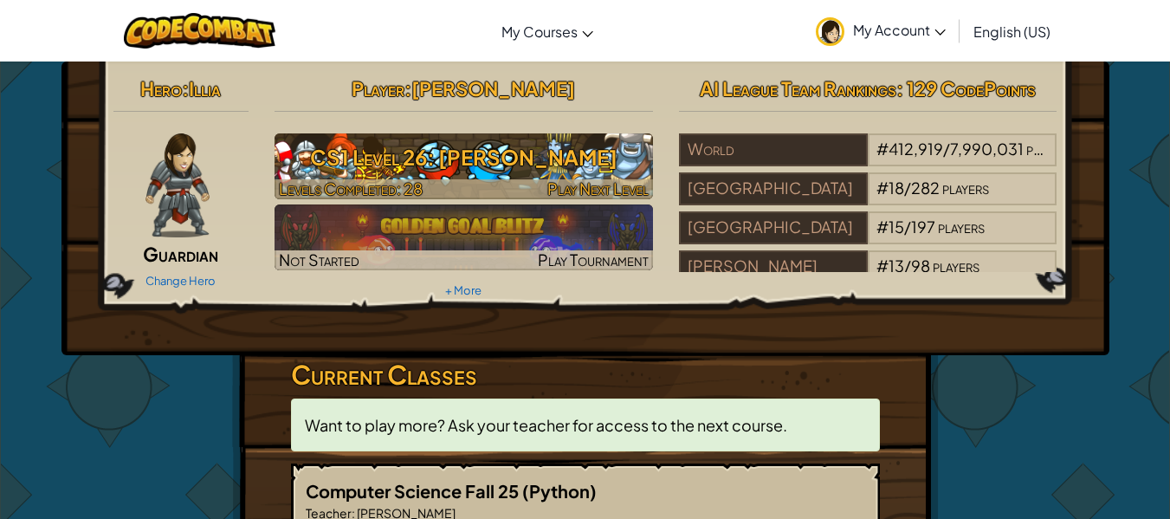
click at [443, 162] on h3 "CS1 Level 26: Wakka Maul" at bounding box center [464, 157] width 379 height 39
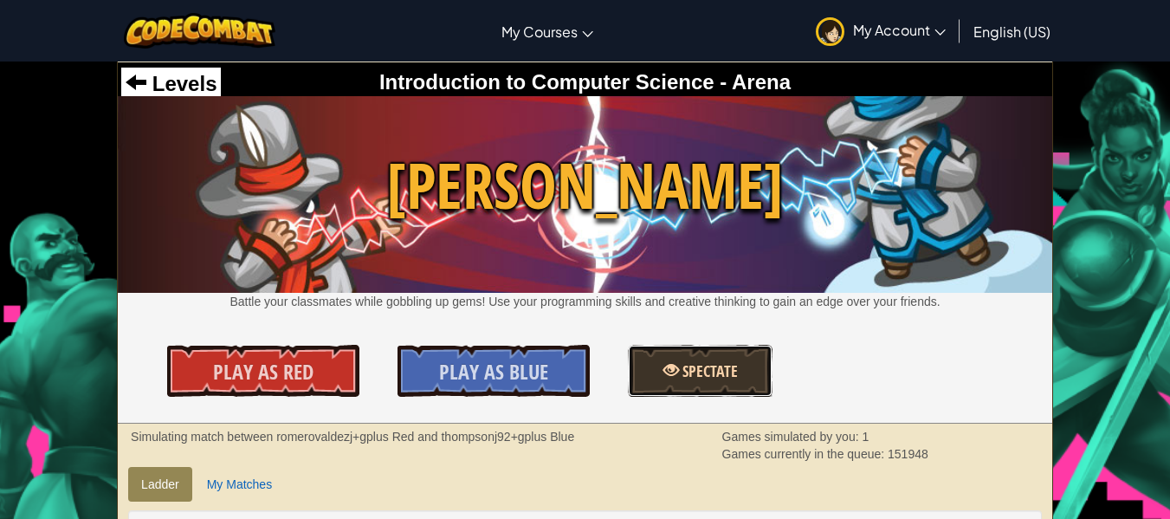
click at [719, 377] on span "Spectate" at bounding box center [708, 371] width 59 height 22
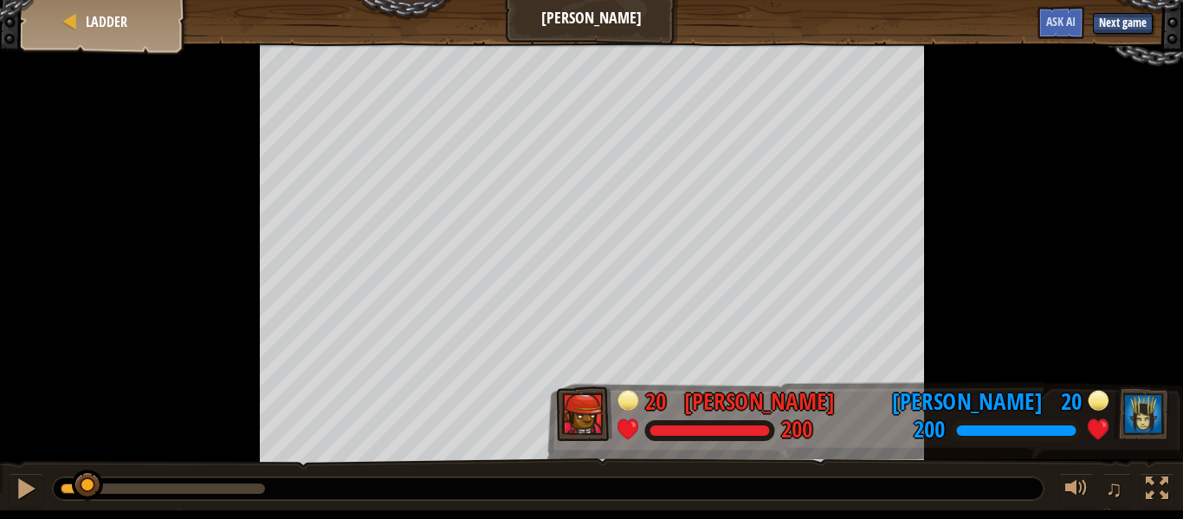
click at [119, 496] on div at bounding box center [548, 488] width 991 height 23
click at [29, 486] on div at bounding box center [26, 488] width 23 height 23
drag, startPoint x: 50, startPoint y: 534, endPoint x: 0, endPoint y: 555, distance: 54.7
click at [0, 510] on html "Goals Start Level Error loading from server. Try refreshing the page. You'll ne…" at bounding box center [591, 255] width 1183 height 510
click at [19, 483] on div at bounding box center [26, 488] width 23 height 23
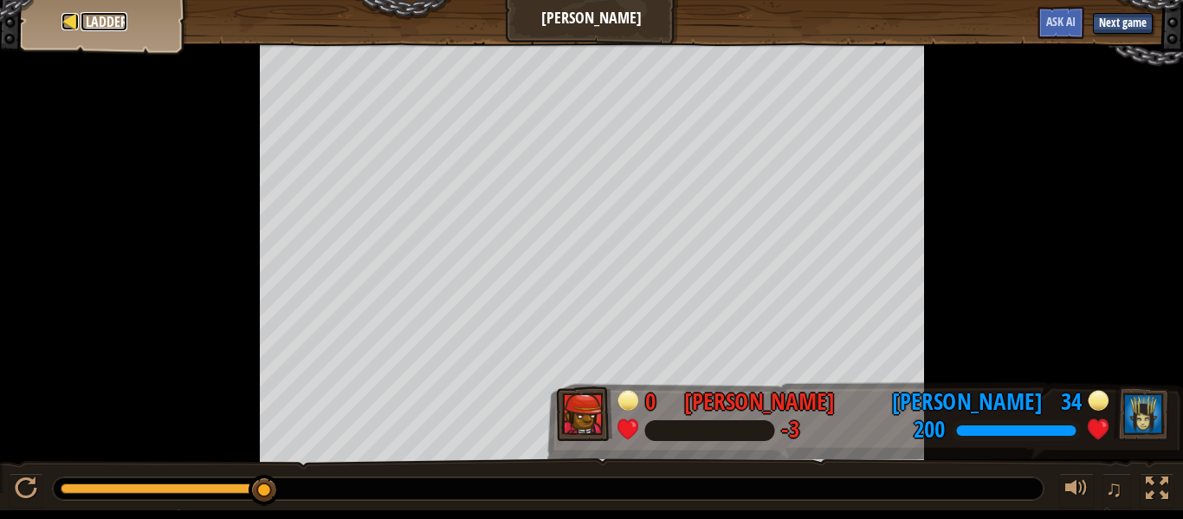
click at [109, 19] on span "Ladder" at bounding box center [107, 21] width 42 height 19
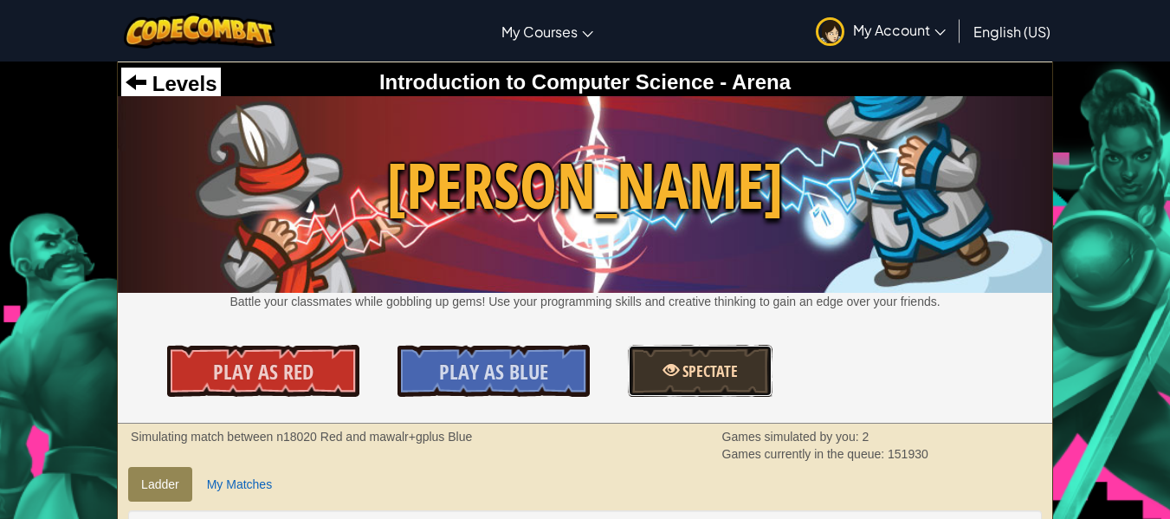
click at [677, 378] on span at bounding box center [671, 370] width 16 height 16
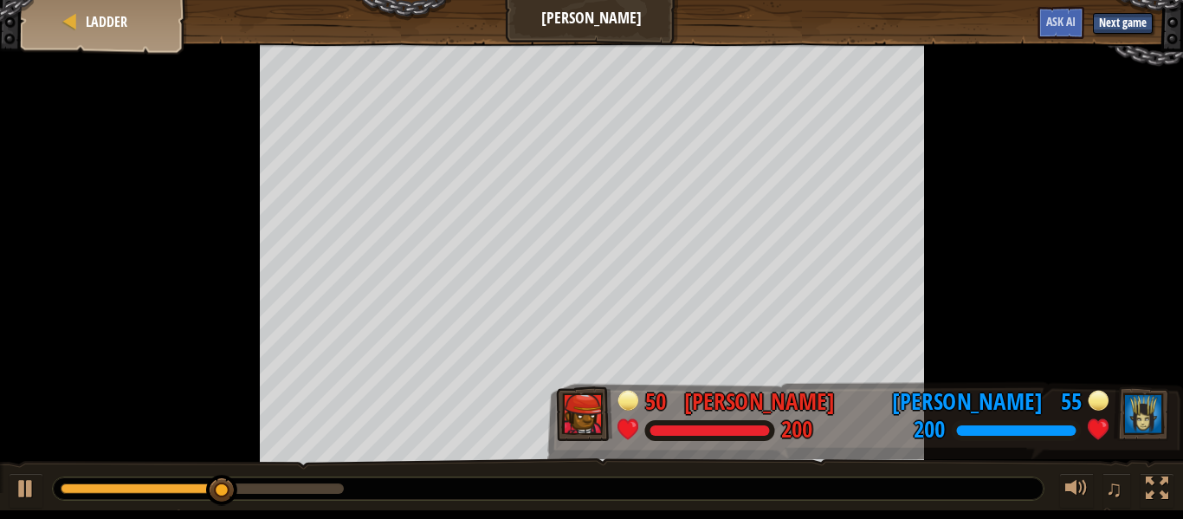
click at [98, 43] on div at bounding box center [591, 45] width 1183 height 4
click at [81, 16] on link "Ladder" at bounding box center [104, 21] width 47 height 19
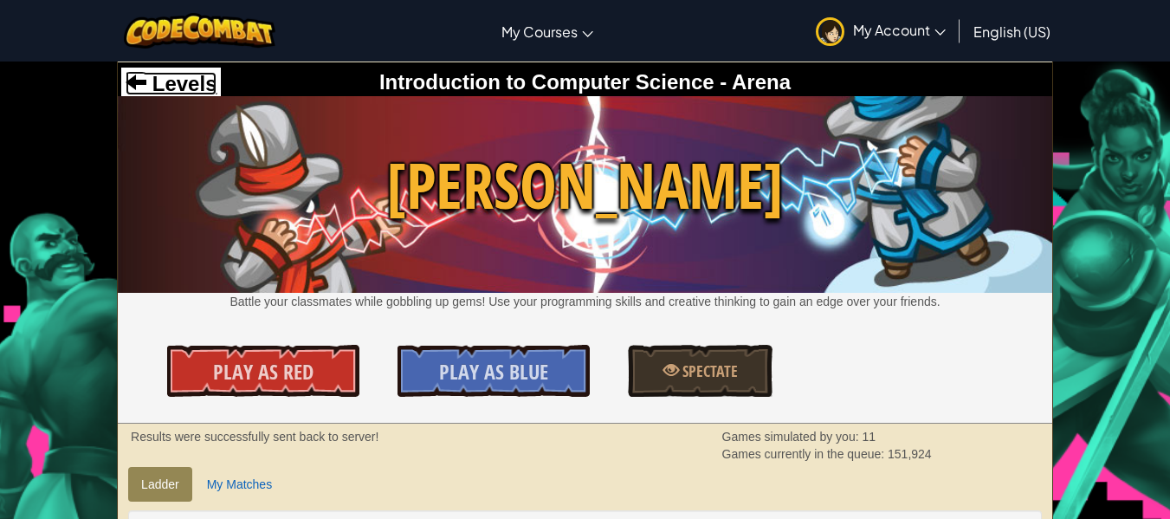
click at [178, 72] on span "Levels" at bounding box center [181, 83] width 70 height 23
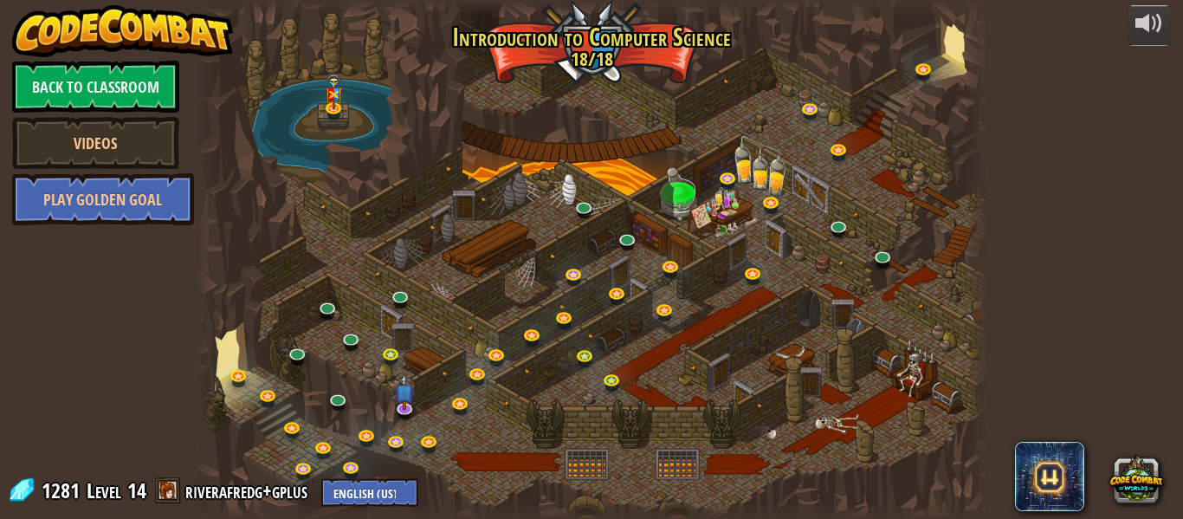
click at [670, 381] on div at bounding box center [591, 259] width 793 height 519
click at [152, 95] on link "Back to Classroom" at bounding box center [95, 87] width 167 height 52
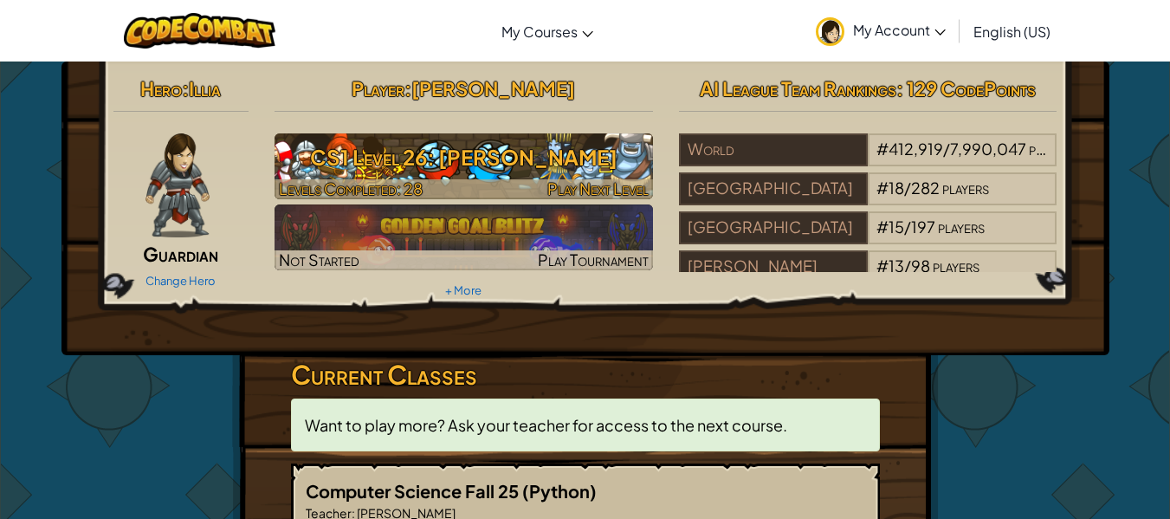
click at [425, 168] on h3 "CS1 Level 26: [PERSON_NAME]" at bounding box center [464, 157] width 379 height 39
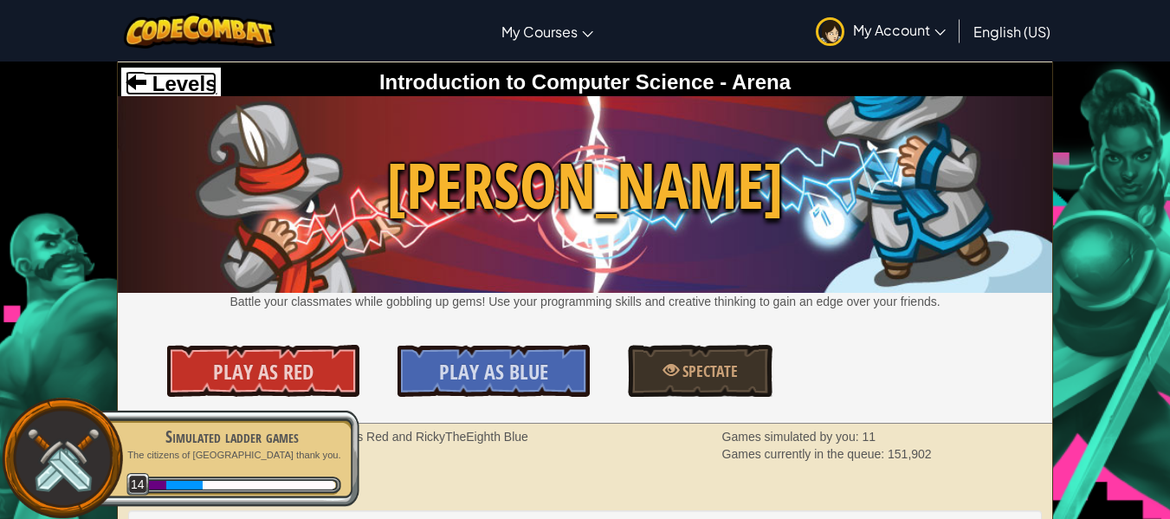
click at [167, 88] on span "Levels" at bounding box center [181, 83] width 70 height 23
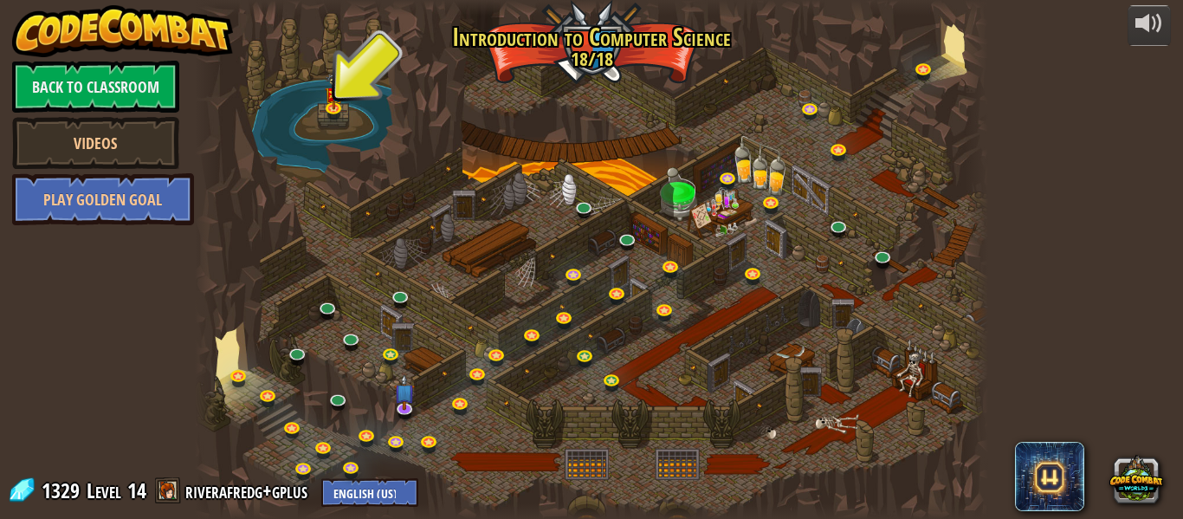
click at [74, 37] on img at bounding box center [123, 31] width 222 height 52
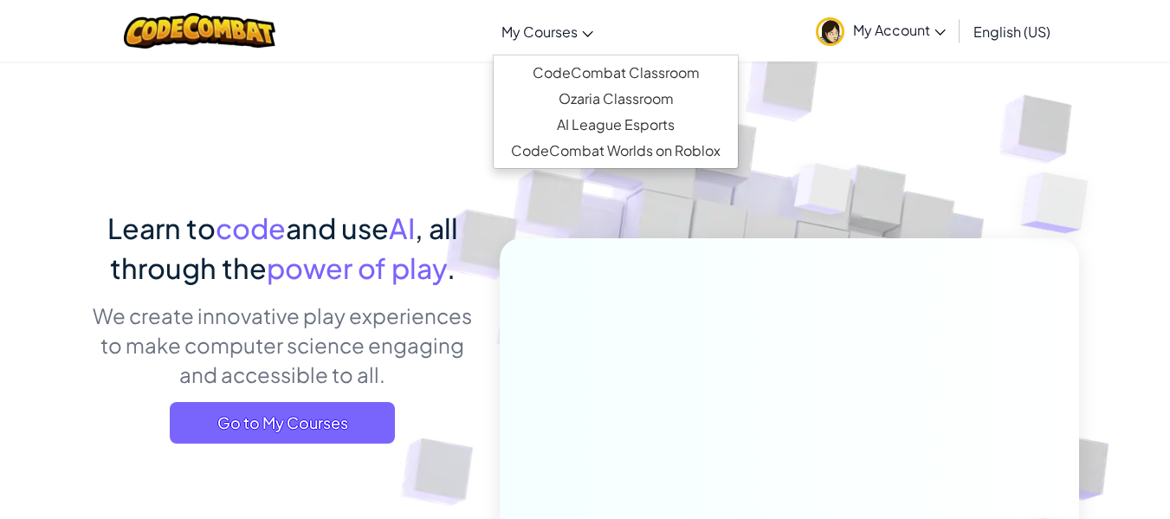
click at [560, 32] on span "My Courses" at bounding box center [540, 32] width 76 height 18
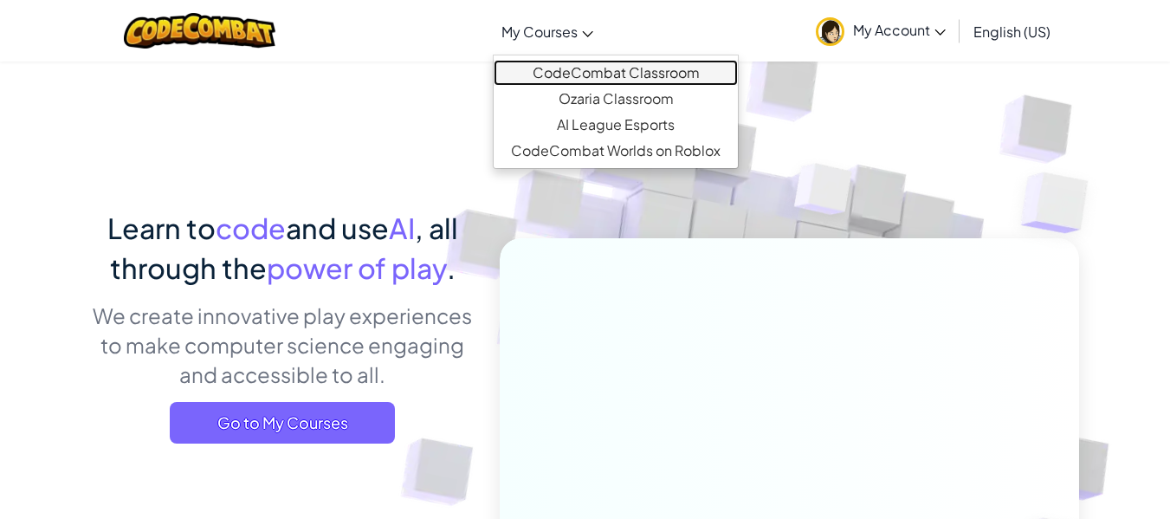
click at [586, 68] on link "CodeCombat Classroom" at bounding box center [616, 73] width 244 height 26
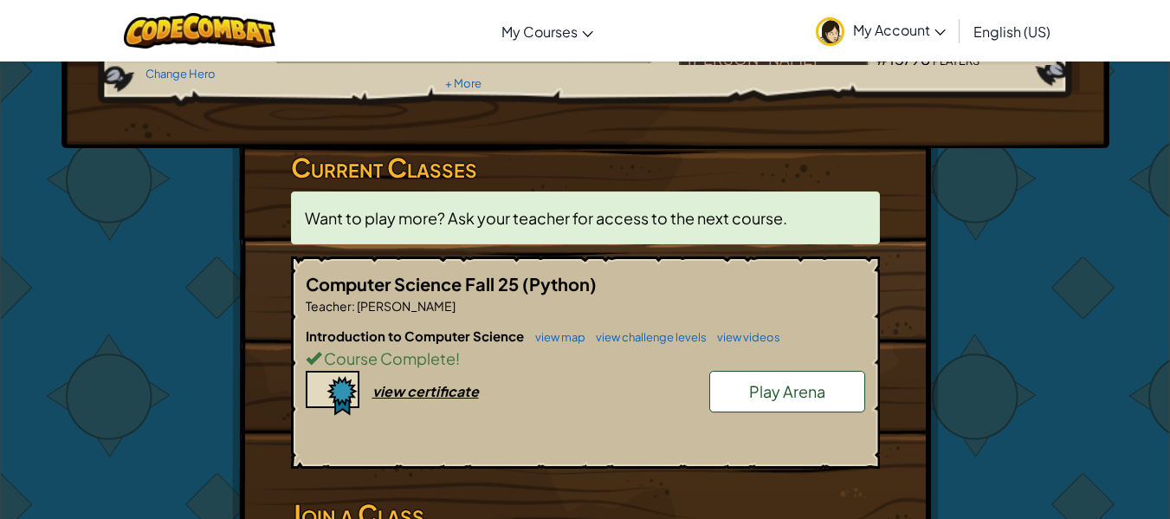
scroll to position [207, 0]
click at [406, 395] on div "view certificate" at bounding box center [425, 391] width 107 height 18
